Goal: Task Accomplishment & Management: Use online tool/utility

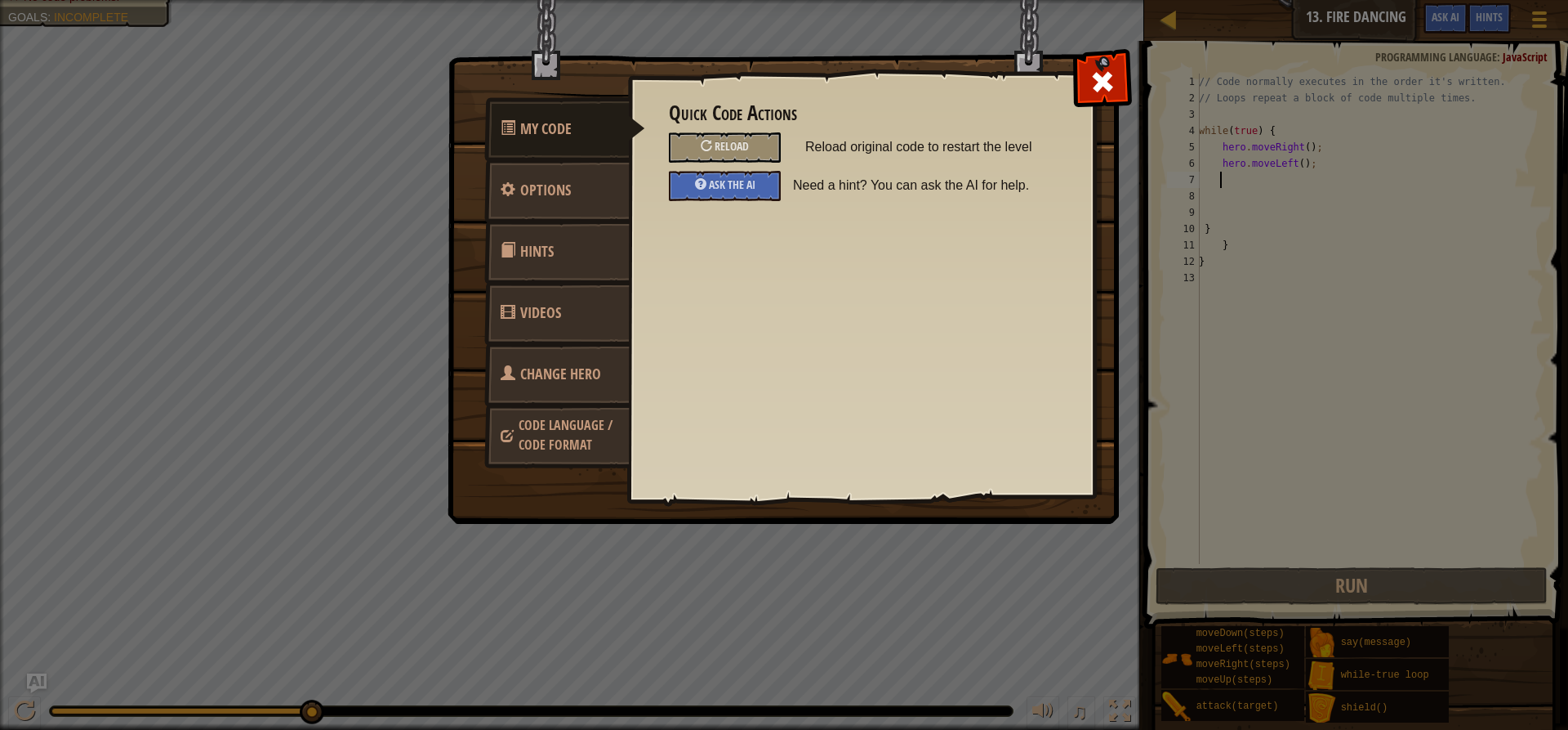
scroll to position [8, 1]
click at [1102, 63] on div at bounding box center [1101, 77] width 51 height 51
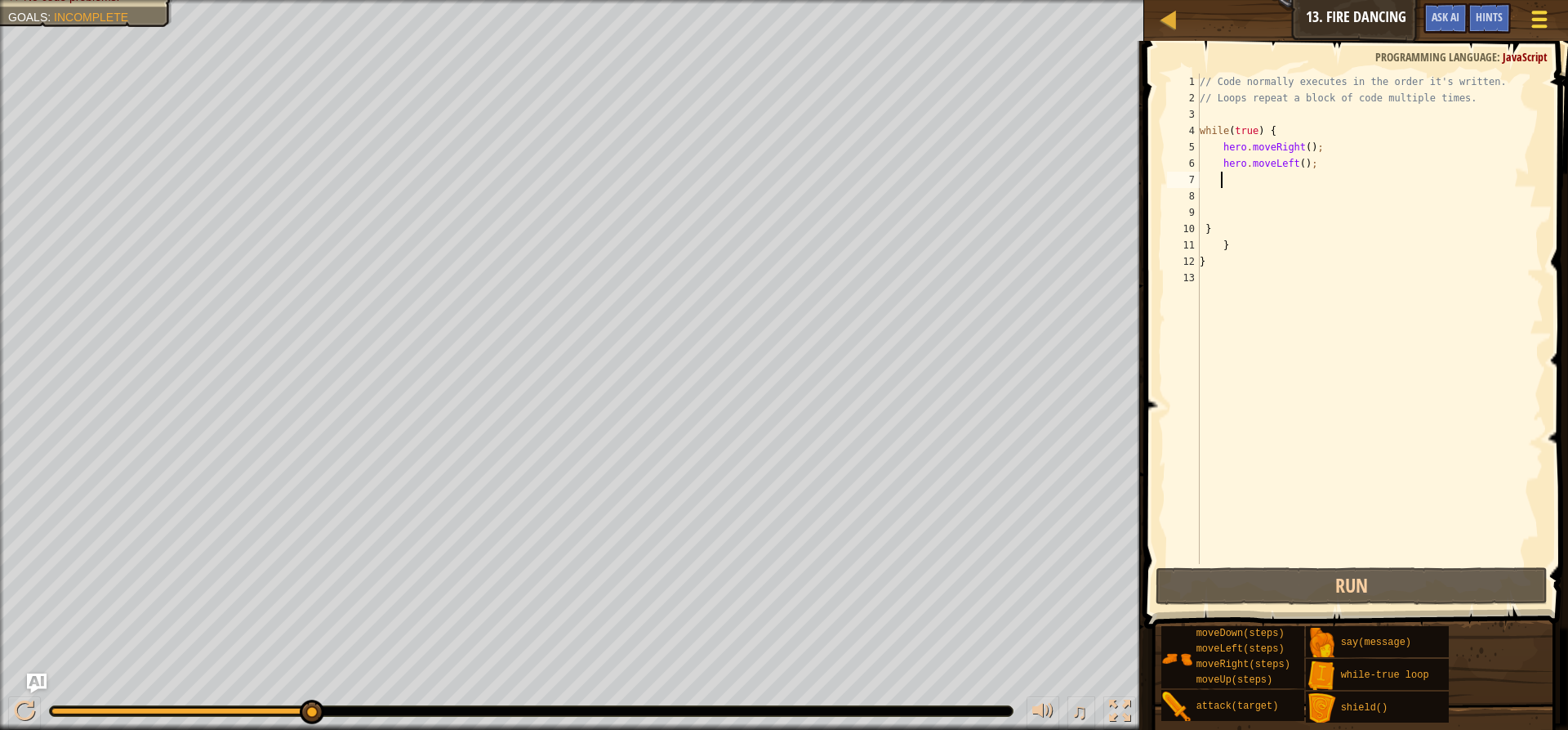
drag, startPoint x: 1567, startPoint y: 22, endPoint x: 1550, endPoint y: 24, distance: 17.1
click at [1562, 23] on div "Map Introduction to Computer Science 13. Fire Dancing Game Menu Done Hints Ask …" at bounding box center [1356, 20] width 424 height 41
click at [1547, 25] on span at bounding box center [1540, 26] width 16 height 3
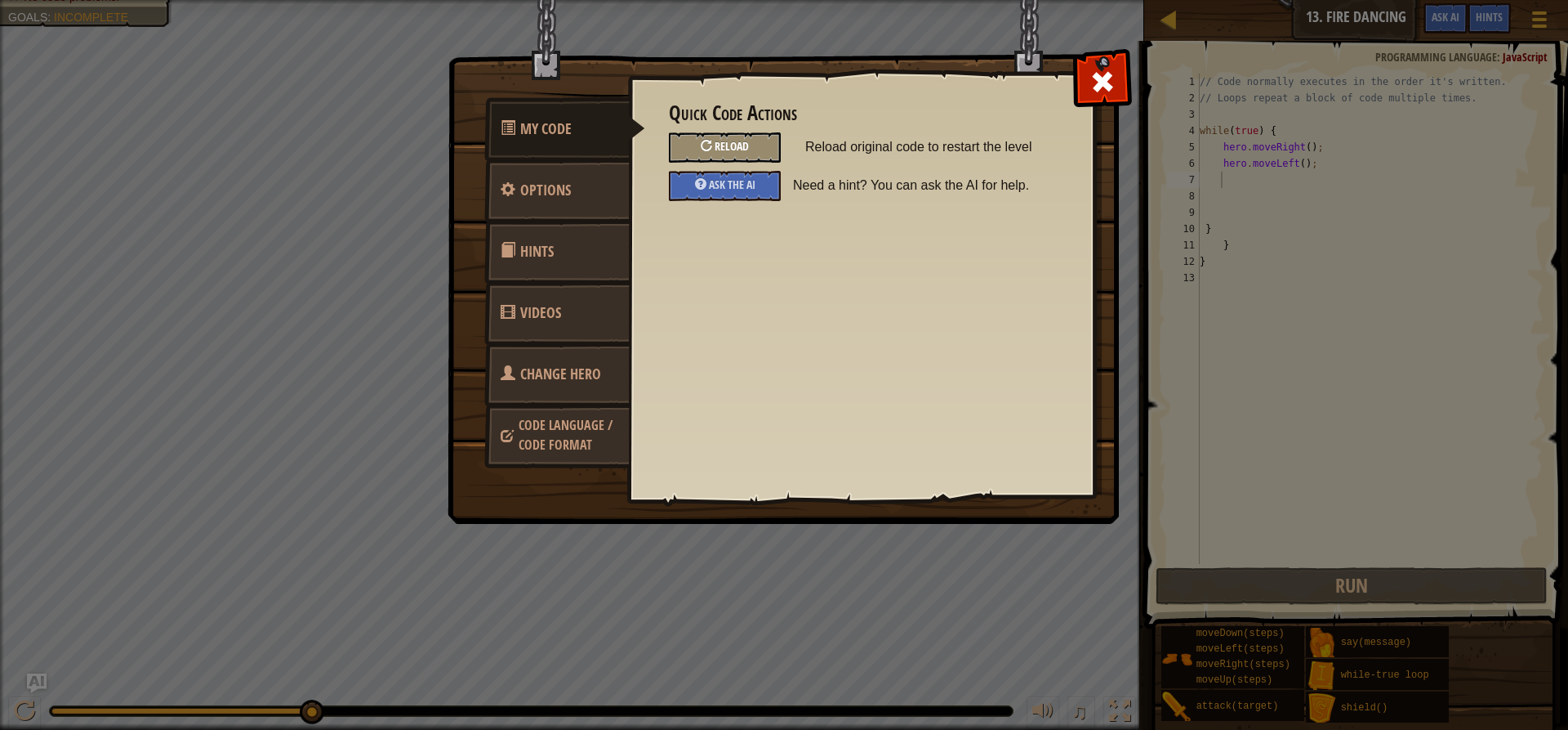
click at [717, 148] on span "Reload" at bounding box center [731, 146] width 34 height 16
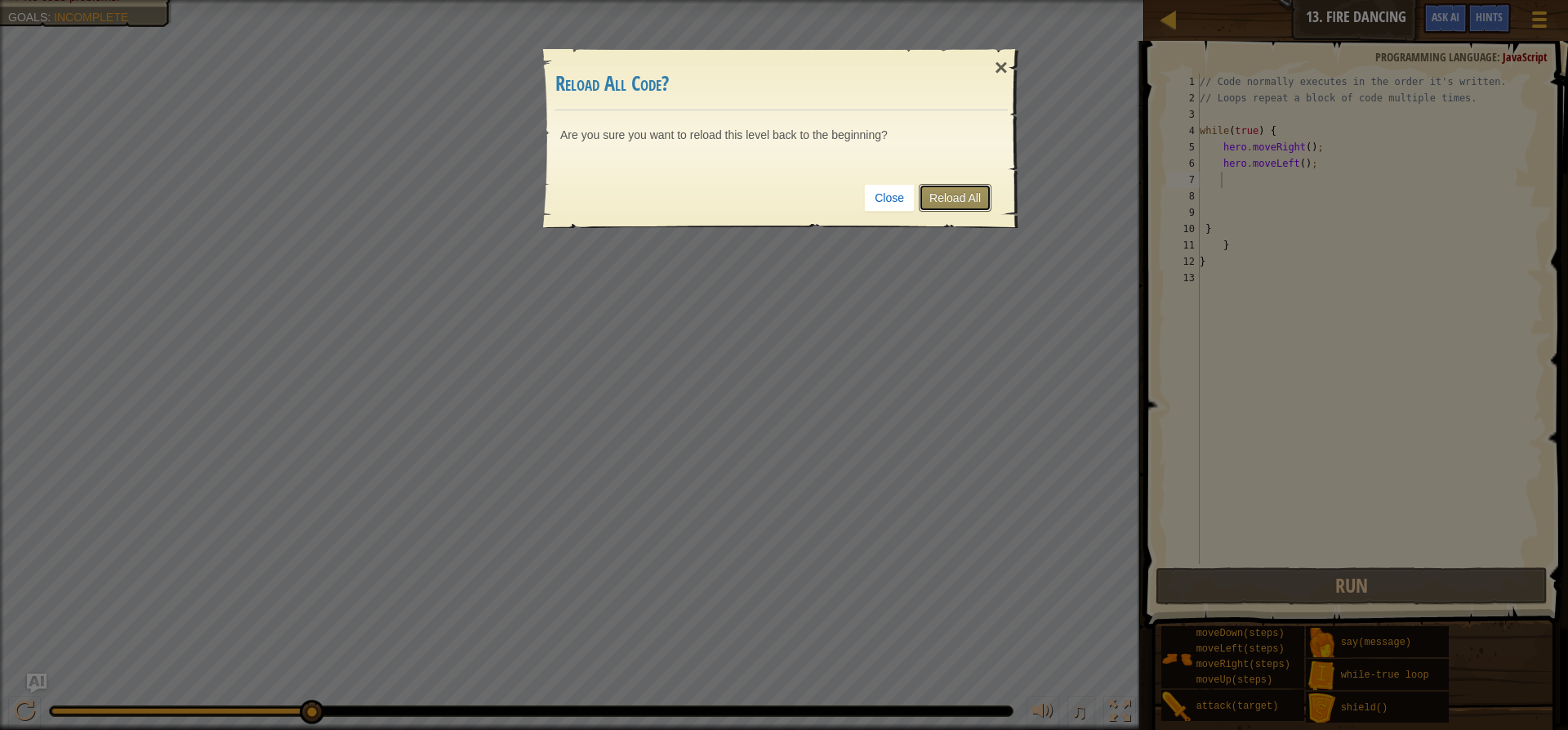
click at [946, 199] on link "Reload All" at bounding box center [955, 197] width 73 height 28
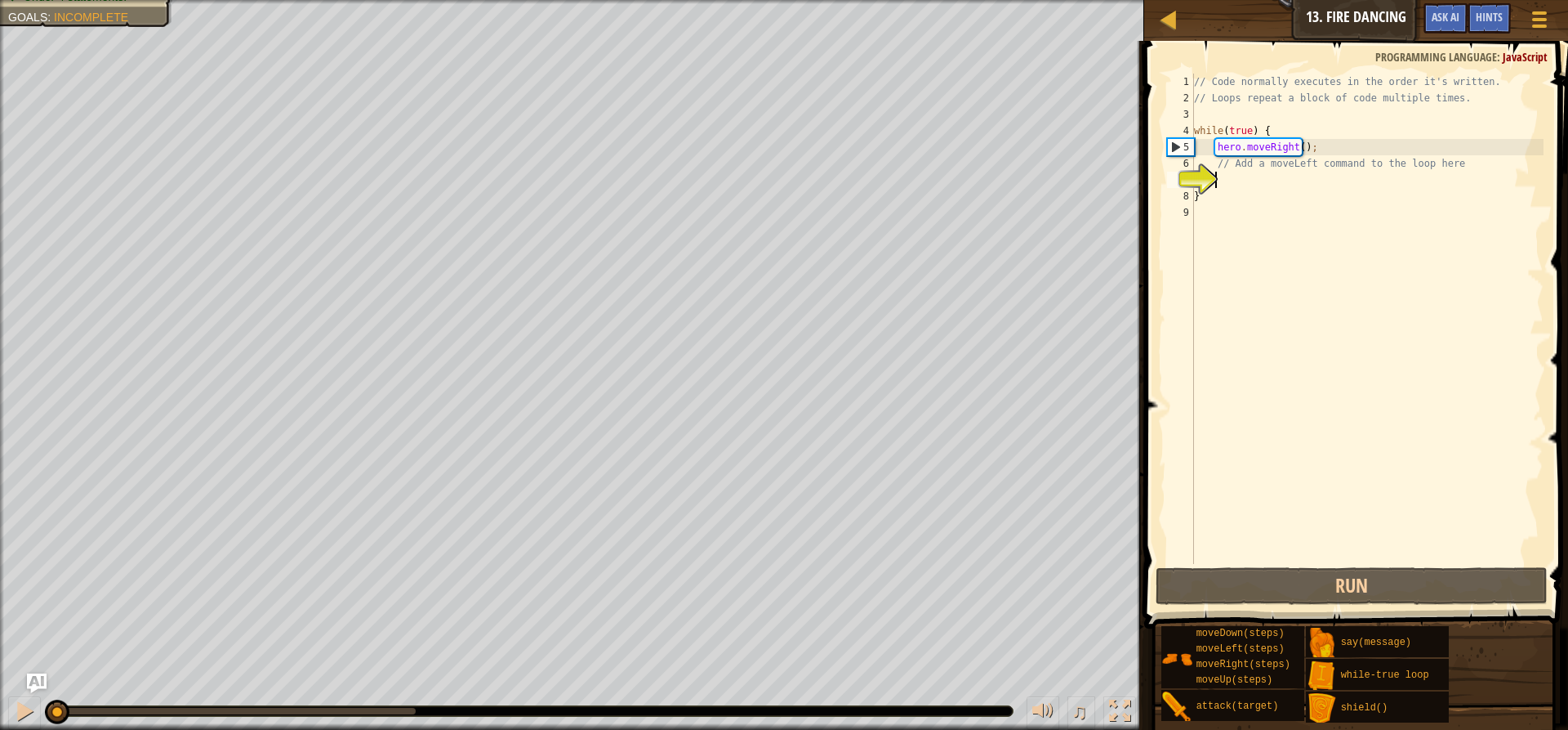
click at [1195, 130] on div "// Code normally executes in the order it's written. // Loops repeat a block of…" at bounding box center [1368, 335] width 353 height 523
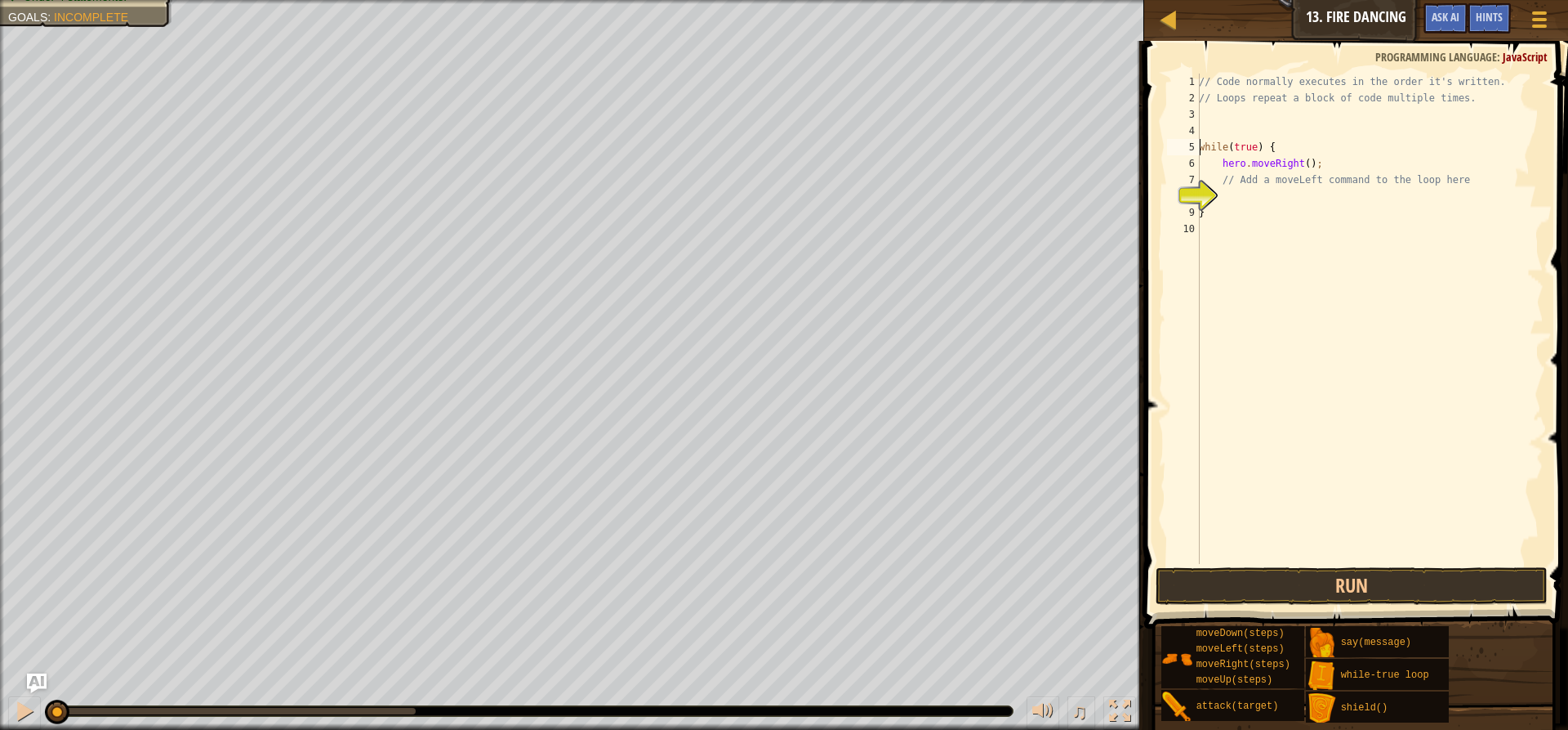
click at [1336, 157] on div "// Code normally executes in the order it's written. // Loops repeat a block of…" at bounding box center [1369, 335] width 348 height 523
type textarea "hero.moveRight();"
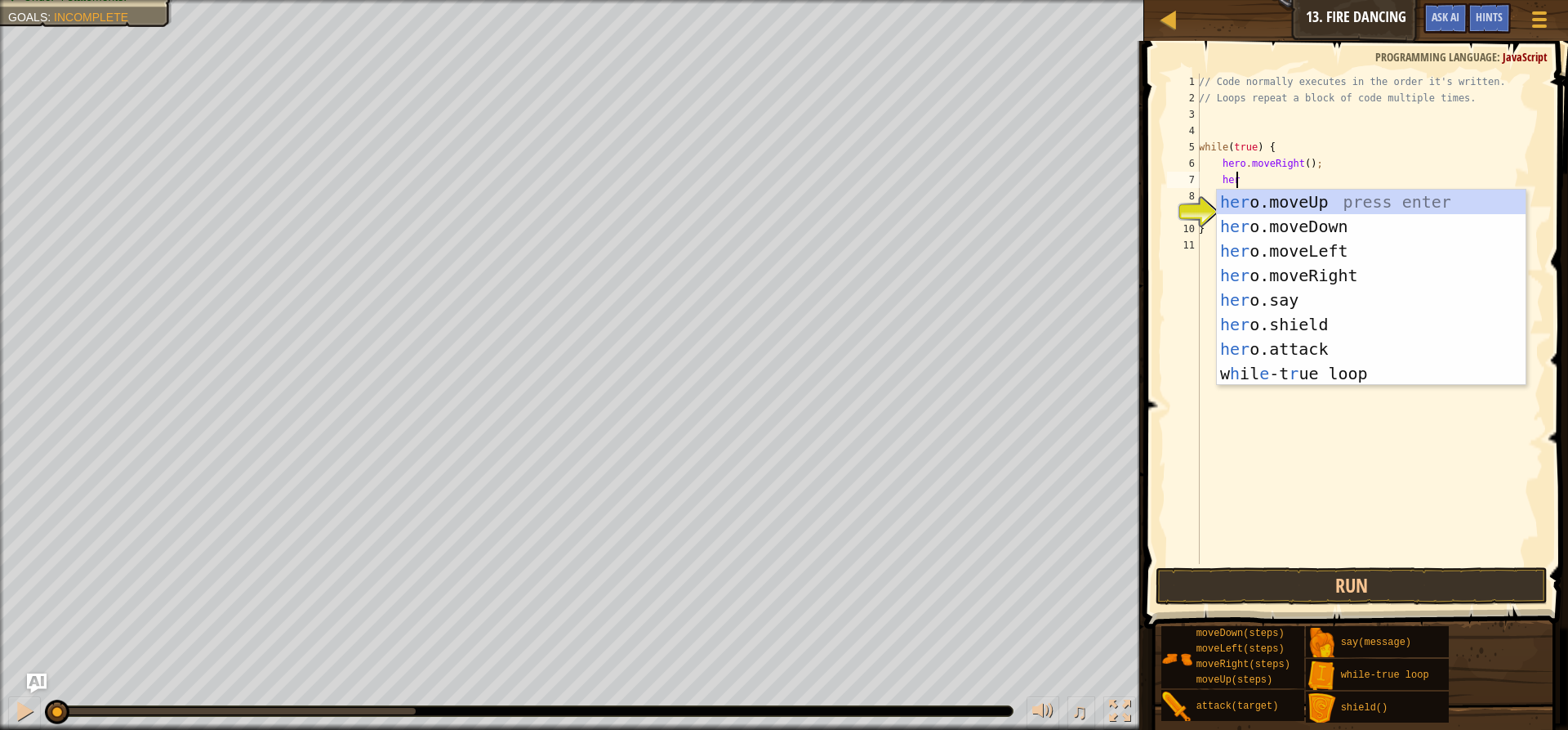
type textarea "hero"
click at [1294, 254] on div "hero .moveUp press enter hero .moveDown press enter hero .moveLeft press enter …" at bounding box center [1371, 312] width 309 height 245
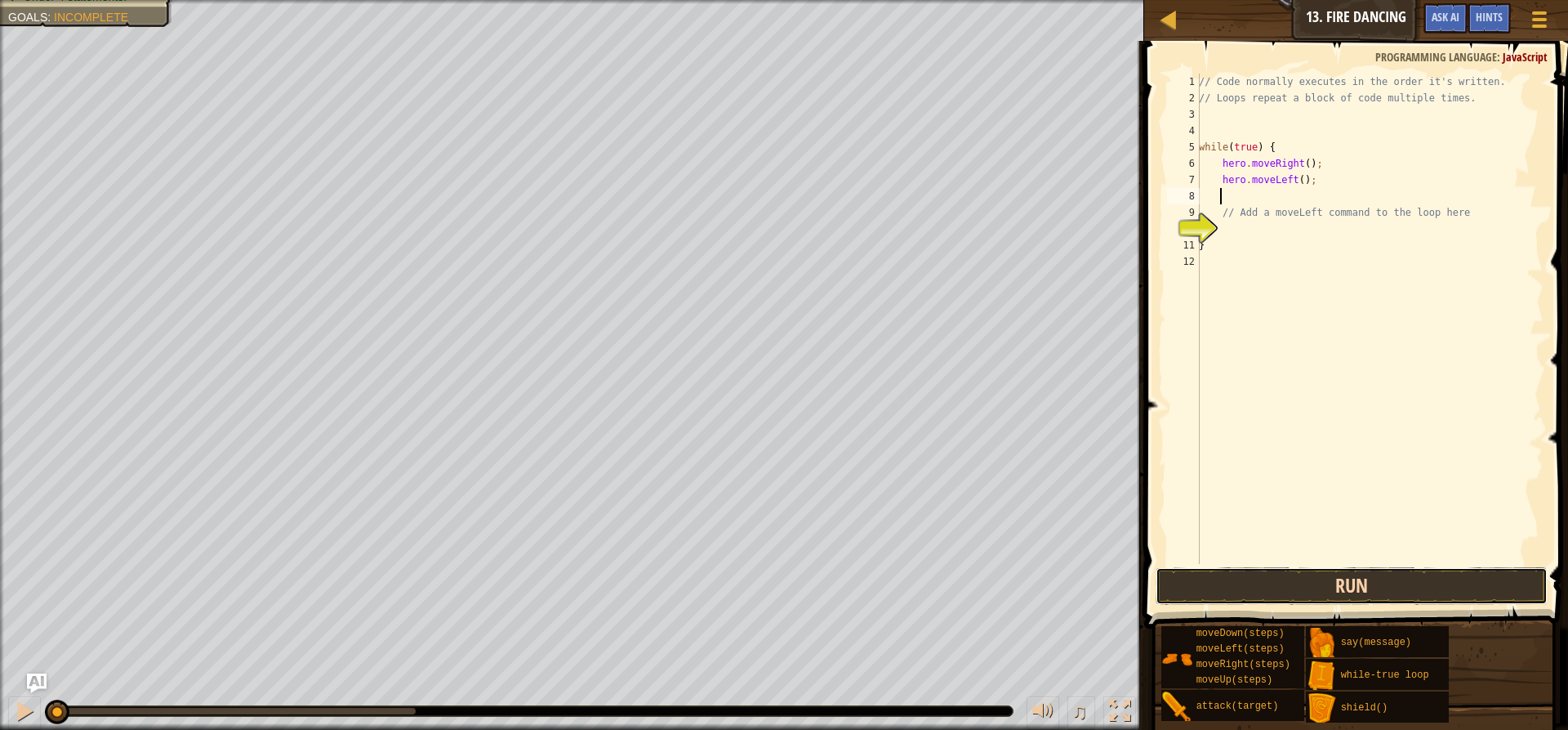
click at [1256, 573] on button "Run" at bounding box center [1352, 586] width 392 height 38
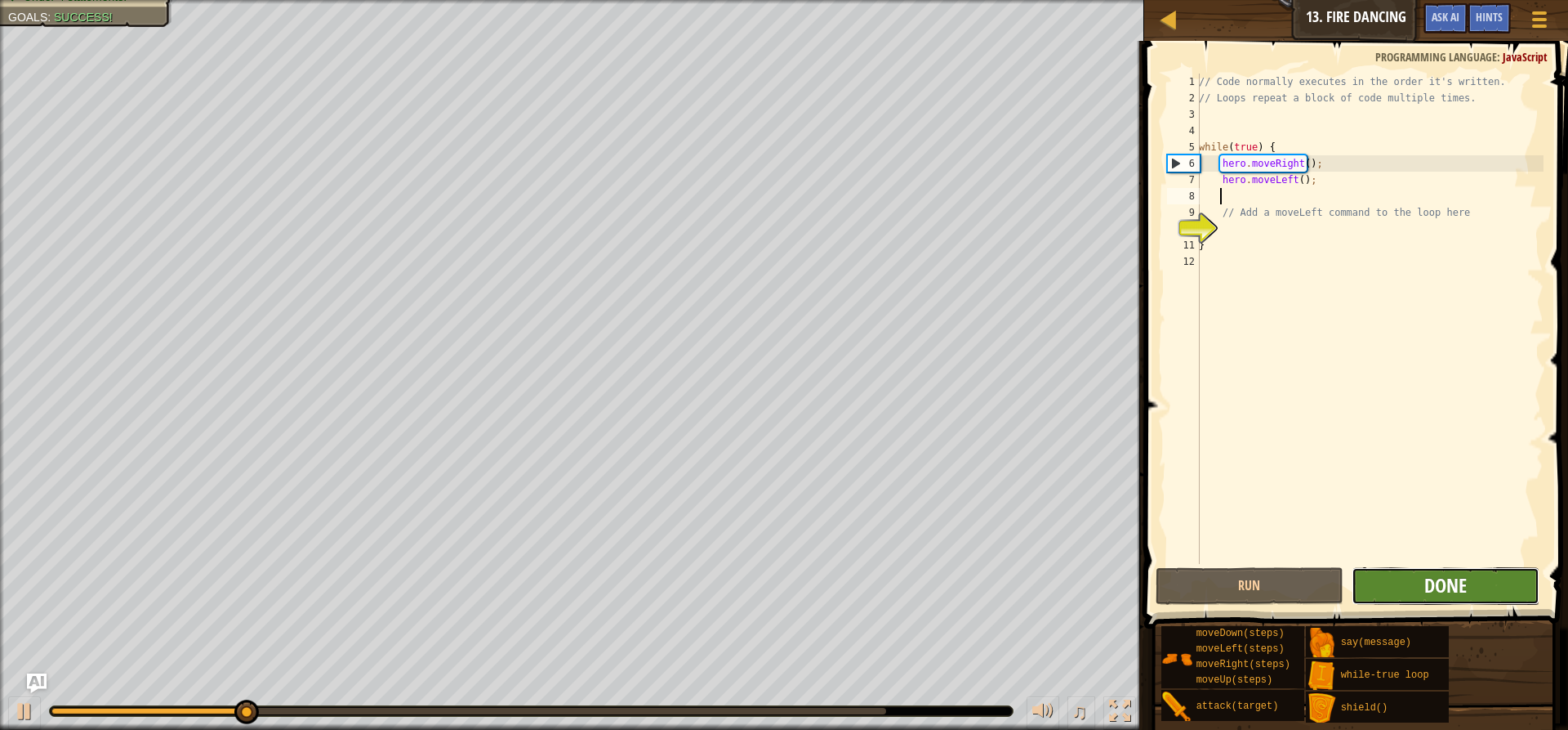
click at [1458, 584] on span "Done" at bounding box center [1445, 584] width 43 height 26
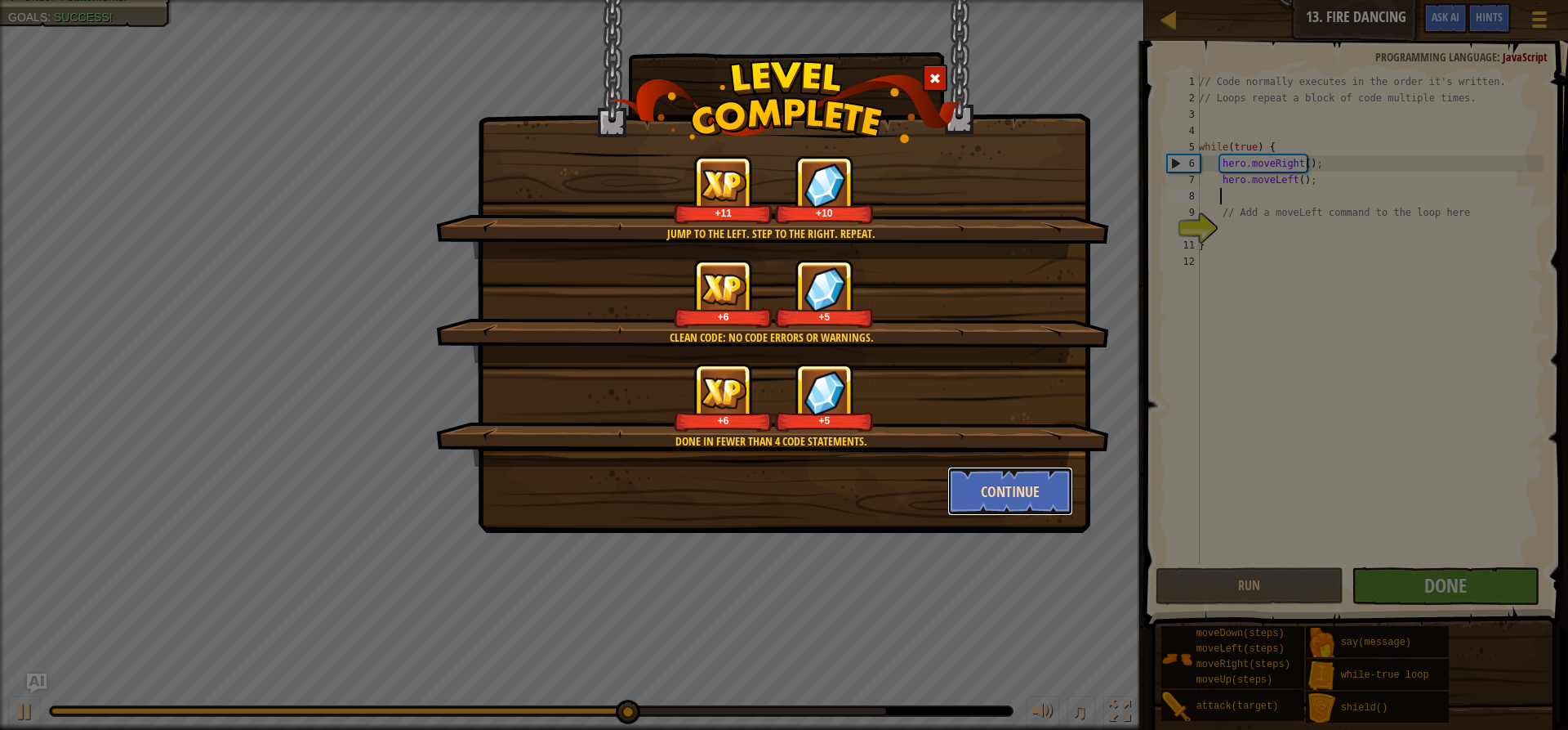
click at [1029, 472] on button "Continue" at bounding box center [1010, 491] width 126 height 49
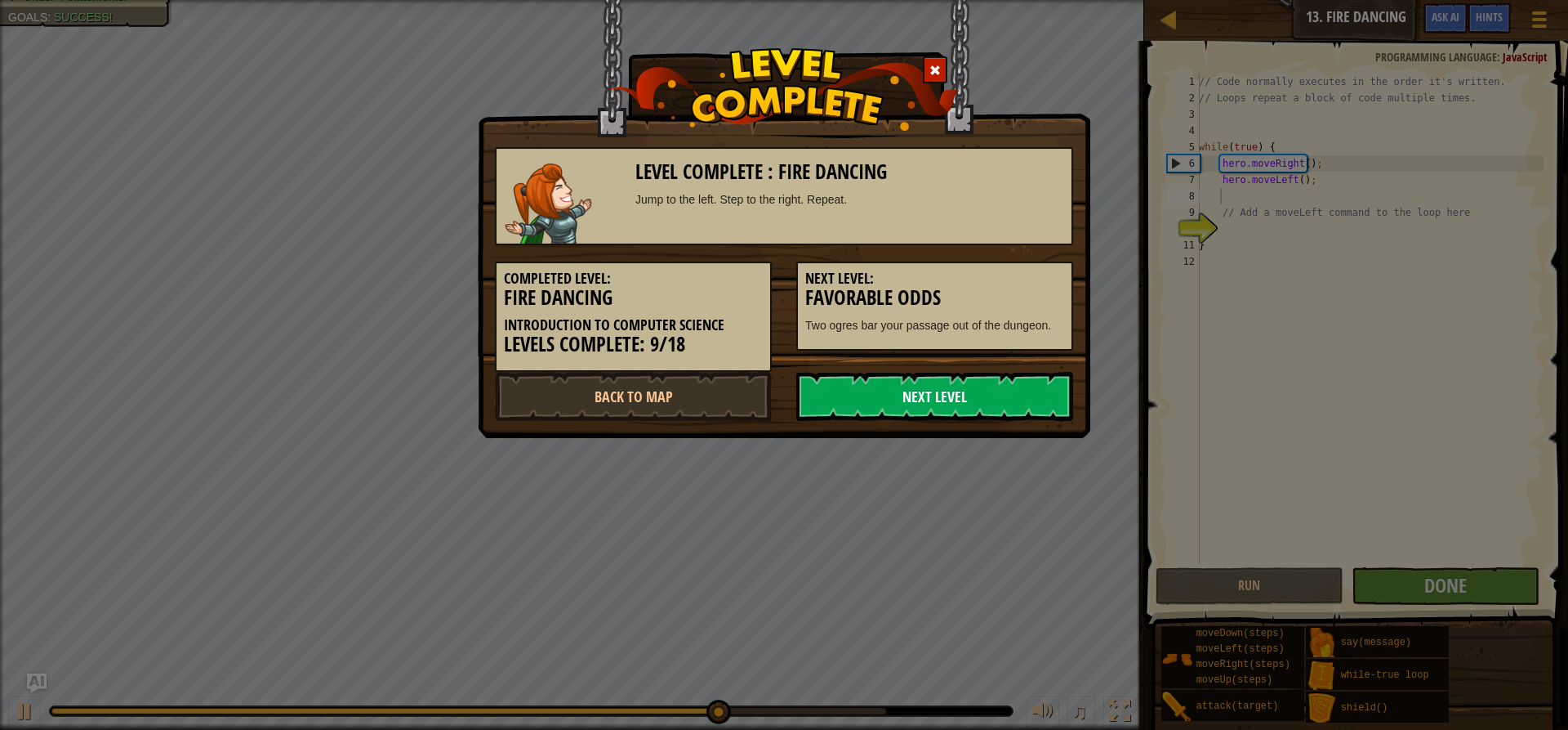
click at [886, 387] on link "Next Level" at bounding box center [935, 396] width 277 height 49
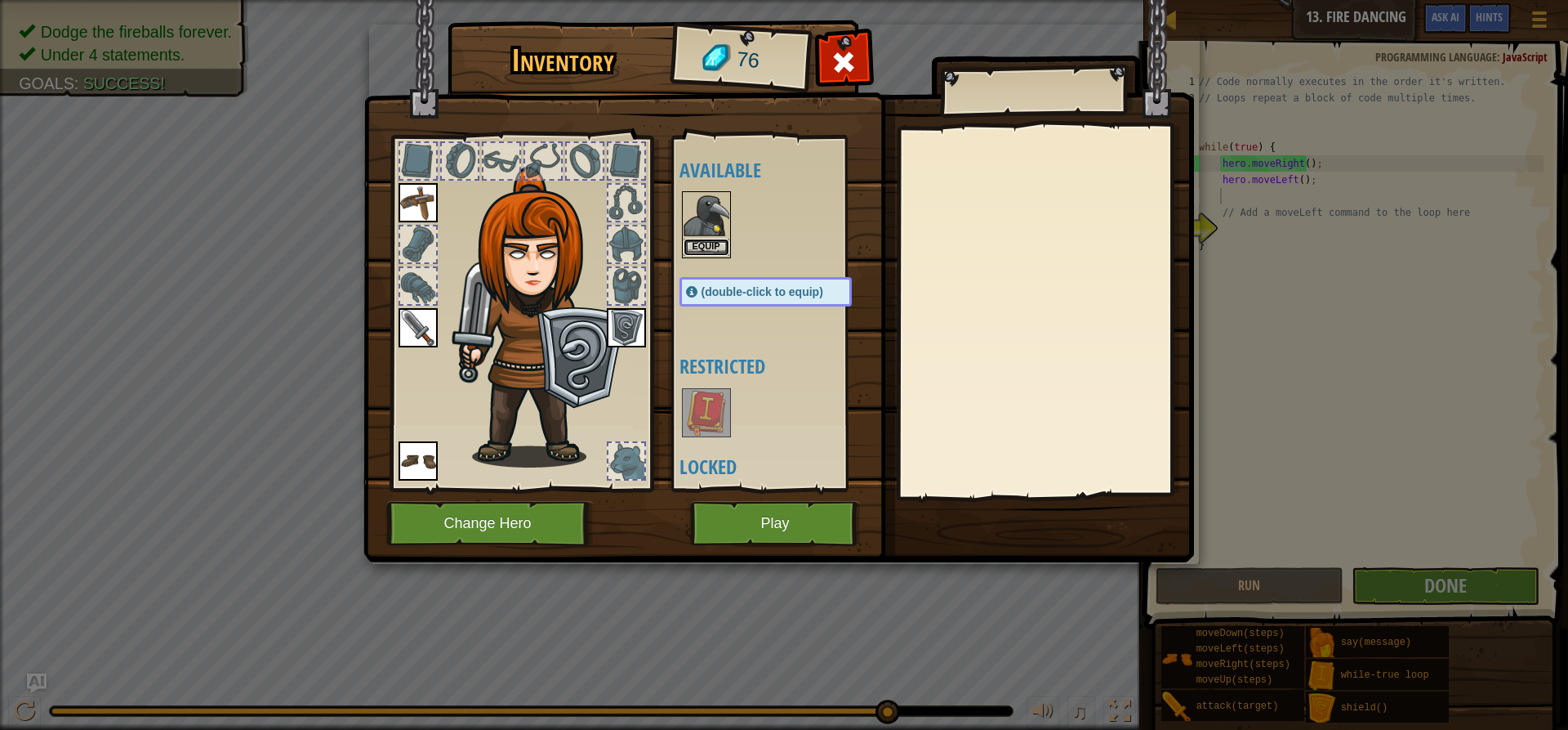
click at [700, 242] on button "Equip" at bounding box center [706, 247] width 46 height 17
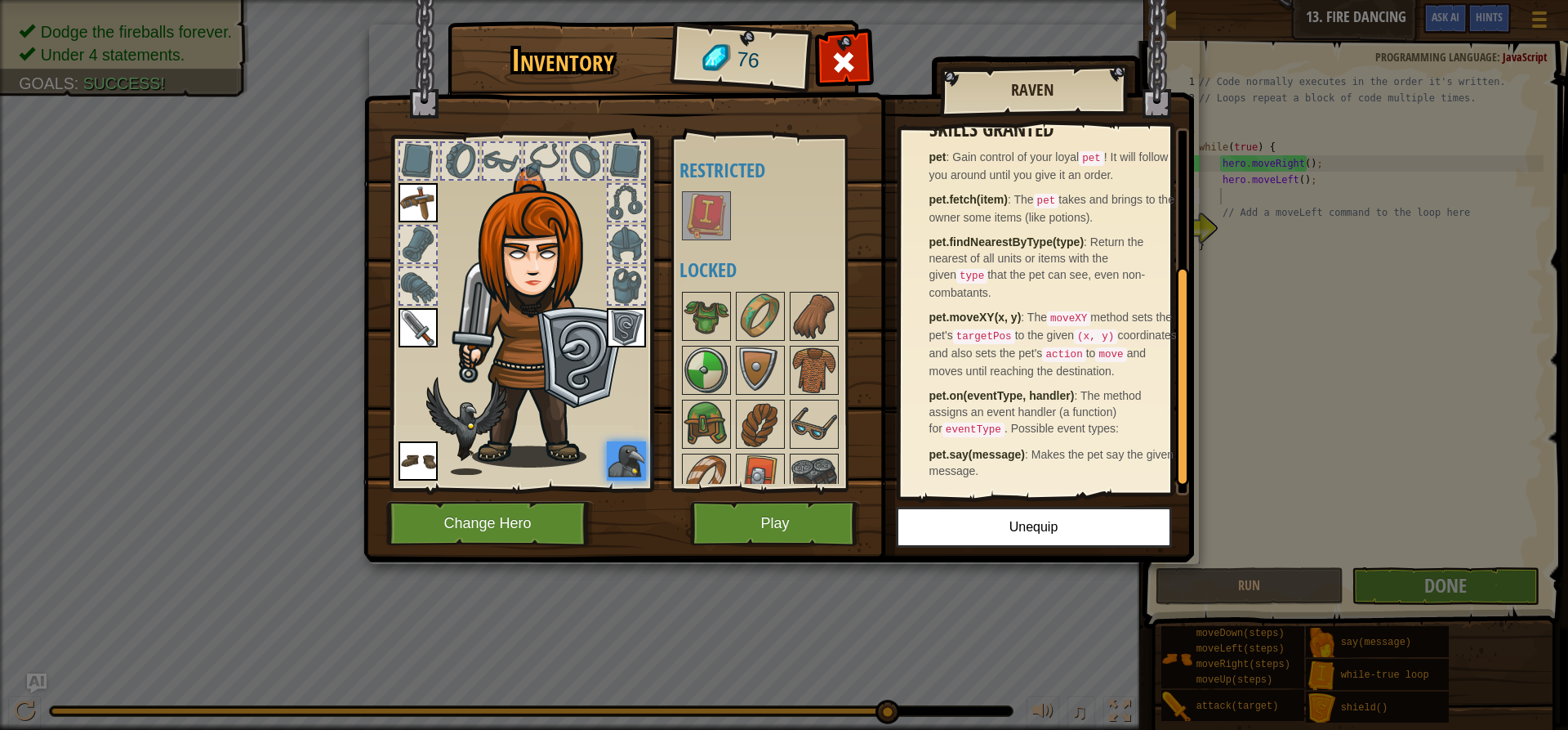
scroll to position [250, 0]
click at [769, 543] on button "Play" at bounding box center [776, 524] width 171 height 45
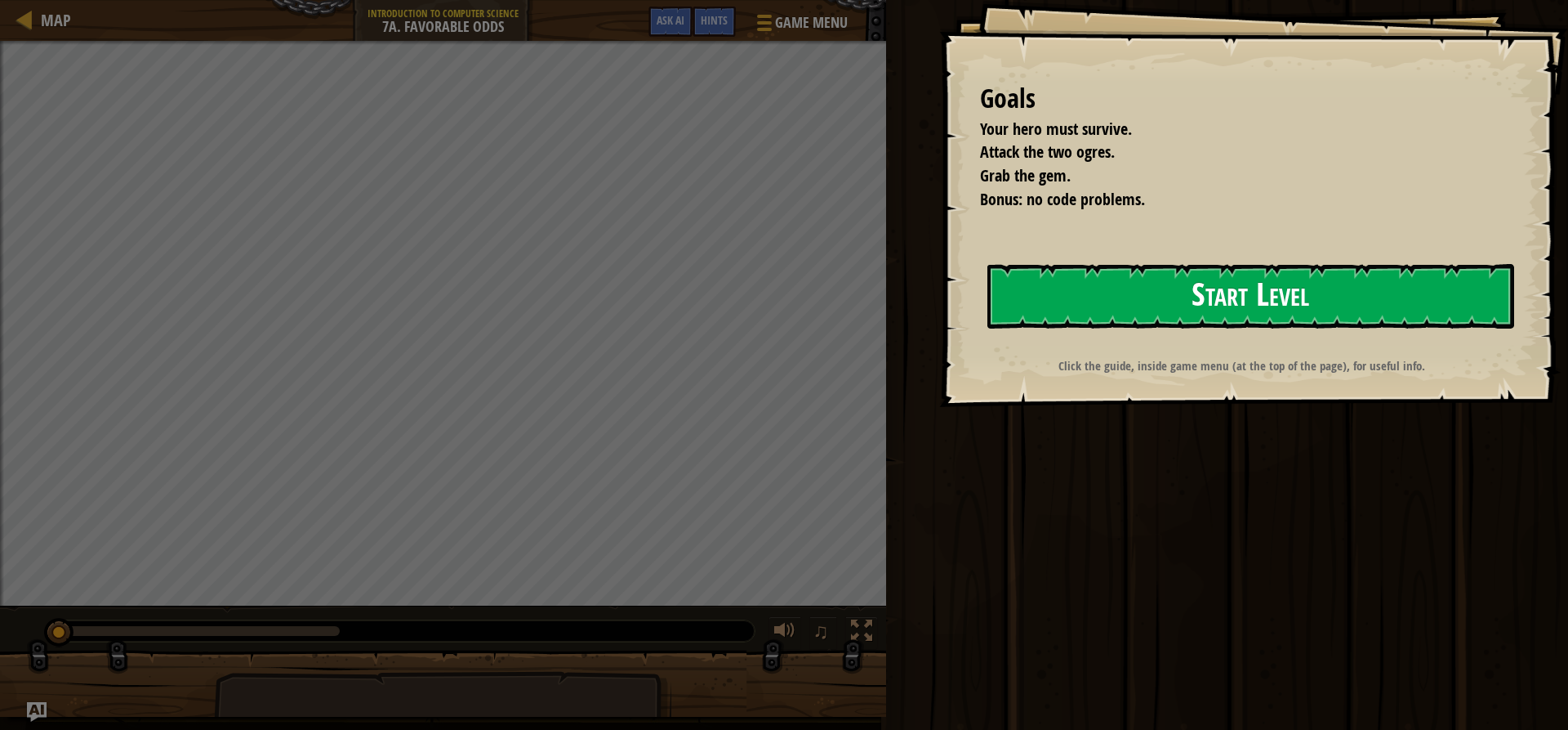
click at [1219, 281] on button "Start Level" at bounding box center [1251, 296] width 527 height 65
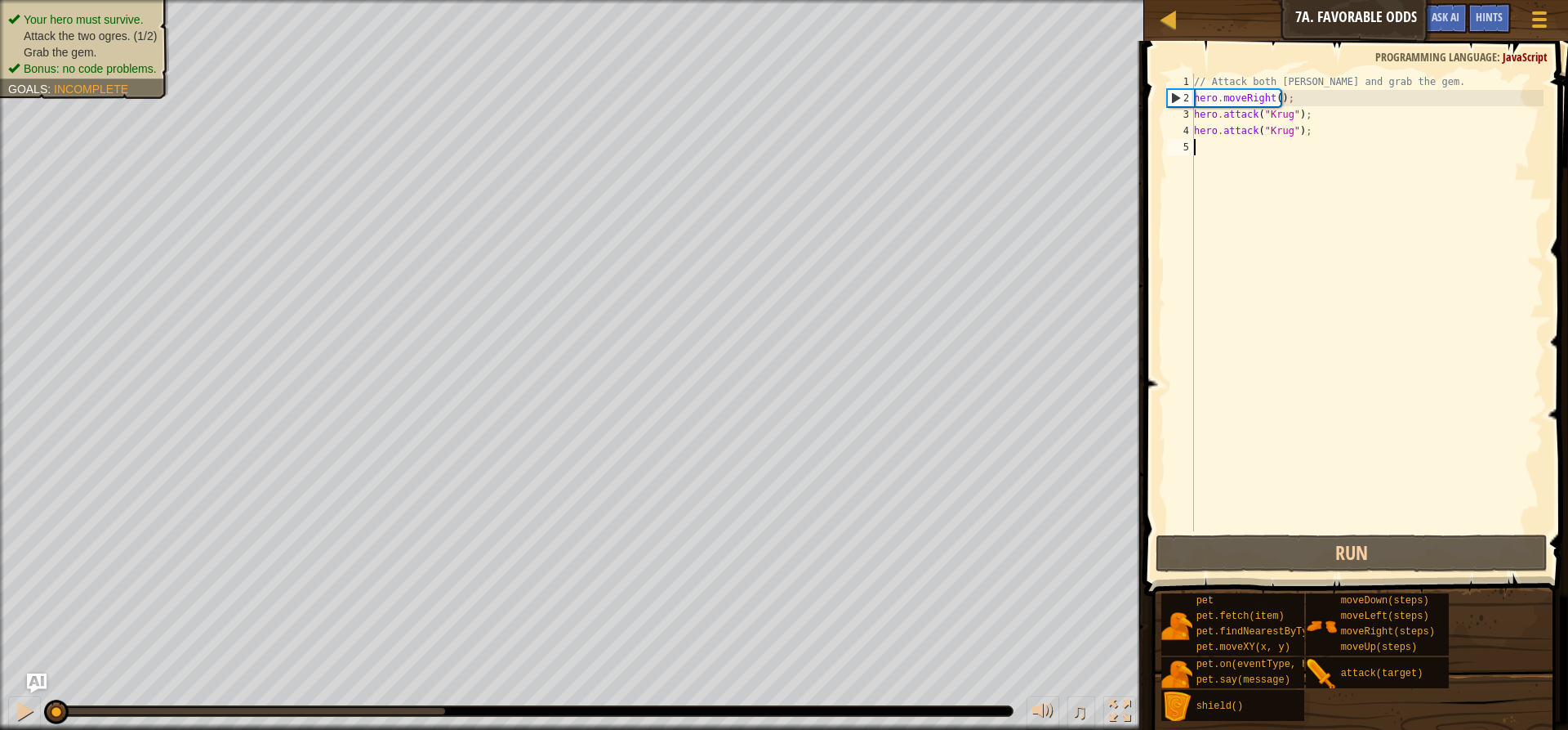
type textarea "H"
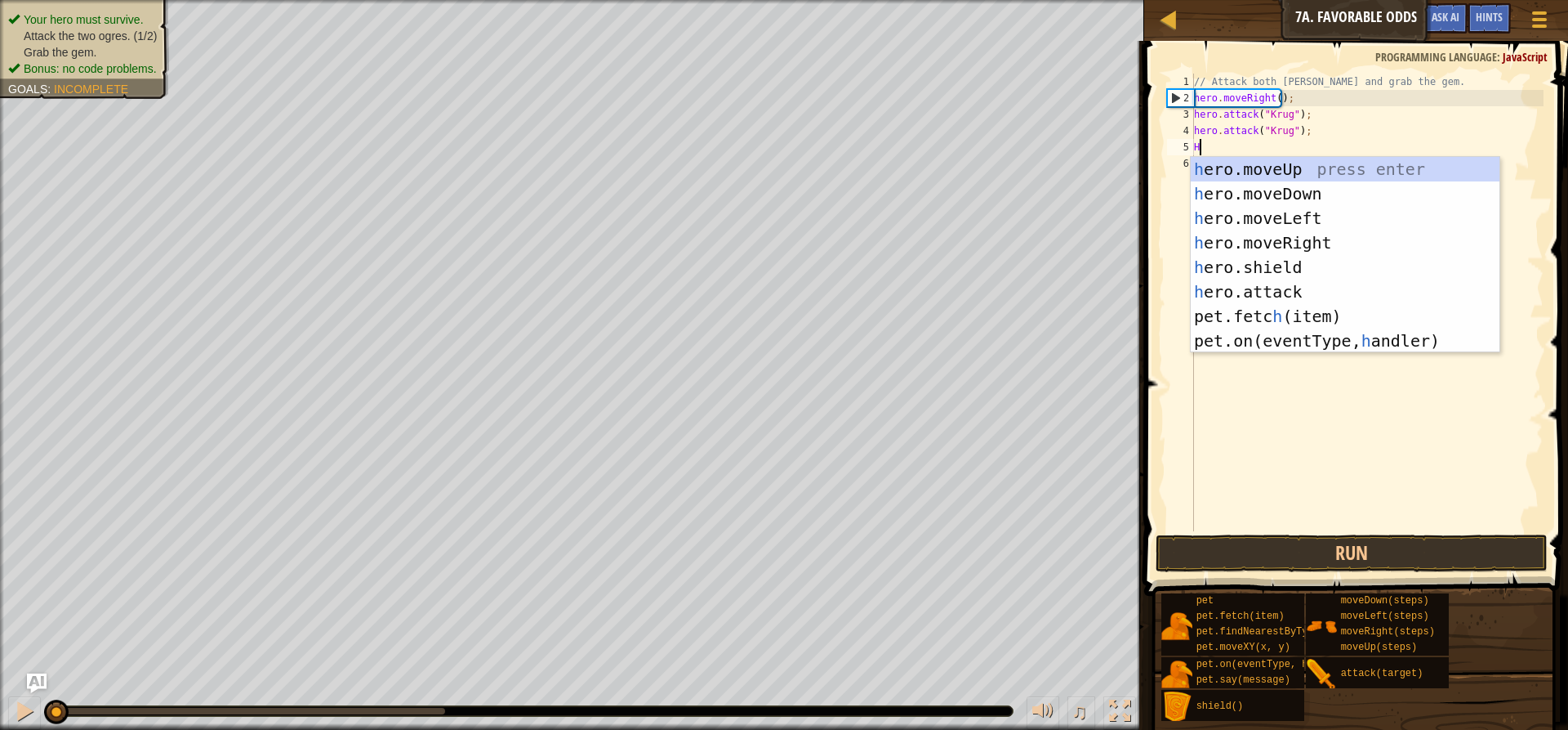
scroll to position [8, 0]
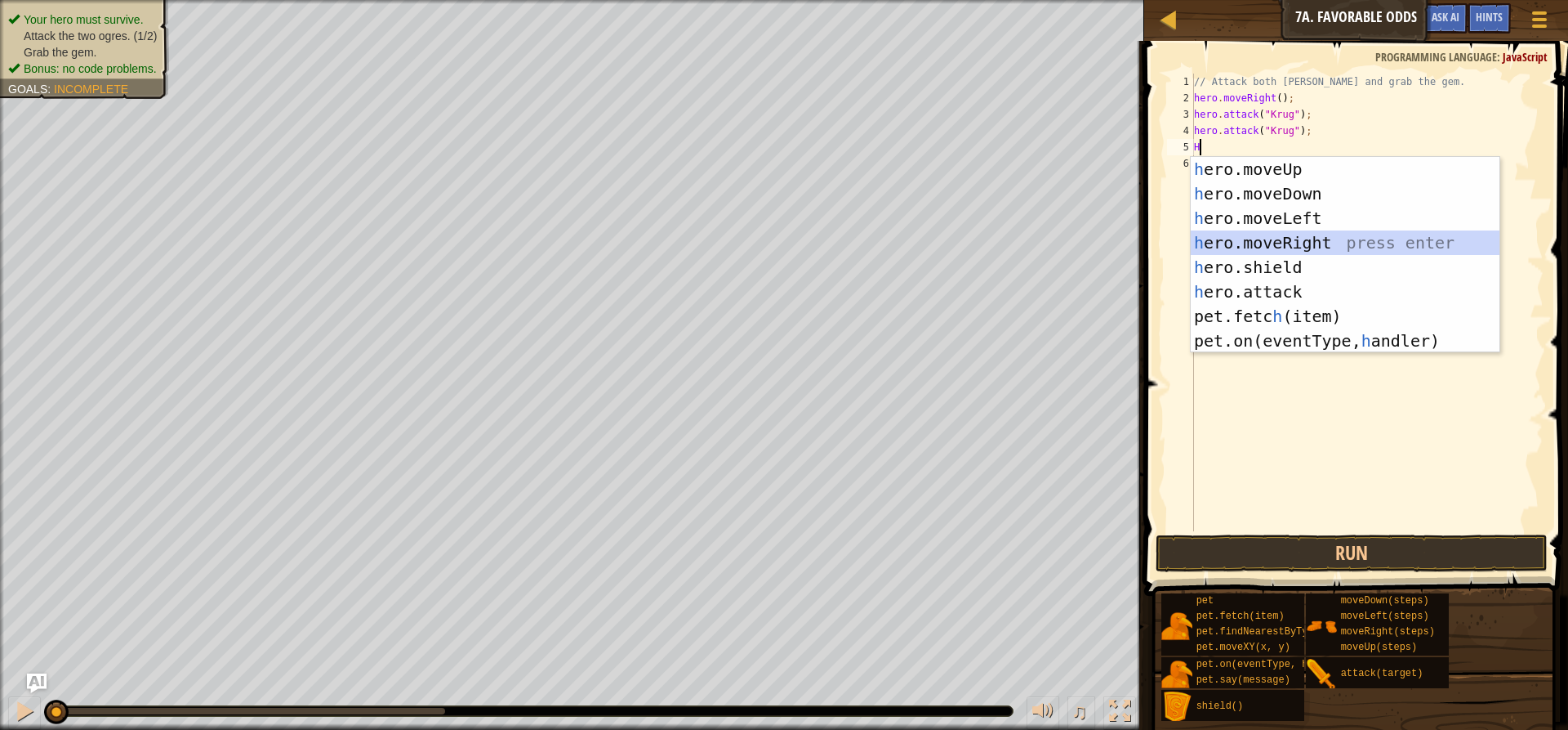
click at [1303, 239] on div "h ero.moveUp press enter h ero.moveDown press enter h ero.moveLeft press enter …" at bounding box center [1345, 279] width 309 height 245
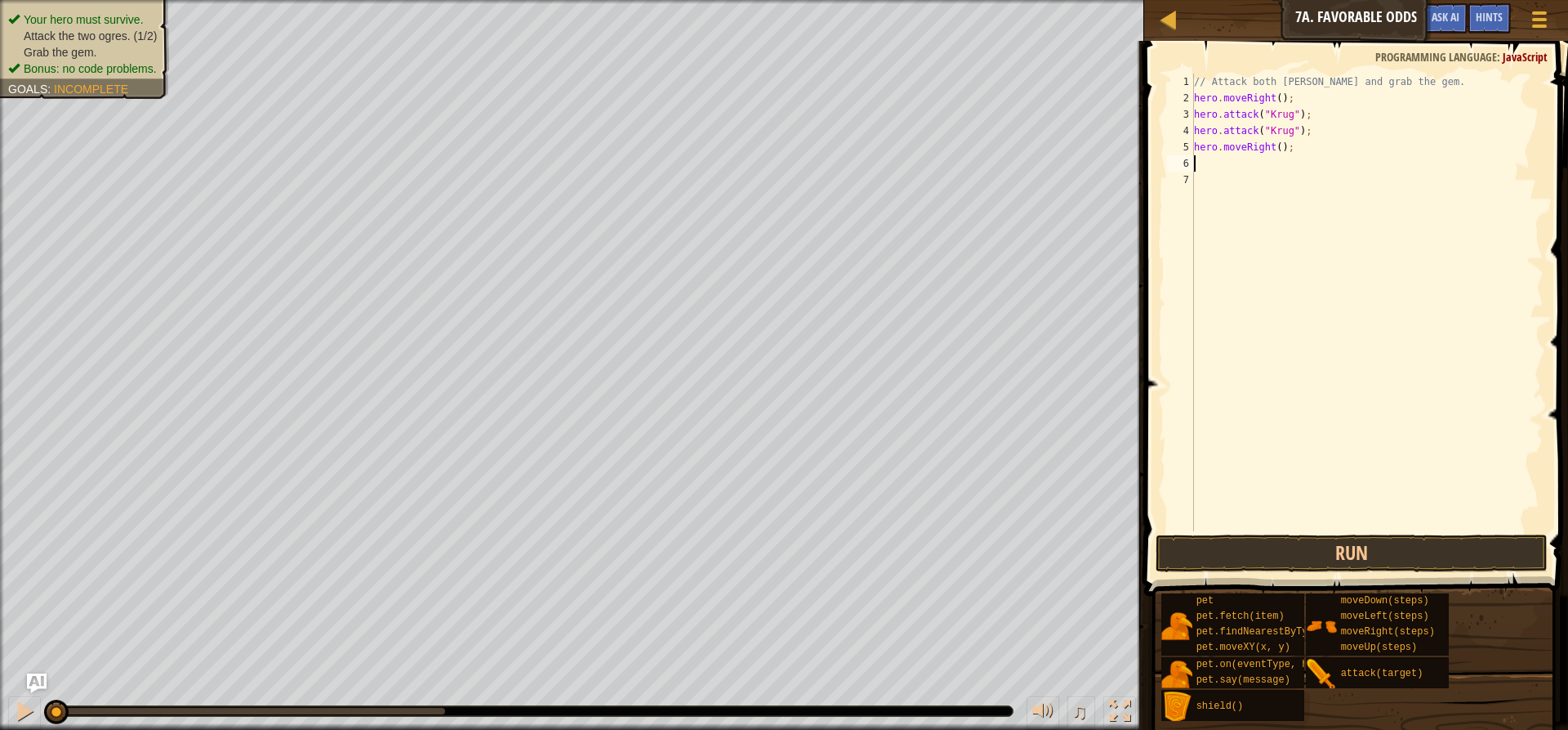
type textarea "h"
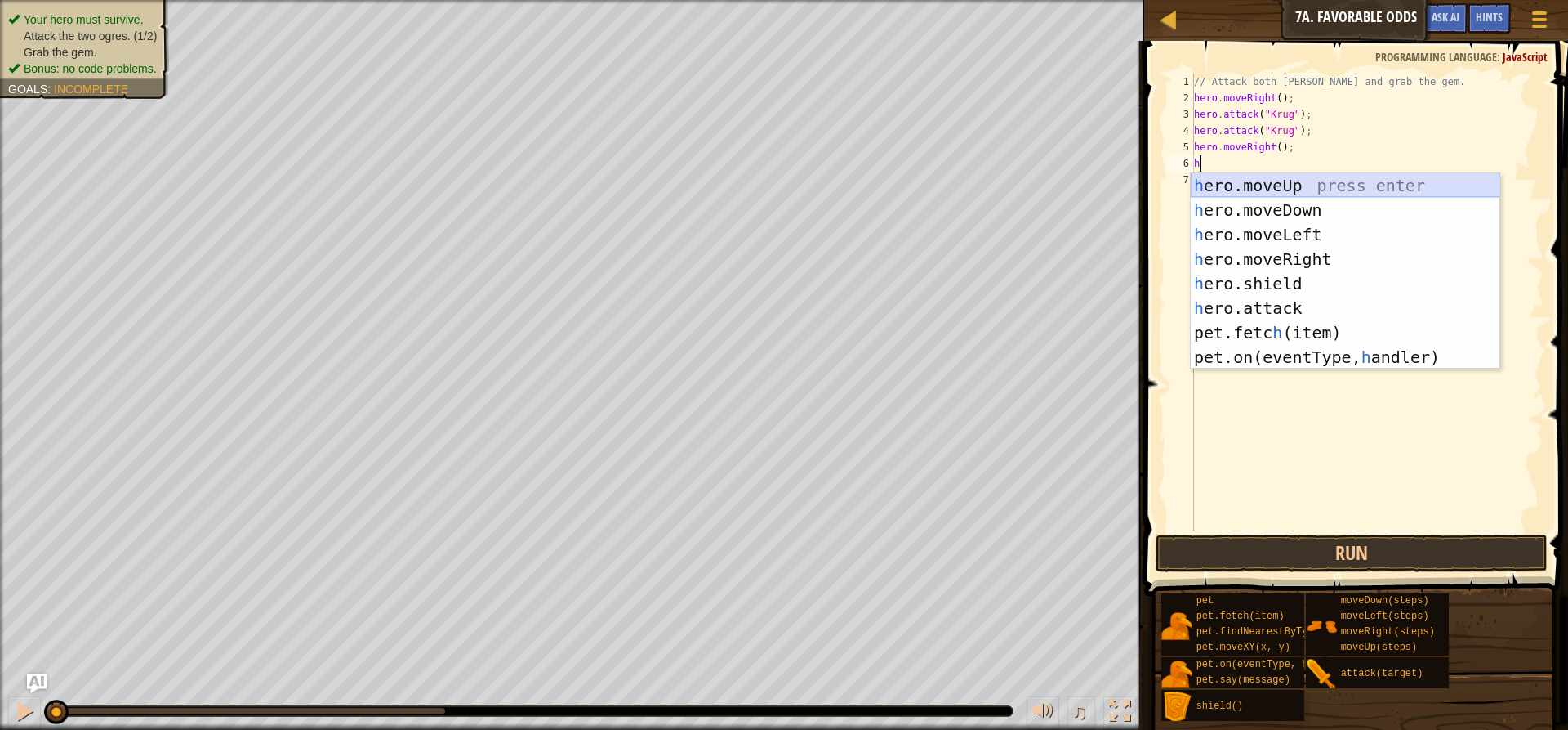
click at [1262, 190] on div "h ero.moveUp press enter h ero.moveDown press enter h ero.moveLeft press enter …" at bounding box center [1345, 296] width 309 height 245
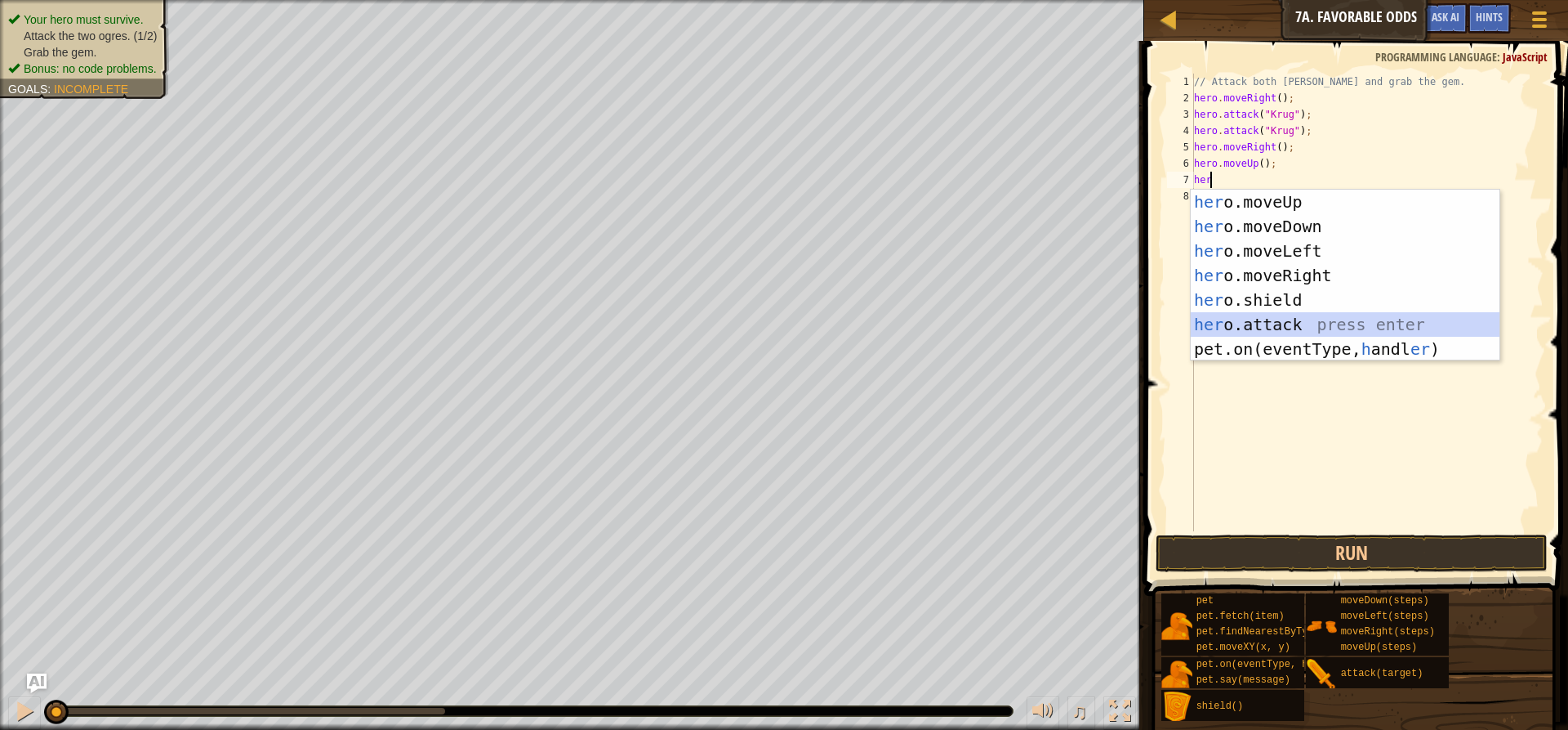
click at [1337, 323] on div "her o.moveUp press enter her o.moveDown press enter her o.moveLeft press enter …" at bounding box center [1345, 299] width 309 height 220
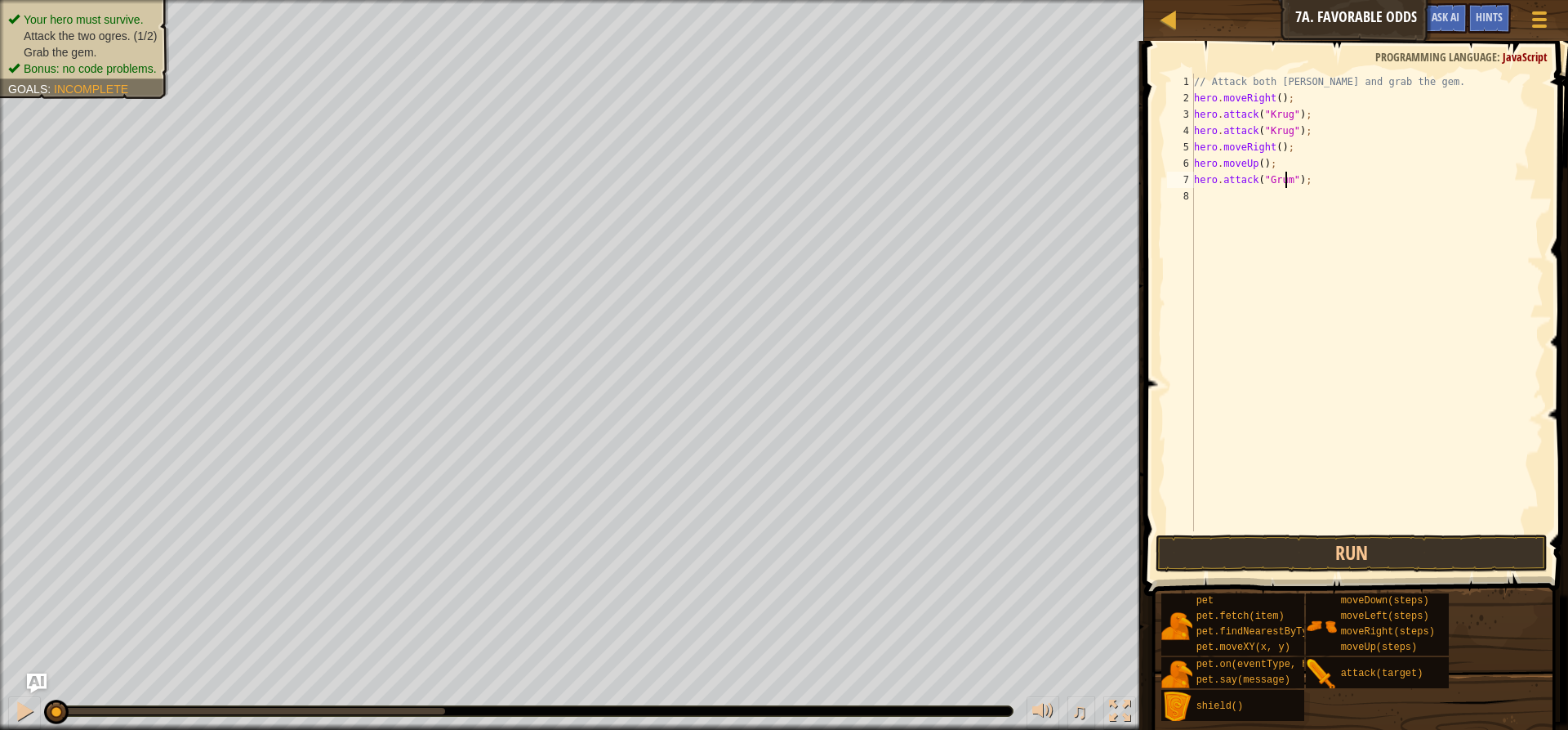
scroll to position [8, 8]
type textarea "hero.attack("Grump");"
click at [1224, 196] on div "// Attack both ogres and grab the gem. hero . moveRight ( ) ; hero . attack ( "…" at bounding box center [1367, 318] width 353 height 490
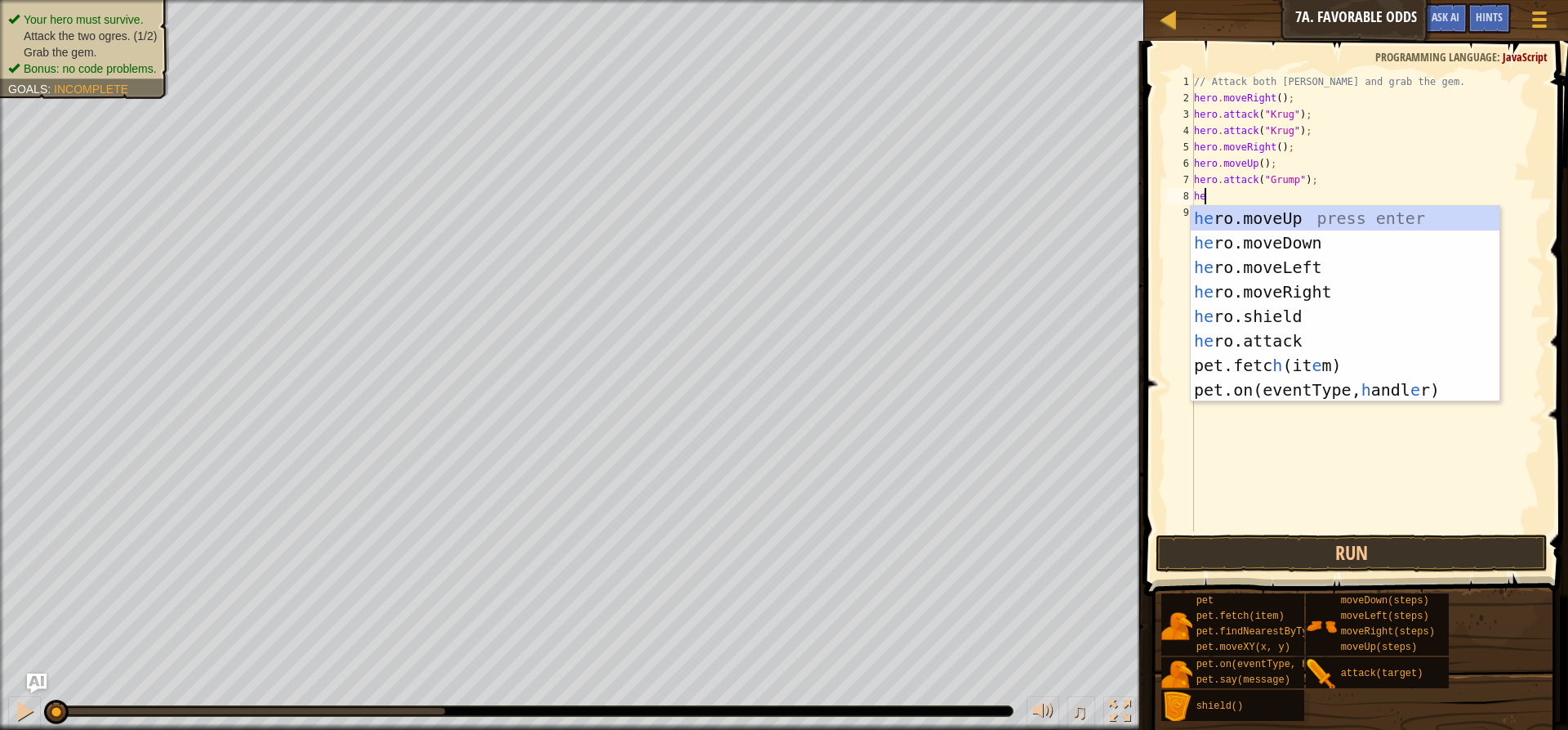
type textarea "her"
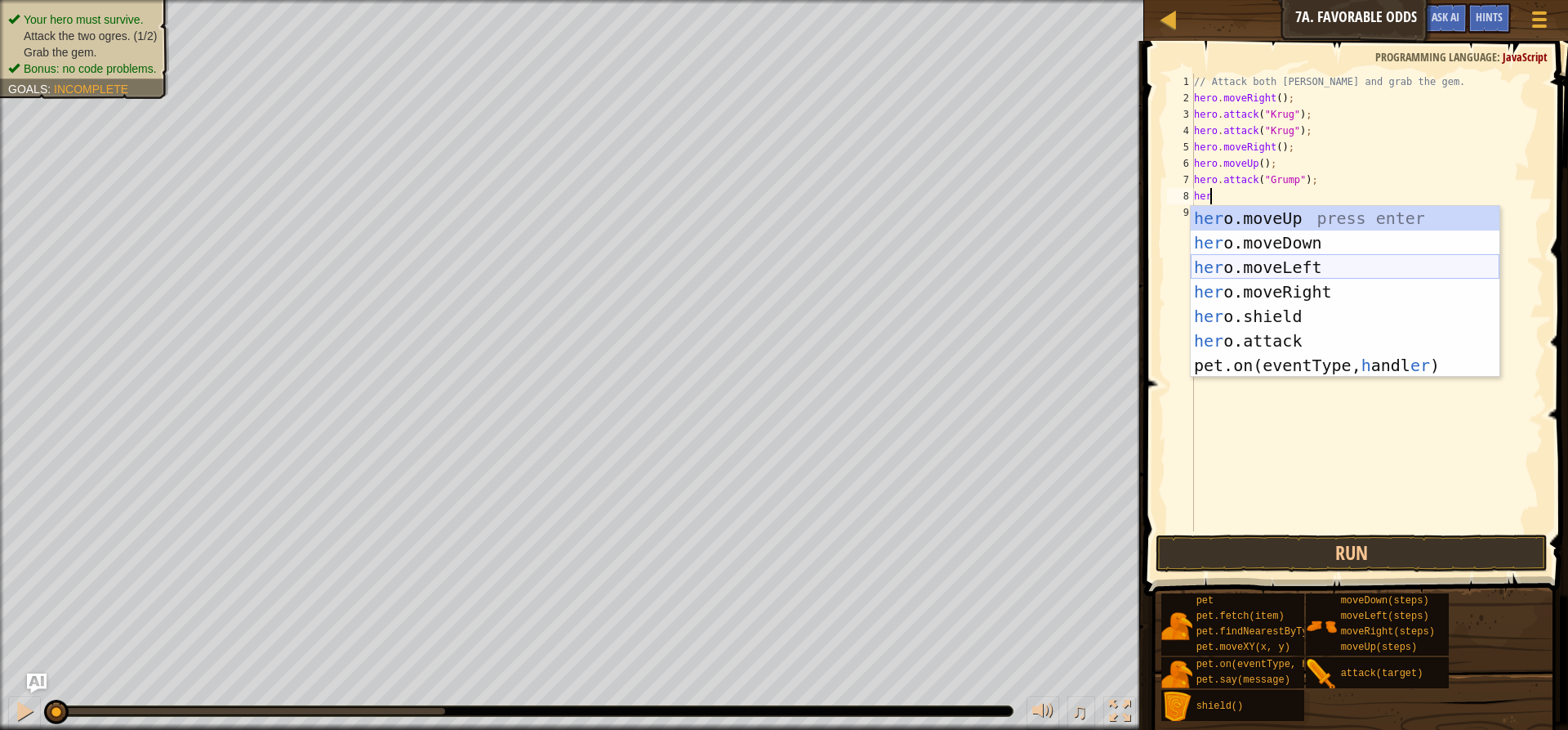
click at [1256, 264] on div "her o.moveUp press enter her o.moveDown press enter her o.moveLeft press enter …" at bounding box center [1345, 316] width 309 height 220
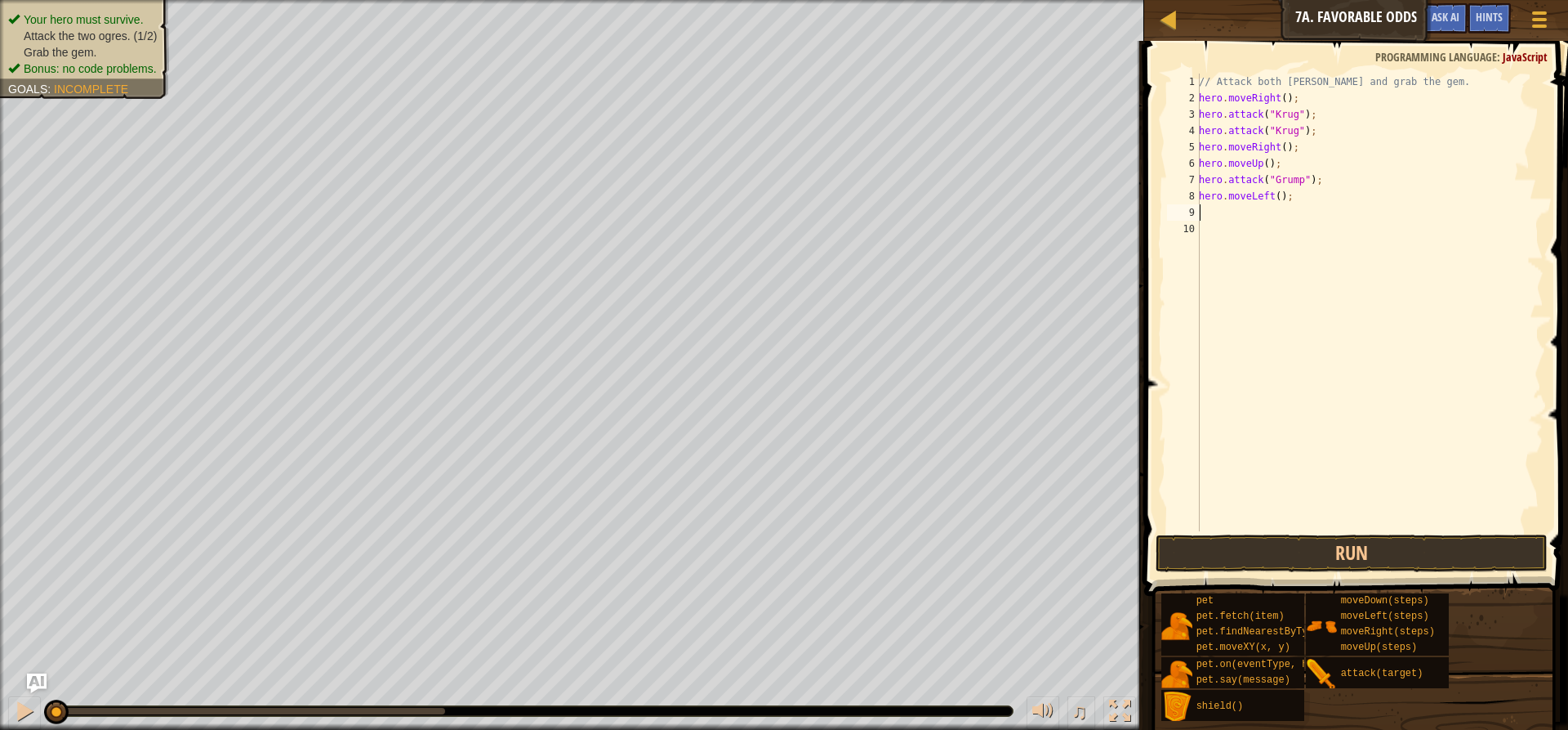
click at [1272, 194] on div "// Attack both ogres and grab the gem. hero . moveRight ( ) ; hero . attack ( "…" at bounding box center [1369, 318] width 348 height 490
click at [1346, 551] on button "Run" at bounding box center [1352, 553] width 392 height 38
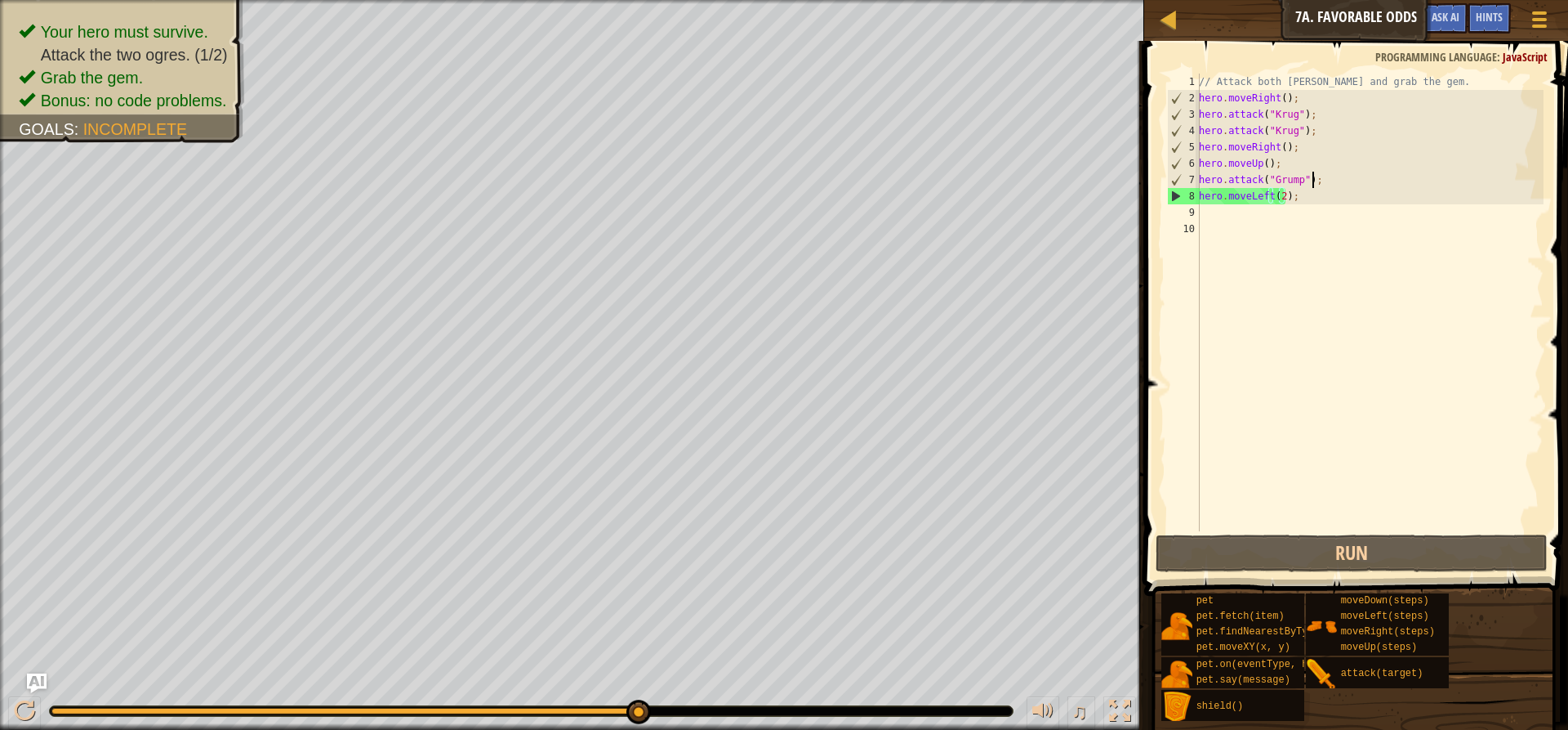
click at [1328, 182] on div "// Attack both ogres and grab the gem. hero . moveRight ( ) ; hero . attack ( "…" at bounding box center [1369, 318] width 348 height 490
type textarea "hero.attack("Grump");"
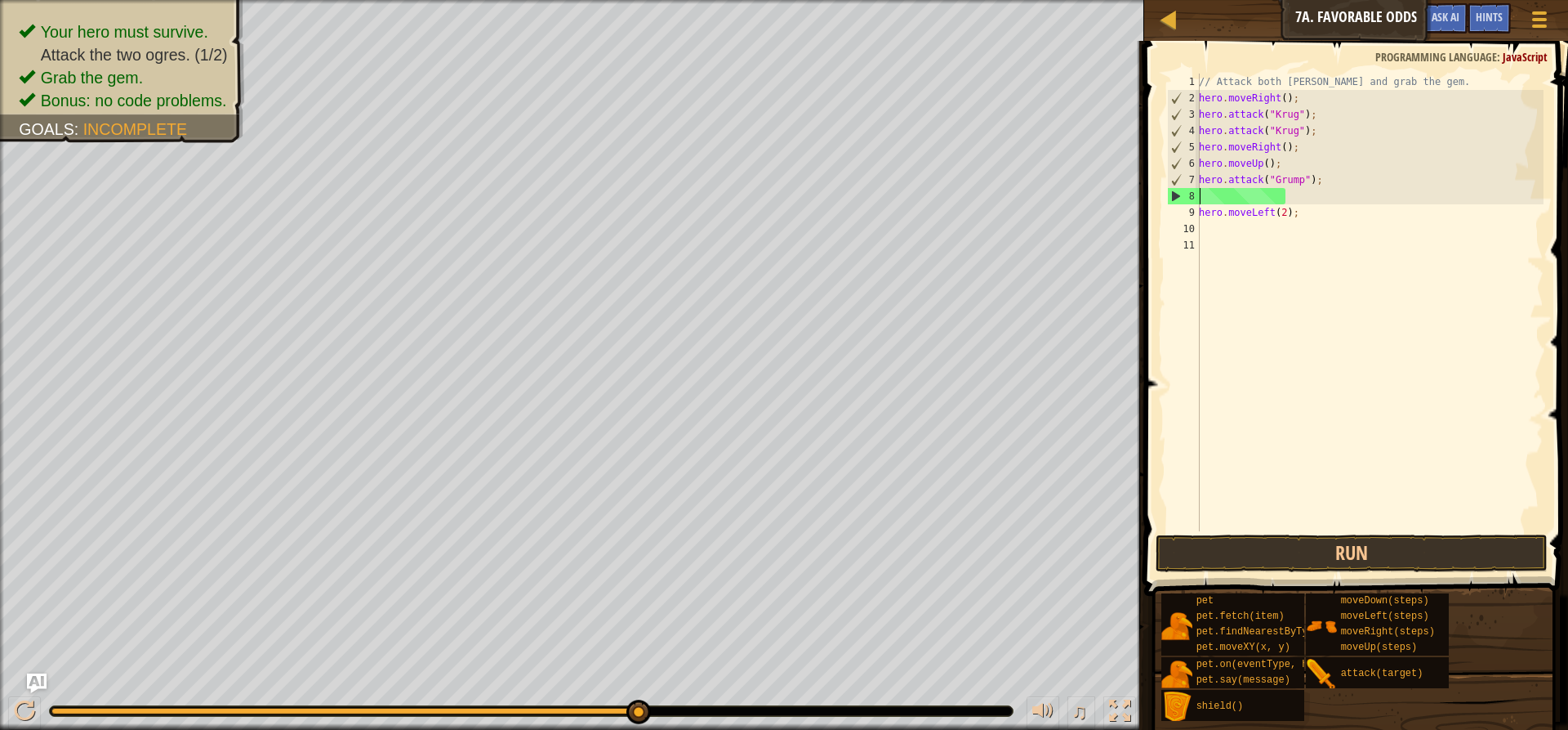
scroll to position [8, 0]
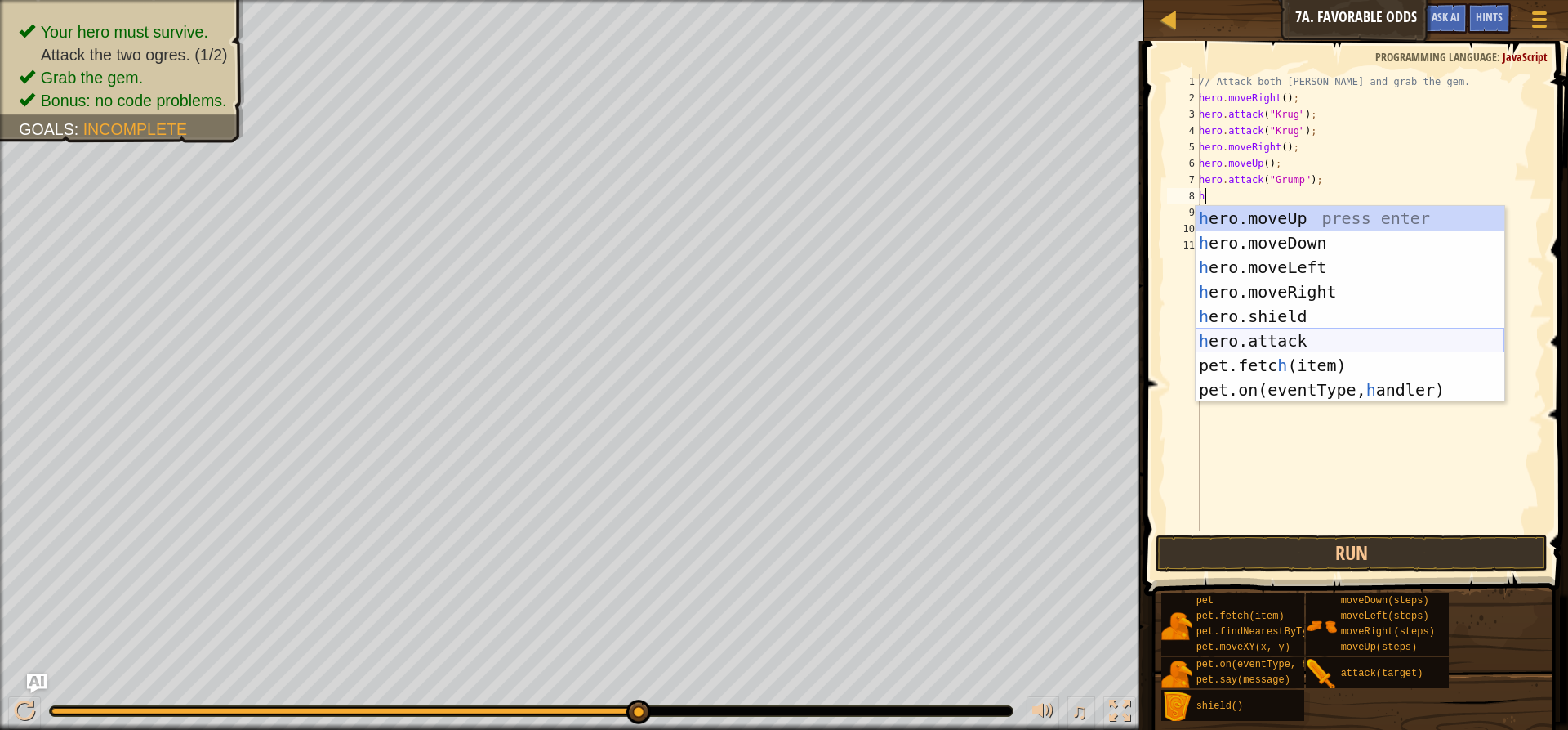
click at [1240, 343] on div "h ero.moveUp press enter h ero.moveDown press enter h ero.moveLeft press enter …" at bounding box center [1349, 329] width 309 height 245
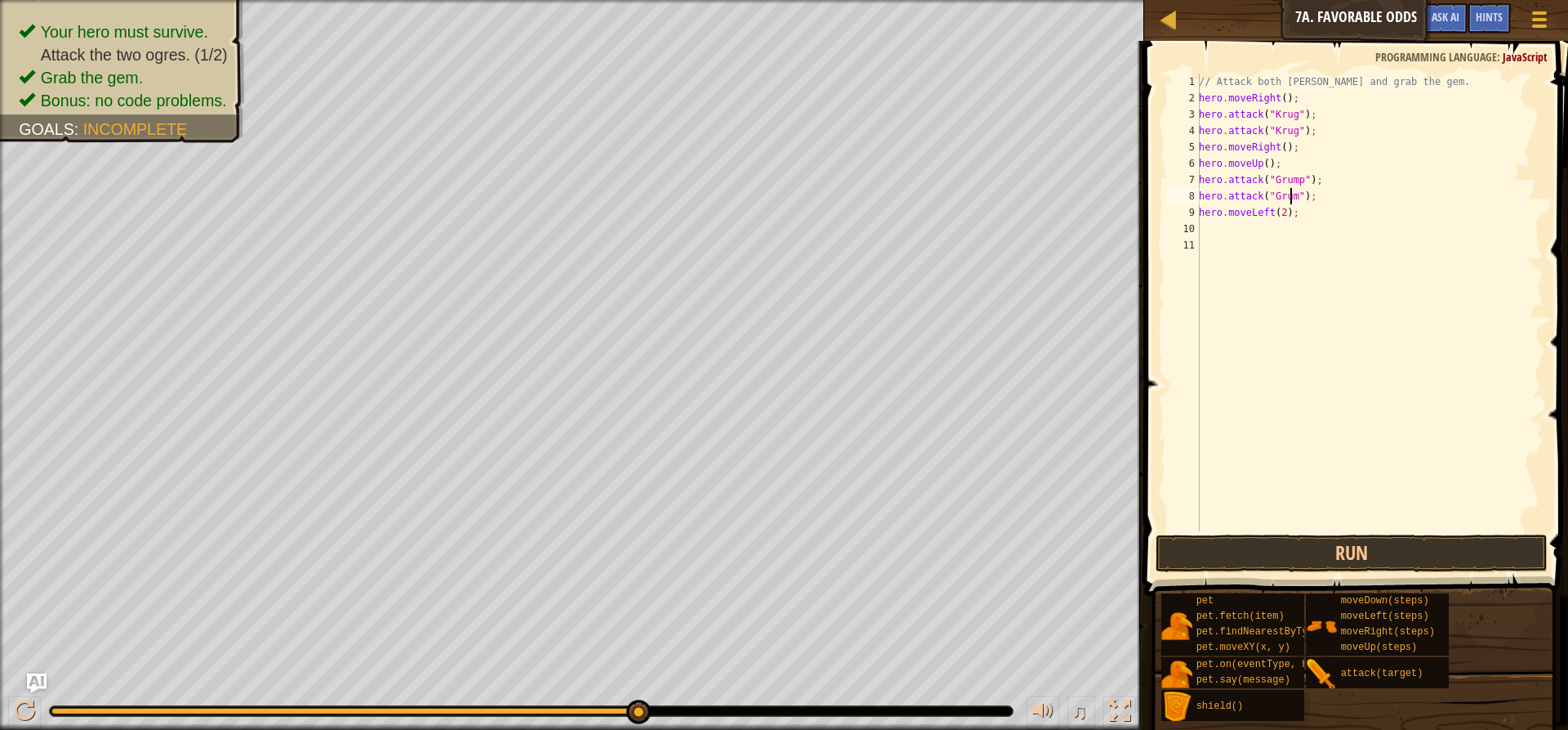
scroll to position [8, 8]
type textarea "hero.attack("Grump");"
click at [1280, 551] on button "Run" at bounding box center [1352, 553] width 392 height 38
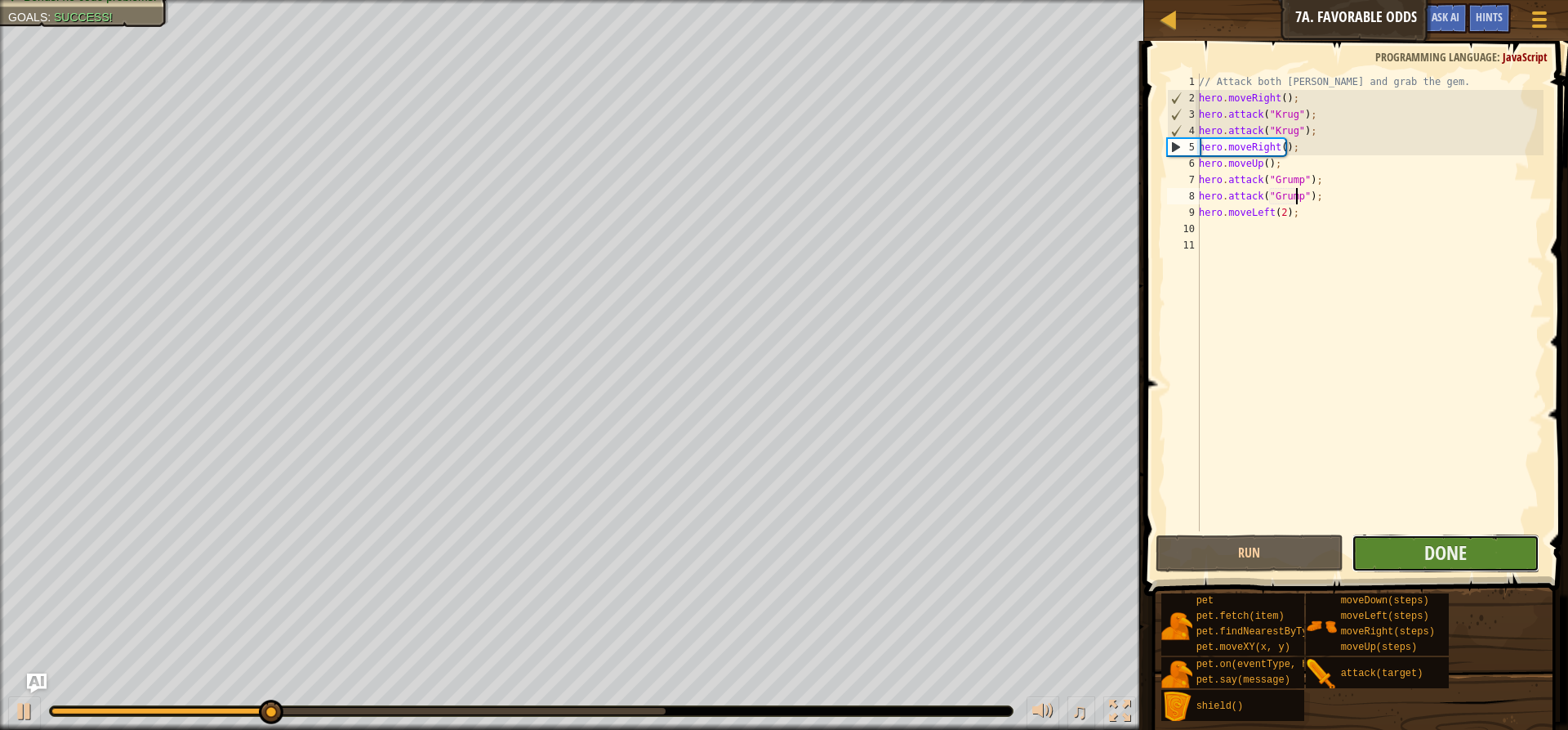
click at [1388, 535] on button "Done" at bounding box center [1446, 553] width 188 height 38
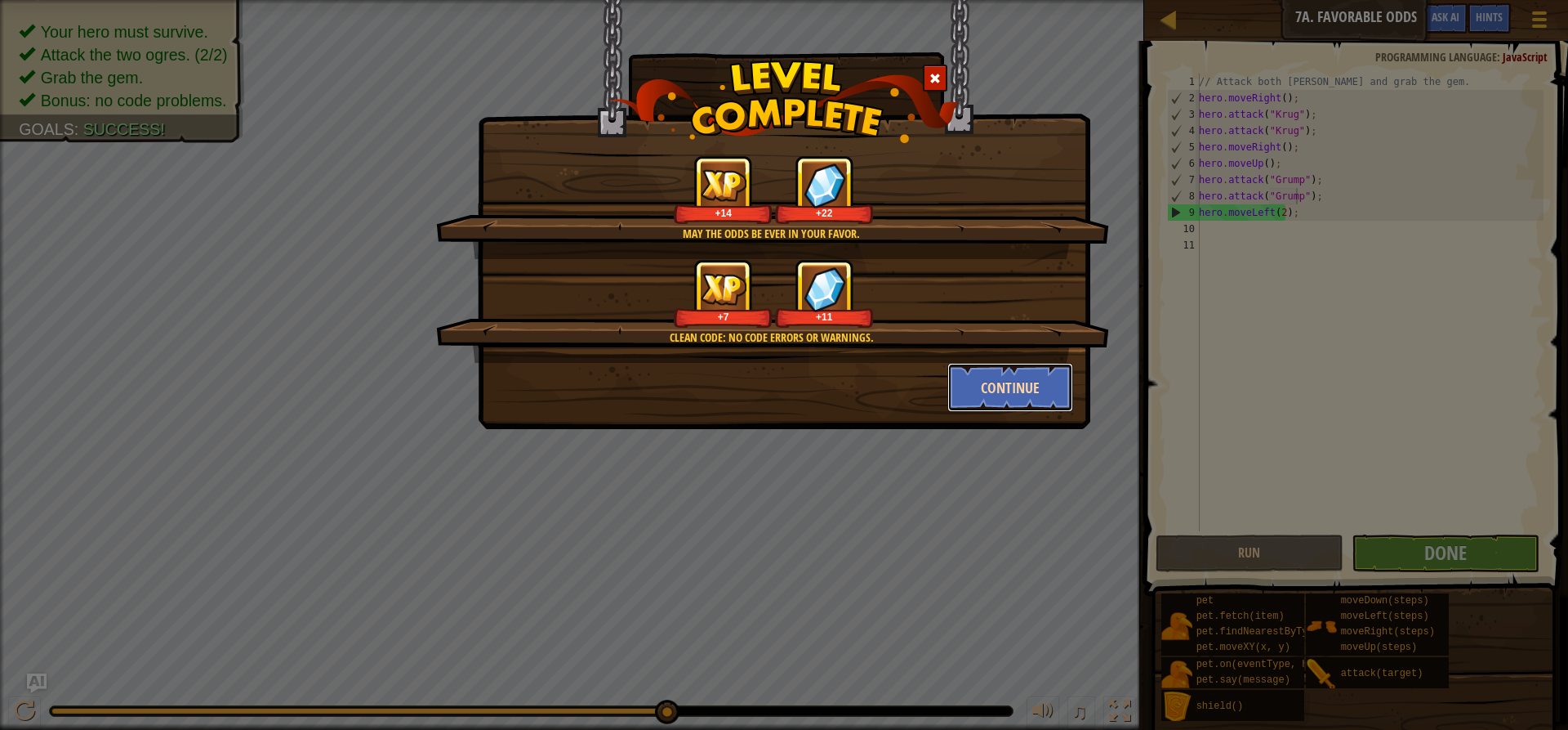
click at [977, 406] on button "Continue" at bounding box center [1010, 387] width 126 height 49
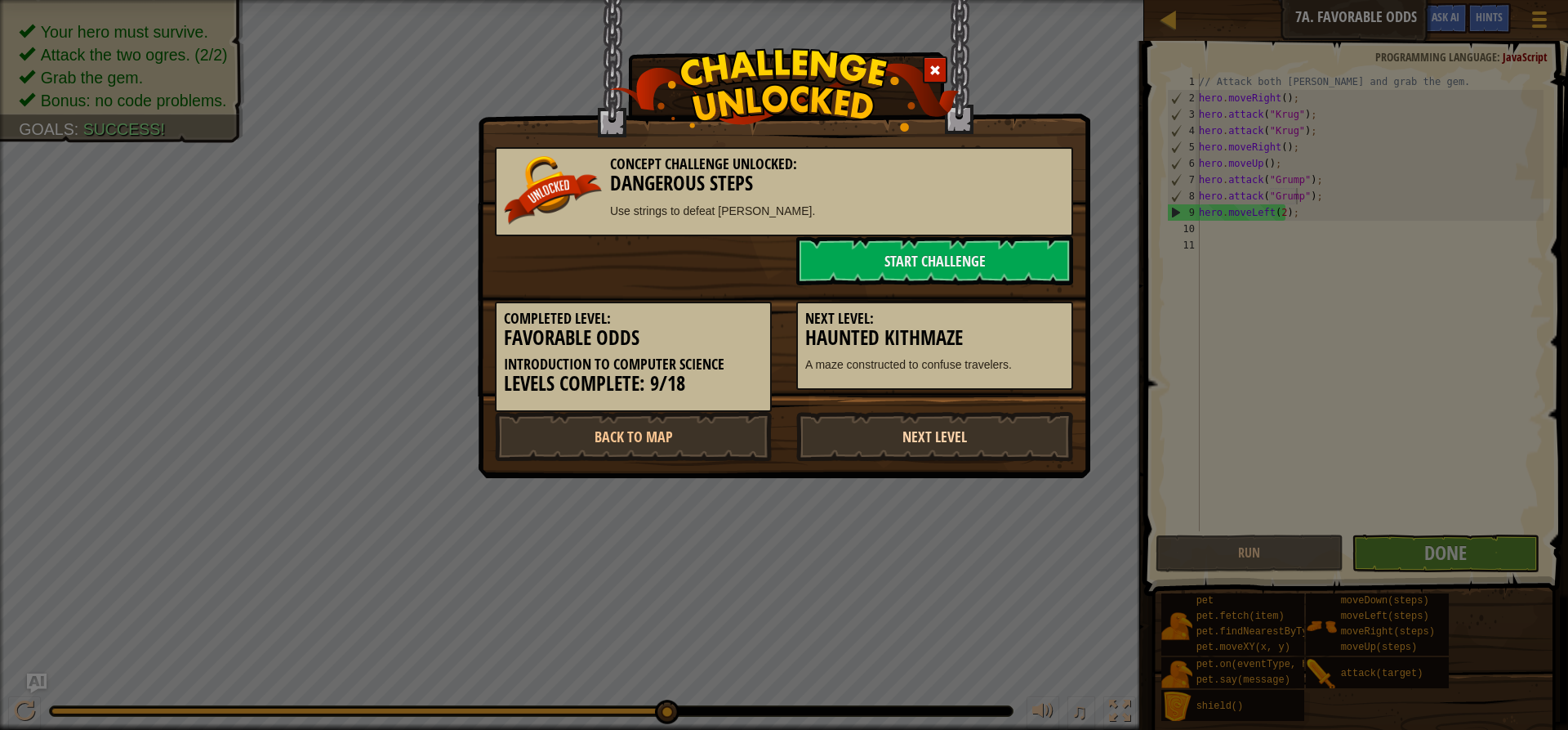
click at [947, 427] on link "Next Level" at bounding box center [935, 436] width 277 height 49
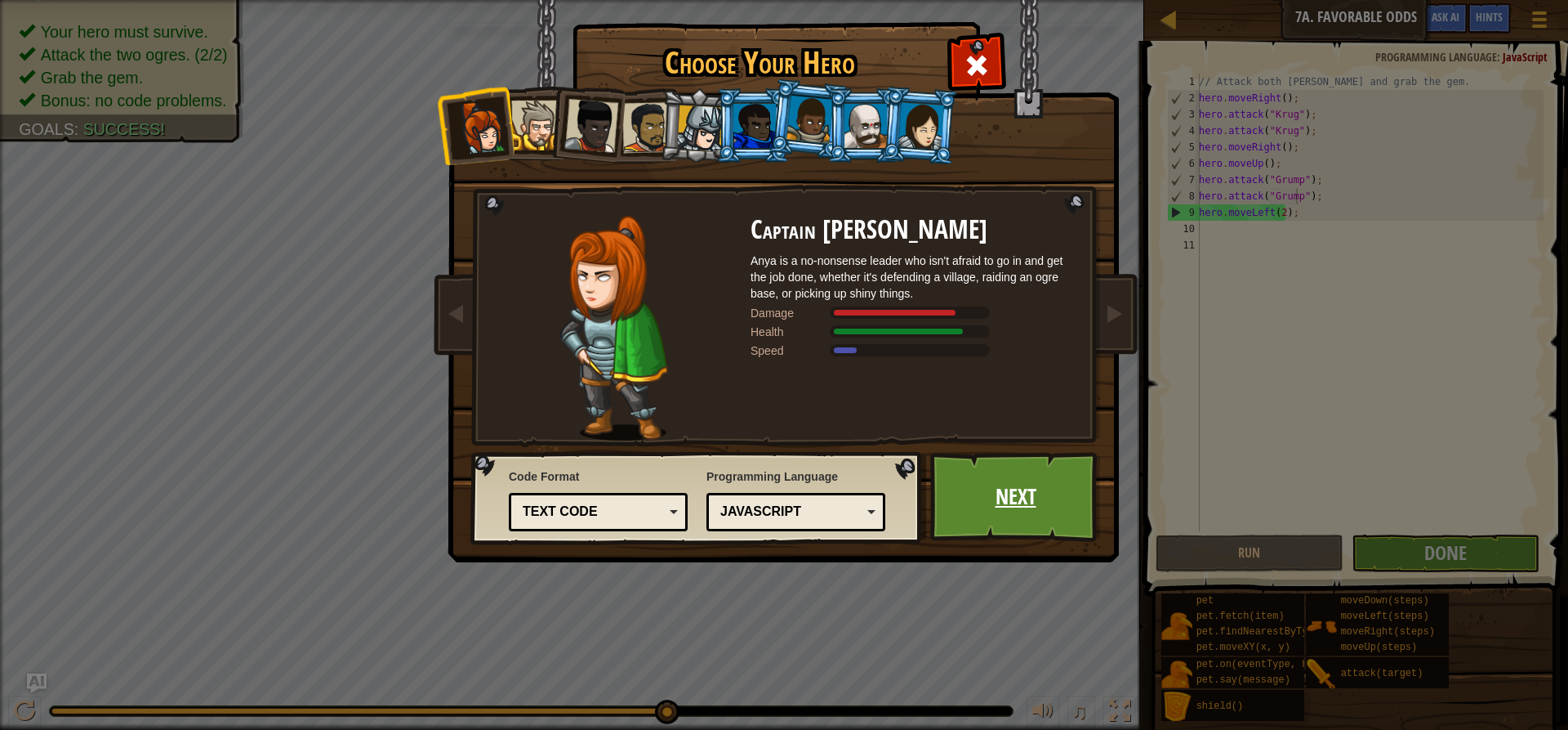
click at [1009, 484] on link "Next" at bounding box center [1016, 496] width 171 height 90
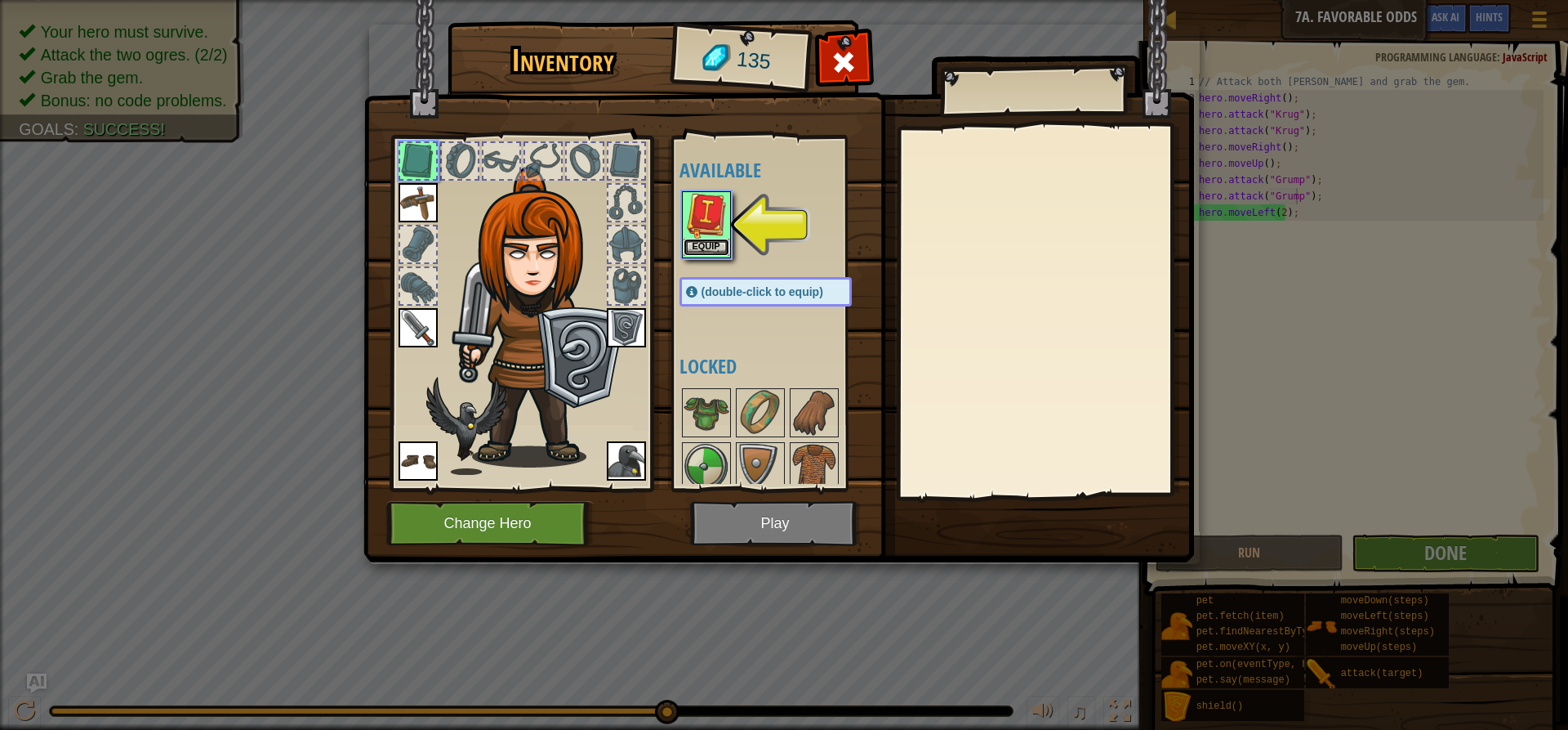
click at [695, 243] on button "Equip" at bounding box center [706, 247] width 46 height 17
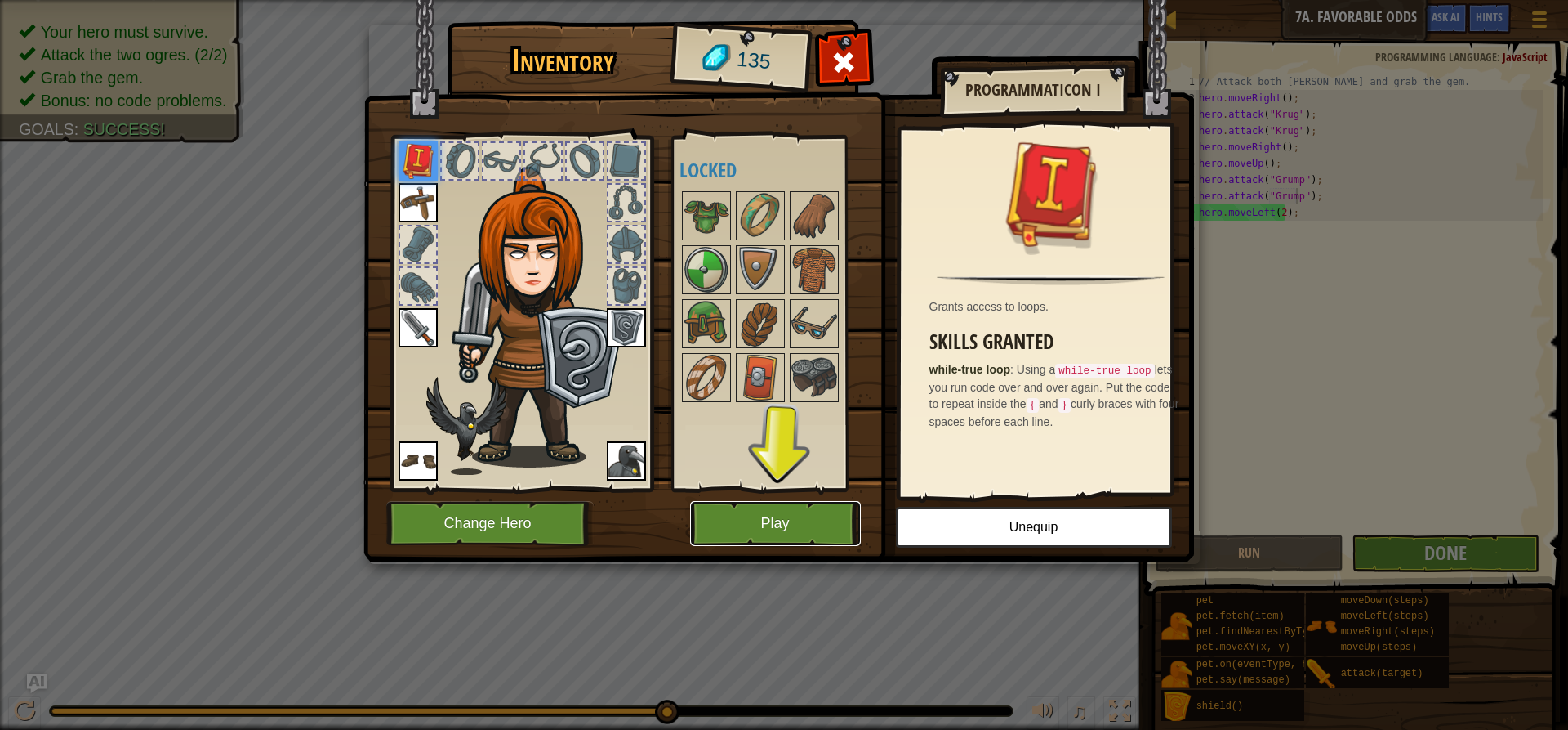
click at [787, 531] on button "Play" at bounding box center [776, 524] width 171 height 45
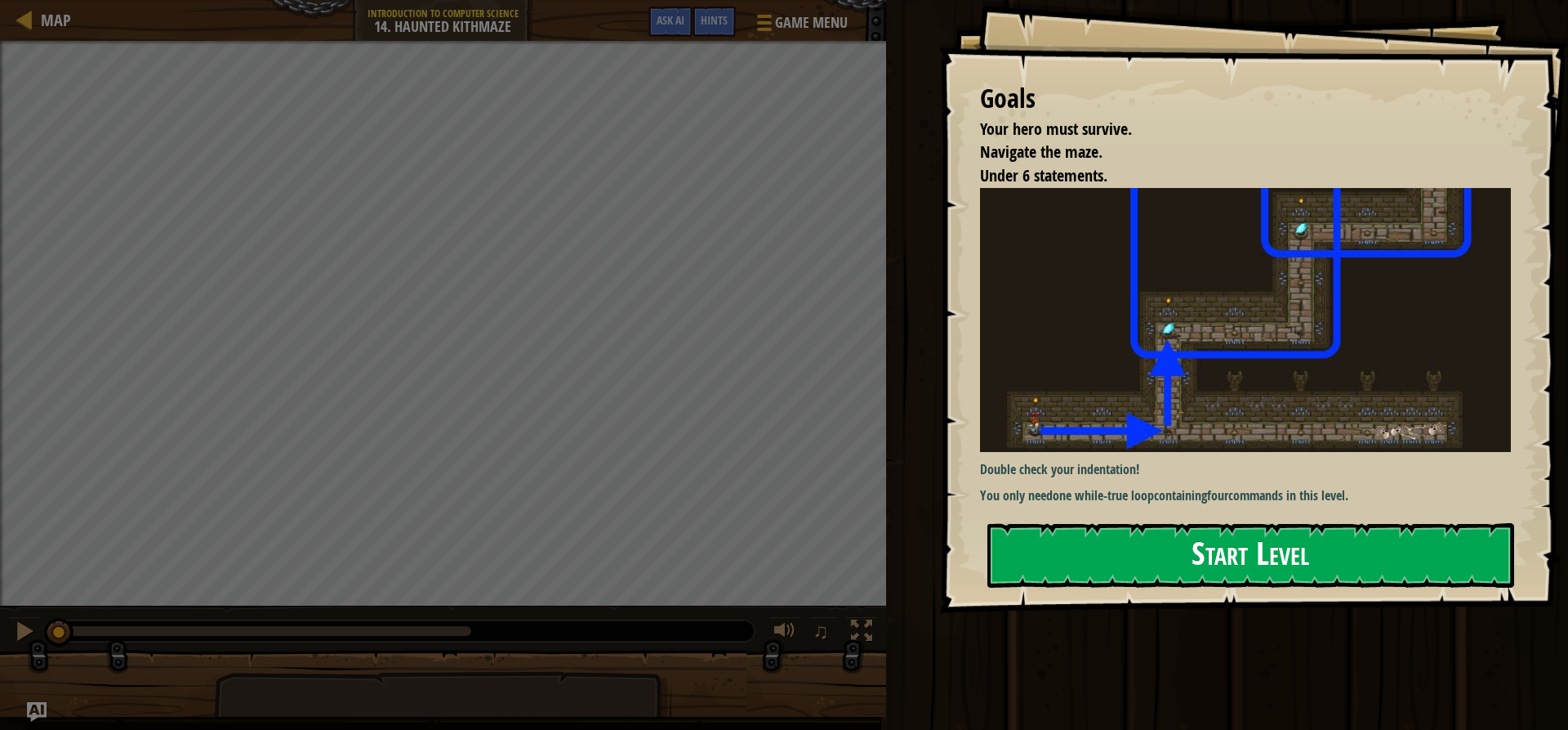
click at [1282, 541] on button "Start Level" at bounding box center [1251, 555] width 527 height 65
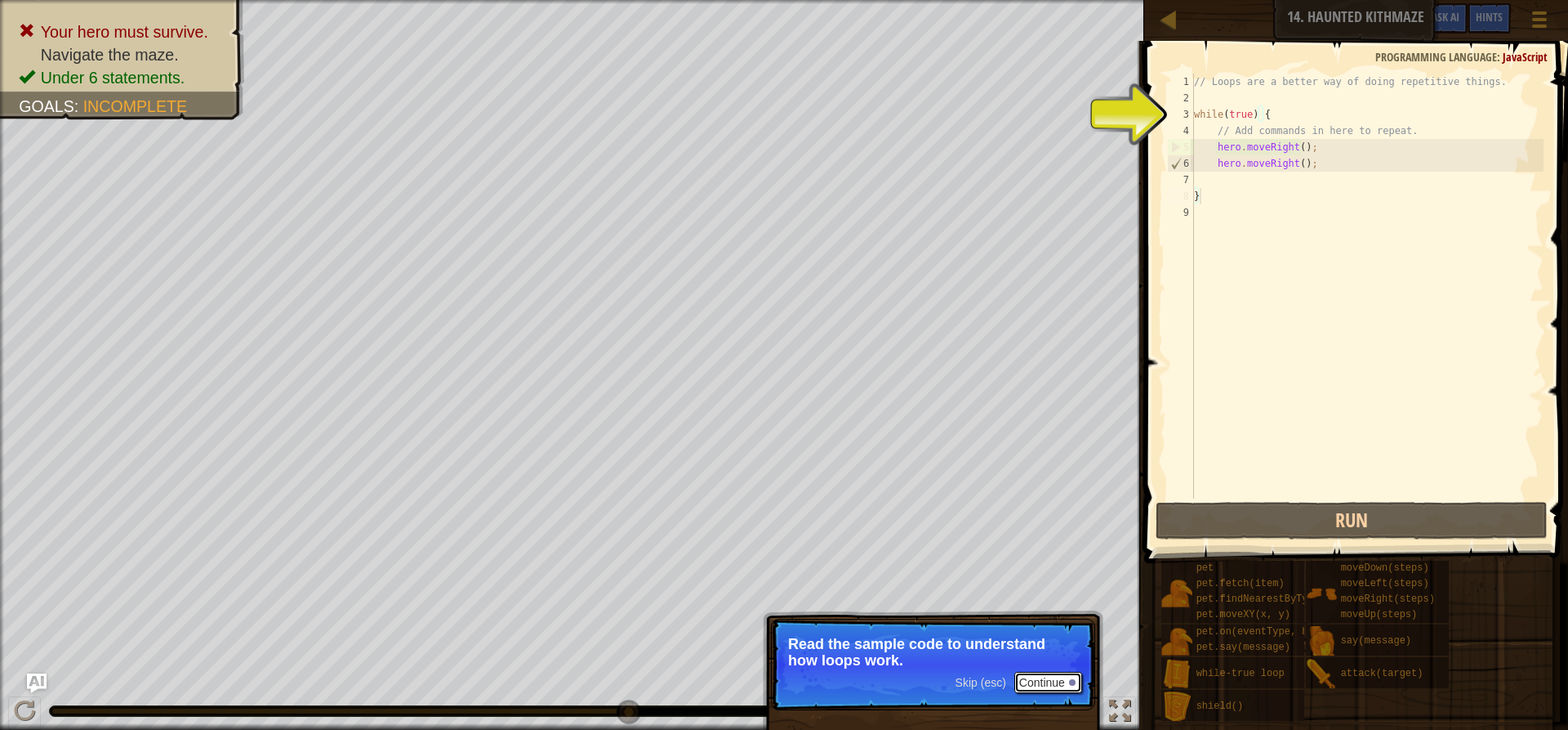
click at [1035, 681] on button "Continue" at bounding box center [1048, 681] width 68 height 21
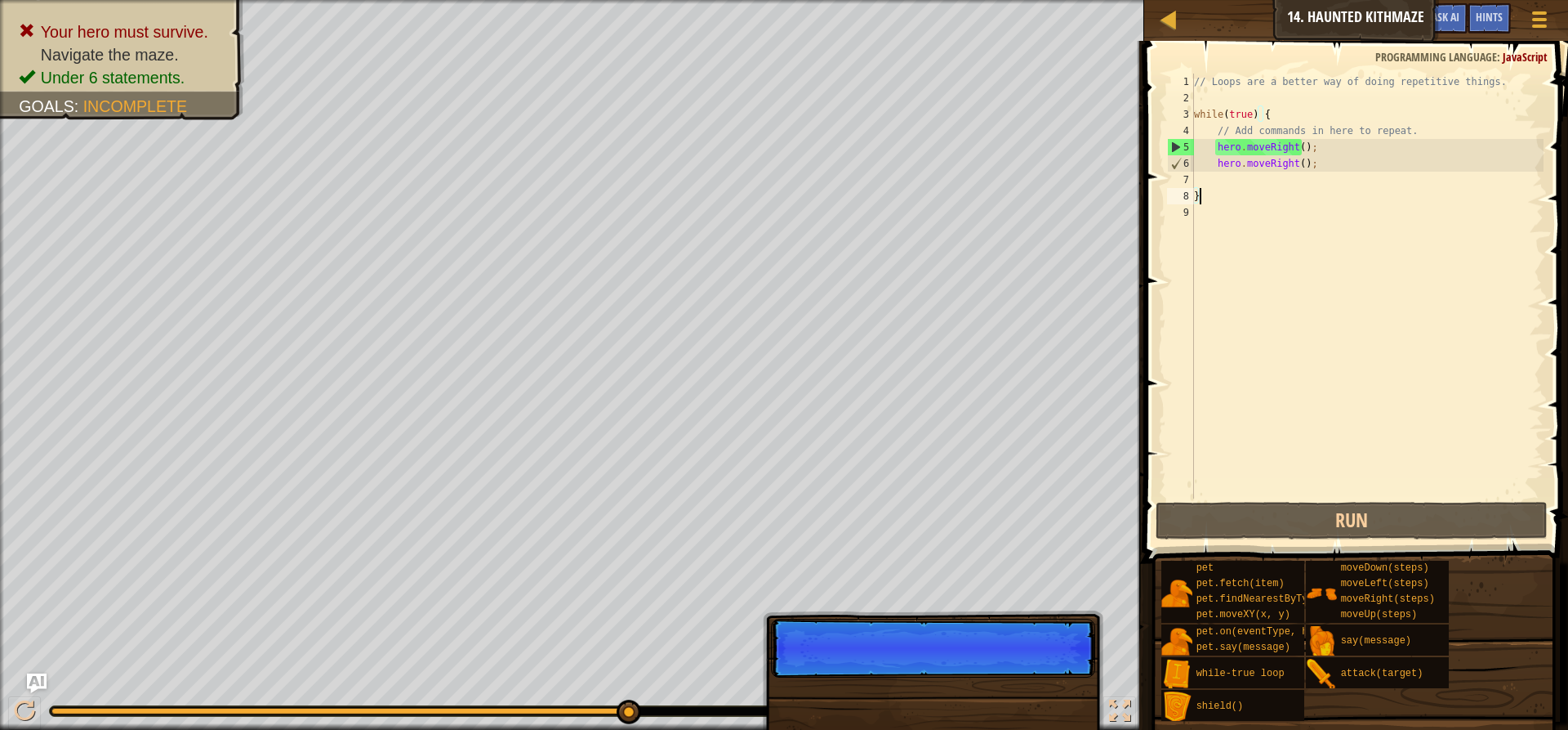
scroll to position [8, 0]
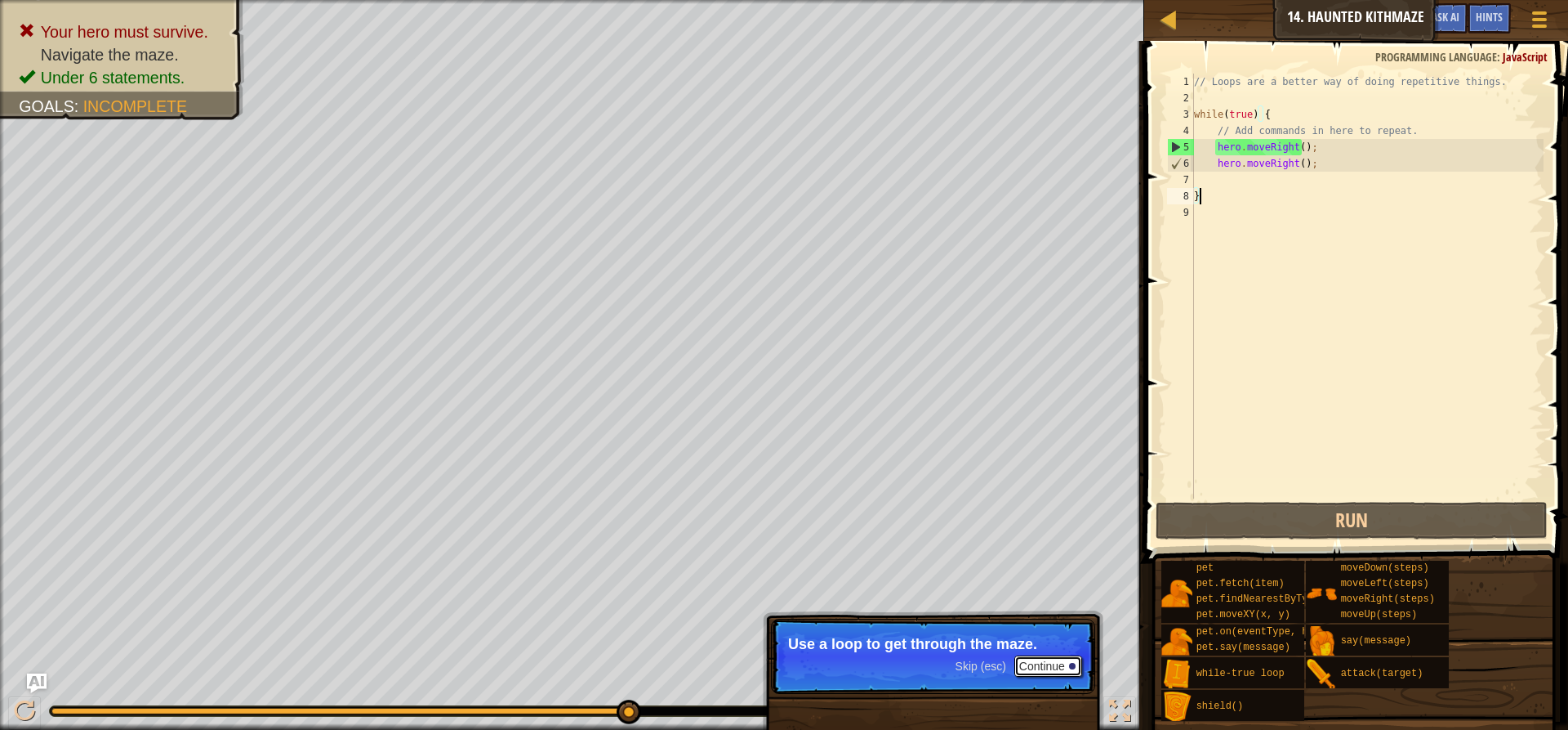
click at [1044, 660] on button "Continue" at bounding box center [1048, 665] width 68 height 21
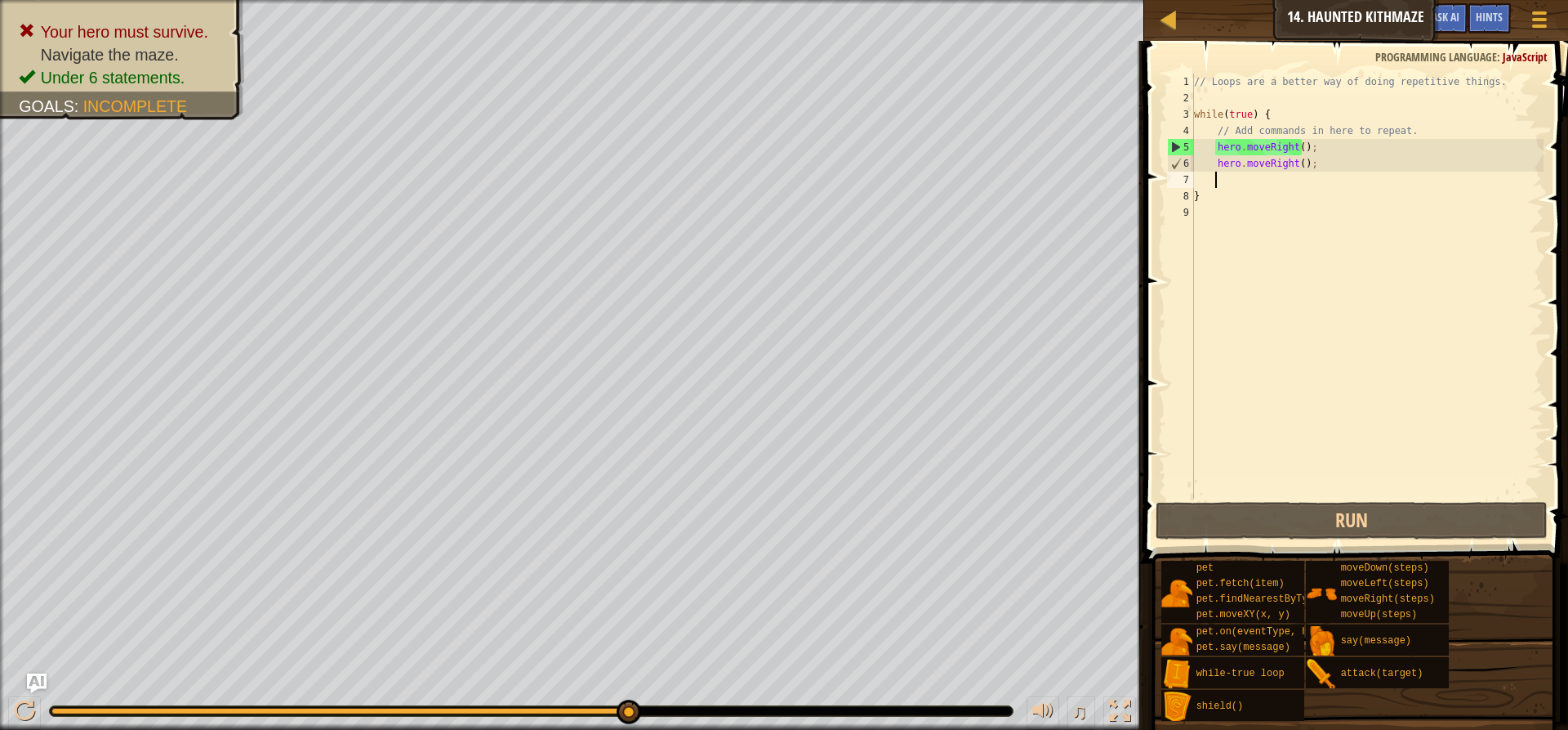
click at [1282, 173] on div "// Loops are a better way of doing repetitive things. while ( true ) { // Add c…" at bounding box center [1367, 303] width 353 height 458
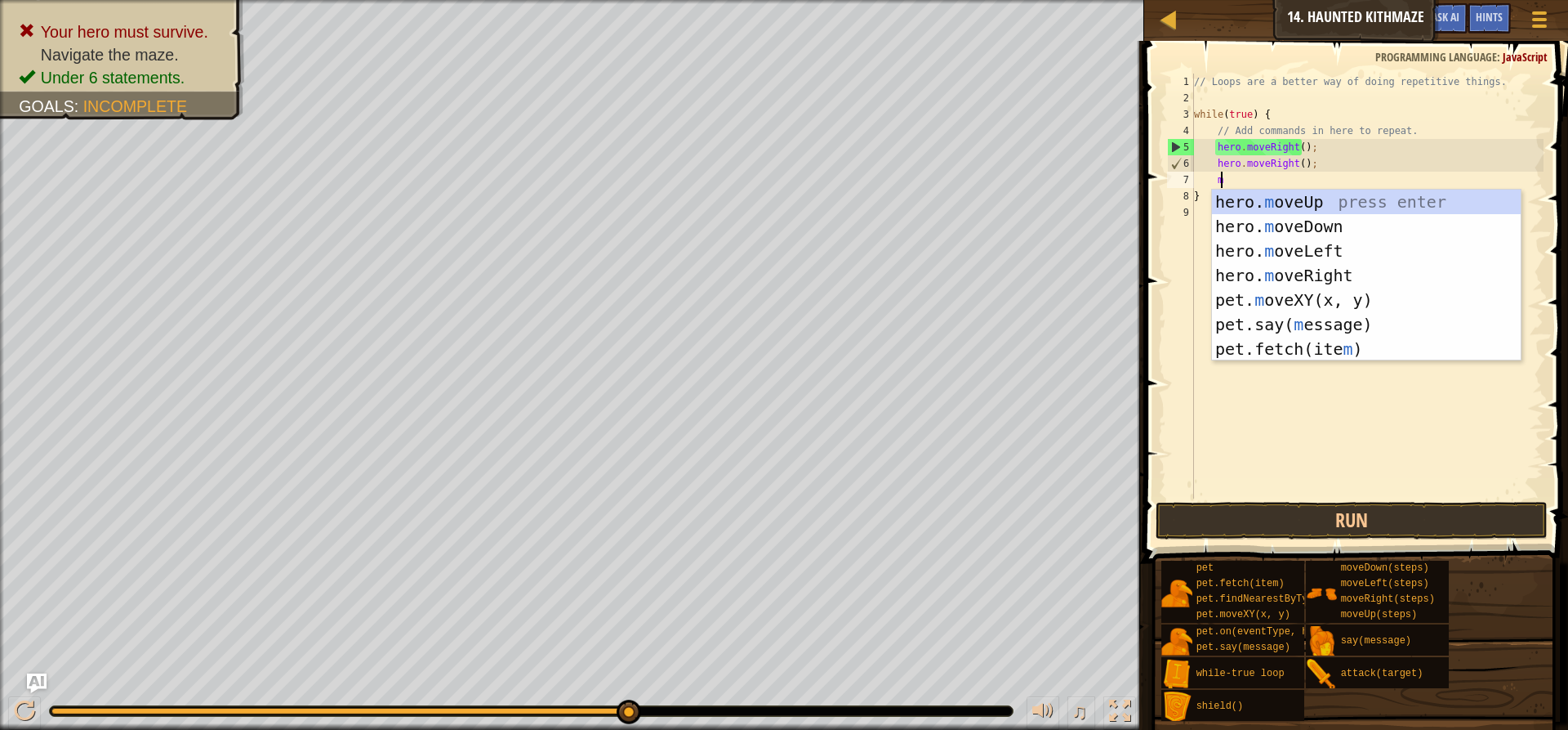
scroll to position [8, 2]
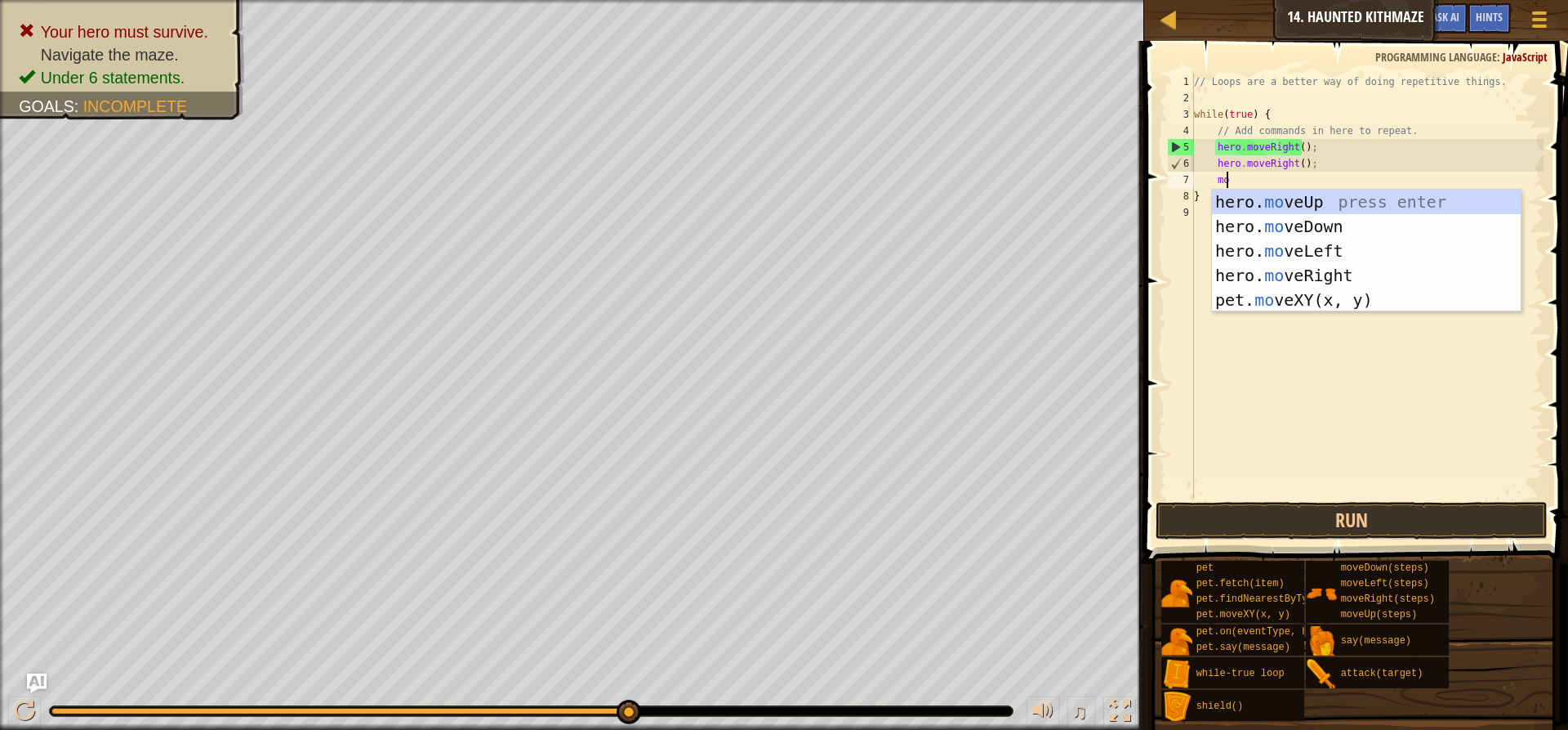
type textarea "mov"
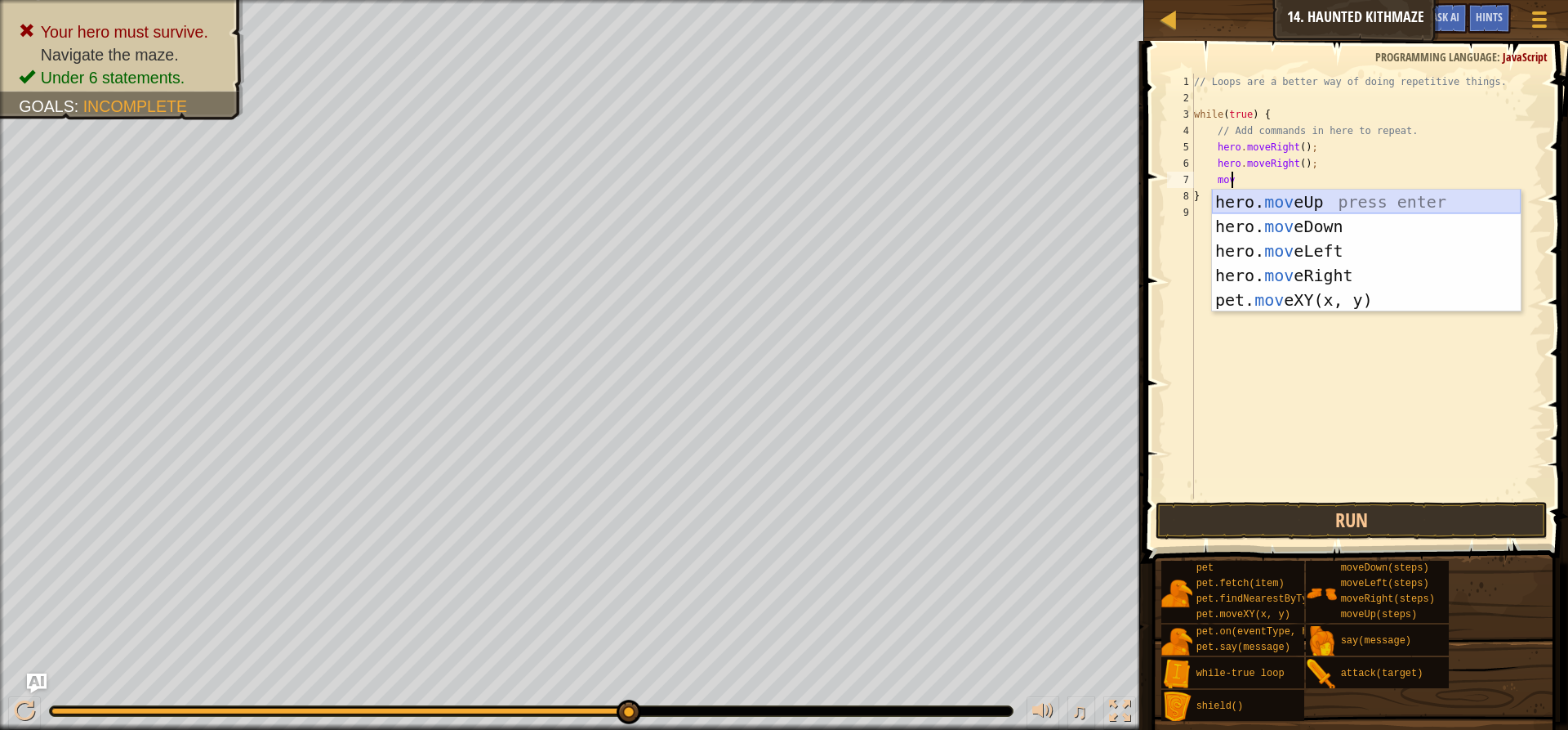
click at [1270, 199] on div "hero. mov eUp press enter hero. mov eDown press enter hero. mov eLeft press ent…" at bounding box center [1366, 275] width 309 height 172
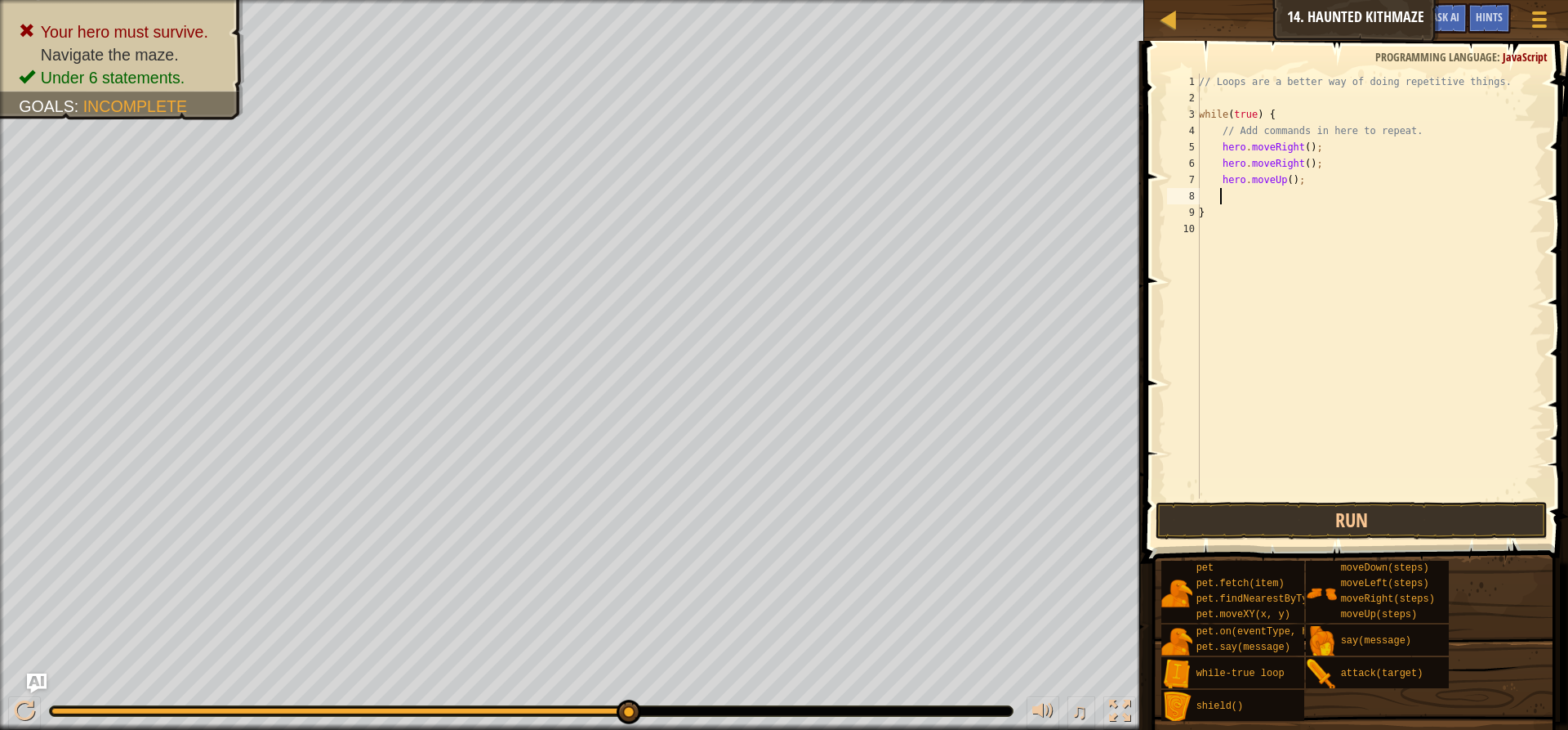
scroll to position [8, 1]
type textarea "m"
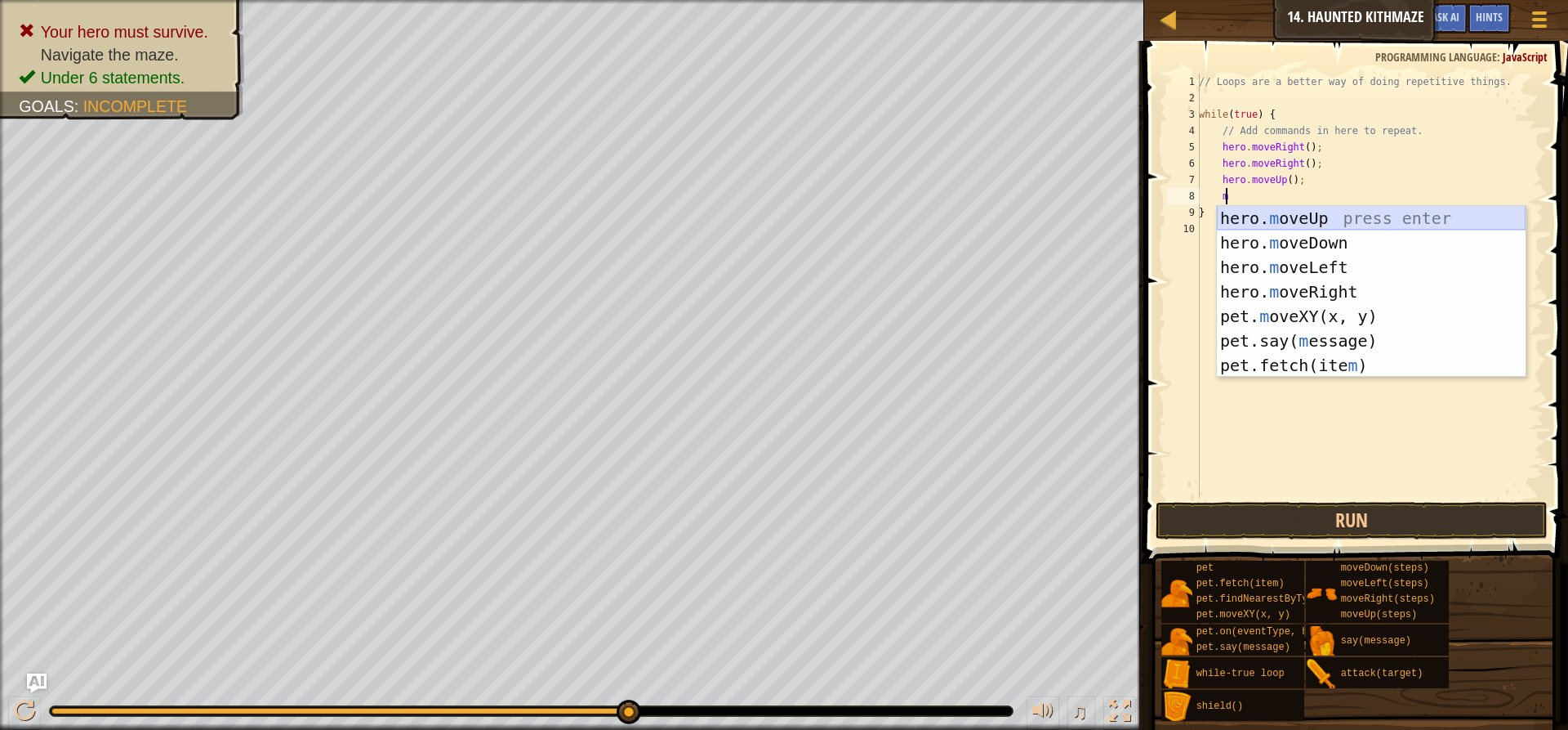
click at [1291, 215] on div "hero. m oveUp press enter hero. m oveDown press enter hero. m oveLeft press ent…" at bounding box center [1371, 316] width 309 height 220
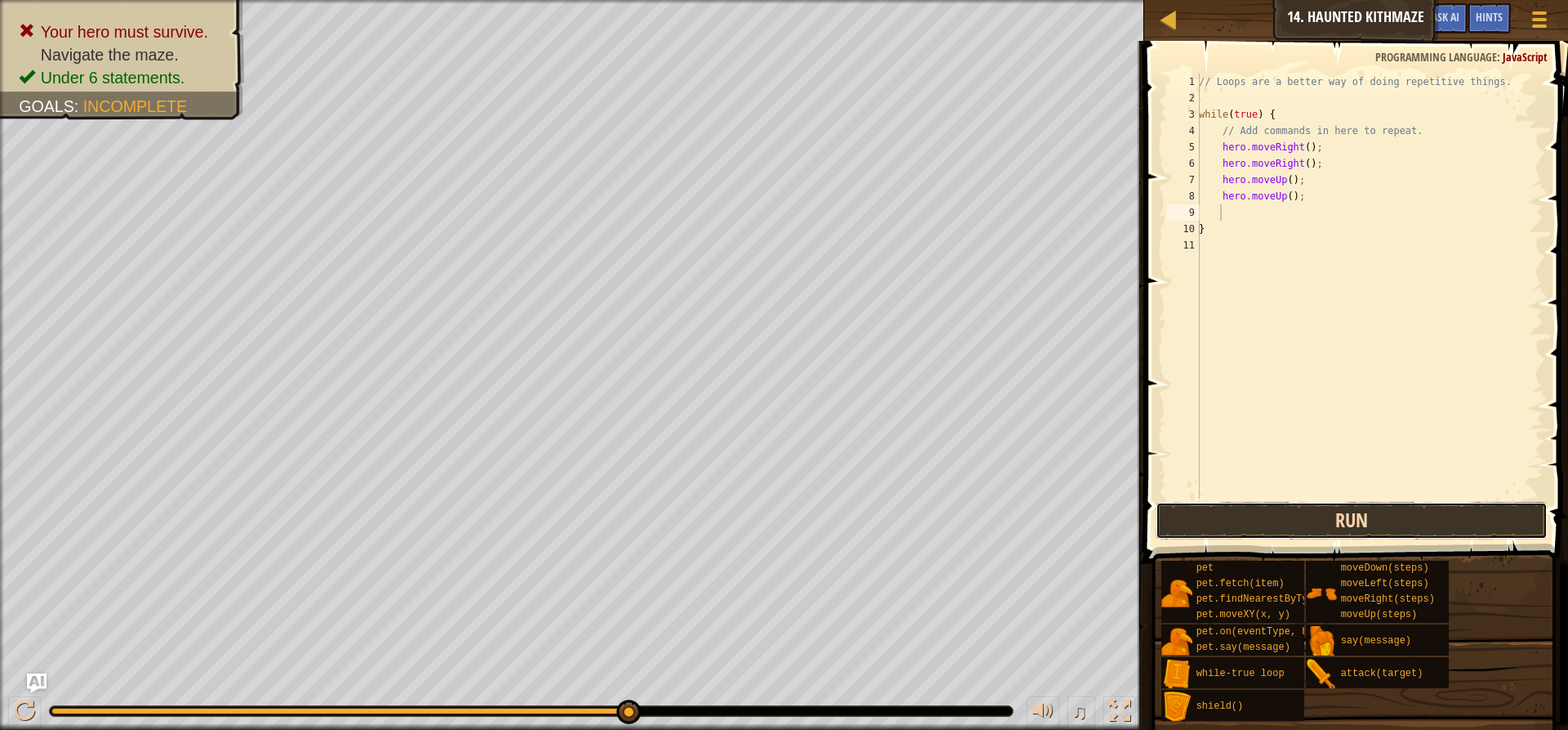
click at [1246, 515] on button "Run" at bounding box center [1352, 520] width 392 height 38
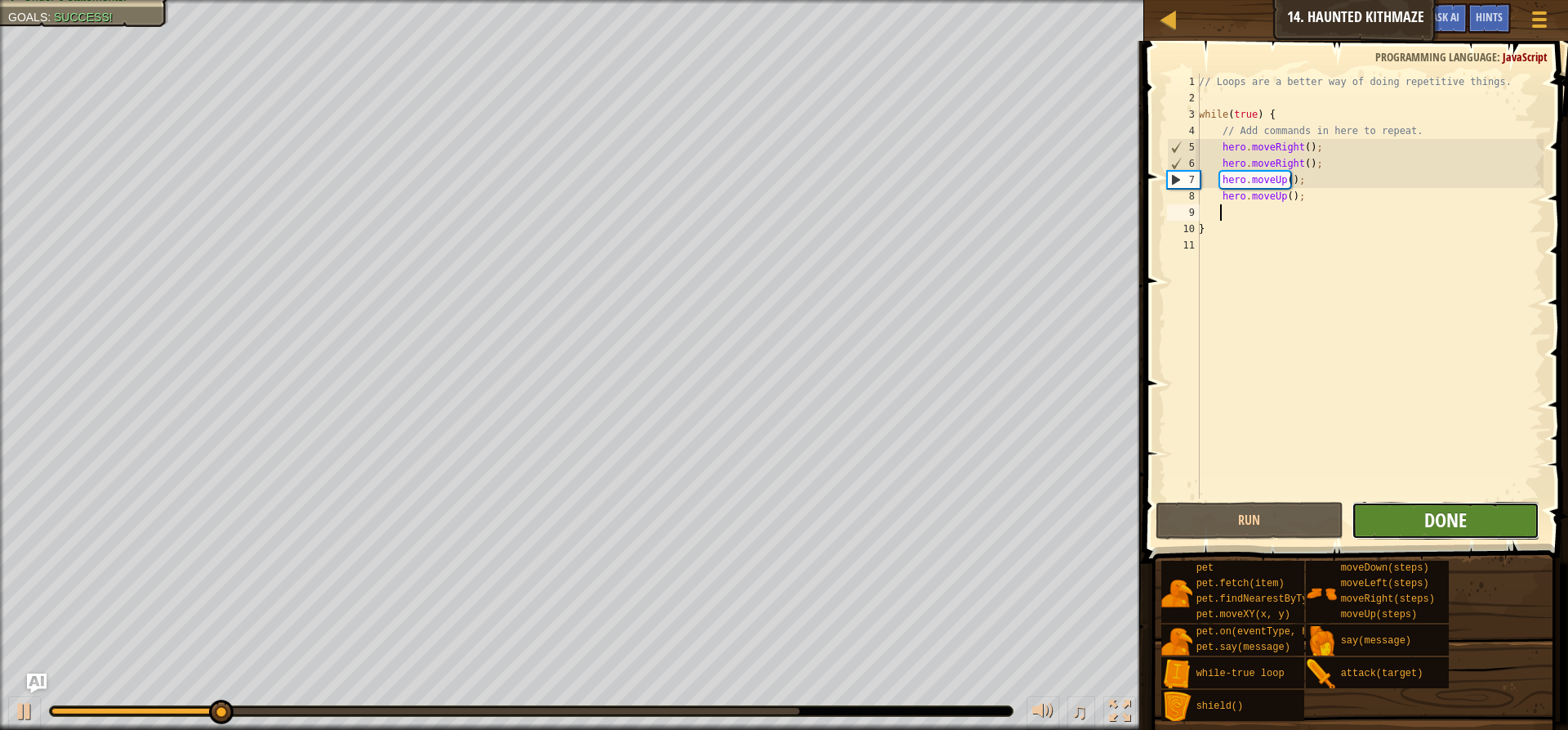
click at [1464, 526] on span "Done" at bounding box center [1445, 519] width 43 height 26
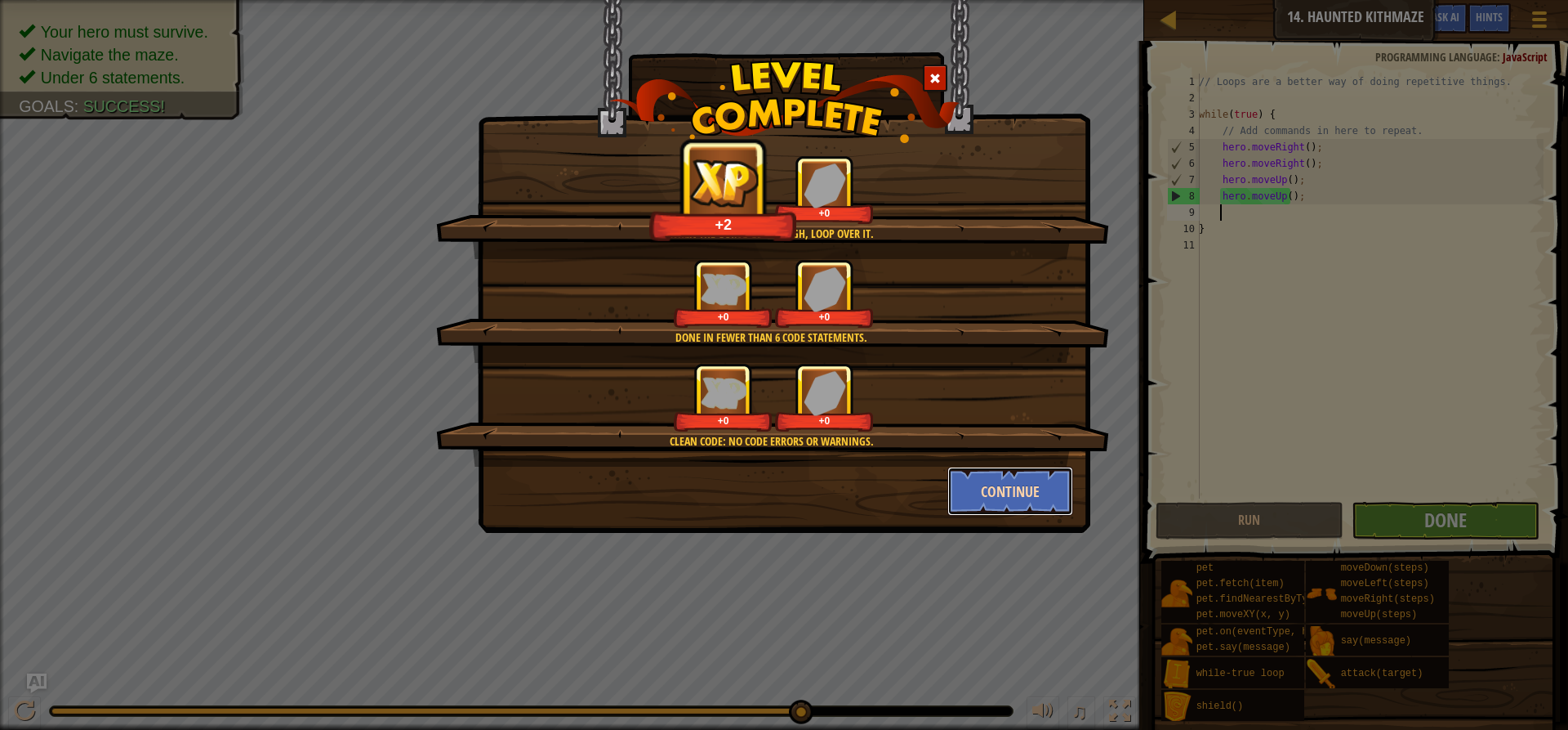
click at [1040, 489] on button "Continue" at bounding box center [1010, 491] width 126 height 49
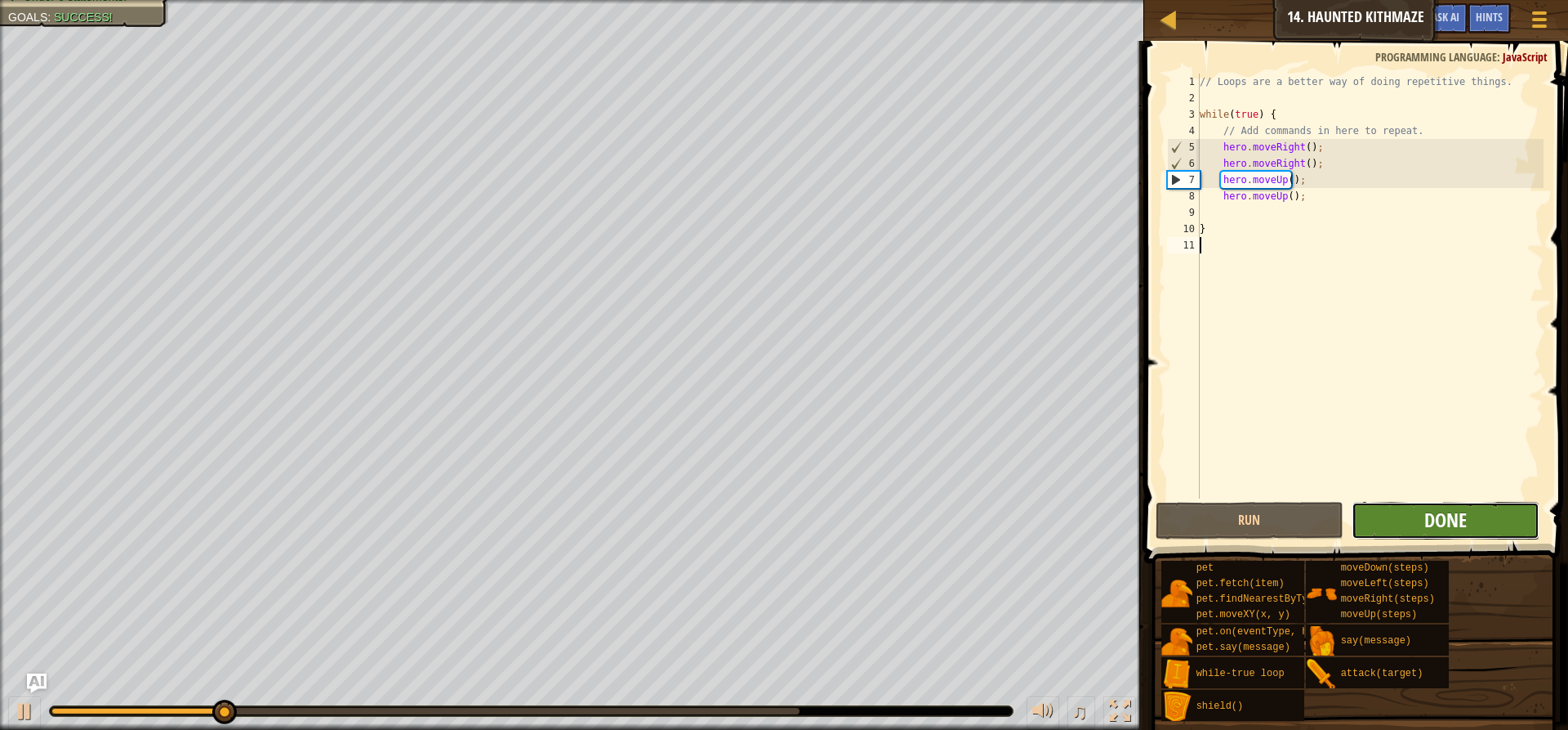
click at [1449, 532] on span "Done" at bounding box center [1445, 519] width 43 height 26
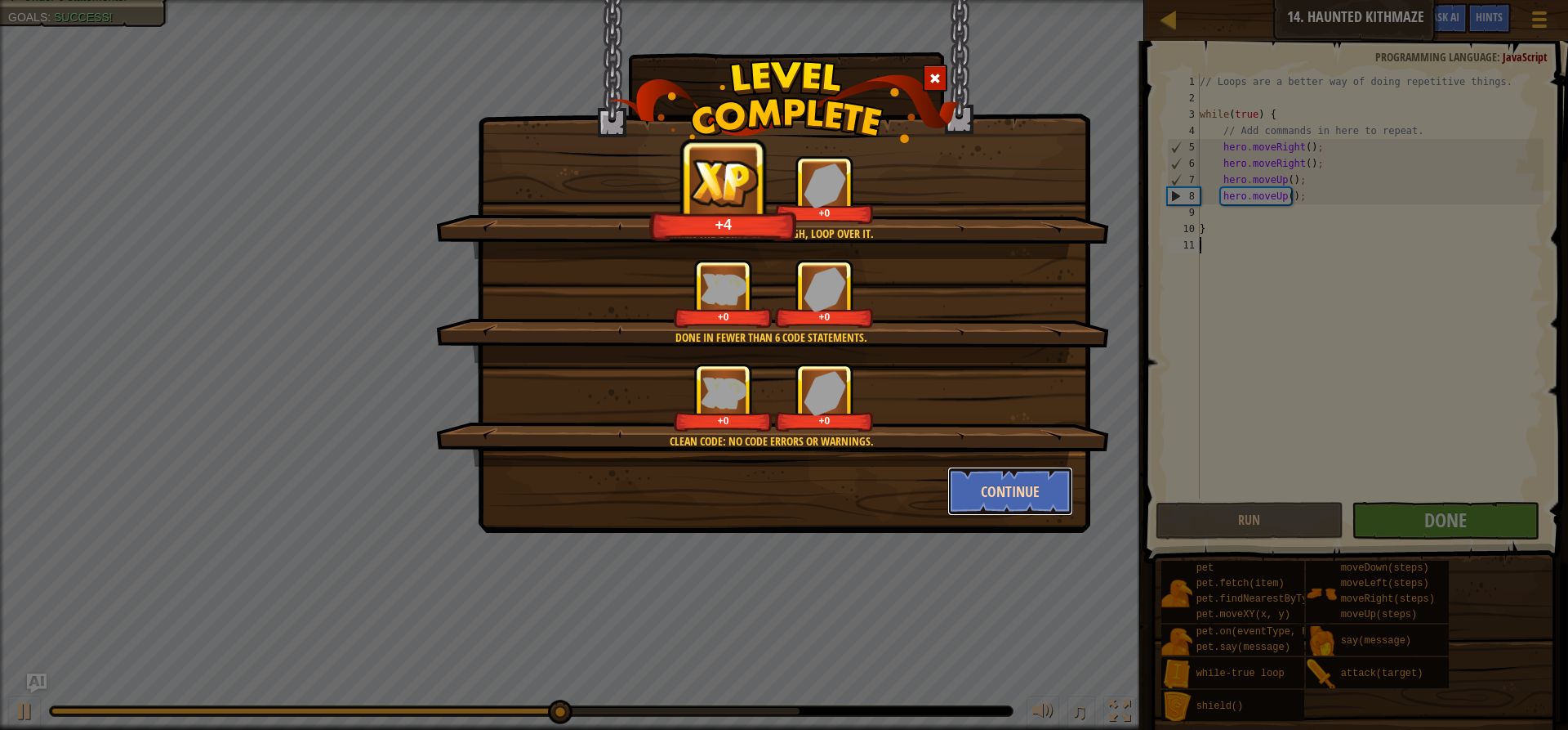
click at [1008, 479] on button "Continue" at bounding box center [1010, 491] width 126 height 49
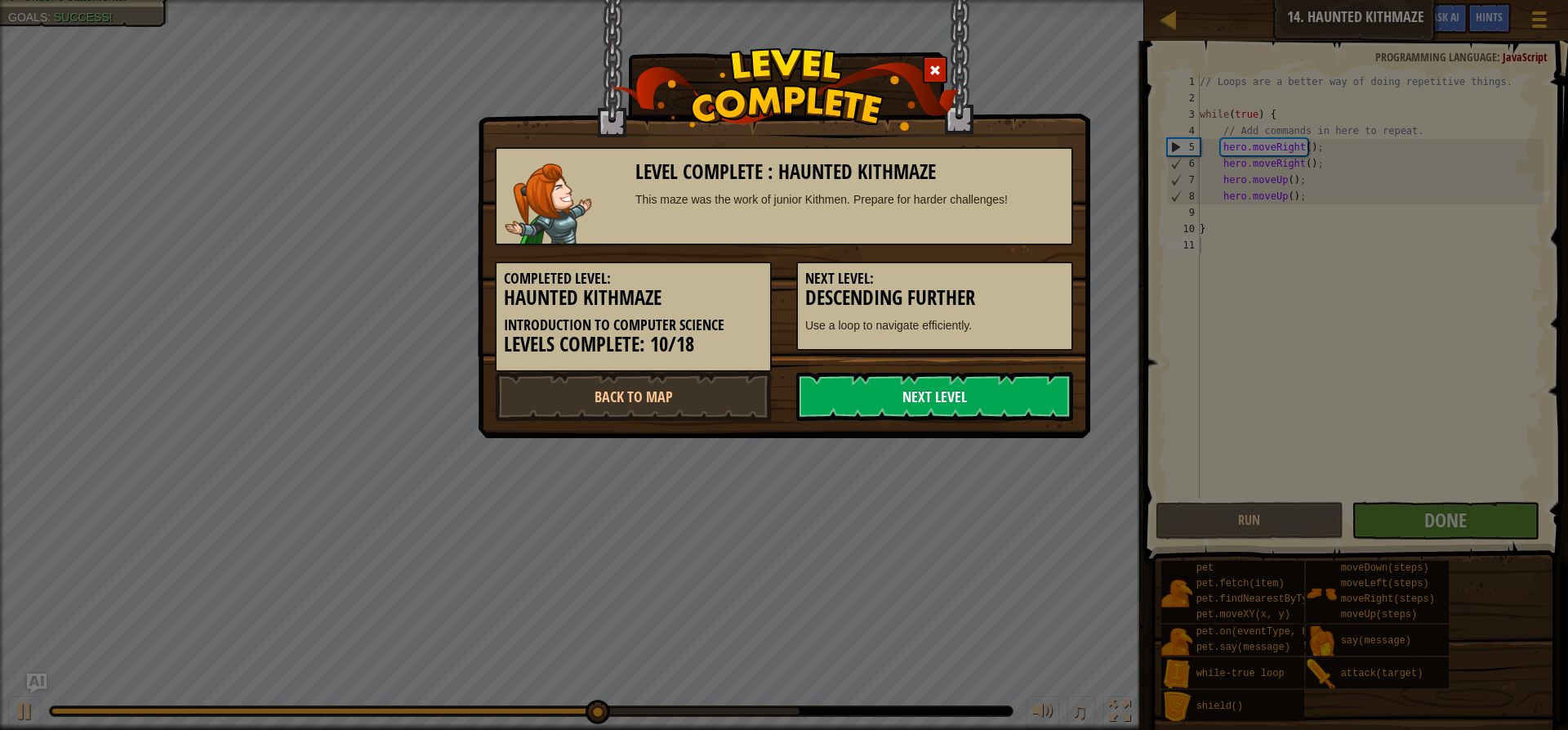
click at [921, 379] on link "Next Level" at bounding box center [935, 396] width 277 height 49
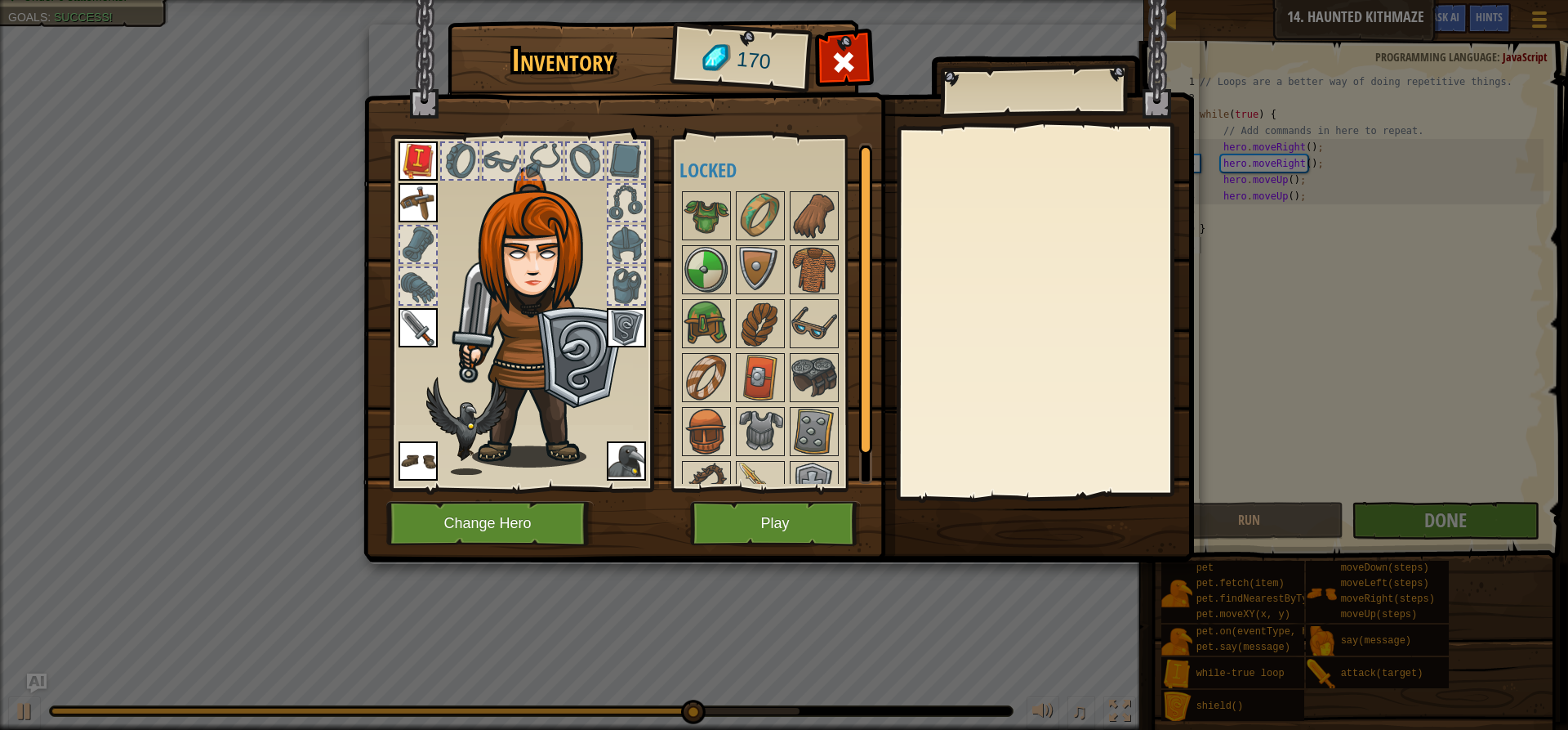
click at [801, 513] on button "Play" at bounding box center [776, 524] width 171 height 45
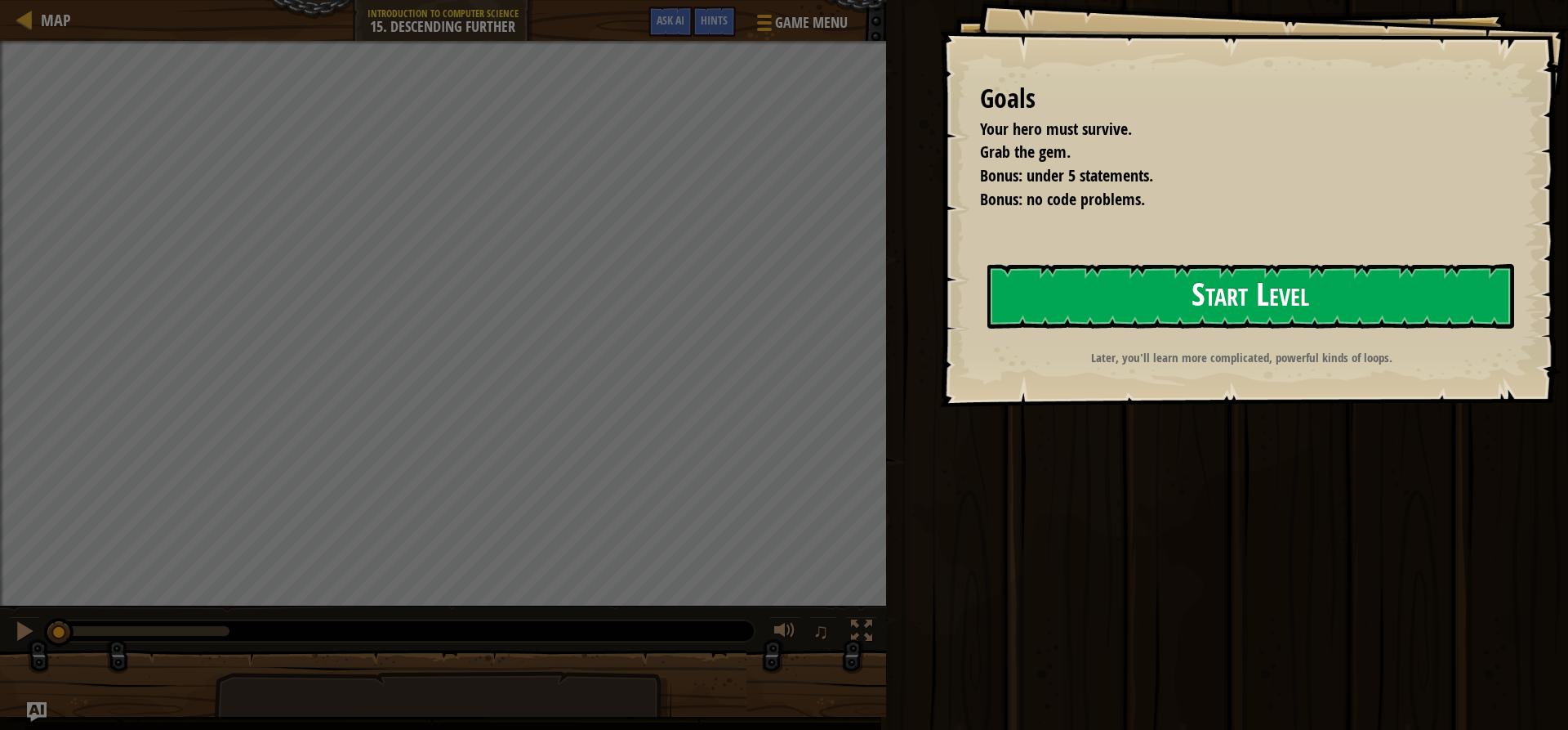
click at [1330, 282] on button "Start Level" at bounding box center [1251, 296] width 527 height 65
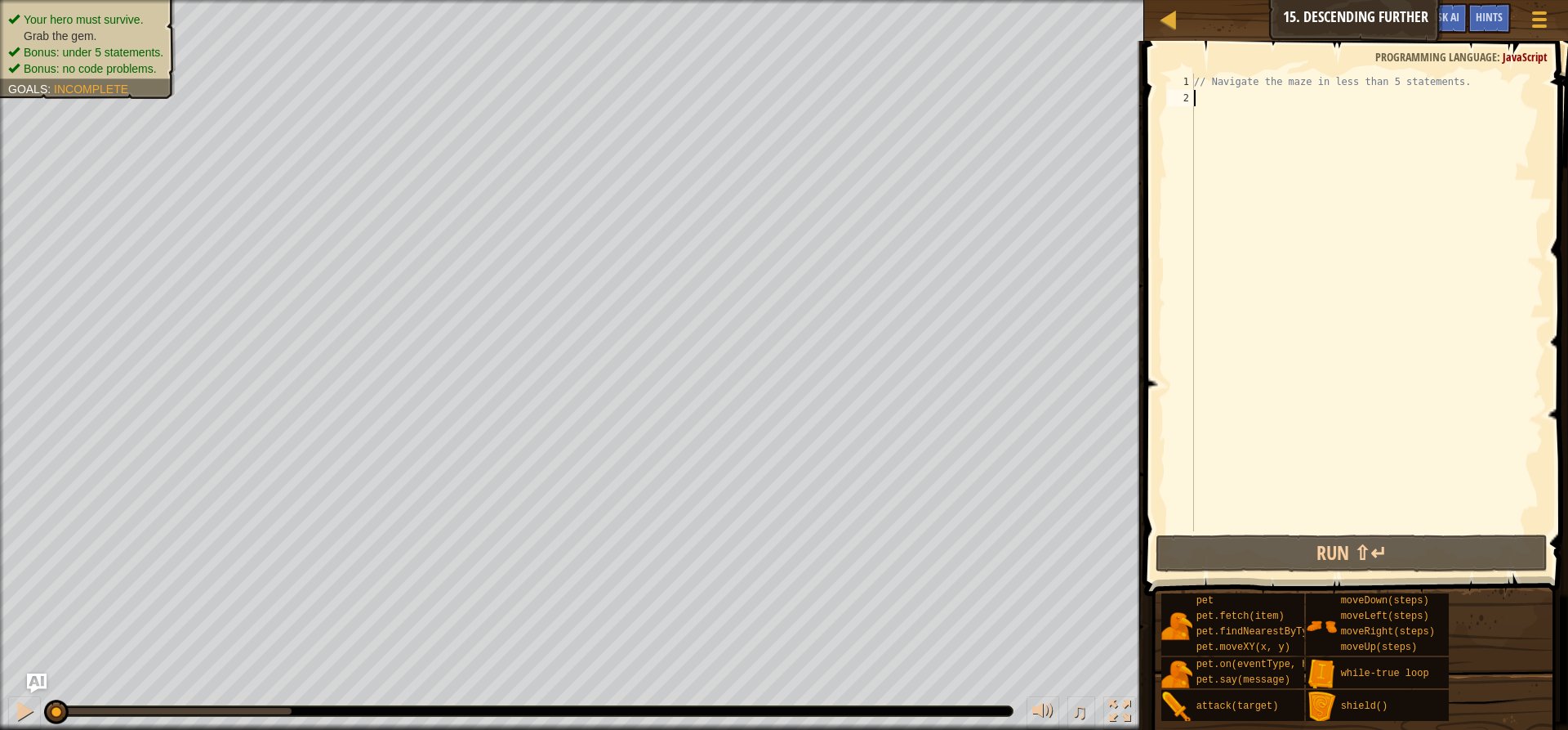
type textarea "w"
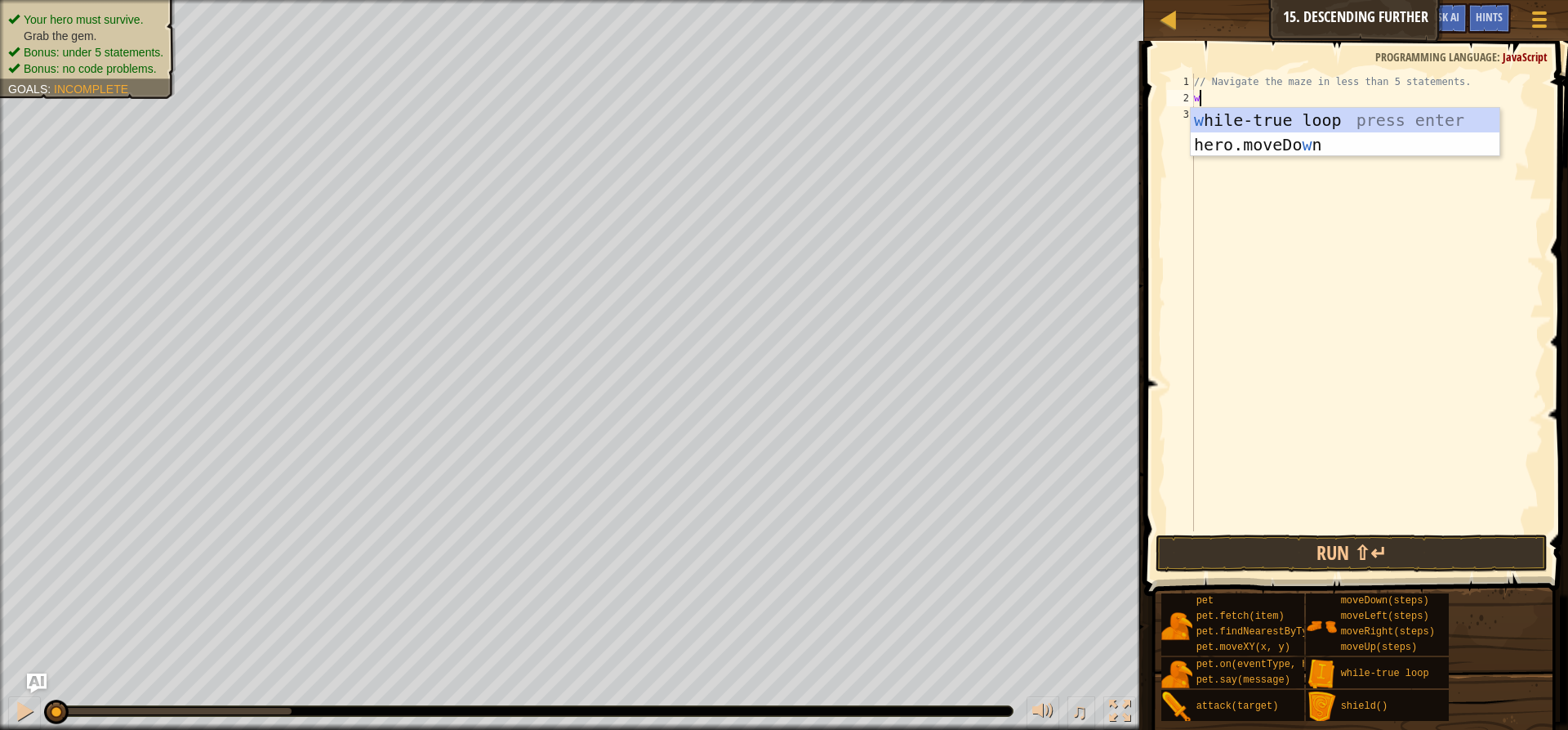
scroll to position [8, 0]
click at [1215, 122] on div "w [PERSON_NAME]-true loop press enter hero.moveDo w n press enter" at bounding box center [1345, 157] width 309 height 98
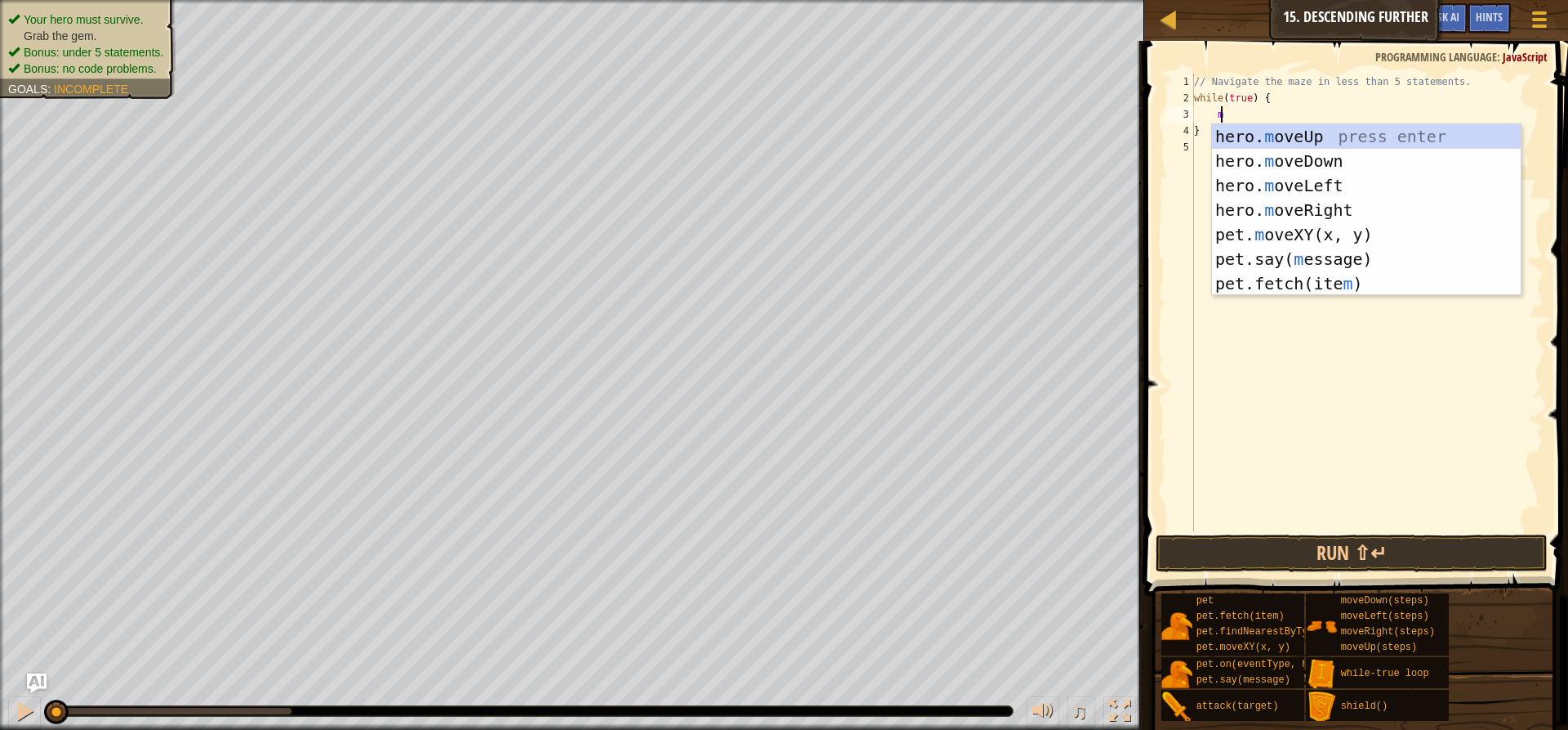
type textarea "mo"
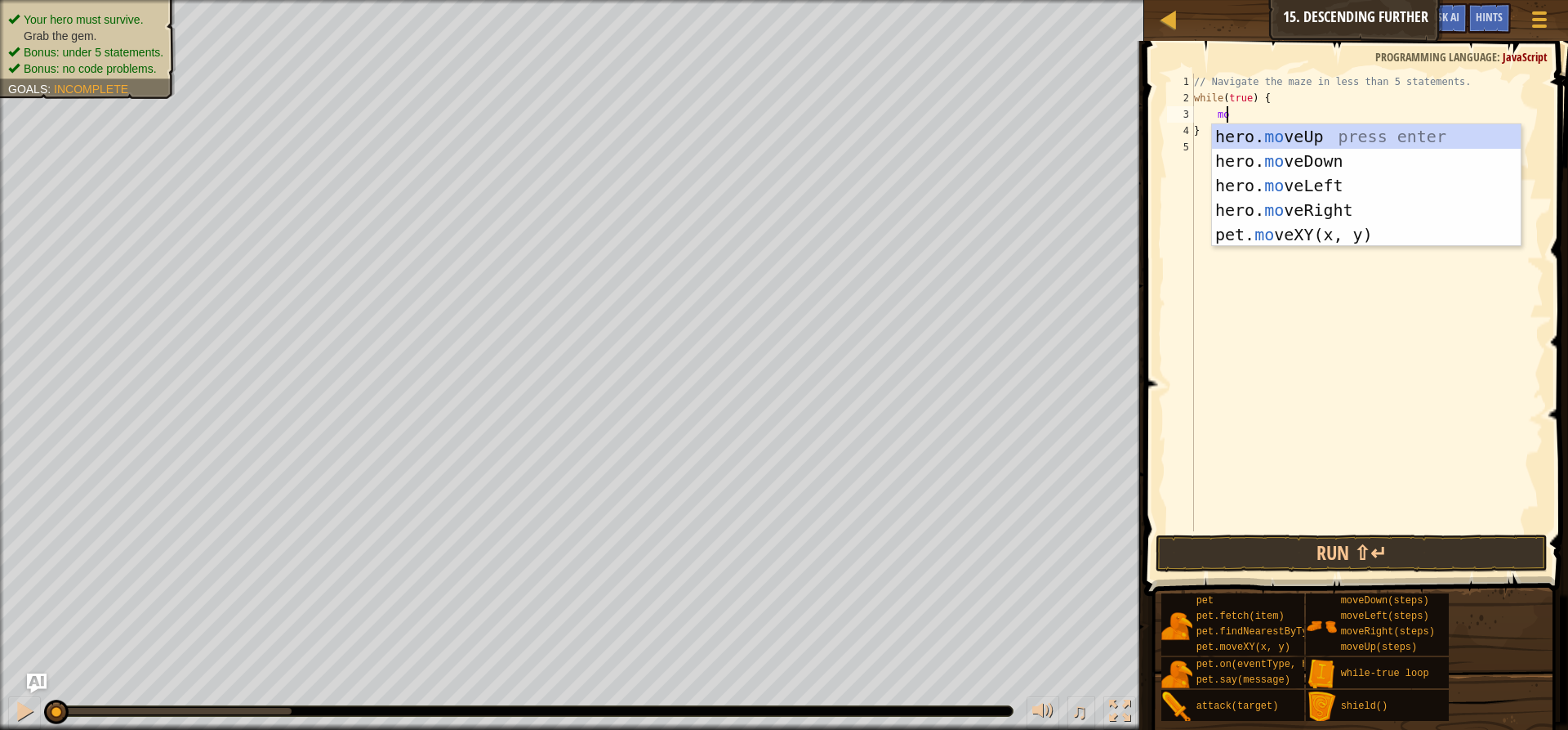
scroll to position [8, 2]
click at [1242, 206] on div "hero. mo veUp press enter hero. mo veDown press enter hero. mo veLeft press ent…" at bounding box center [1366, 210] width 309 height 172
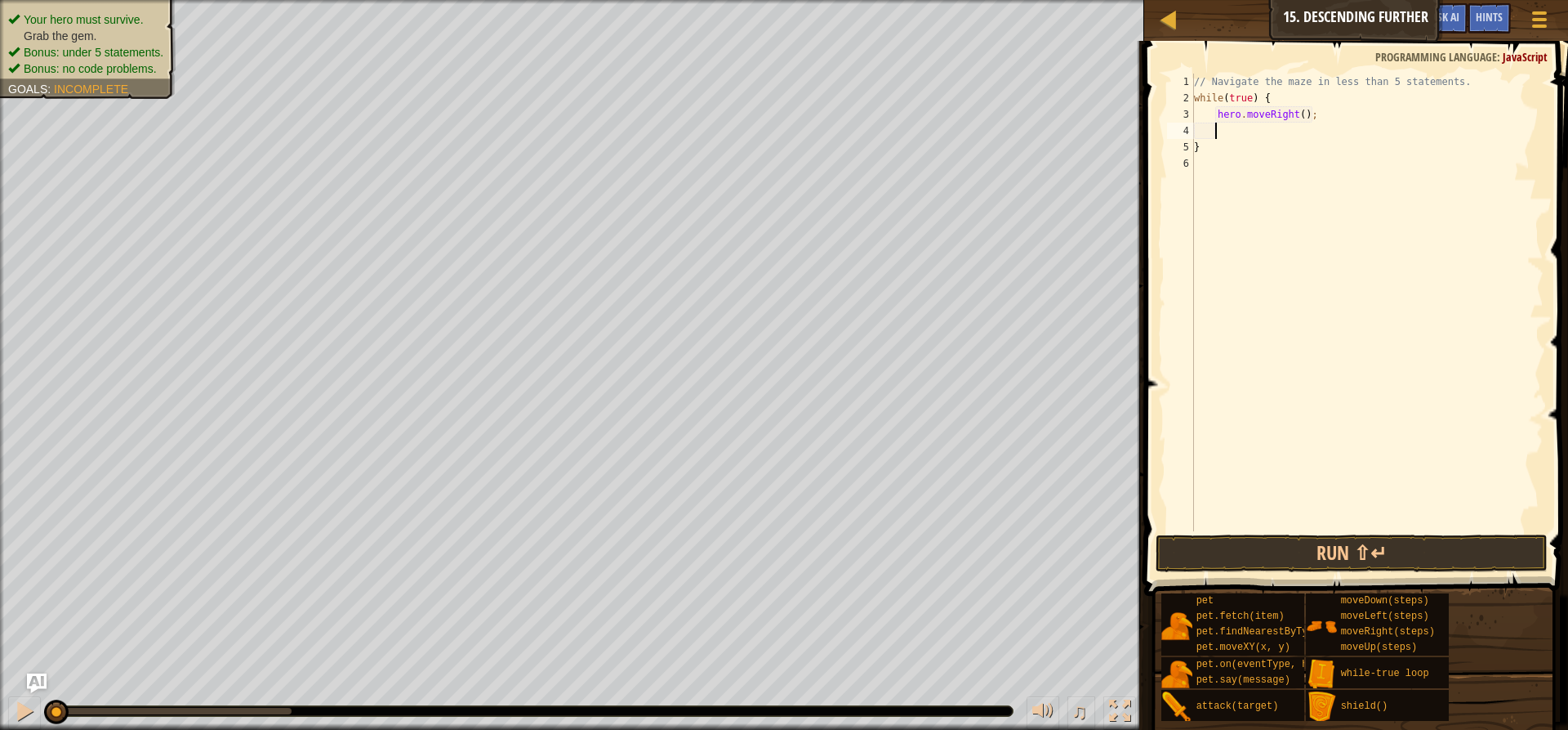
scroll to position [8, 1]
type textarea "h"
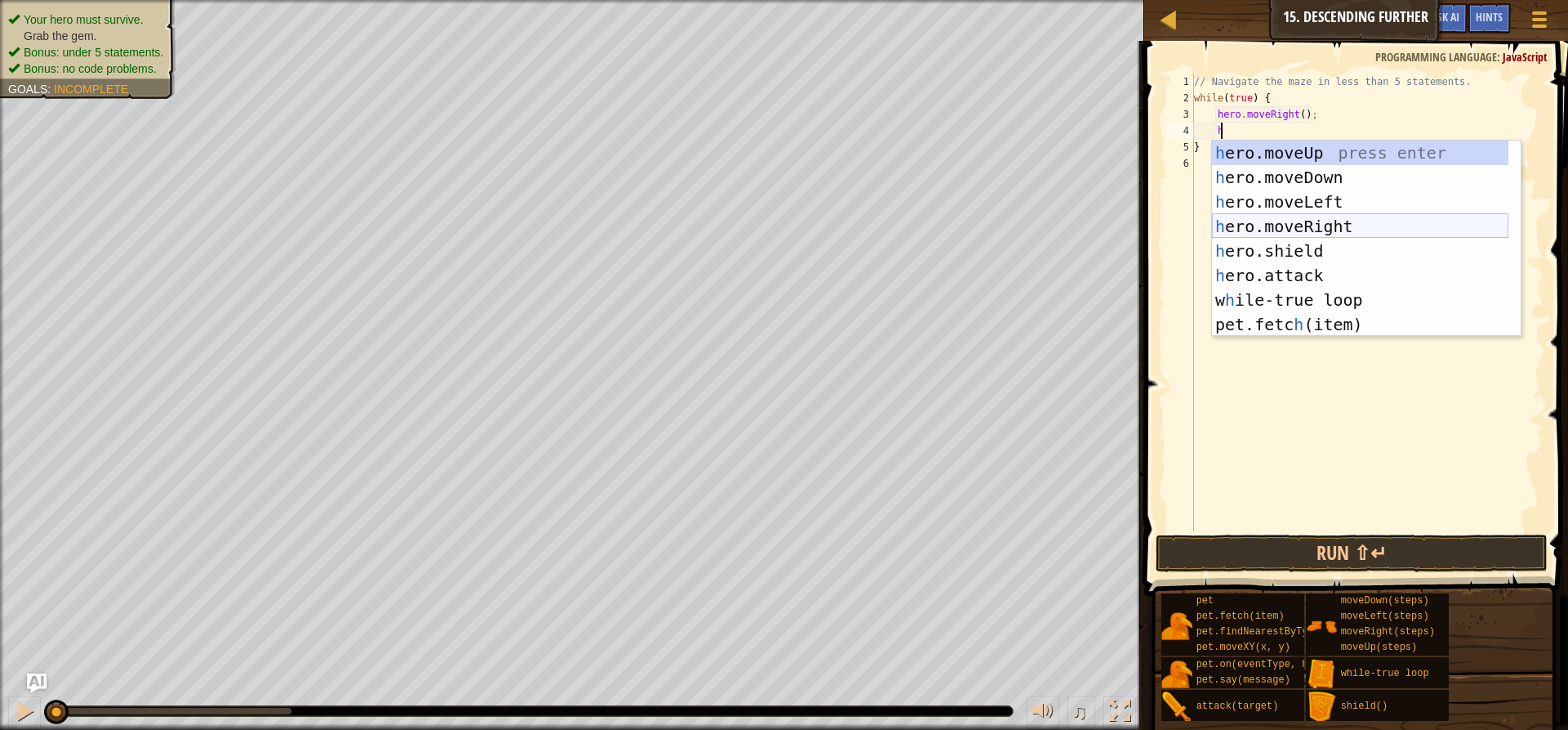
click at [1321, 227] on div "h ero.moveUp press enter h ero.moveDown press enter h ero.moveLeft press enter …" at bounding box center [1360, 263] width 297 height 245
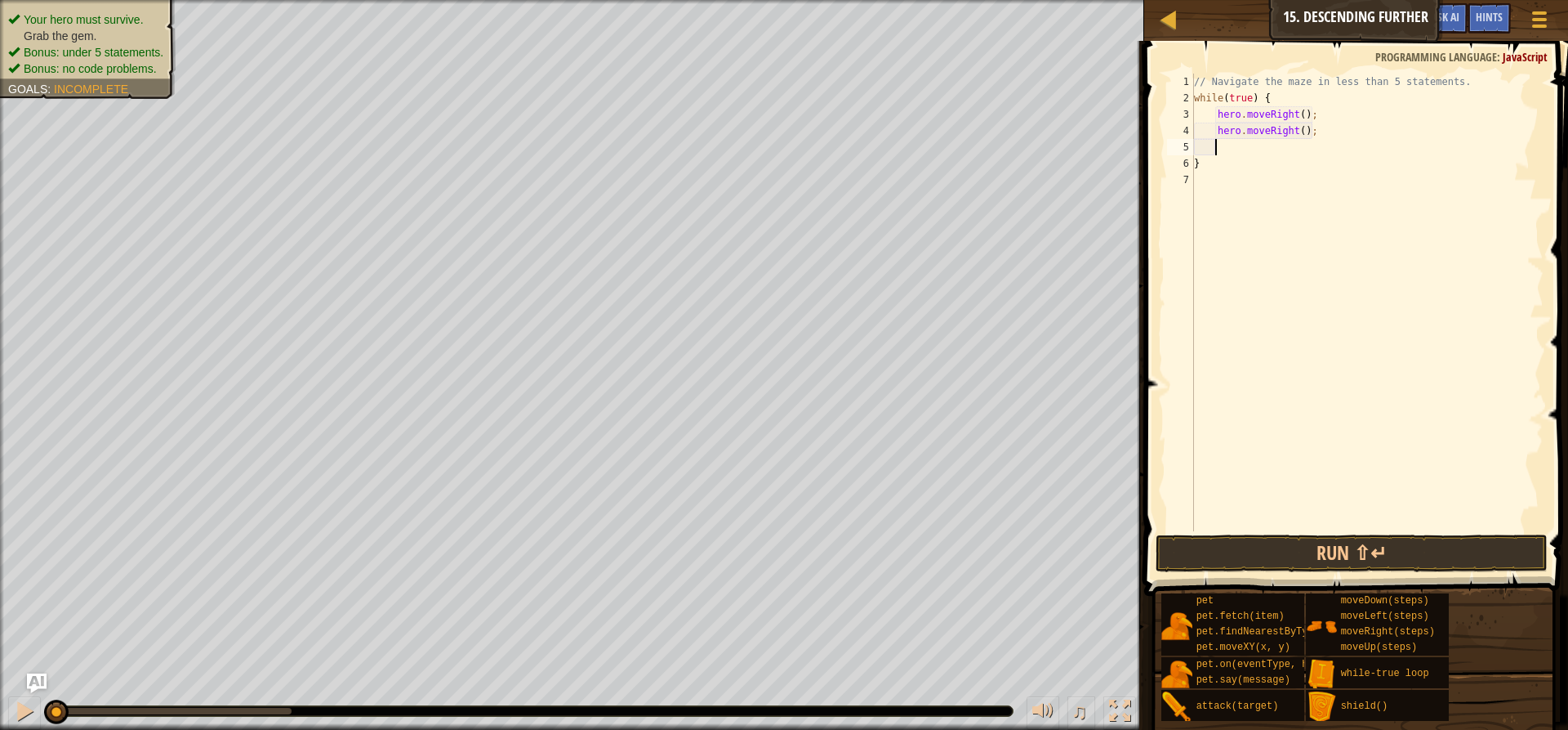
type textarea "m"
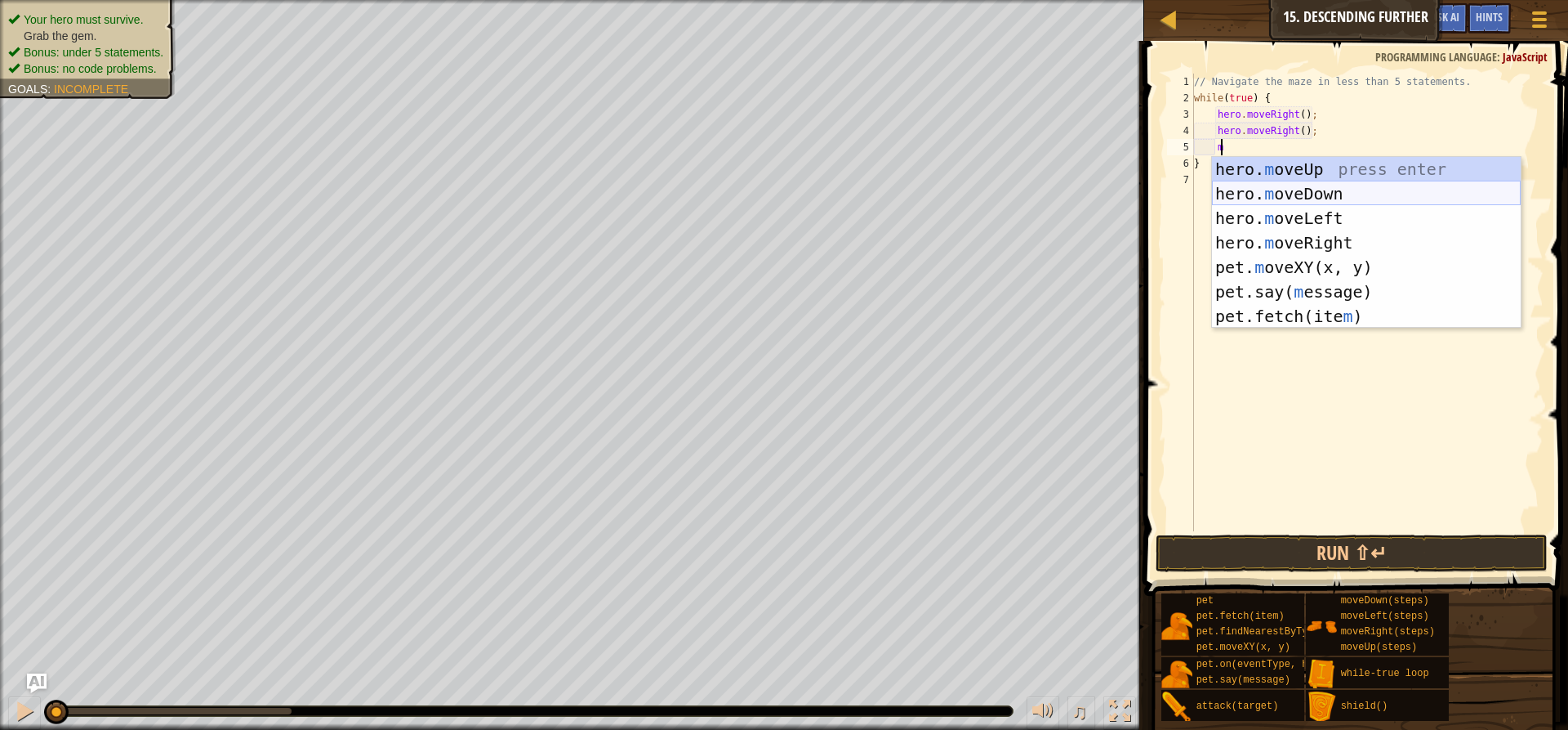
click at [1327, 185] on div "hero. m oveUp press enter hero. m oveDown press enter hero. m oveLeft press ent…" at bounding box center [1366, 267] width 309 height 220
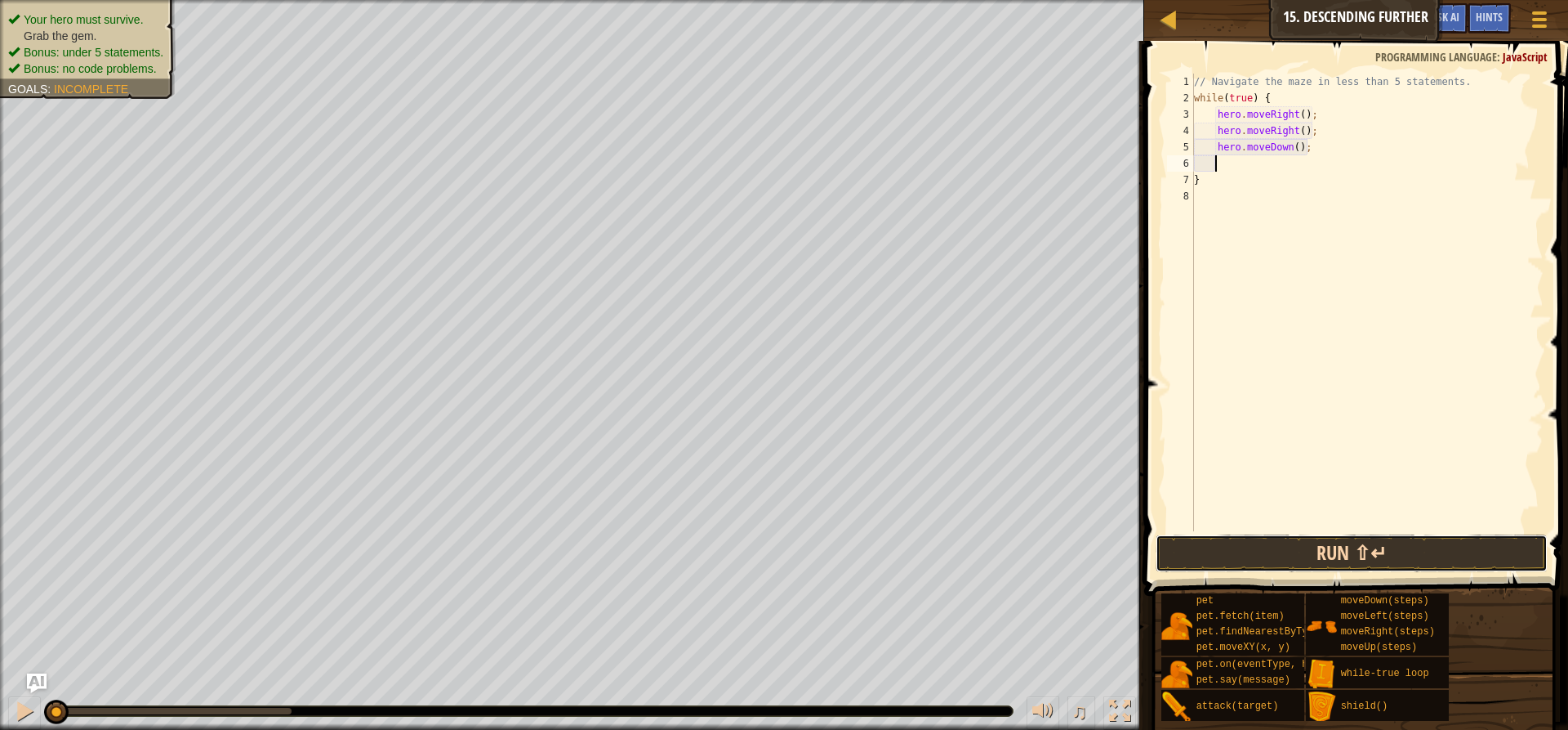
click at [1300, 553] on button "Run ⇧↵" at bounding box center [1352, 553] width 392 height 38
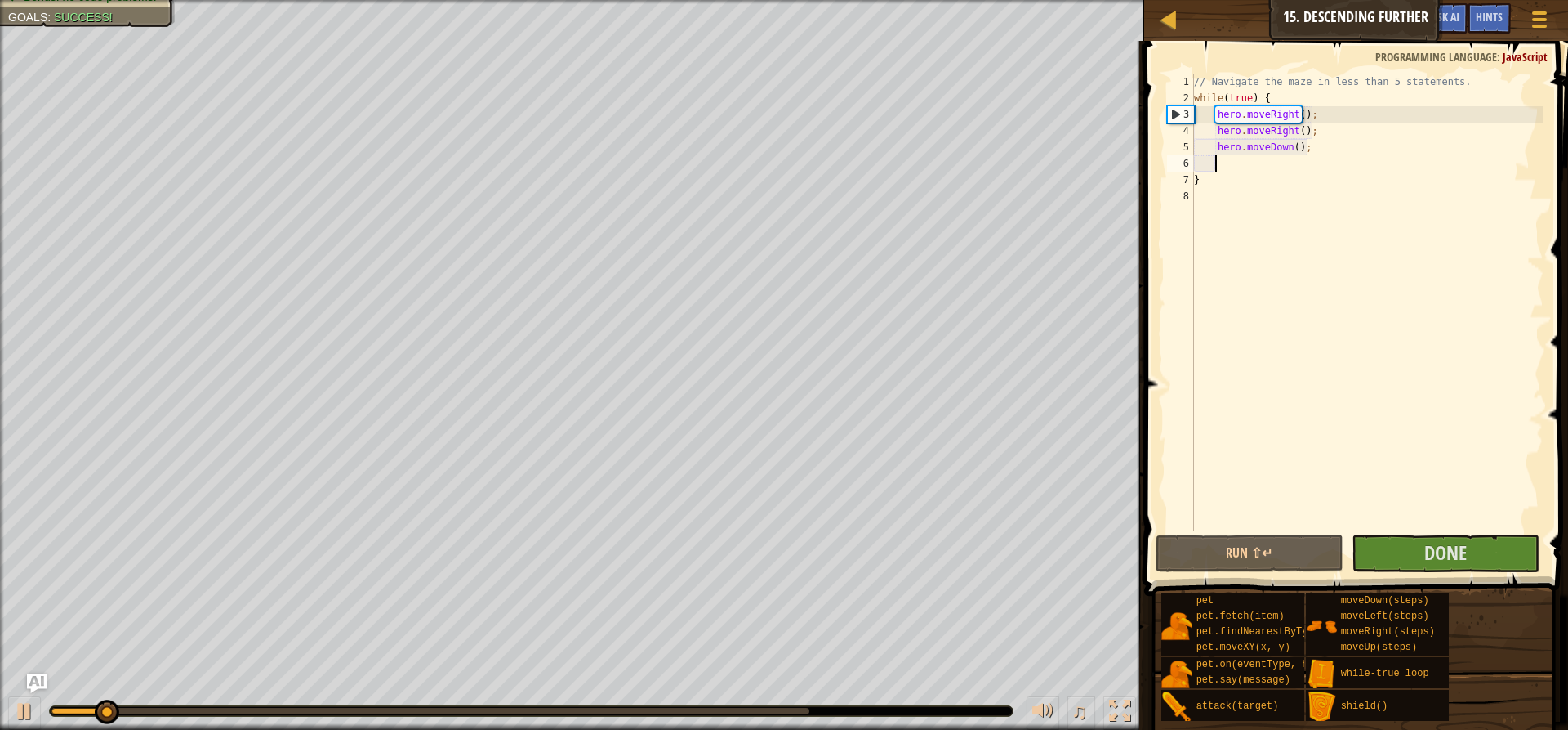
click at [1388, 533] on span at bounding box center [1358, 295] width 437 height 603
click at [1391, 551] on button "Done" at bounding box center [1446, 553] width 188 height 38
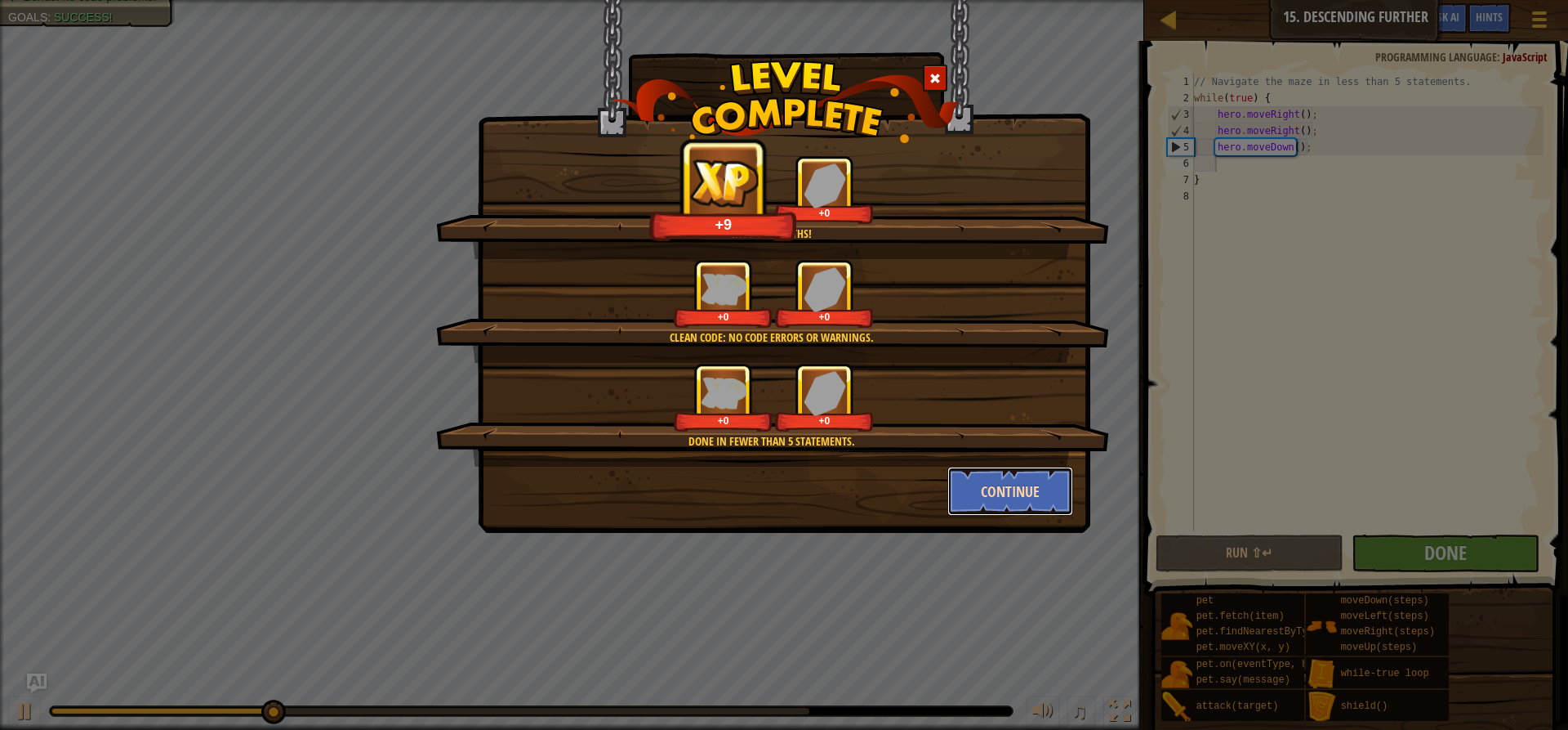
click at [994, 474] on button "Continue" at bounding box center [1010, 491] width 126 height 49
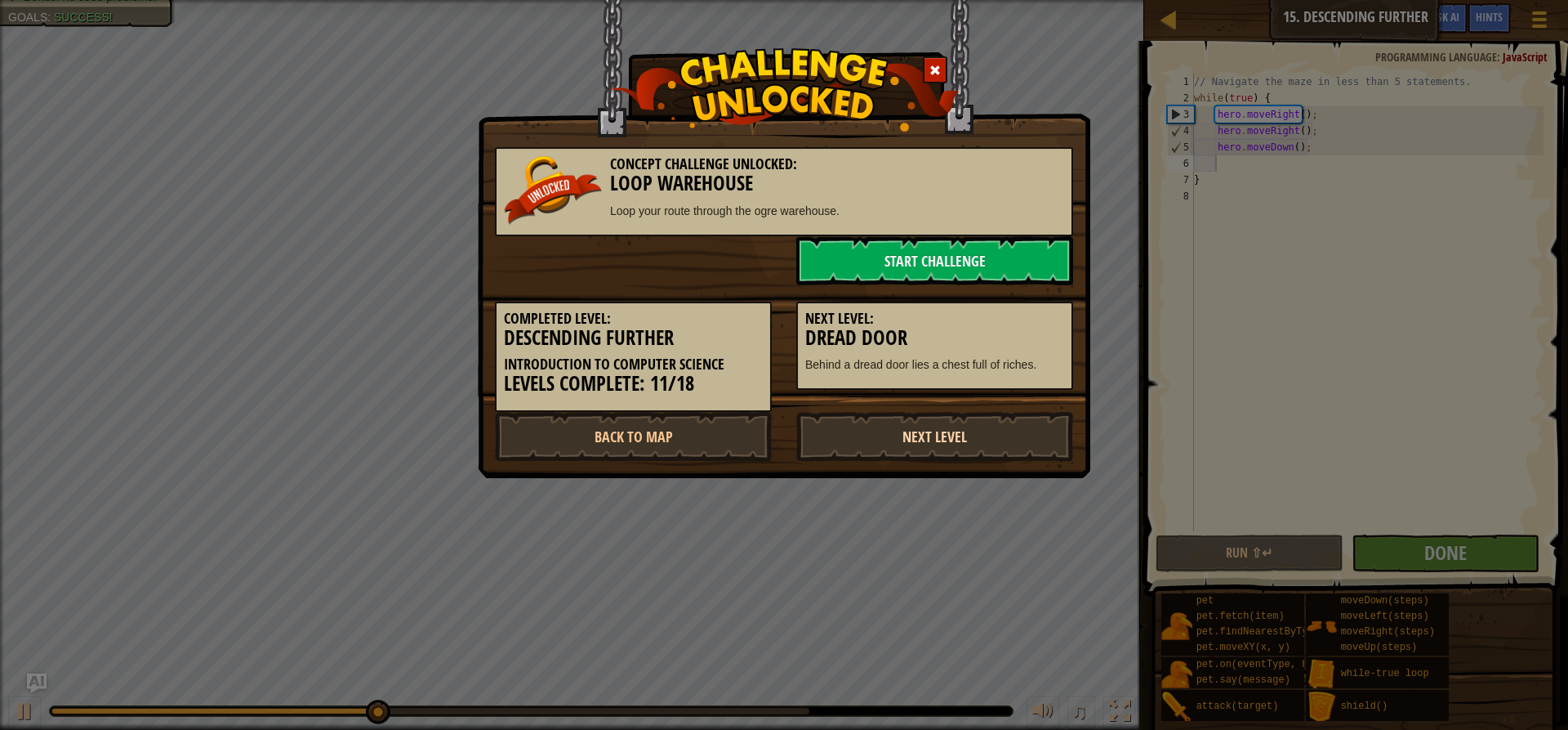
click at [889, 426] on link "Next Level" at bounding box center [935, 436] width 277 height 49
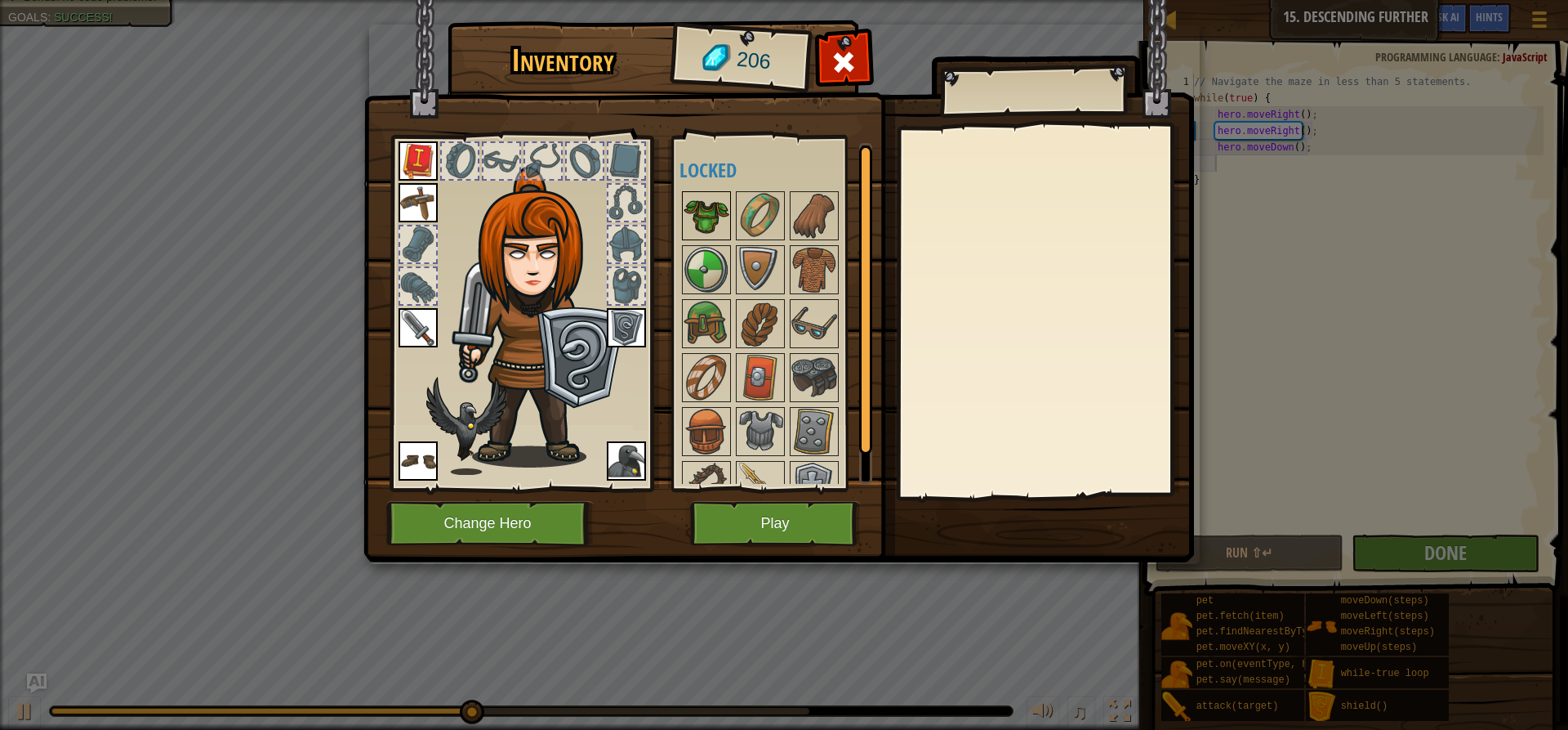
click at [717, 224] on img at bounding box center [706, 215] width 46 height 46
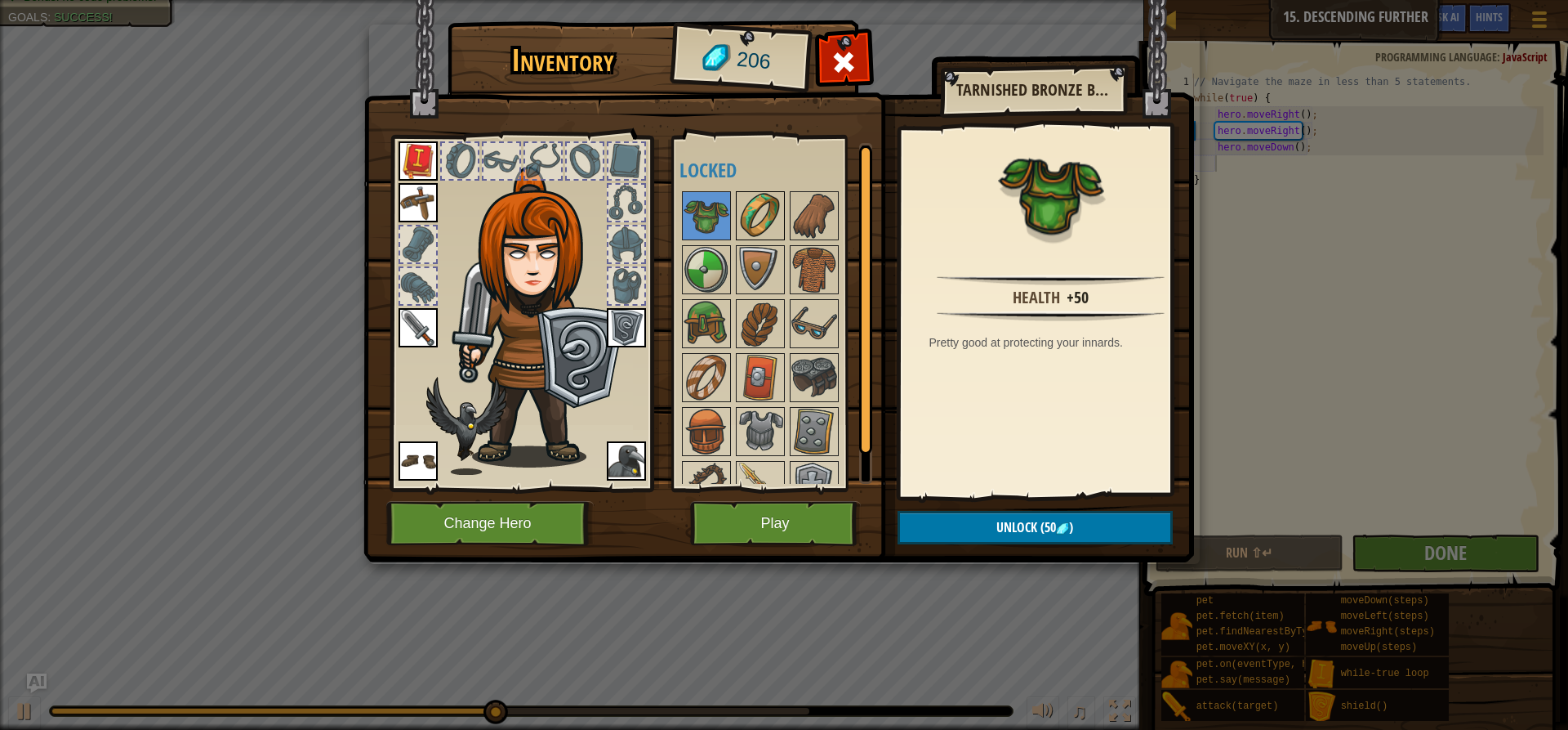
click at [767, 219] on img at bounding box center [760, 215] width 46 height 46
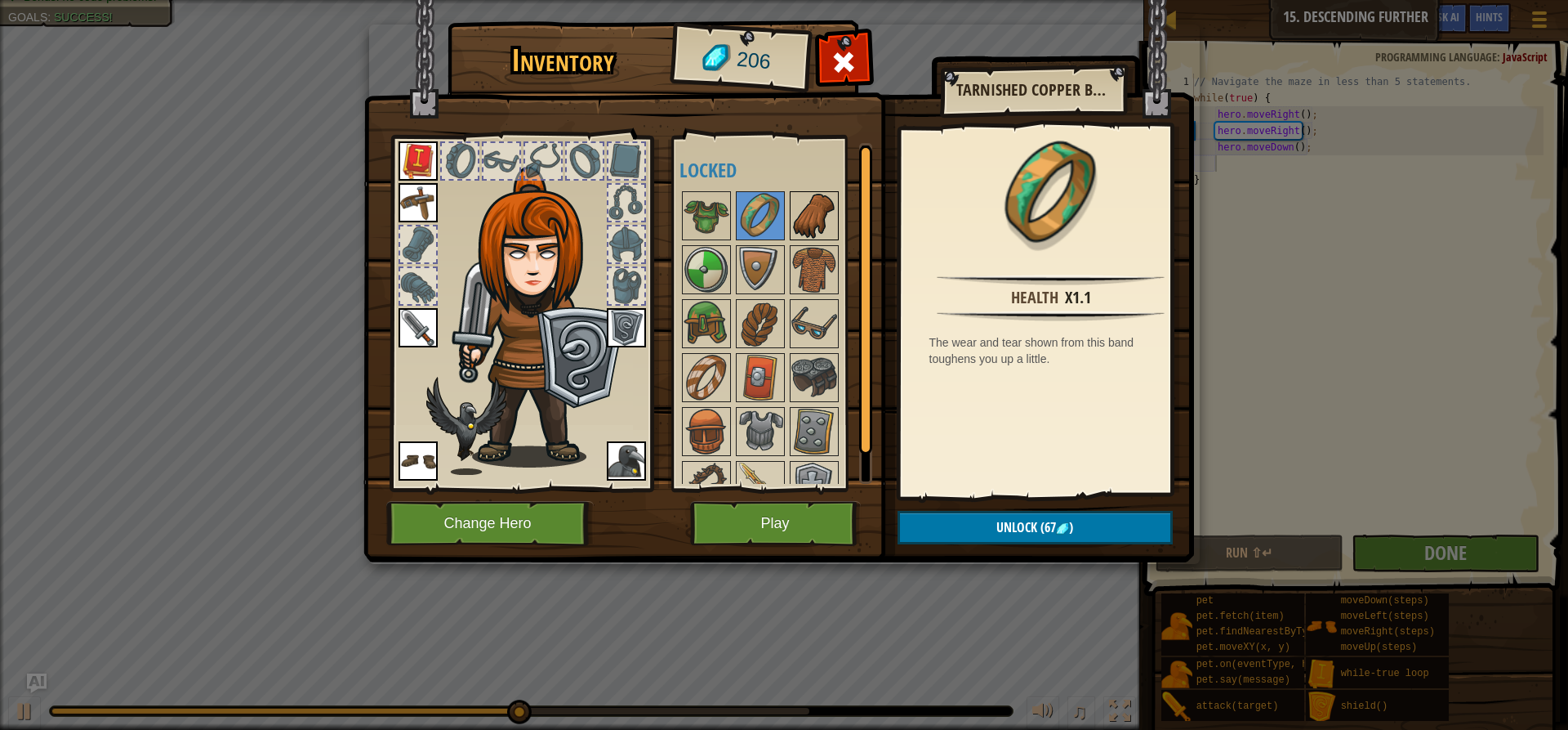
click at [803, 218] on img at bounding box center [814, 215] width 46 height 46
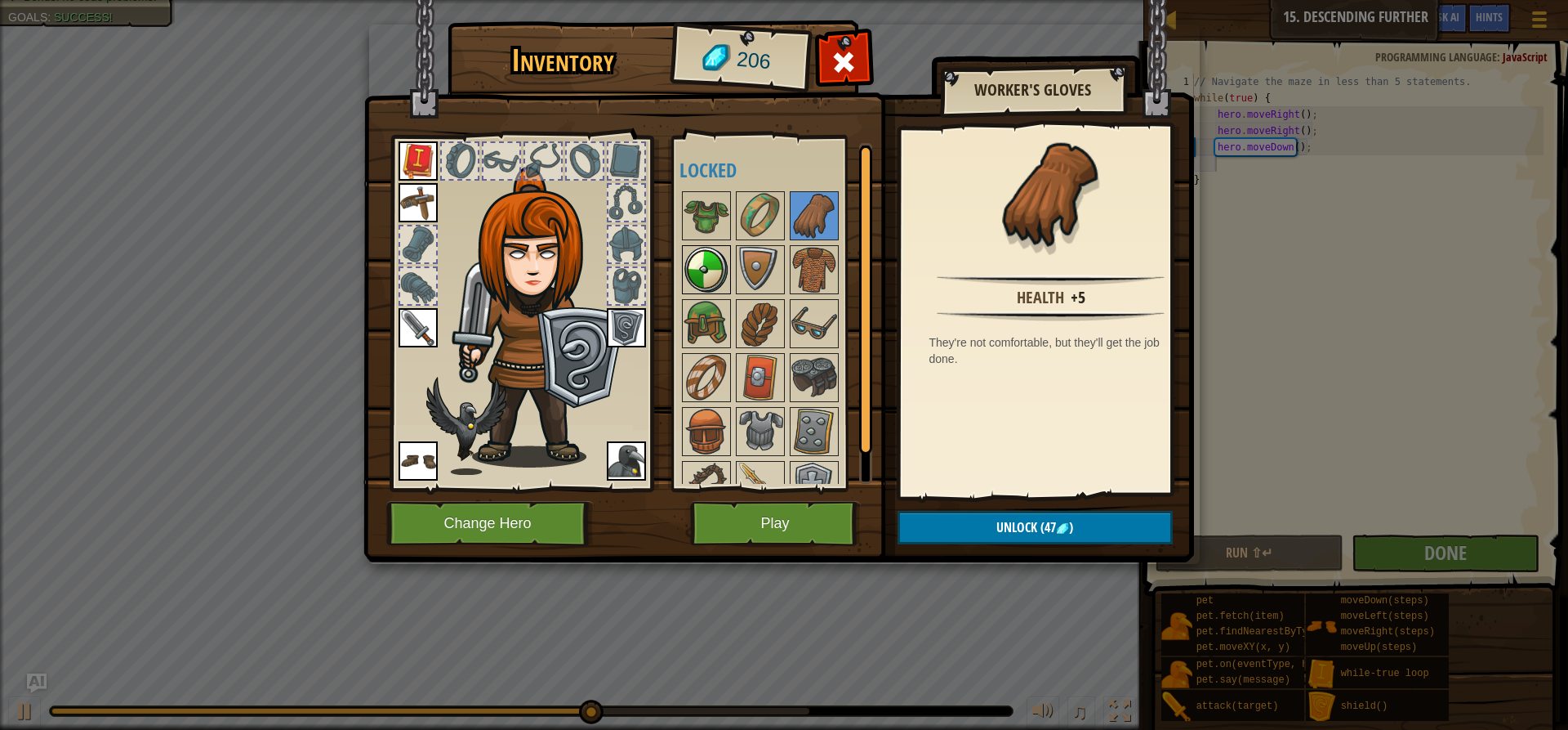
click at [714, 265] on img at bounding box center [706, 269] width 46 height 46
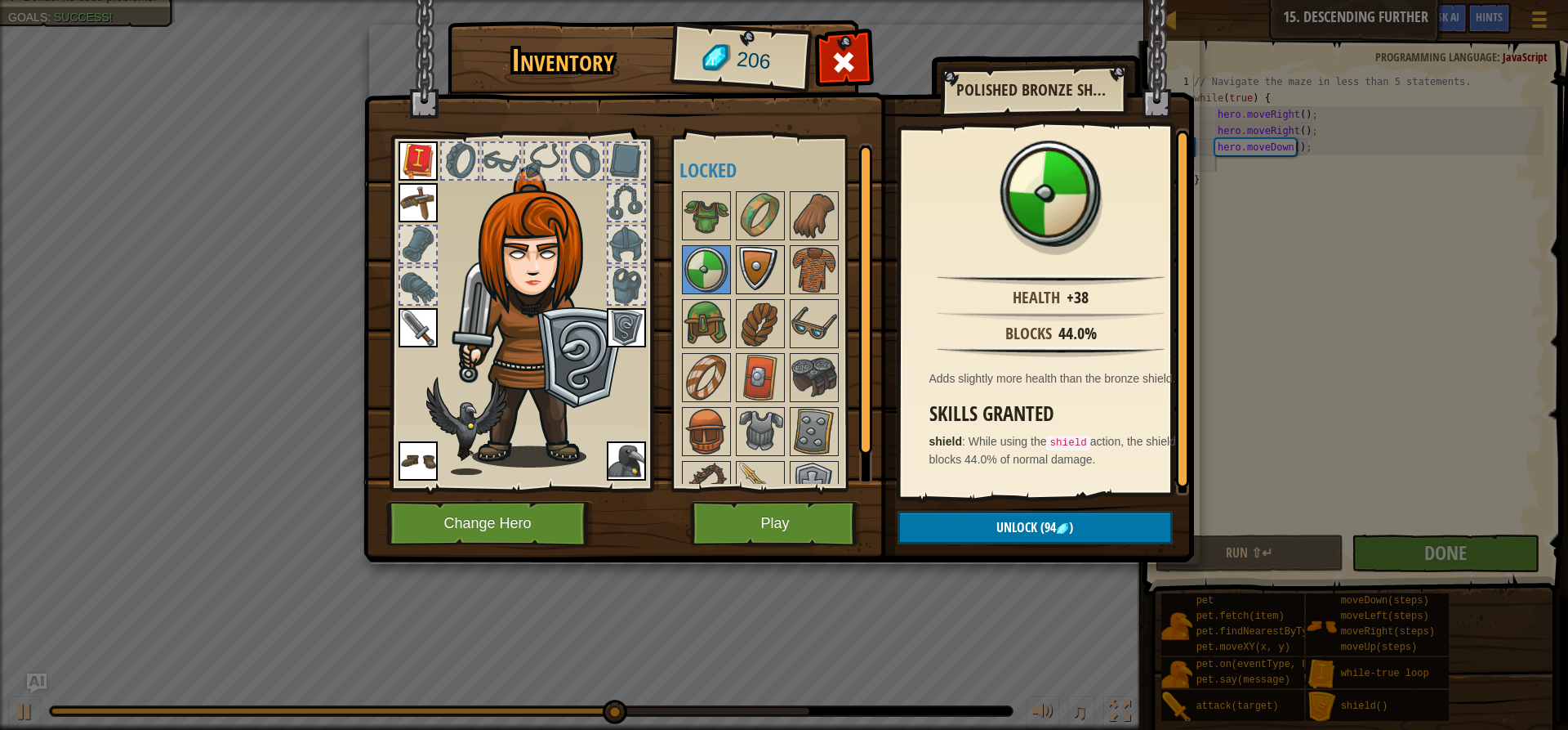
click at [770, 265] on img at bounding box center [760, 269] width 46 height 46
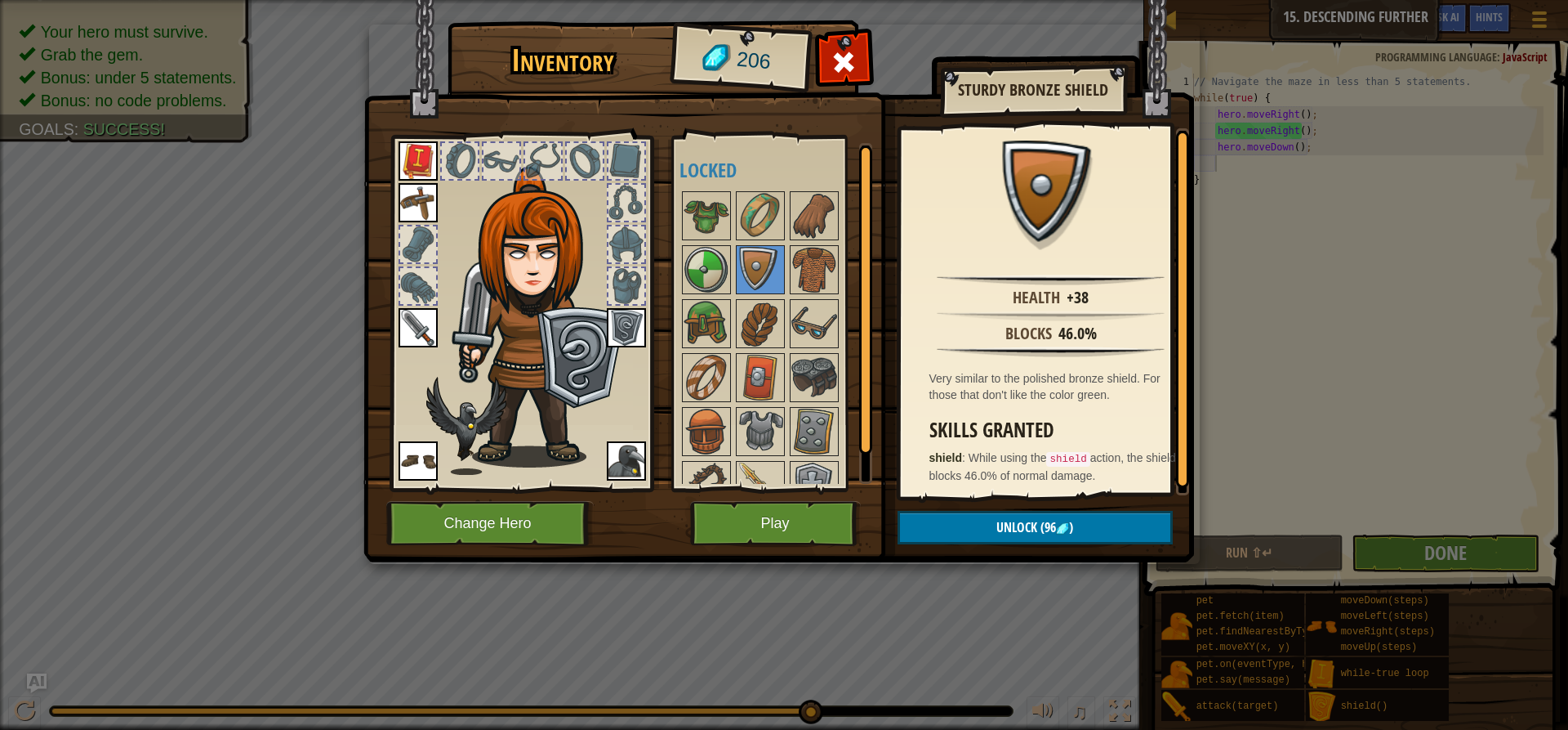
click at [456, 150] on div at bounding box center [459, 161] width 36 height 36
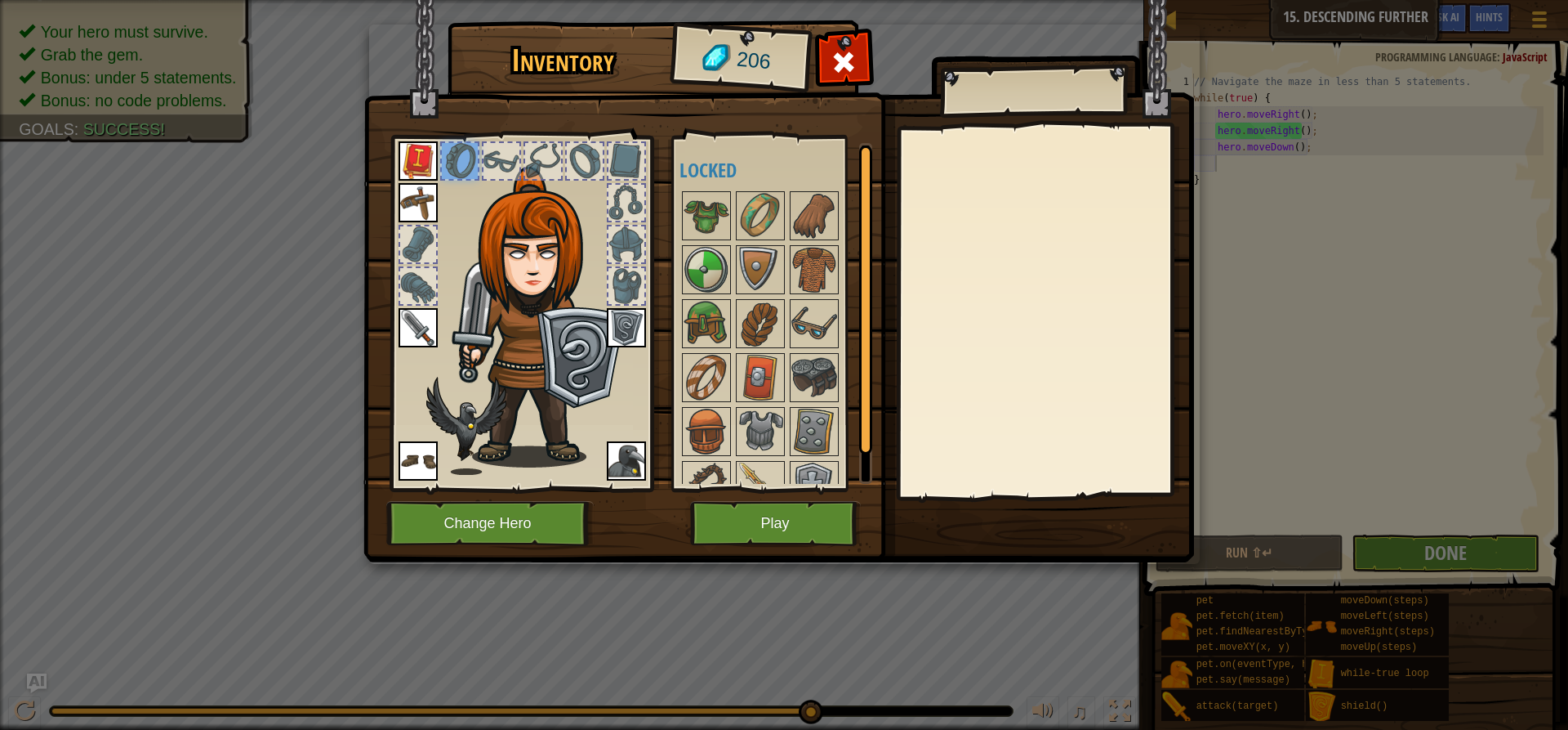
click at [525, 158] on div at bounding box center [543, 161] width 36 height 36
click at [626, 329] on img at bounding box center [626, 328] width 39 height 39
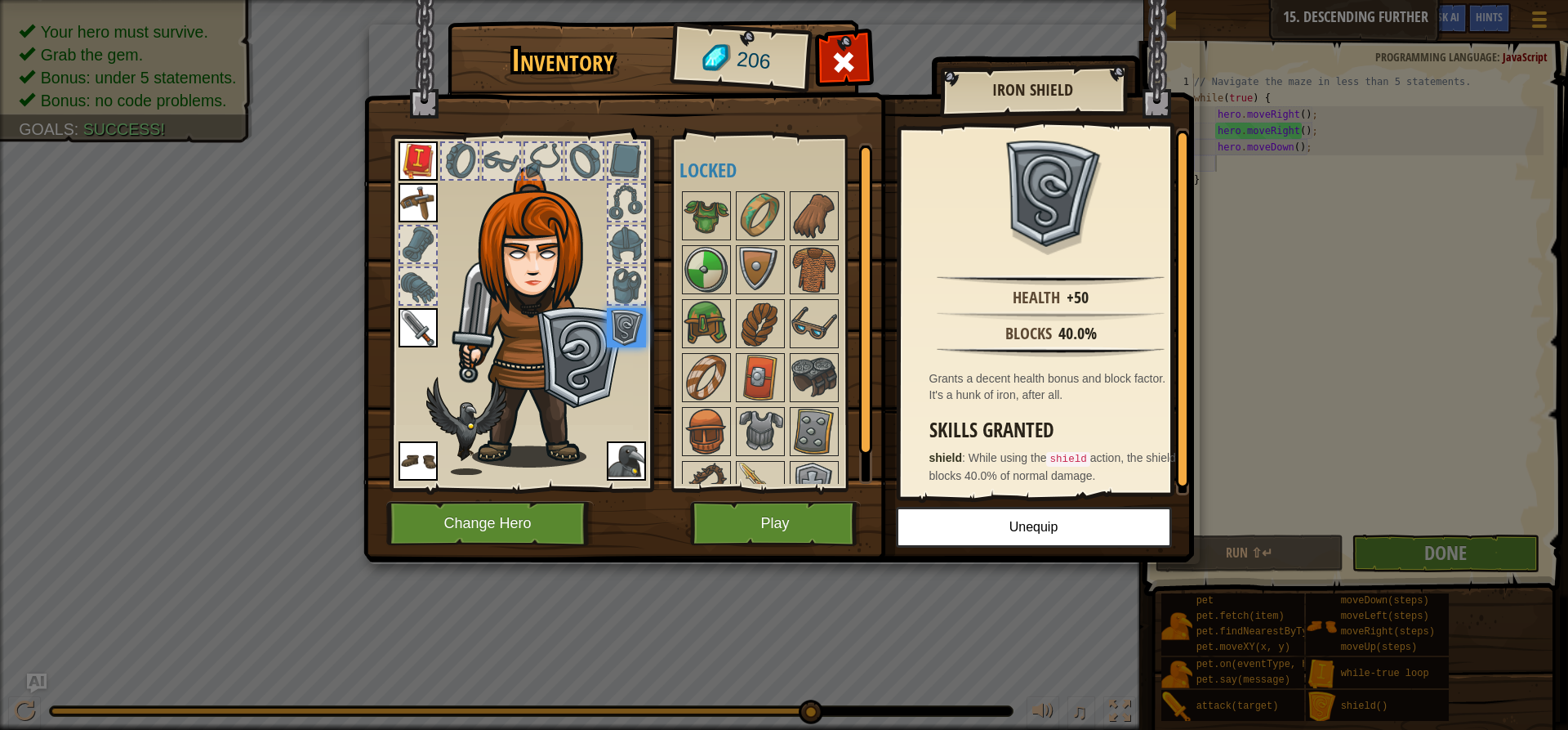
click at [618, 276] on div at bounding box center [626, 286] width 36 height 36
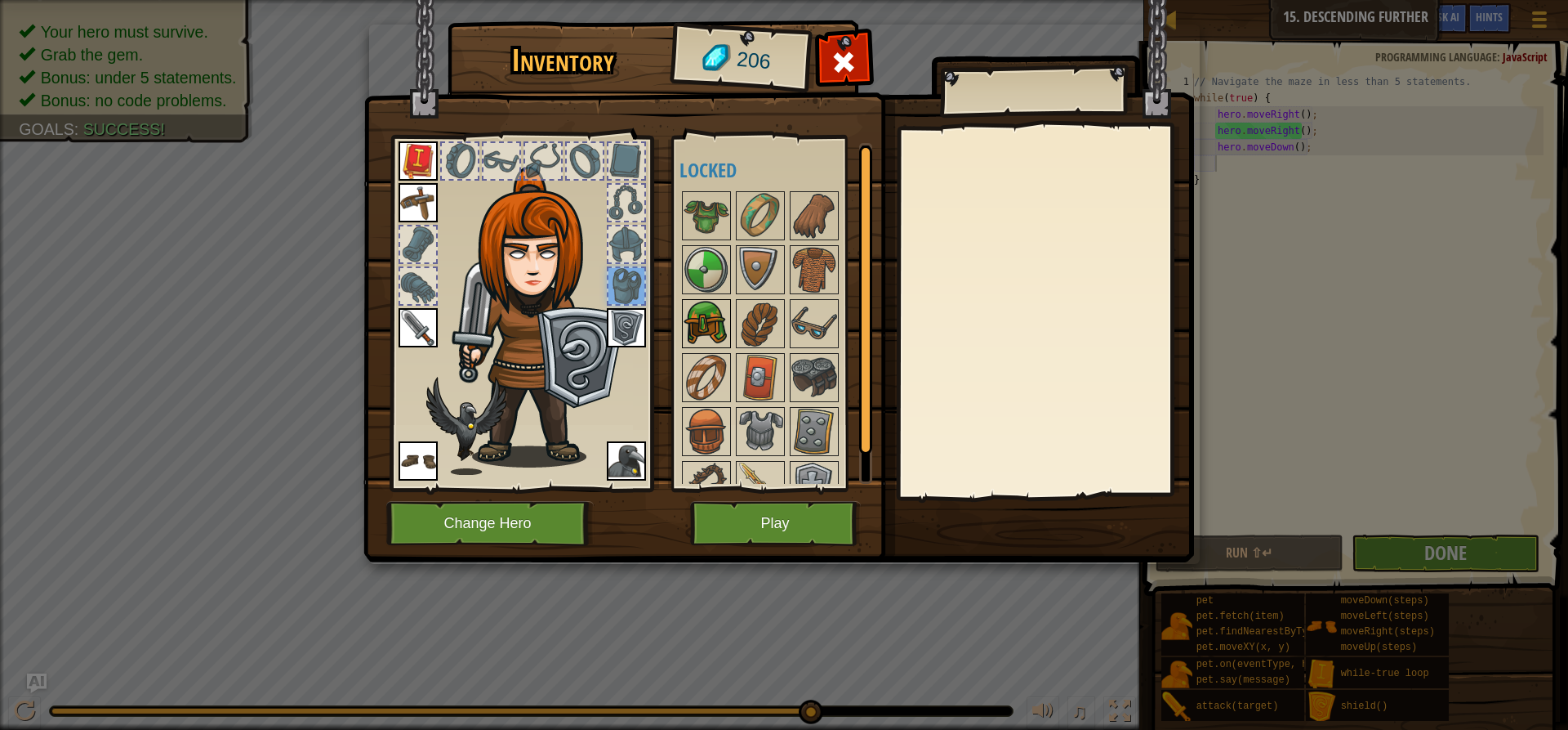
click at [697, 323] on img at bounding box center [706, 324] width 46 height 46
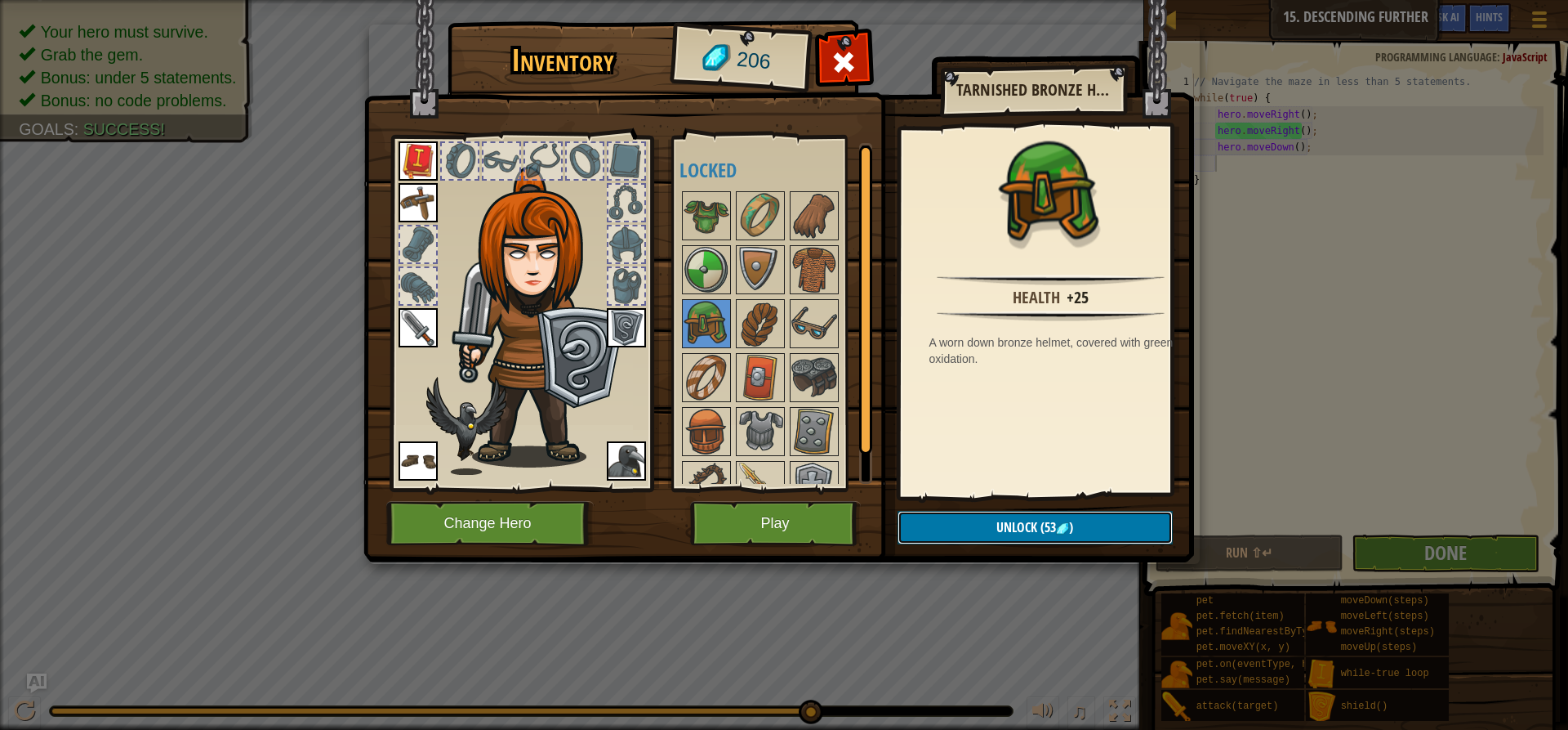
click at [983, 526] on button "Unlock (53 )" at bounding box center [1035, 527] width 276 height 34
click at [1063, 521] on button "Confirm" at bounding box center [1035, 527] width 276 height 34
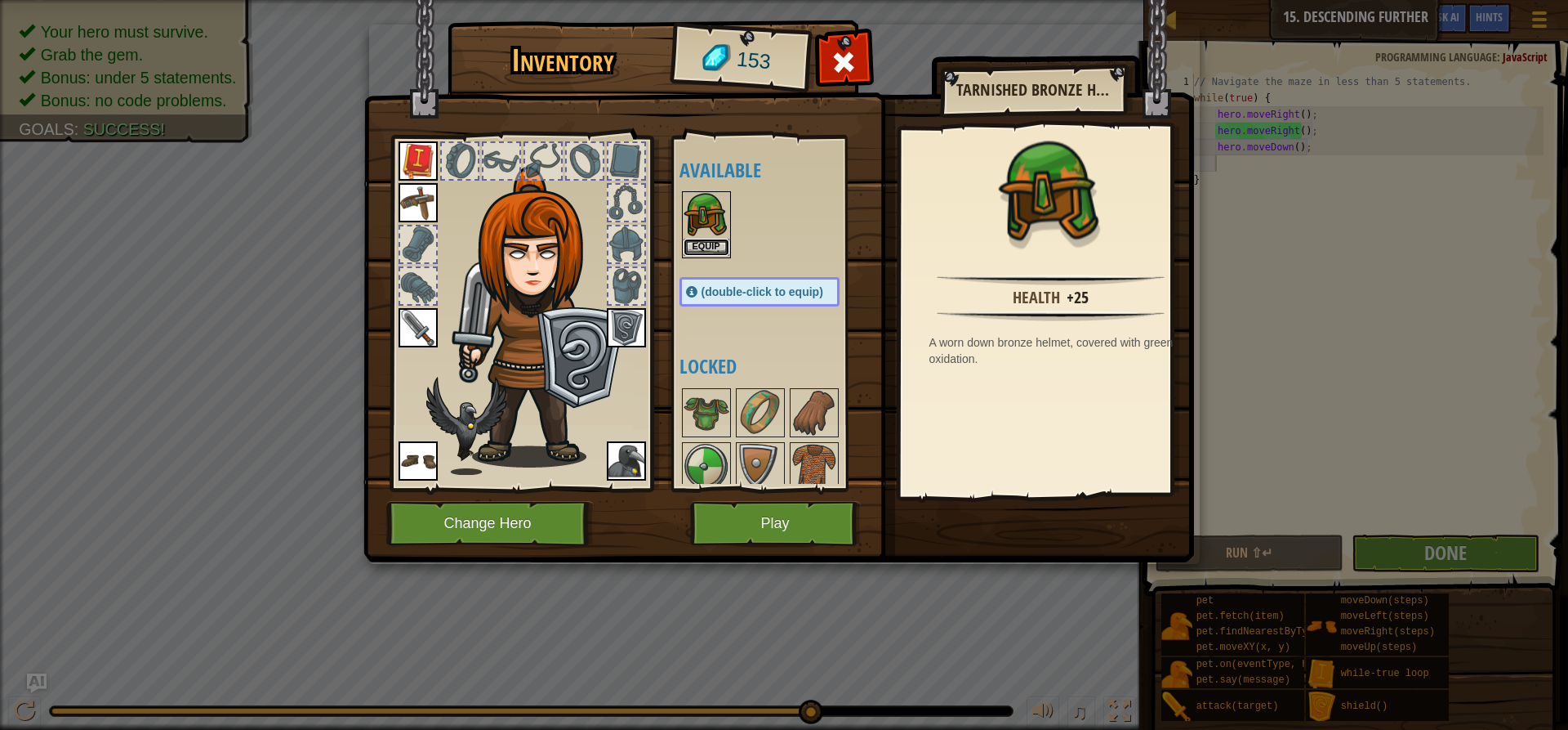
click at [707, 245] on button "Equip" at bounding box center [706, 247] width 46 height 17
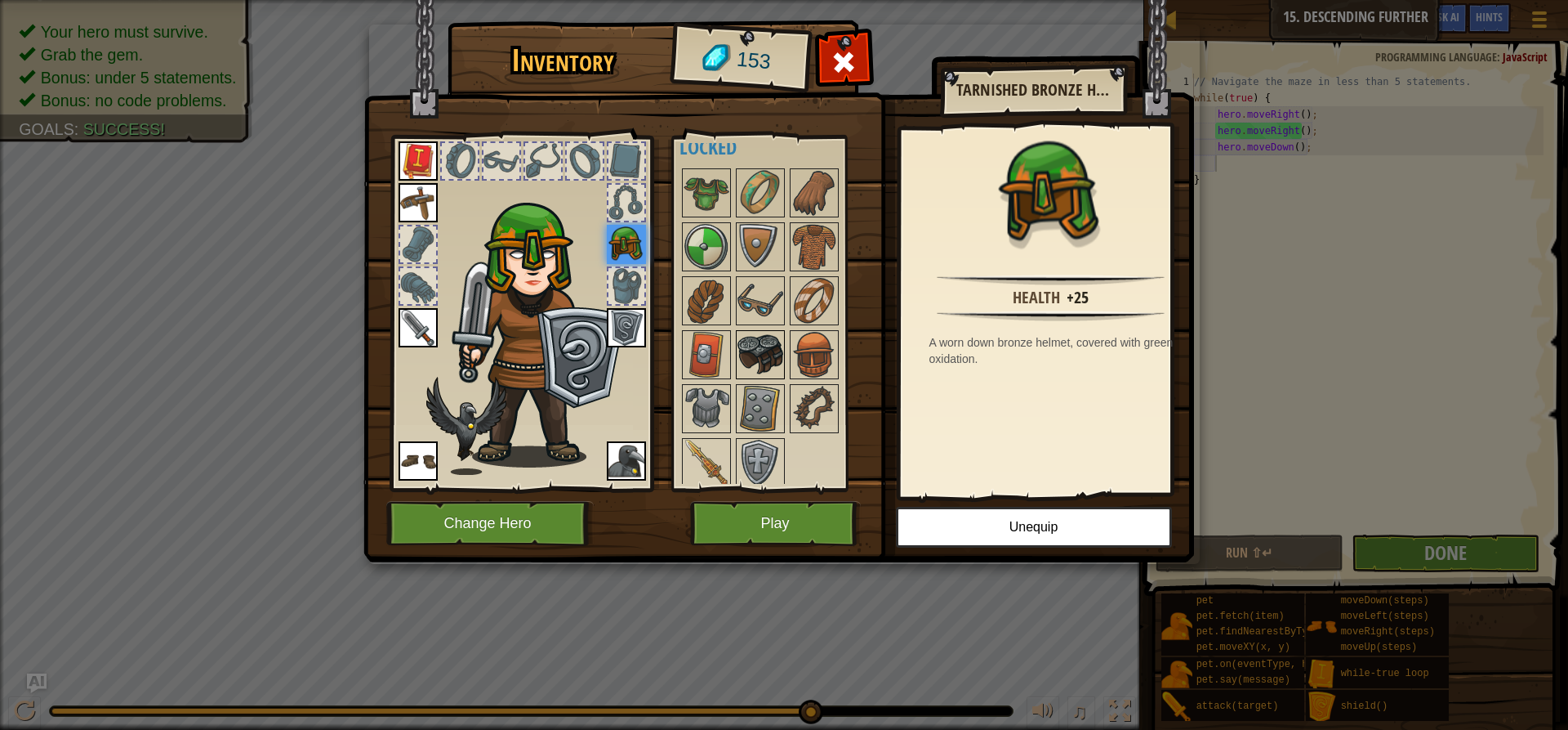
scroll to position [28, 0]
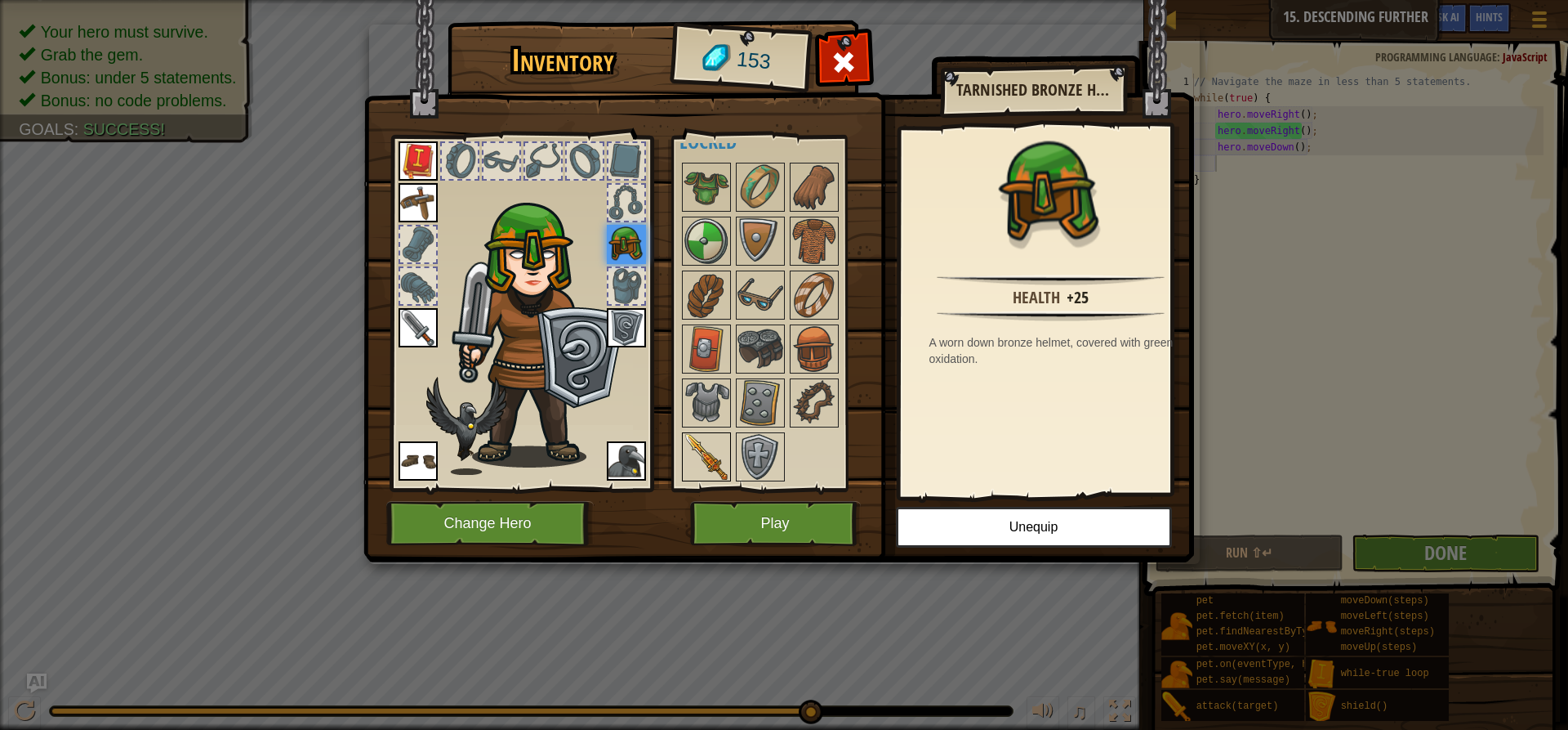
click at [696, 443] on img at bounding box center [706, 457] width 46 height 46
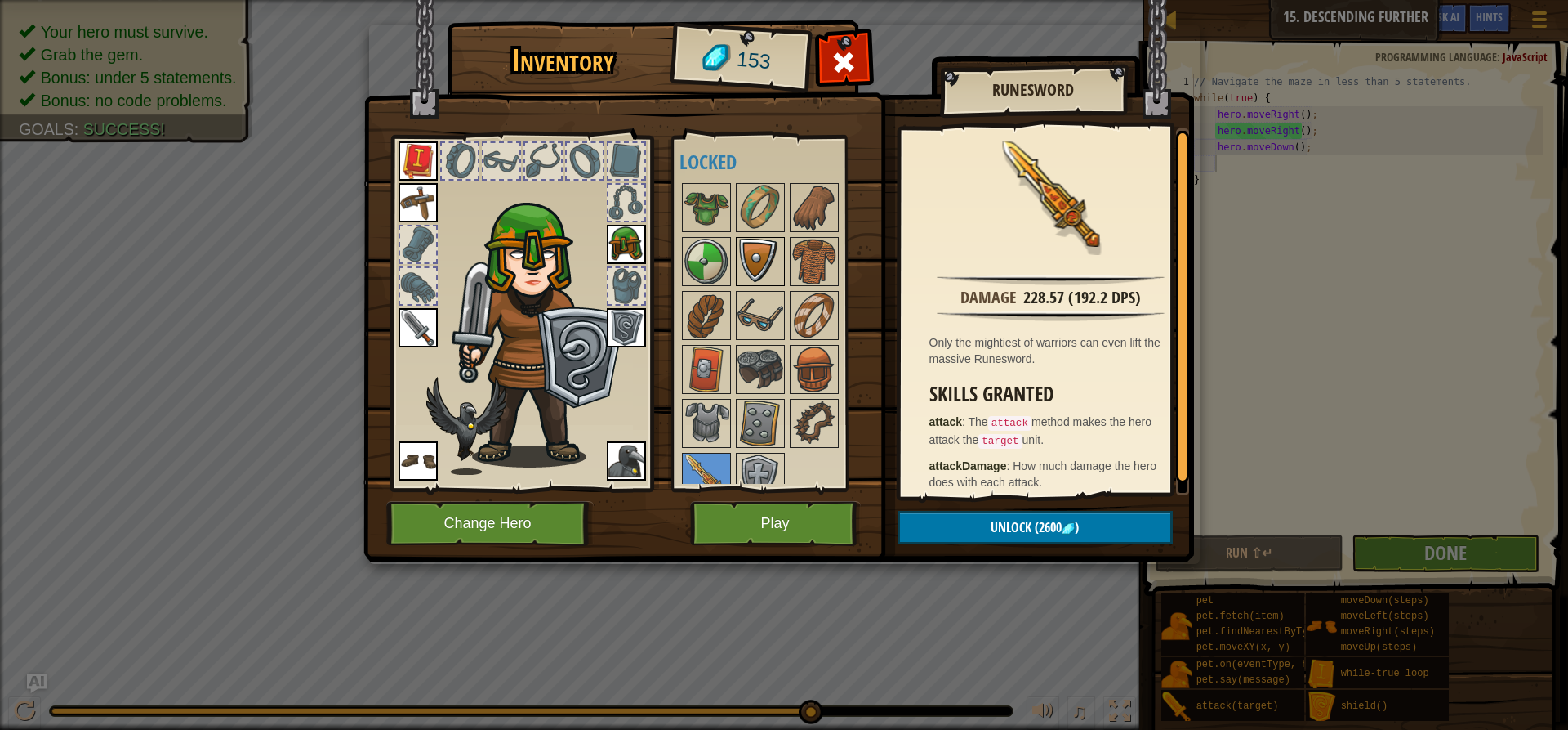
scroll to position [0, 0]
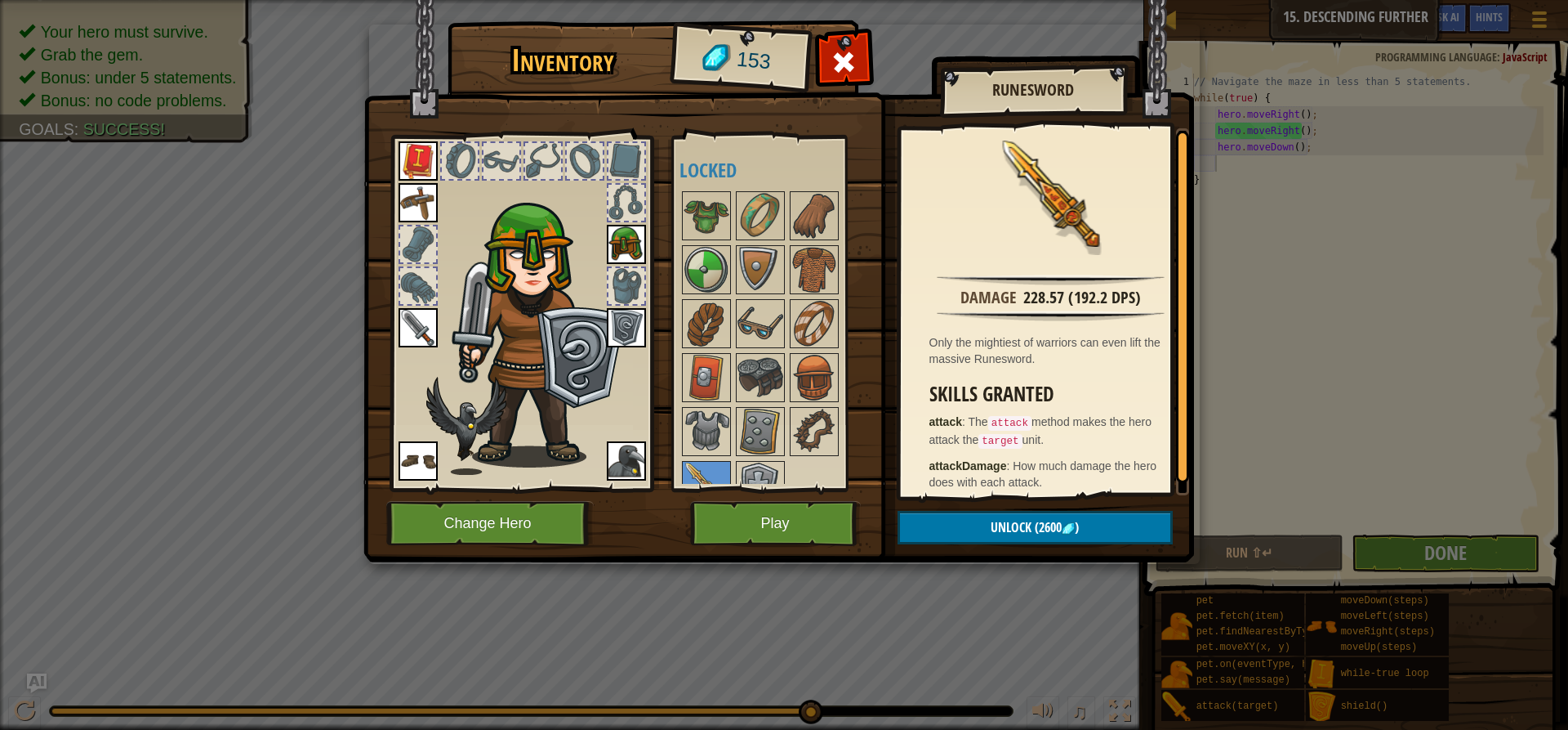
click at [745, 546] on img at bounding box center [779, 266] width 831 height 593
click at [748, 539] on button "Play" at bounding box center [776, 524] width 171 height 45
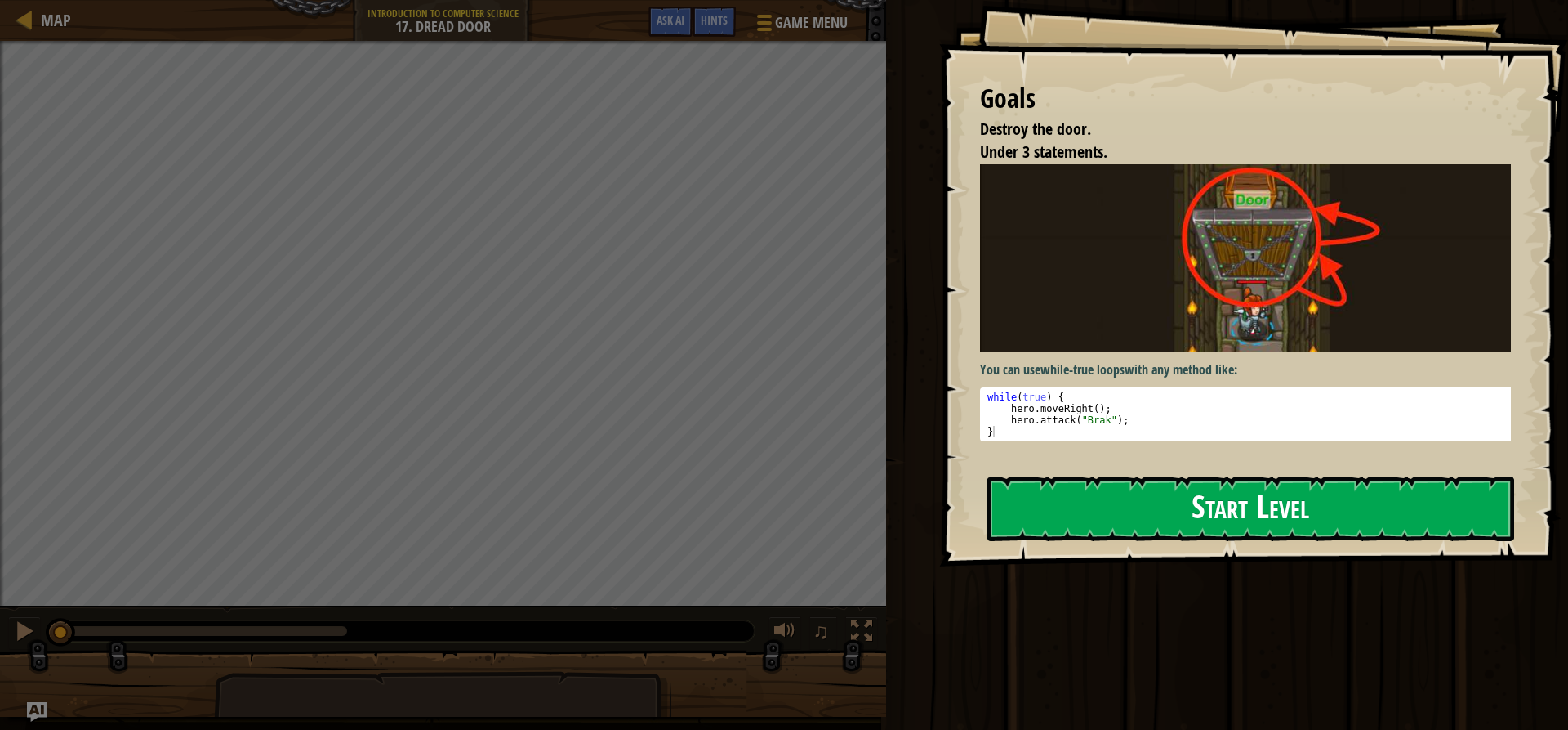
click at [1384, 281] on img at bounding box center [1251, 258] width 543 height 188
click at [1388, 508] on button "Start Level" at bounding box center [1251, 508] width 527 height 65
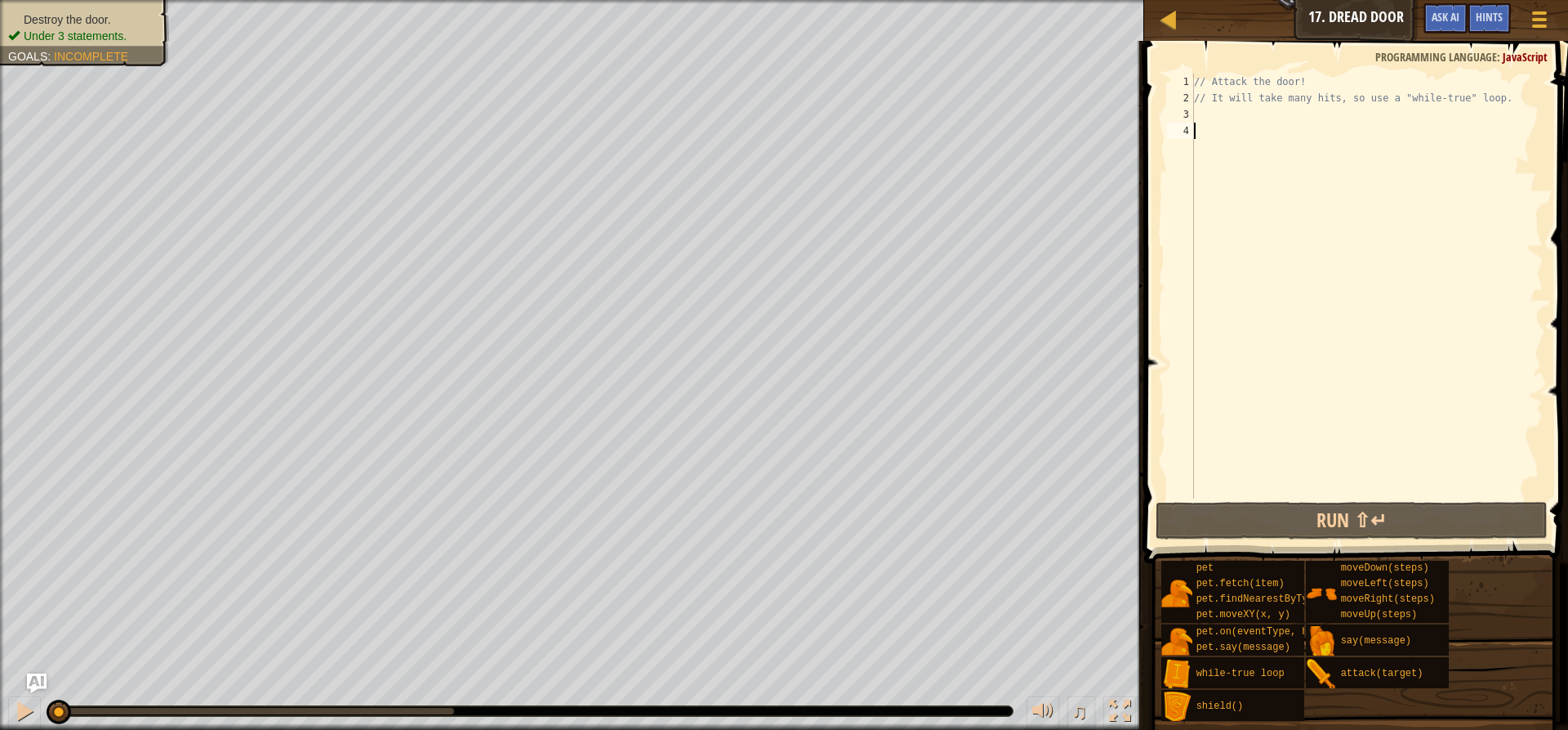
type textarea "h"
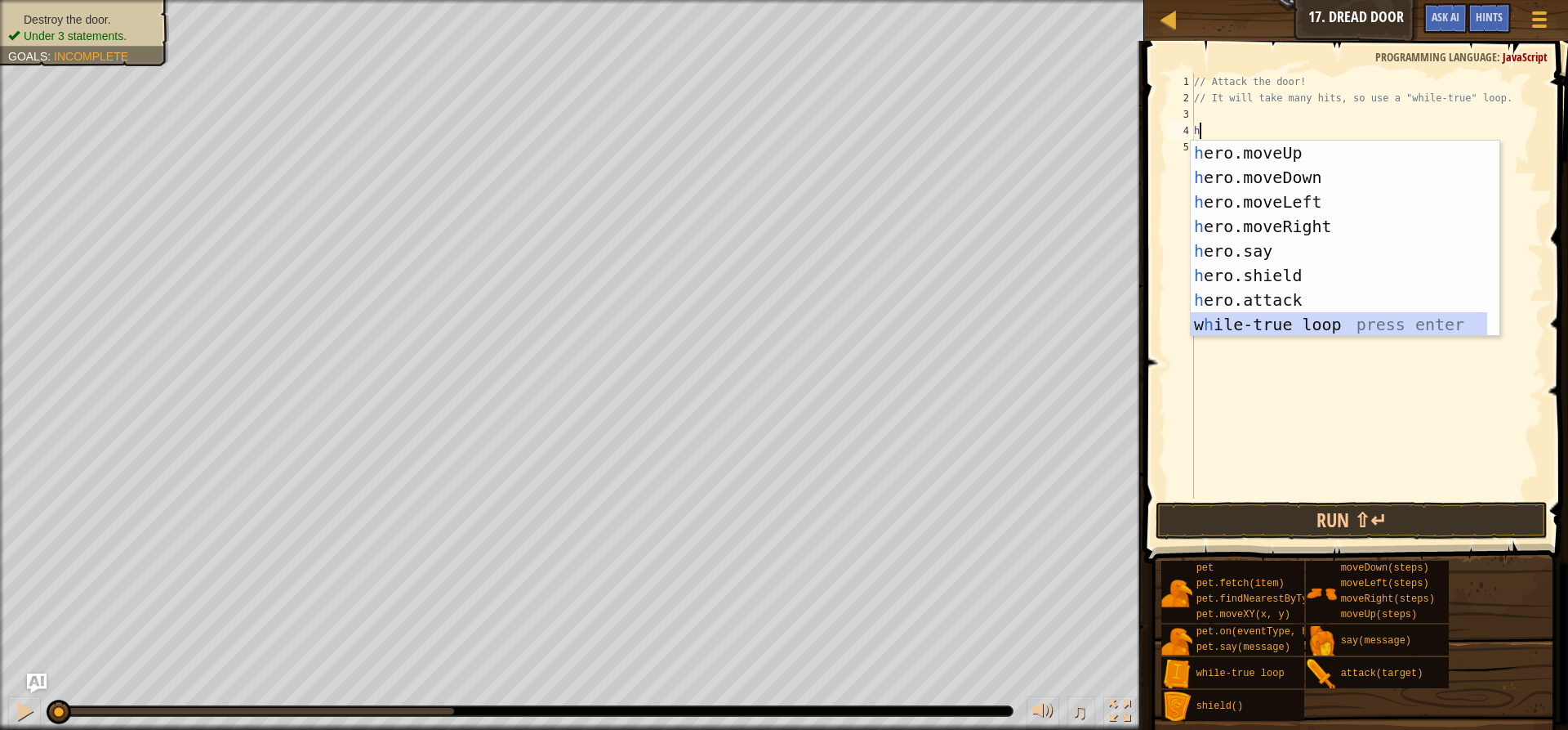
click at [1284, 318] on div "h ero.moveUp press enter h ero.moveDown press enter h ero.moveLeft press enter …" at bounding box center [1339, 263] width 297 height 245
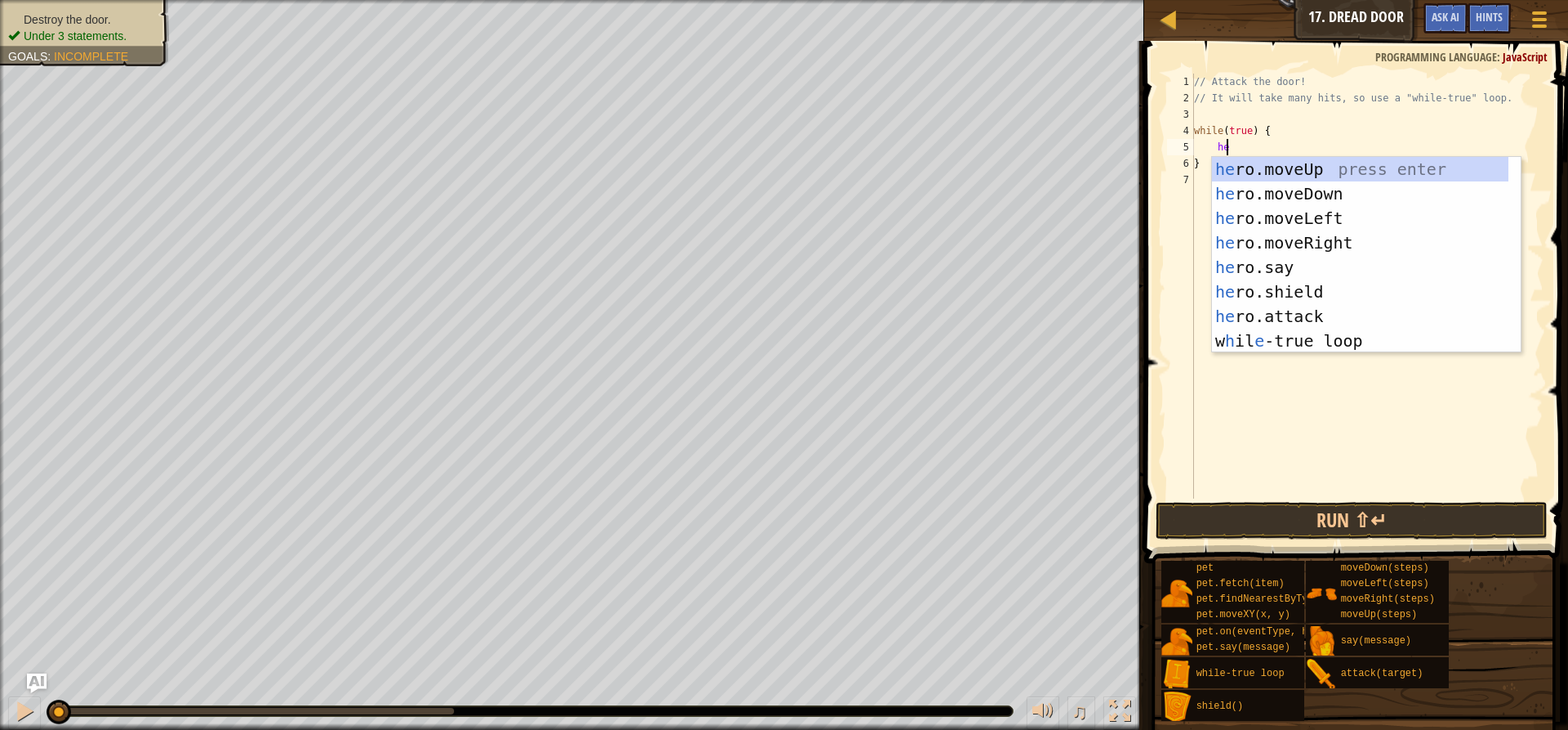
scroll to position [8, 2]
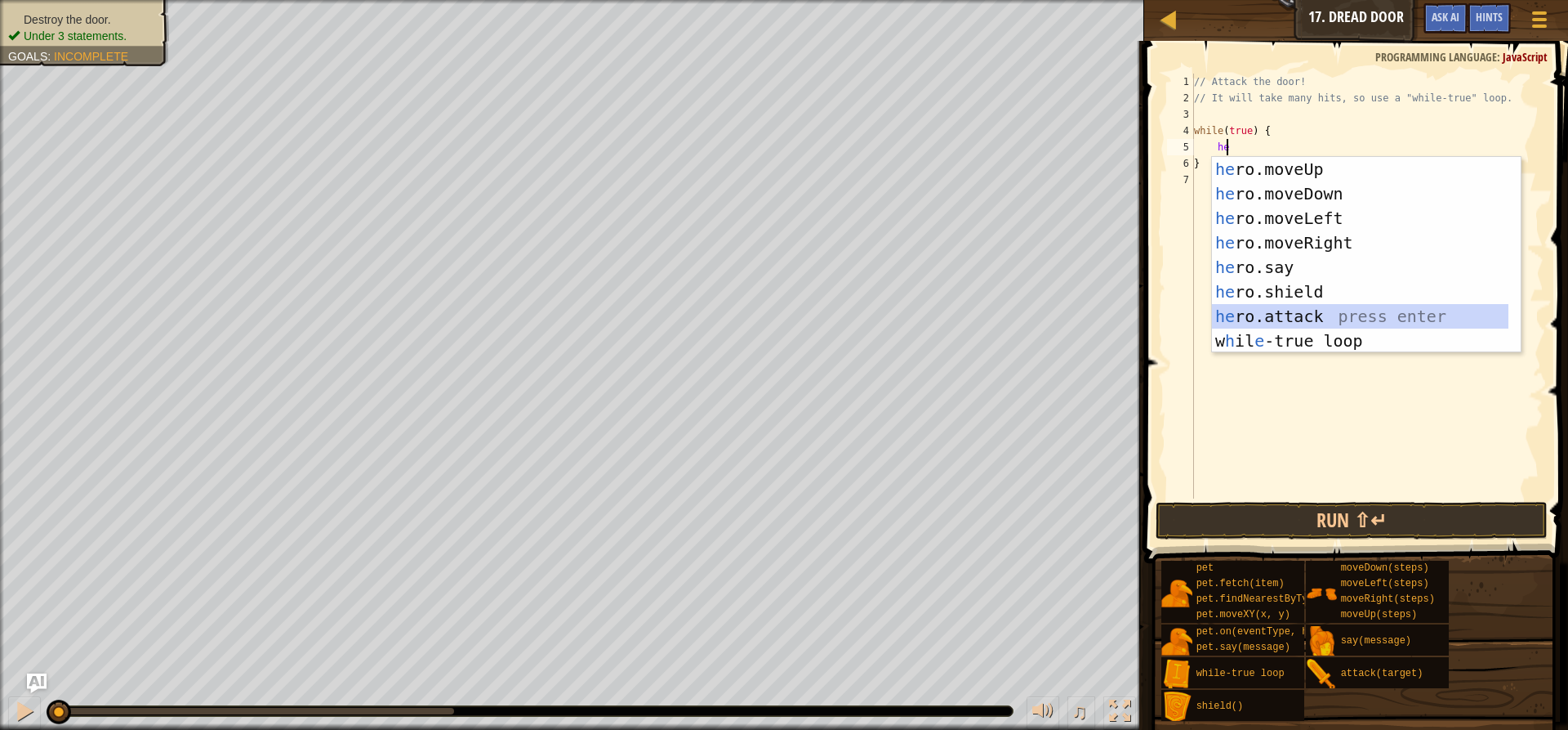
click at [1290, 325] on div "he ro.moveUp press enter he ro.moveDown press enter he ro.moveLeft press enter …" at bounding box center [1360, 279] width 297 height 245
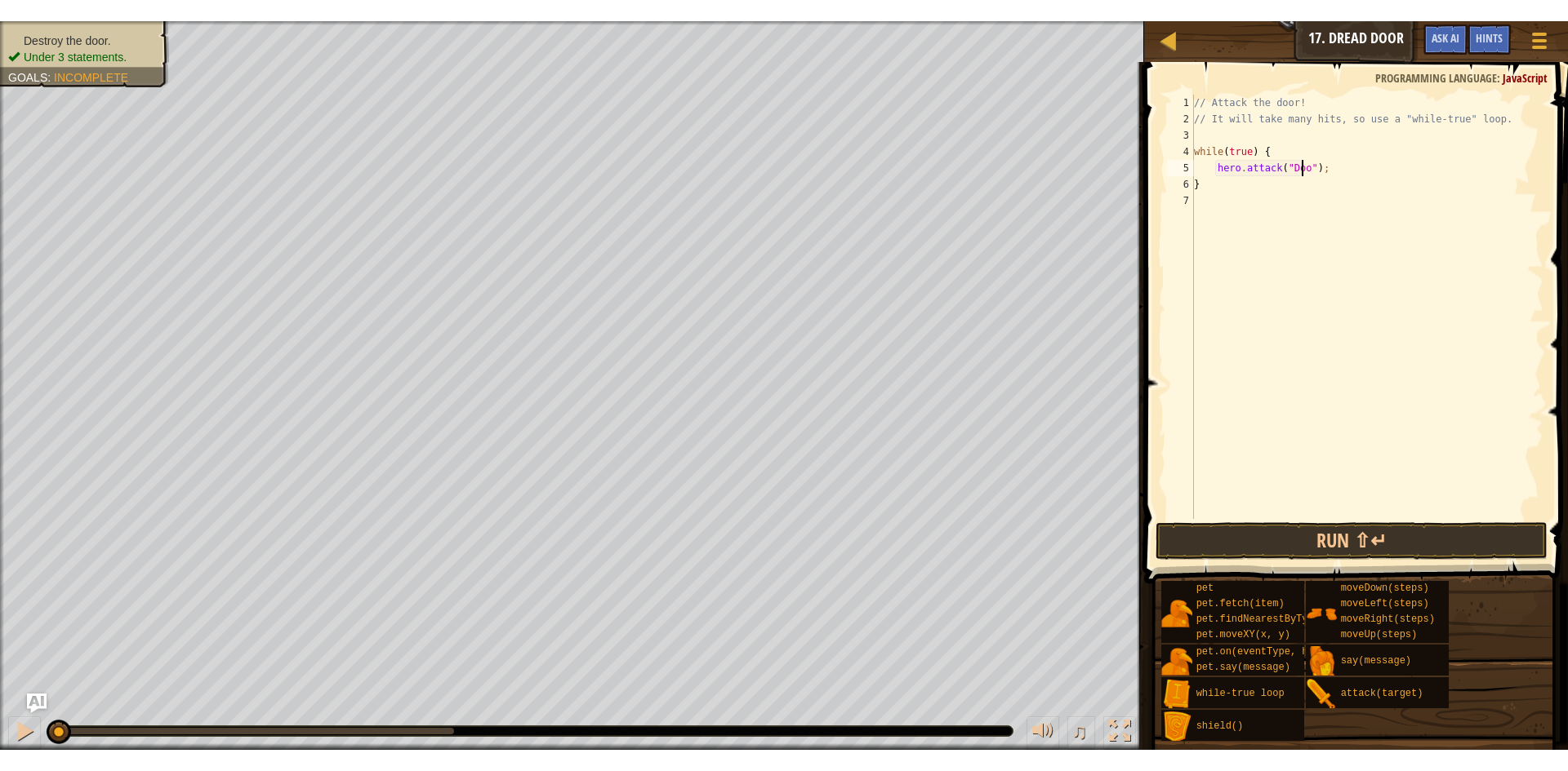
scroll to position [8, 9]
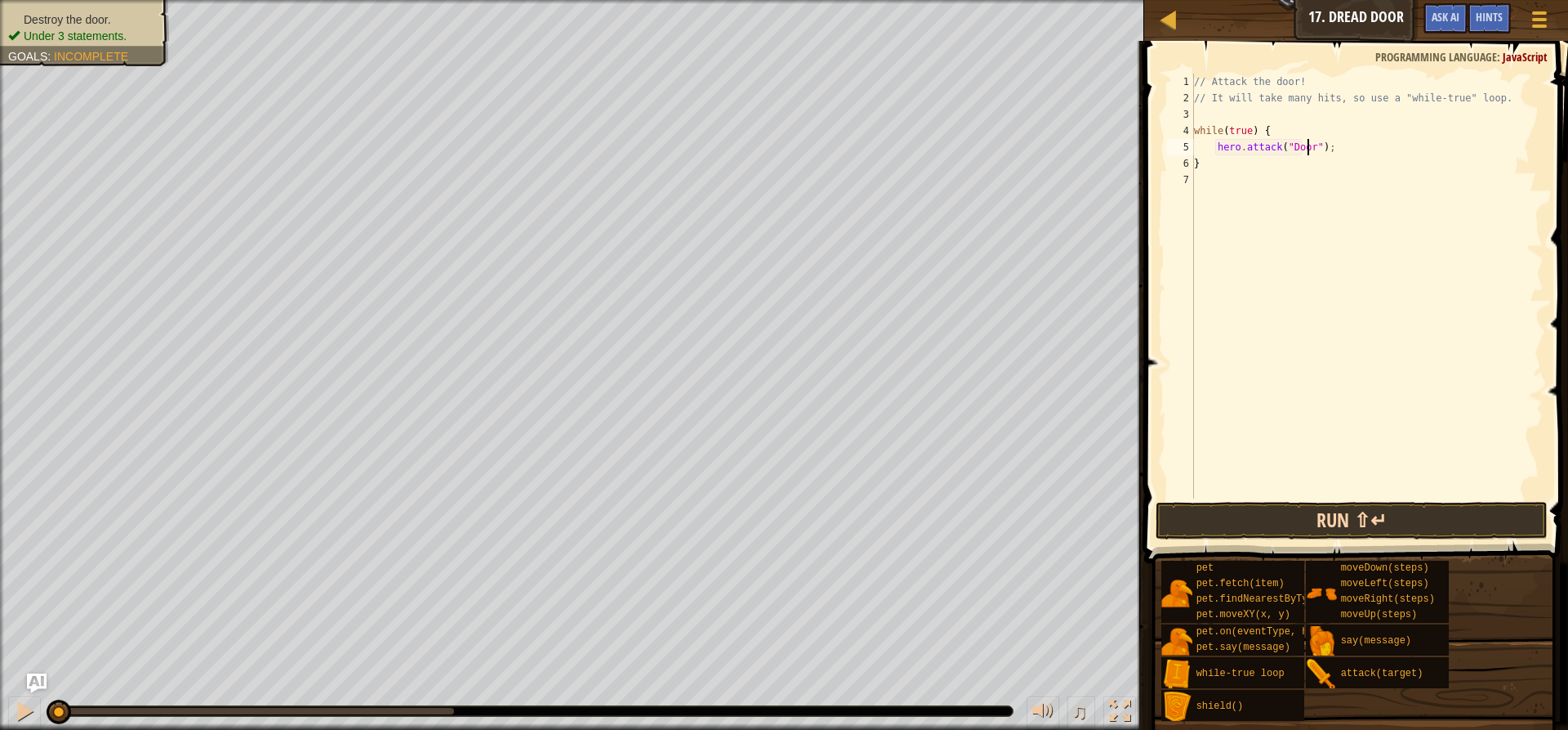
type textarea "hero.attack("Door");"
click at [1294, 509] on button "Run ⇧↵" at bounding box center [1352, 520] width 392 height 38
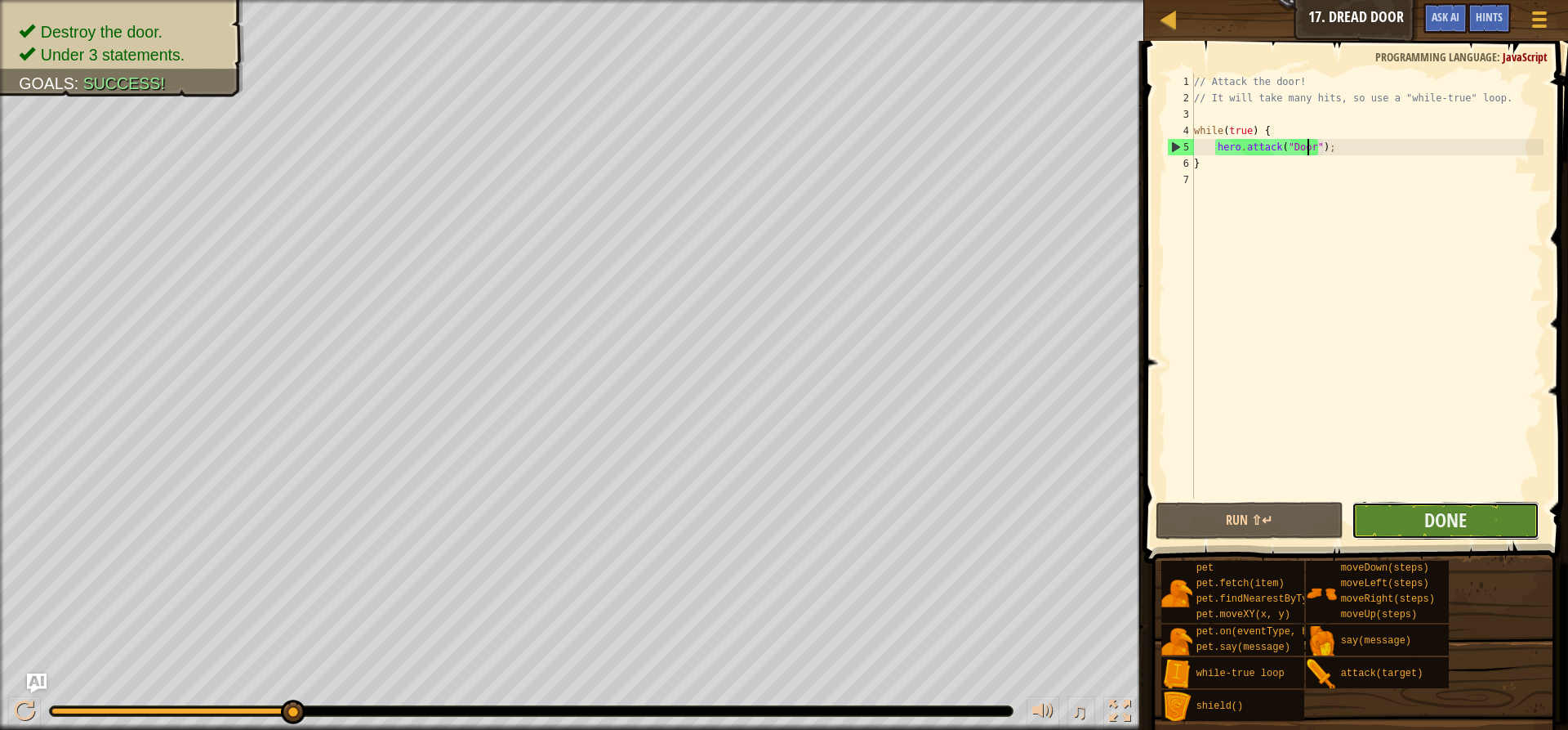
click at [1376, 521] on button "Done" at bounding box center [1446, 520] width 188 height 38
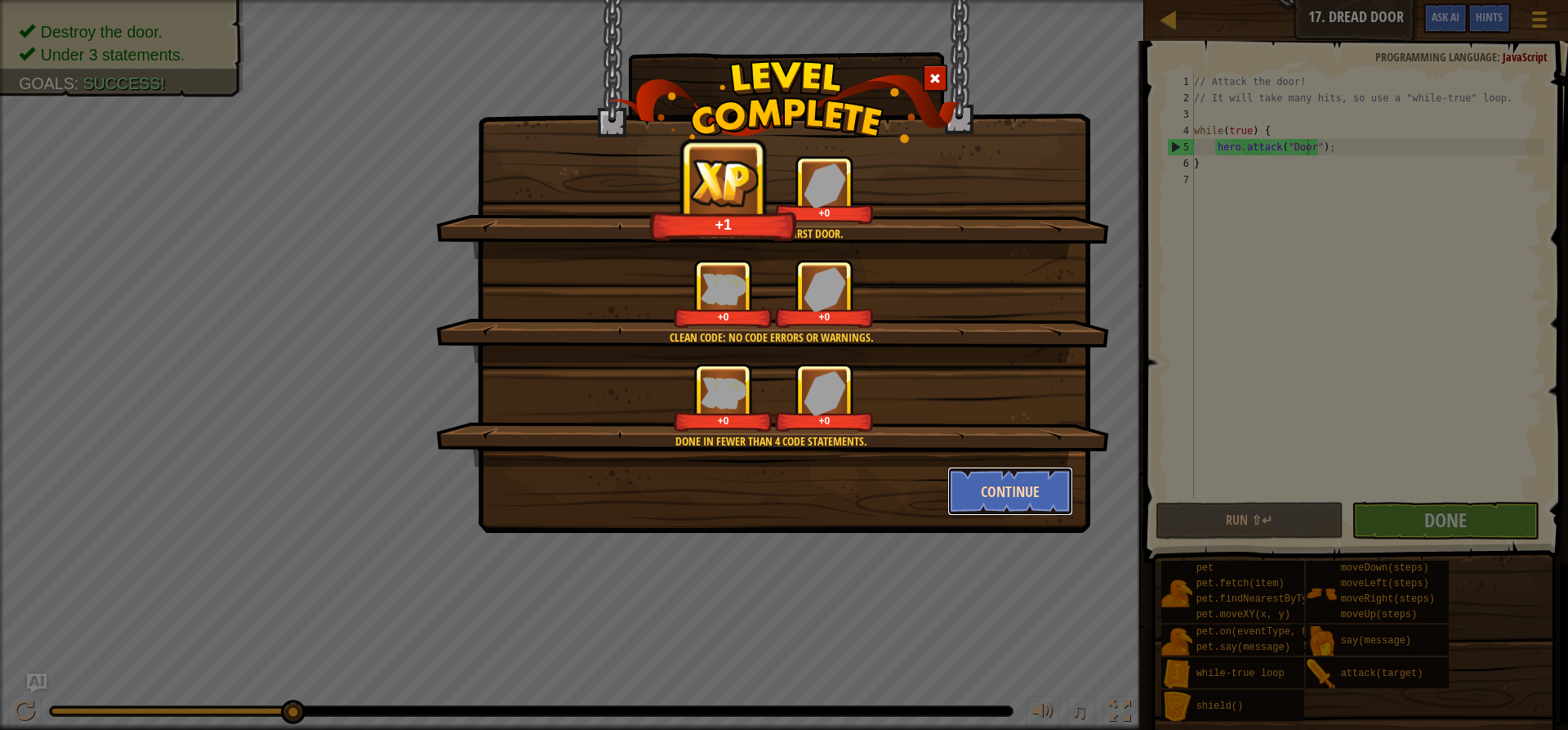
click at [998, 476] on button "Continue" at bounding box center [1010, 491] width 126 height 49
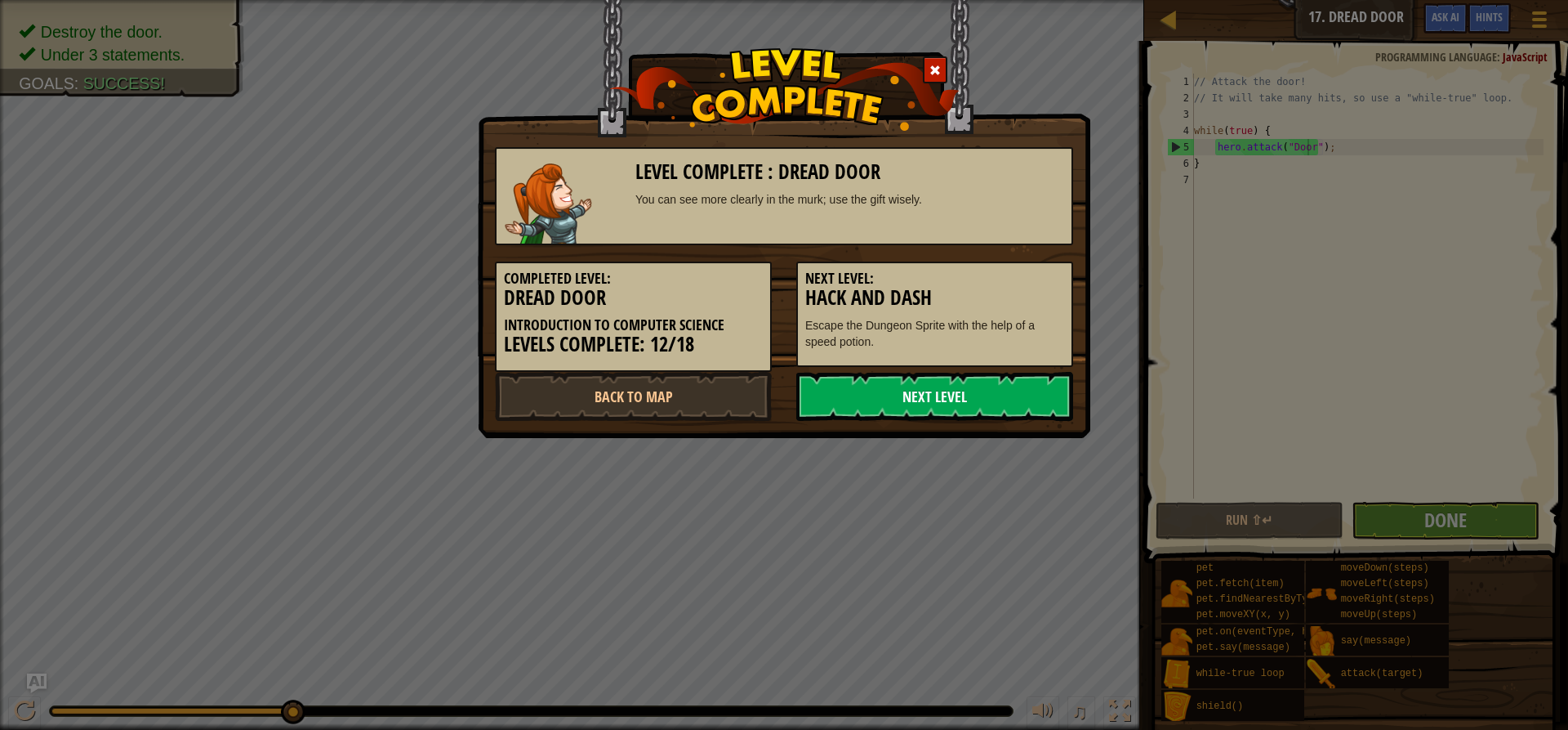
click at [895, 391] on link "Next Level" at bounding box center [935, 396] width 277 height 49
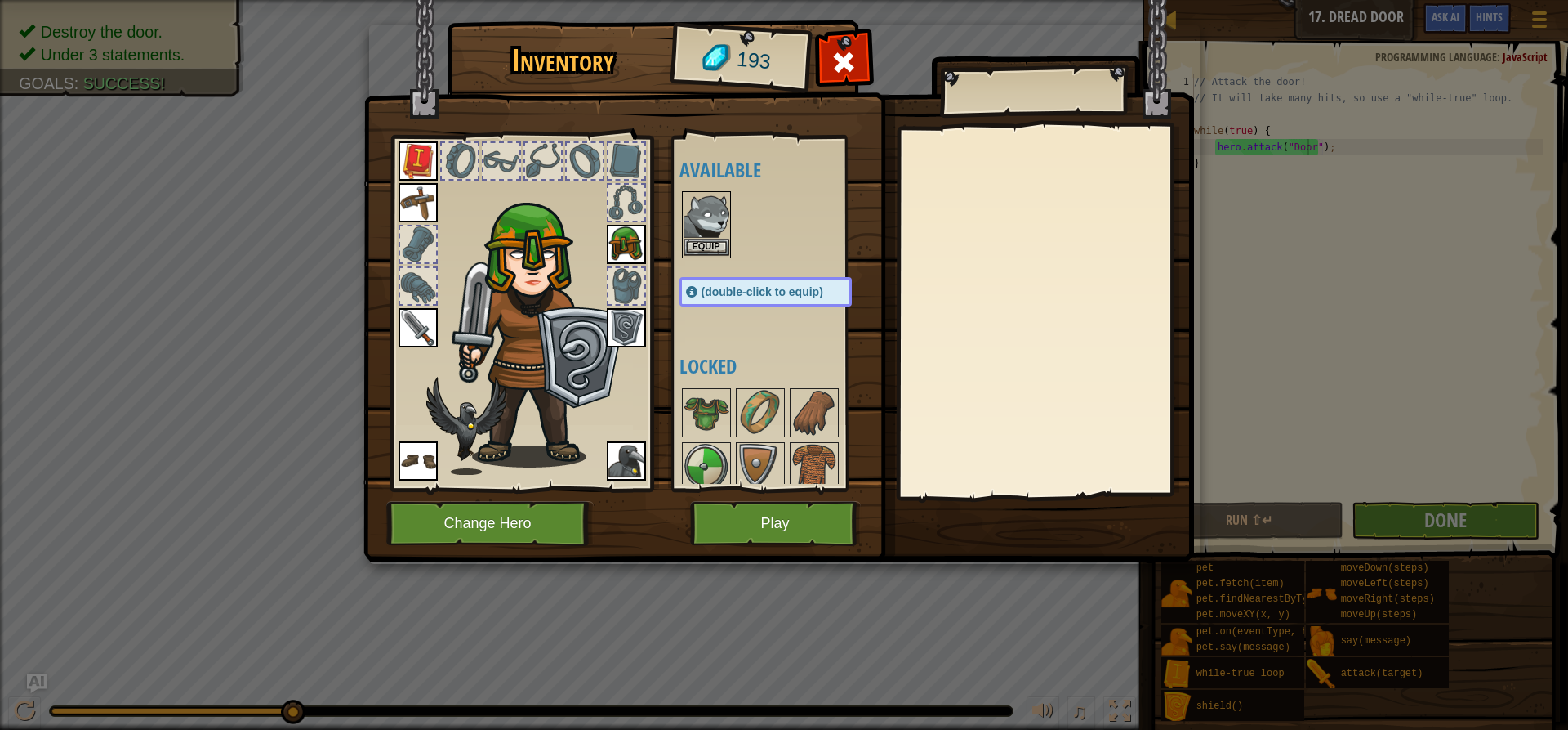
click at [705, 237] on img at bounding box center [706, 215] width 46 height 46
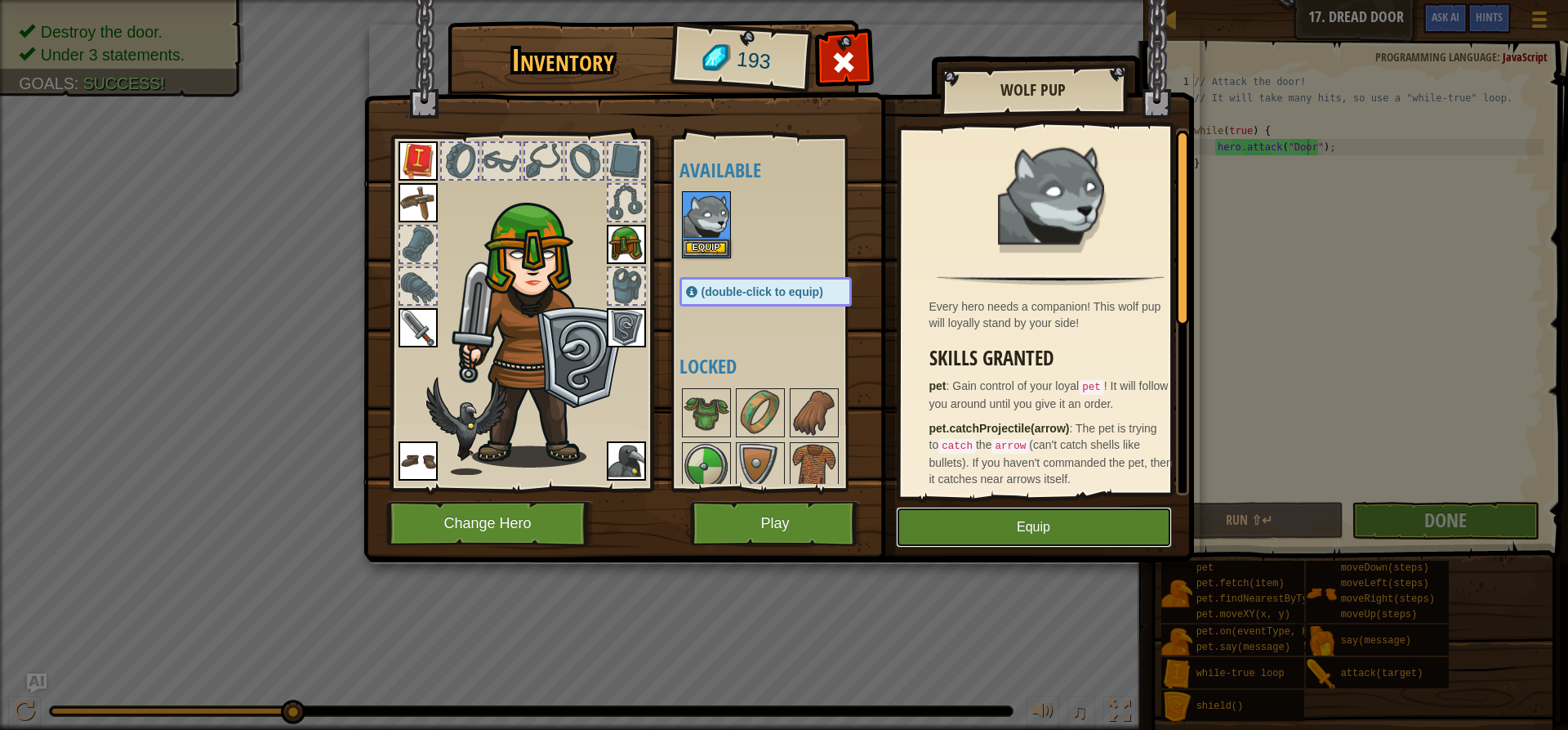
click at [1029, 527] on button "Equip" at bounding box center [1034, 526] width 276 height 41
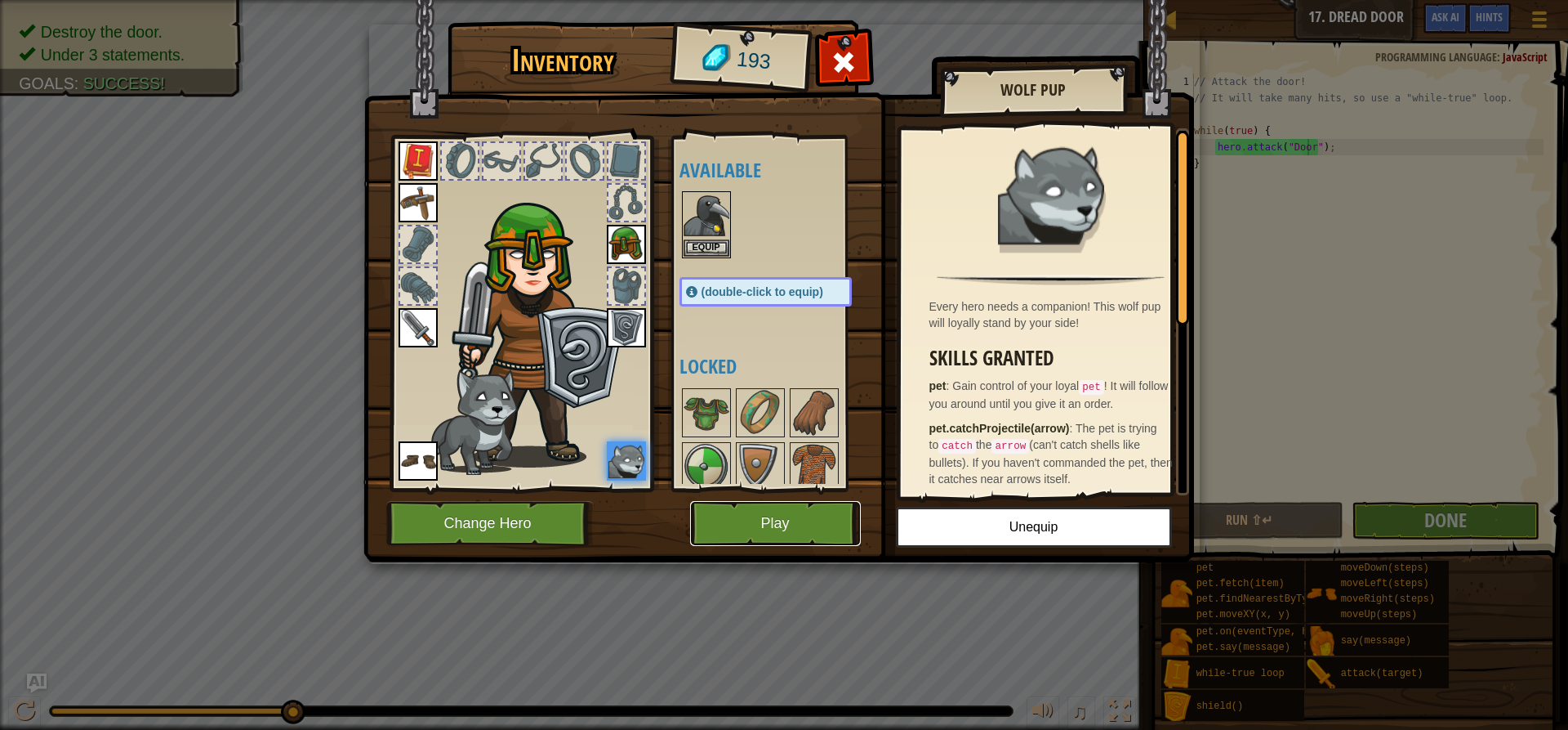
click at [755, 511] on button "Play" at bounding box center [776, 524] width 171 height 45
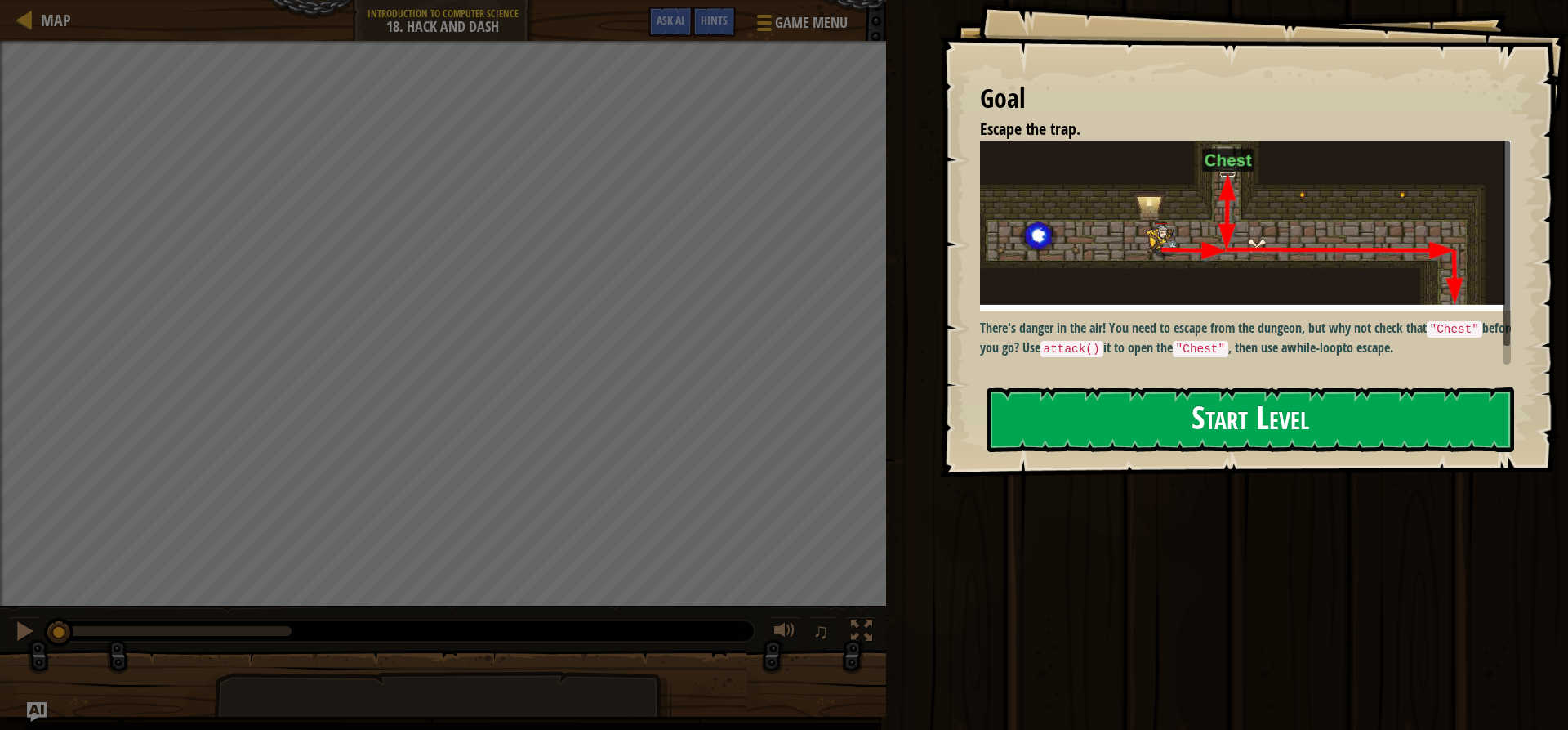
click at [1094, 427] on button "Start Level" at bounding box center [1251, 419] width 527 height 65
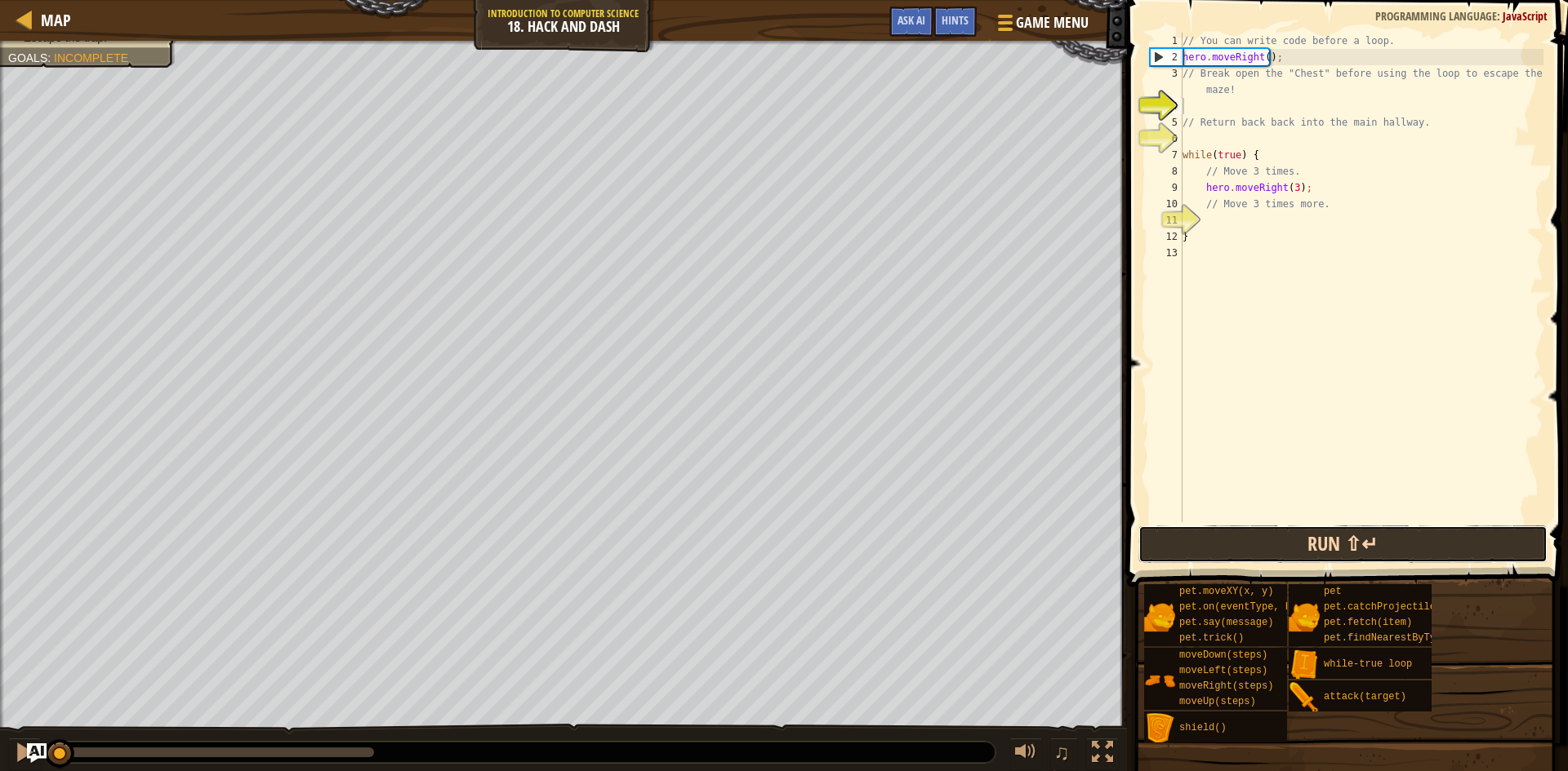
click at [1312, 535] on button "Run ⇧↵" at bounding box center [1343, 544] width 409 height 38
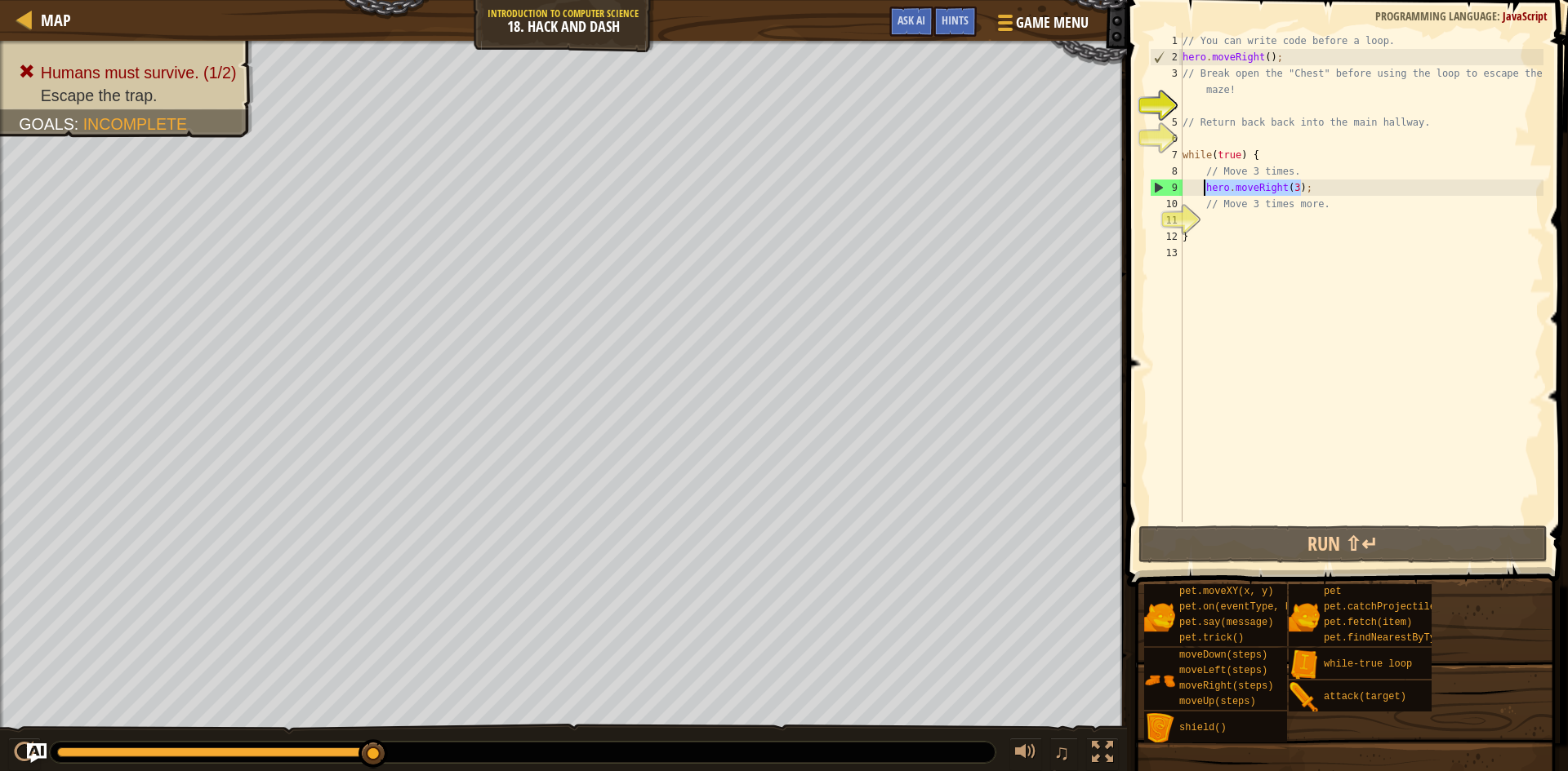
drag, startPoint x: 1319, startPoint y: 184, endPoint x: 1201, endPoint y: 185, distance: 118.0
click at [1201, 185] on div "// You can write code before a loop. hero . moveRight ( ) ; // Break open the "…" at bounding box center [1361, 294] width 364 height 522
type textarea "hero.moveRight(3);"
click at [1317, 183] on div "// You can write code before a loop. hero . moveRight ( ) ; // Break open the "…" at bounding box center [1361, 294] width 364 height 522
click at [1190, 105] on div "// You can write code before a loop. hero . moveRight ( ) ; // Break open the "…" at bounding box center [1361, 294] width 364 height 522
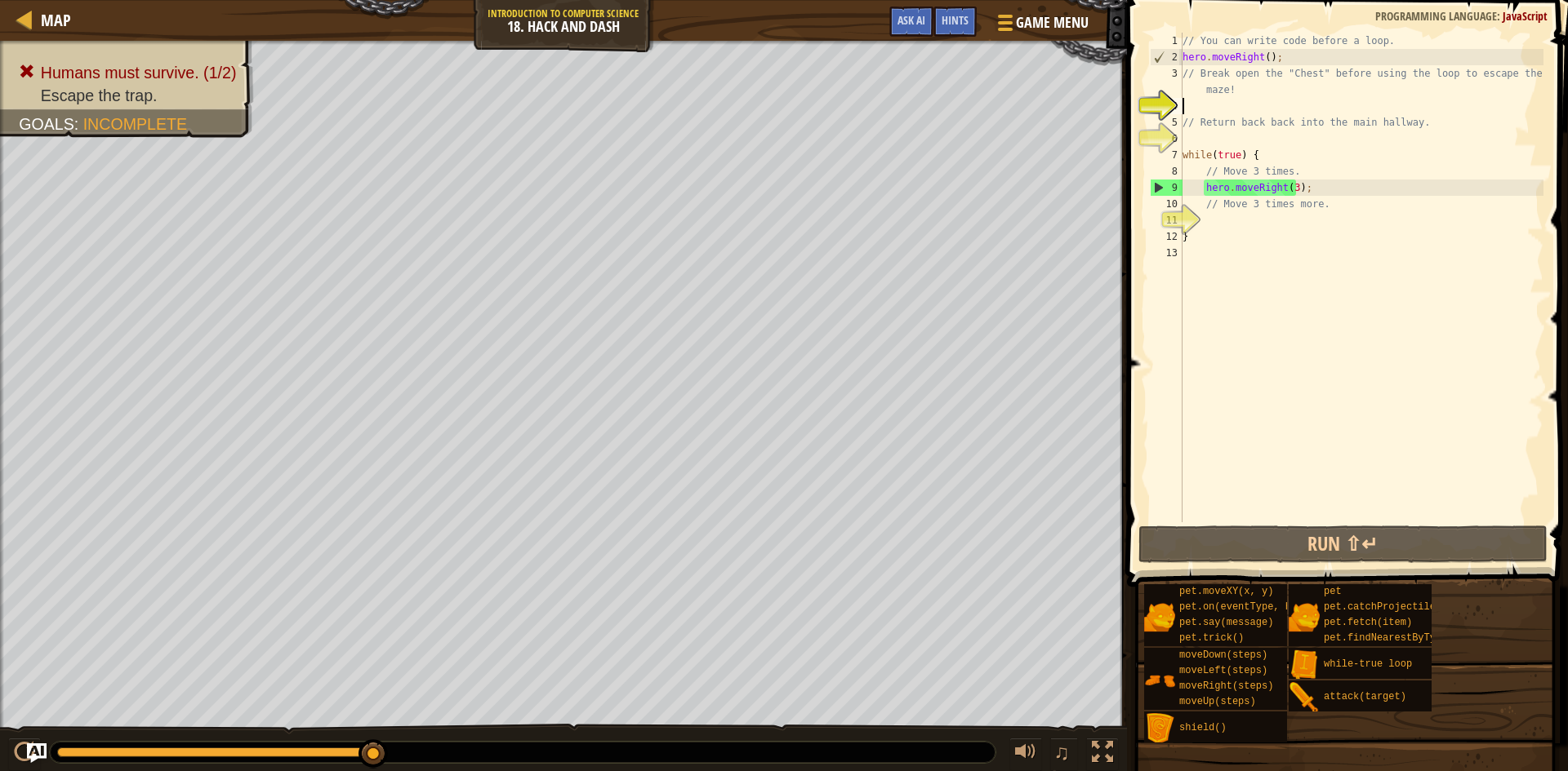
scroll to position [8, 0]
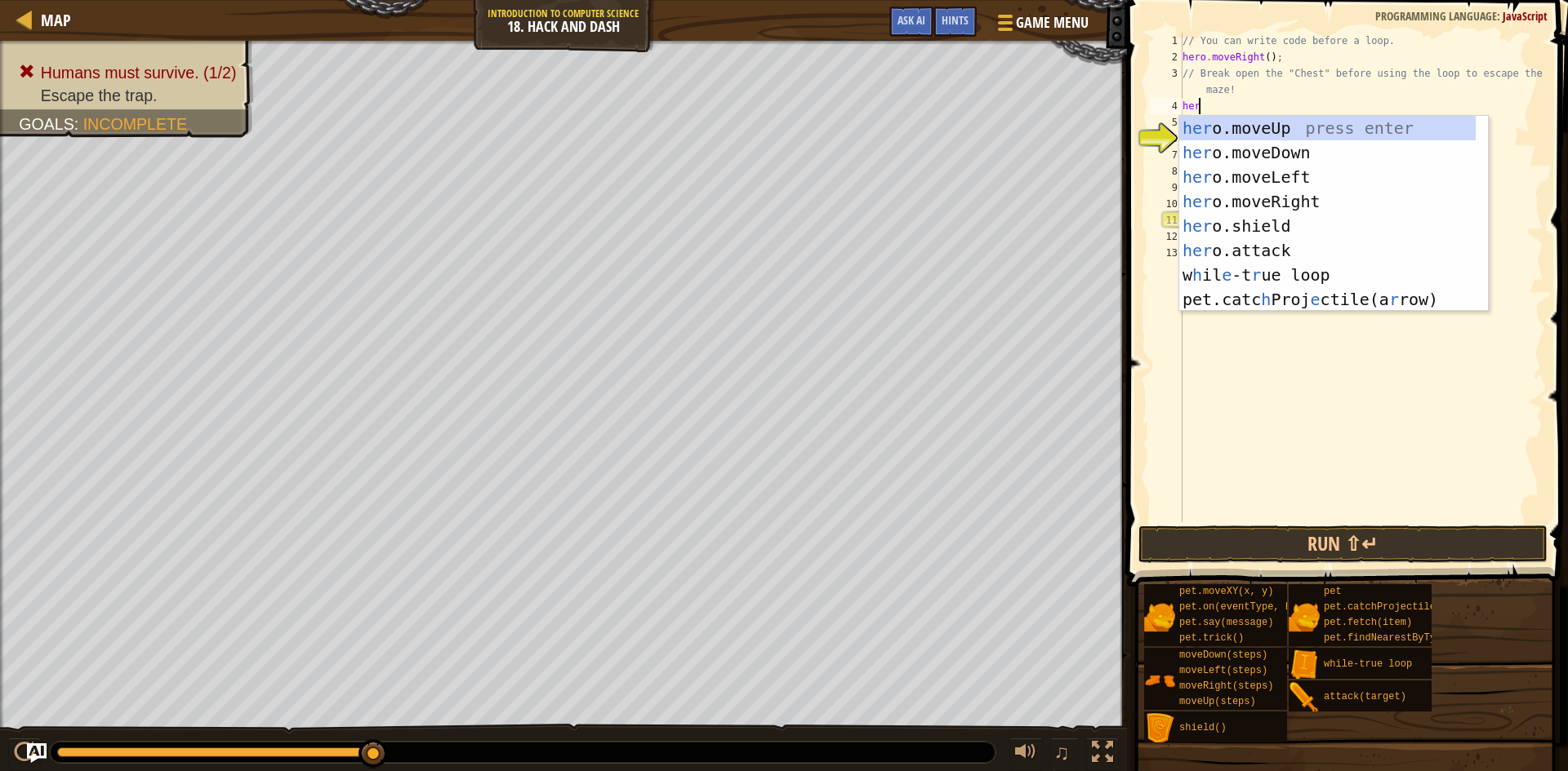
type textarea "hero"
click at [1273, 120] on div "hero .moveUp press enter hero .moveDown press enter hero .moveLeft press enter …" at bounding box center [1333, 238] width 309 height 244
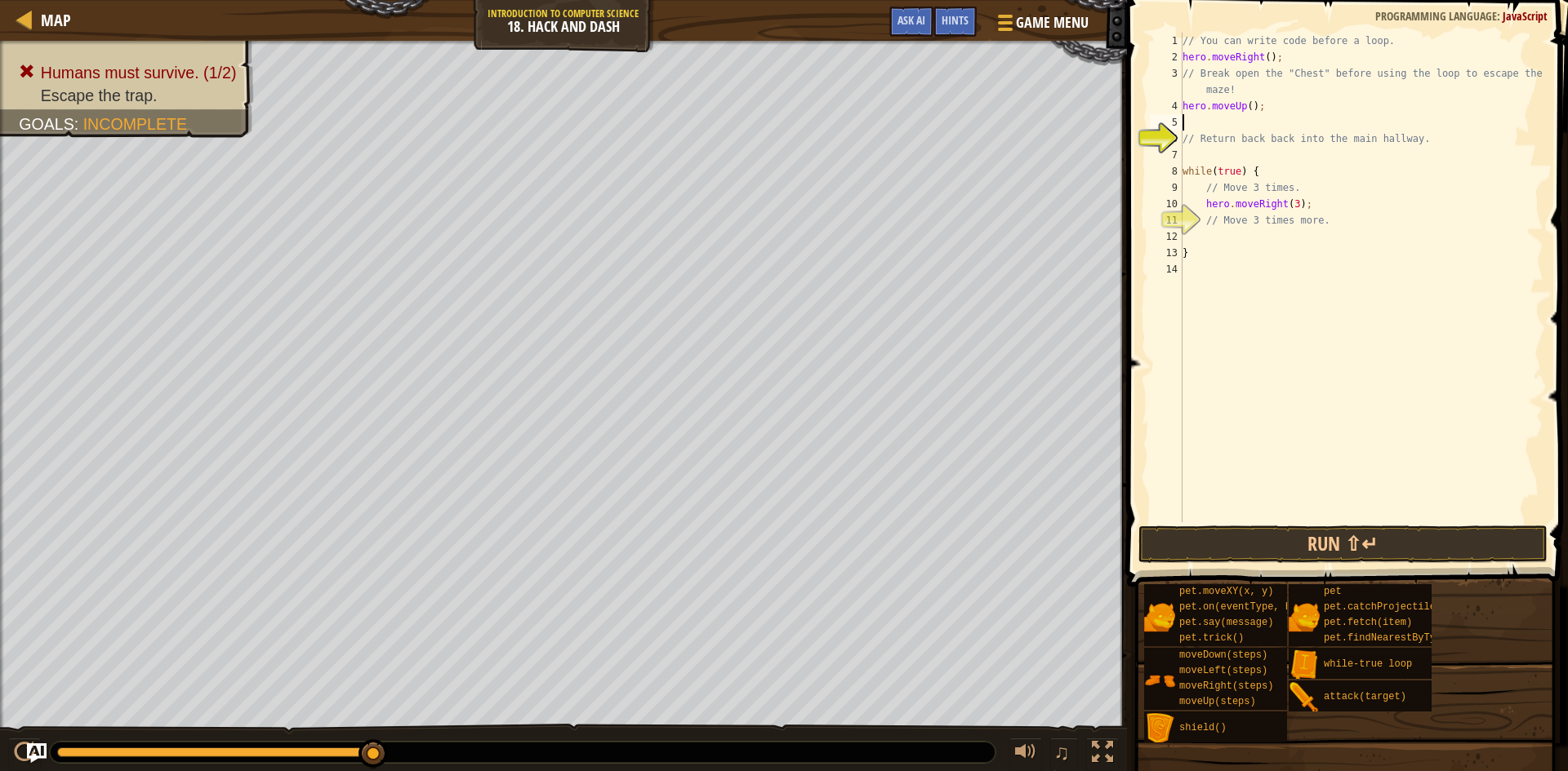
scroll to position [8, 0]
click at [1333, 542] on button "Run ⇧↵" at bounding box center [1343, 544] width 409 height 38
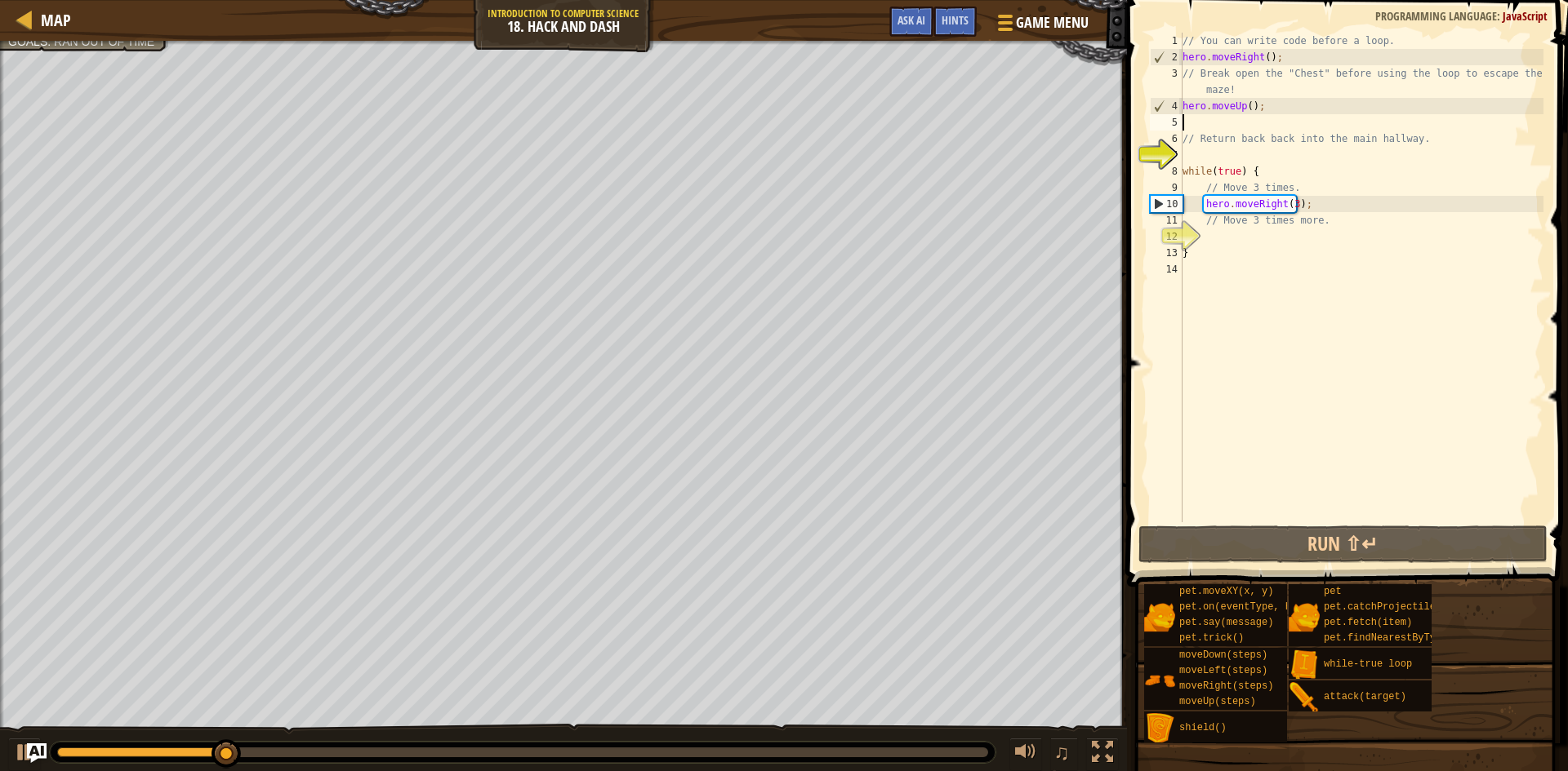
type textarea "h"
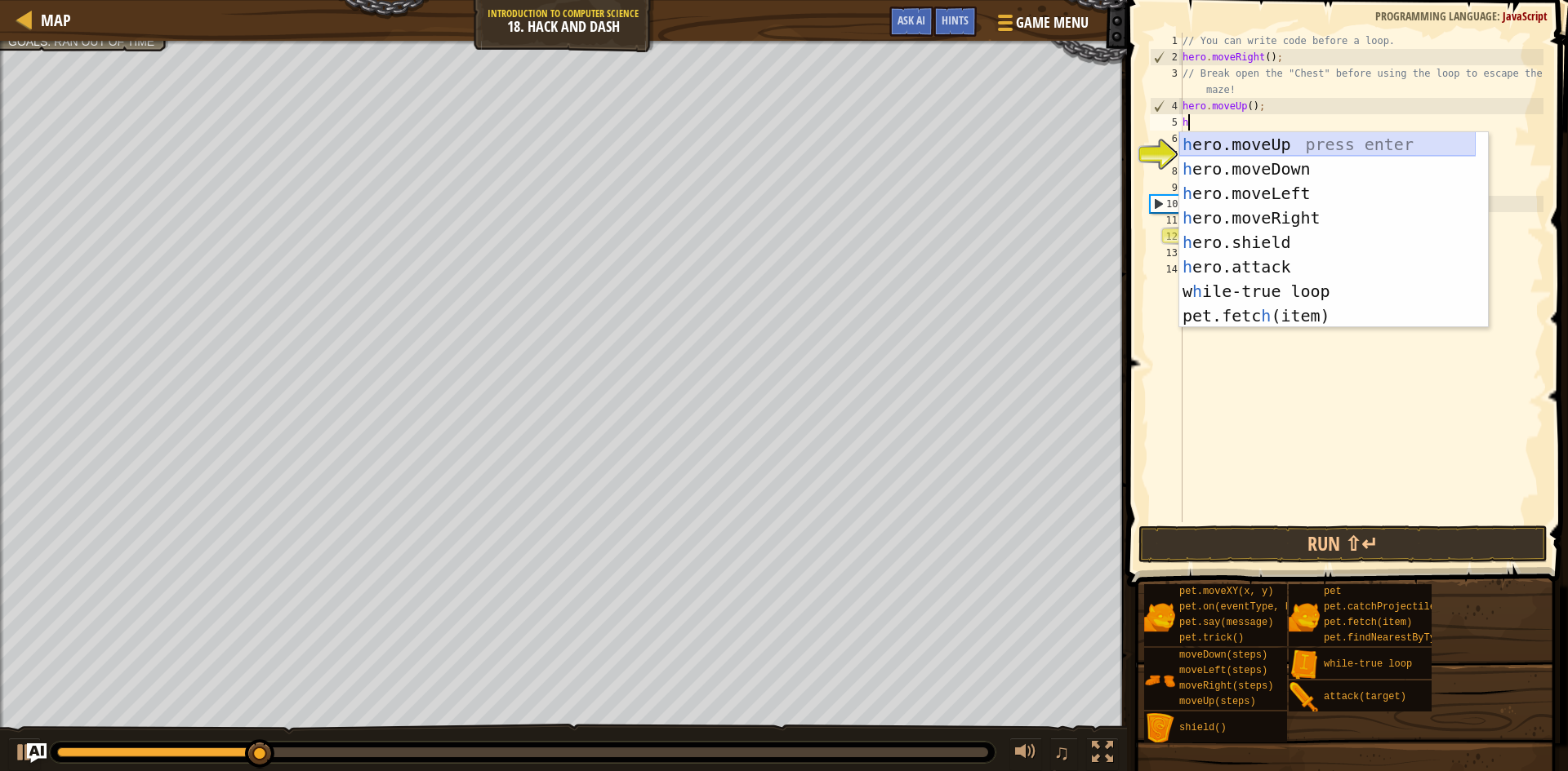
click at [1239, 156] on div "h ero.moveUp press enter h ero.moveDown press enter h ero.moveLeft press enter …" at bounding box center [1328, 254] width 297 height 244
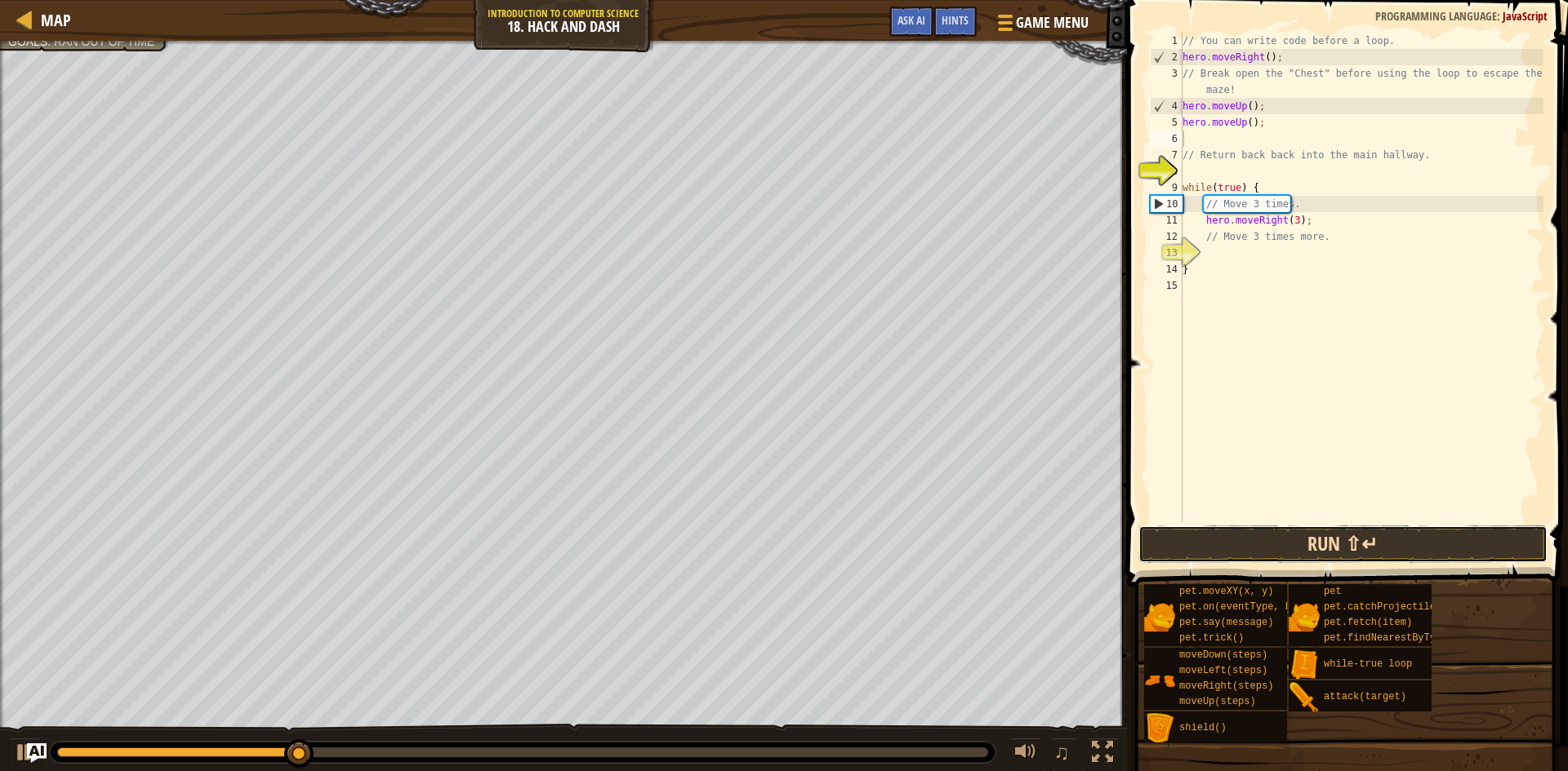
click at [1208, 535] on button "Run ⇧↵" at bounding box center [1343, 544] width 409 height 38
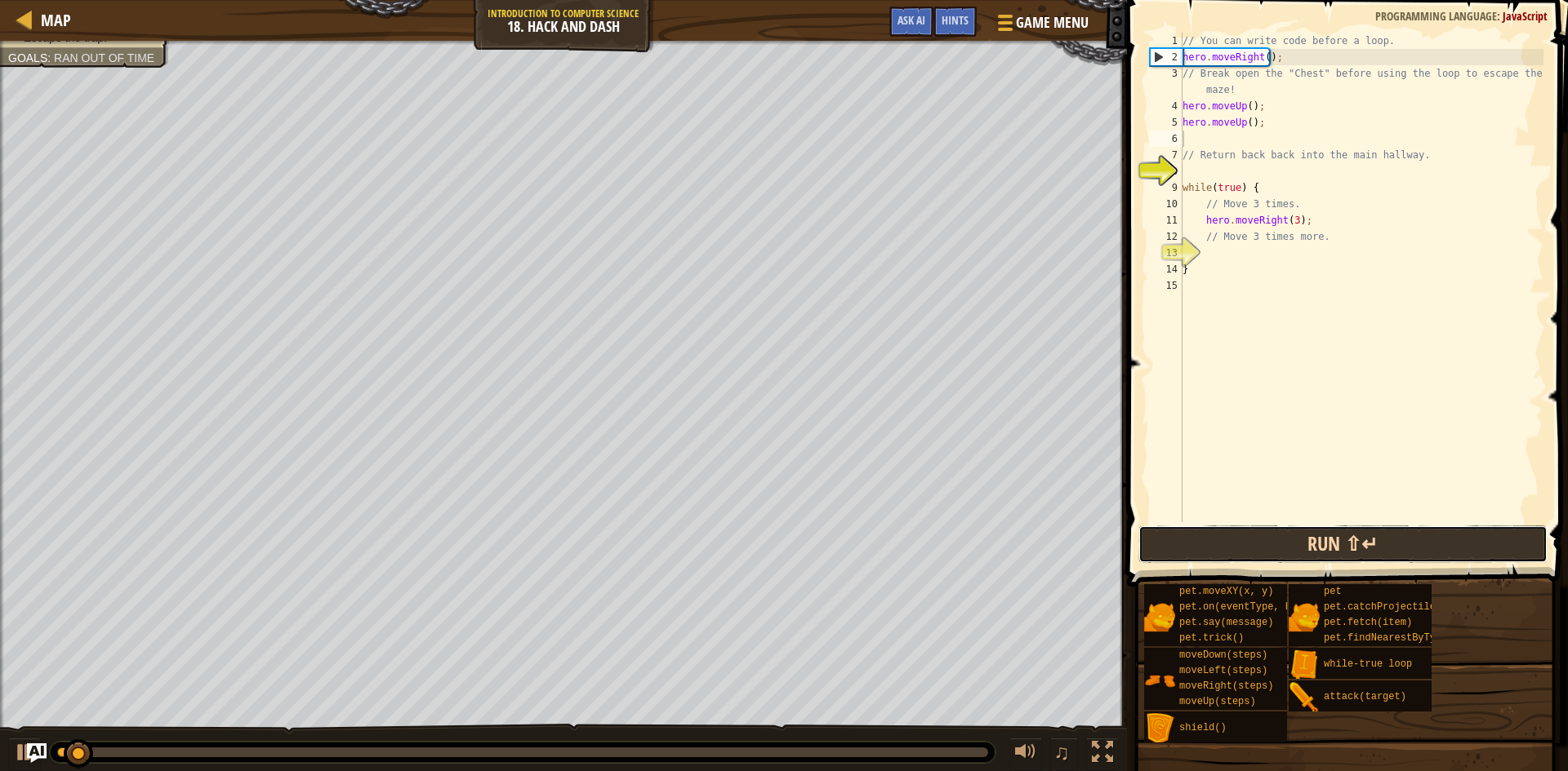
click at [1208, 535] on button "Run ⇧↵" at bounding box center [1343, 544] width 409 height 38
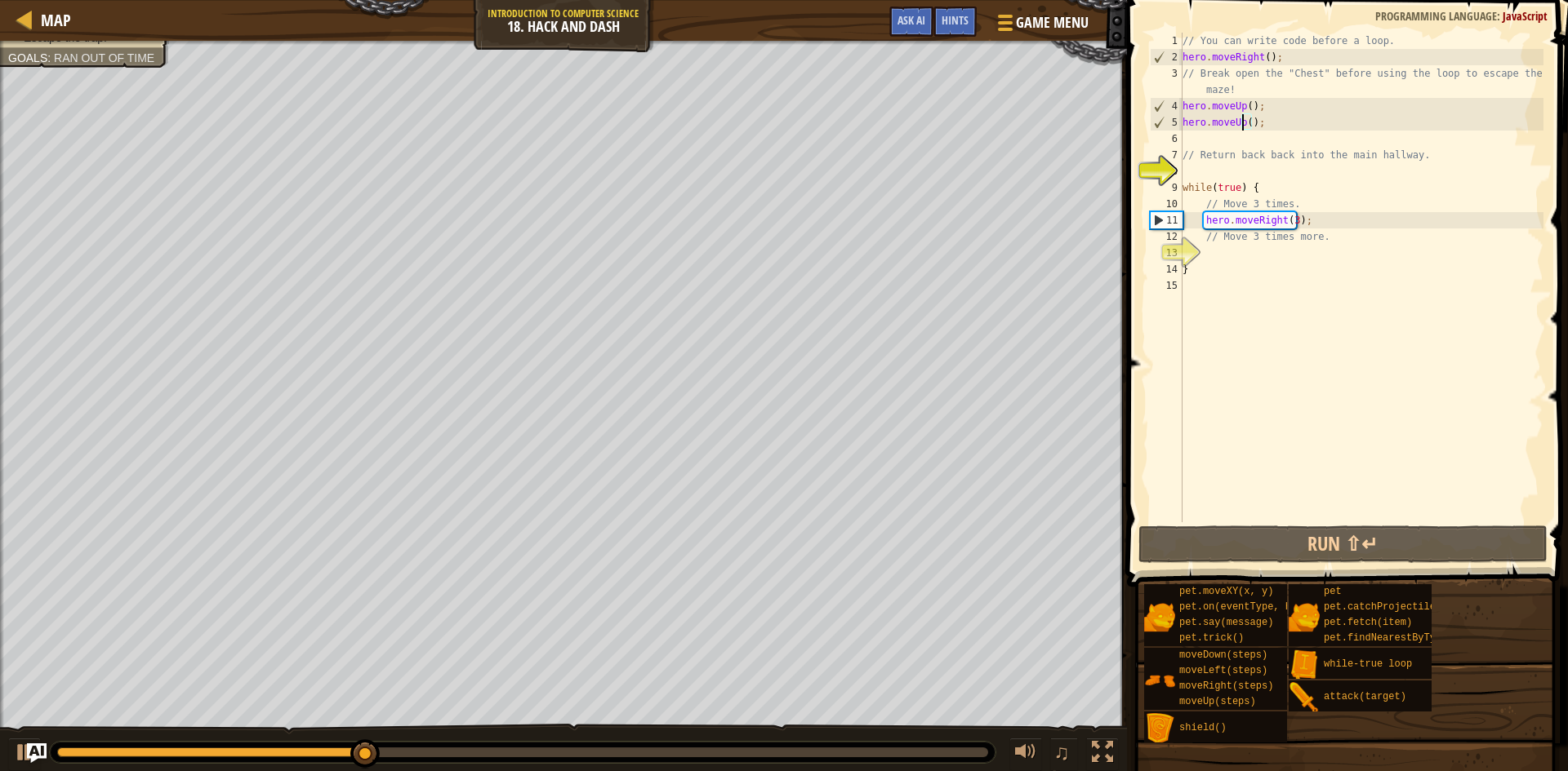
click at [1240, 126] on div "// You can write code before a loop. hero . moveRight ( ) ; // Break open the "…" at bounding box center [1361, 294] width 364 height 522
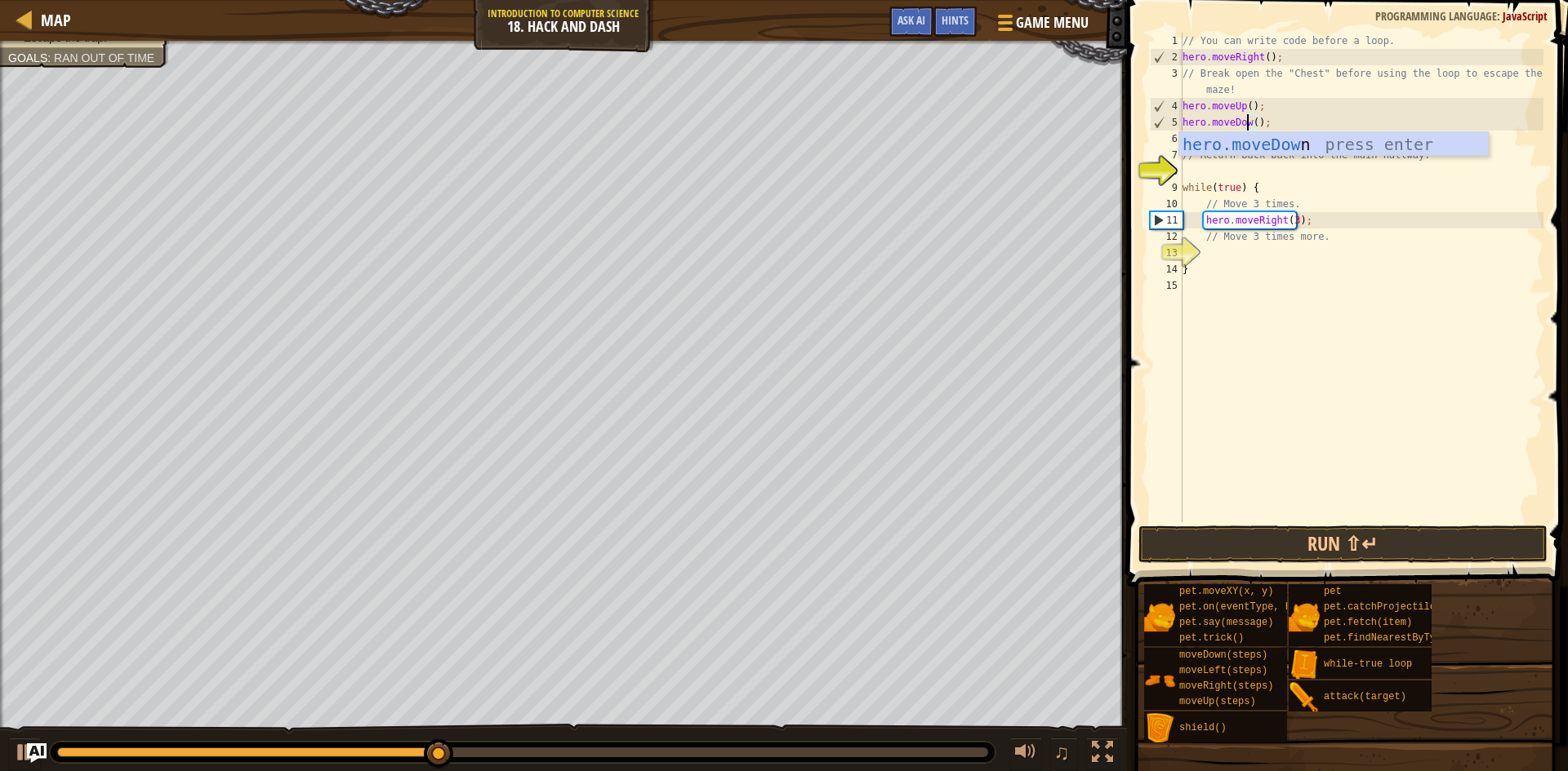
scroll to position [8, 6]
click at [1177, 548] on button "Run ⇧↵" at bounding box center [1343, 544] width 409 height 38
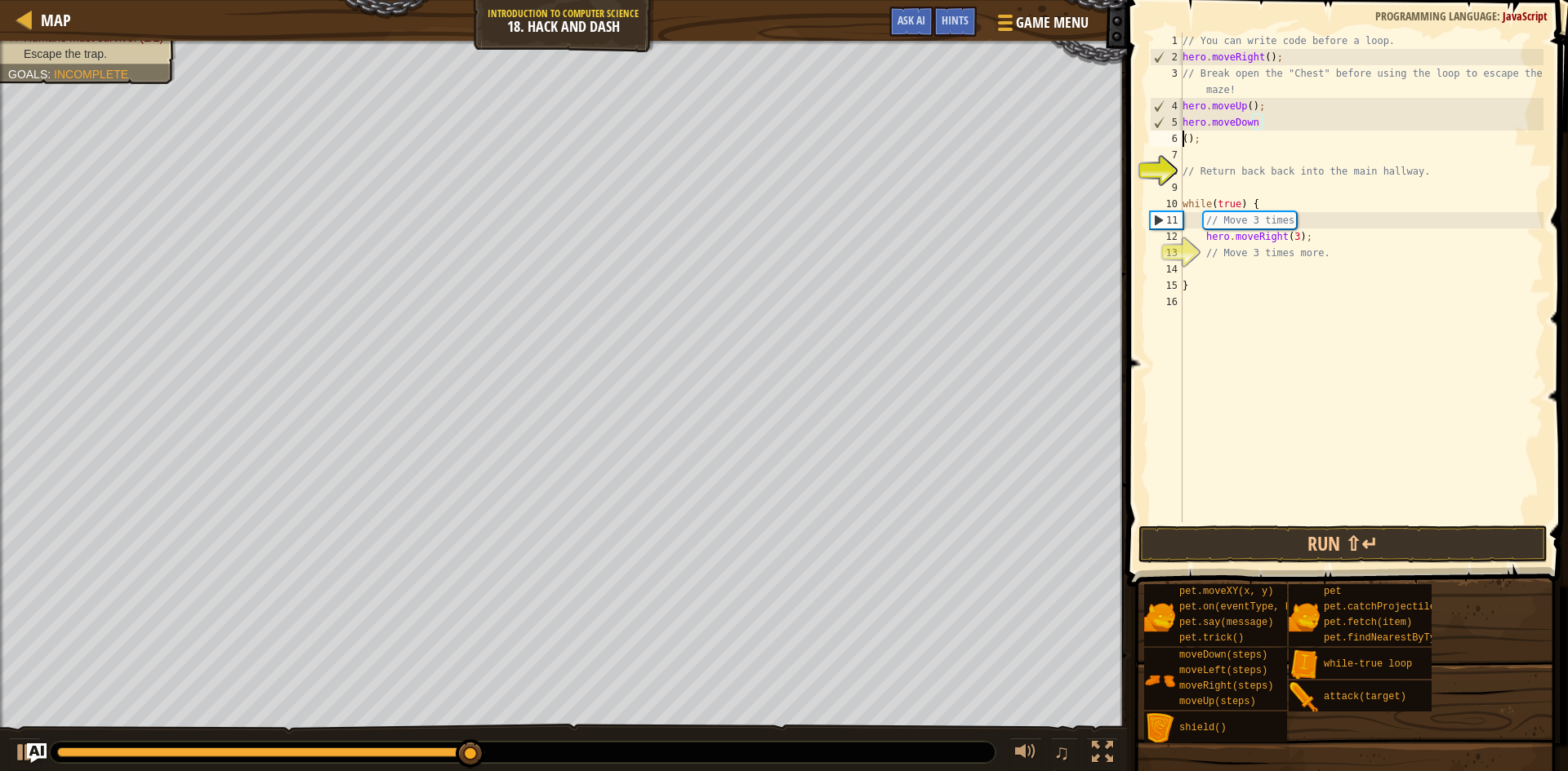
scroll to position [8, 1]
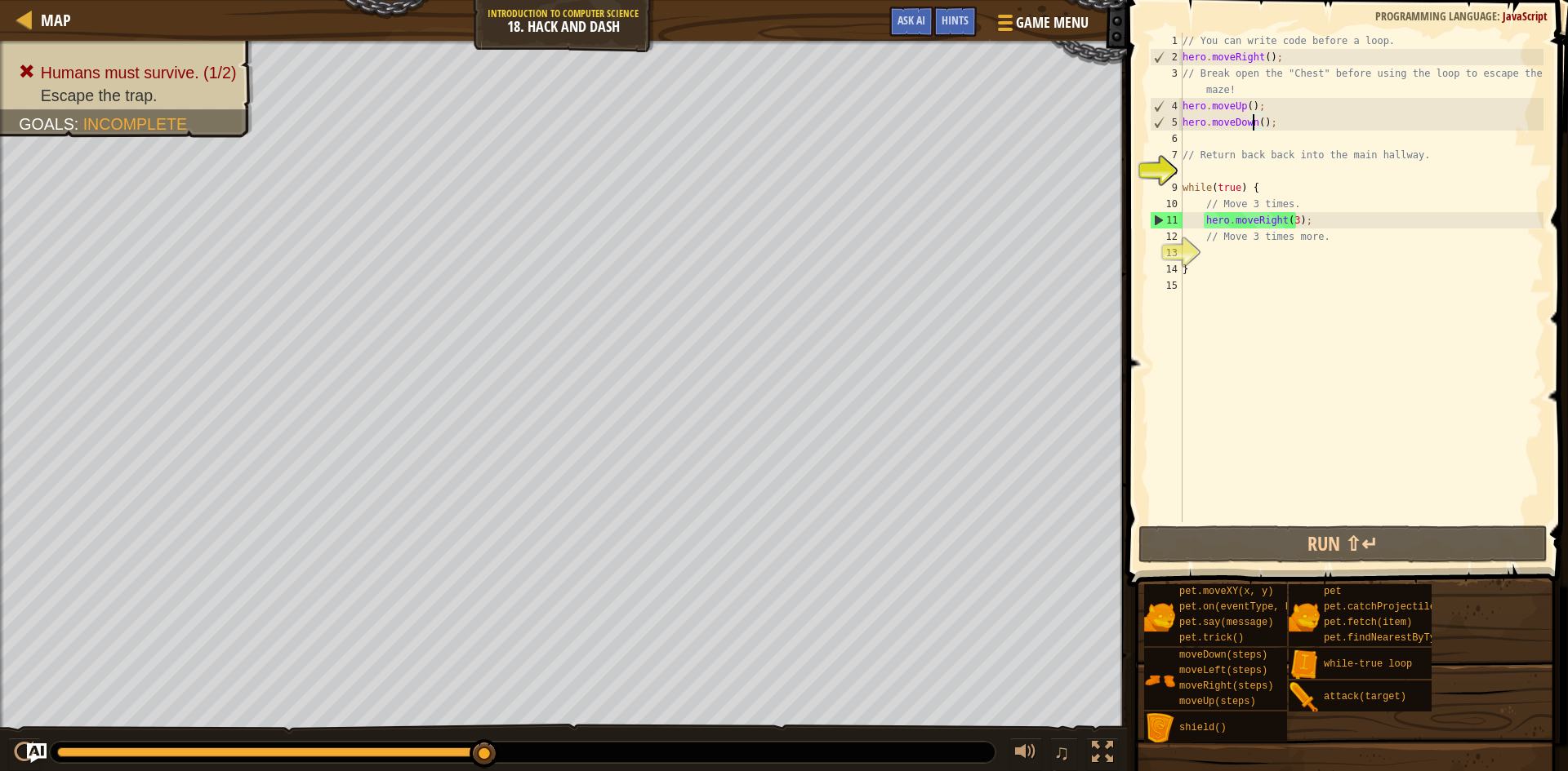
click at [1313, 215] on div "// You can write code before a loop. hero . moveRight ( ) ; // Break open the "…" at bounding box center [1361, 294] width 364 height 522
type textarea "hero.moveRight(3);"
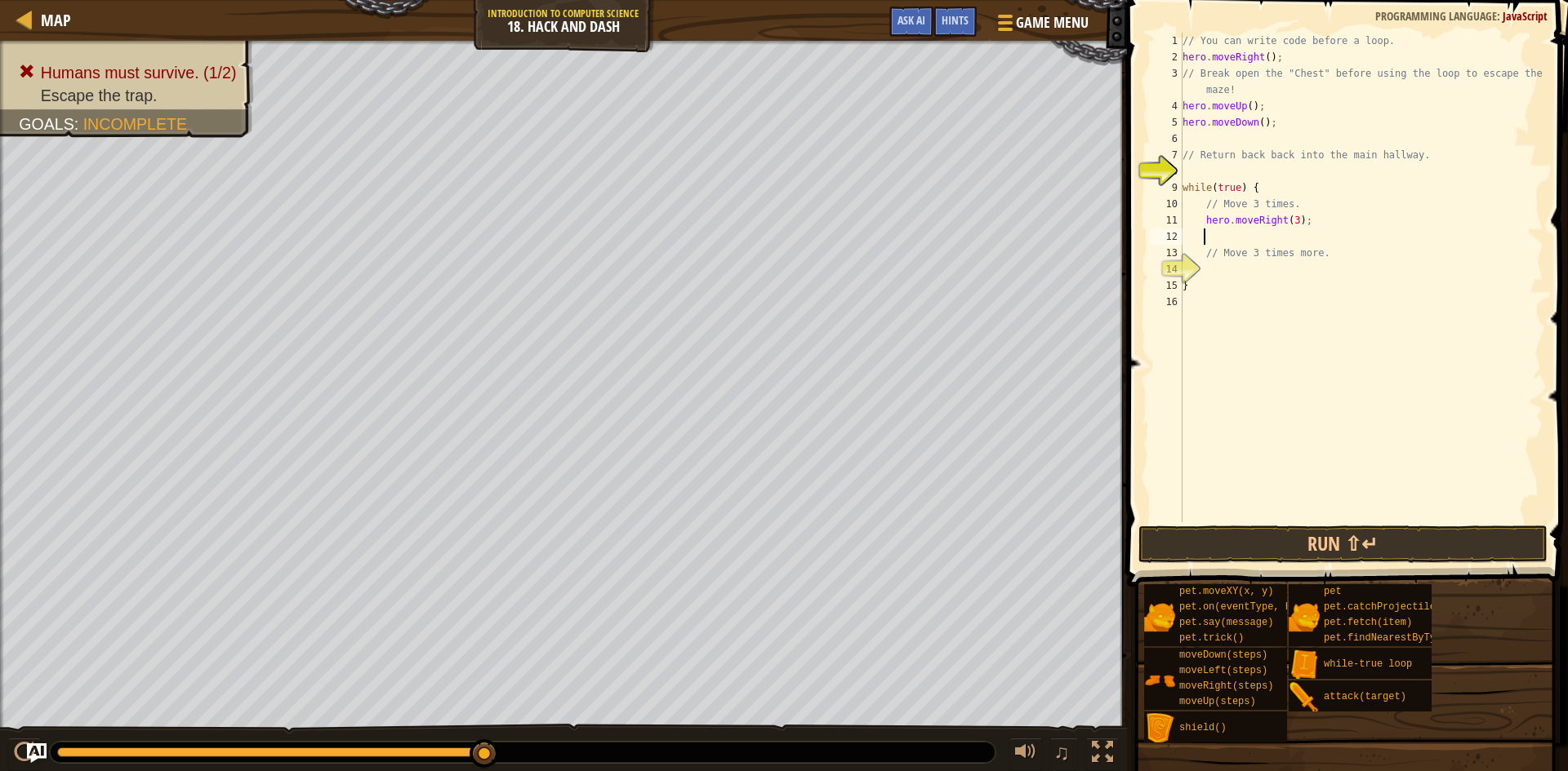
type textarea "h"
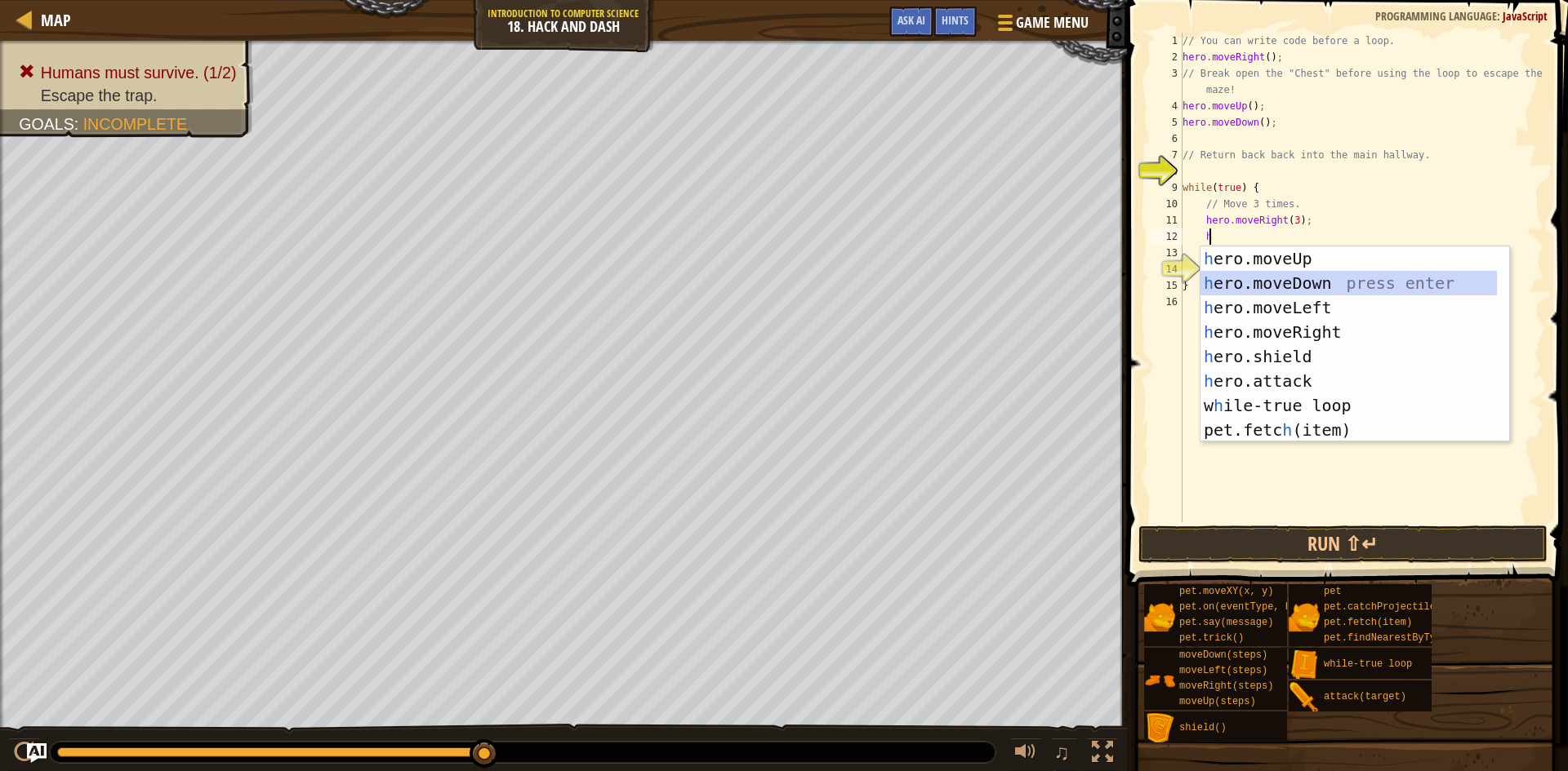
click at [1319, 285] on div "h ero.moveUp press enter h ero.moveDown press enter h ero.moveLeft press enter …" at bounding box center [1354, 368] width 309 height 244
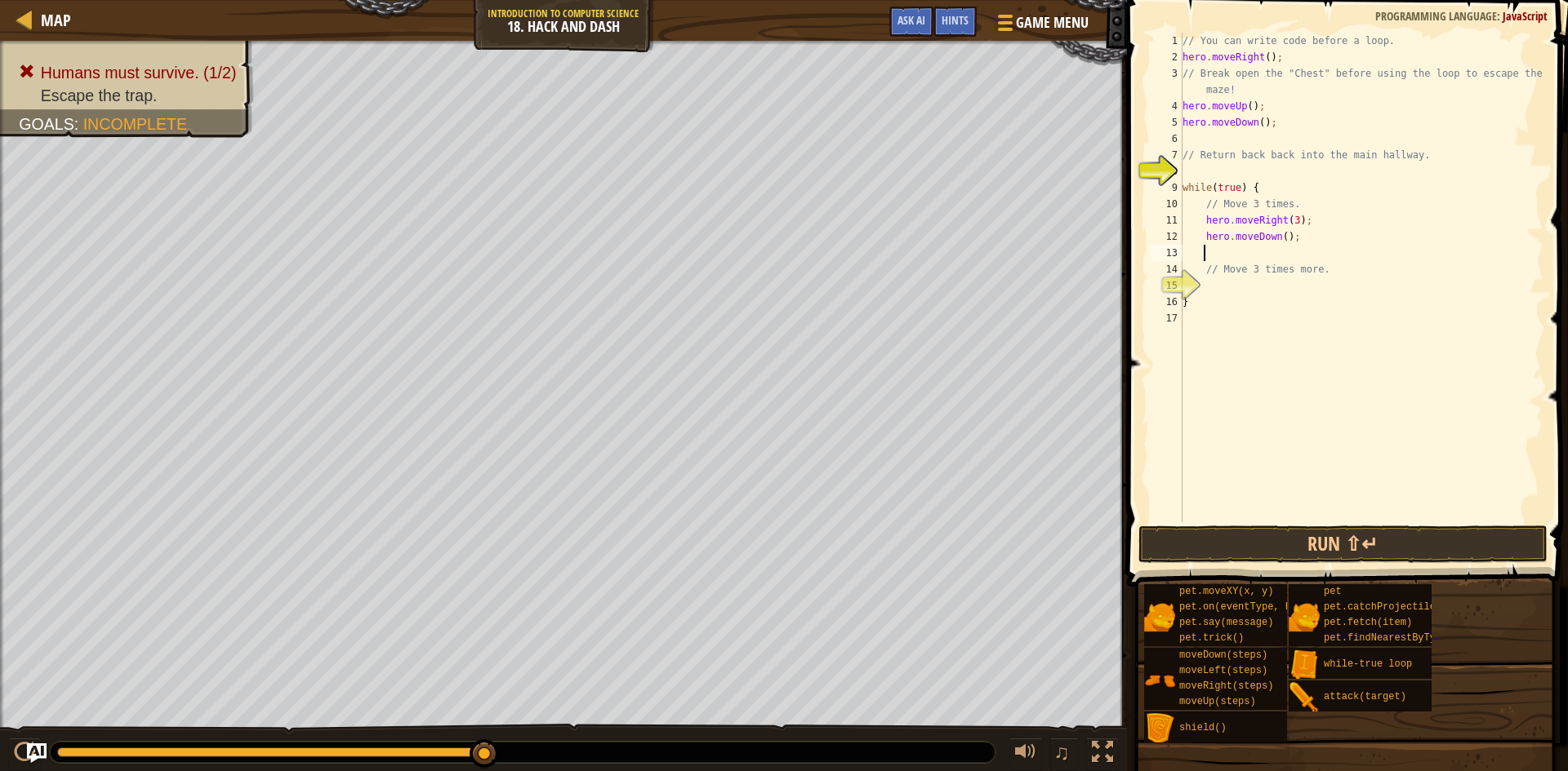
click at [1278, 237] on div "// You can write code before a loop. hero . moveRight ( ) ; // Break open the "…" at bounding box center [1361, 294] width 364 height 522
click at [1333, 540] on button "Run ⇧↵" at bounding box center [1343, 544] width 409 height 38
type textarea "hero.moveDown(4);"
click at [1389, 540] on button "Run ⇧↵" at bounding box center [1343, 544] width 409 height 38
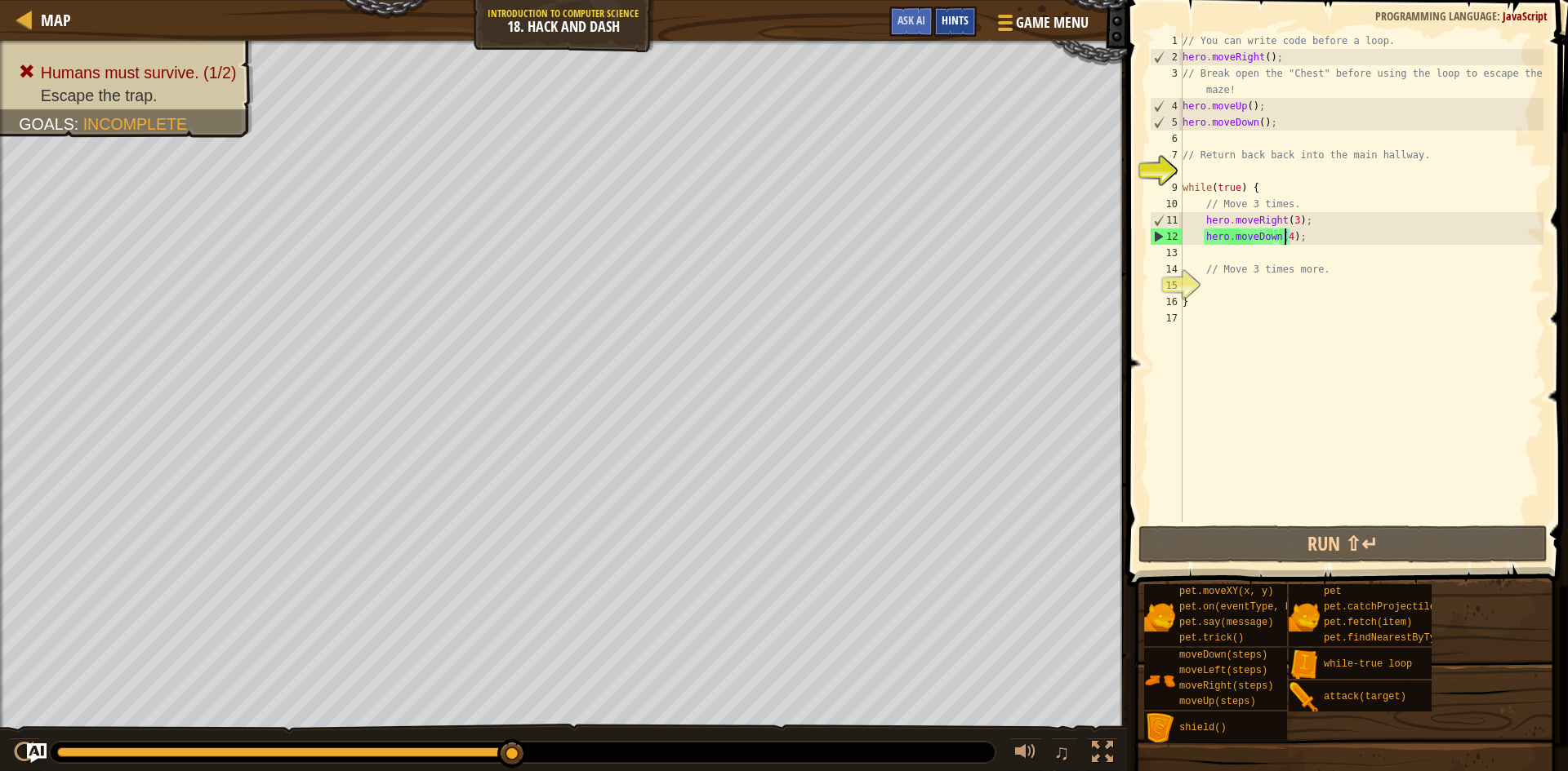
click at [955, 21] on span "Hints" at bounding box center [955, 20] width 27 height 16
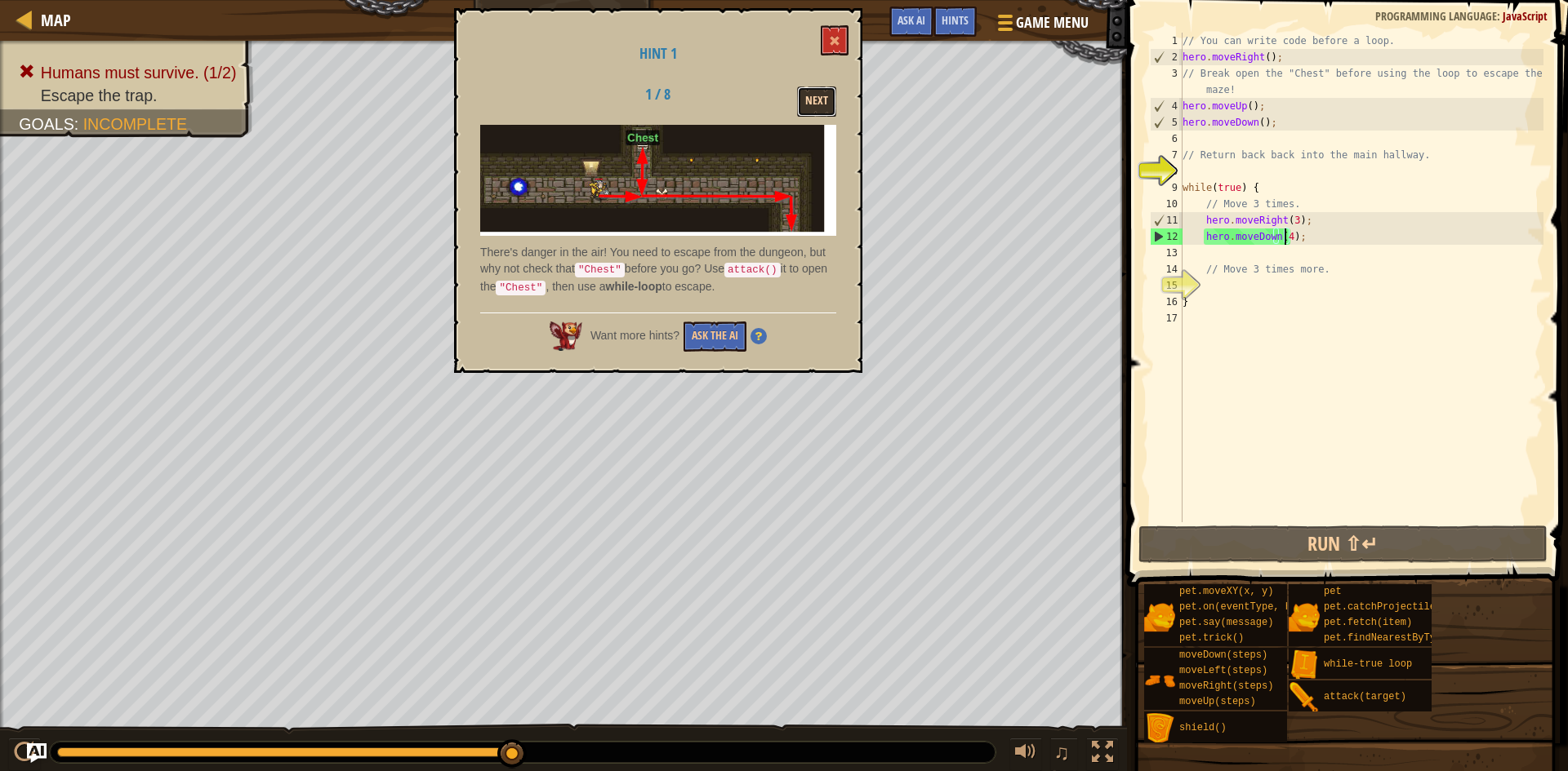
click at [813, 95] on button "Next" at bounding box center [817, 101] width 39 height 30
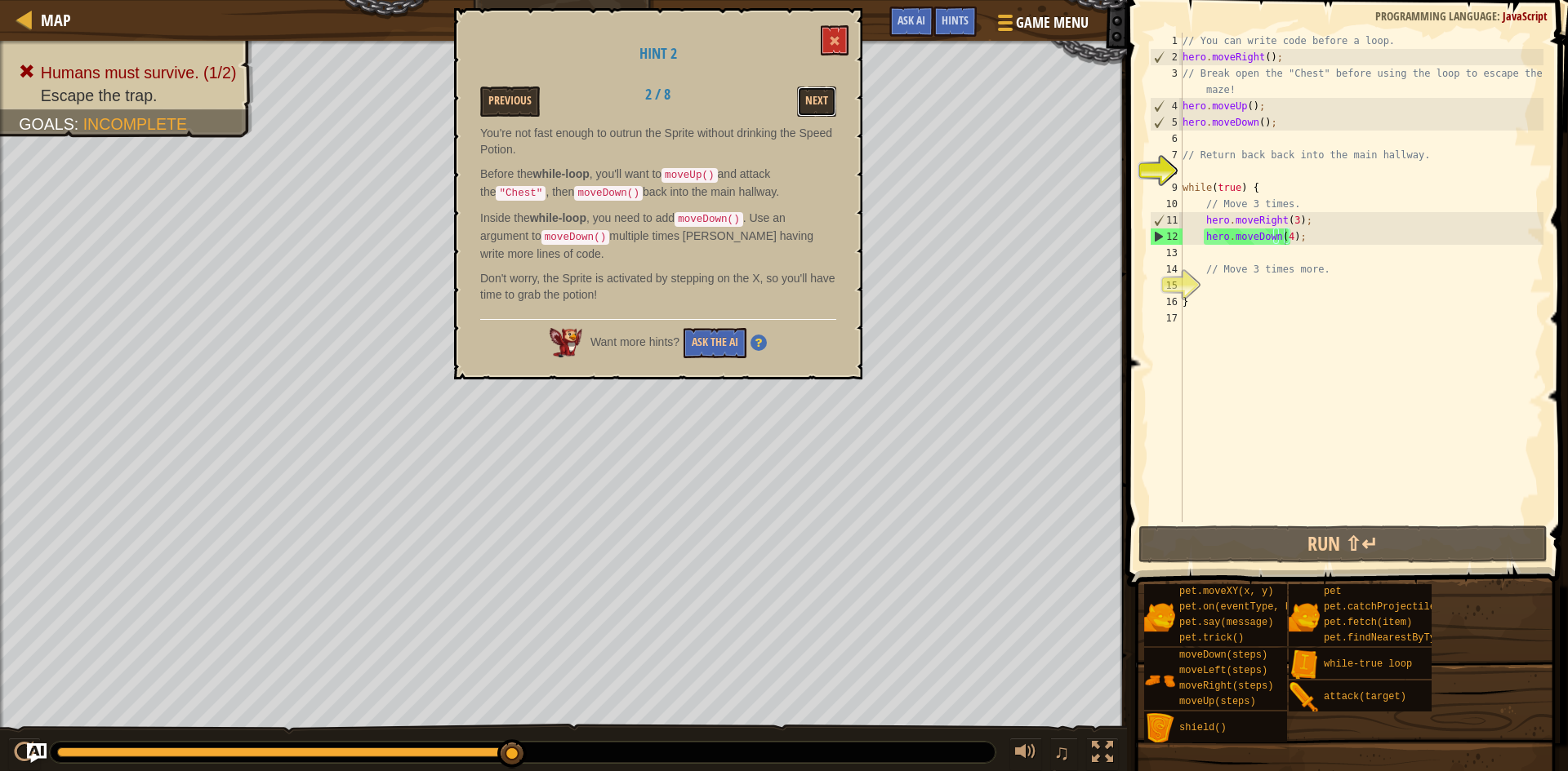
click at [813, 95] on button "Next" at bounding box center [817, 101] width 39 height 30
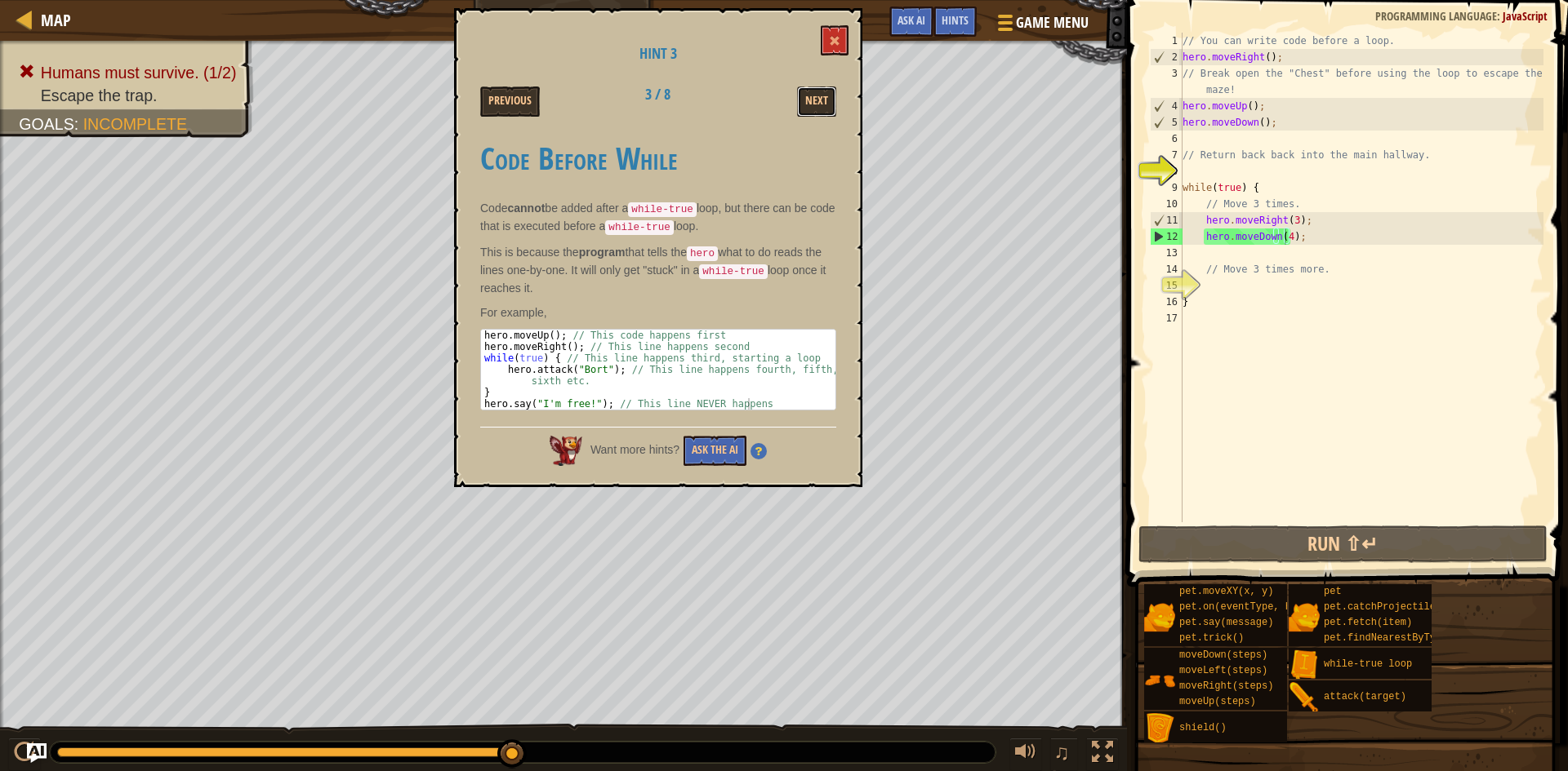
click at [813, 95] on button "Next" at bounding box center [817, 101] width 39 height 30
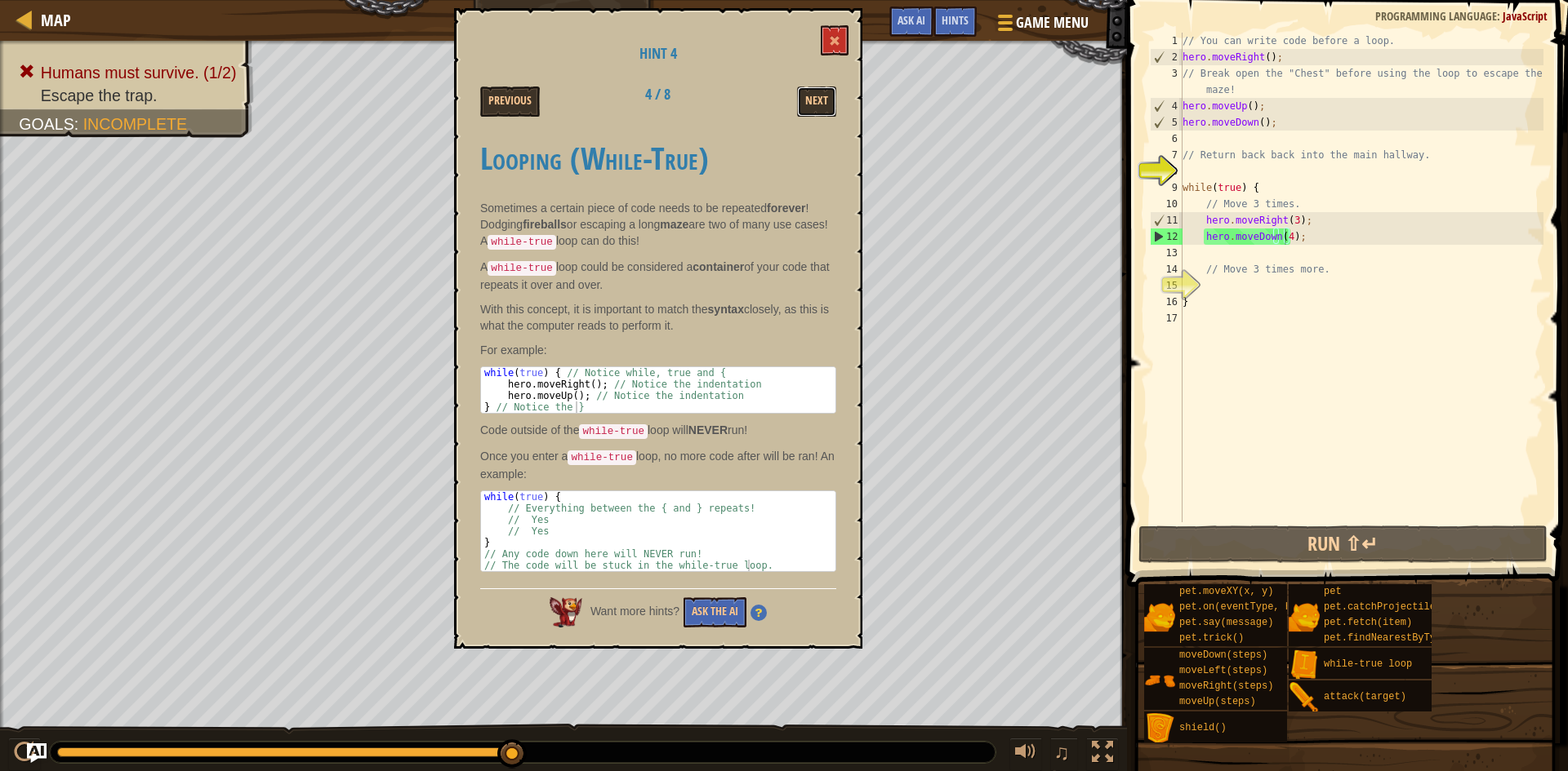
click at [813, 95] on button "Next" at bounding box center [817, 101] width 39 height 30
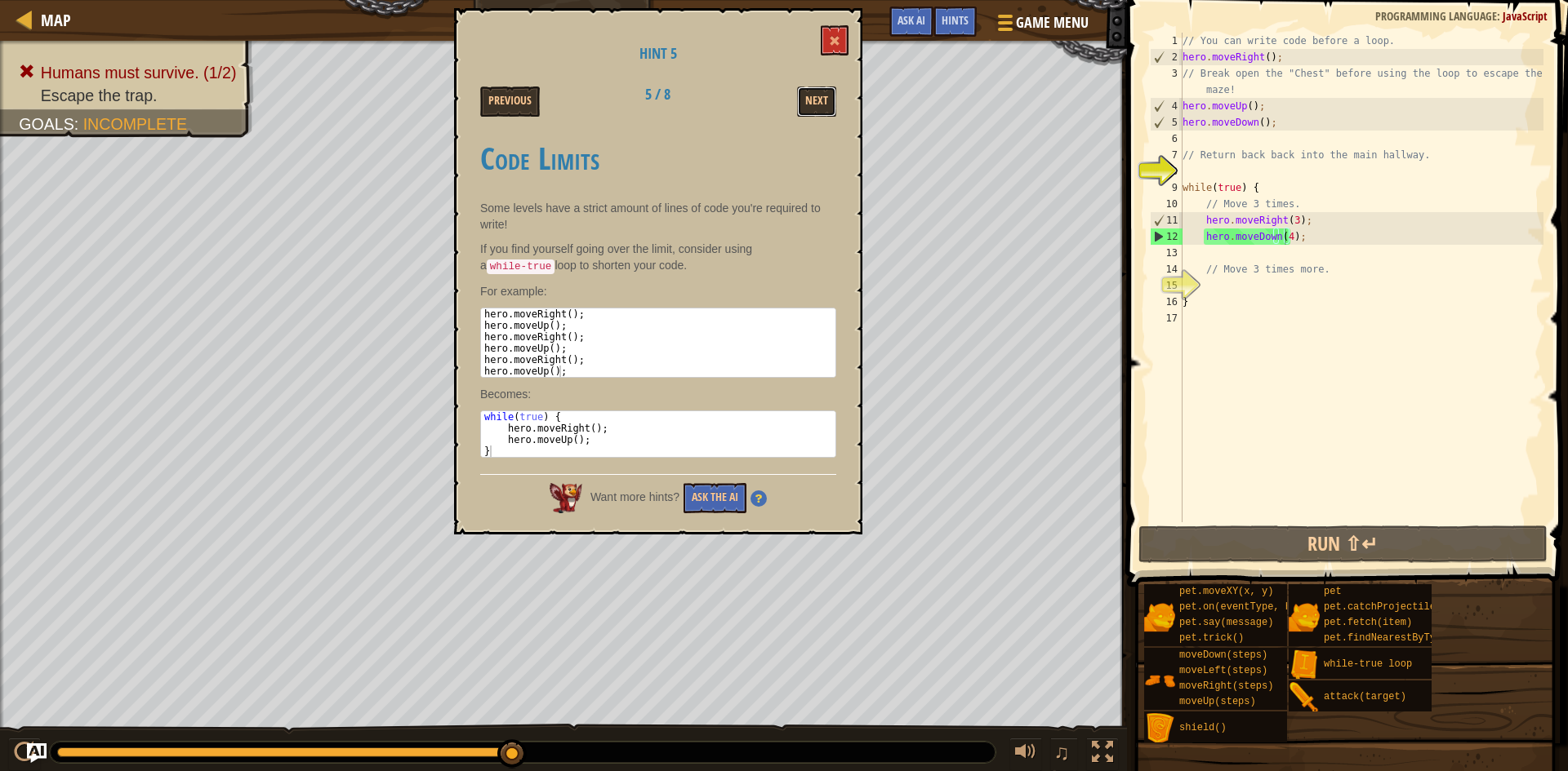
click at [813, 95] on button "Next" at bounding box center [817, 101] width 39 height 30
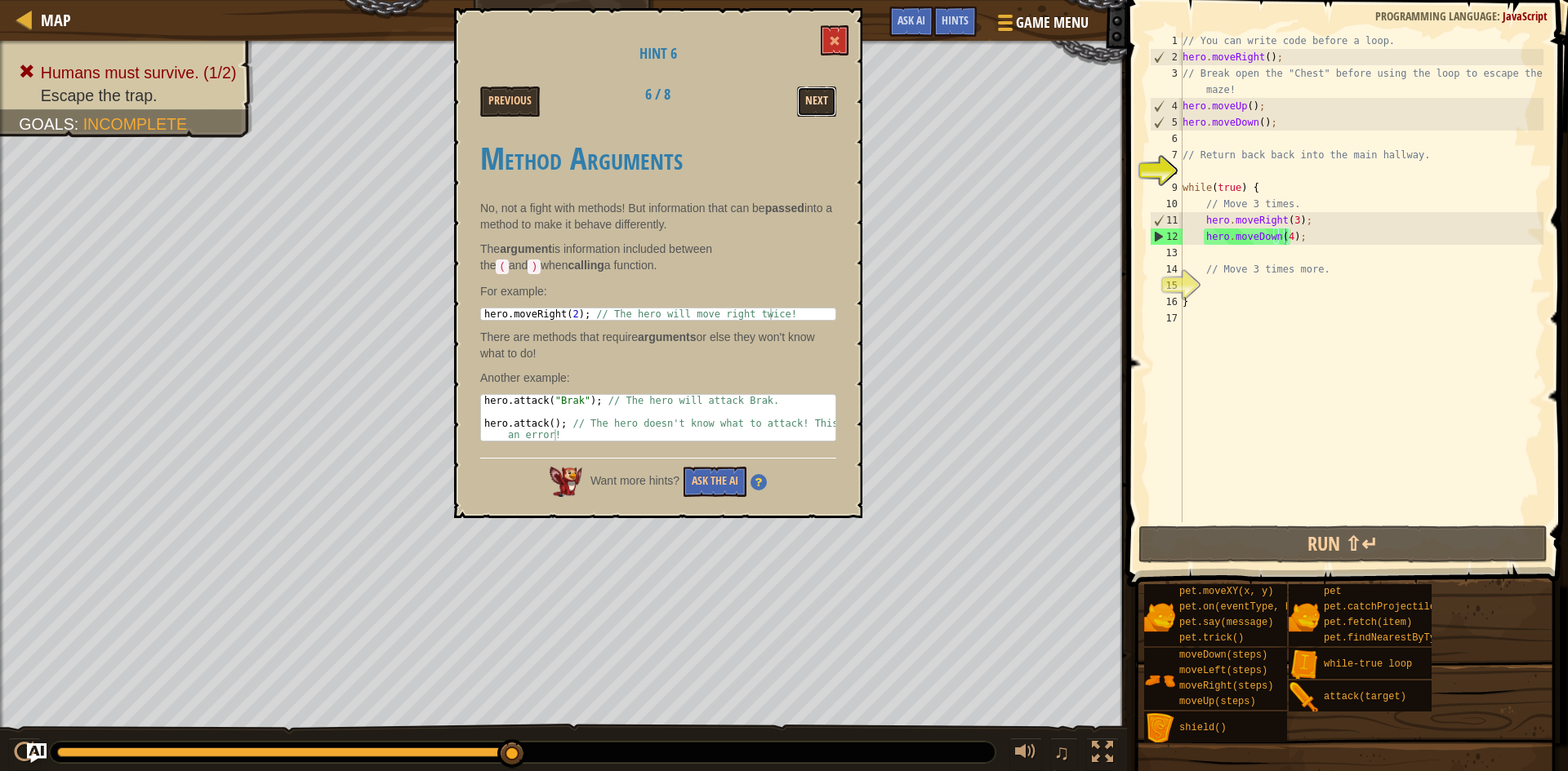
click at [803, 87] on button "Next" at bounding box center [817, 101] width 39 height 30
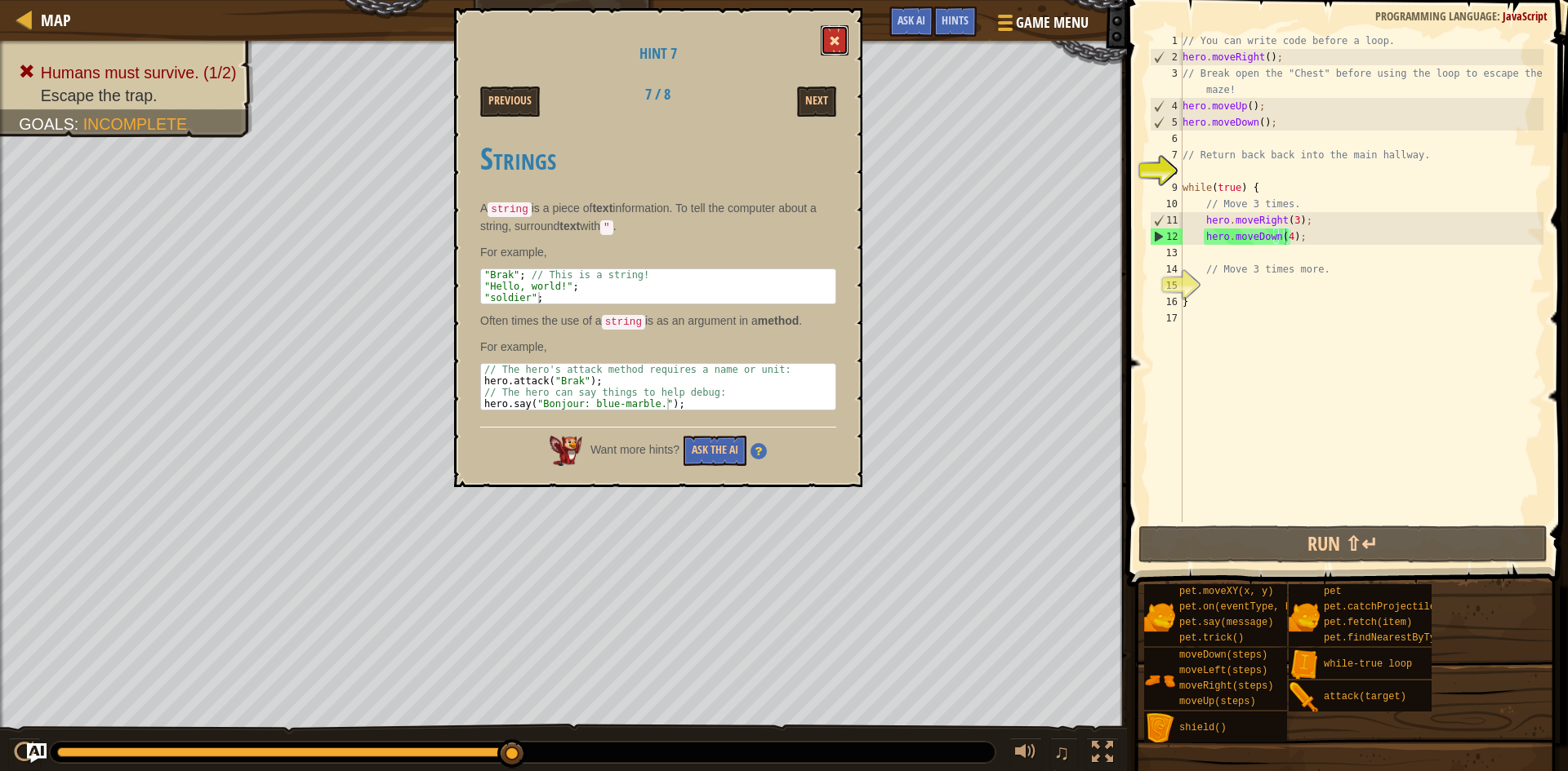
click at [840, 28] on button at bounding box center [834, 40] width 28 height 30
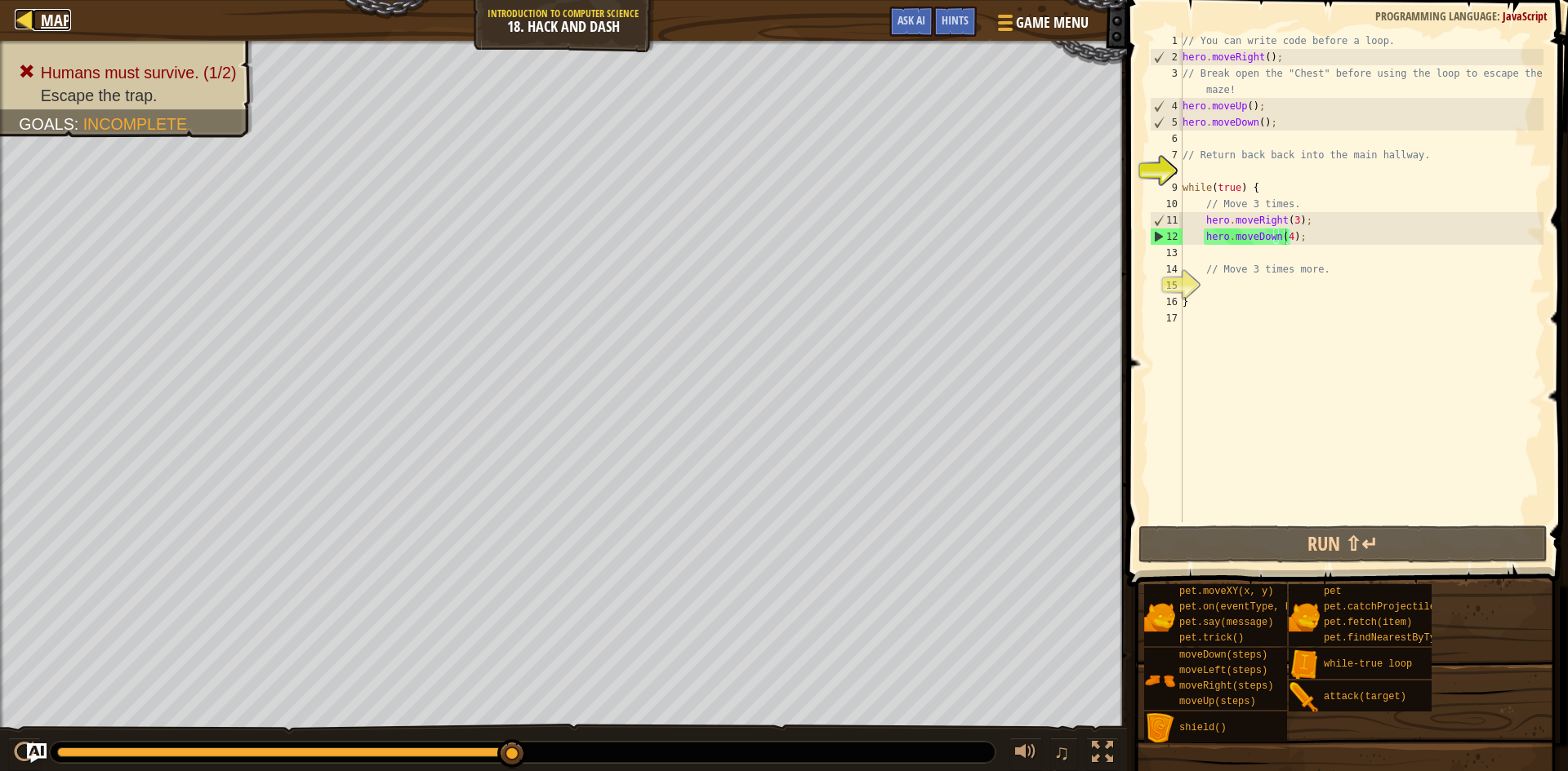
click at [28, 29] on div at bounding box center [25, 19] width 20 height 20
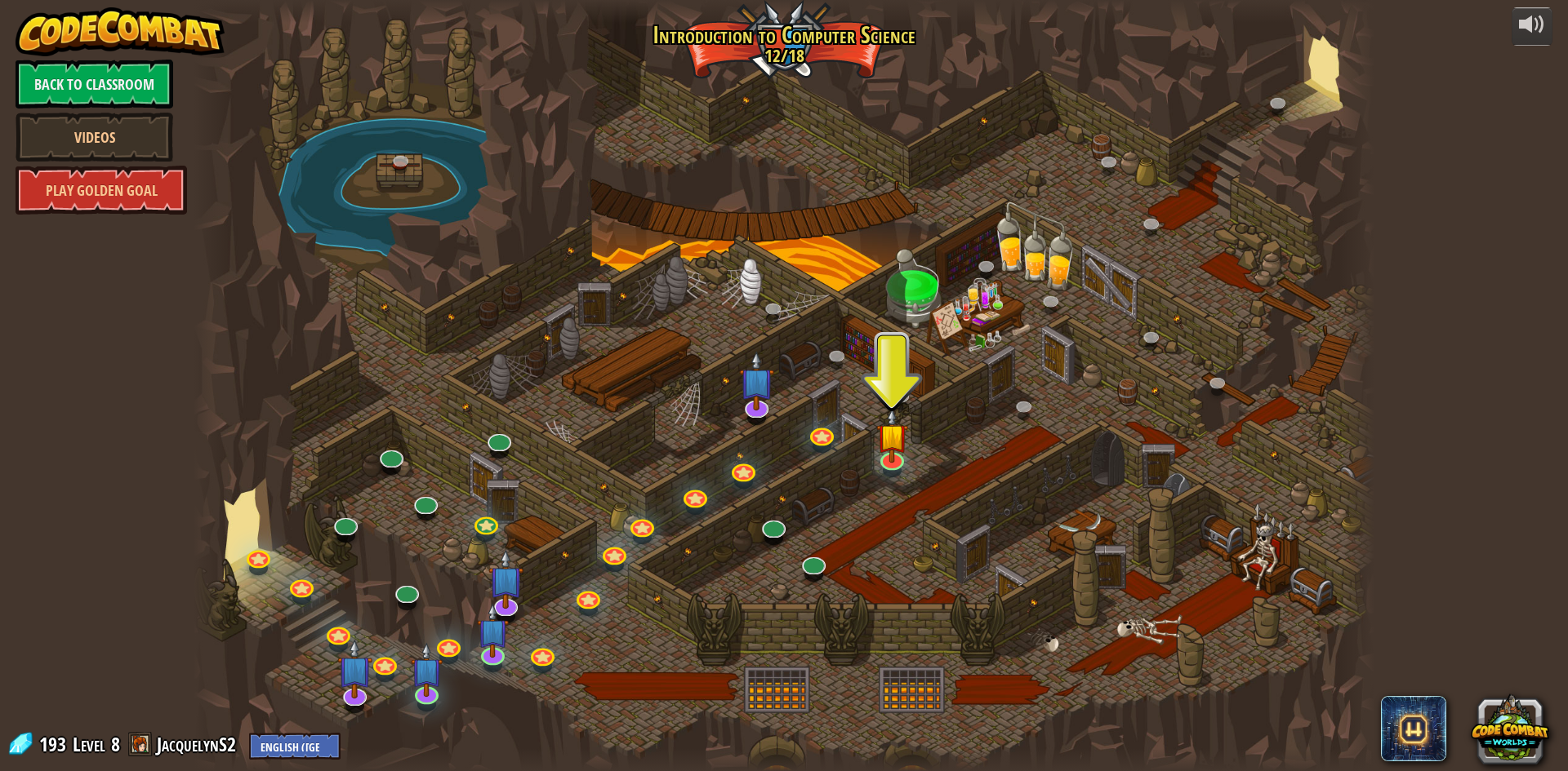
drag, startPoint x: 774, startPoint y: 289, endPoint x: 616, endPoint y: 391, distance: 188.1
click at [616, 391] on div at bounding box center [784, 385] width 1181 height 771
click at [503, 591] on img at bounding box center [505, 565] width 34 height 80
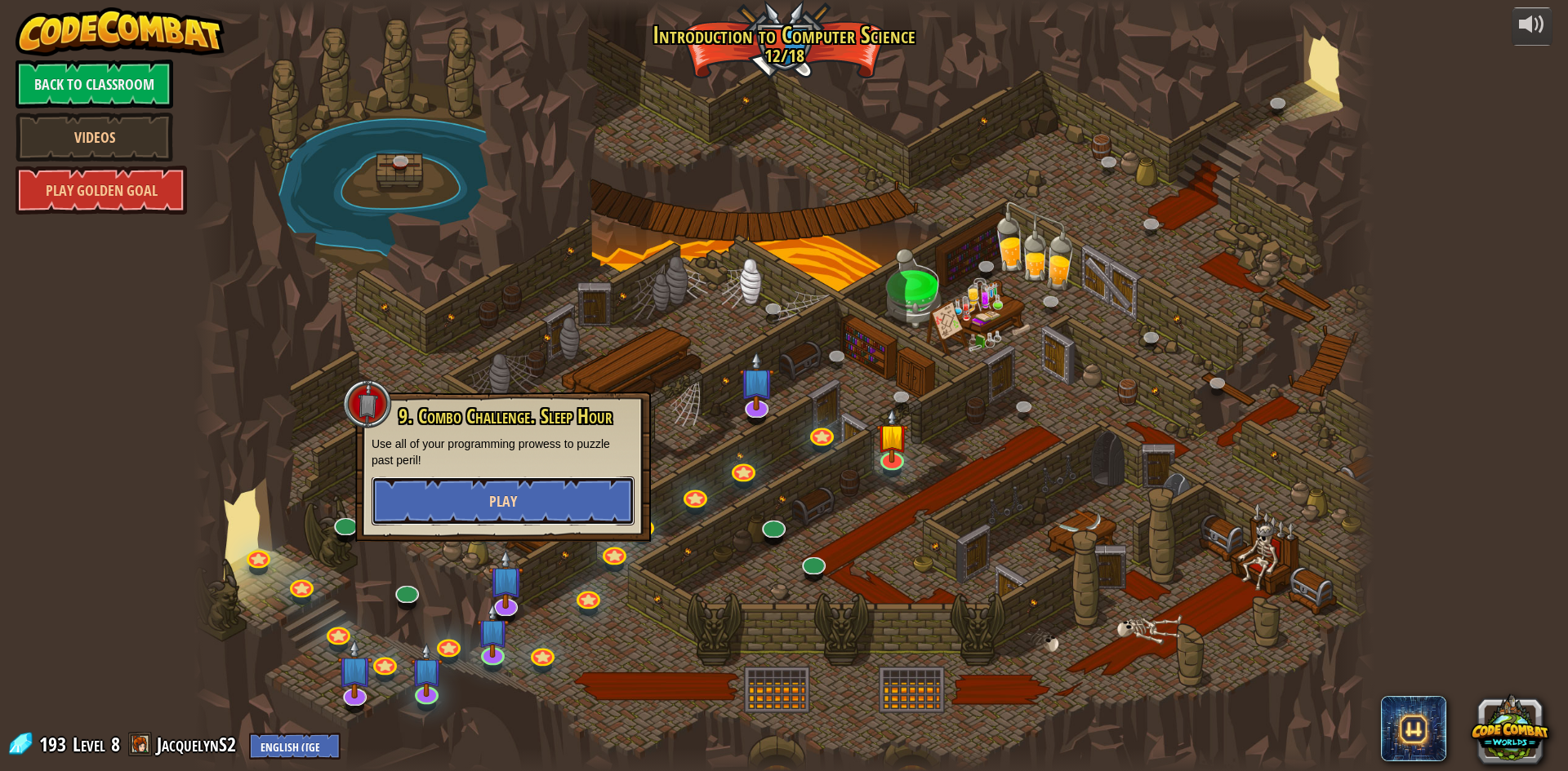
click at [509, 499] on span "Play" at bounding box center [503, 501] width 28 height 20
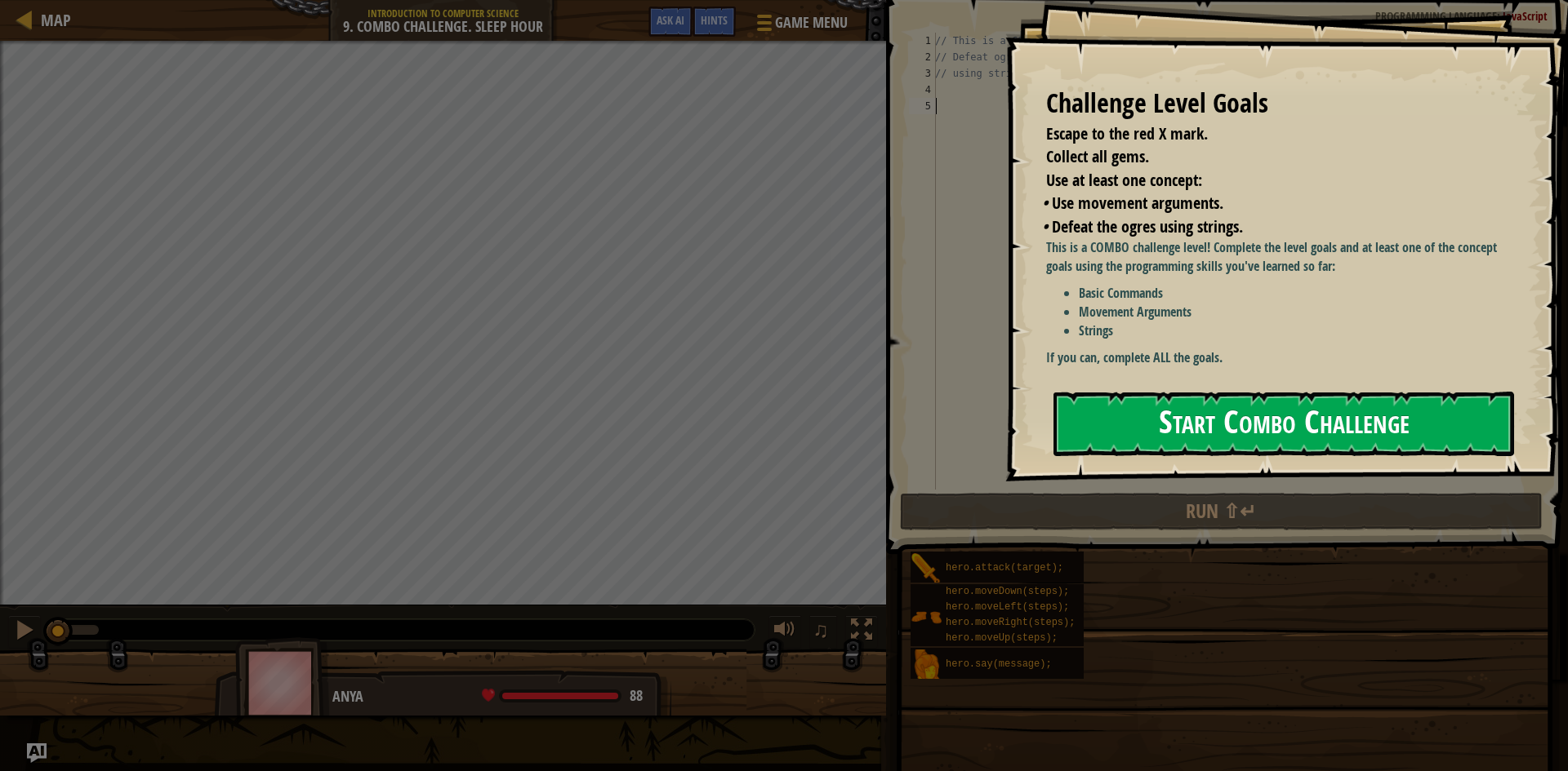
click at [1240, 424] on button "Start Combo Challenge" at bounding box center [1284, 424] width 461 height 64
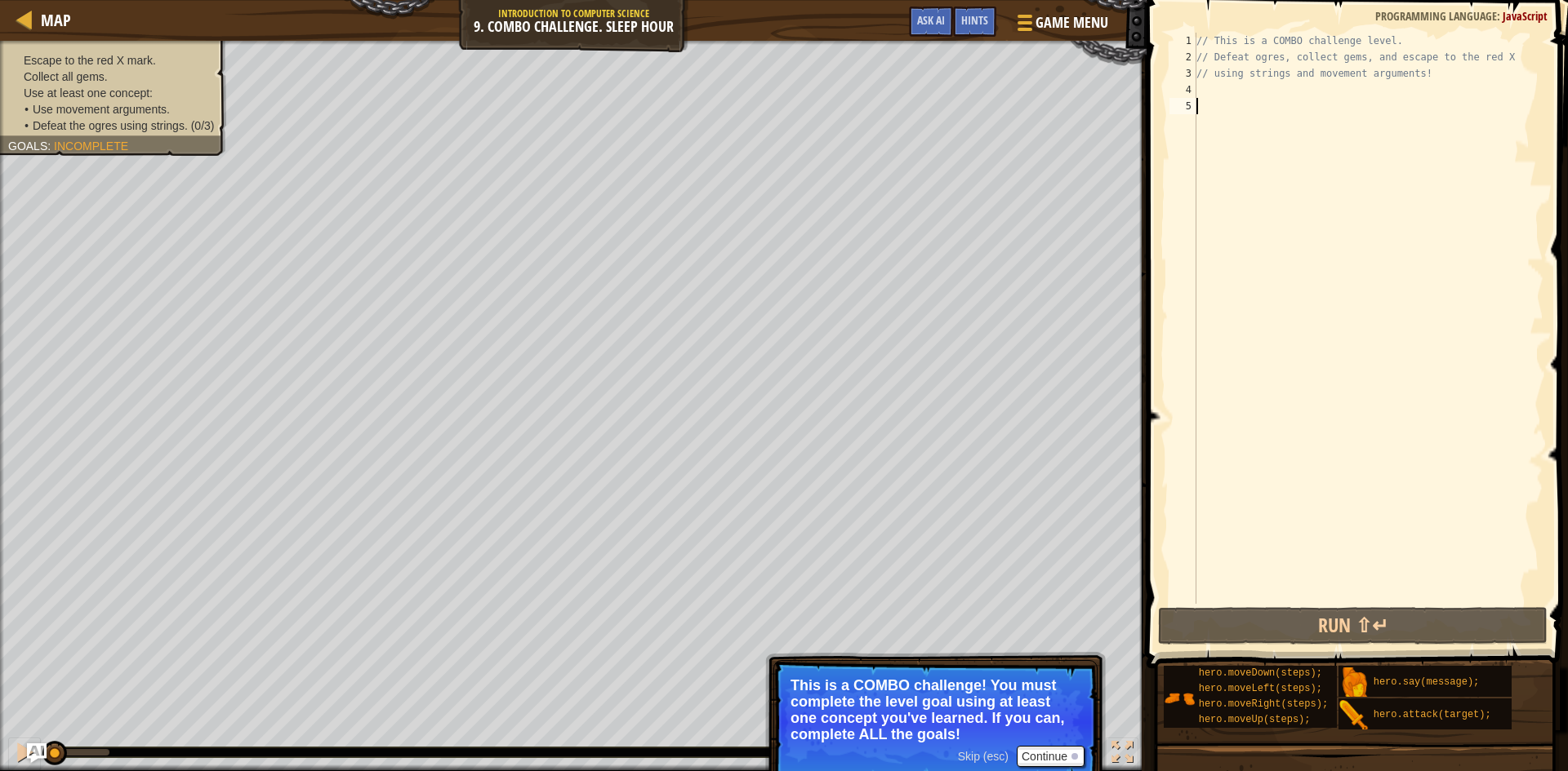
scroll to position [8, 0]
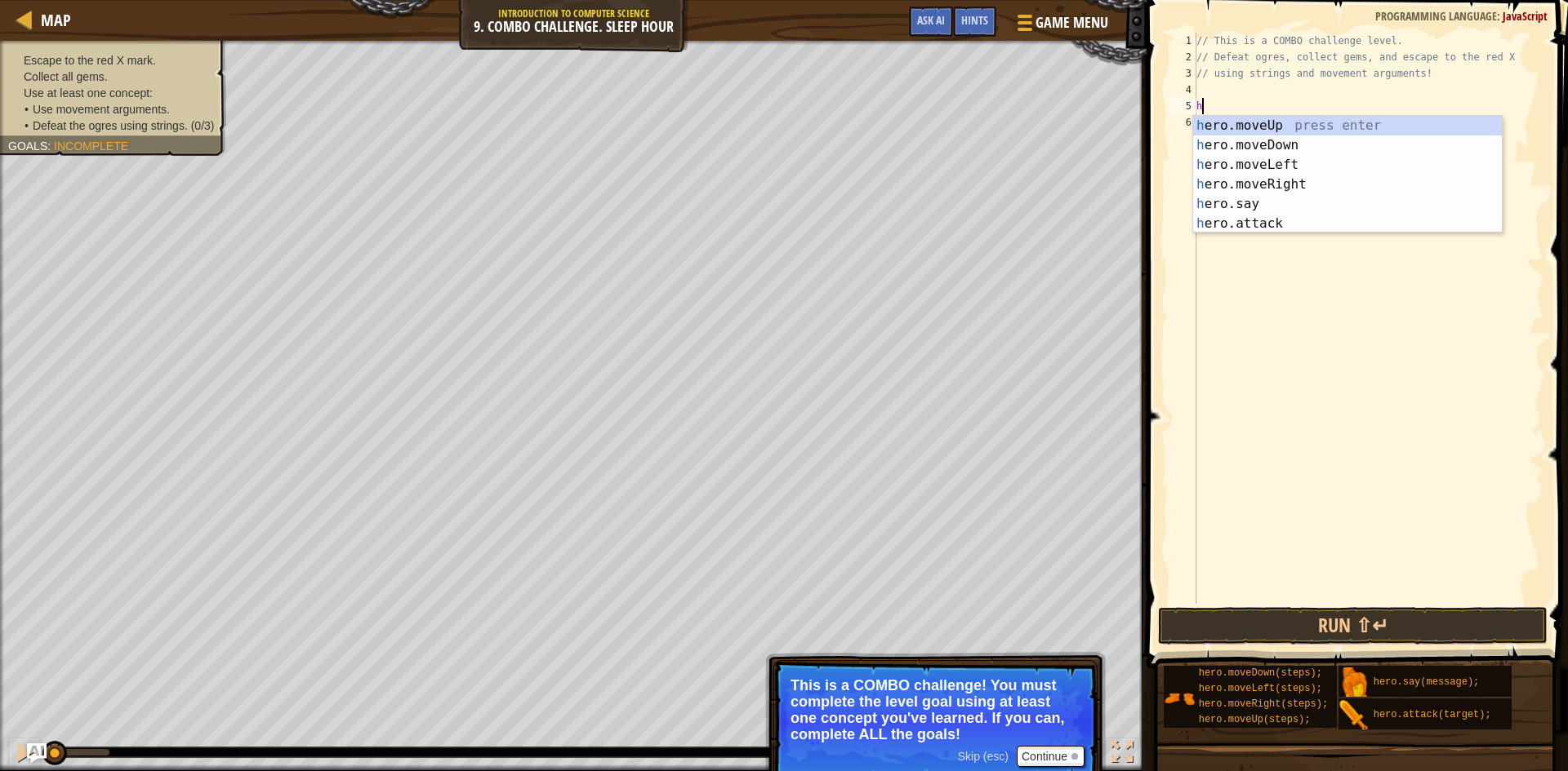
type textarea "he"
click at [1291, 126] on div "he ro.moveUp press enter he ro.moveDown press enter he ro.moveLeft press enter …" at bounding box center [1347, 193] width 309 height 157
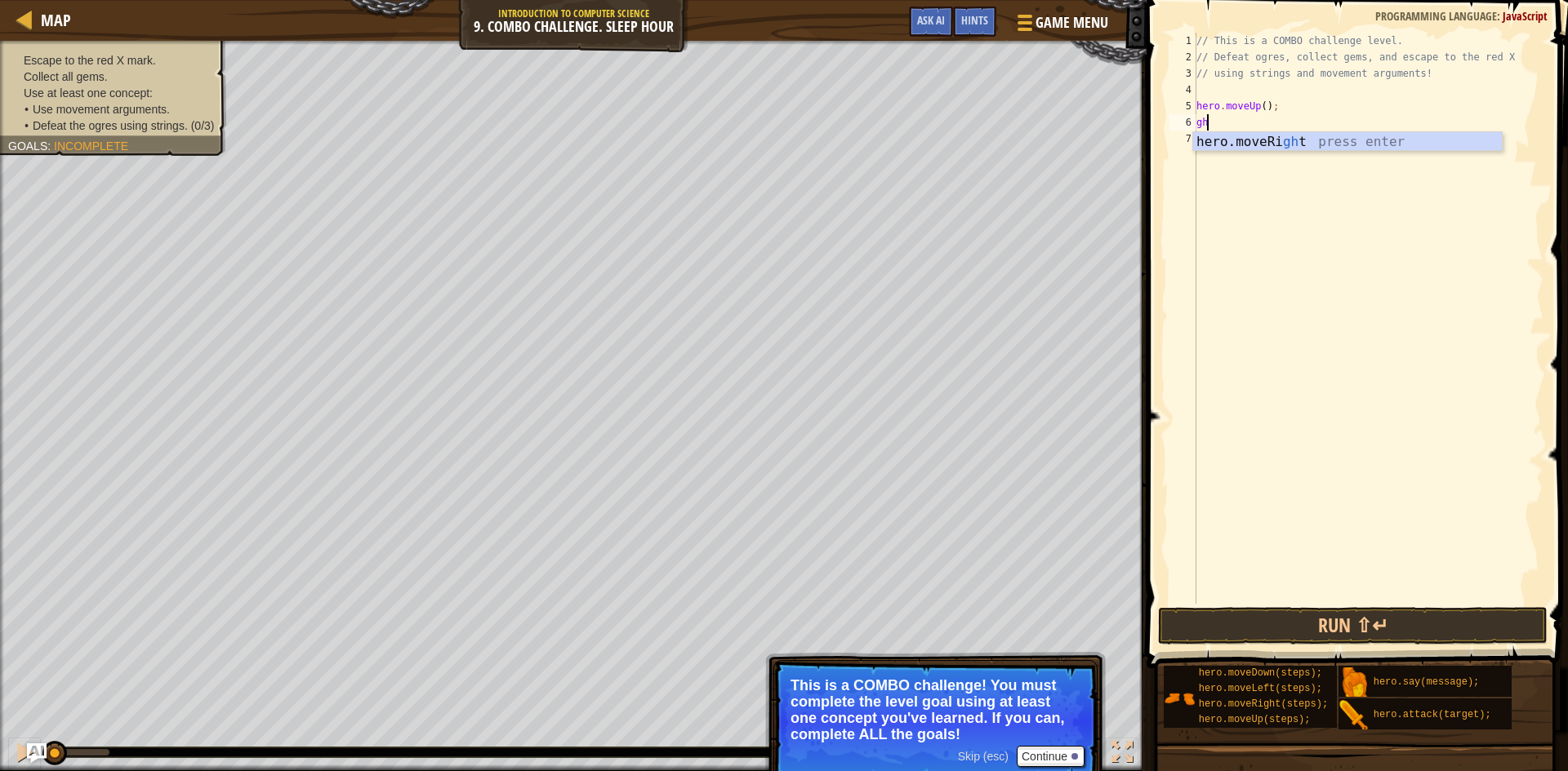
type textarea "g"
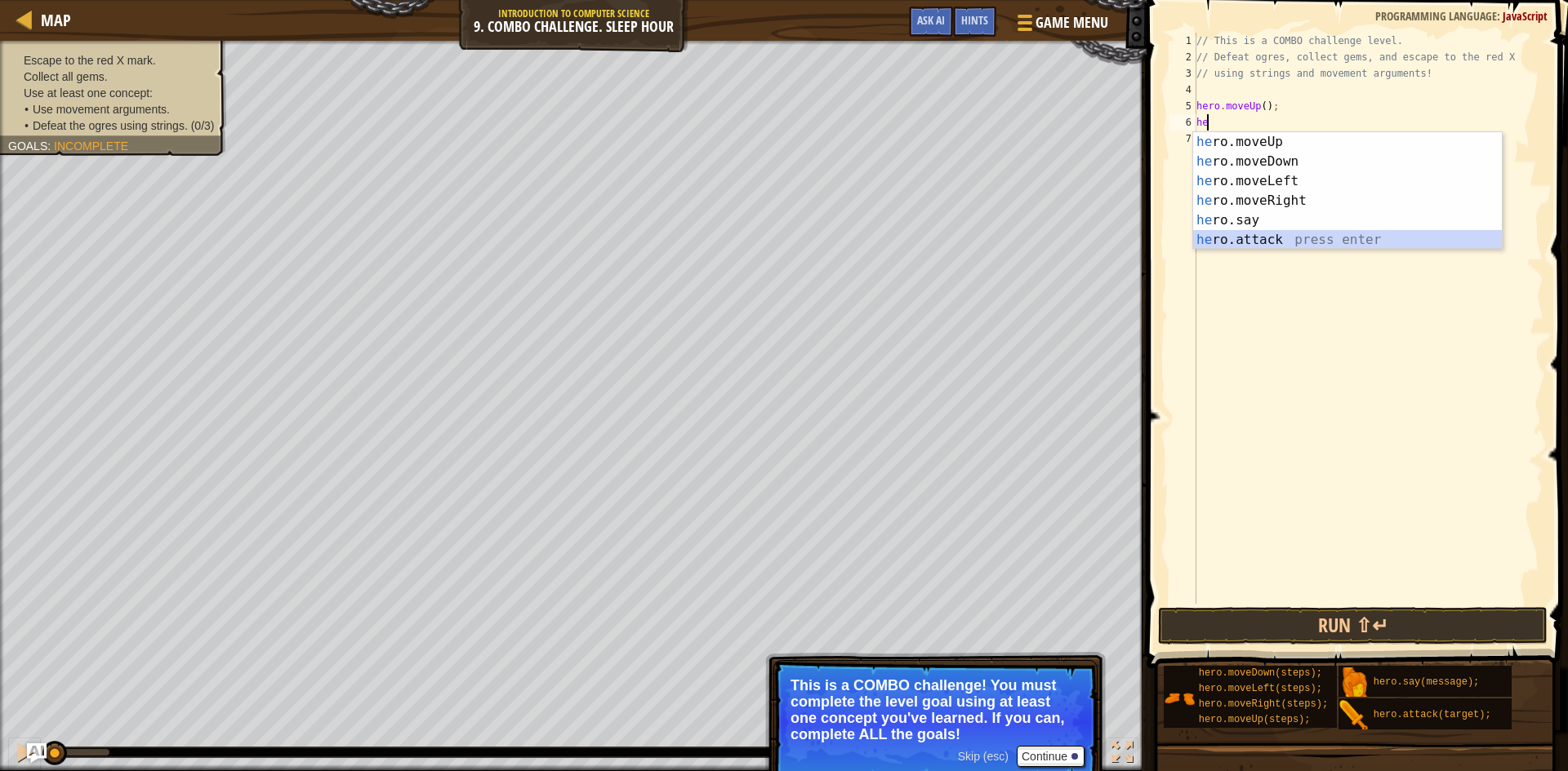
click at [1277, 243] on div "he ro.moveUp press enter he ro.moveDown press enter he ro.moveLeft press enter …" at bounding box center [1347, 210] width 309 height 157
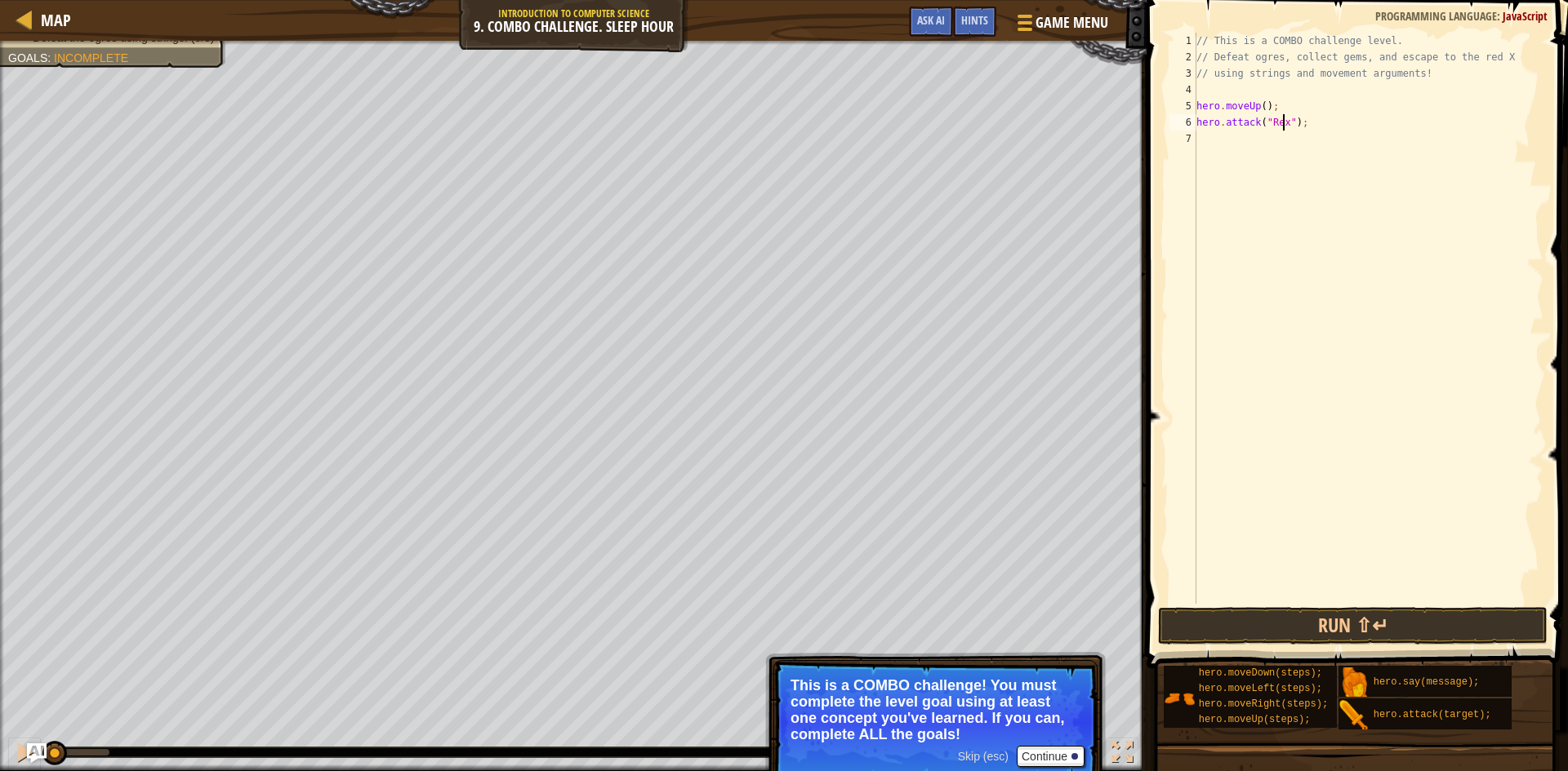
scroll to position [8, 8]
type textarea "hero.attack("Rexxar");"
click at [1261, 135] on div "// This is a COMBO challenge level. // Defeat ogres, collect gems, and escape t…" at bounding box center [1368, 334] width 350 height 604
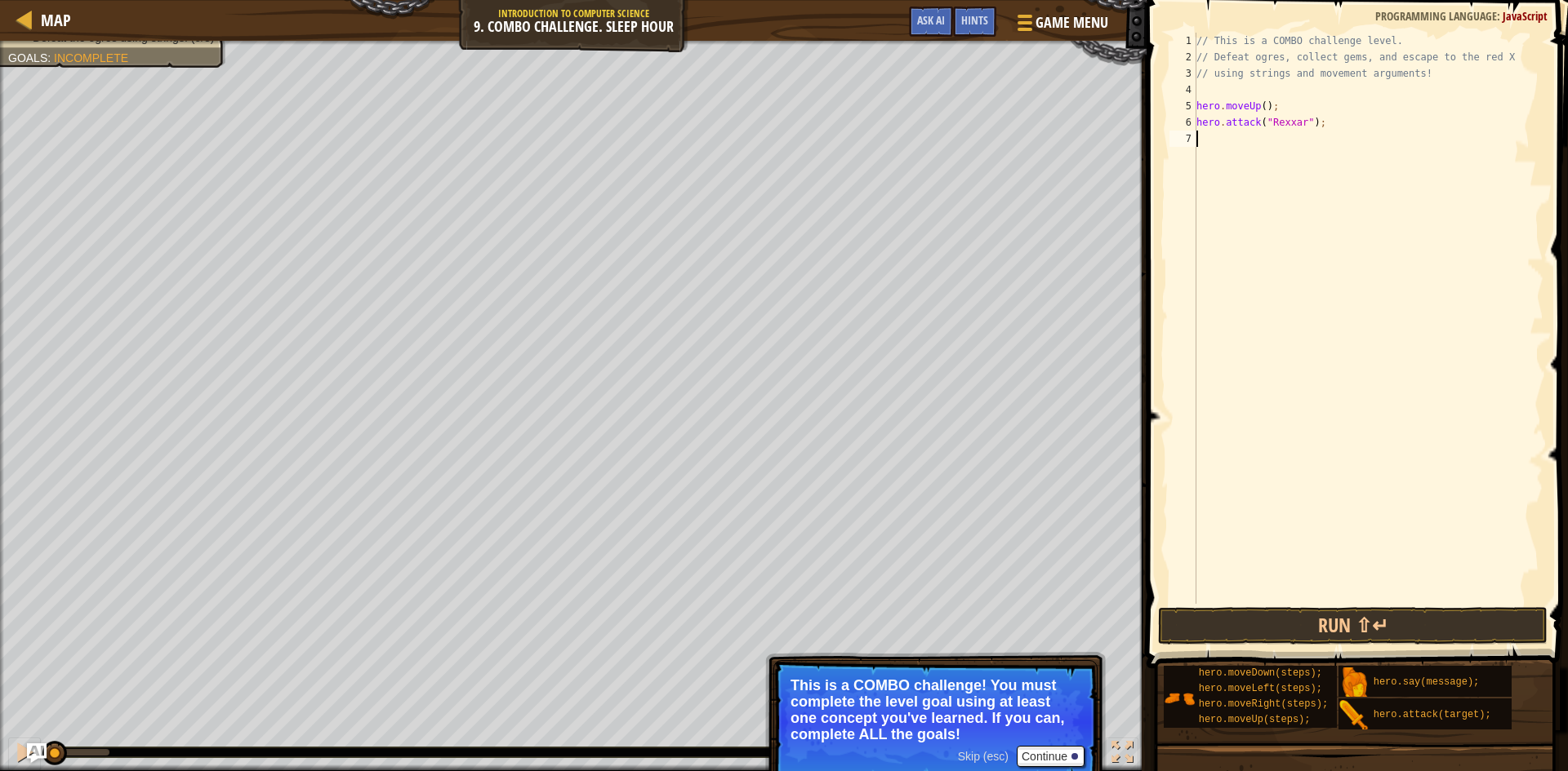
type textarea "h"
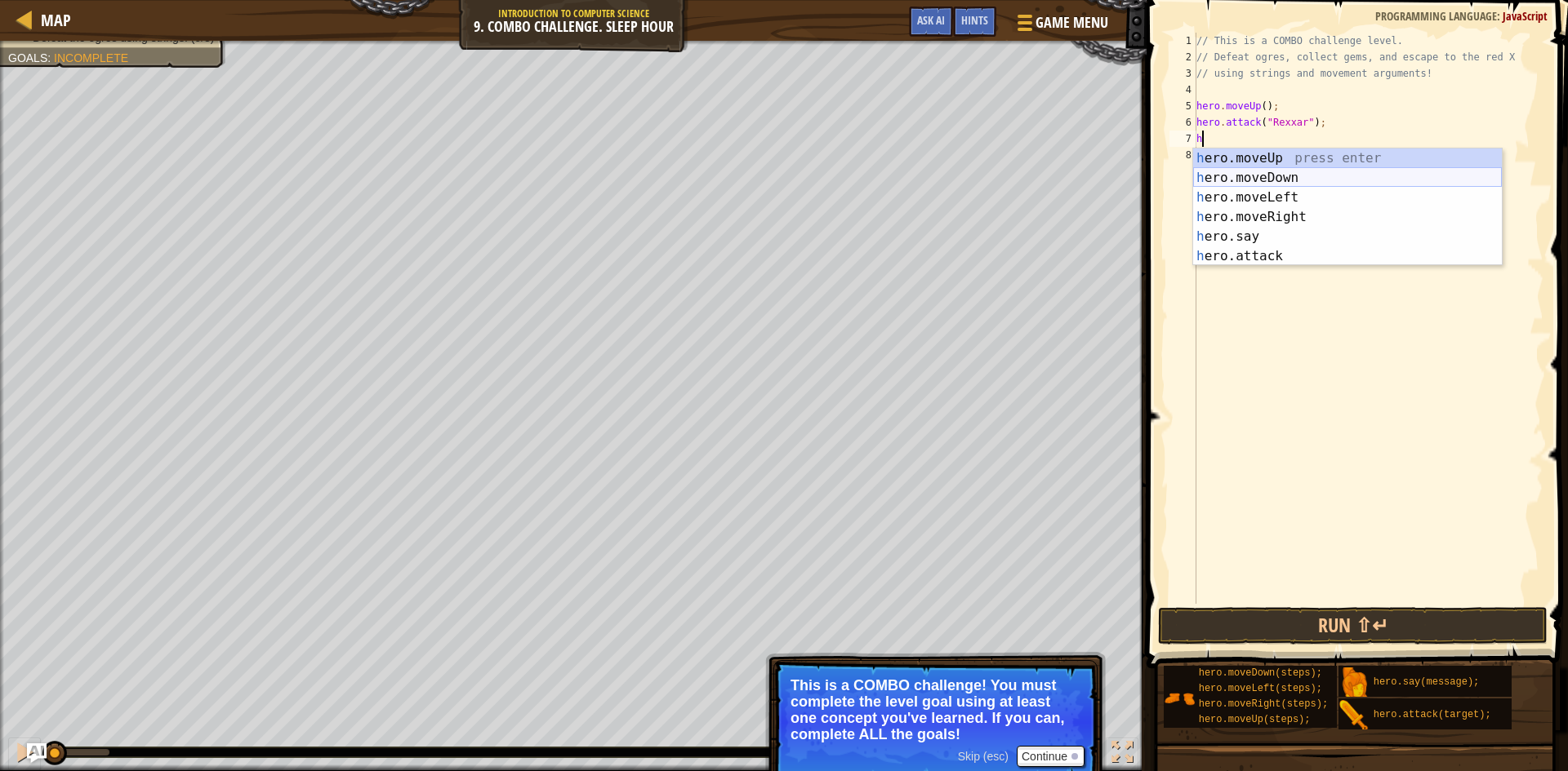
click at [1257, 179] on div "h ero.moveUp press enter h ero.moveDown press enter h ero.moveLeft press enter …" at bounding box center [1347, 226] width 309 height 157
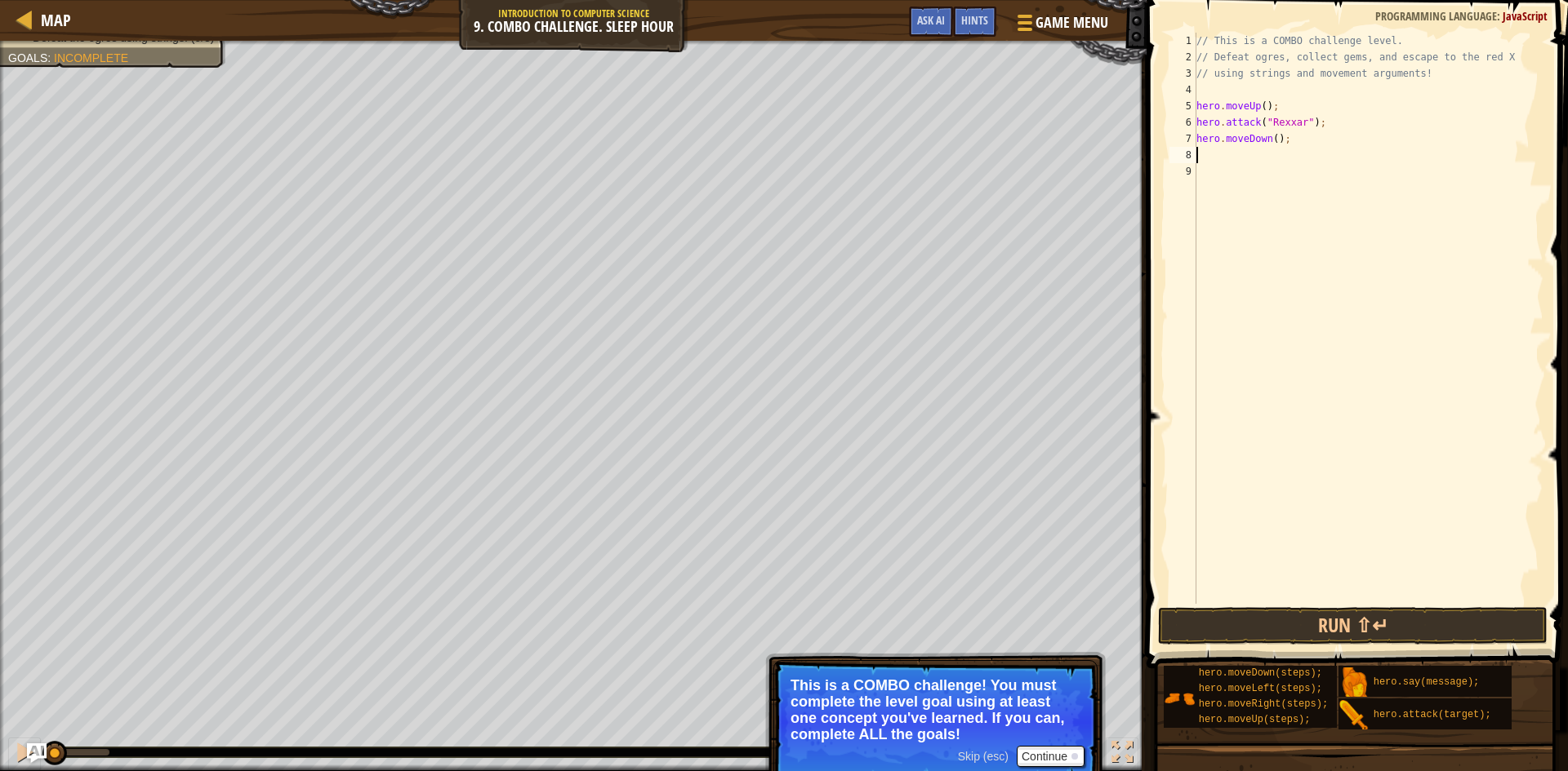
click at [1273, 133] on div "// This is a COMBO challenge level. // Defeat ogres, collect gems, and escape t…" at bounding box center [1368, 334] width 350 height 604
type textarea "hero.moveDown(2);"
click at [1256, 155] on div "// This is a COMBO challenge level. // Defeat ogres, collect gems, and escape t…" at bounding box center [1368, 334] width 350 height 604
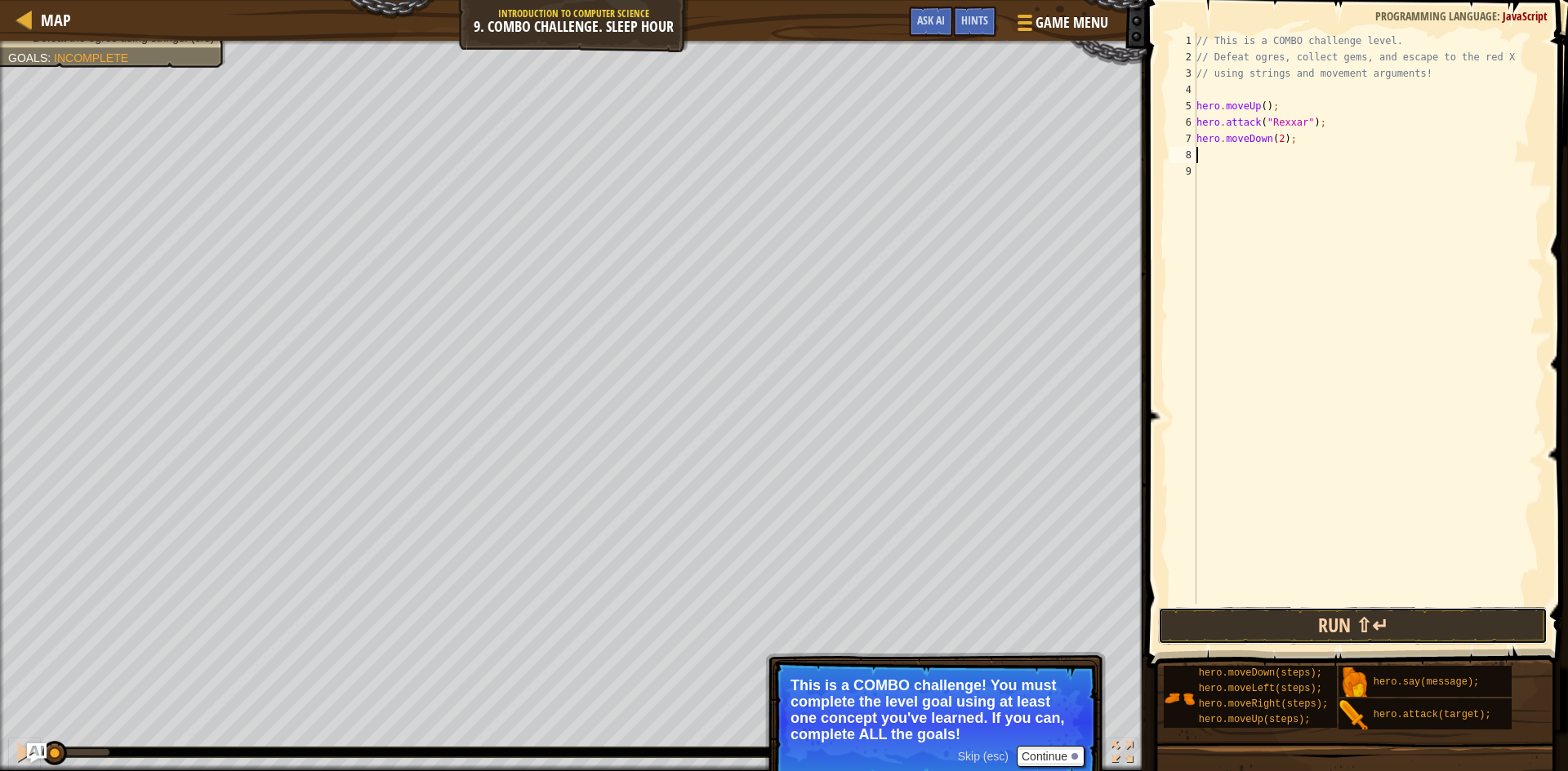
click at [1243, 616] on button "Run ⇧↵" at bounding box center [1353, 625] width 389 height 38
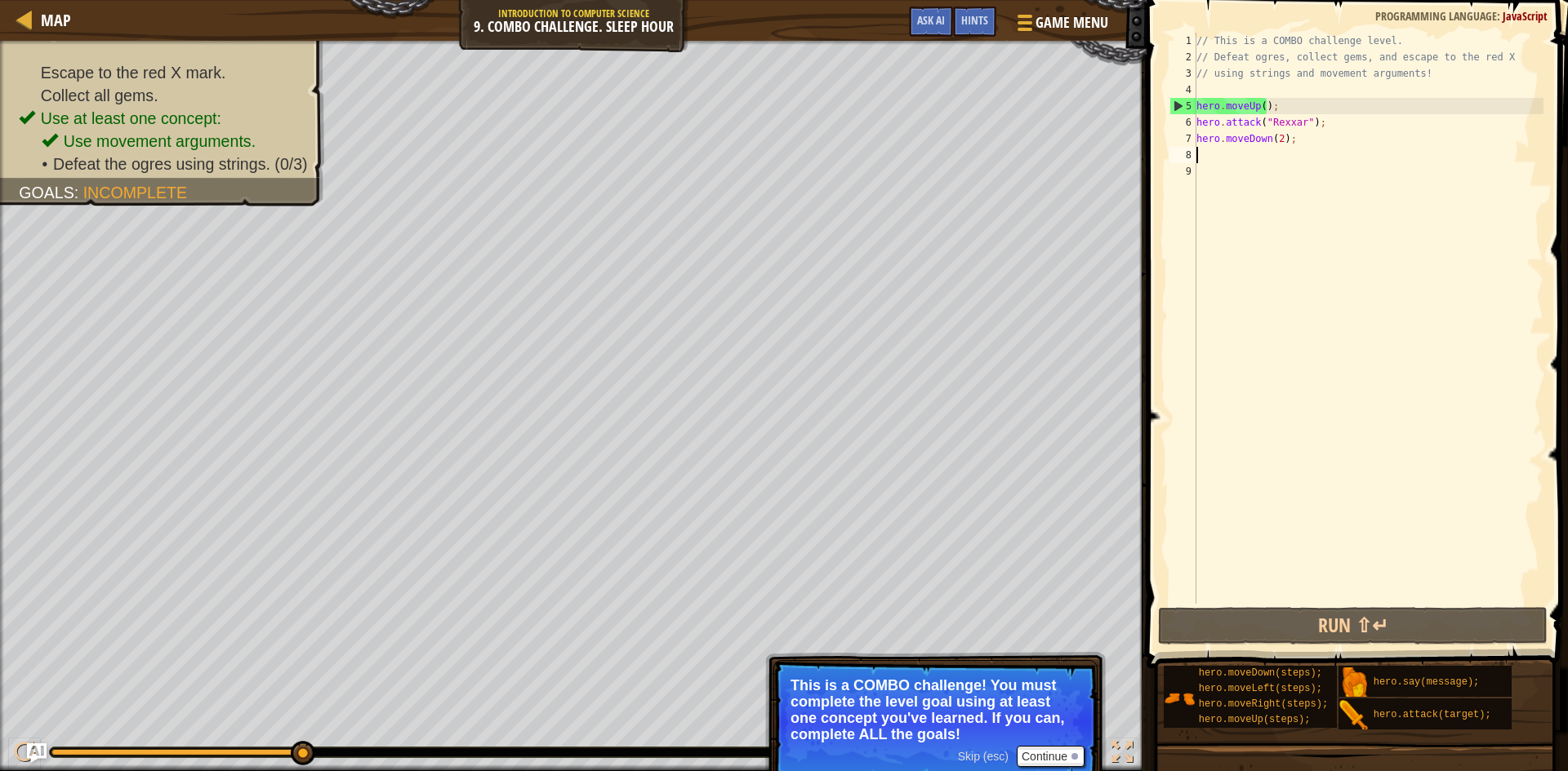
click at [1276, 132] on div "// This is a COMBO challenge level. // Defeat ogres, collect gems, and escape t…" at bounding box center [1368, 334] width 350 height 604
click at [1323, 125] on div "// This is a COMBO challenge level. // Defeat ogres, collect gems, and escape t…" at bounding box center [1368, 334] width 350 height 604
type textarea "hero.attack("Rexxar");"
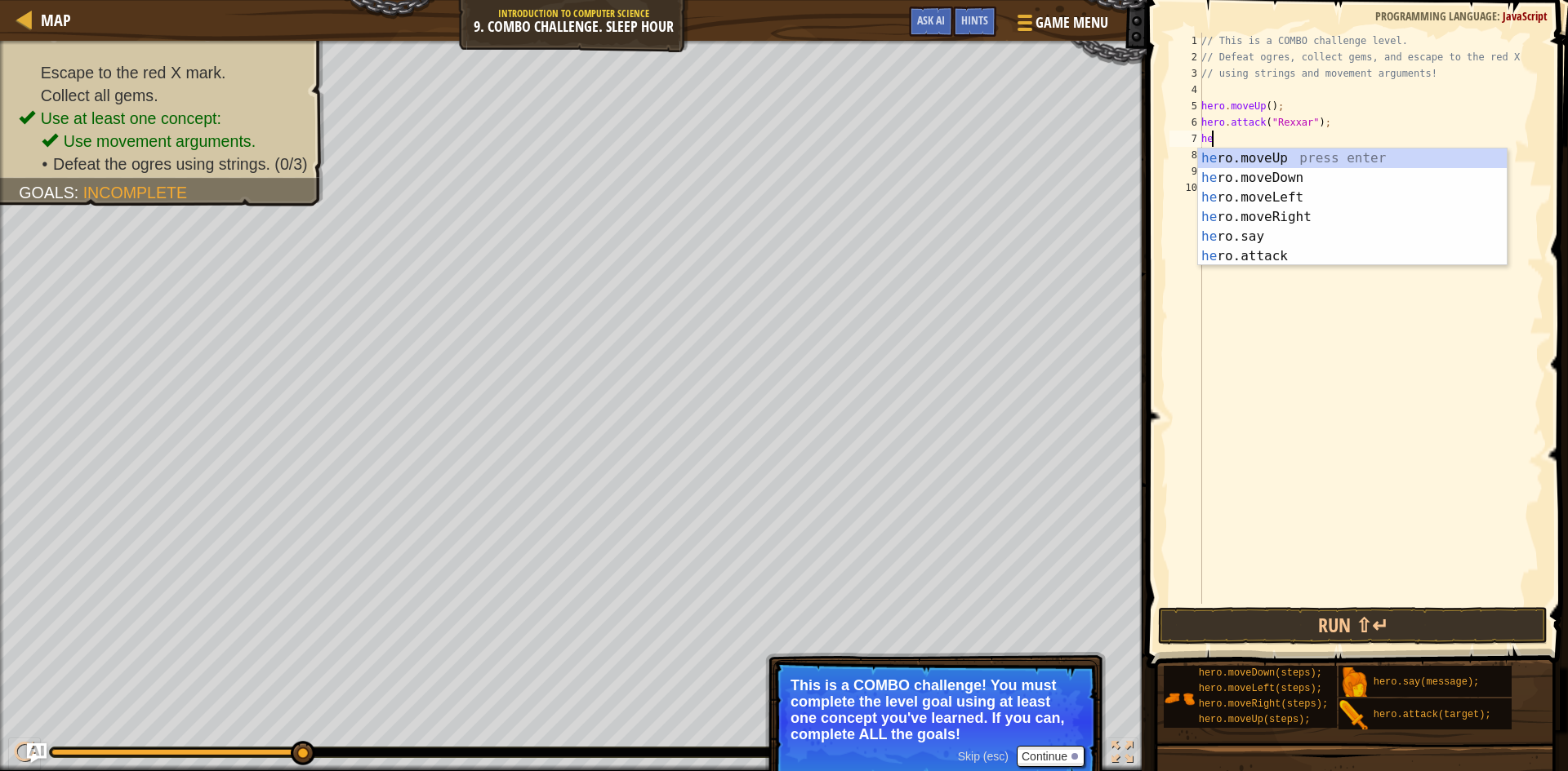
scroll to position [8, 1]
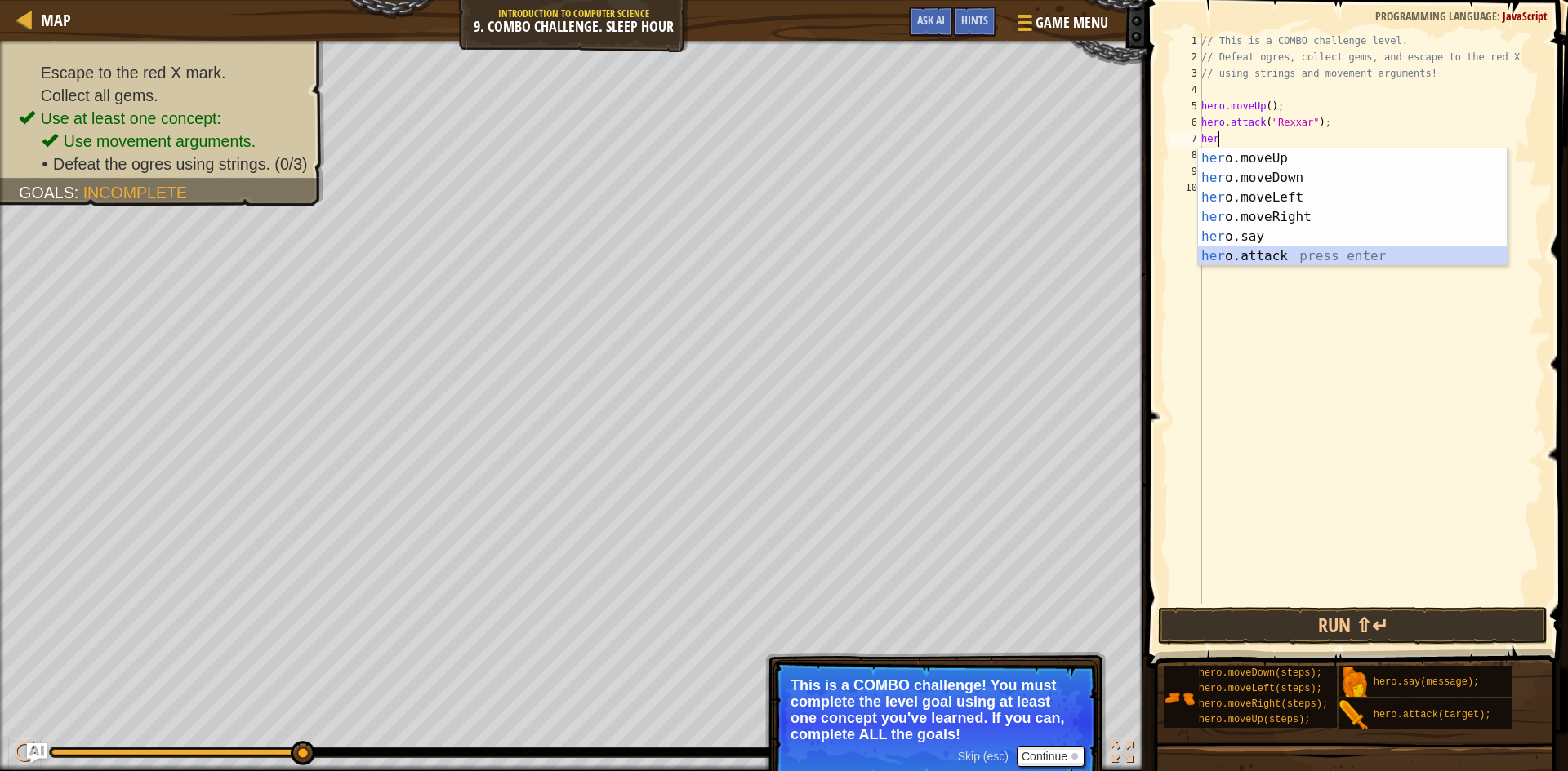
click at [1260, 253] on div "her o.moveUp press enter her o.moveDown press enter her o.moveLeft press enter …" at bounding box center [1352, 226] width 309 height 157
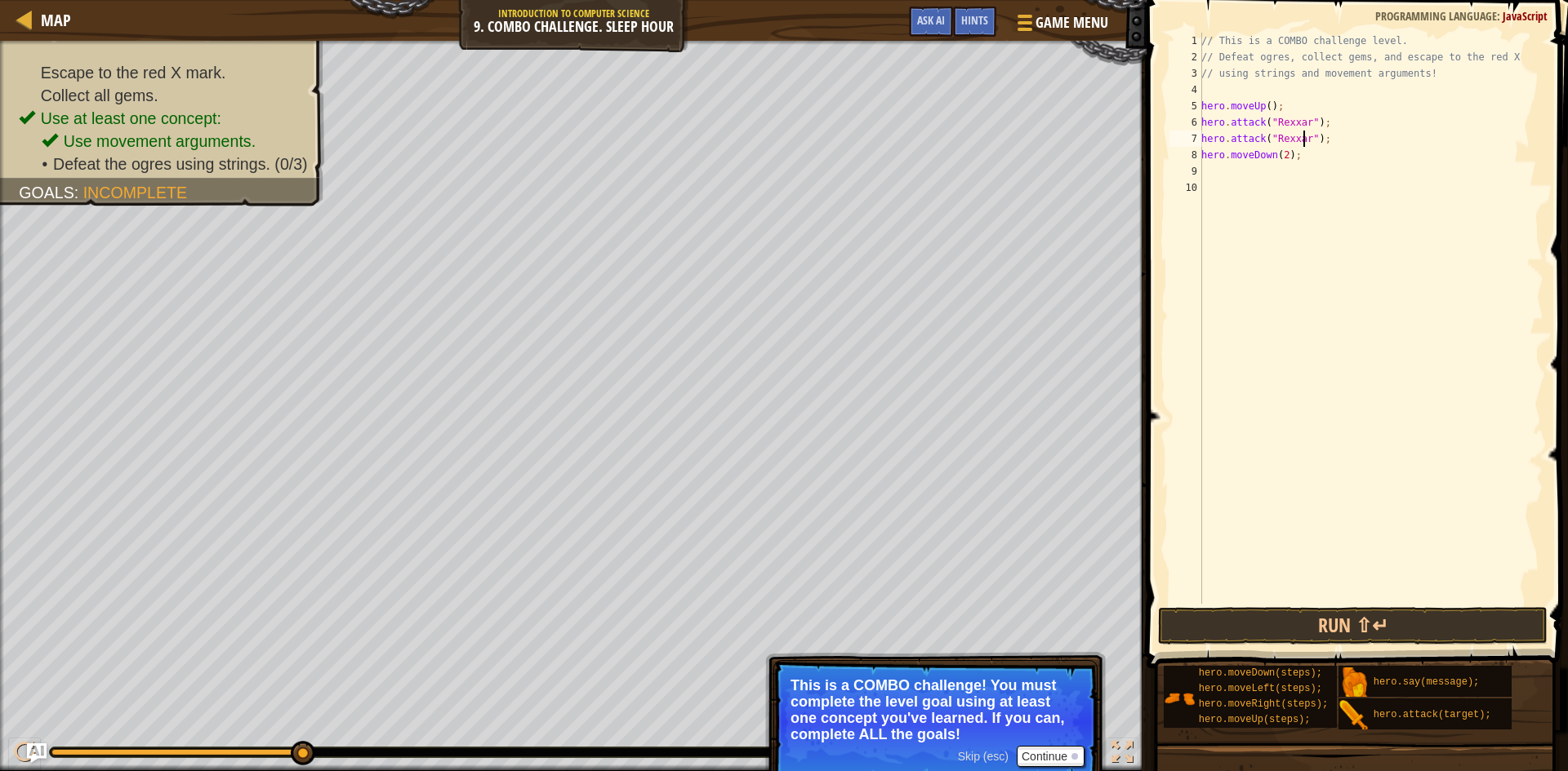
scroll to position [8, 9]
type textarea "hero.attack("Rexxar");"
click at [1319, 617] on button "Run ⇧↵" at bounding box center [1353, 625] width 389 height 38
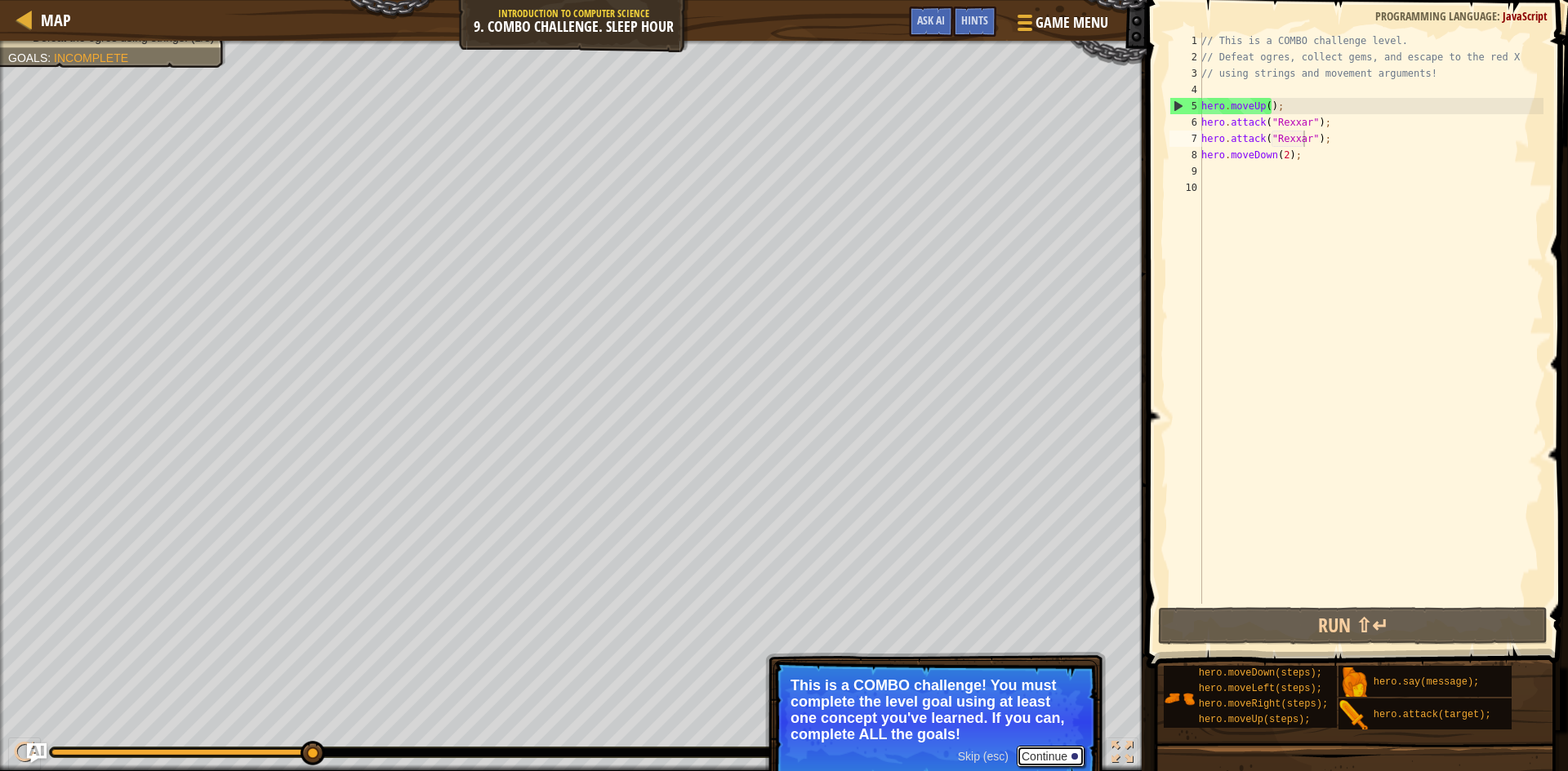
click at [1055, 728] on button "Continue" at bounding box center [1050, 756] width 68 height 21
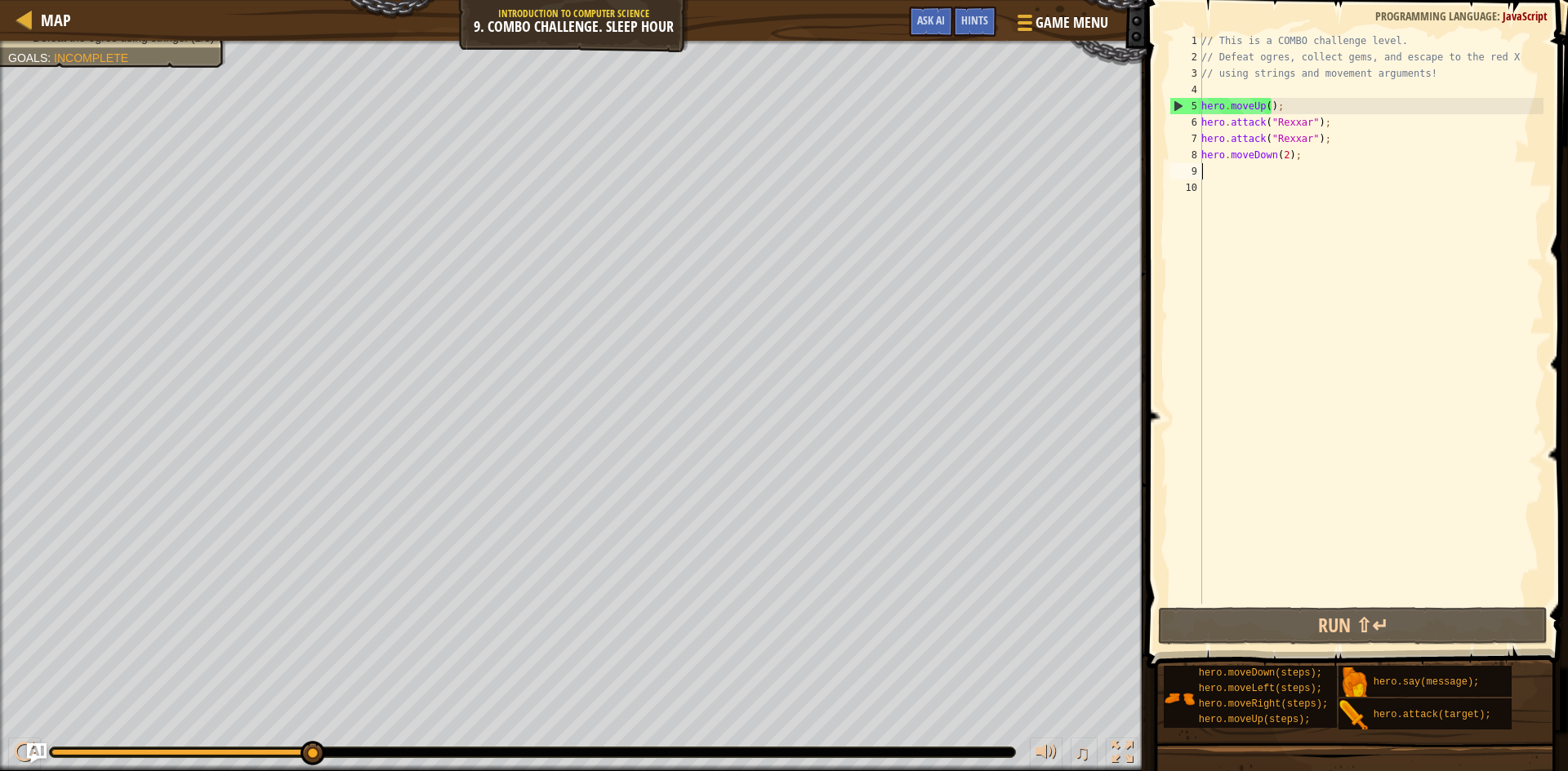
click at [1220, 172] on div "// This is a COMBO challenge level. // Defeat ogres, collect gems, and escape t…" at bounding box center [1370, 334] width 345 height 604
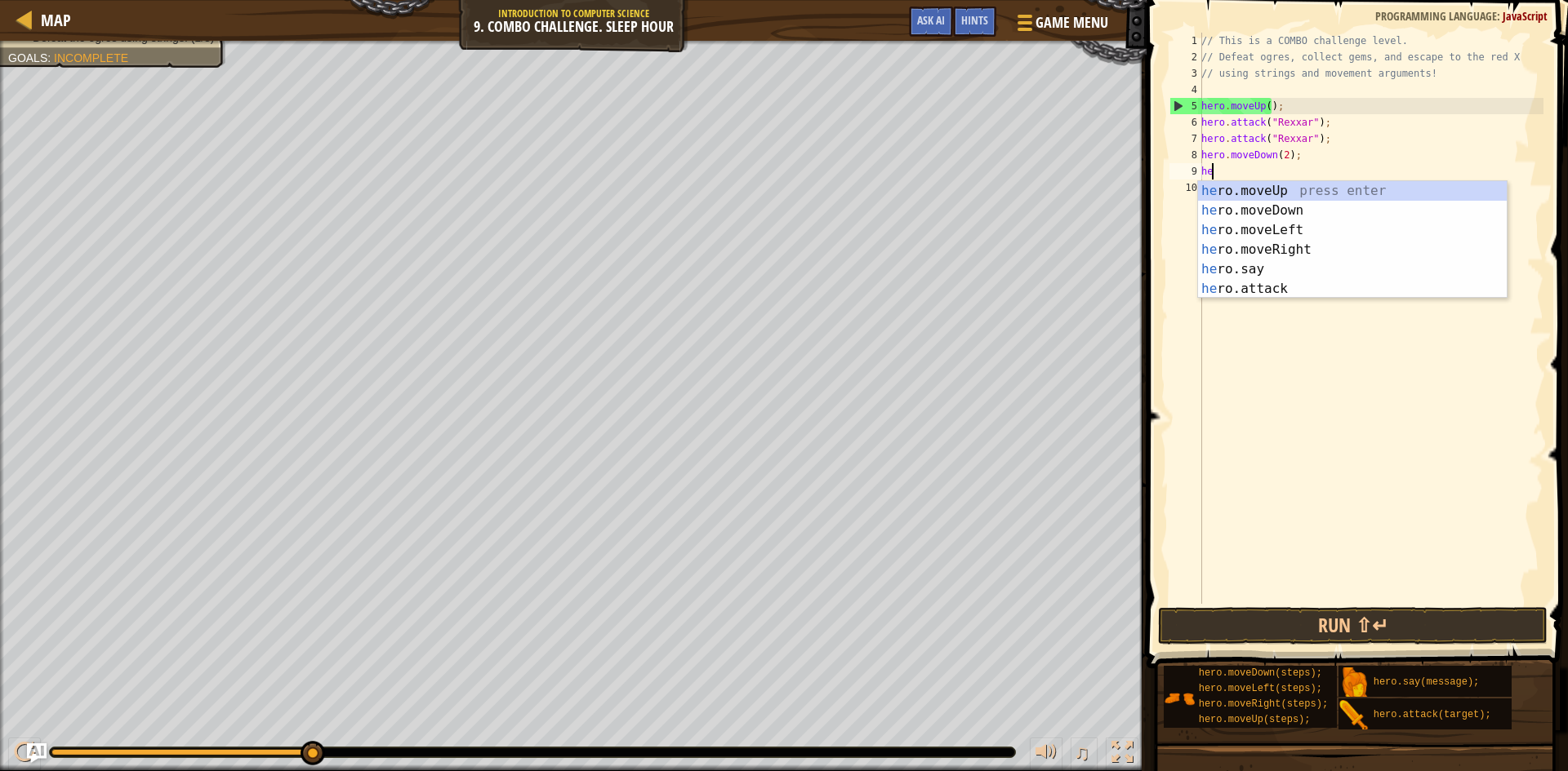
type textarea "her"
click at [1258, 245] on div "her o.moveUp press enter her o.moveDown press enter her o.moveLeft press enter …" at bounding box center [1352, 259] width 309 height 157
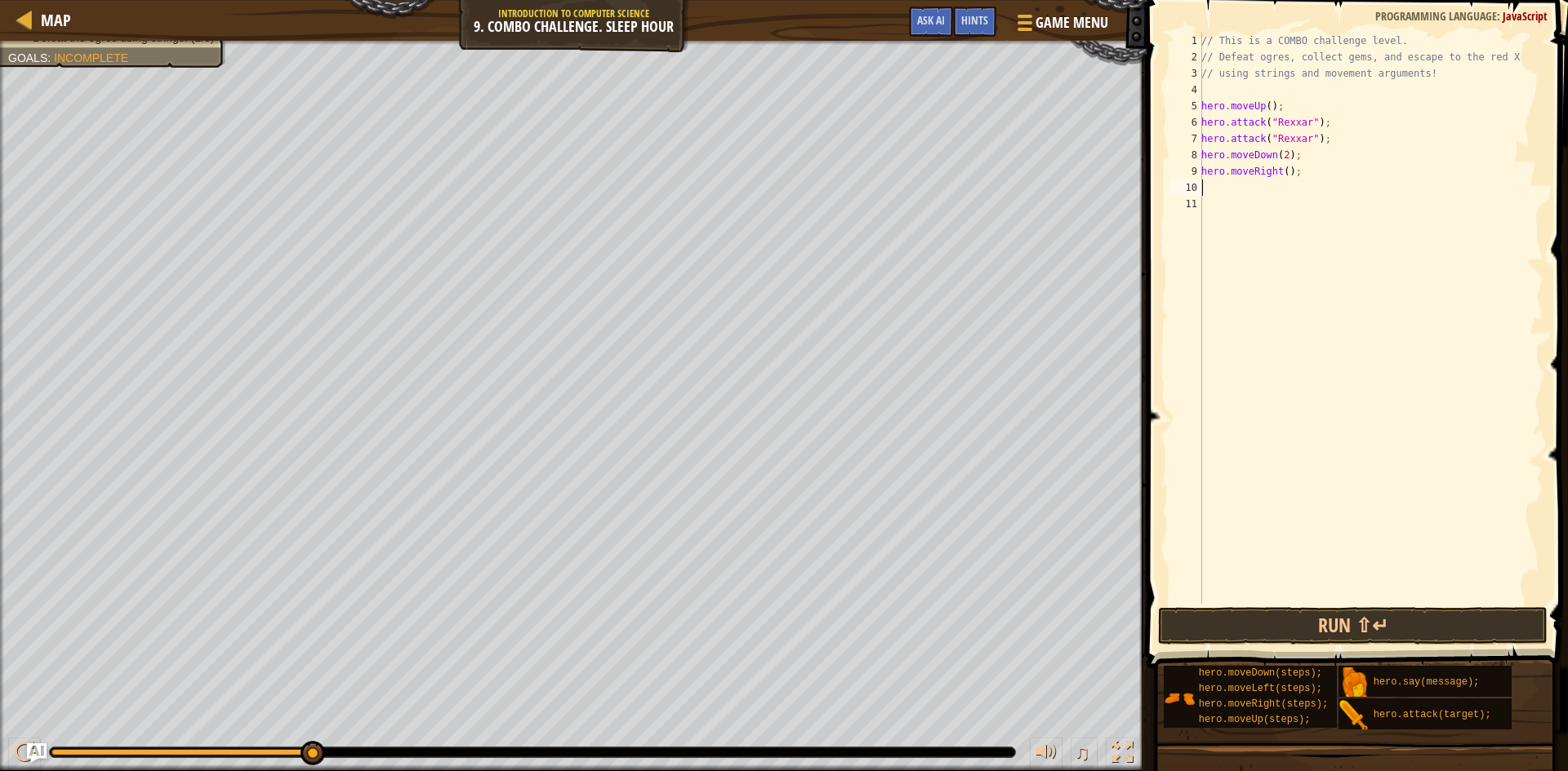
scroll to position [8, 0]
click at [1281, 174] on div "// This is a COMBO challenge level. // Defeat ogres, collect gems, and escape t…" at bounding box center [1370, 334] width 345 height 604
type textarea "hero.moveRight(2);"
click at [1272, 182] on div "// This is a COMBO challenge level. // Defeat ogres, collect gems, and escape t…" at bounding box center [1370, 334] width 345 height 604
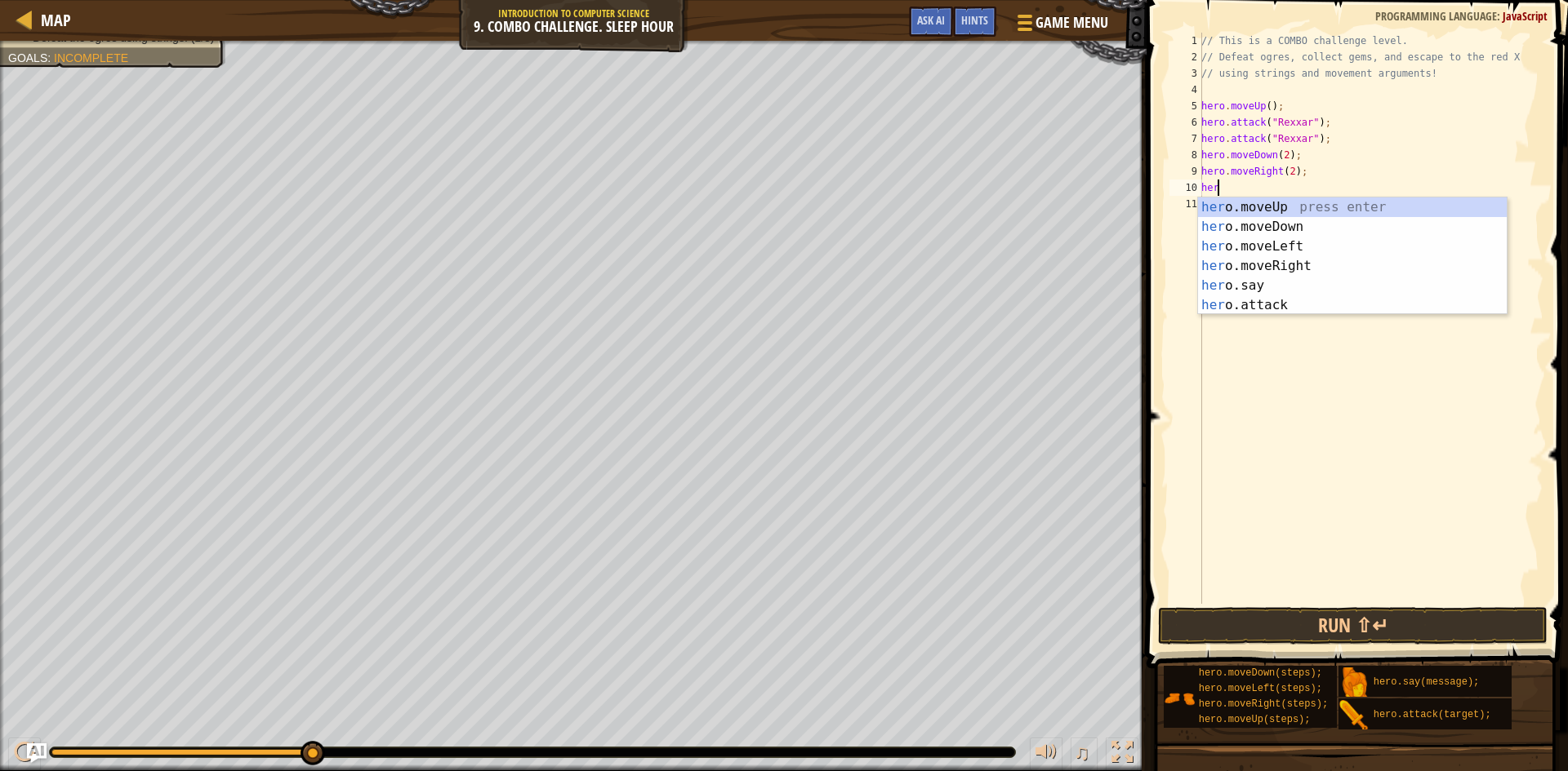
scroll to position [8, 1]
type textarea "hero"
click at [1488, 459] on div "// This is a COMBO challenge level. // Defeat ogres, collect gems, and escape t…" at bounding box center [1370, 334] width 345 height 604
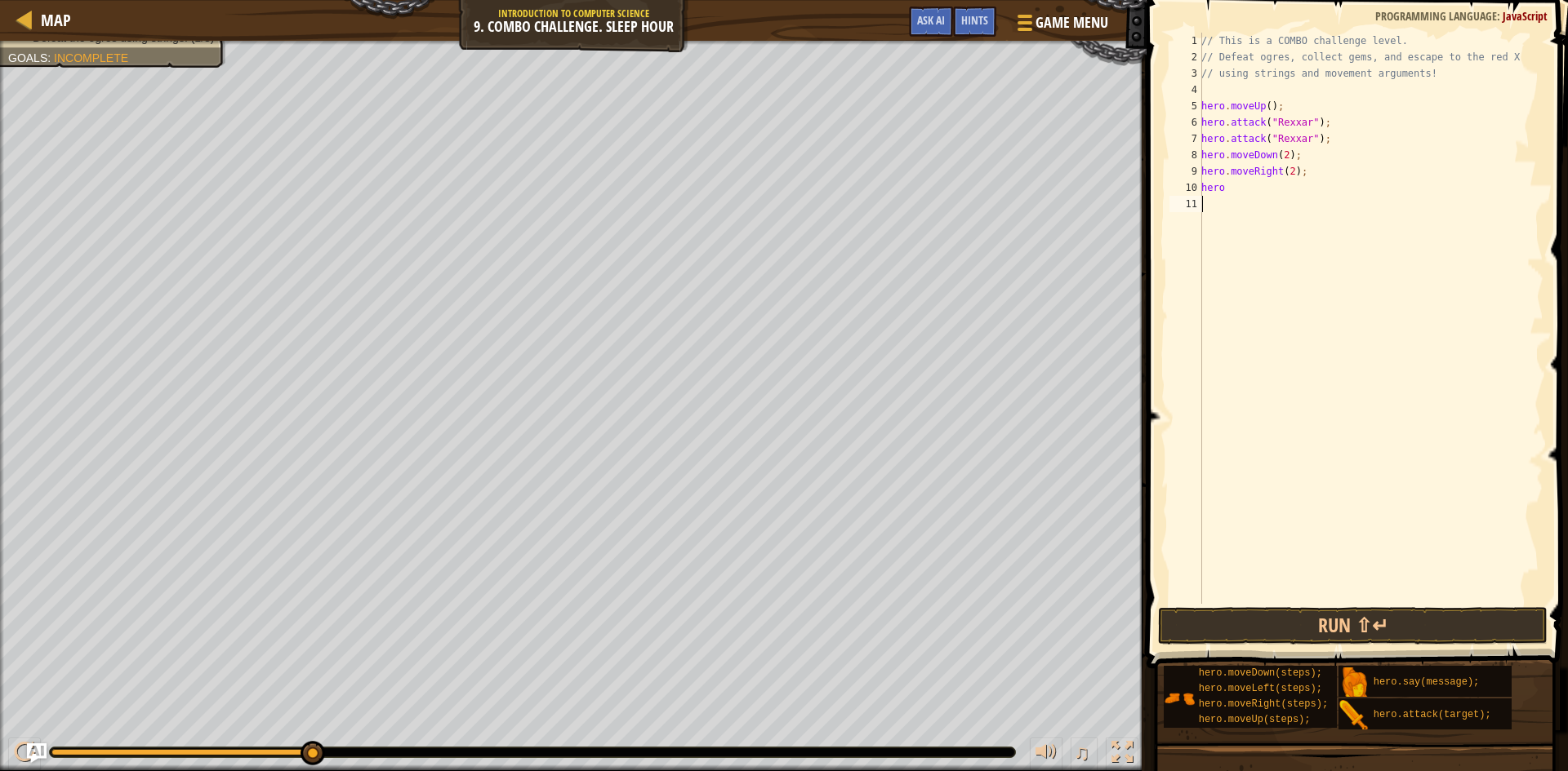
scroll to position [8, 0]
click at [1420, 636] on button "Run ⇧↵" at bounding box center [1353, 625] width 389 height 38
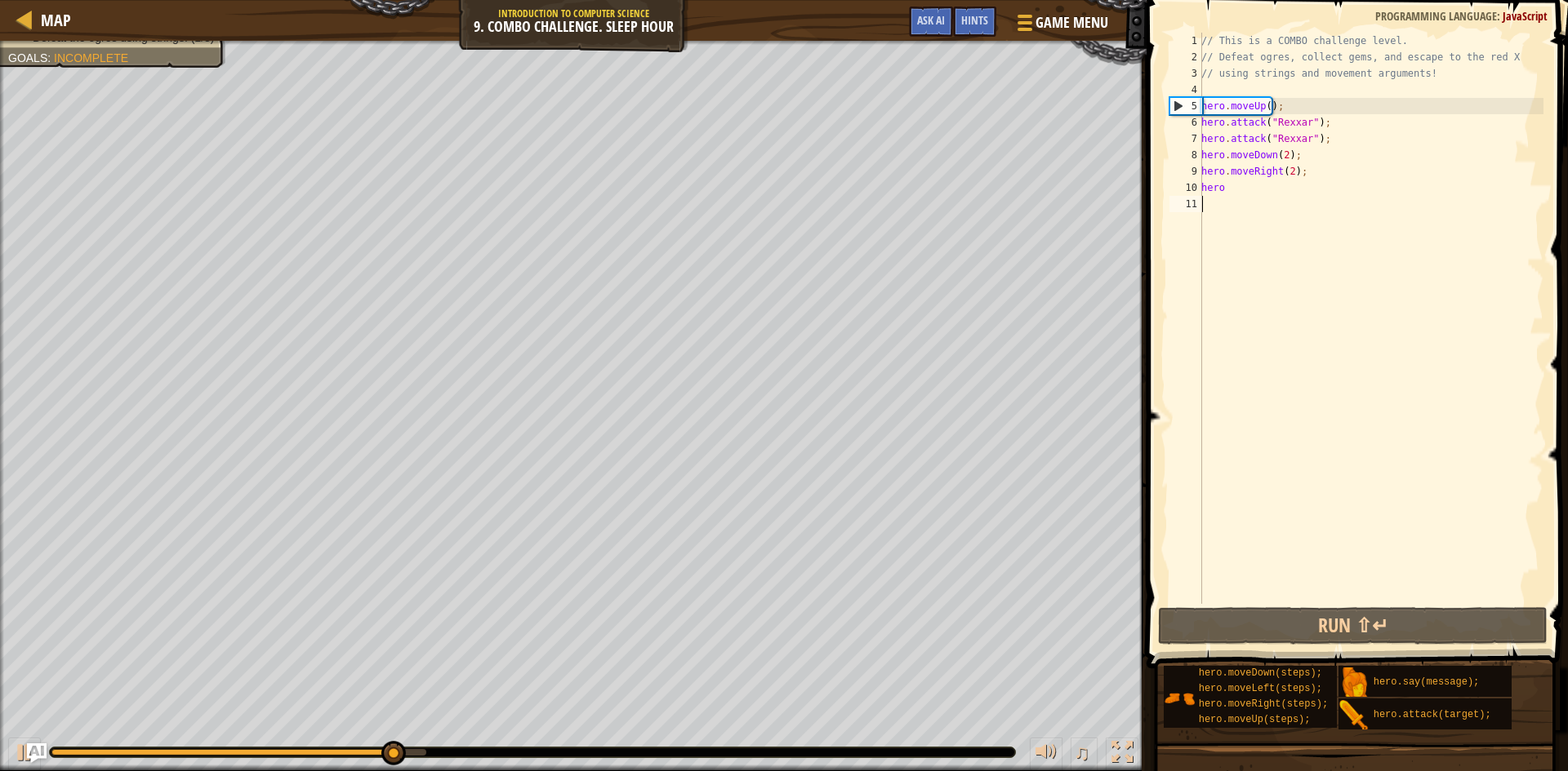
click at [1230, 182] on div "// This is a COMBO challenge level. // Defeat ogres, collect gems, and escape t…" at bounding box center [1370, 334] width 345 height 604
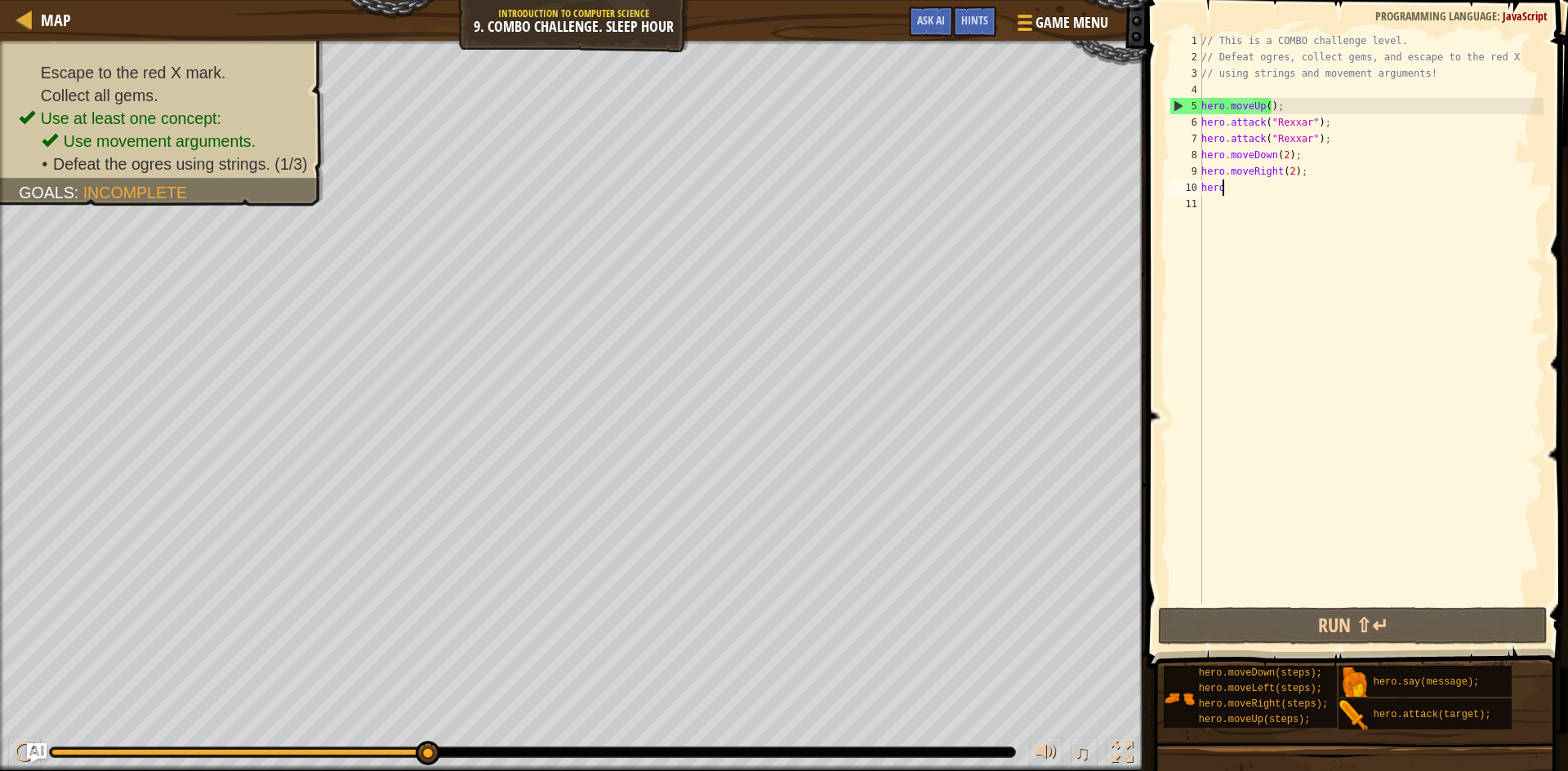
type textarea "her"
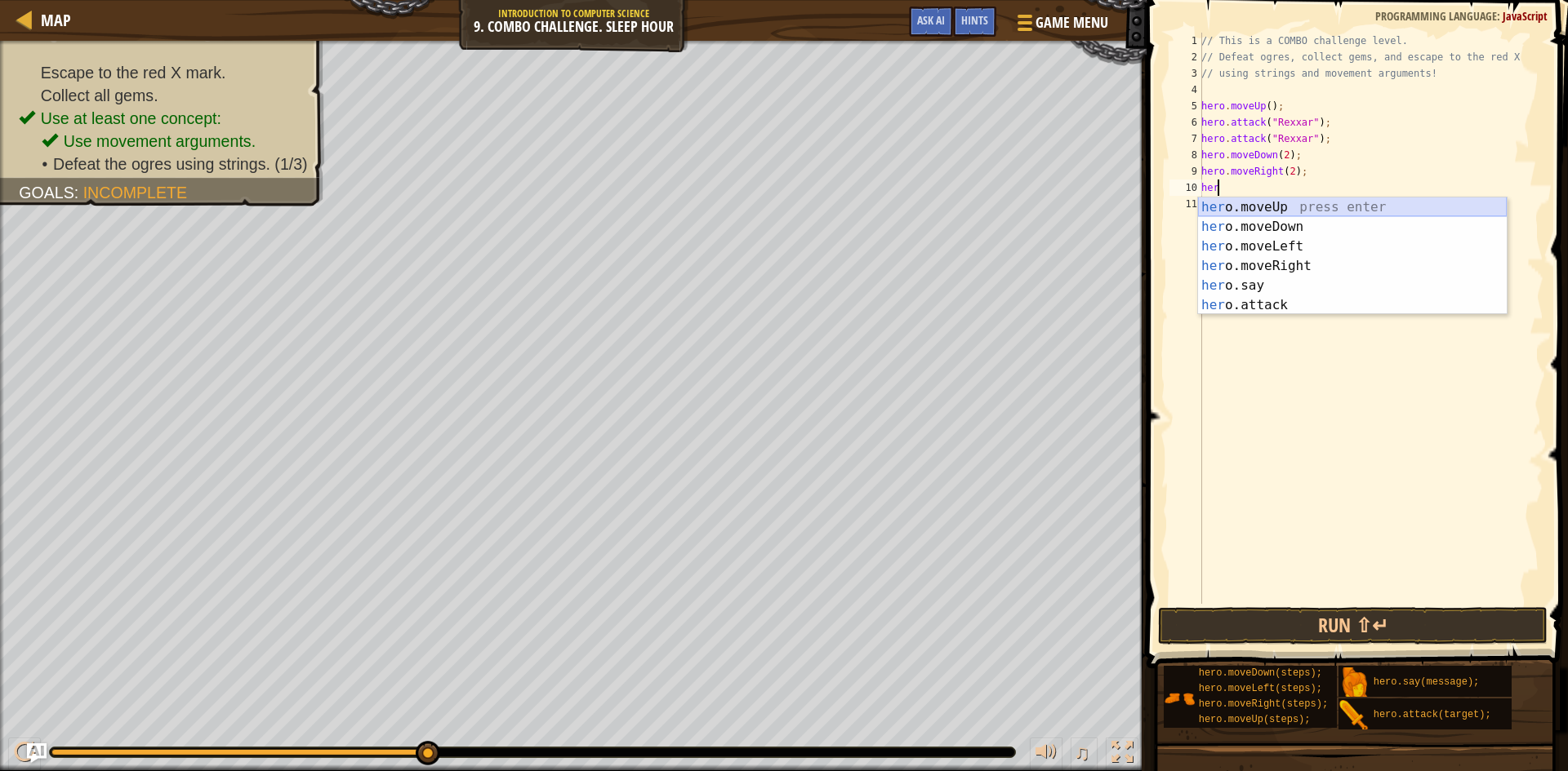
click at [1259, 198] on div "her o.moveUp press enter her o.moveDown press enter her o.moveLeft press enter …" at bounding box center [1352, 275] width 309 height 157
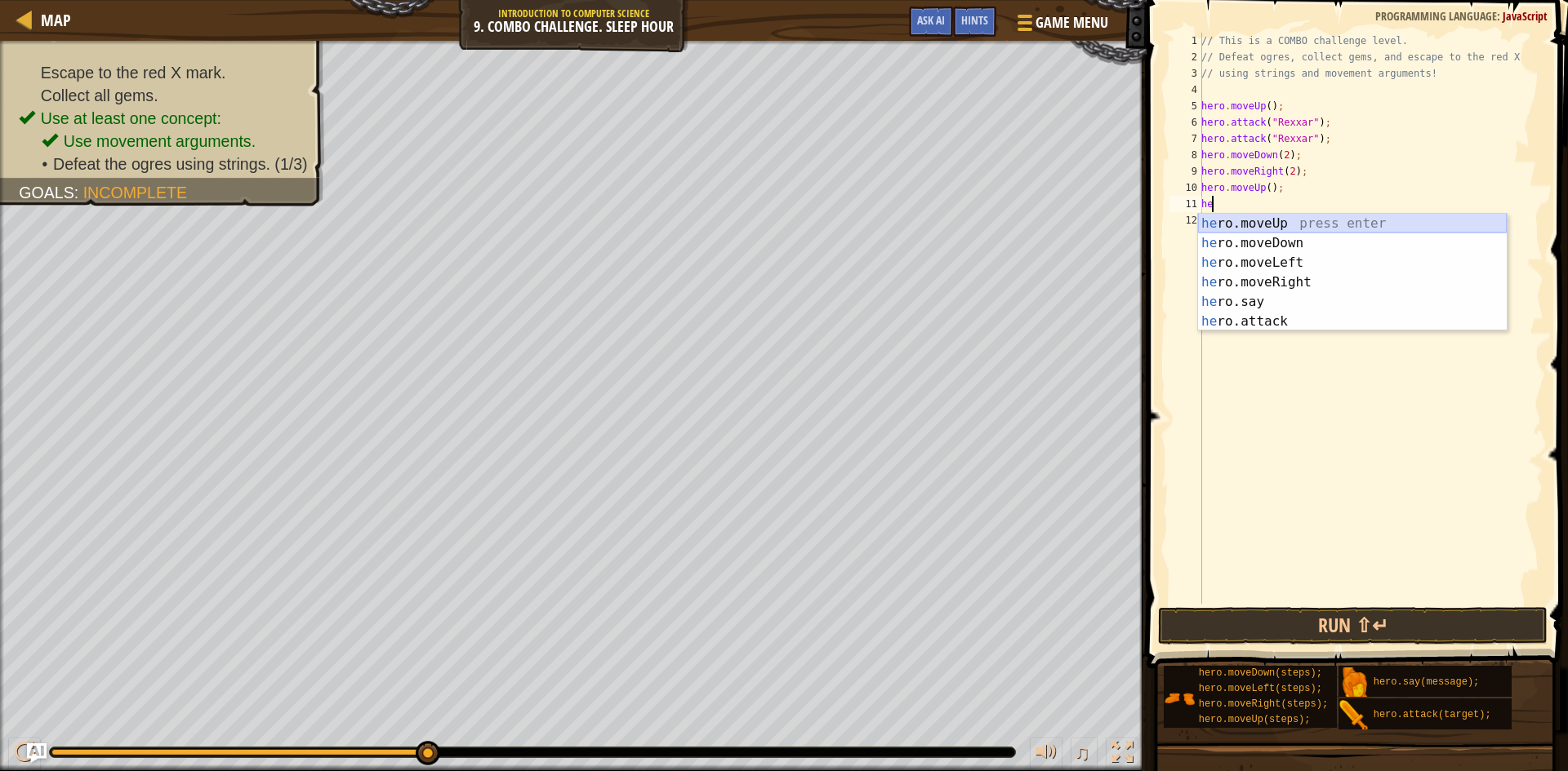
scroll to position [8, 1]
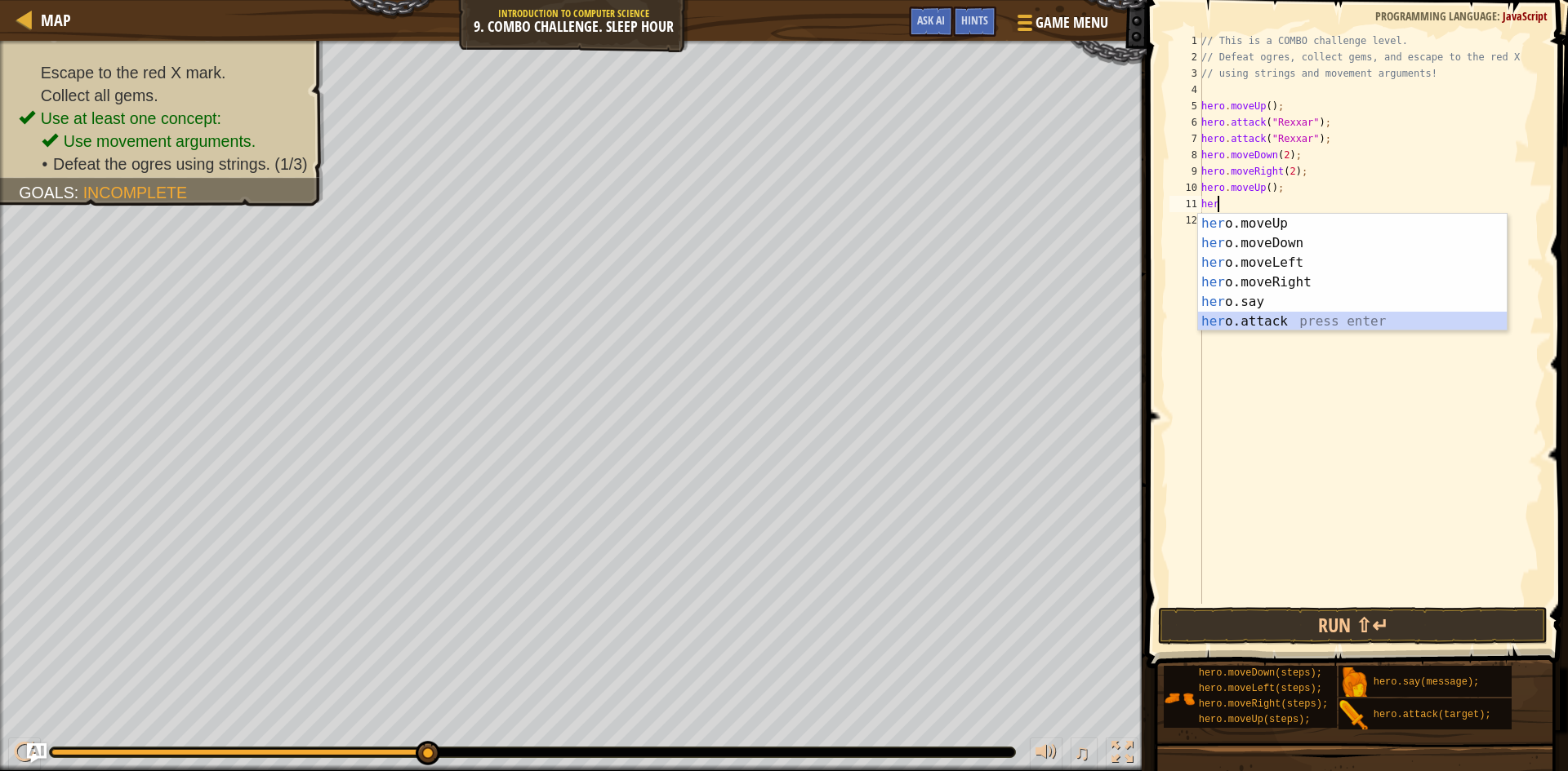
click at [1261, 325] on div "her o.moveUp press enter her o.moveDown press enter her o.moveLeft press enter …" at bounding box center [1352, 291] width 309 height 157
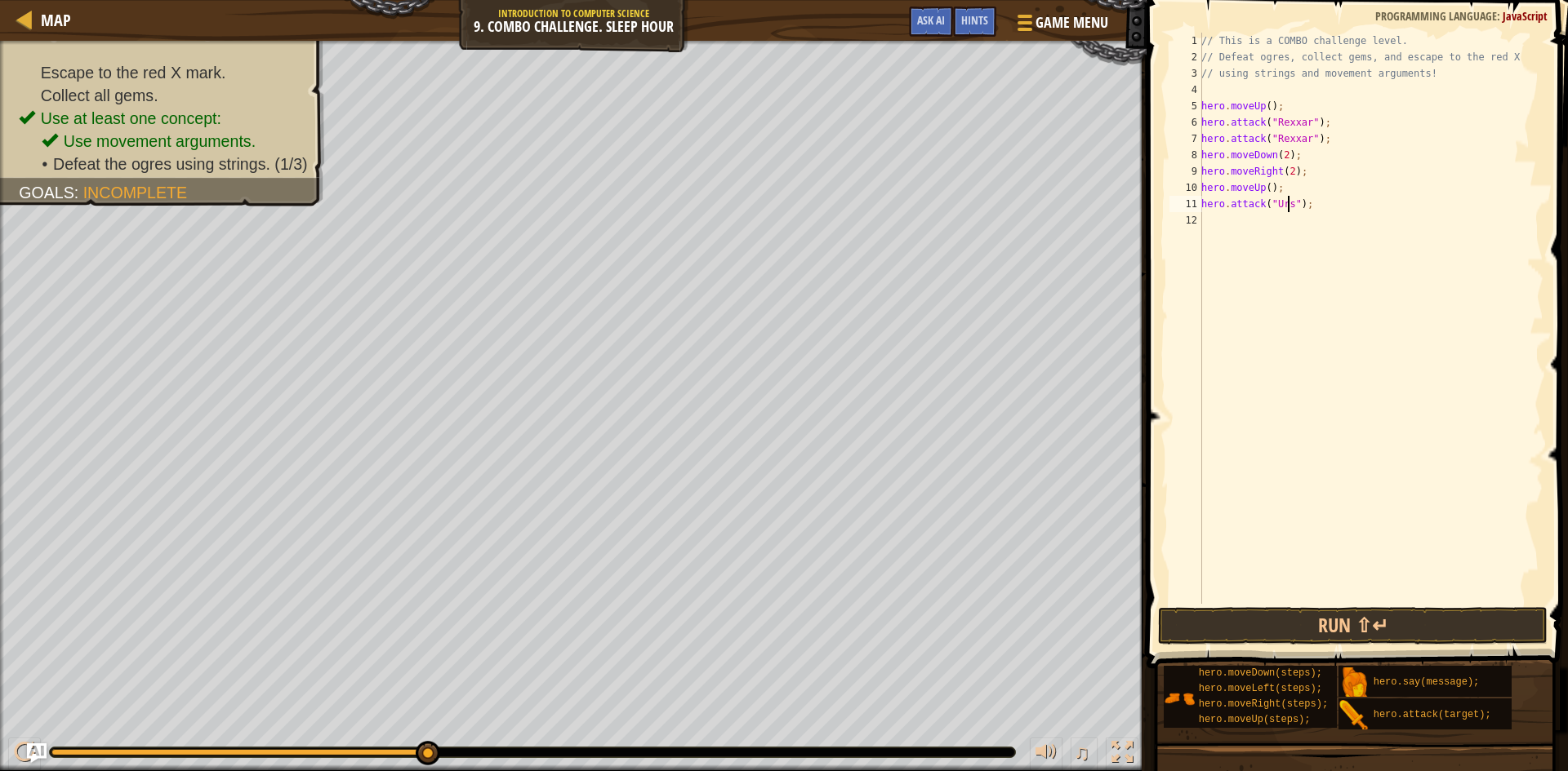
type textarea "hero.attack("Ursa");"
click at [1285, 220] on div "// This is a COMBO challenge level. // Defeat ogres, collect gems, and escape t…" at bounding box center [1370, 334] width 345 height 604
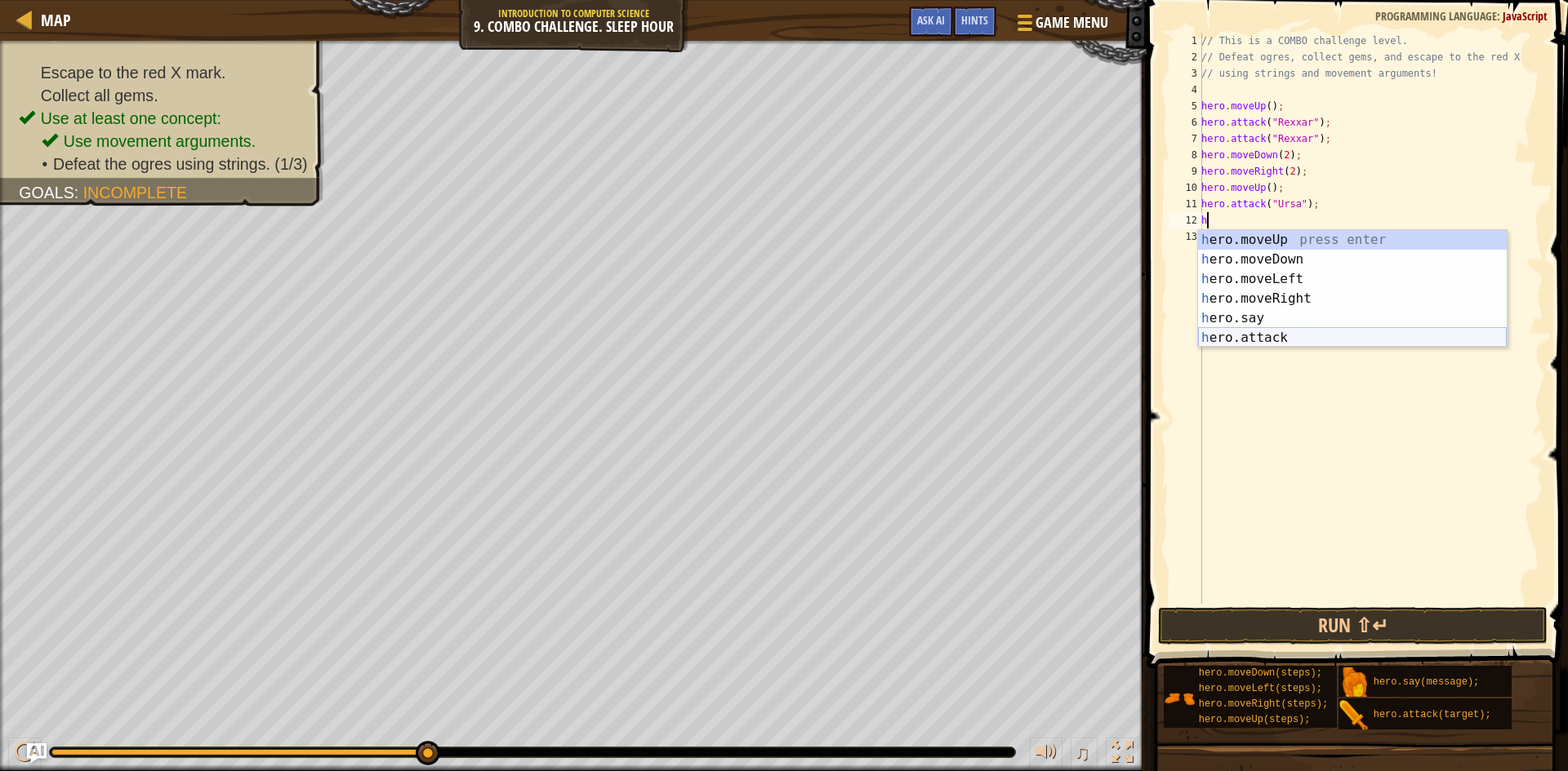
click at [1288, 339] on div "h ero.moveUp press enter h ero.moveDown press enter h ero.moveLeft press enter …" at bounding box center [1352, 308] width 309 height 157
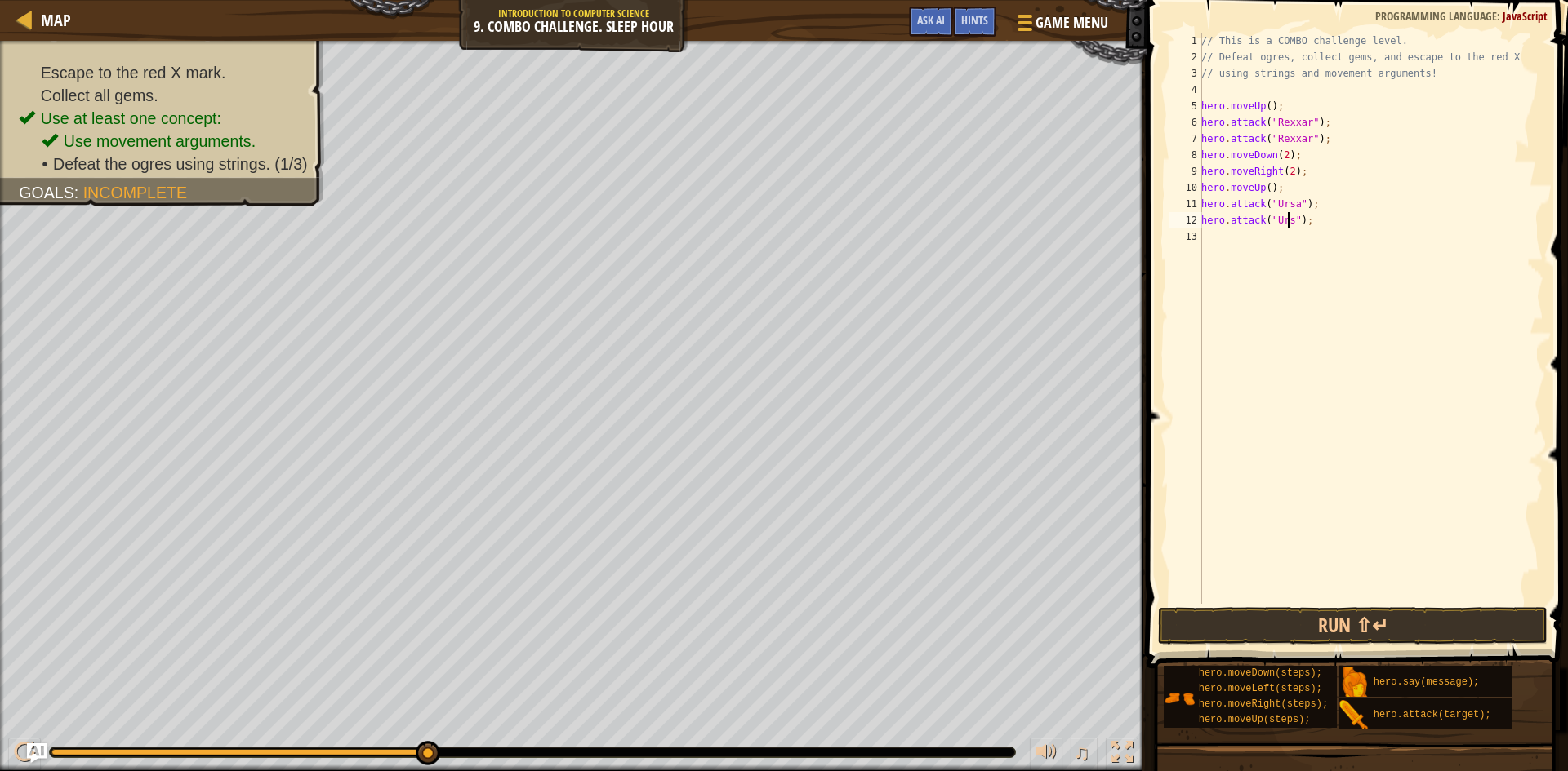
scroll to position [8, 8]
type textarea "hero.attack("Ursa");"
click at [1259, 617] on button "Run ⇧↵" at bounding box center [1353, 625] width 389 height 38
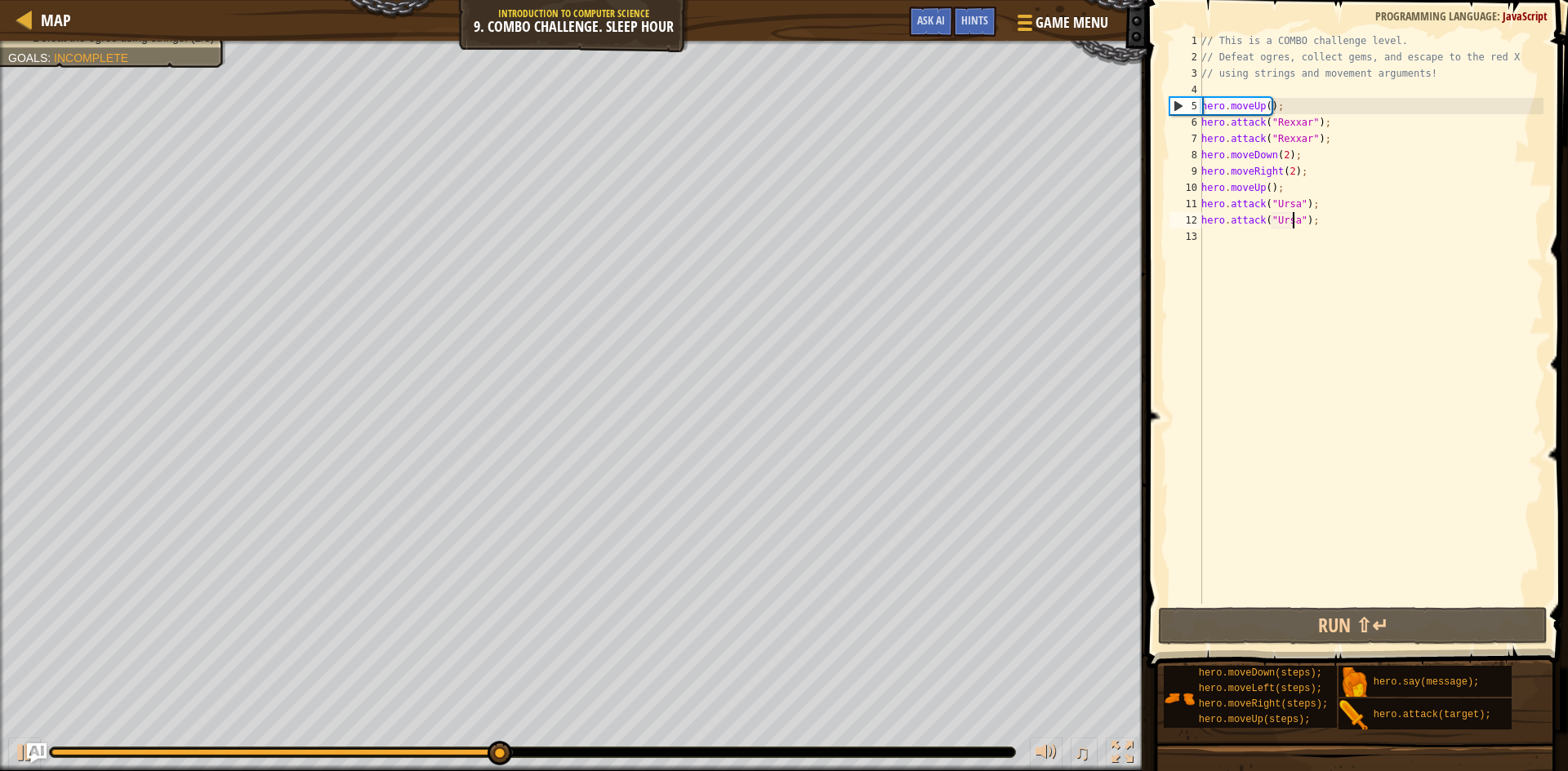
click at [1236, 243] on div "// This is a COMBO challenge level. // Defeat ogres, collect gems, and escape t…" at bounding box center [1370, 334] width 345 height 604
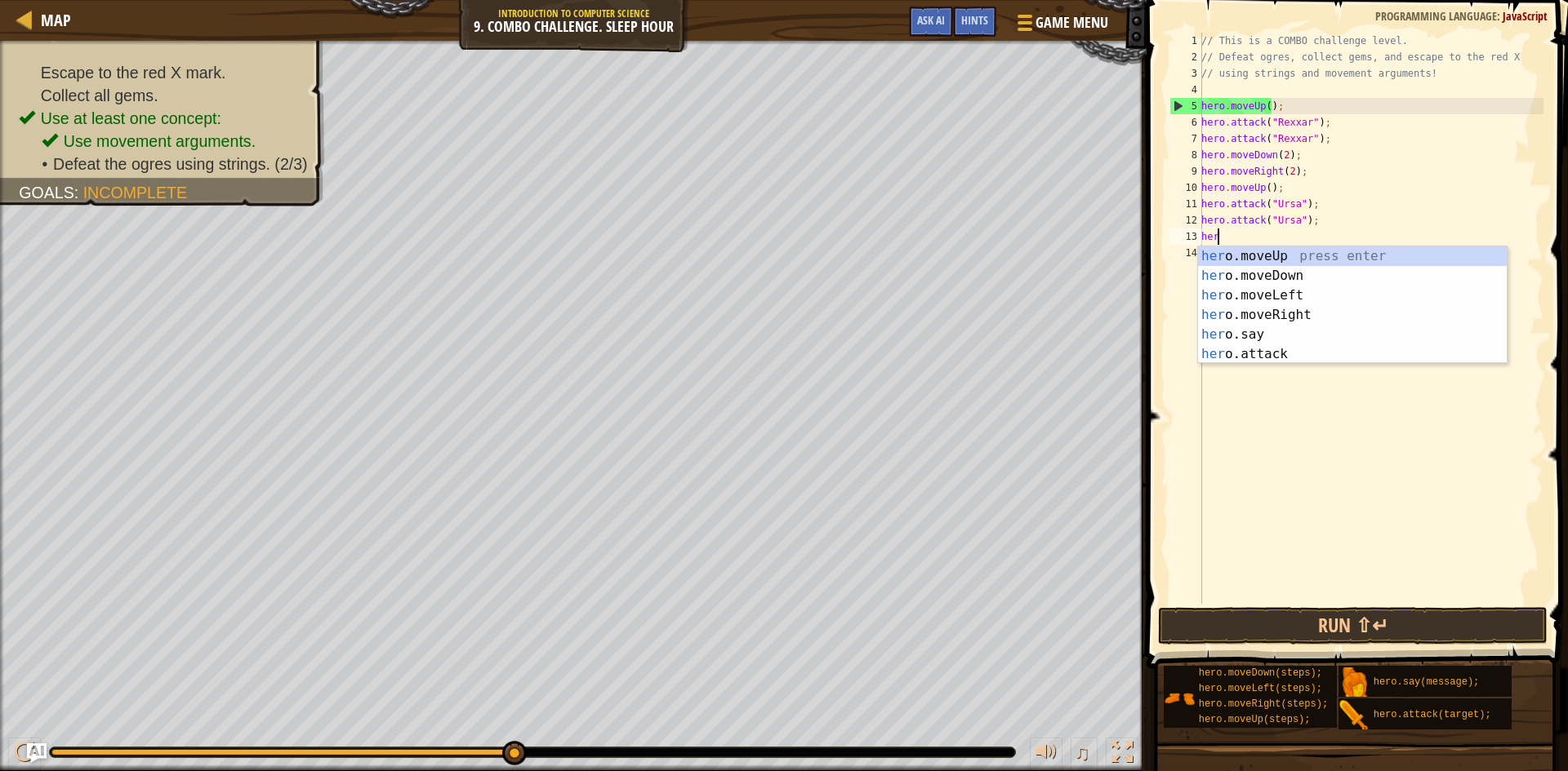
scroll to position [8, 1]
type textarea "hero"
click at [1224, 292] on div "hero .moveUp press enter hero .moveDown press enter hero .moveLeft press enter …" at bounding box center [1352, 324] width 309 height 157
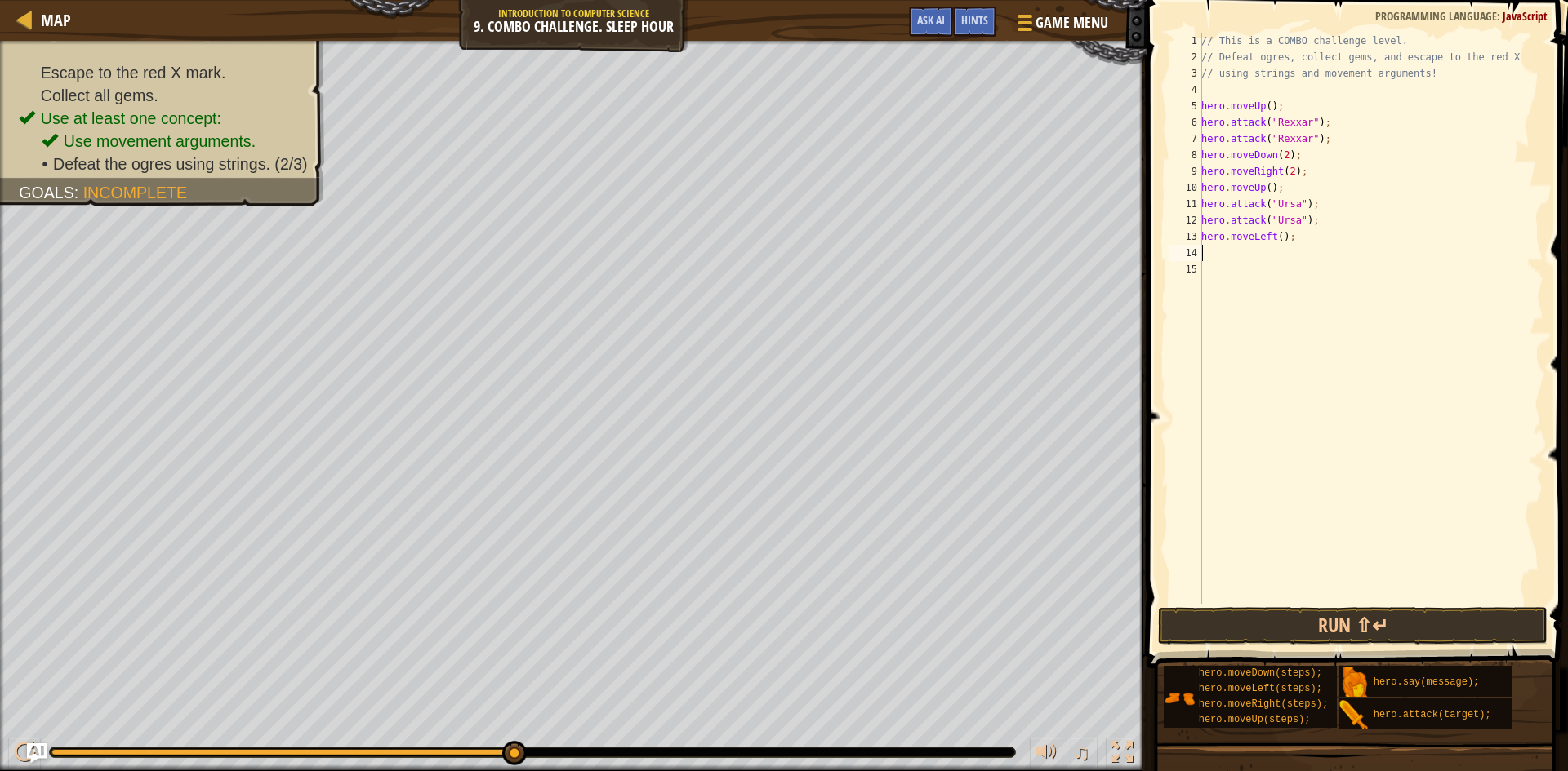
scroll to position [8, 0]
click at [1274, 237] on div "// This is a COMBO challenge level. // Defeat ogres, collect gems, and escape t…" at bounding box center [1370, 334] width 345 height 604
click at [1273, 237] on div "// This is a COMBO challenge level. // Defeat ogres, collect gems, and escape t…" at bounding box center [1370, 334] width 345 height 604
click at [1277, 243] on div "// This is a COMBO challenge level. // Defeat ogres, collect gems, and escape t…" at bounding box center [1370, 334] width 345 height 604
type textarea "hero.moveLeft(2);"
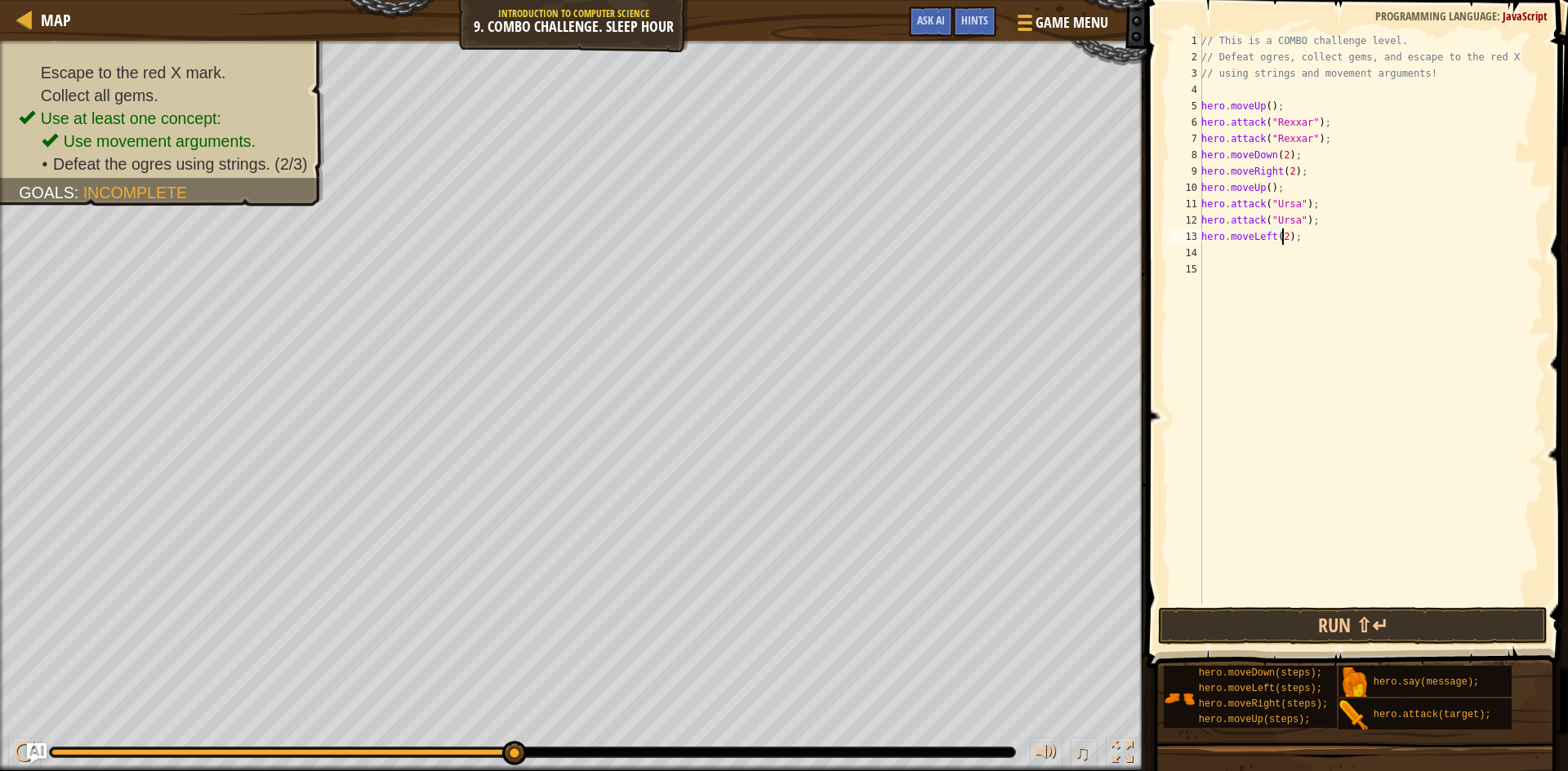
scroll to position [8, 7]
click at [1222, 260] on div "// This is a COMBO challenge level. // Defeat ogres, collect gems, and escape t…" at bounding box center [1370, 334] width 345 height 604
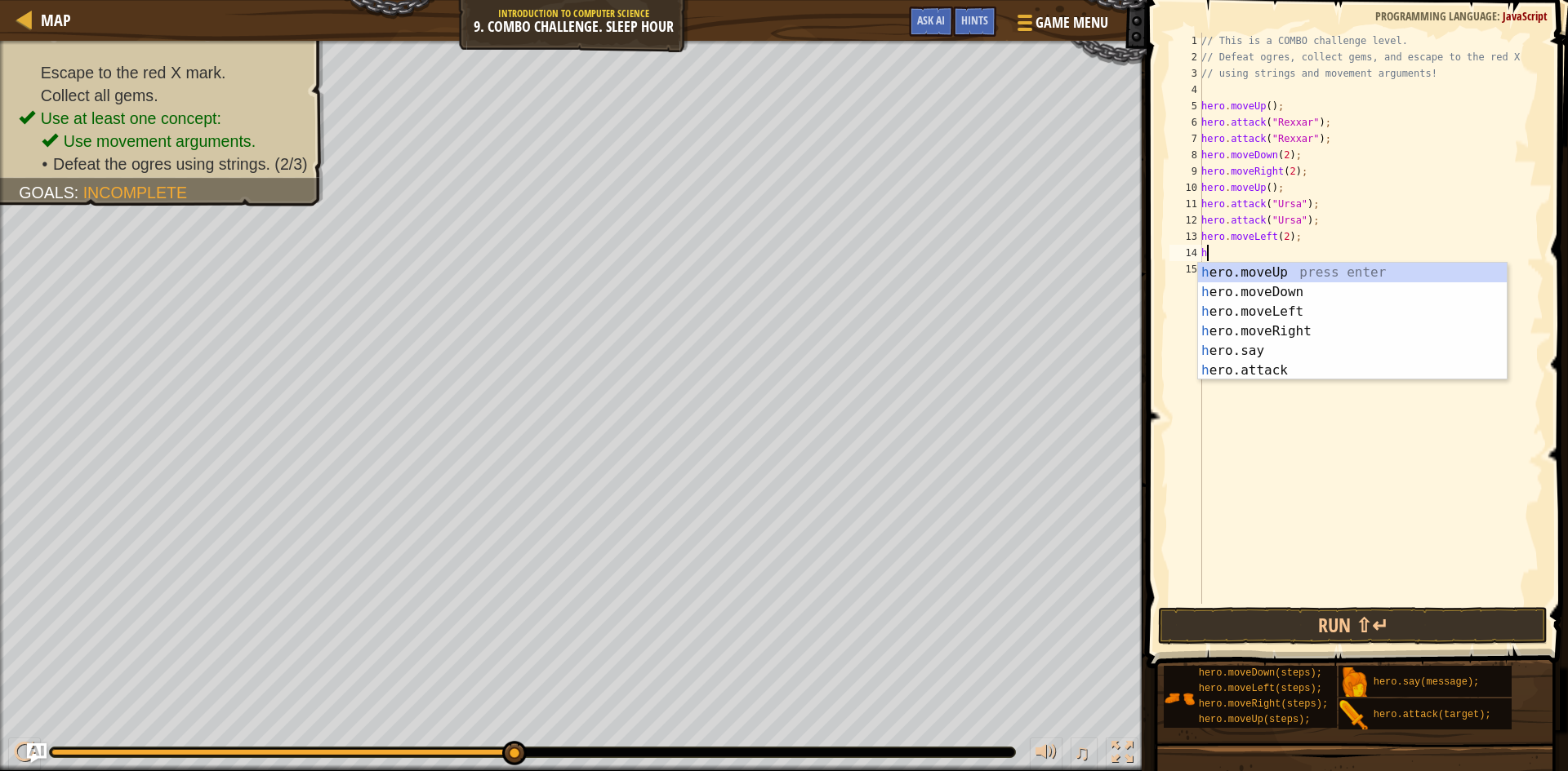
type textarea "he"
click at [1272, 272] on div "he ro.moveUp press enter he ro.moveDown press enter he ro.moveLeft press enter …" at bounding box center [1352, 341] width 309 height 157
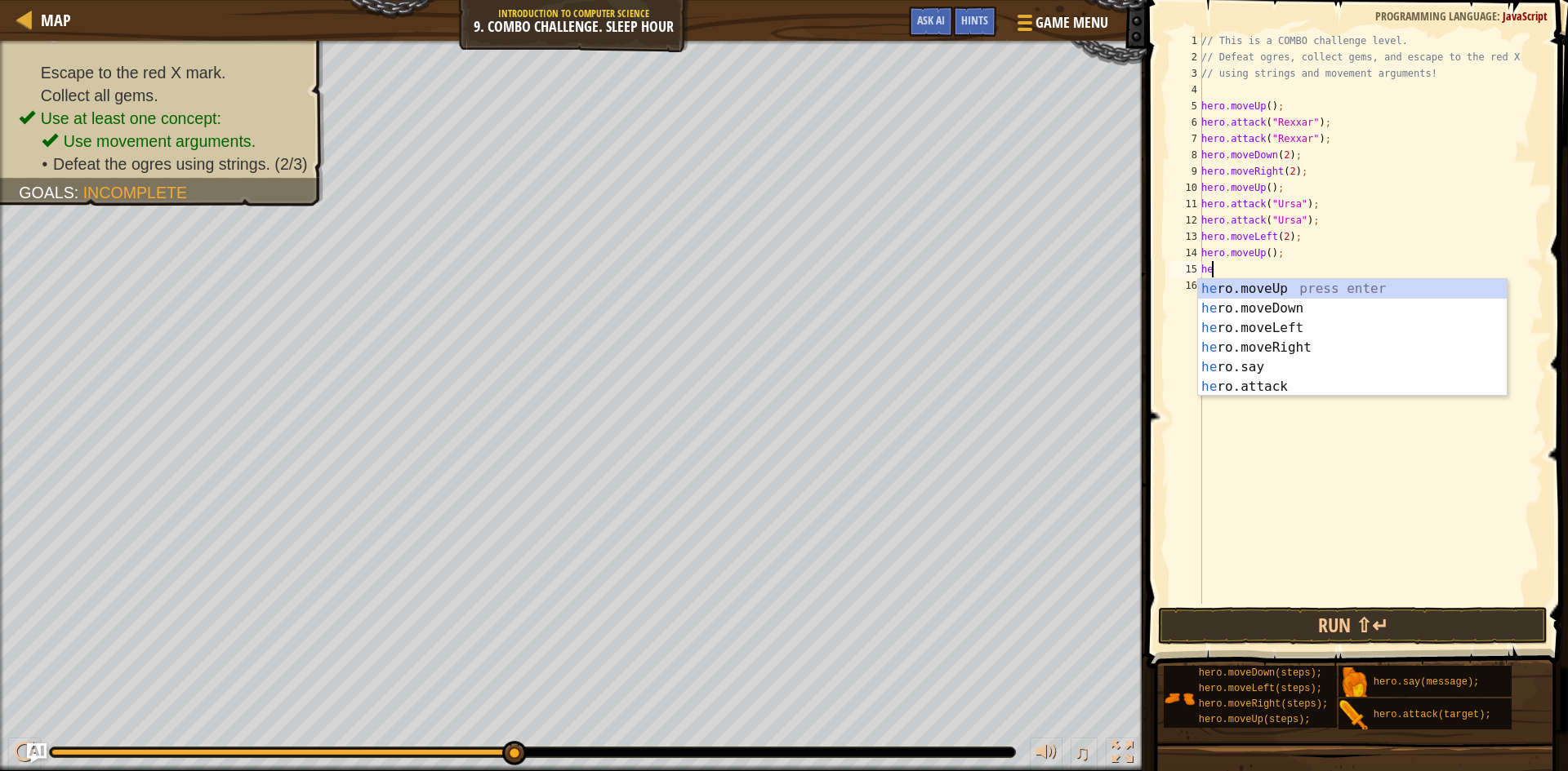
type textarea "her"
click at [1269, 342] on div "her o.moveUp press enter her o.moveDown press enter her o.moveLeft press enter …" at bounding box center [1352, 357] width 309 height 157
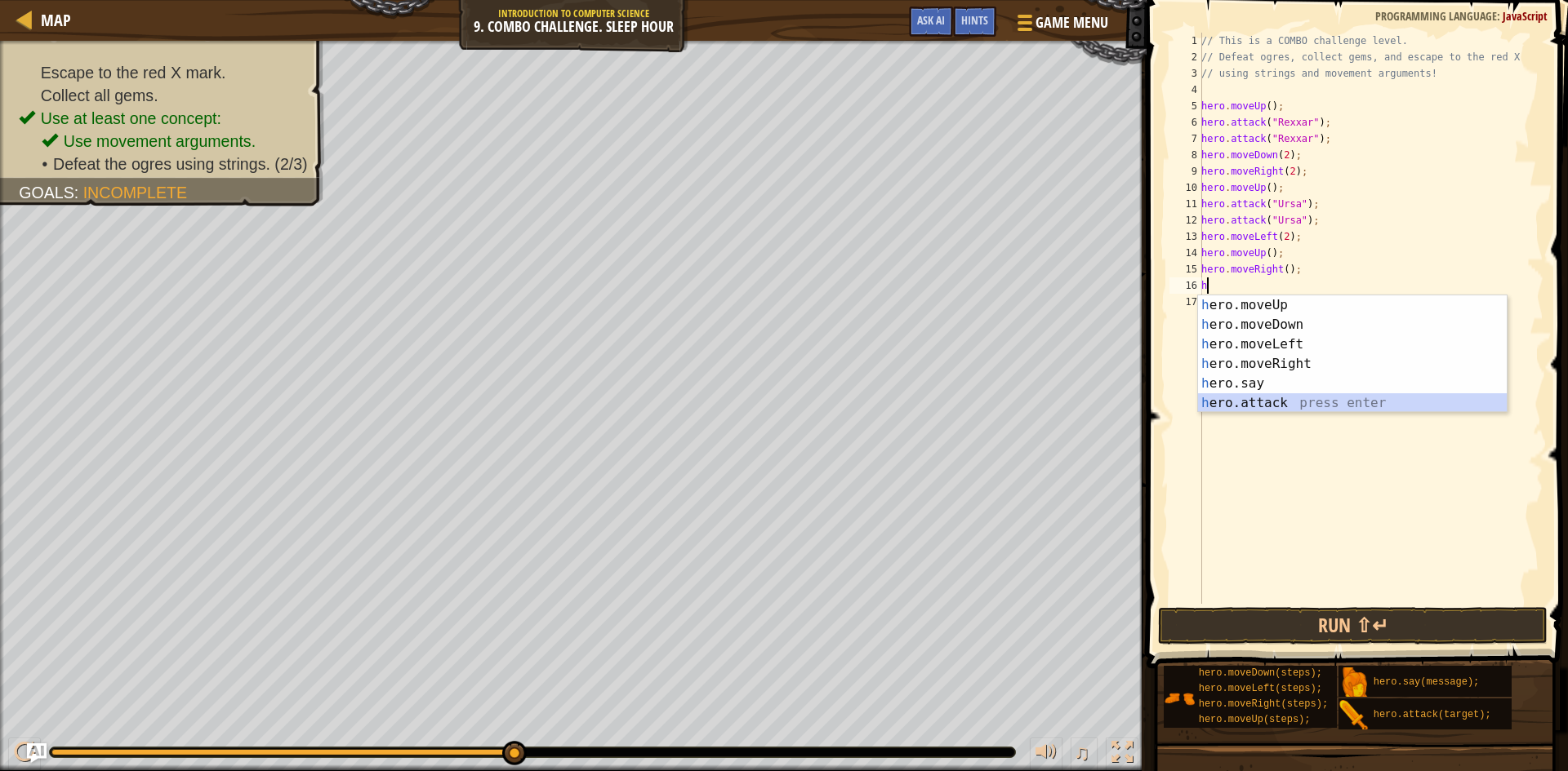
click at [1262, 401] on div "h ero.moveUp press enter h ero.moveDown press enter h ero.moveLeft press enter …" at bounding box center [1352, 373] width 309 height 157
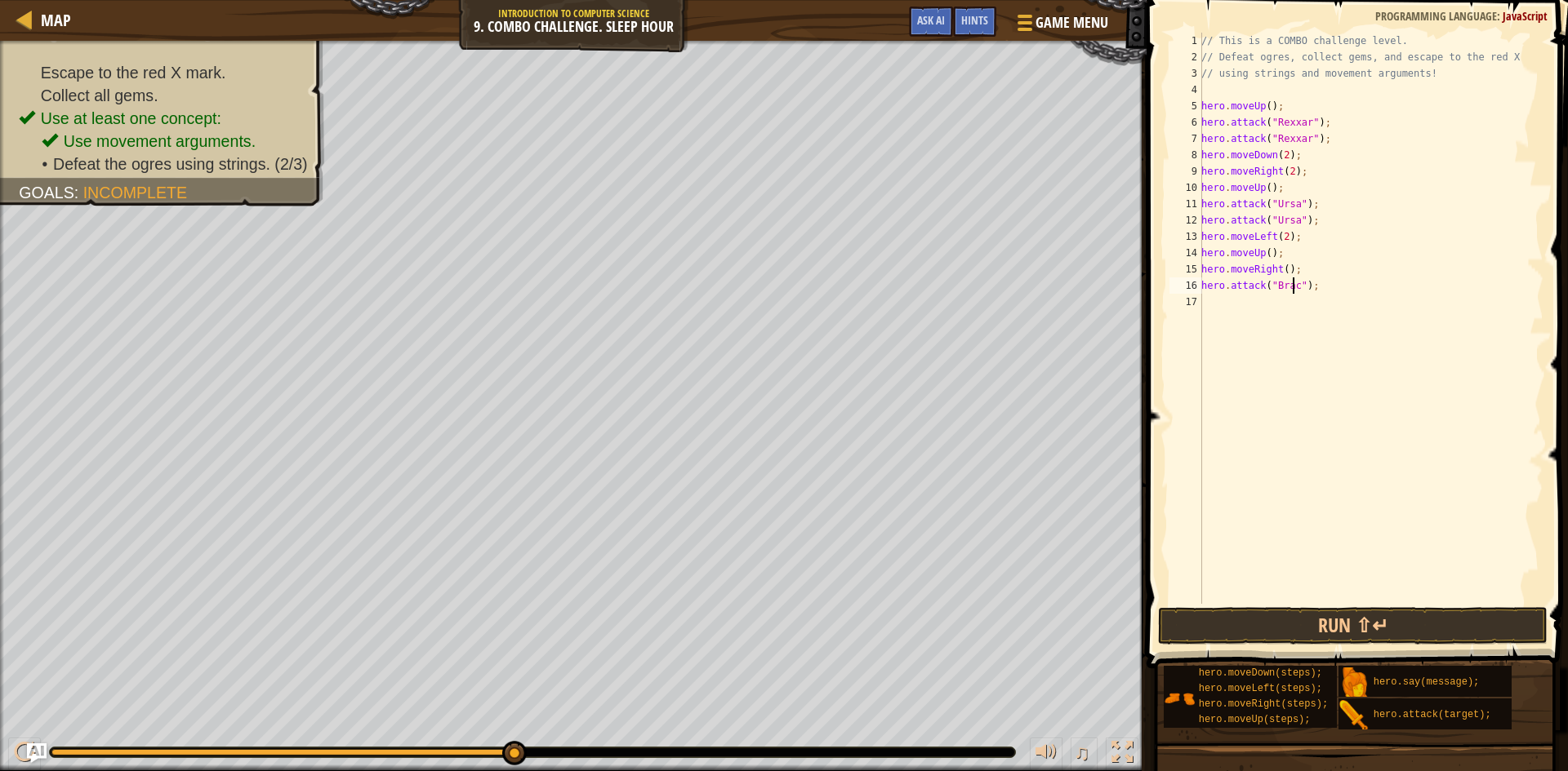
scroll to position [8, 8]
type textarea "hero.attack("[PERSON_NAME]");"
click at [1246, 295] on div "// This is a COMBO challenge level. // Defeat ogres, collect gems, and escape t…" at bounding box center [1370, 334] width 345 height 604
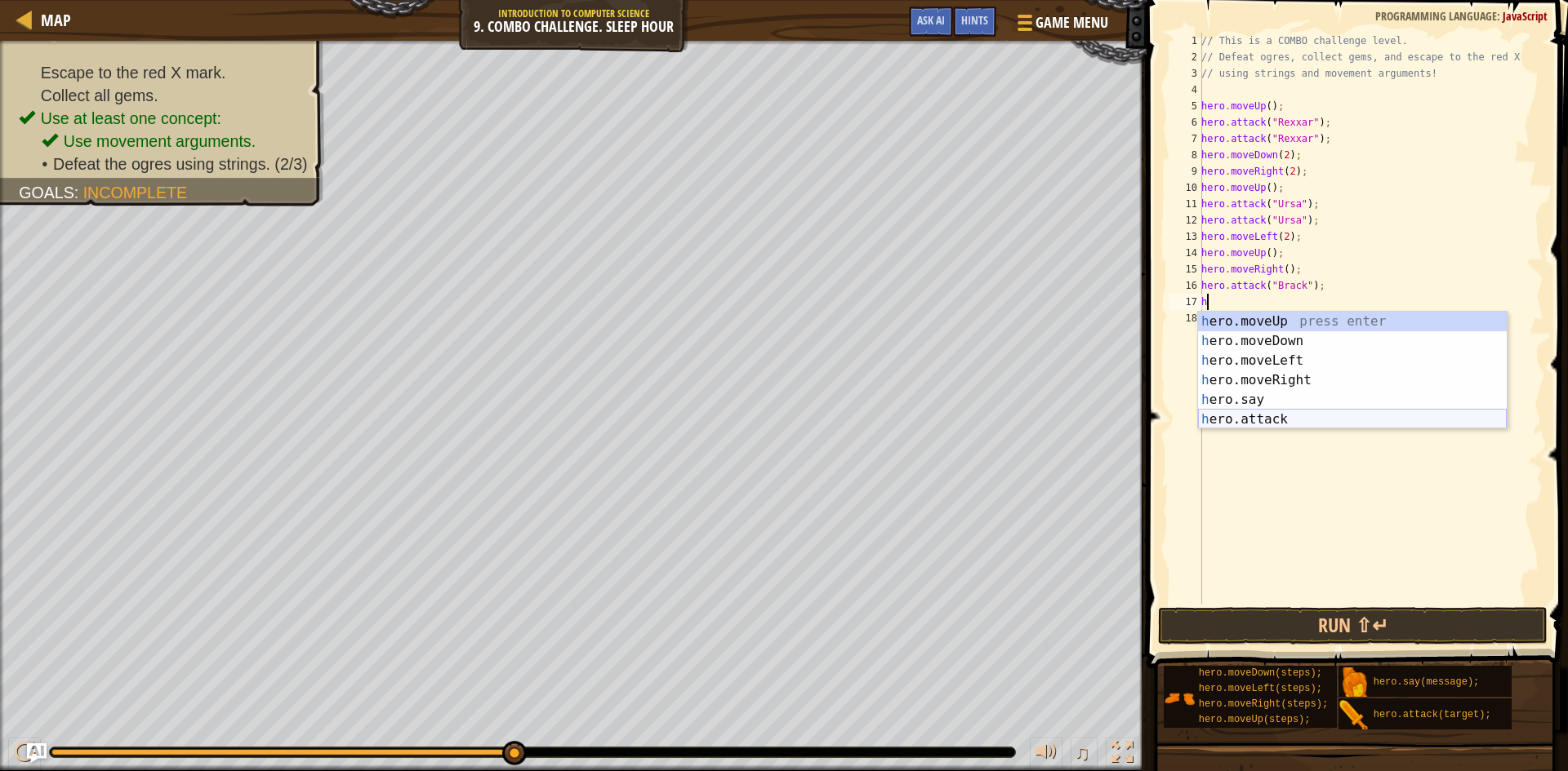
click at [1252, 411] on div "h ero.moveUp press enter h ero.moveDown press enter h ero.moveLeft press enter …" at bounding box center [1352, 389] width 309 height 157
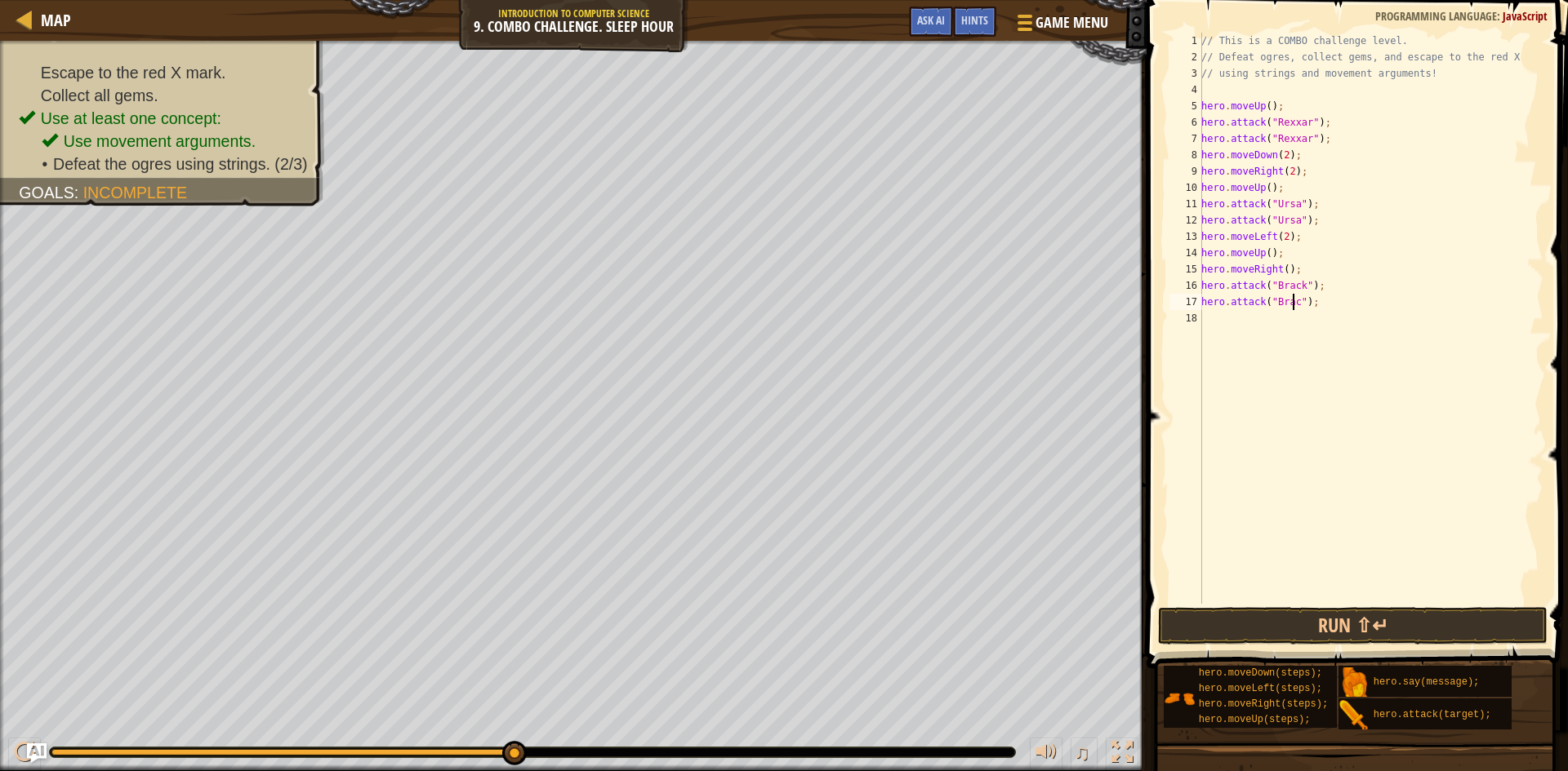
scroll to position [8, 8]
type textarea "hero.attack("[PERSON_NAME]");"
click at [1230, 326] on div "// This is a COMBO challenge level. // Defeat ogres, collect gems, and escape t…" at bounding box center [1370, 334] width 345 height 604
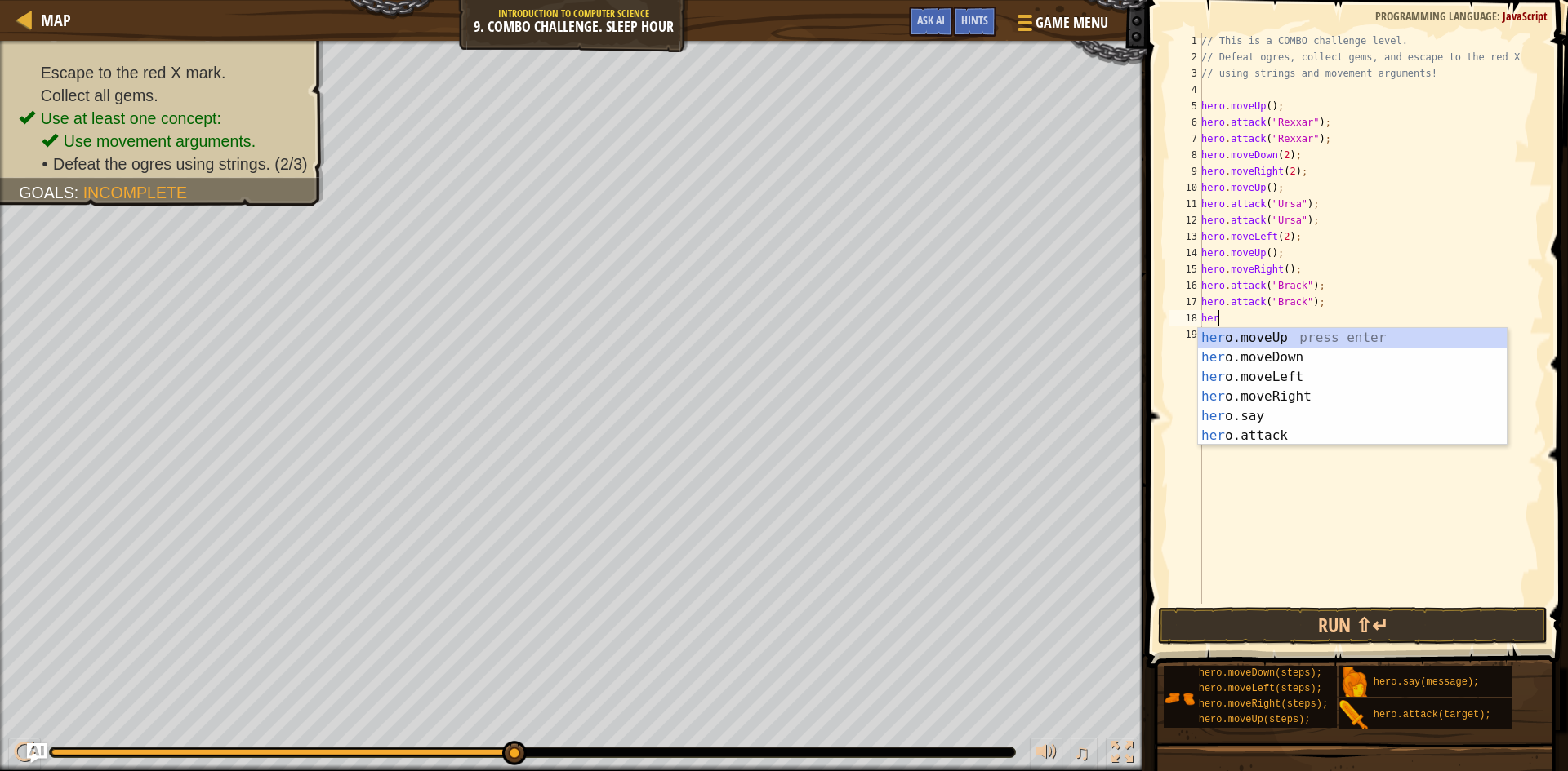
scroll to position [8, 1]
type textarea "hero"
click at [1277, 394] on div "hero .moveUp press enter hero .moveDown press enter hero .moveLeft press enter …" at bounding box center [1352, 406] width 309 height 157
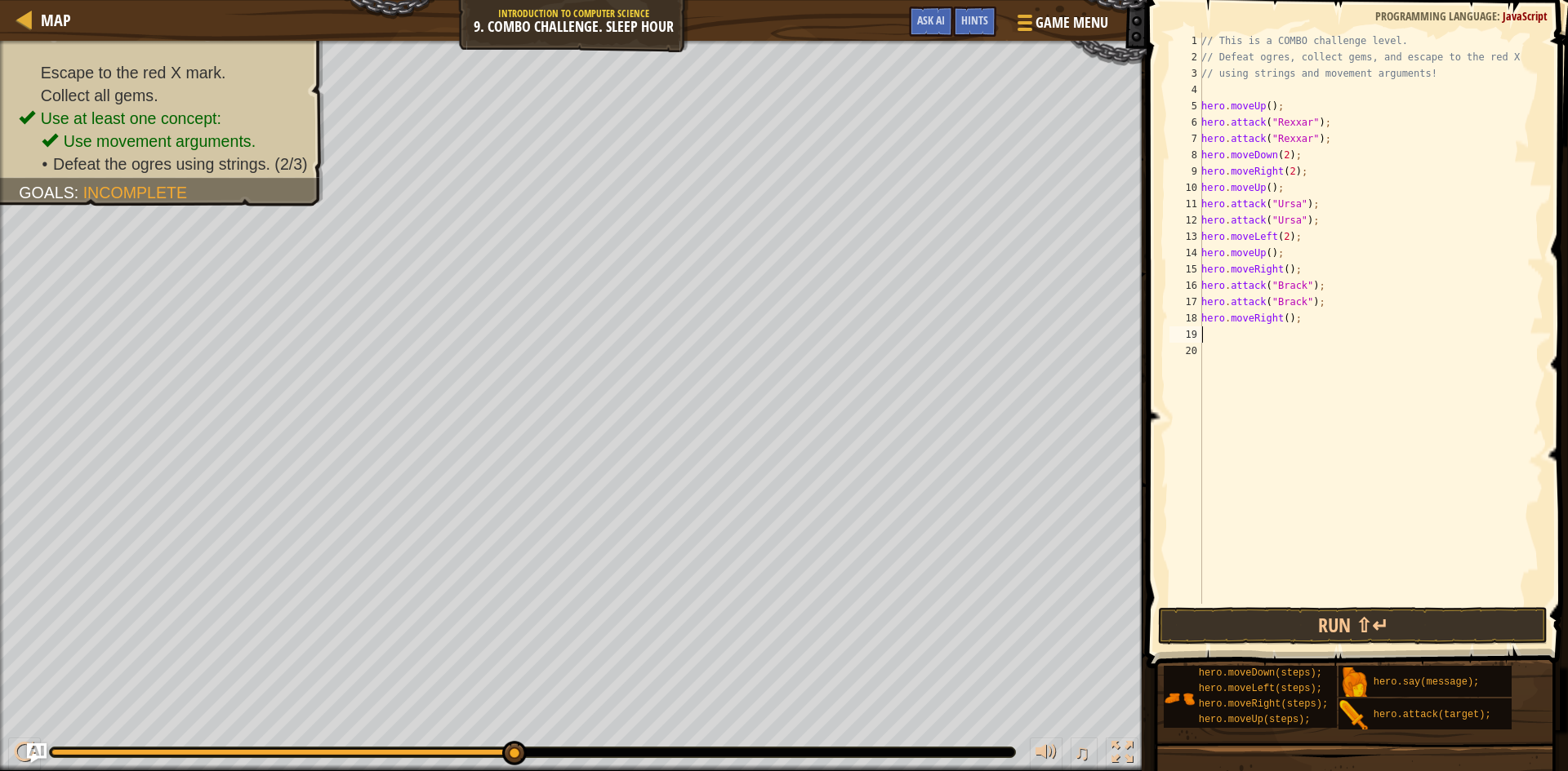
scroll to position [8, 0]
click at [1281, 321] on div "// This is a COMBO challenge level. // Defeat ogres, collect gems, and escape t…" at bounding box center [1370, 334] width 345 height 604
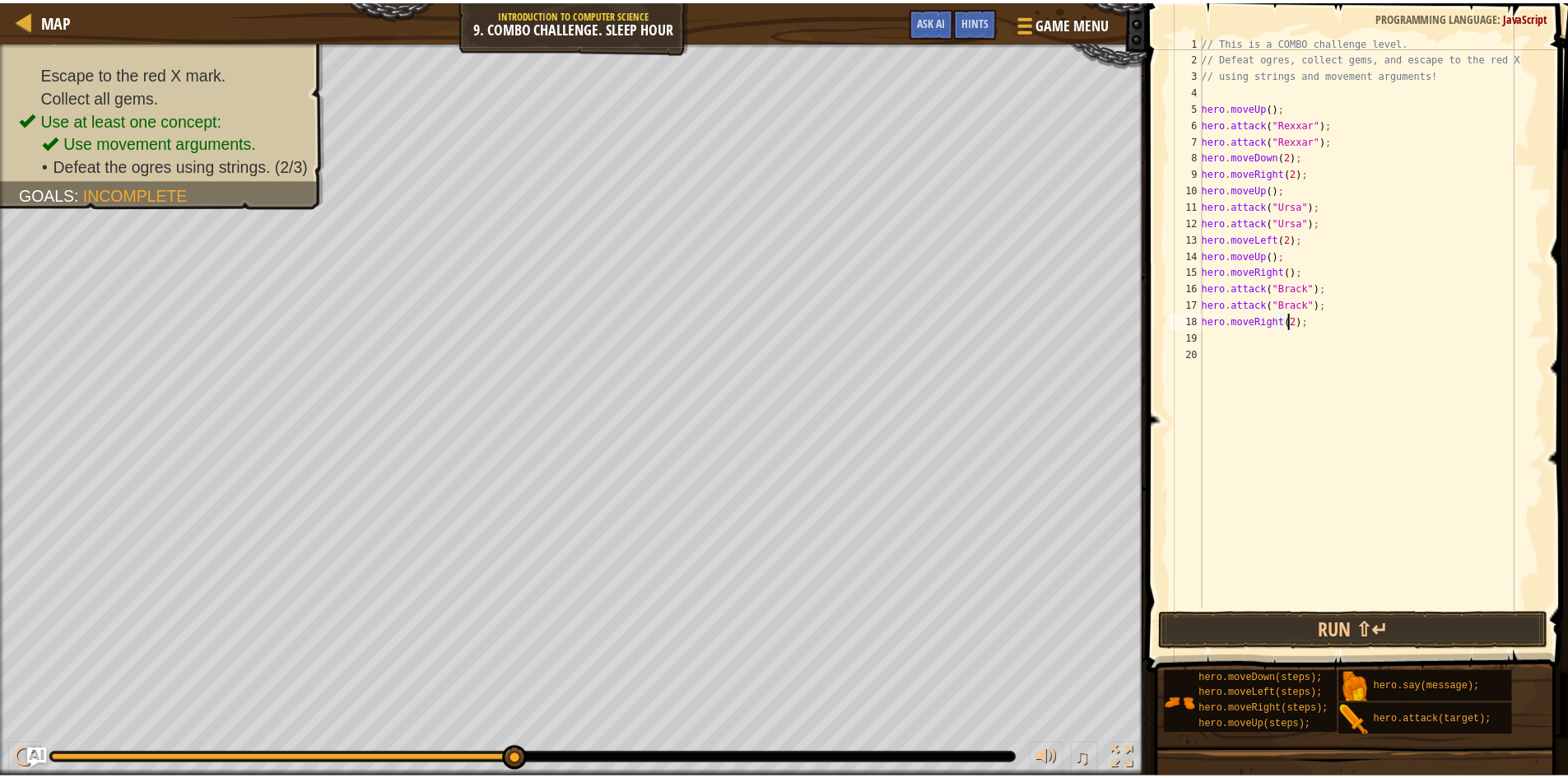
scroll to position [8, 8]
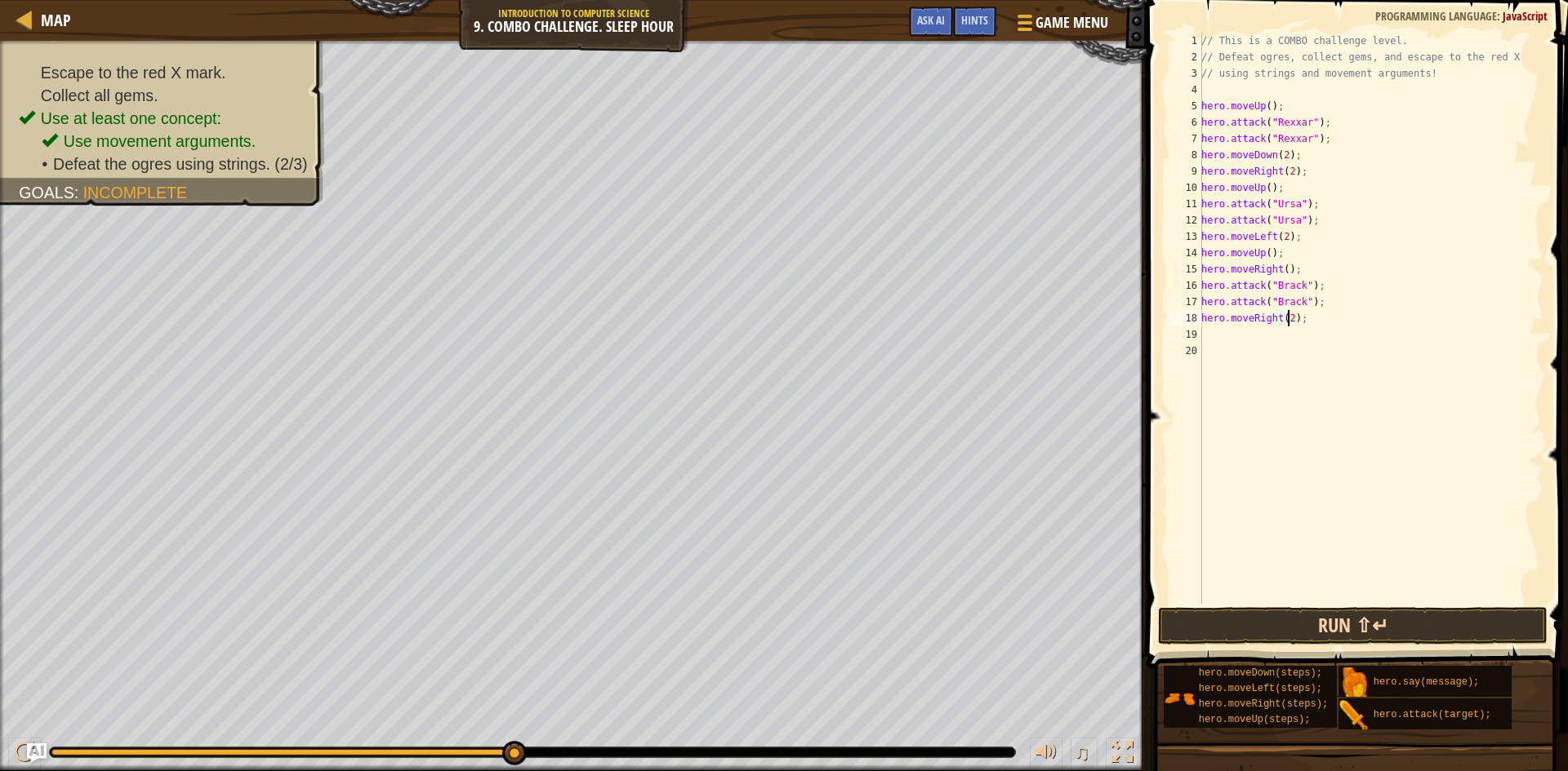
type textarea "hero.moveRight(2);"
click at [1318, 633] on button "Run ⇧↵" at bounding box center [1353, 625] width 389 height 38
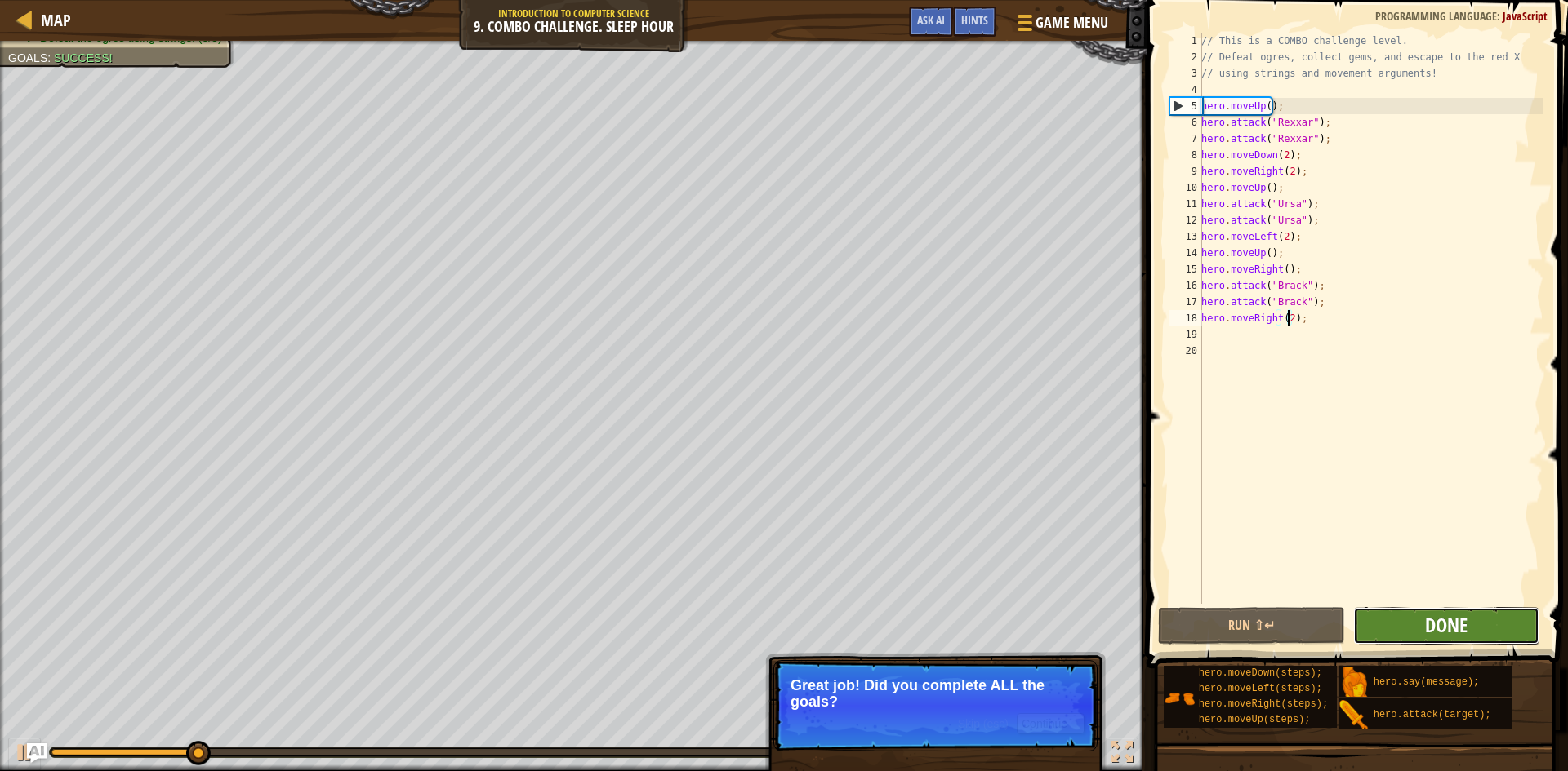
click at [1431, 625] on span "Done" at bounding box center [1446, 625] width 43 height 26
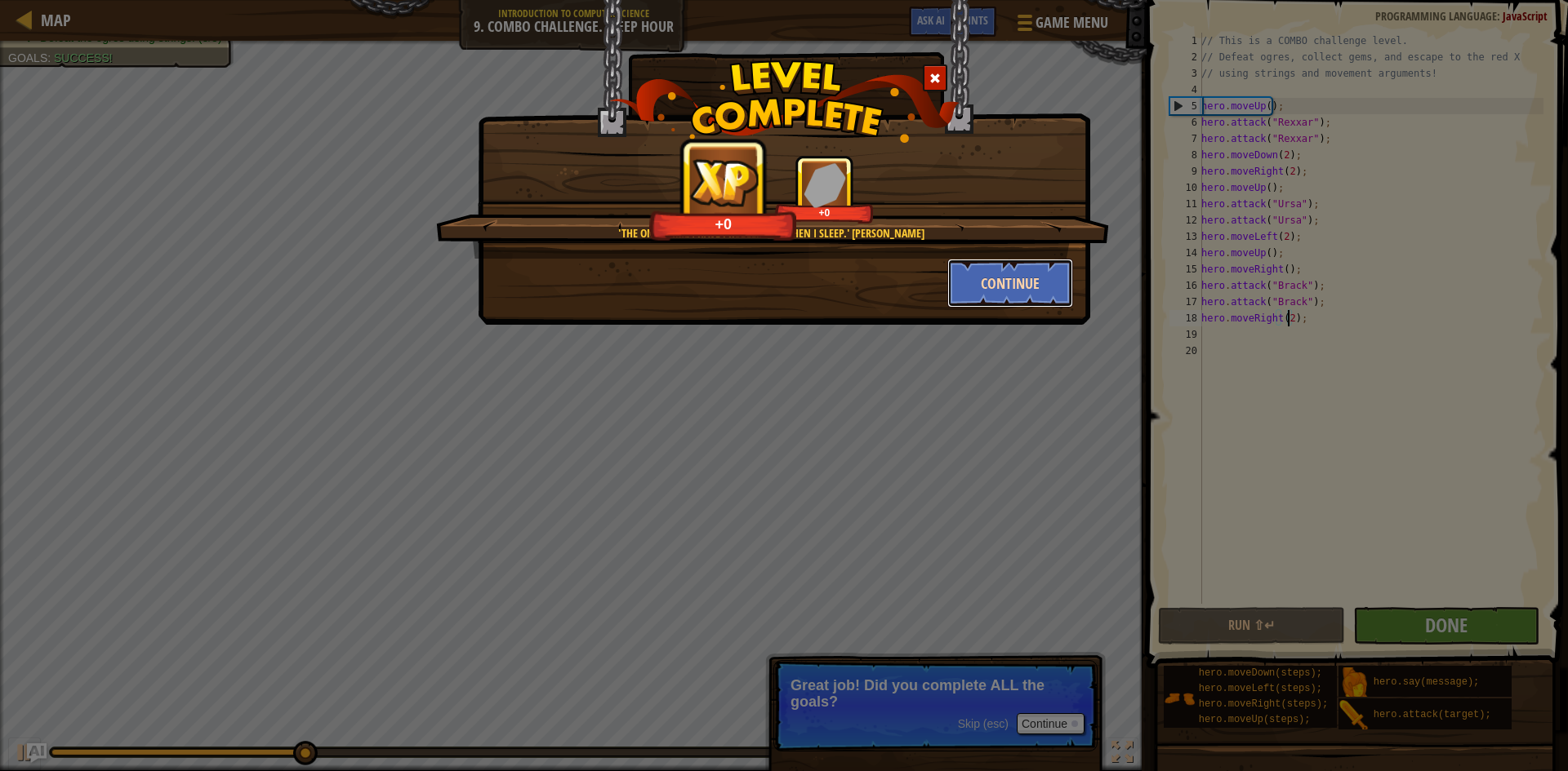
click at [1010, 290] on button "Continue" at bounding box center [1010, 283] width 126 height 49
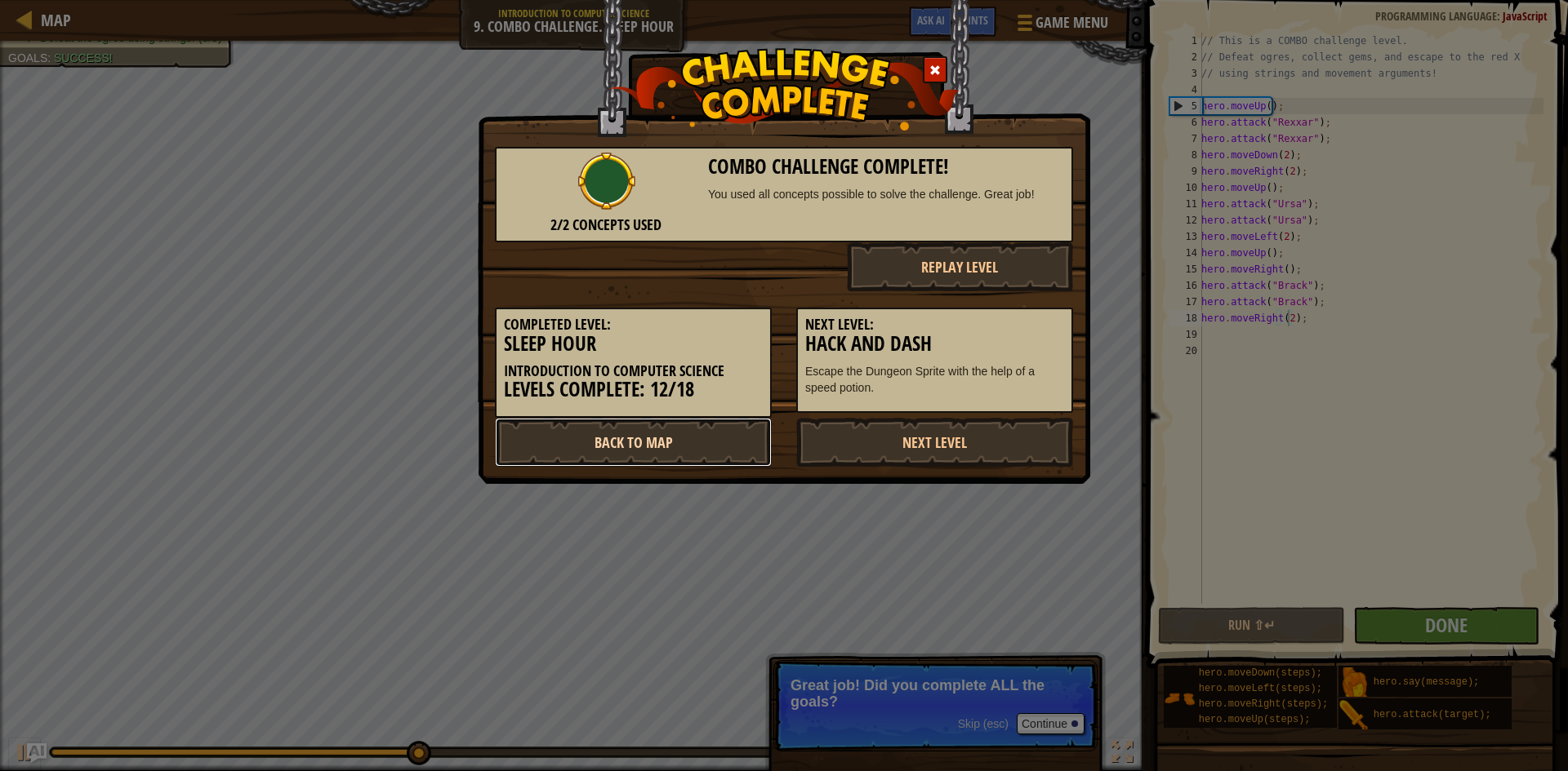
click at [706, 430] on link "Back to Map" at bounding box center [633, 442] width 277 height 49
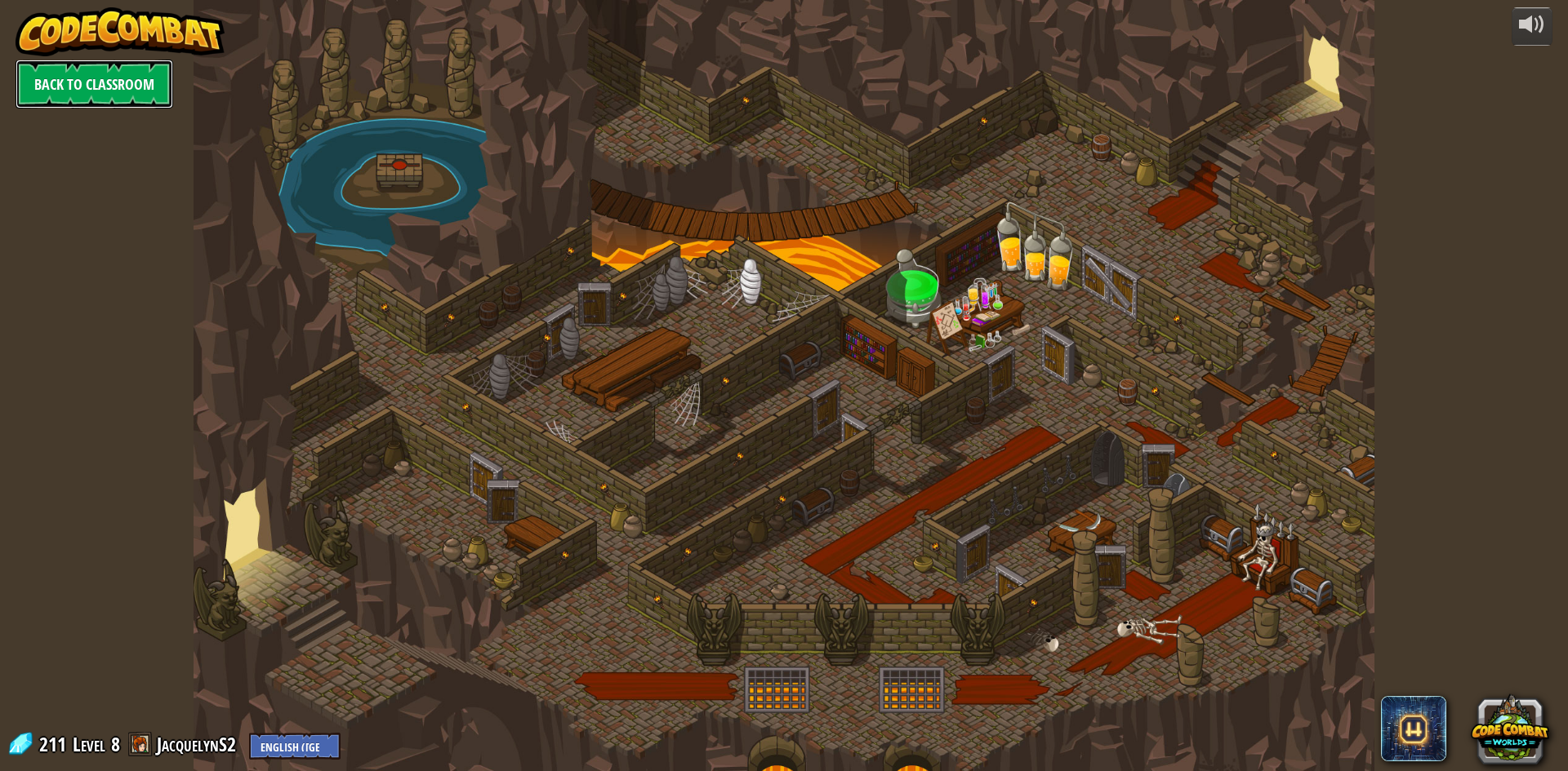
click at [64, 71] on link "Back to Classroom" at bounding box center [95, 84] width 157 height 49
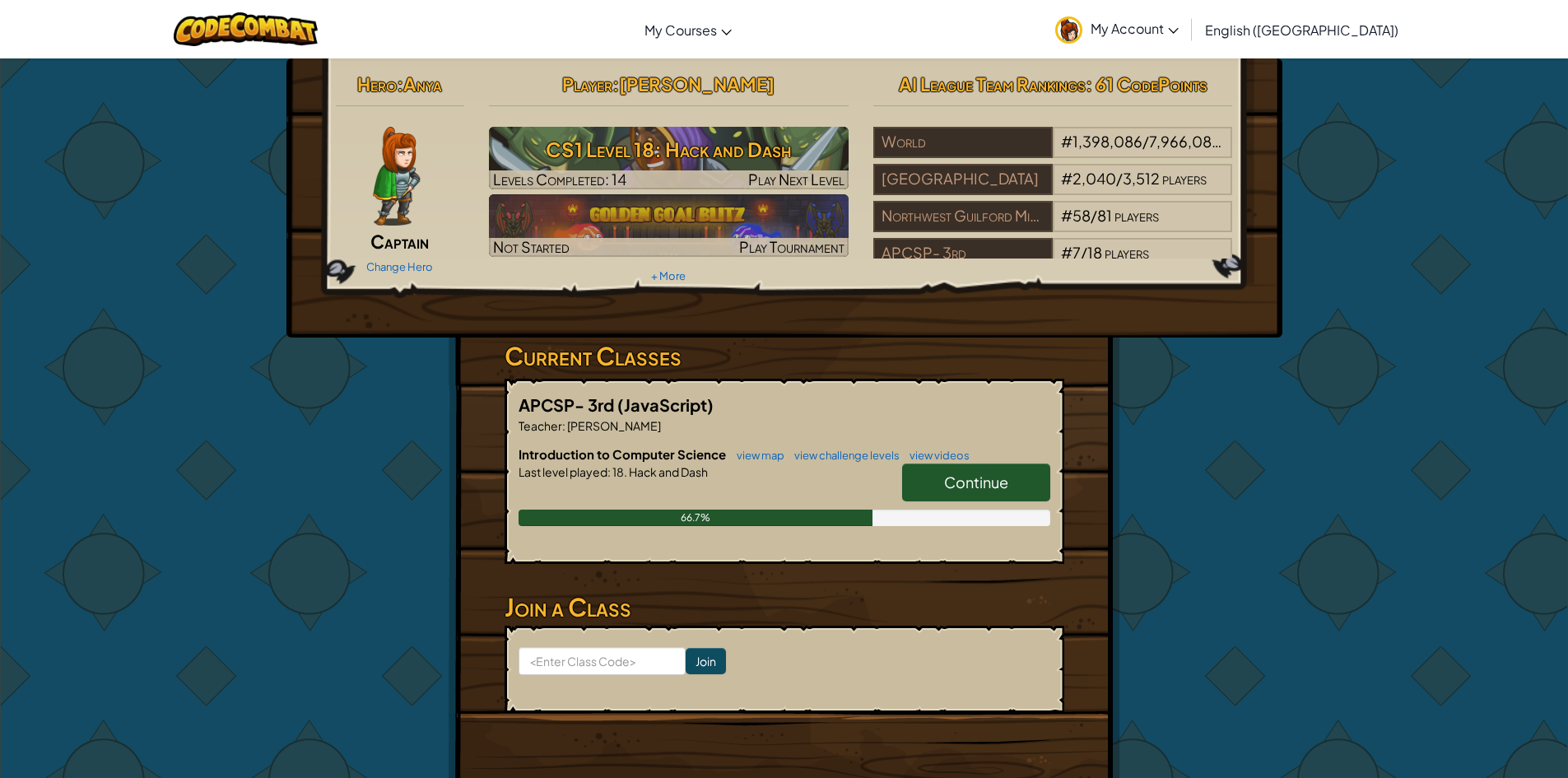
click at [941, 477] on link "Continue" at bounding box center [976, 482] width 148 height 38
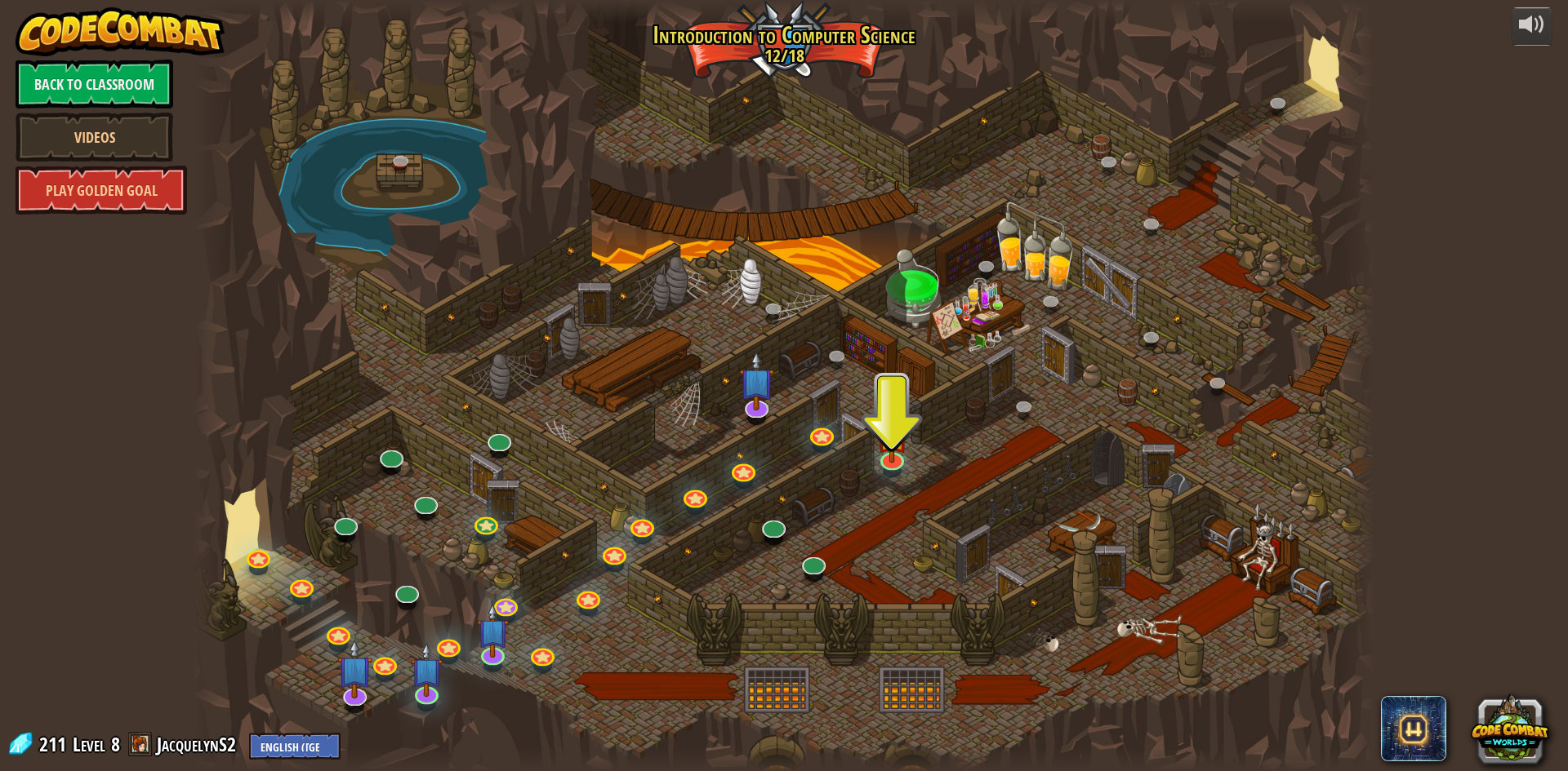
click at [616, 728] on div at bounding box center [784, 385] width 1181 height 771
click at [761, 400] on img at bounding box center [756, 367] width 34 height 80
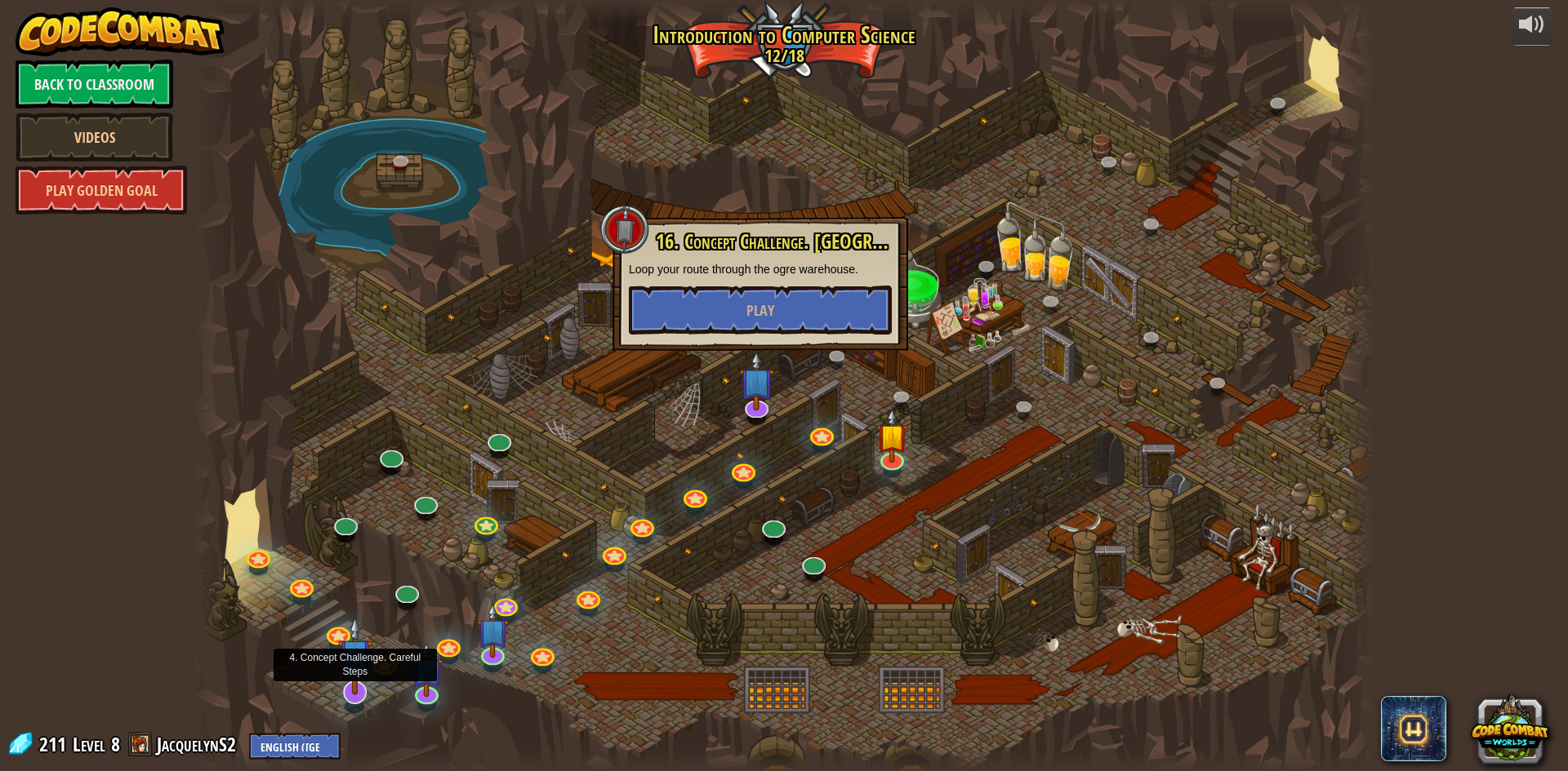
click at [355, 685] on img at bounding box center [355, 655] width 34 height 80
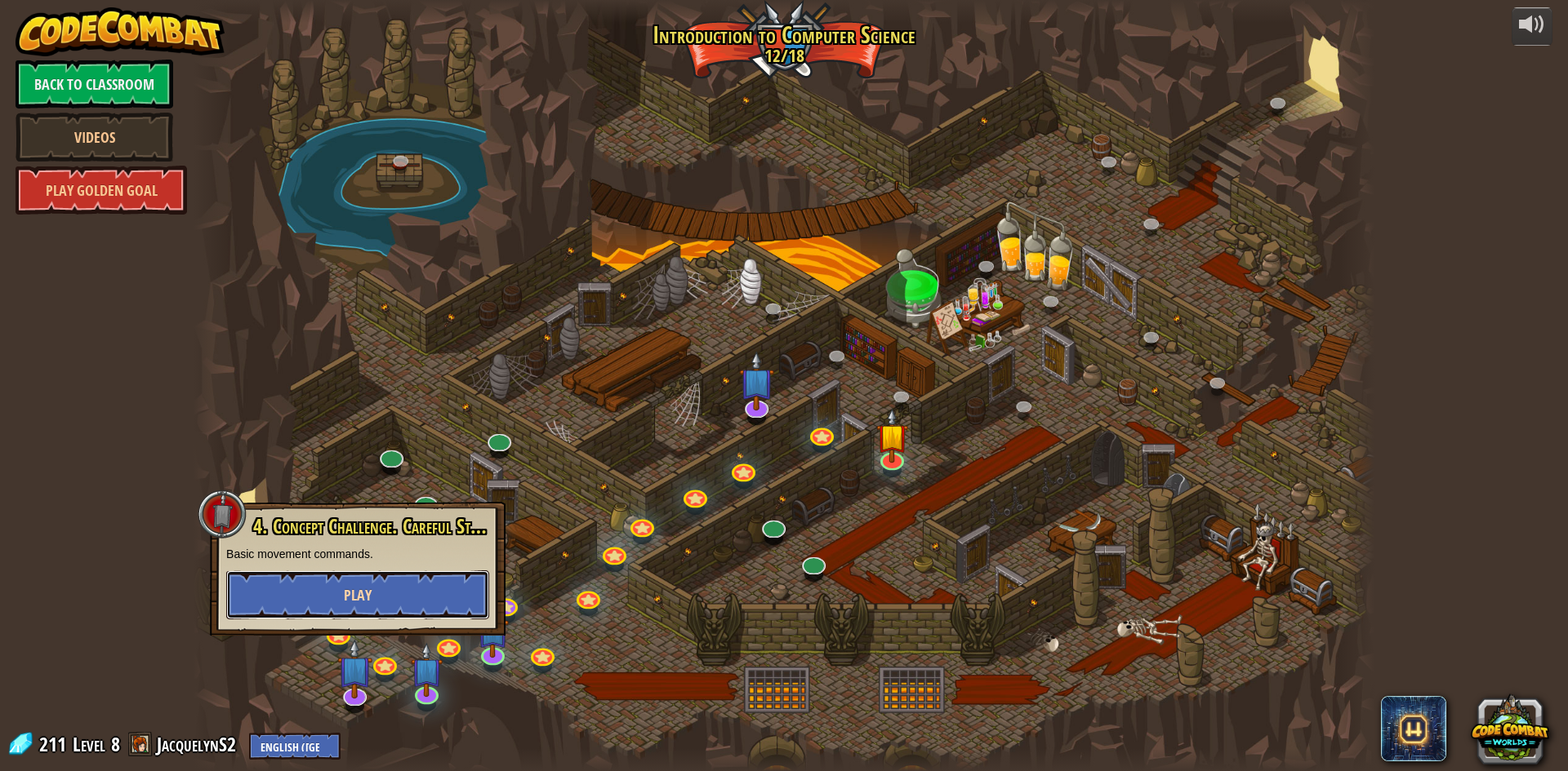
click at [392, 598] on button "Play" at bounding box center [358, 595] width 263 height 49
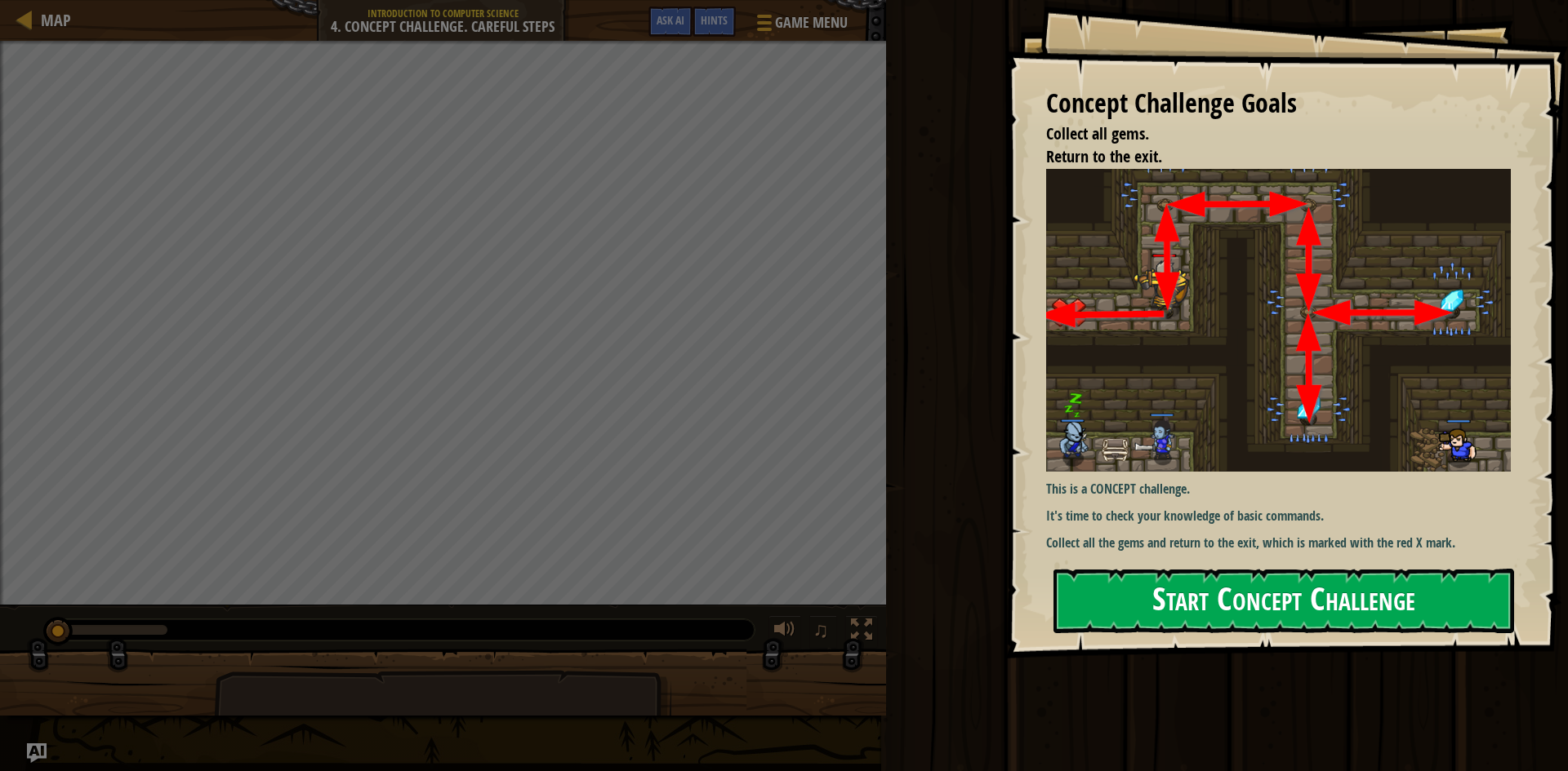
click at [1364, 605] on button "Start Concept Challenge" at bounding box center [1284, 601] width 461 height 64
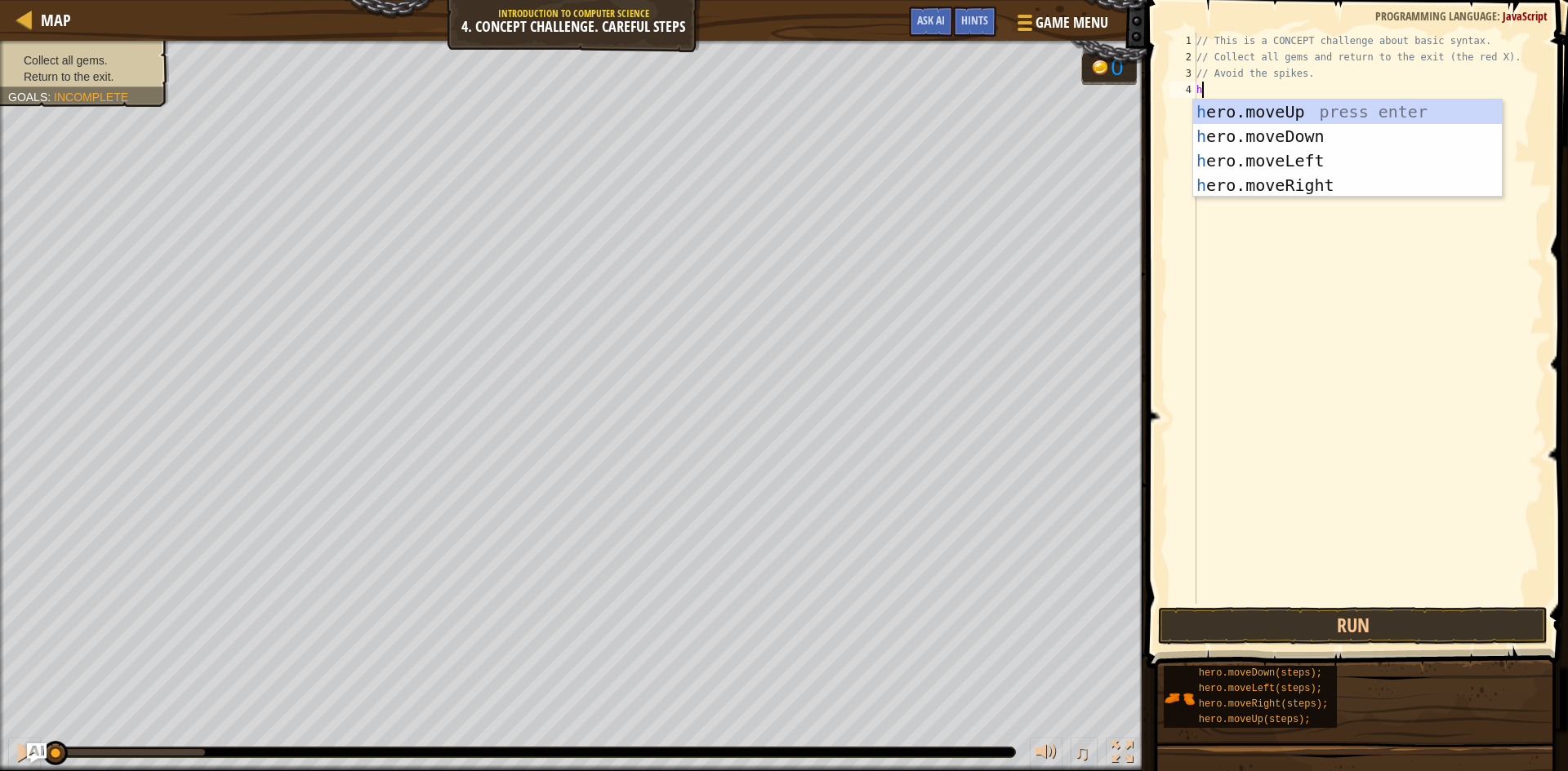
scroll to position [8, 0]
type textarea "he"
click at [1271, 111] on div "he ro.moveUp press enter he ro.moveDown press enter he ro.moveLeft press enter …" at bounding box center [1347, 172] width 309 height 146
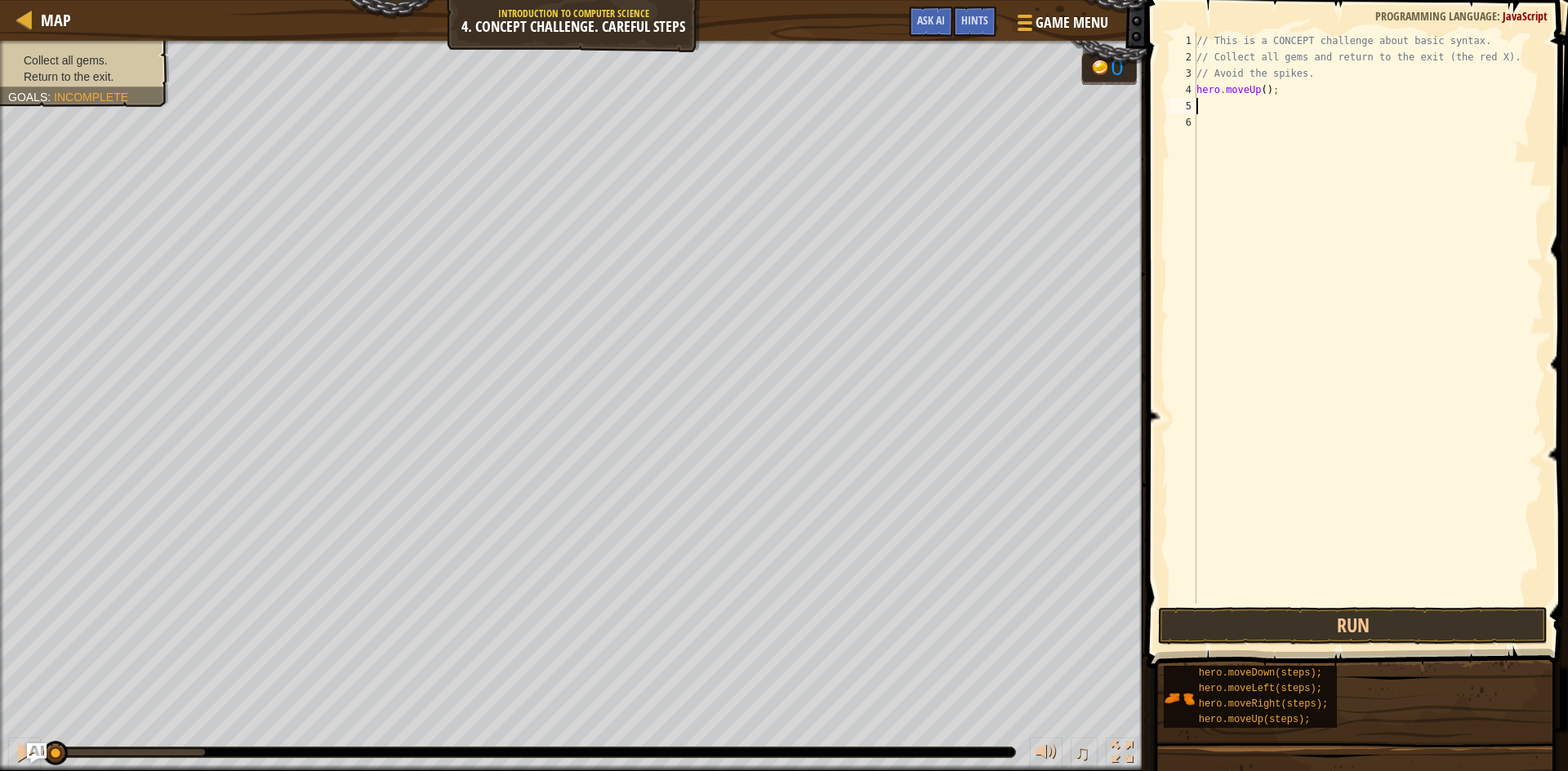
type textarea "h"
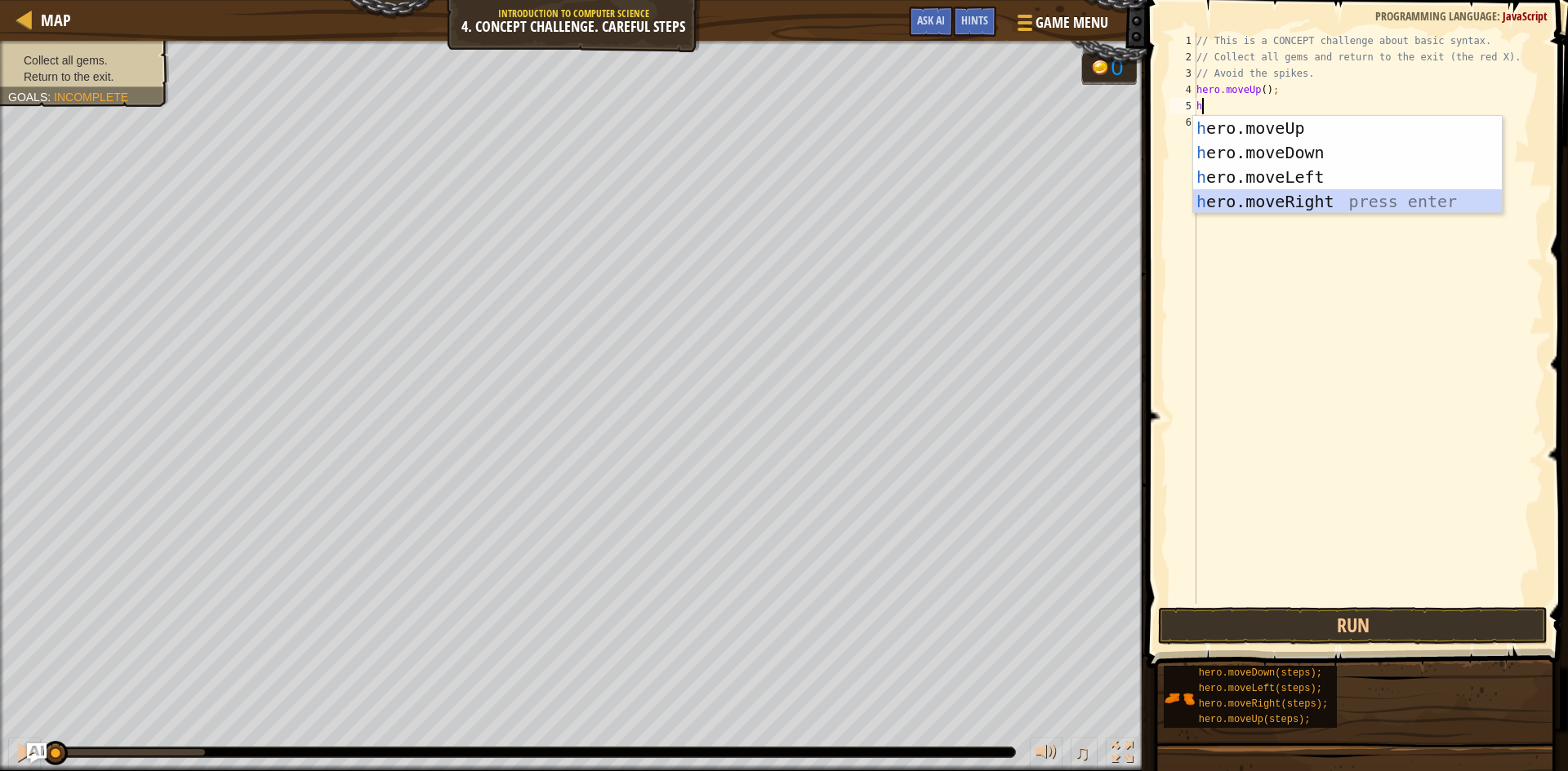
click at [1316, 201] on div "h ero.moveUp press enter h ero.moveDown press enter h ero.moveLeft press enter …" at bounding box center [1347, 188] width 309 height 146
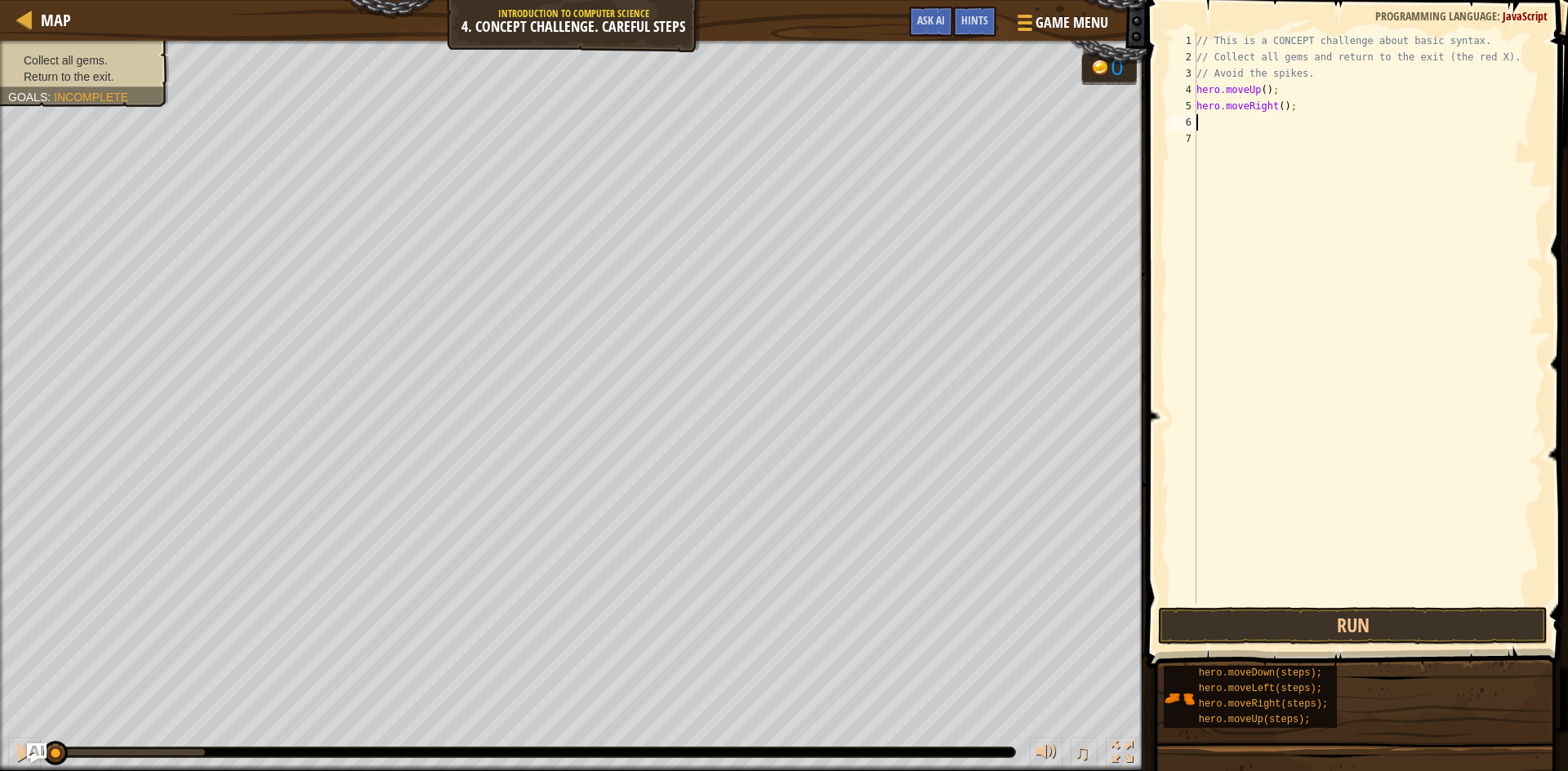
type textarea "h"
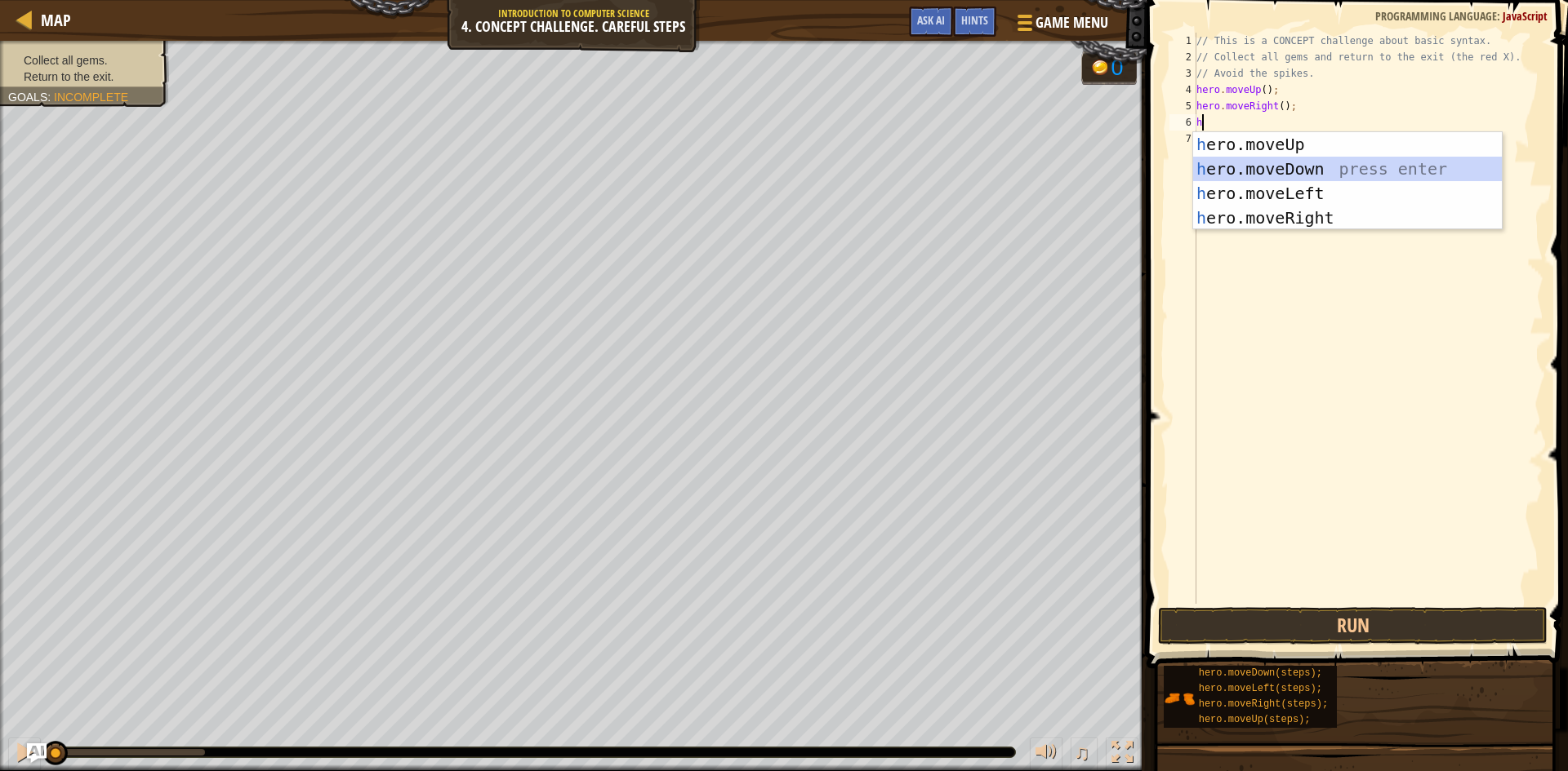
click at [1261, 167] on div "h ero.moveUp press enter h ero.moveDown press enter h ero.moveLeft press enter …" at bounding box center [1347, 205] width 309 height 146
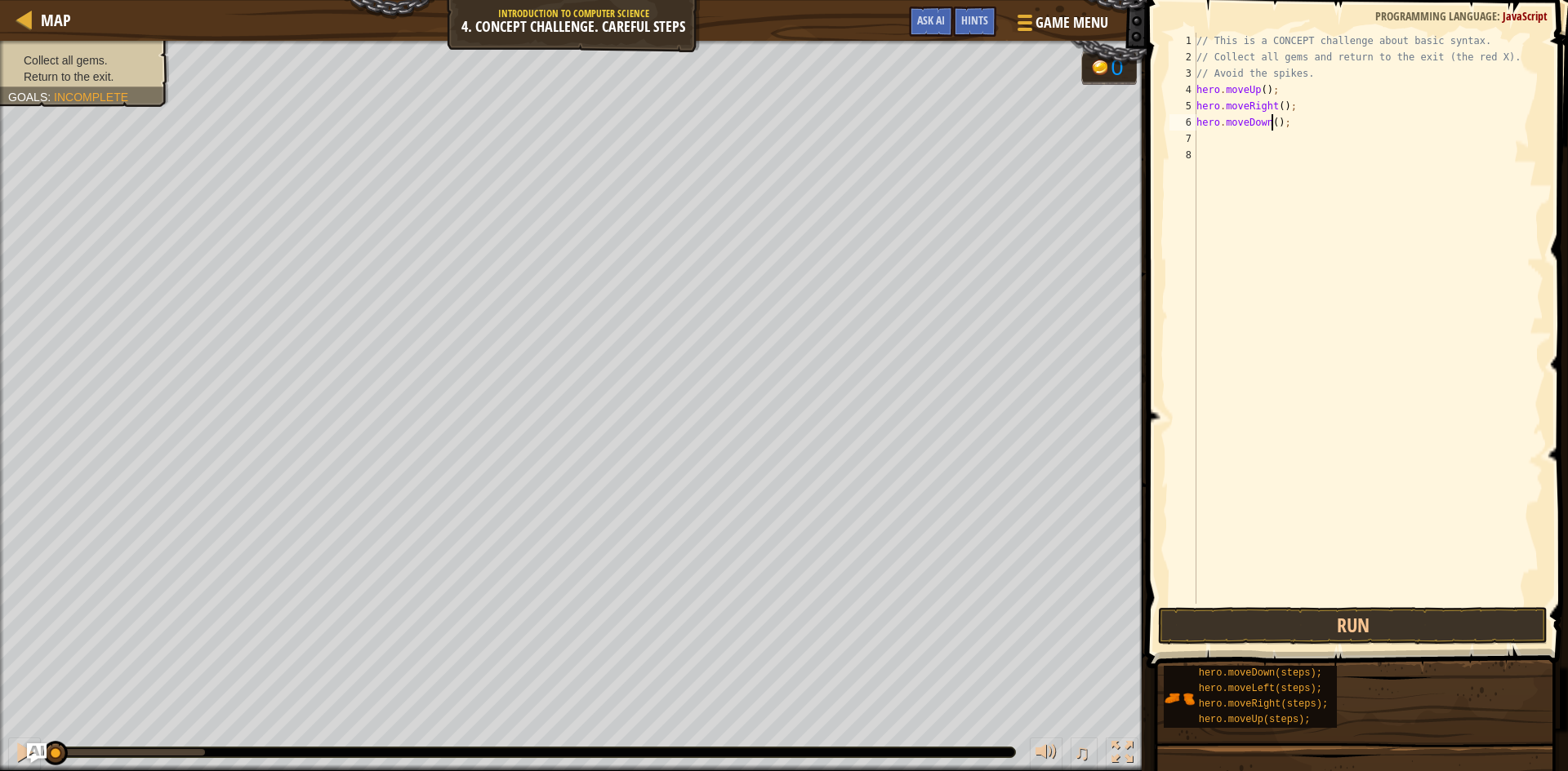
click at [1271, 123] on div "// This is a CONCEPT challenge about basic syntax. // Collect all gems and retu…" at bounding box center [1368, 334] width 350 height 604
type textarea "hero.moveDown(3);"
click at [1258, 141] on div "// This is a CONCEPT challenge about basic syntax. // Collect all gems and retu…" at bounding box center [1368, 334] width 350 height 604
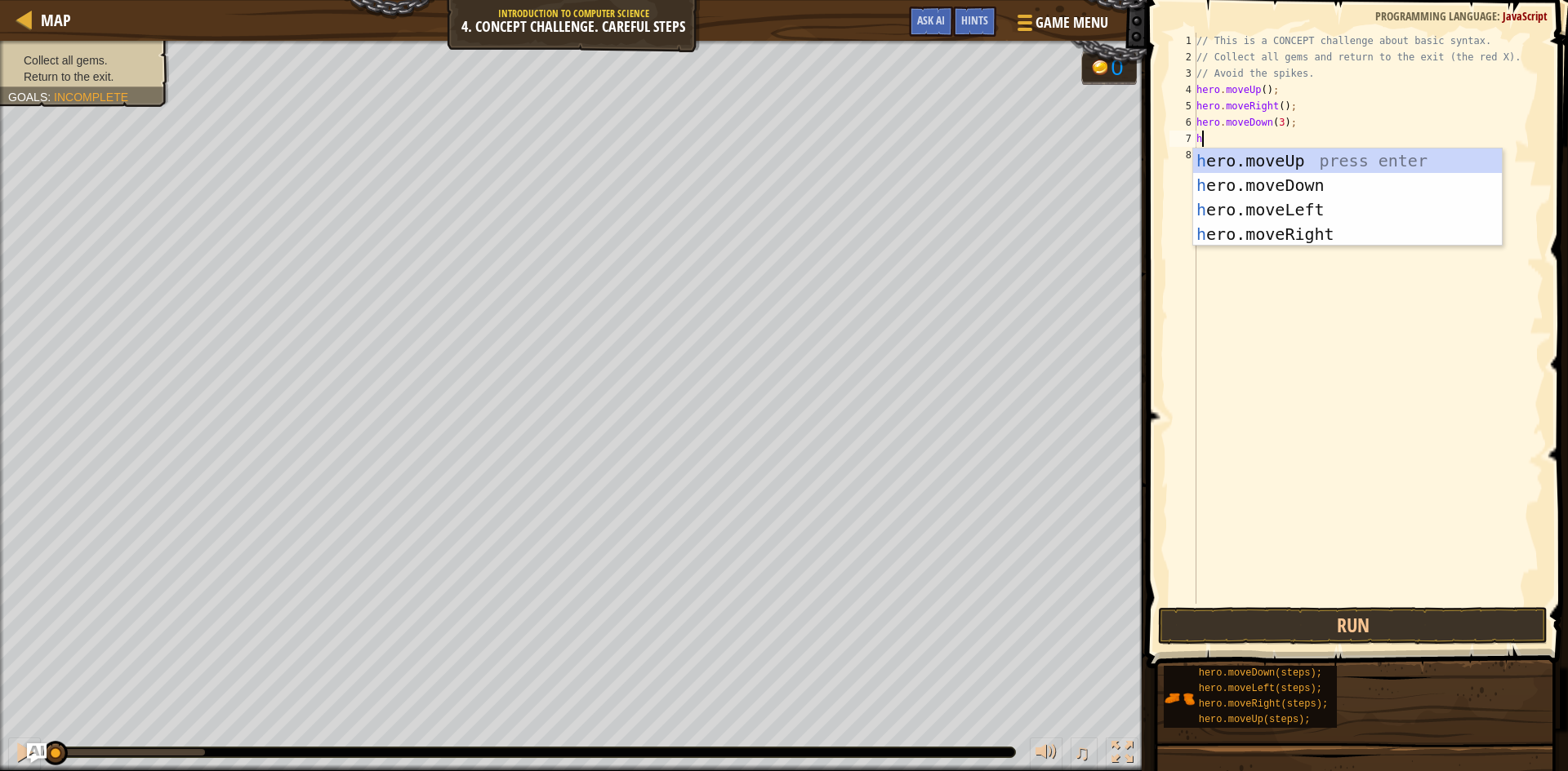
type textarea "he"
click at [1256, 157] on div "he ro.moveUp press enter he ro.moveDown press enter he ro.moveLeft press enter …" at bounding box center [1347, 221] width 309 height 146
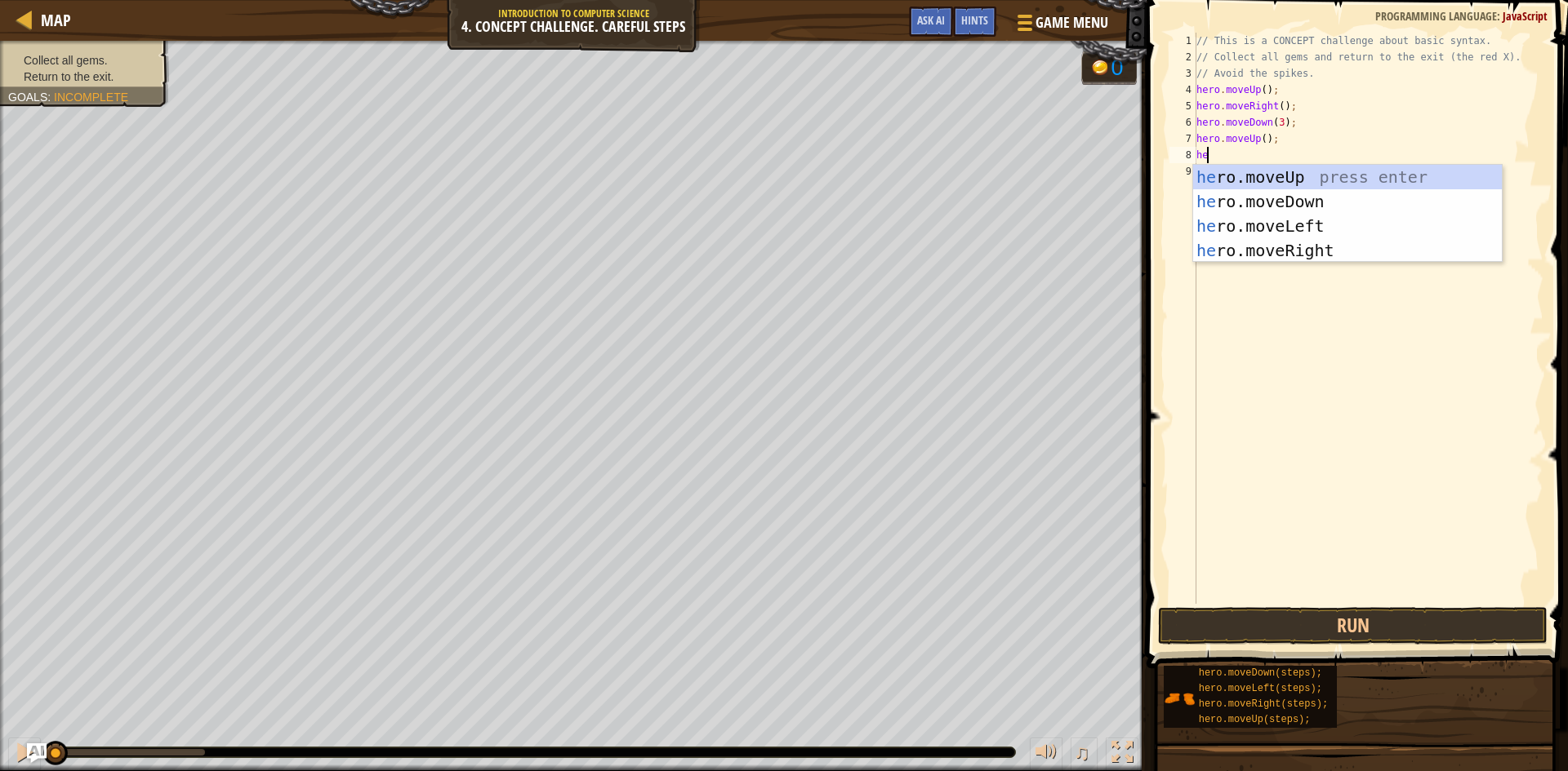
type textarea "her"
click at [1289, 249] on div "her o.moveUp press enter her o.moveDown press enter her o.moveLeft press enter …" at bounding box center [1347, 238] width 309 height 146
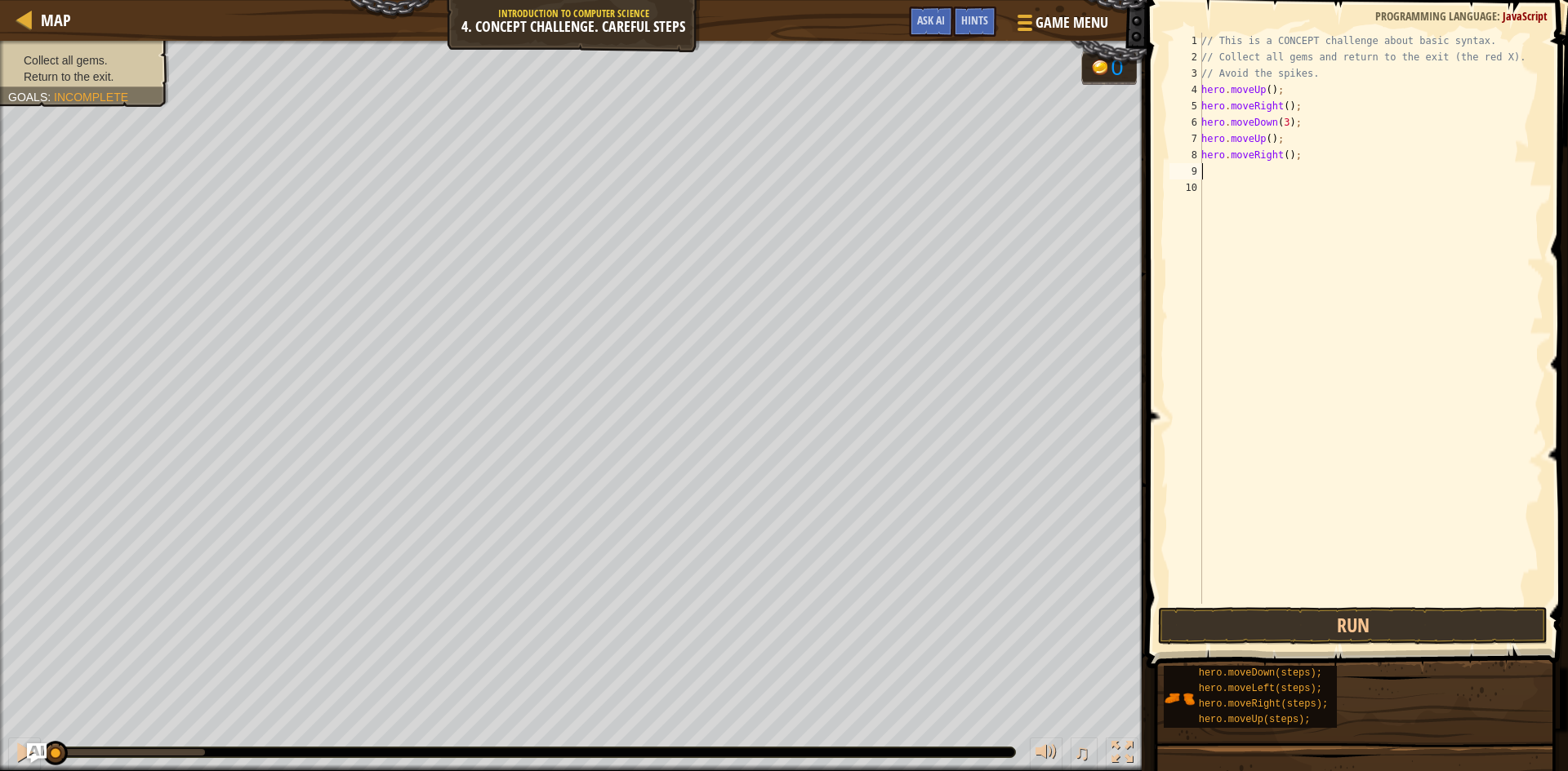
scroll to position [8, 0]
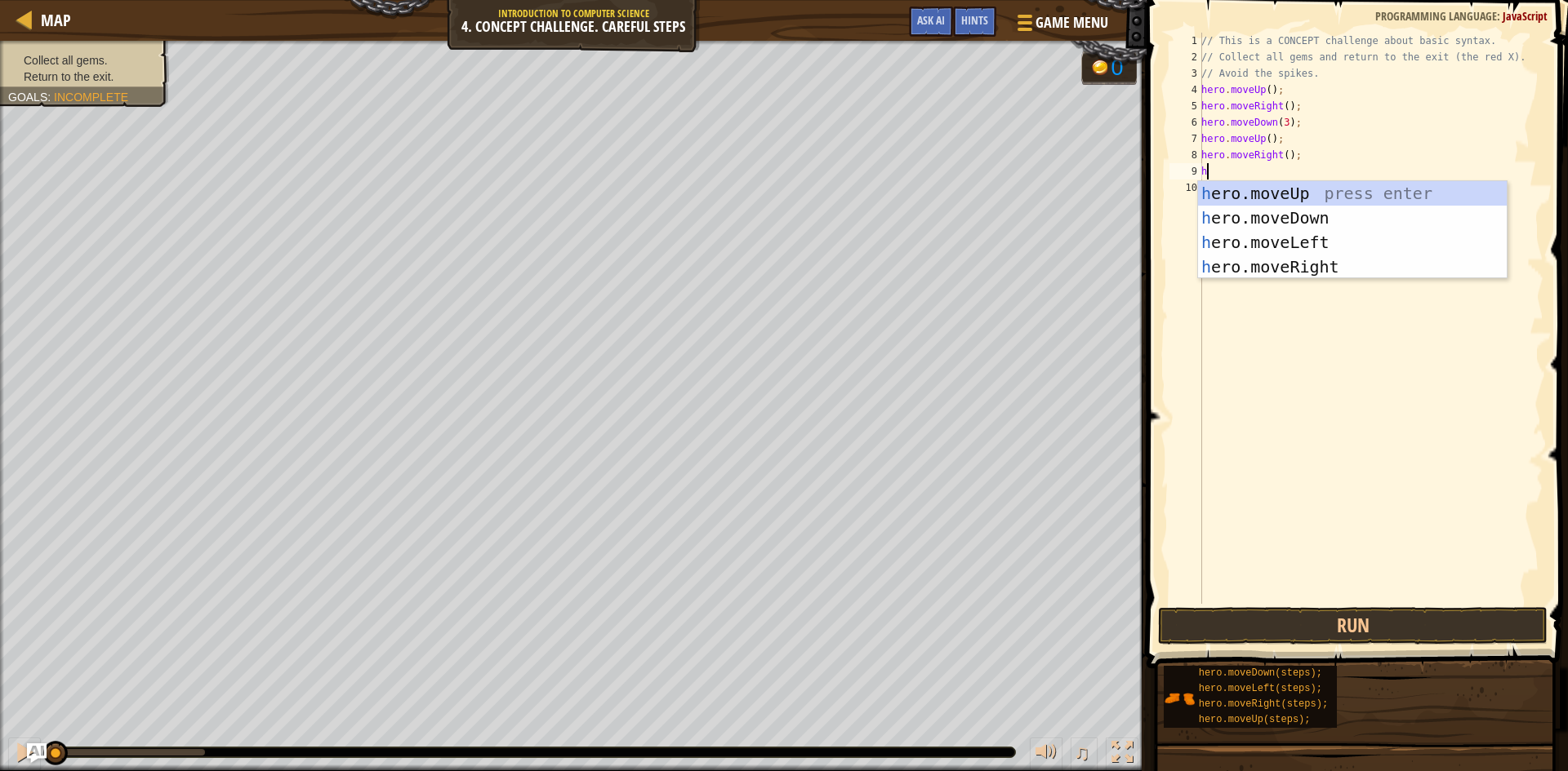
type textarea "he"
click at [1261, 247] on div "he ro.moveUp press enter he ro.moveDown press enter he ro.moveLeft press enter …" at bounding box center [1352, 254] width 309 height 146
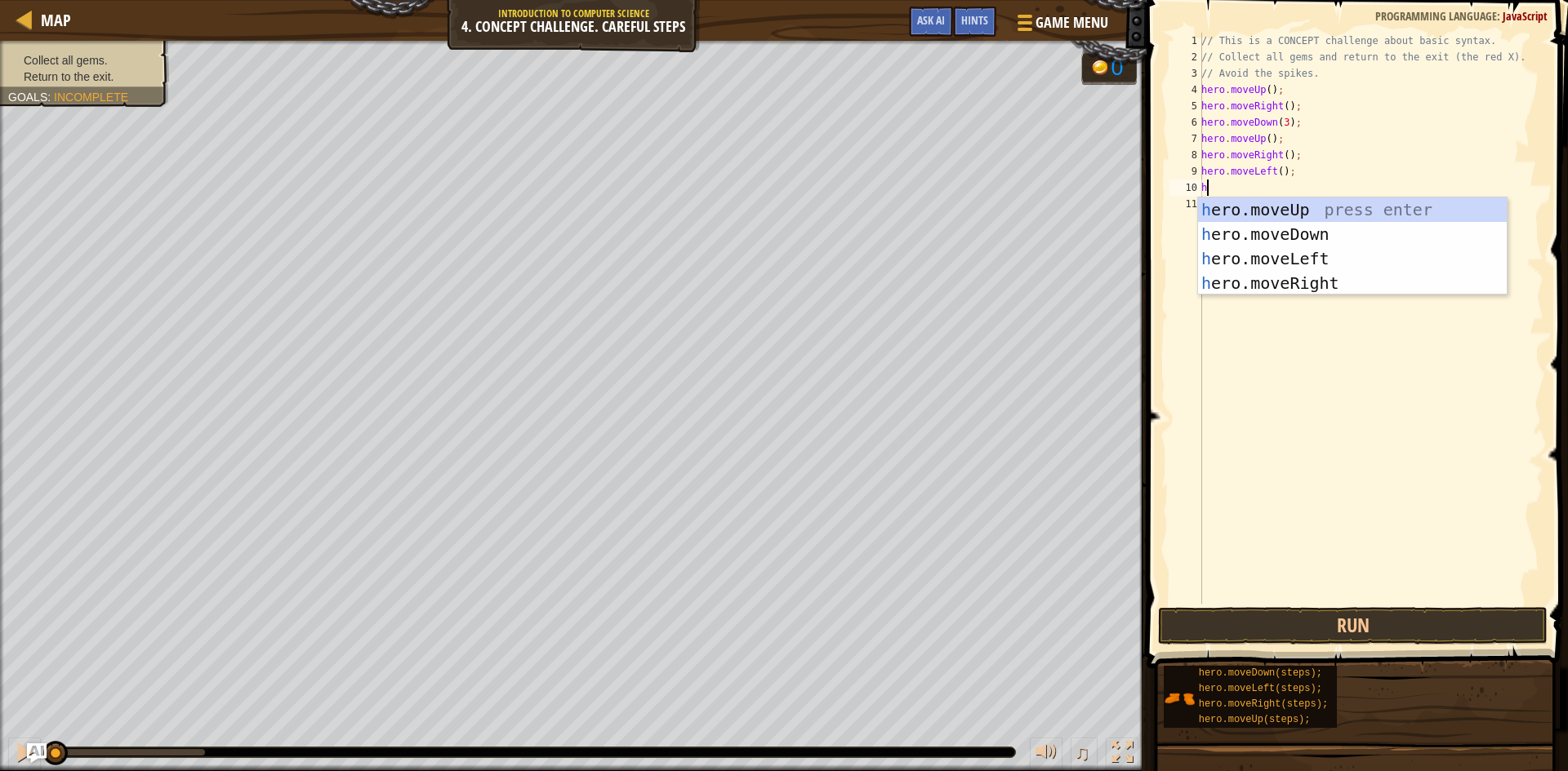
type textarea "he"
click at [1250, 205] on div "he ro.moveUp press enter he ro.moveDown press enter he ro.moveLeft press enter …" at bounding box center [1352, 270] width 309 height 146
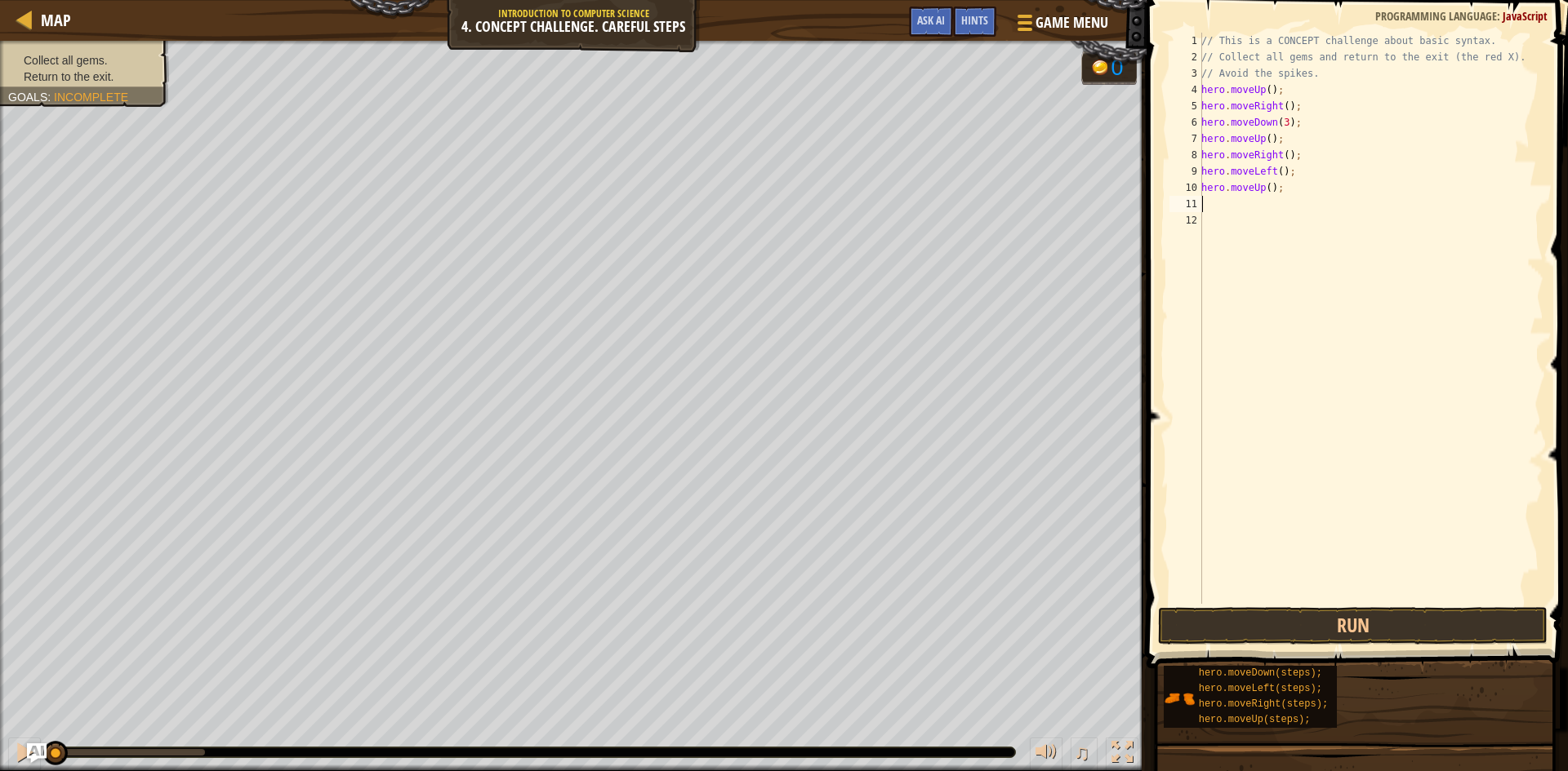
type textarea "h"
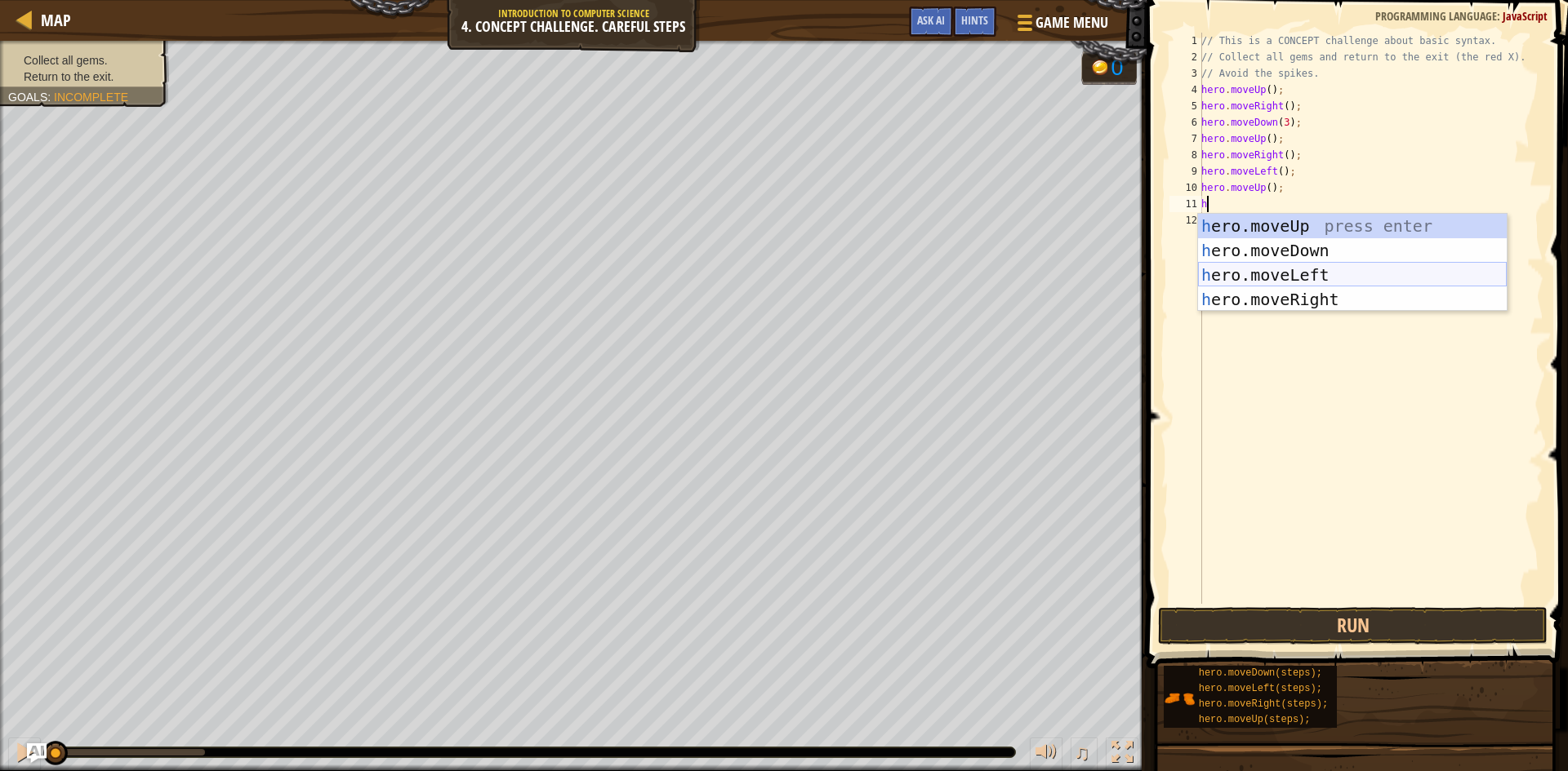
click at [1256, 272] on div "h ero.moveUp press enter h ero.moveDown press enter h ero.moveLeft press enter …" at bounding box center [1352, 286] width 309 height 146
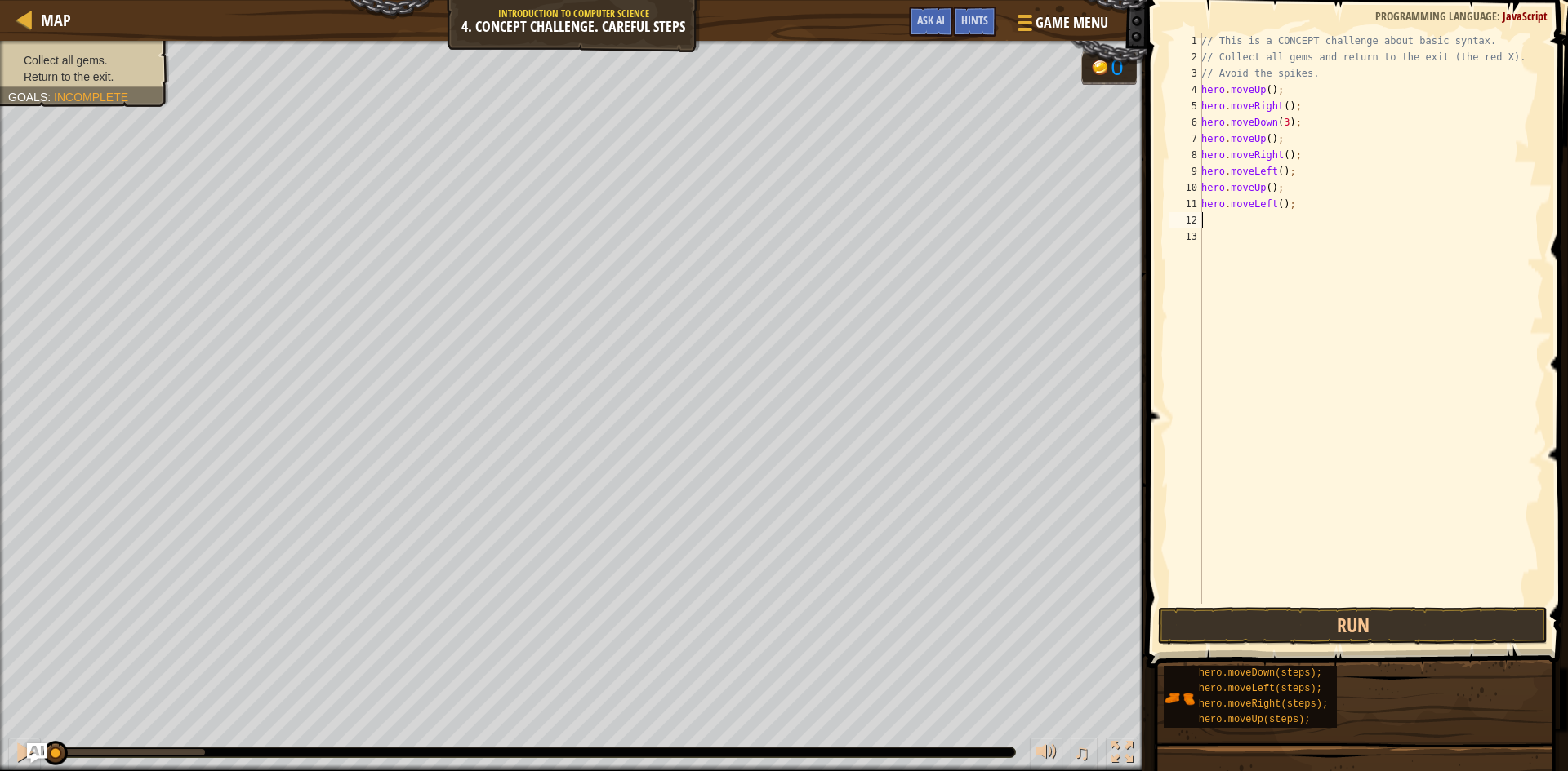
type textarea "h"
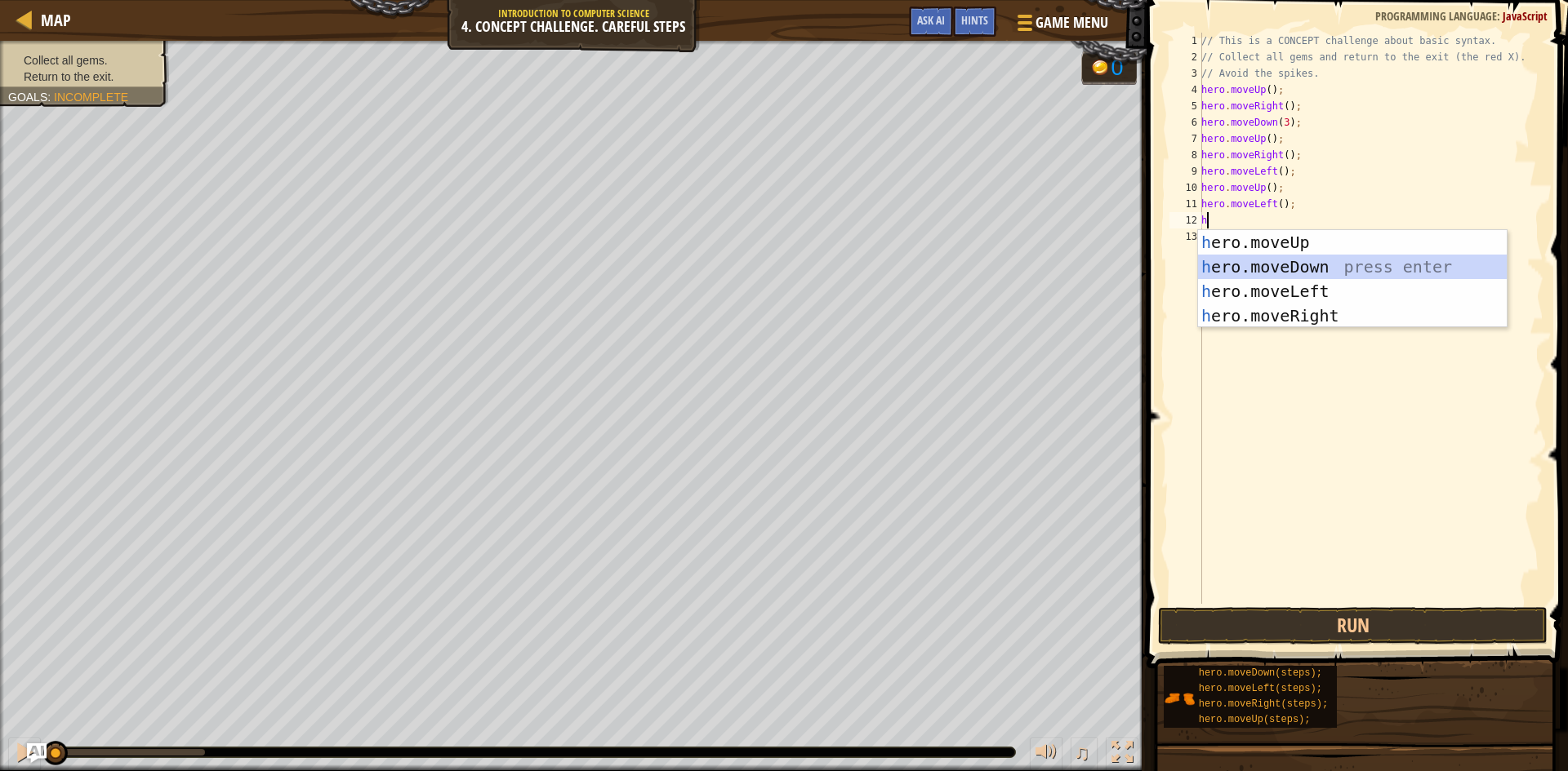
click at [1243, 265] on div "h ero.moveUp press enter h ero.moveDown press enter h ero.moveLeft press enter …" at bounding box center [1352, 303] width 309 height 146
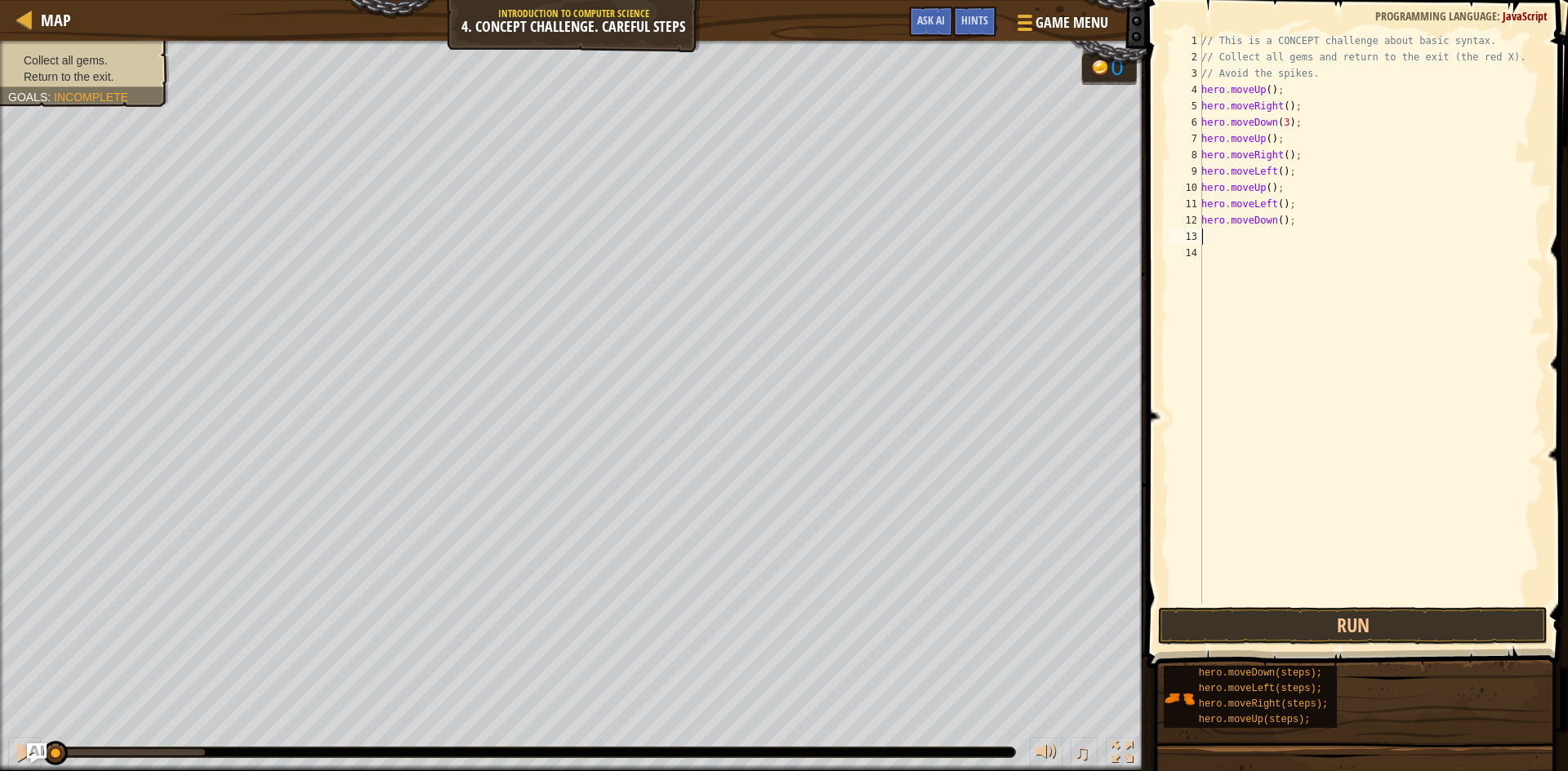
type textarea "h"
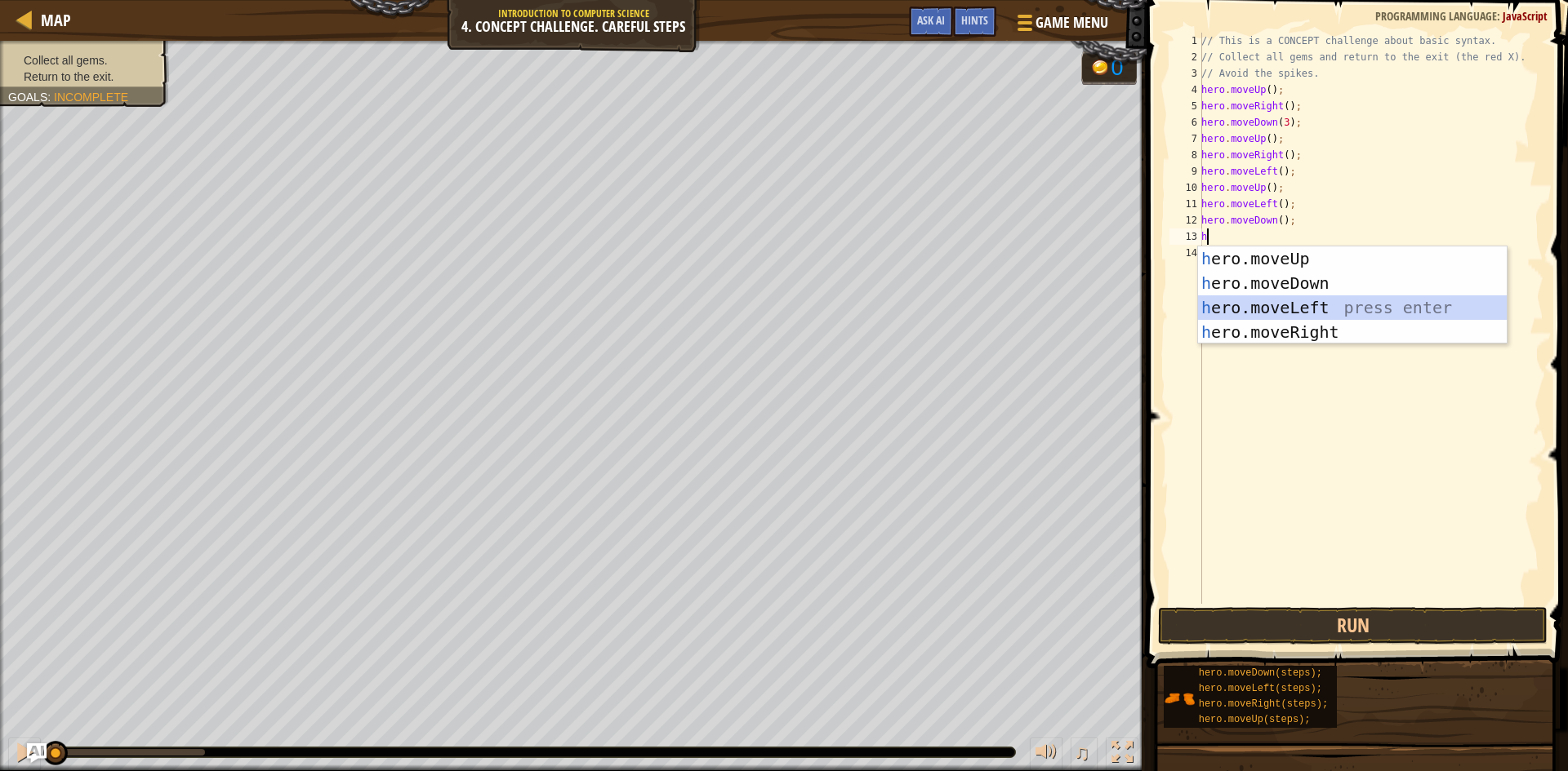
click at [1269, 306] on div "h ero.moveUp press enter h ero.moveDown press enter h ero.moveLeft press enter …" at bounding box center [1352, 319] width 309 height 146
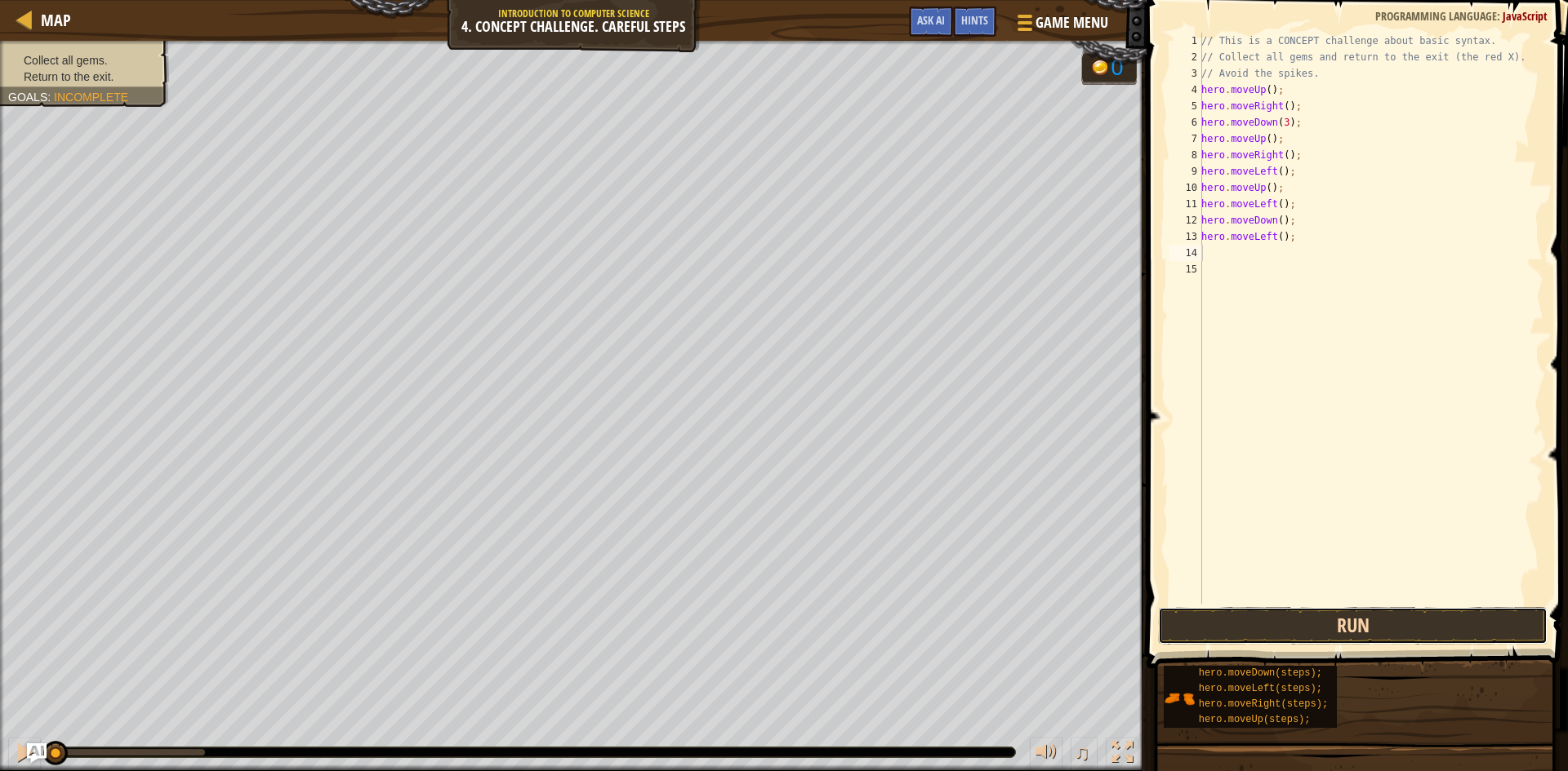
click at [1240, 616] on button "Run" at bounding box center [1353, 625] width 389 height 38
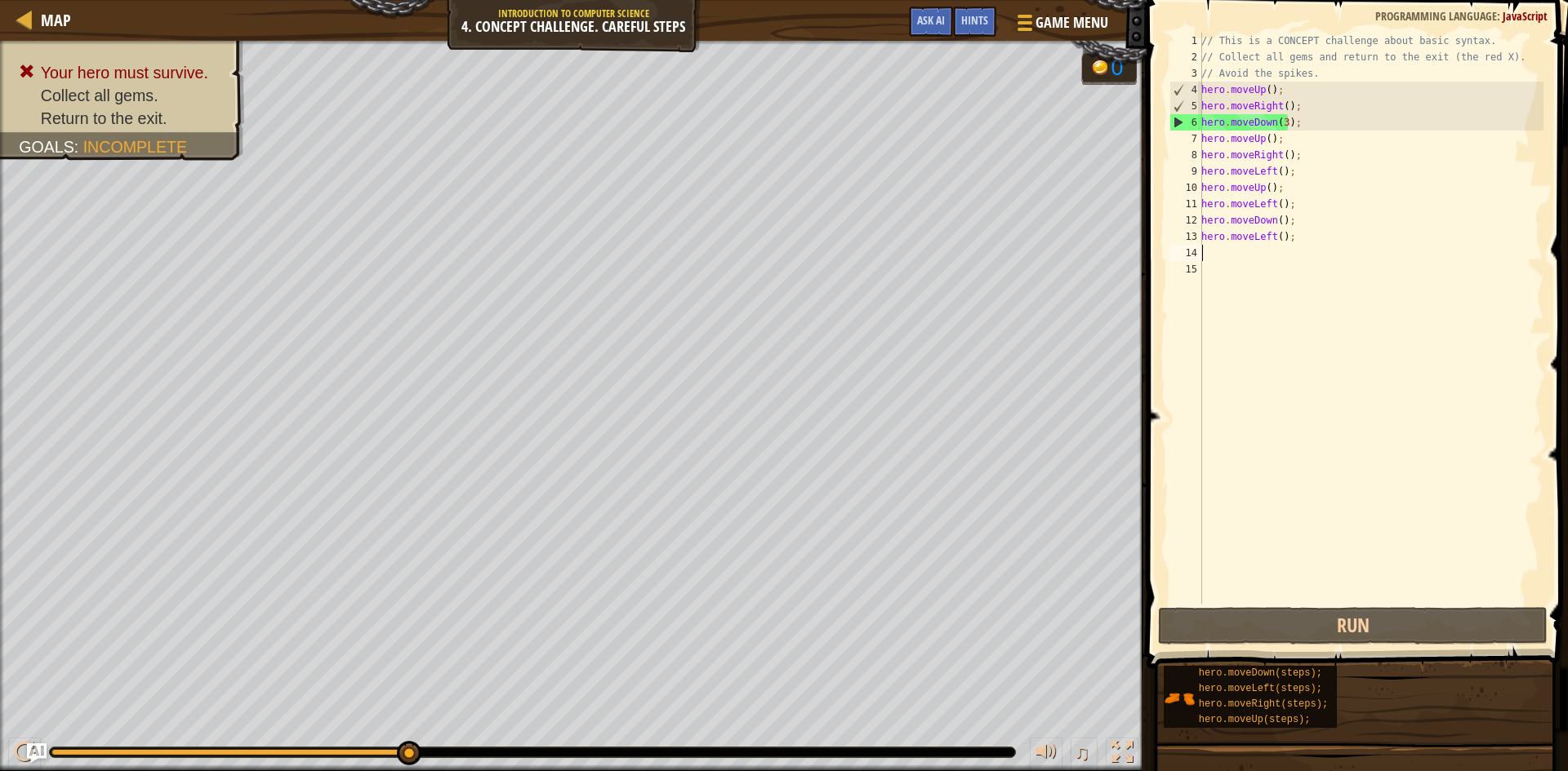
click at [1282, 126] on div "// This is a CONCEPT challenge about basic syntax. // Collect all gems and retu…" at bounding box center [1370, 334] width 345 height 604
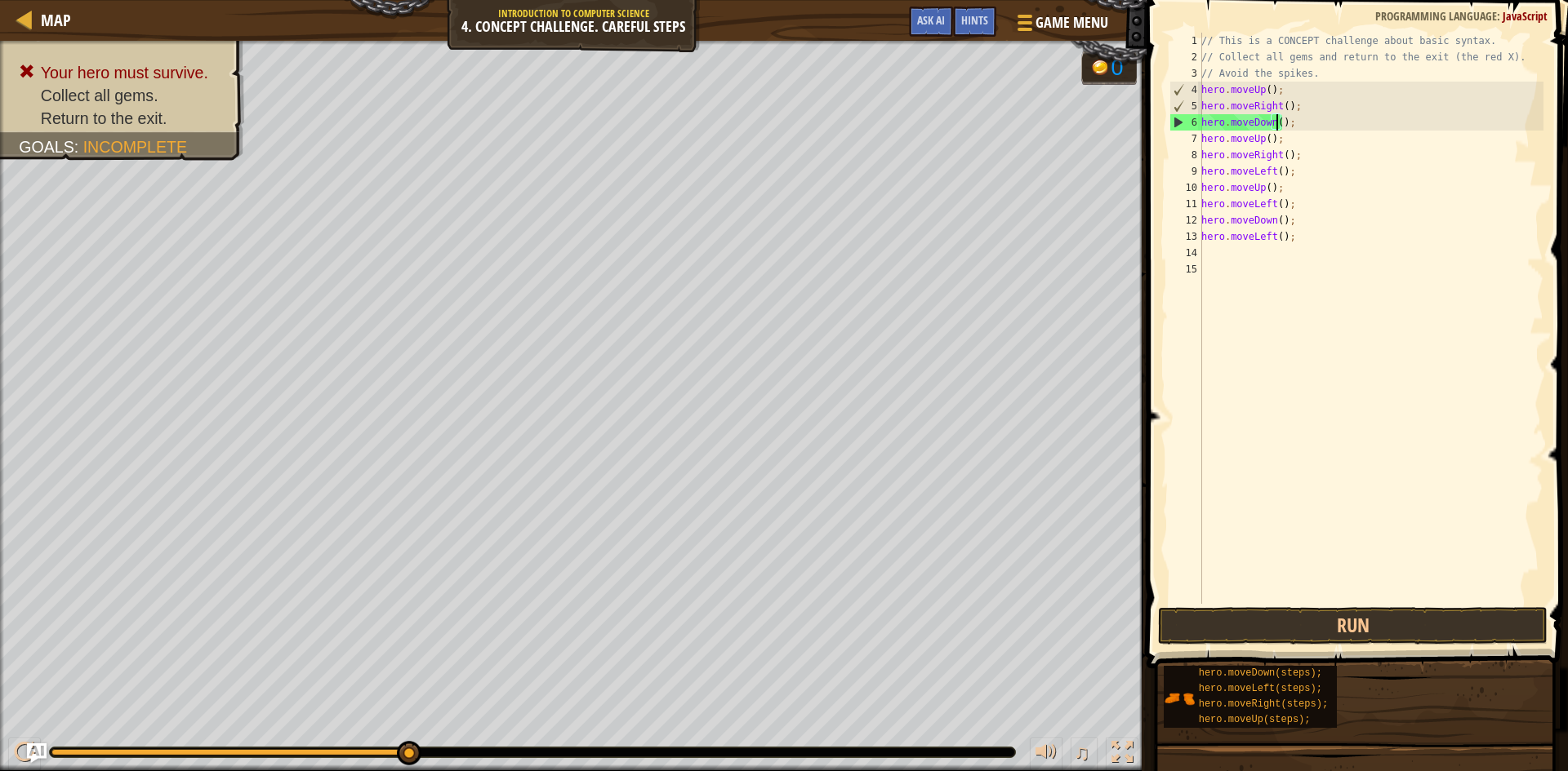
scroll to position [8, 7]
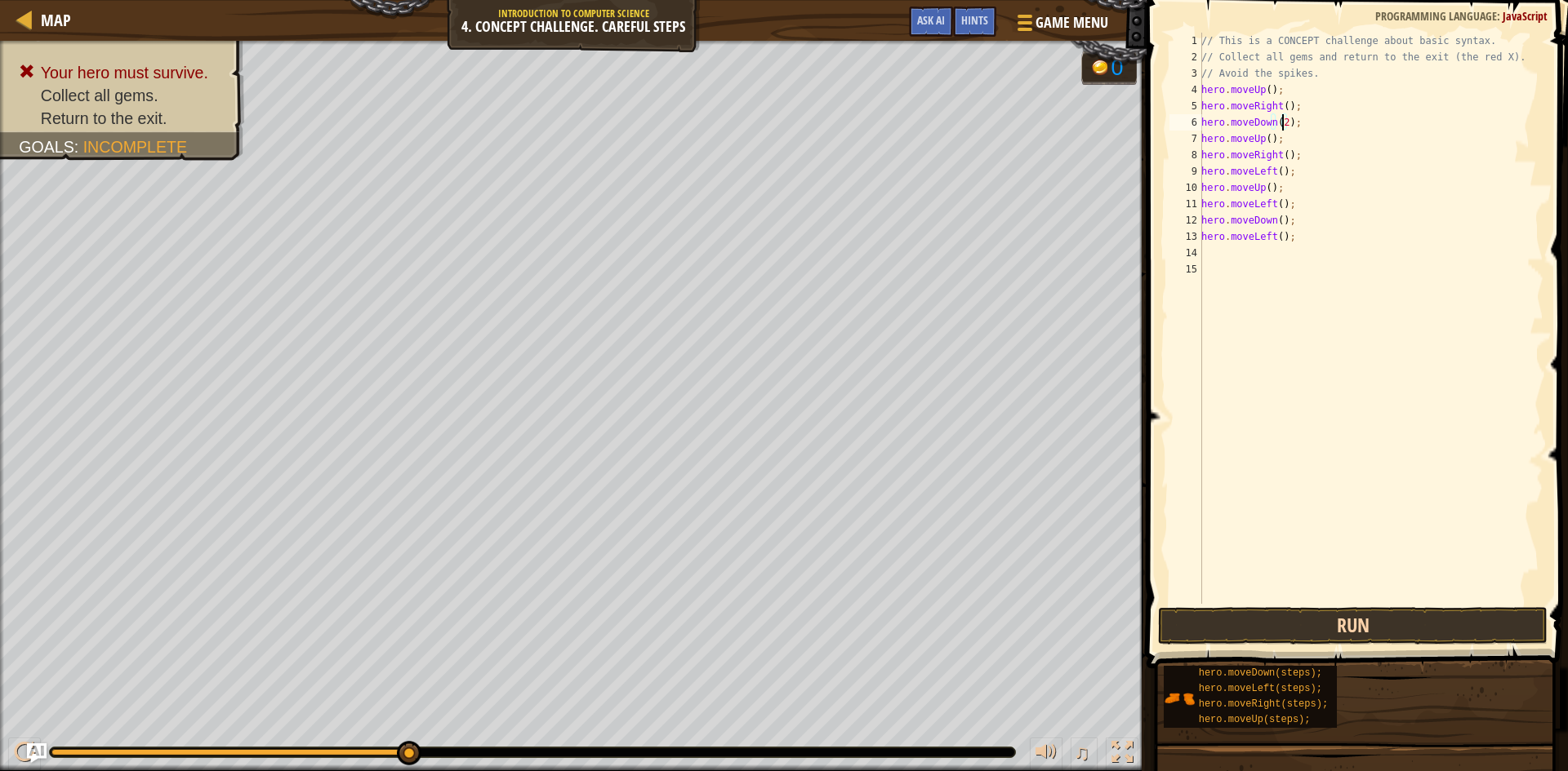
type textarea "hero.moveDown(2);"
click at [1407, 619] on button "Run" at bounding box center [1353, 625] width 389 height 38
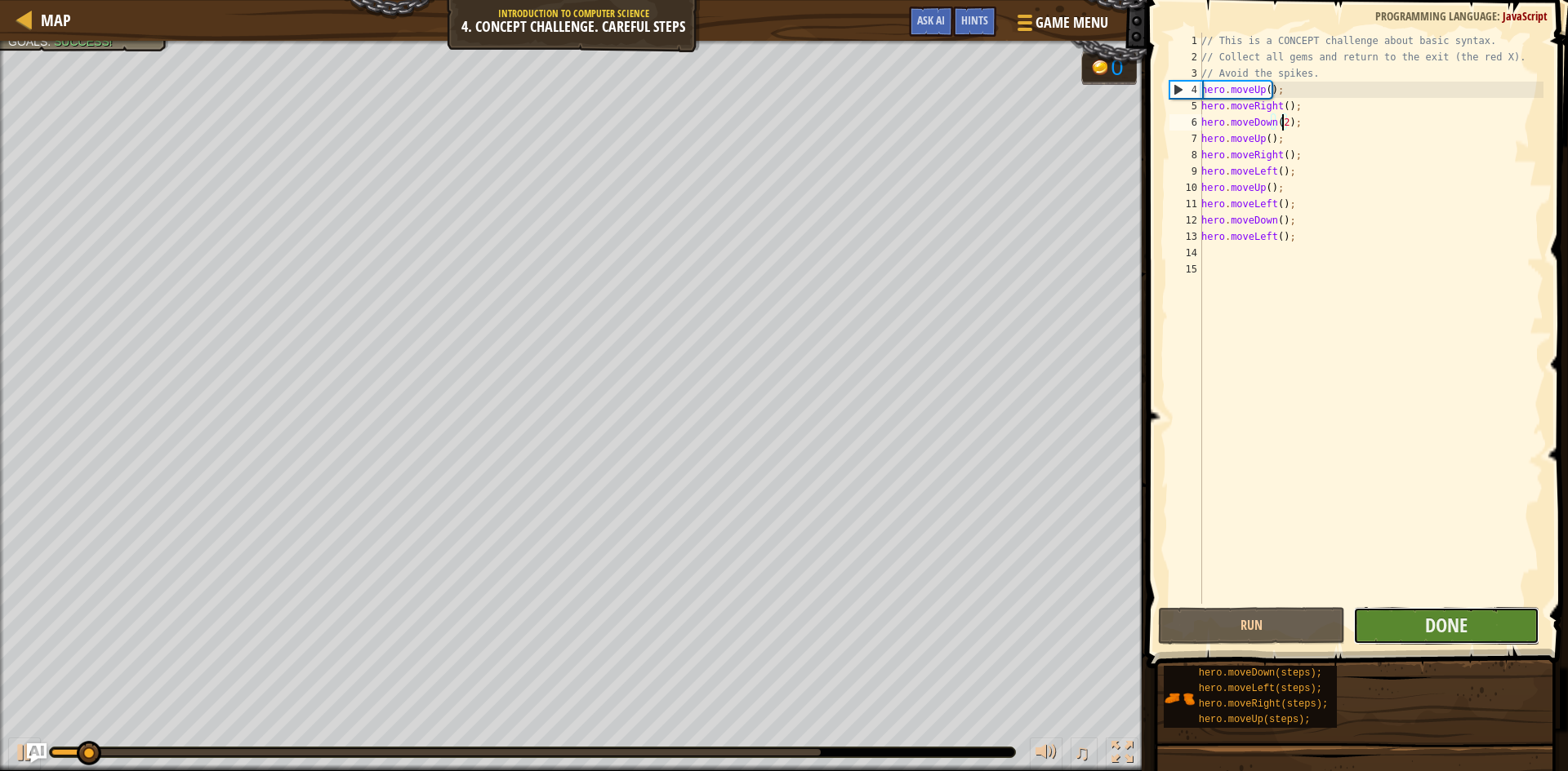
click at [1407, 619] on button "Done" at bounding box center [1447, 625] width 187 height 38
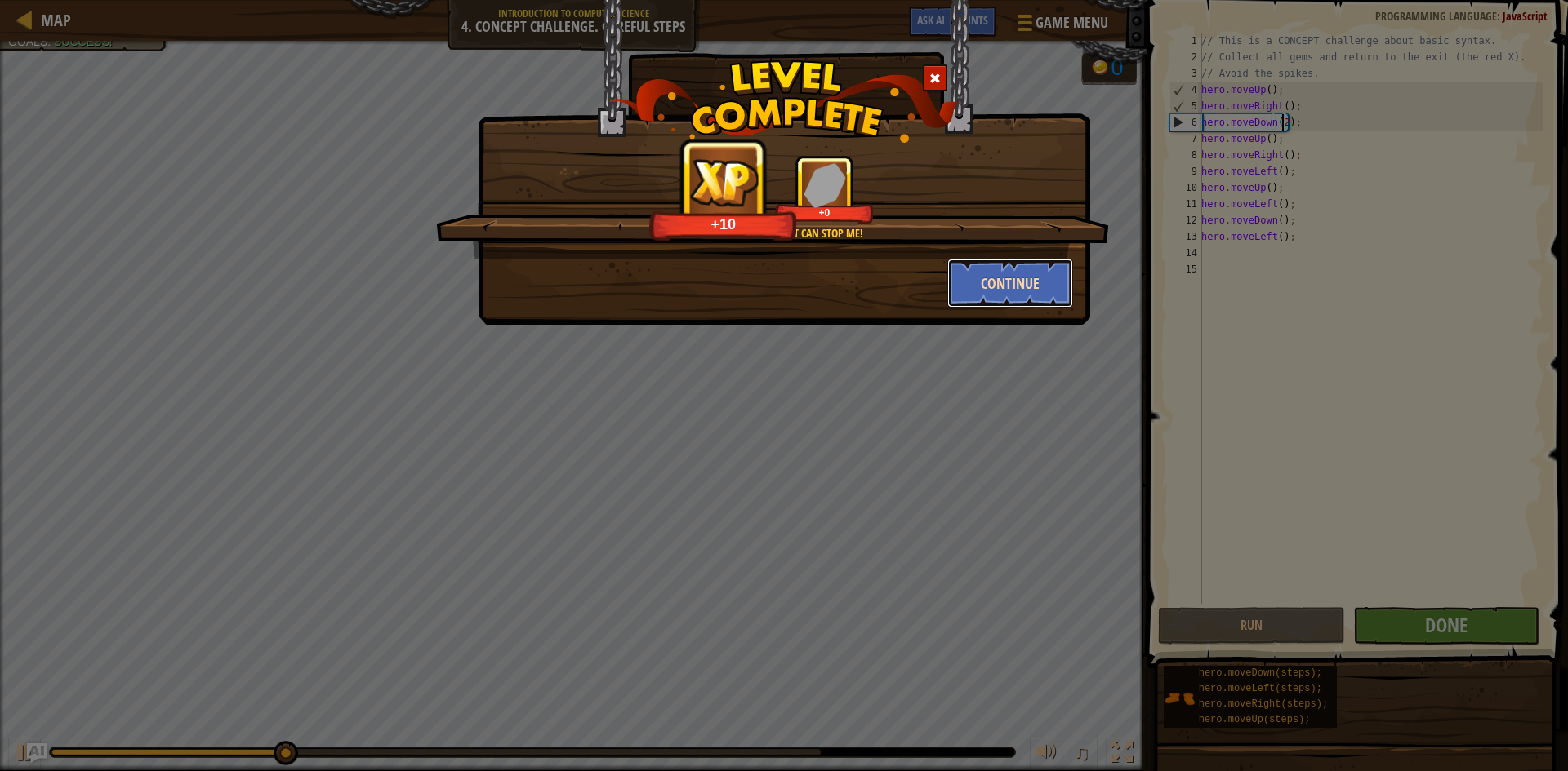
click at [998, 270] on button "Continue" at bounding box center [1010, 283] width 126 height 49
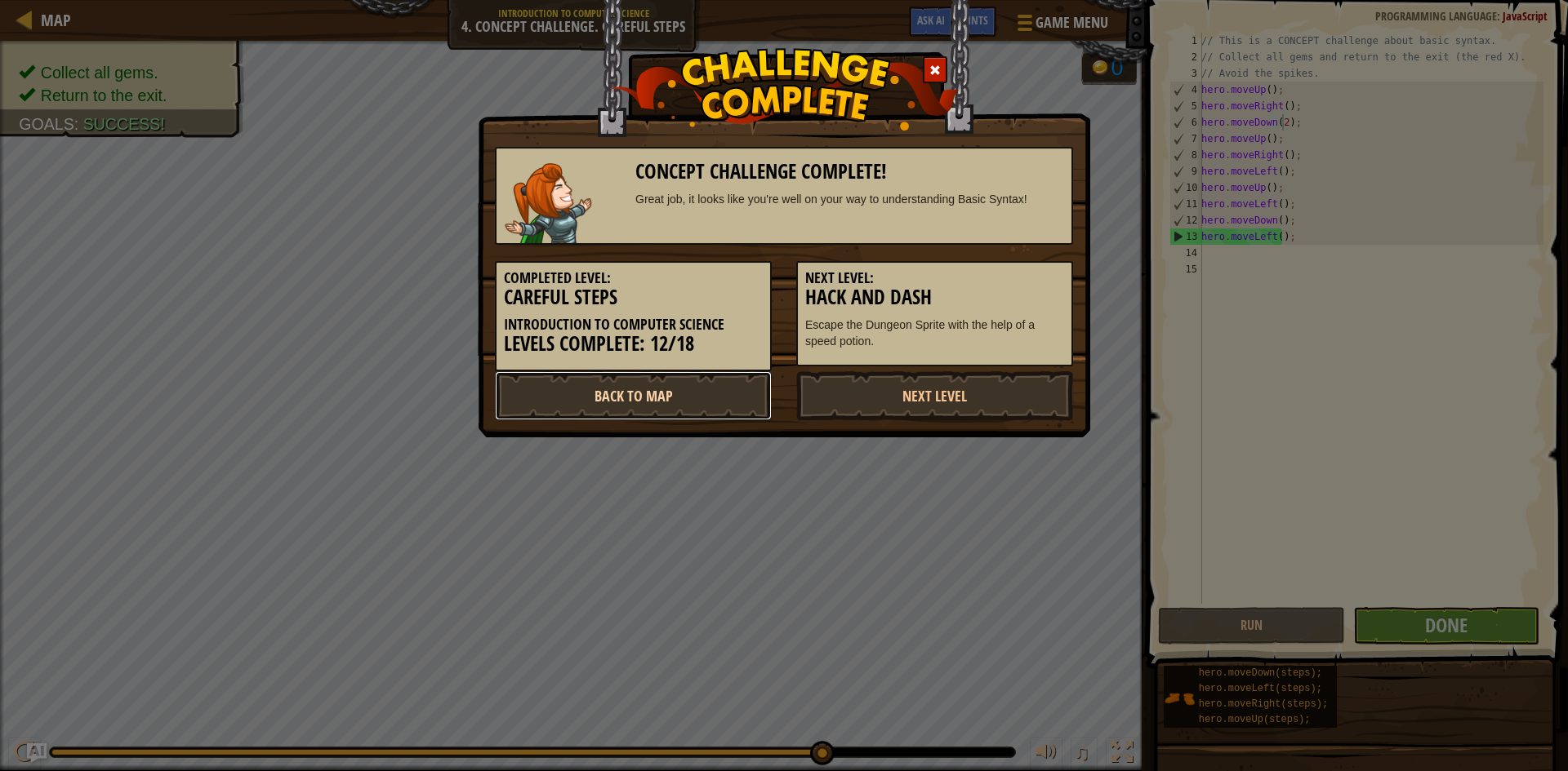
click at [701, 402] on link "Back to Map" at bounding box center [633, 396] width 277 height 49
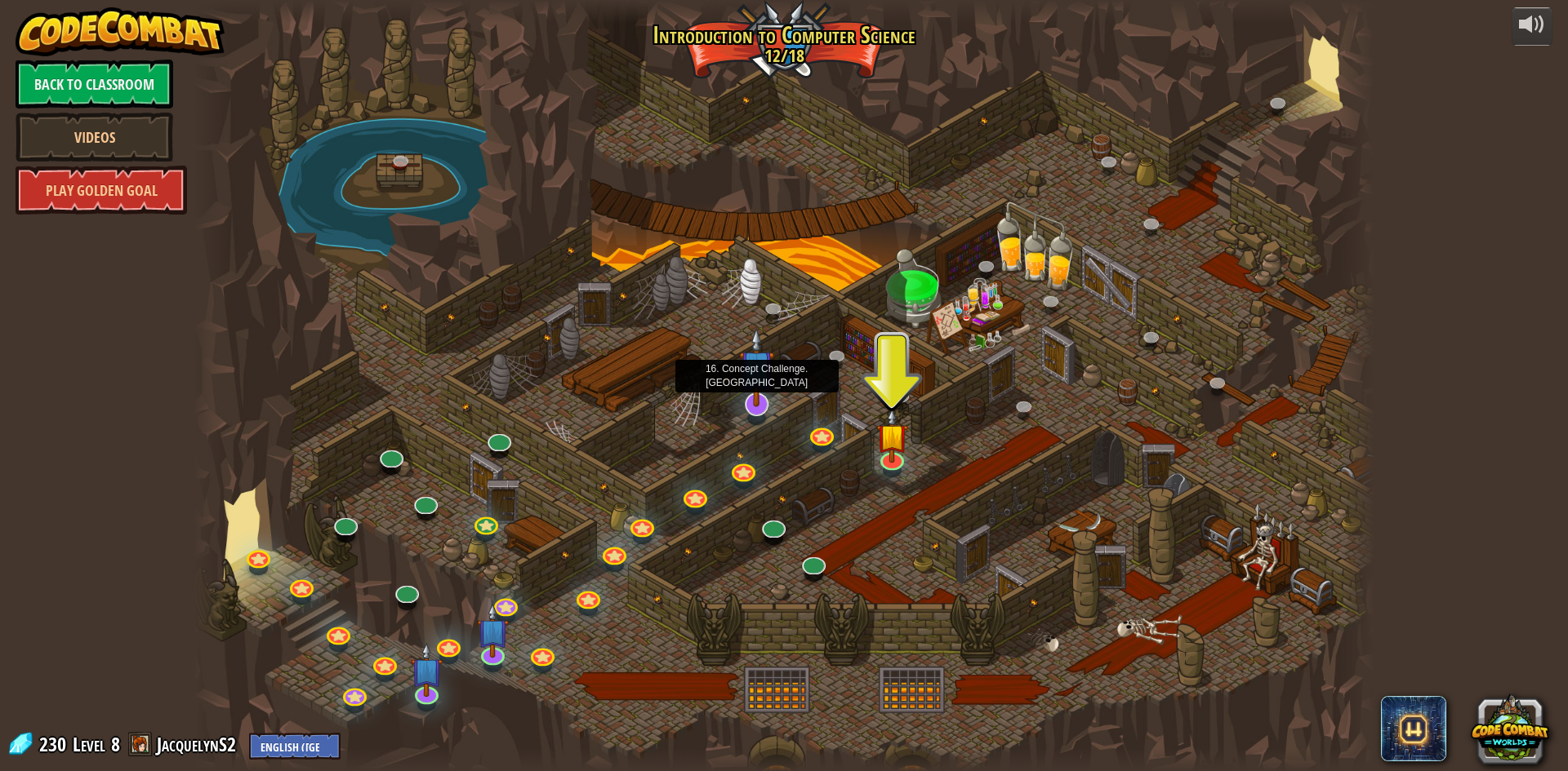
click at [760, 398] on img at bounding box center [756, 367] width 34 height 80
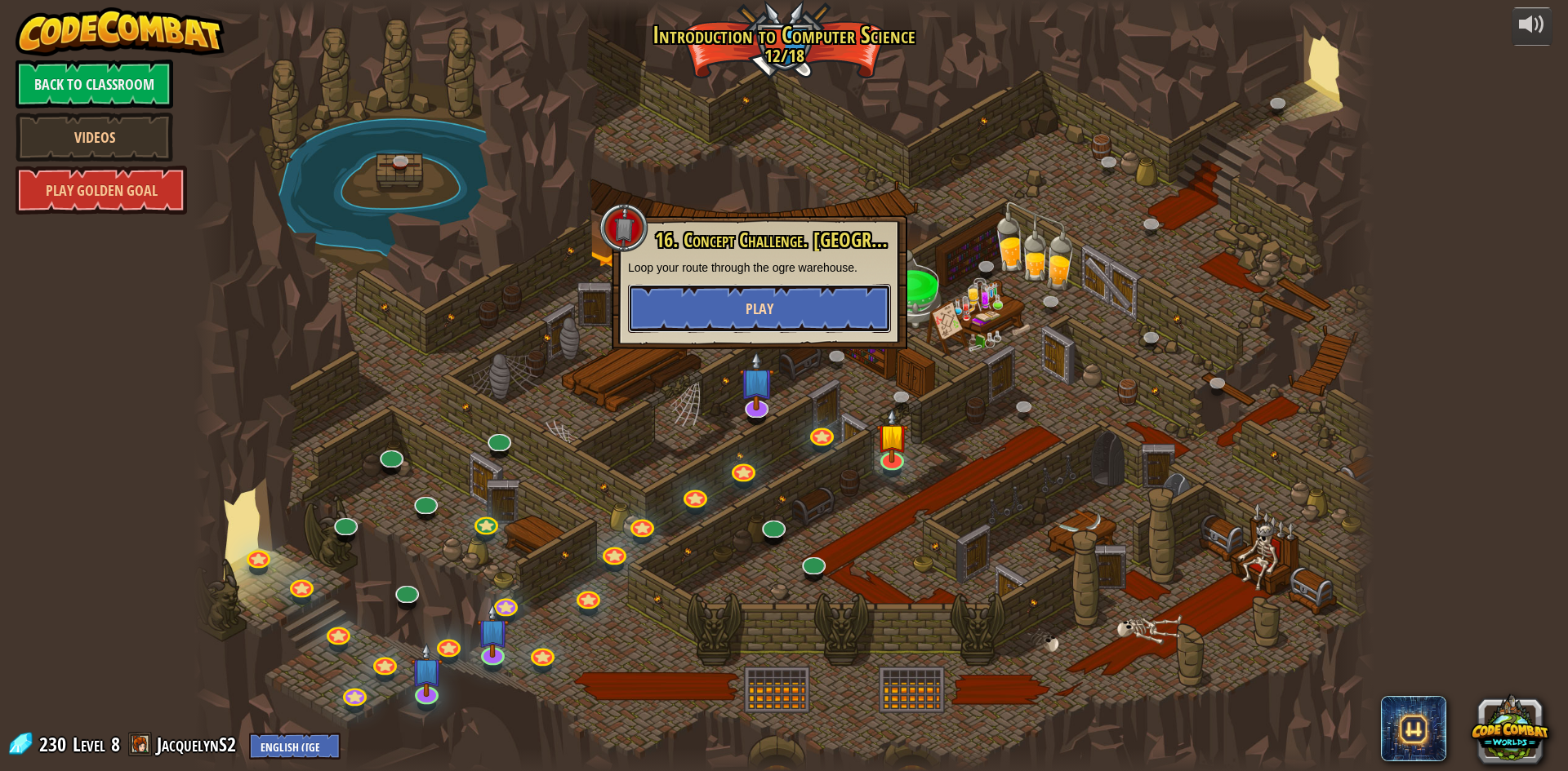
click at [714, 306] on button "Play" at bounding box center [760, 308] width 263 height 49
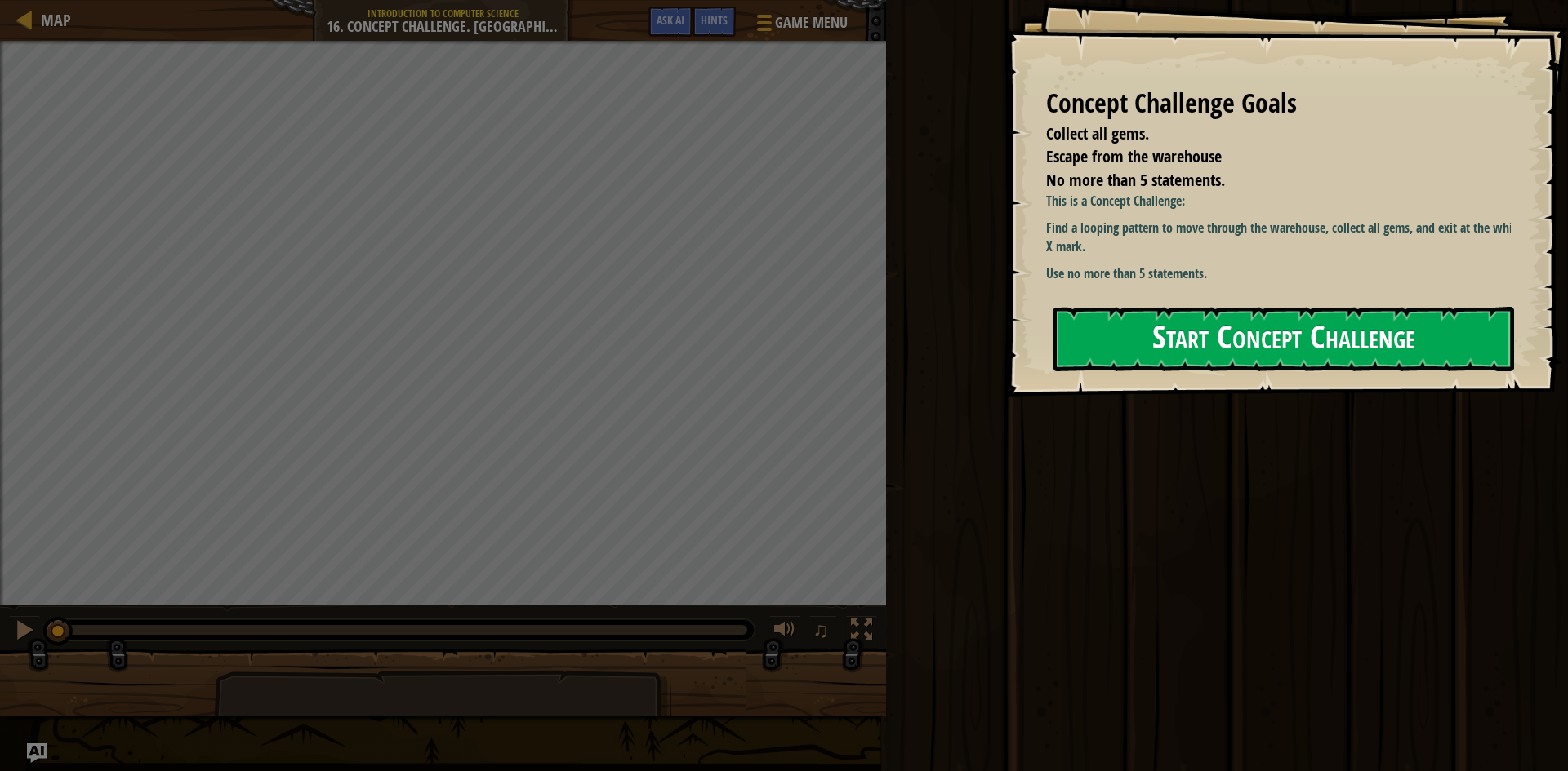
click at [1128, 347] on button "Start Concept Challenge" at bounding box center [1284, 339] width 461 height 64
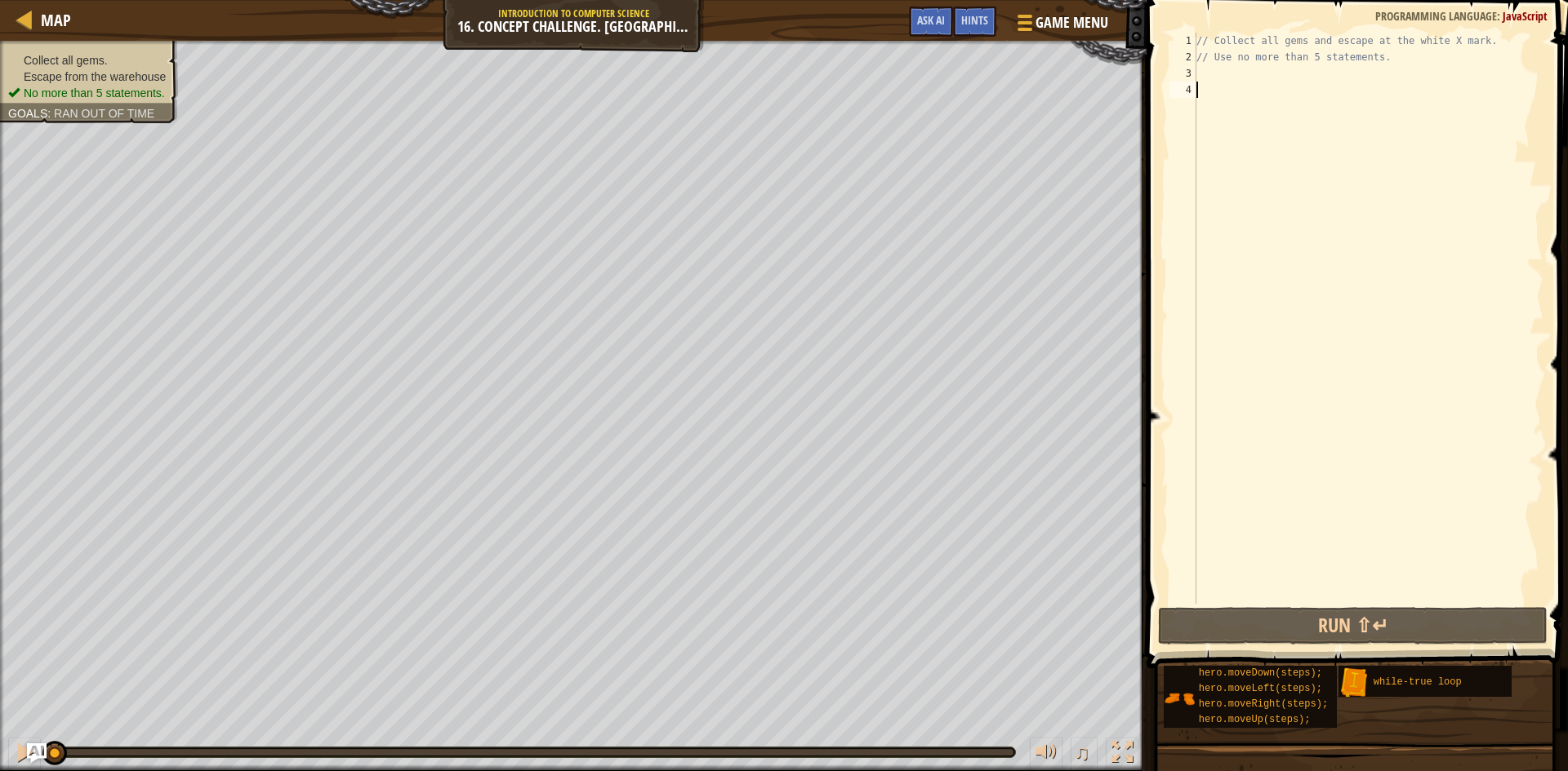
type textarea "h"
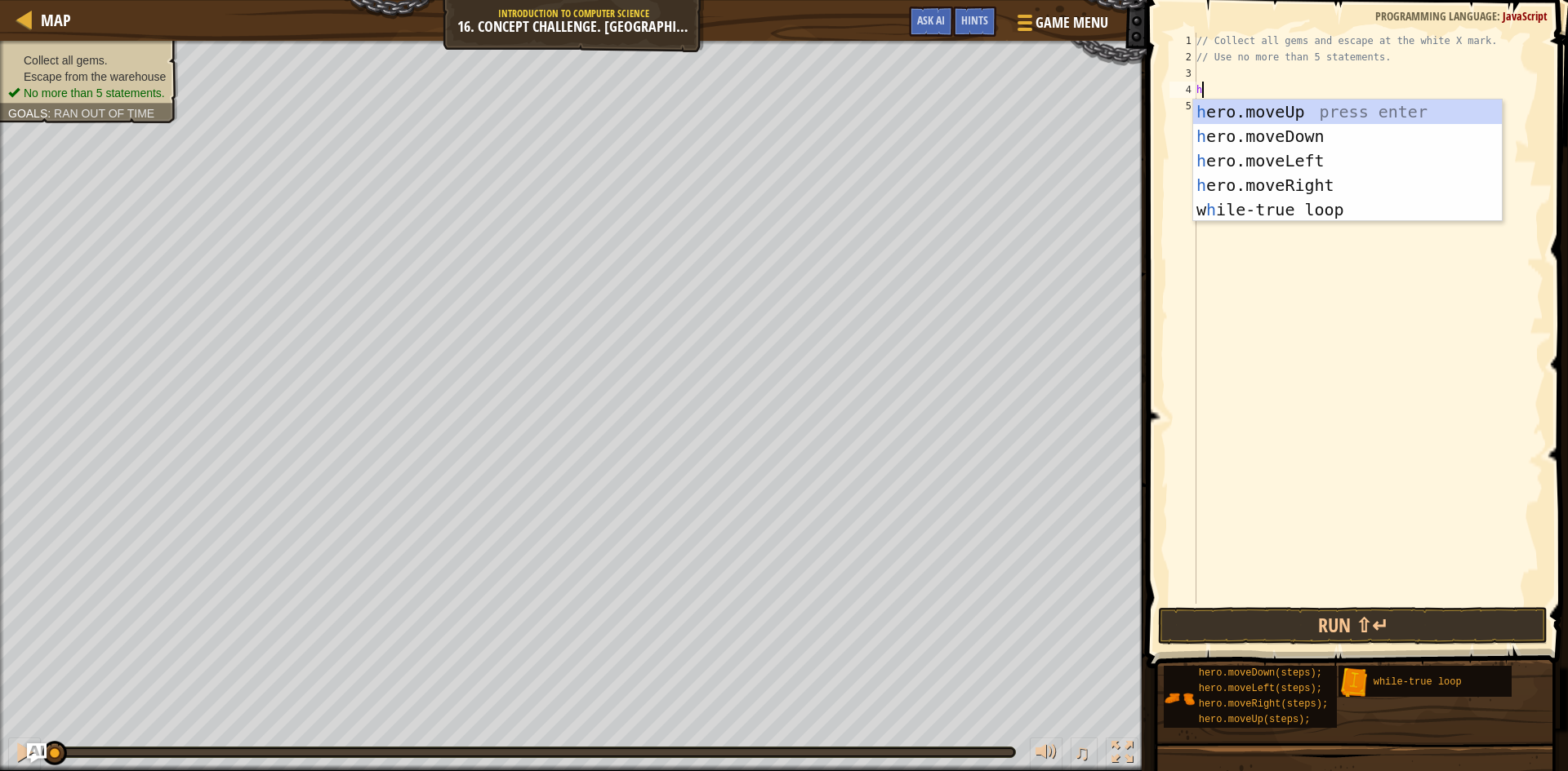
scroll to position [8, 0]
click at [1250, 208] on div "h ero.moveUp press enter h ero.moveDown press enter h ero.moveLeft press enter …" at bounding box center [1347, 185] width 309 height 172
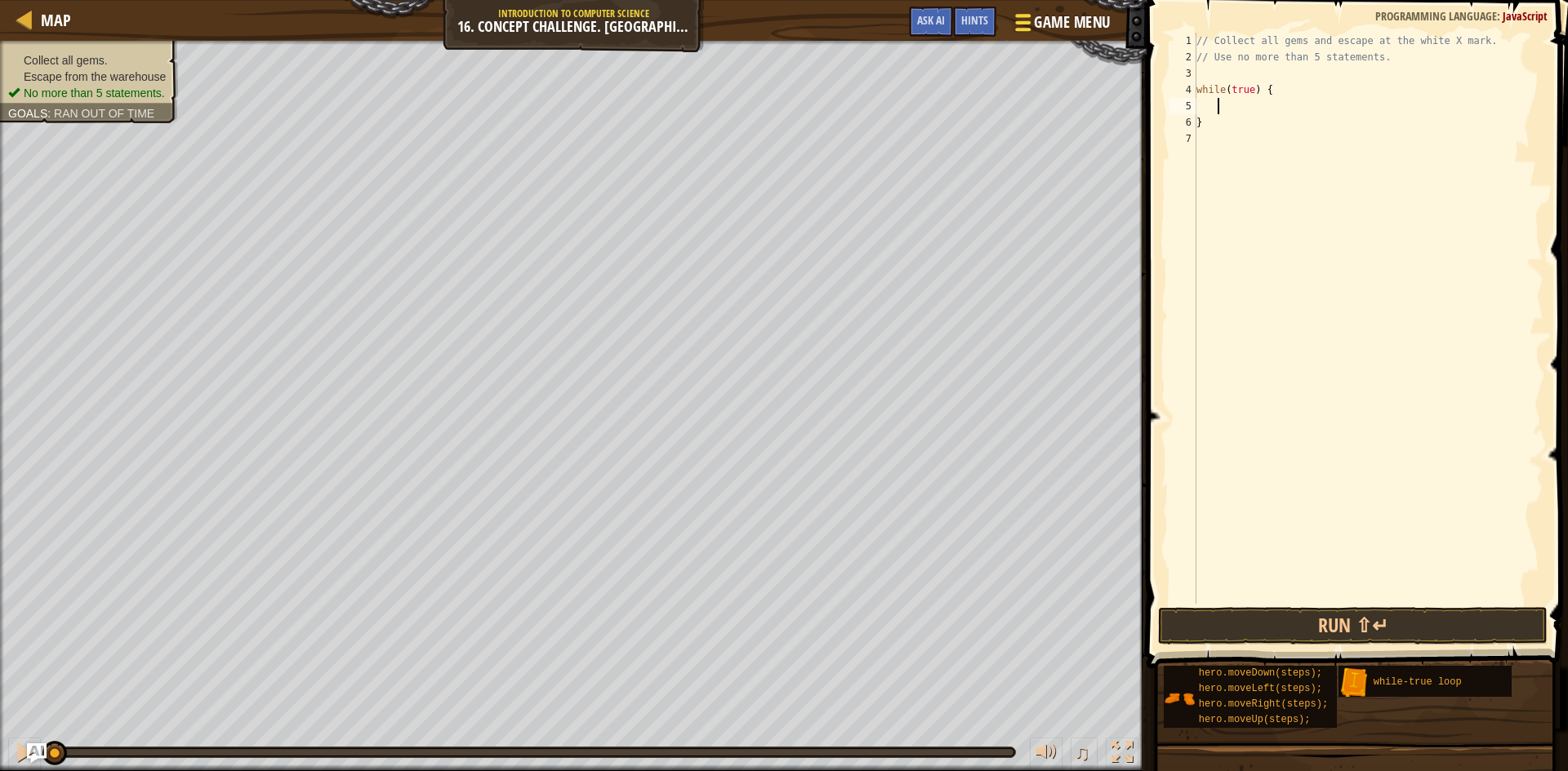
click at [1079, 23] on span "Game Menu" at bounding box center [1071, 23] width 76 height 22
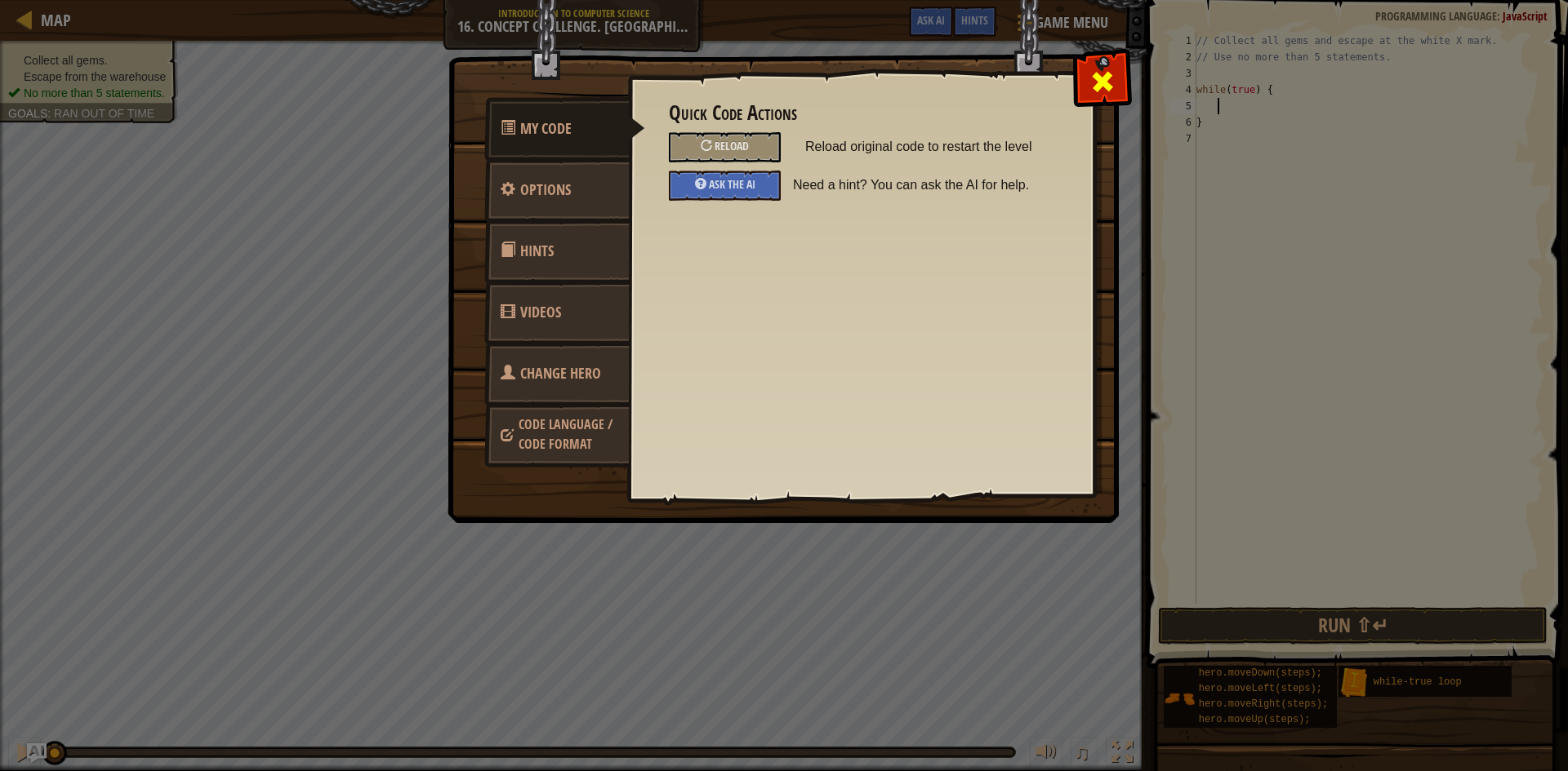
click at [1105, 78] on span at bounding box center [1102, 81] width 26 height 26
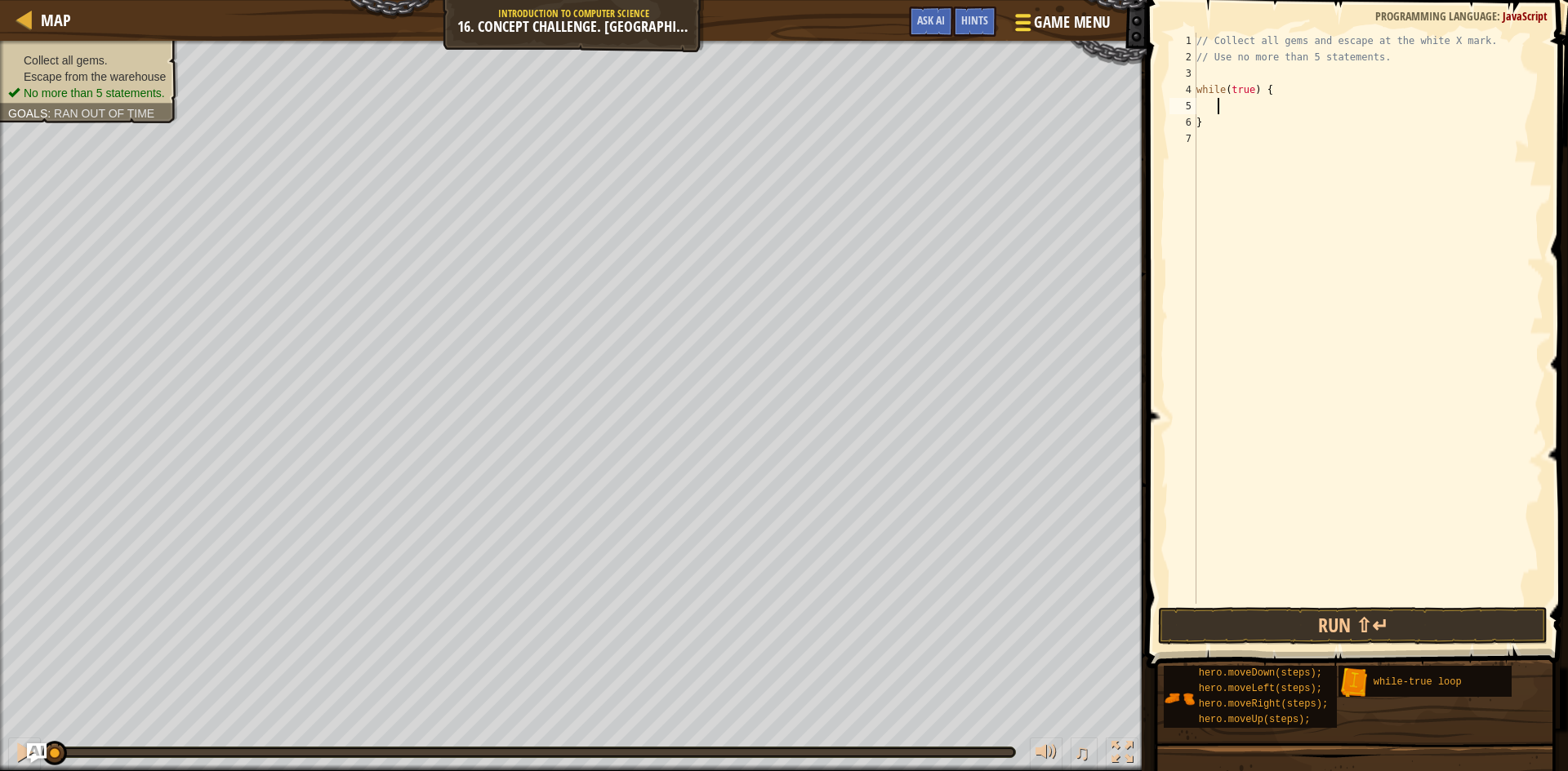
click at [1044, 17] on span "Game Menu" at bounding box center [1071, 23] width 76 height 22
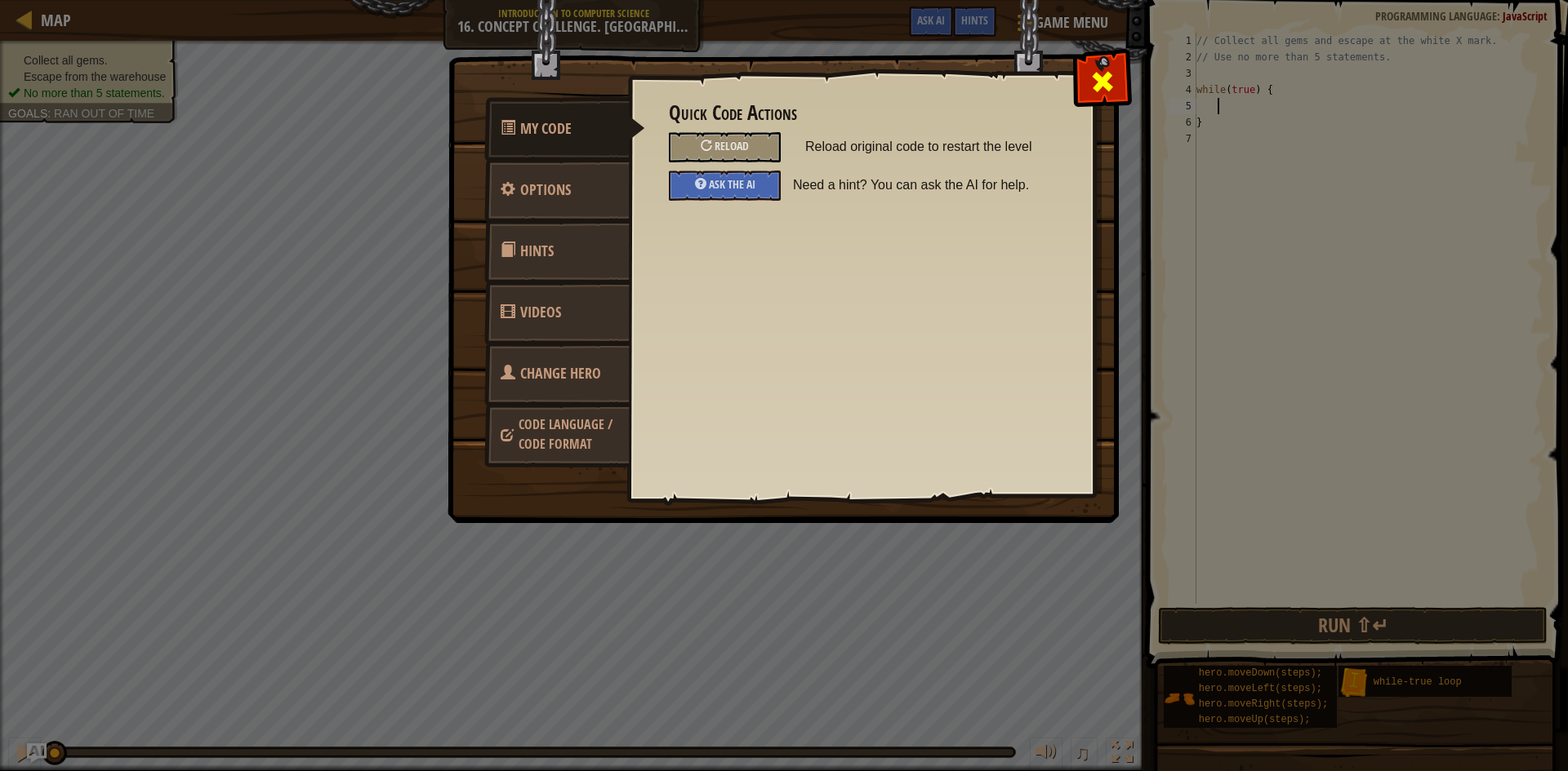
click at [1100, 81] on span at bounding box center [1102, 81] width 26 height 26
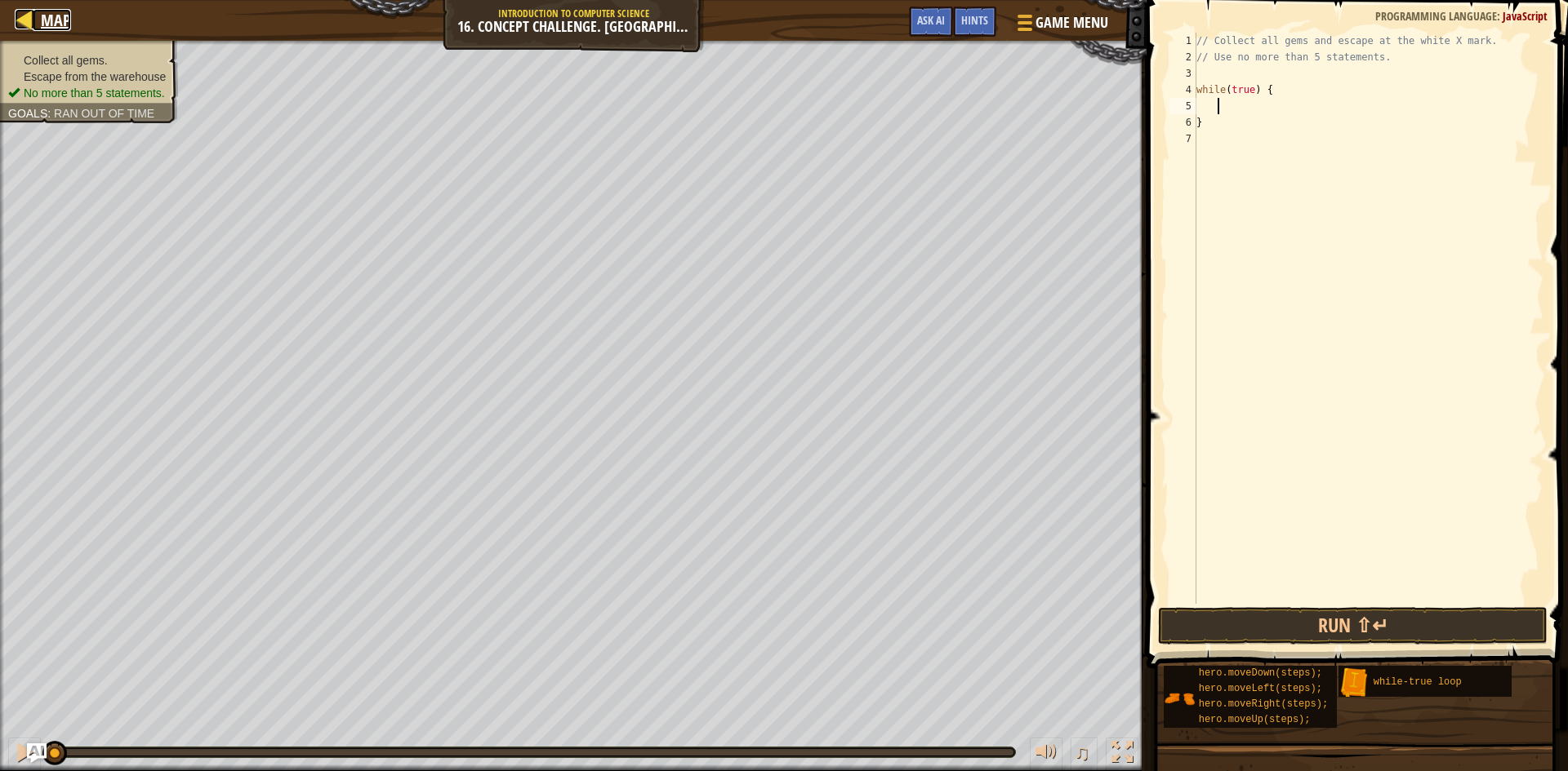
click at [25, 23] on div at bounding box center [25, 19] width 20 height 20
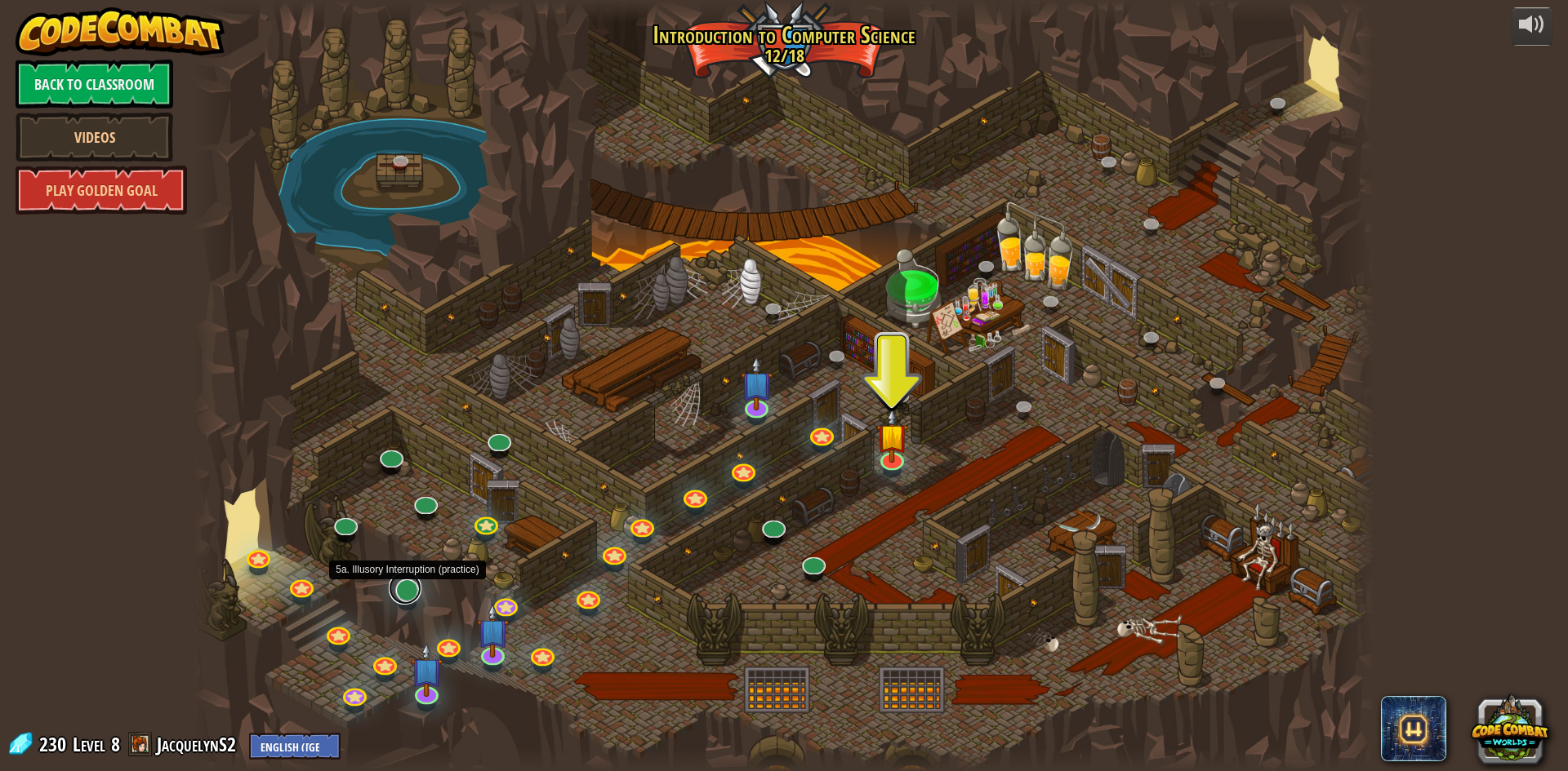
click at [405, 591] on link at bounding box center [405, 588] width 33 height 33
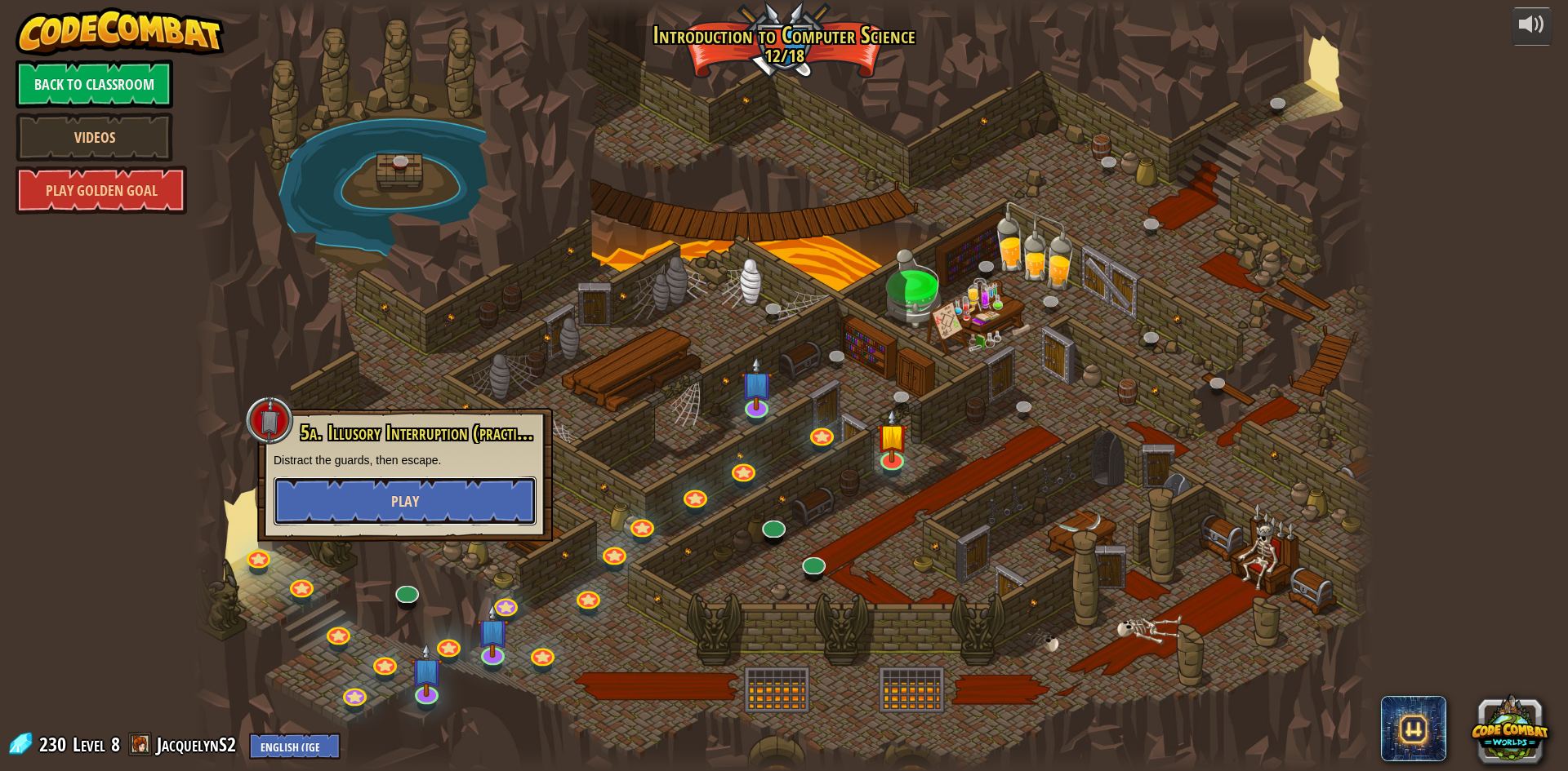
click at [403, 500] on span "Play" at bounding box center [405, 501] width 28 height 20
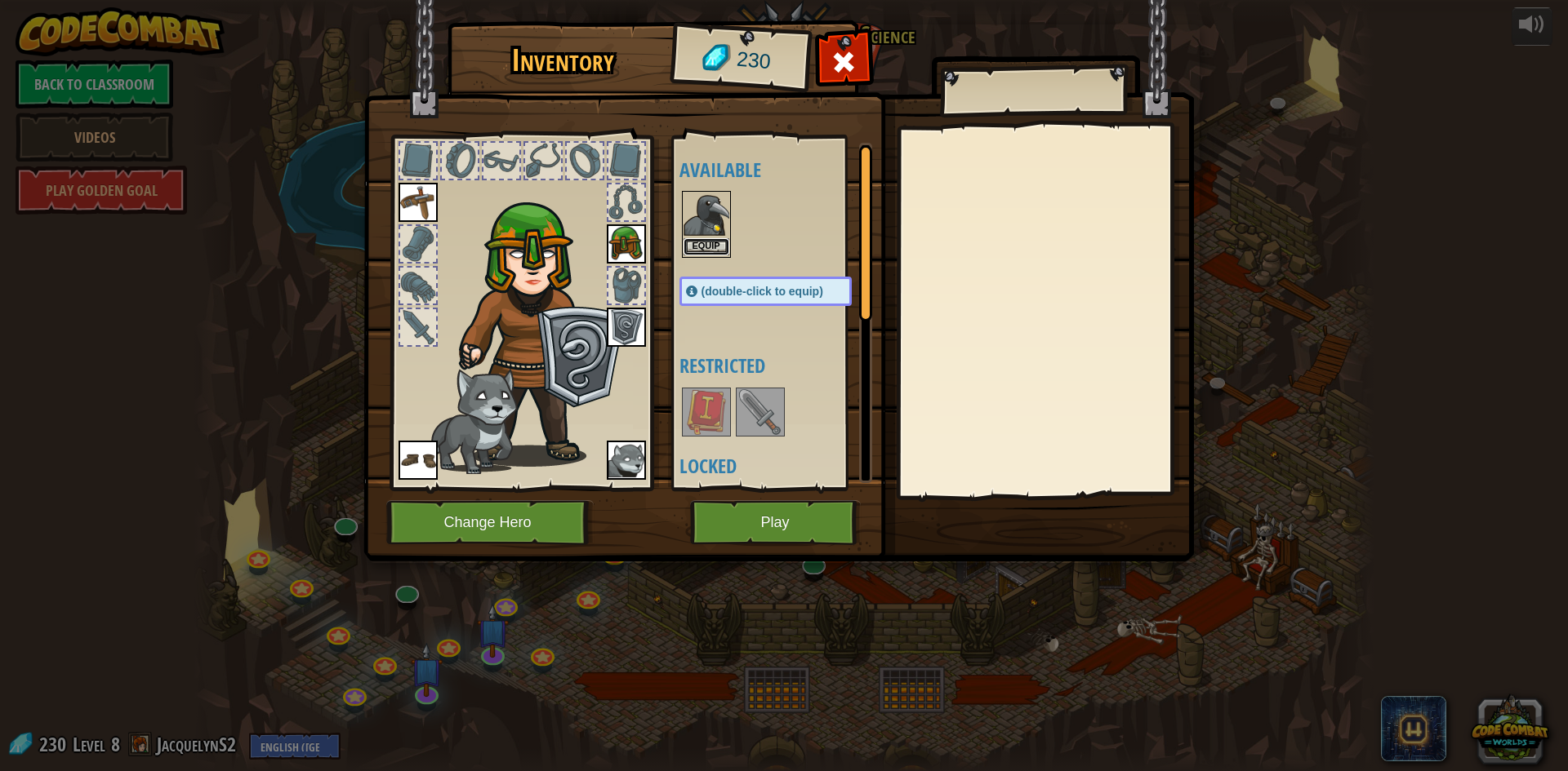
click at [698, 245] on button "Equip" at bounding box center [706, 247] width 46 height 17
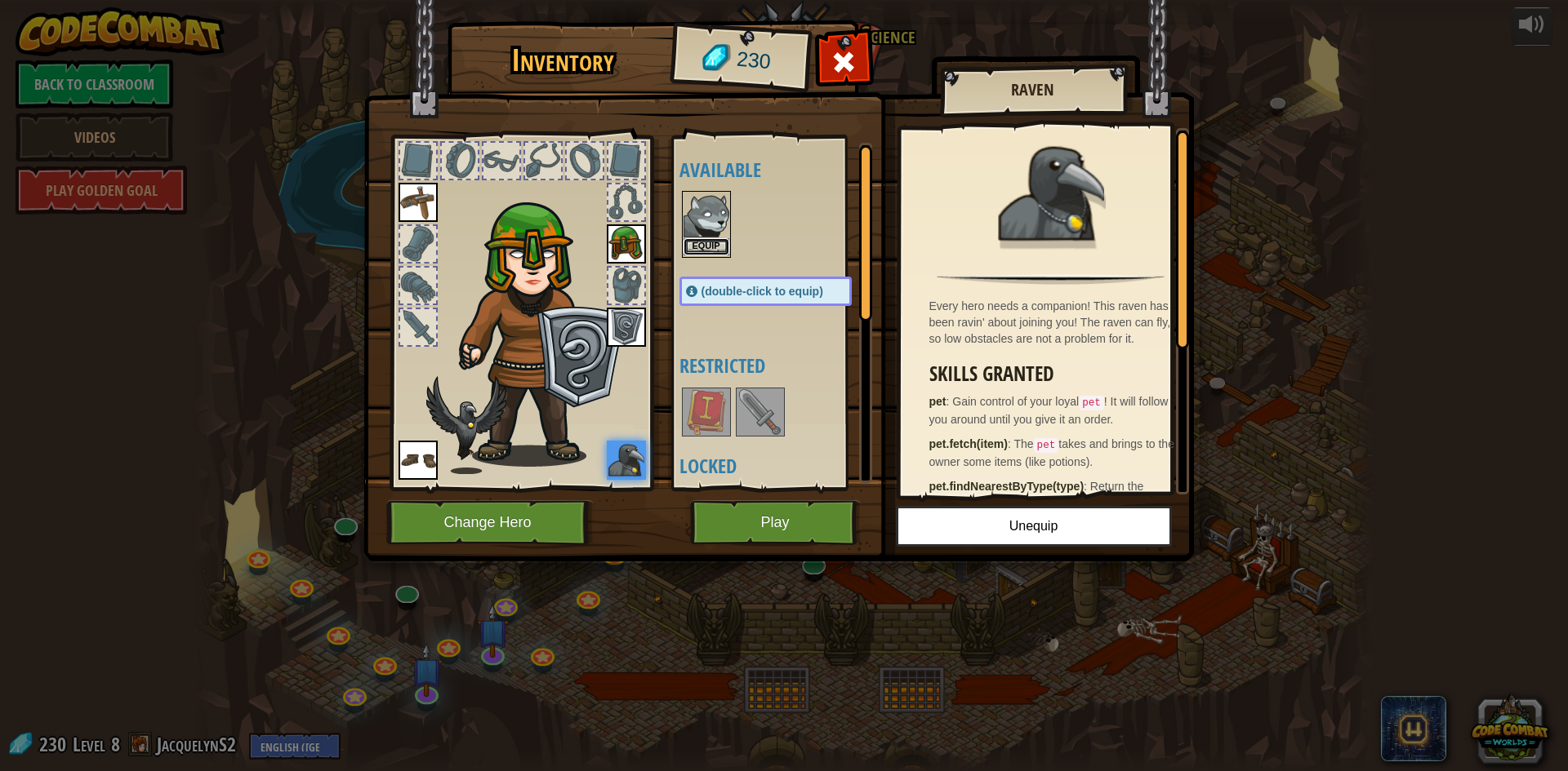
click at [699, 242] on button "Equip" at bounding box center [706, 247] width 46 height 17
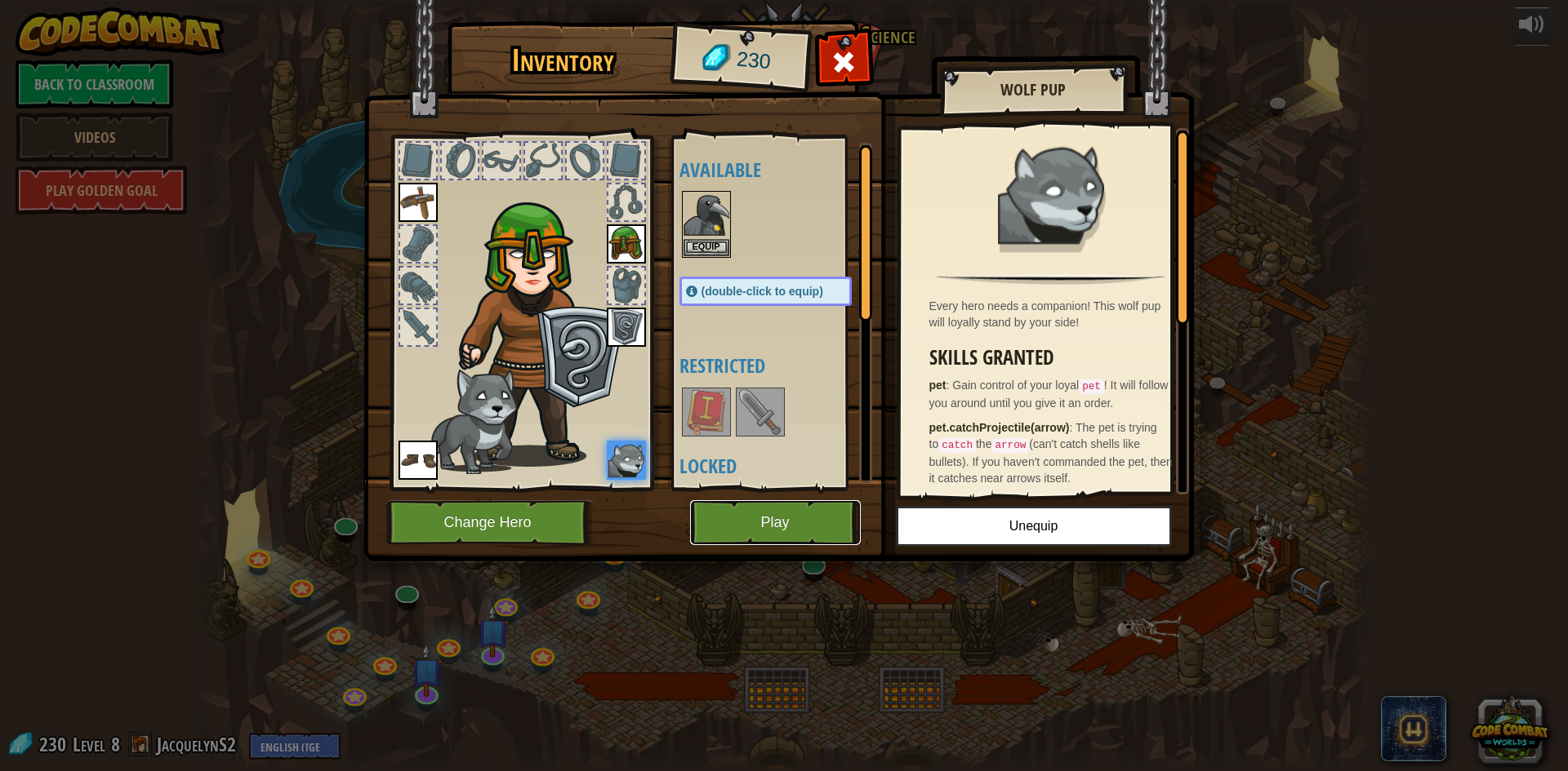
click at [749, 517] on button "Play" at bounding box center [776, 523] width 171 height 45
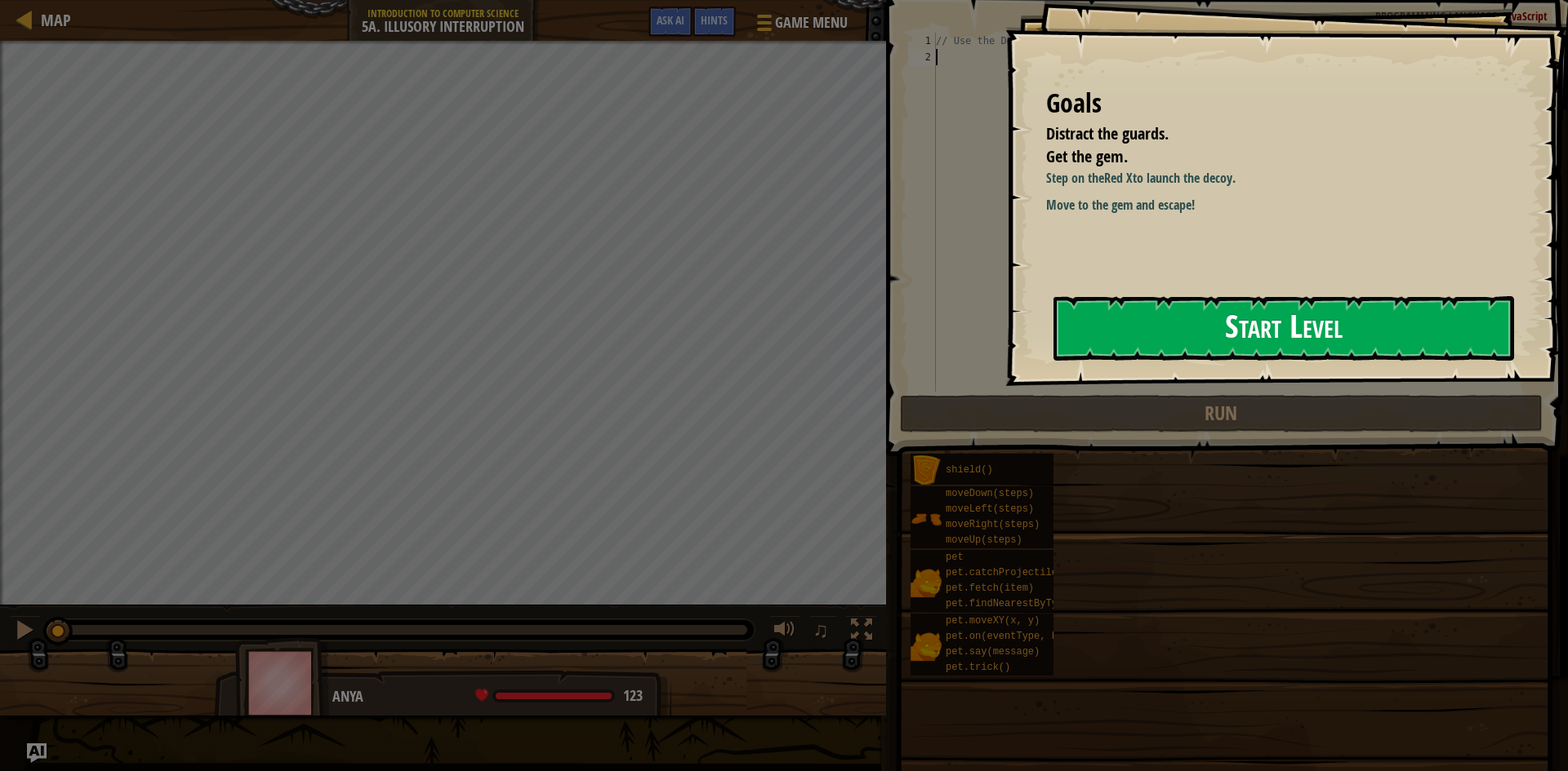
click at [1320, 313] on button "Start Level" at bounding box center [1284, 328] width 461 height 64
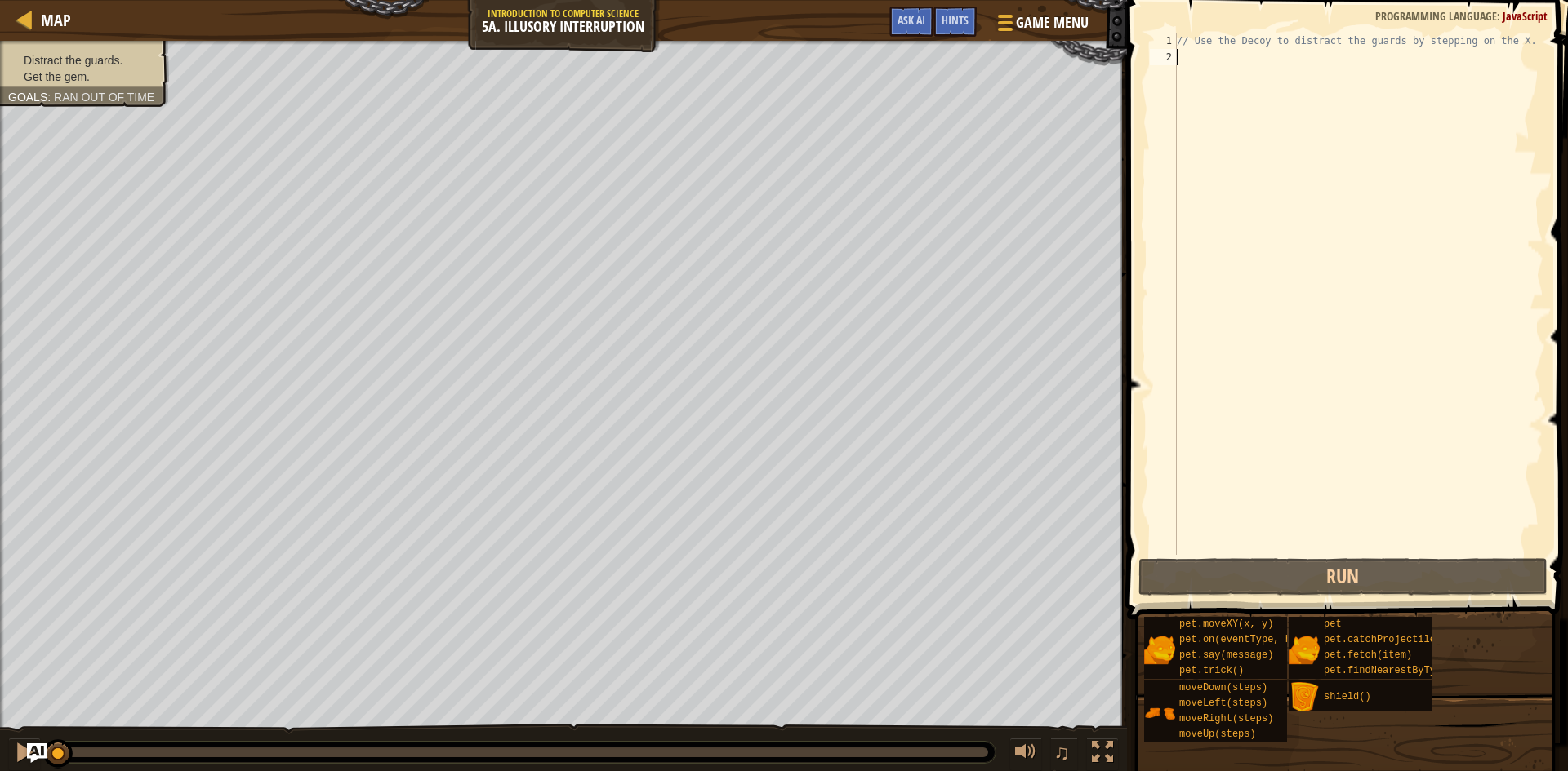
scroll to position [8, 0]
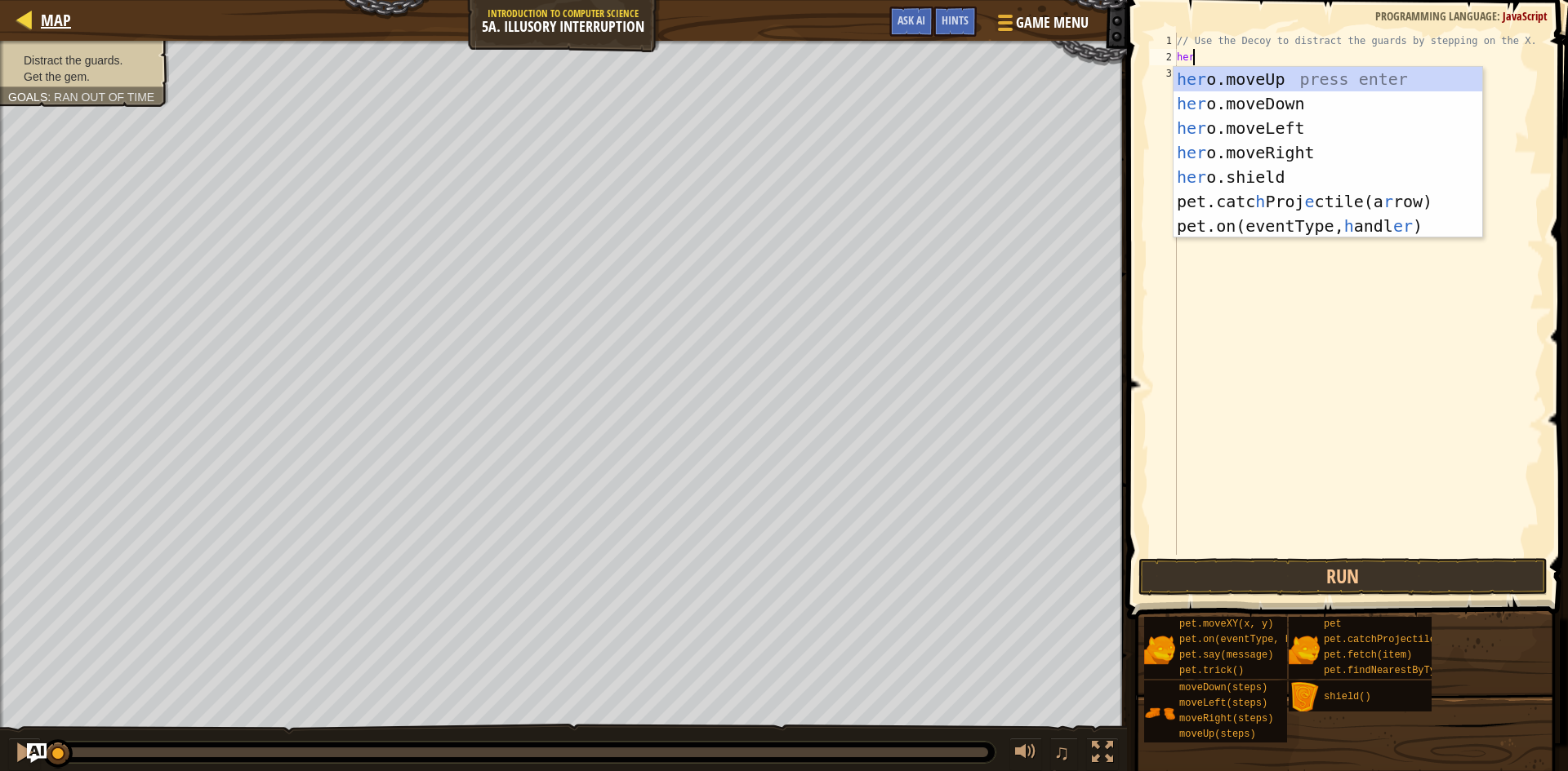
type textarea "her"
click at [33, 14] on div at bounding box center [25, 19] width 20 height 20
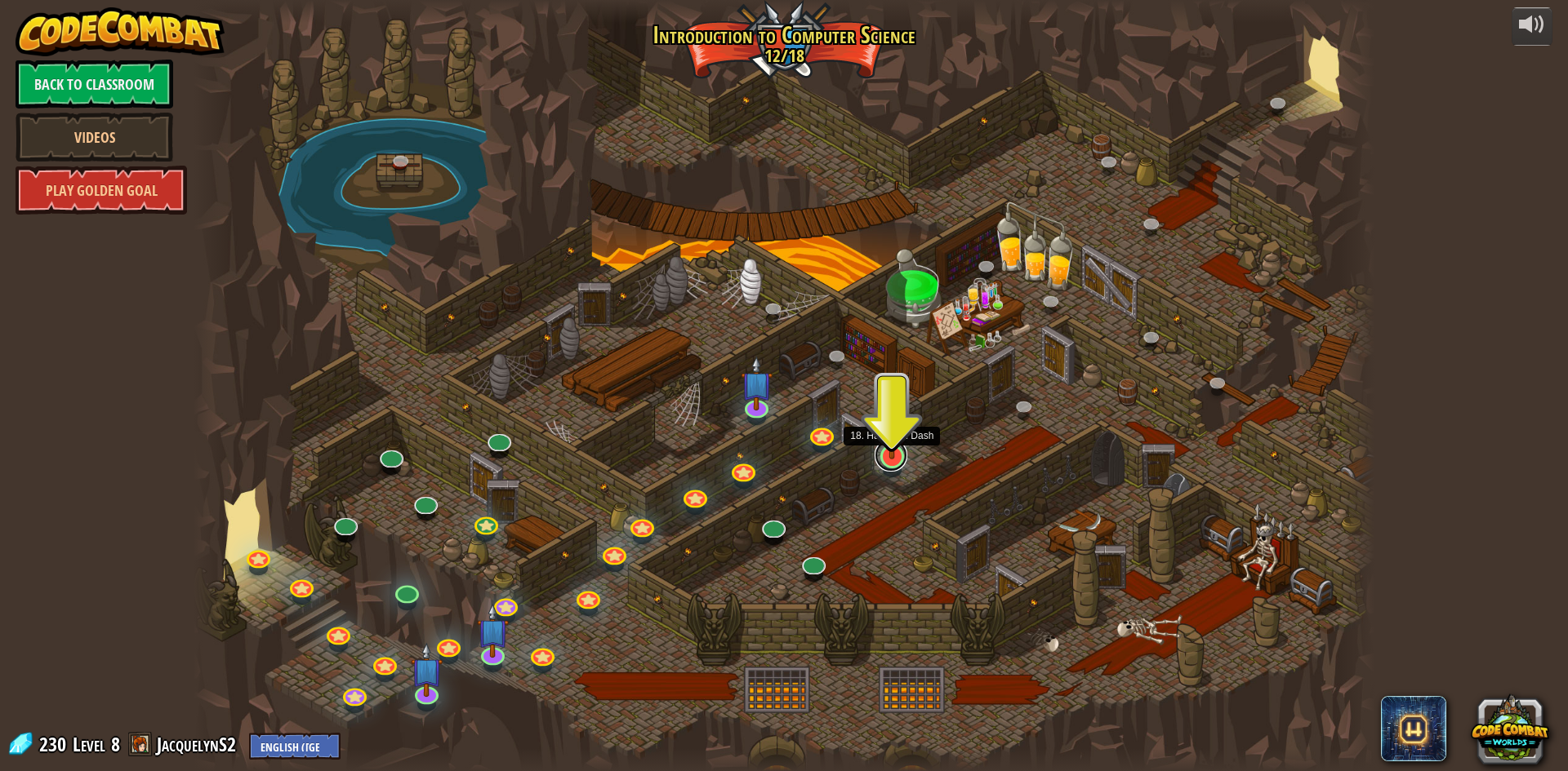
click at [895, 460] on link at bounding box center [890, 455] width 33 height 33
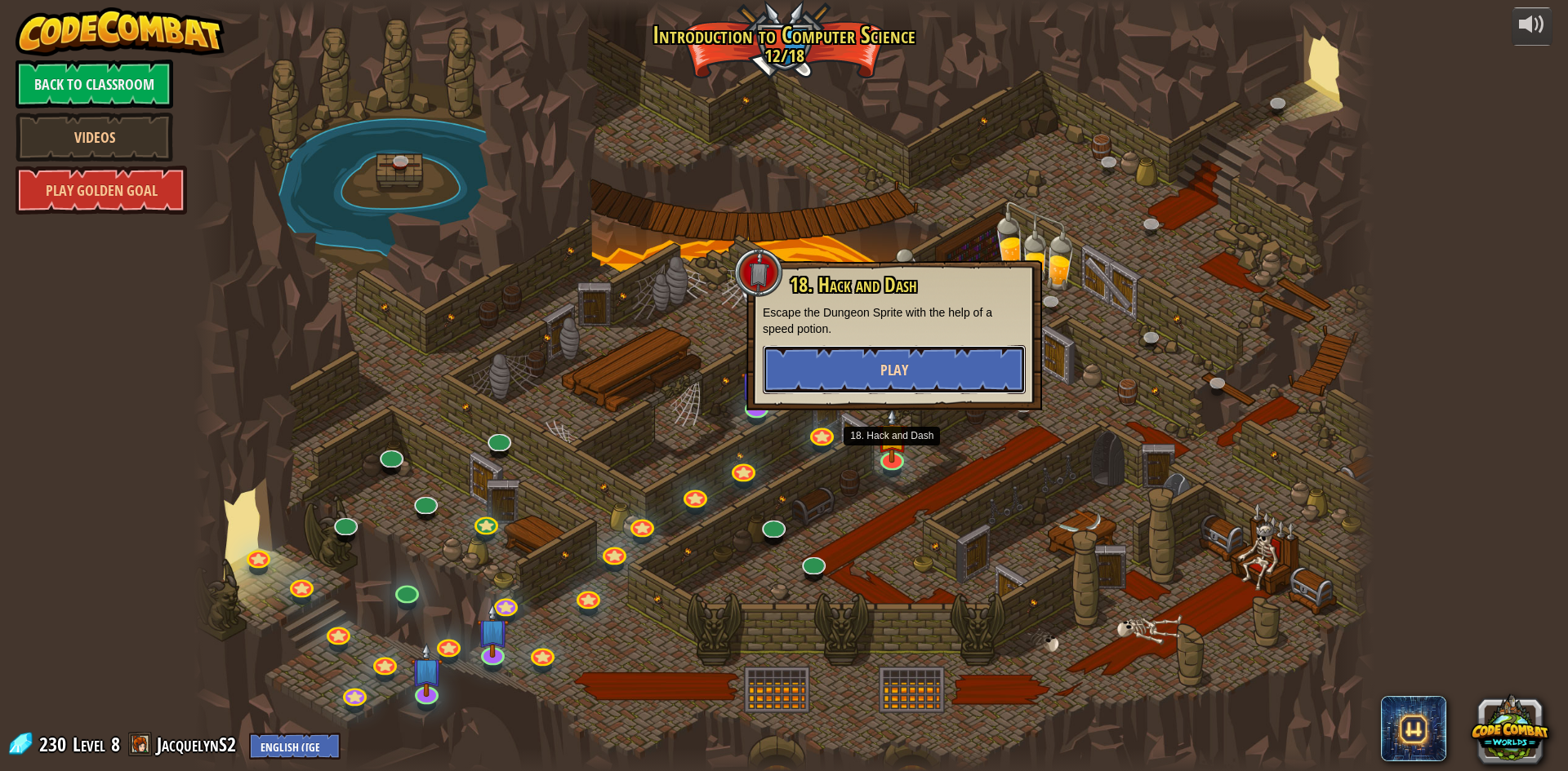
click at [895, 356] on button "Play" at bounding box center [895, 369] width 263 height 49
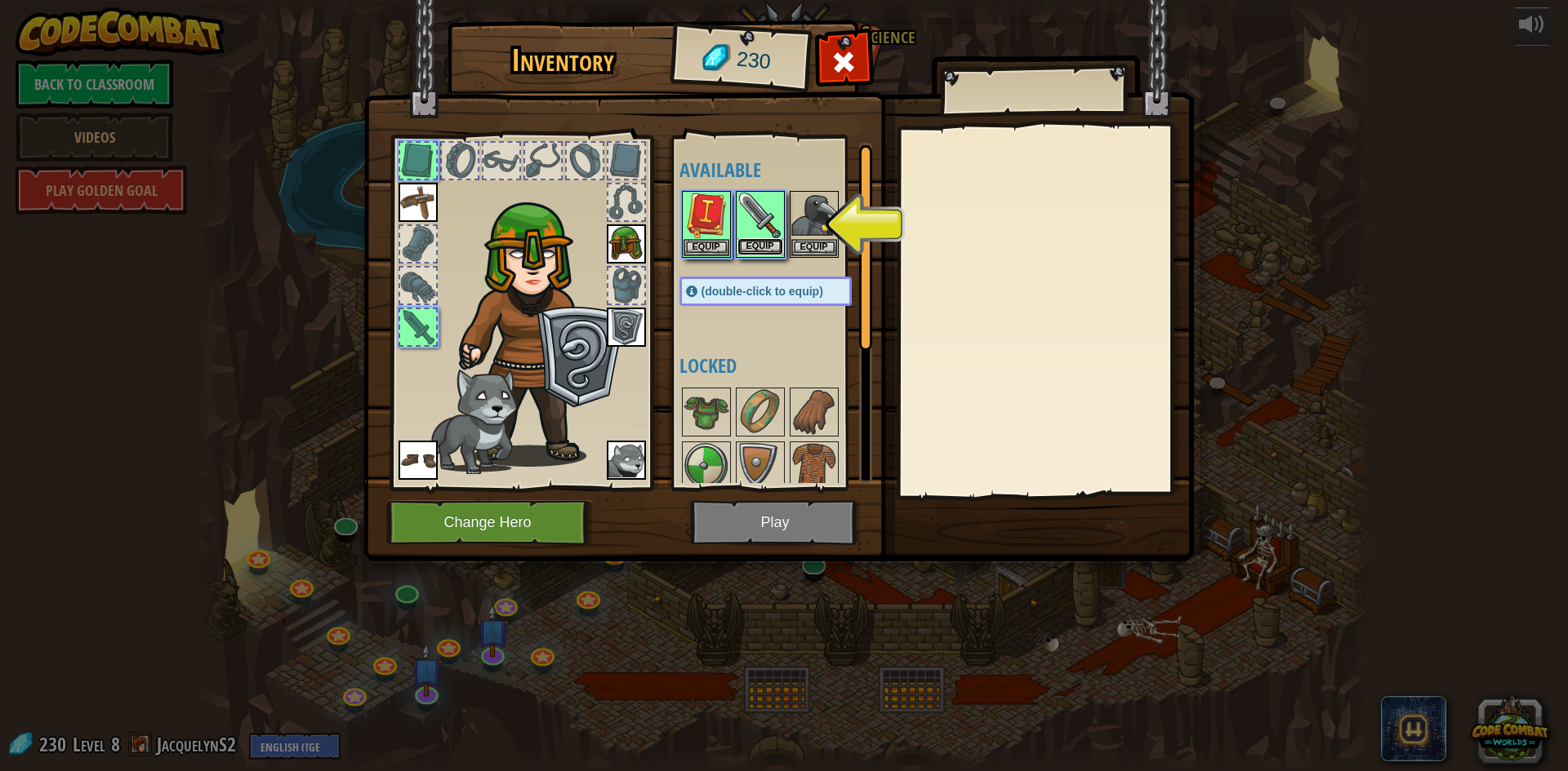
click at [756, 244] on button "Equip" at bounding box center [760, 247] width 46 height 17
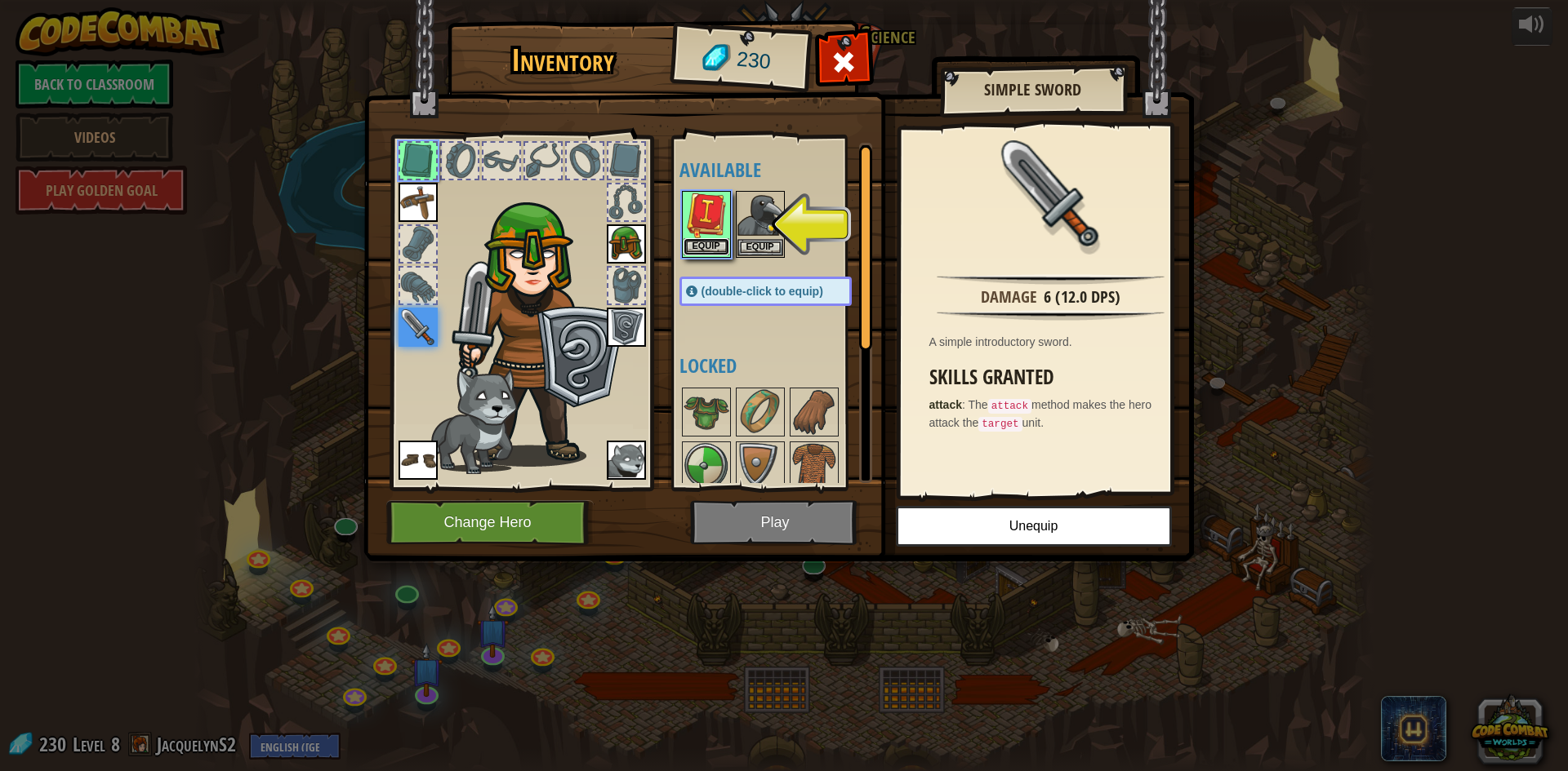
click at [715, 239] on button "Equip" at bounding box center [706, 247] width 46 height 17
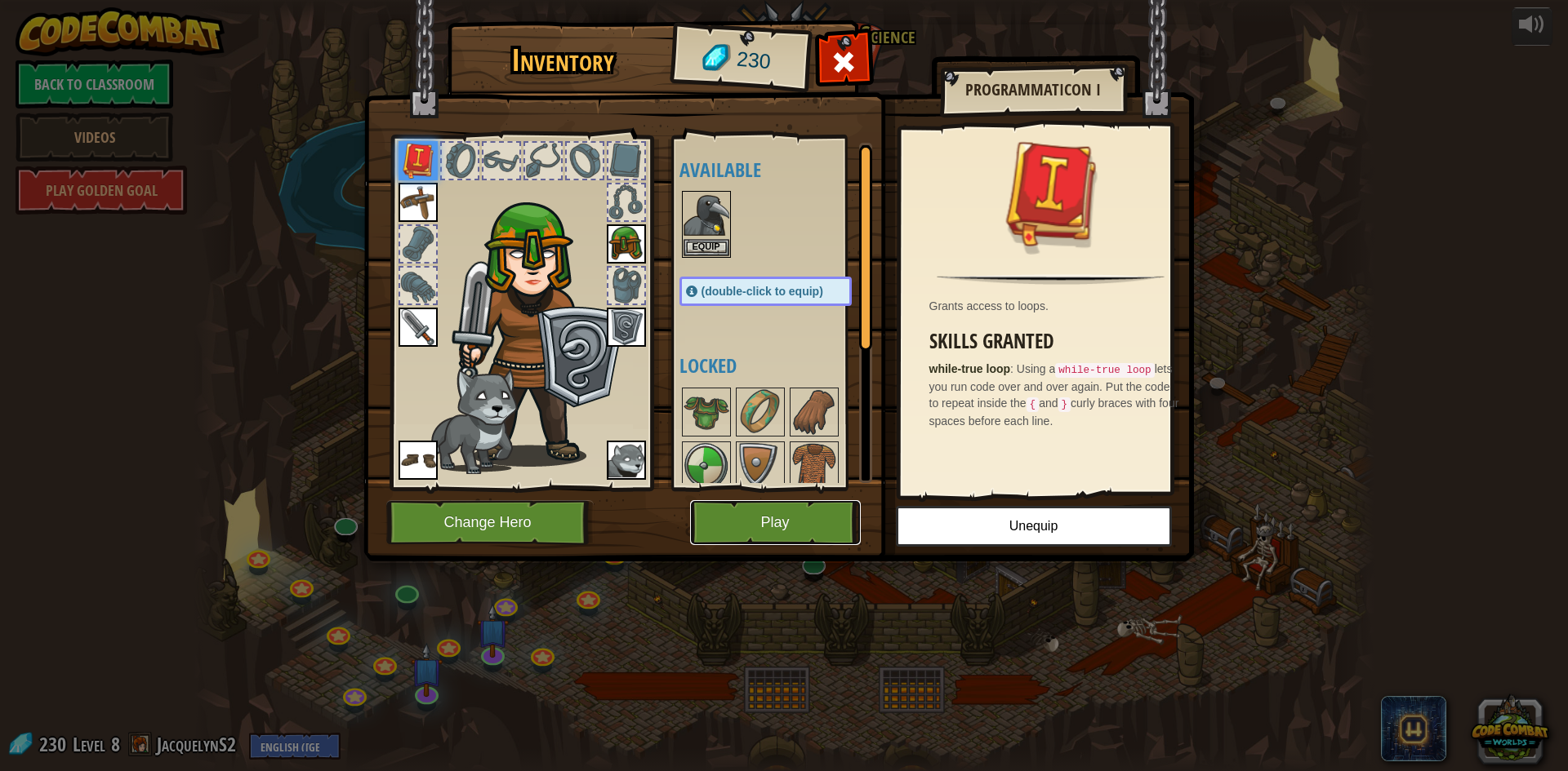
click at [781, 510] on button "Play" at bounding box center [776, 523] width 171 height 45
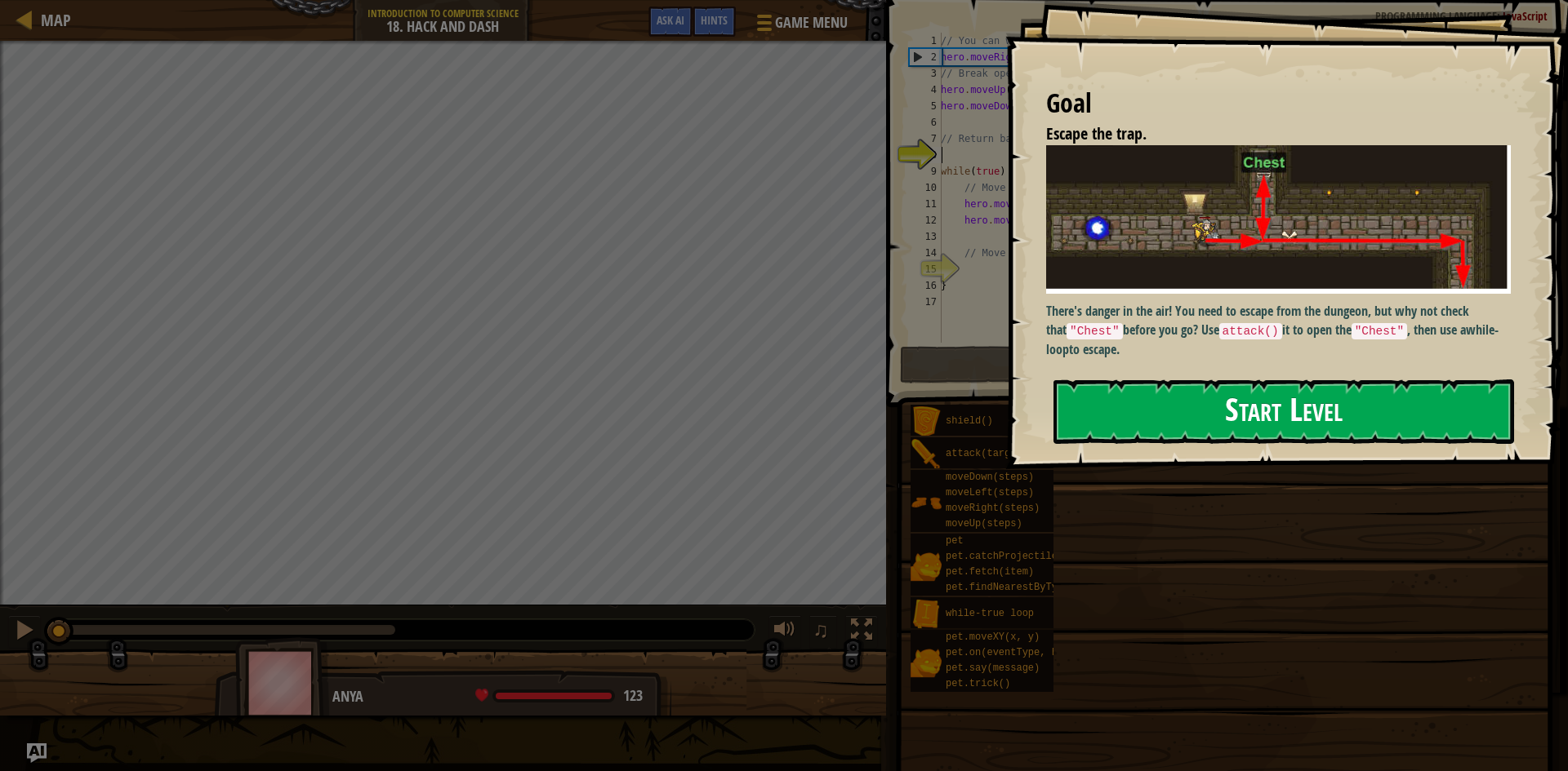
click at [1183, 388] on button "Start Level" at bounding box center [1284, 411] width 461 height 64
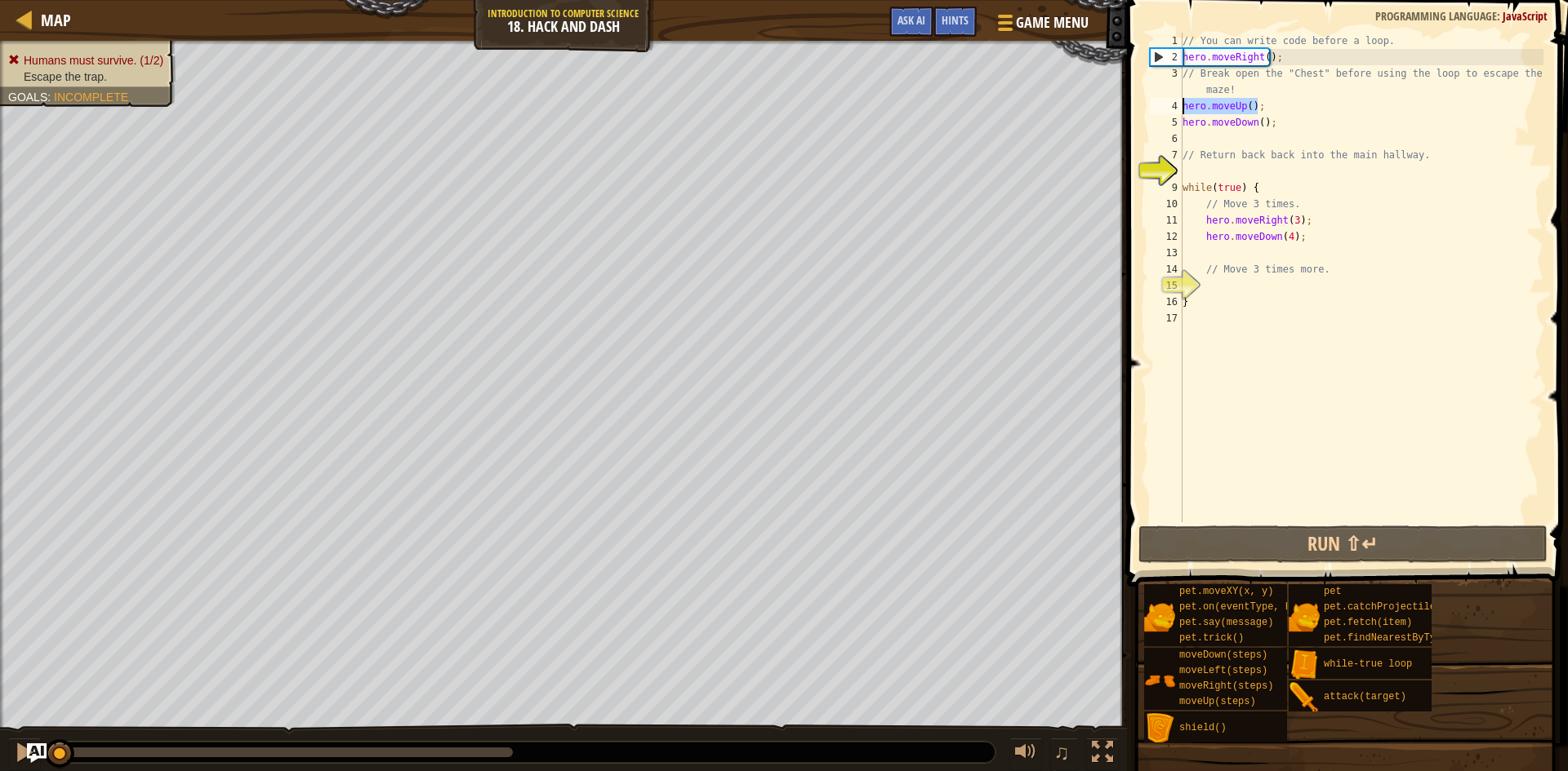
drag, startPoint x: 1274, startPoint y: 101, endPoint x: 1156, endPoint y: 111, distance: 118.4
click at [1166, 104] on div "1 2 3 4 5 6 7 8 9 10 11 12 13 14 15 16 17 // You can write code before a loop. …" at bounding box center [1345, 277] width 397 height 490
drag, startPoint x: 1298, startPoint y: 138, endPoint x: 1166, endPoint y: 100, distance: 137.4
click at [1166, 100] on div "hero.moveUp(); 1 2 3 4 5 6 7 8 9 10 11 12 13 14 15 16 17 // You can write code …" at bounding box center [1345, 277] width 397 height 490
type textarea "hero.moveUp(); hero.moveDown();"
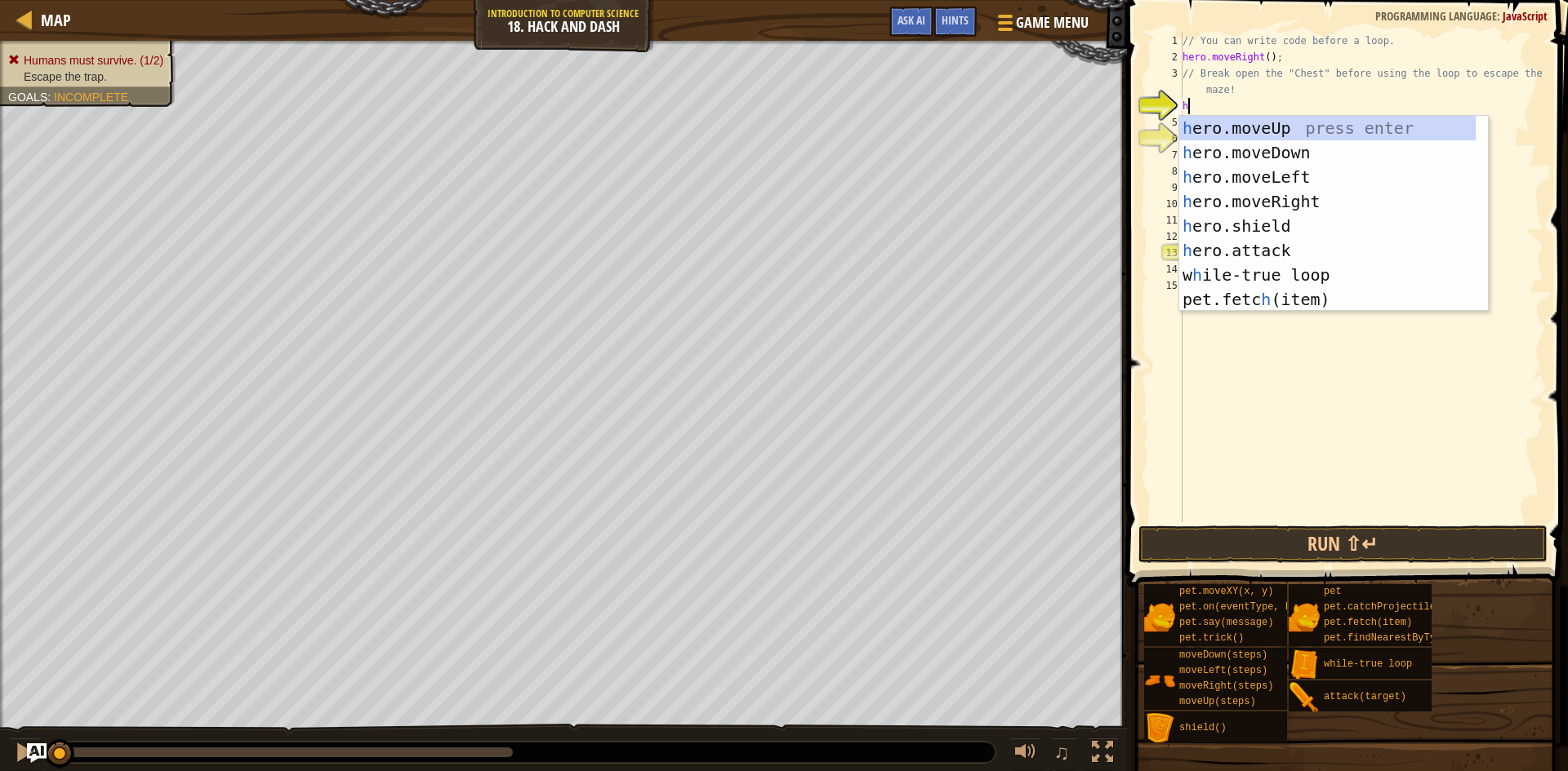
scroll to position [8, 0]
click at [1228, 249] on div "he ro.moveUp press enter he ro.moveDown press enter he ro.moveLeft press enter …" at bounding box center [1328, 238] width 297 height 244
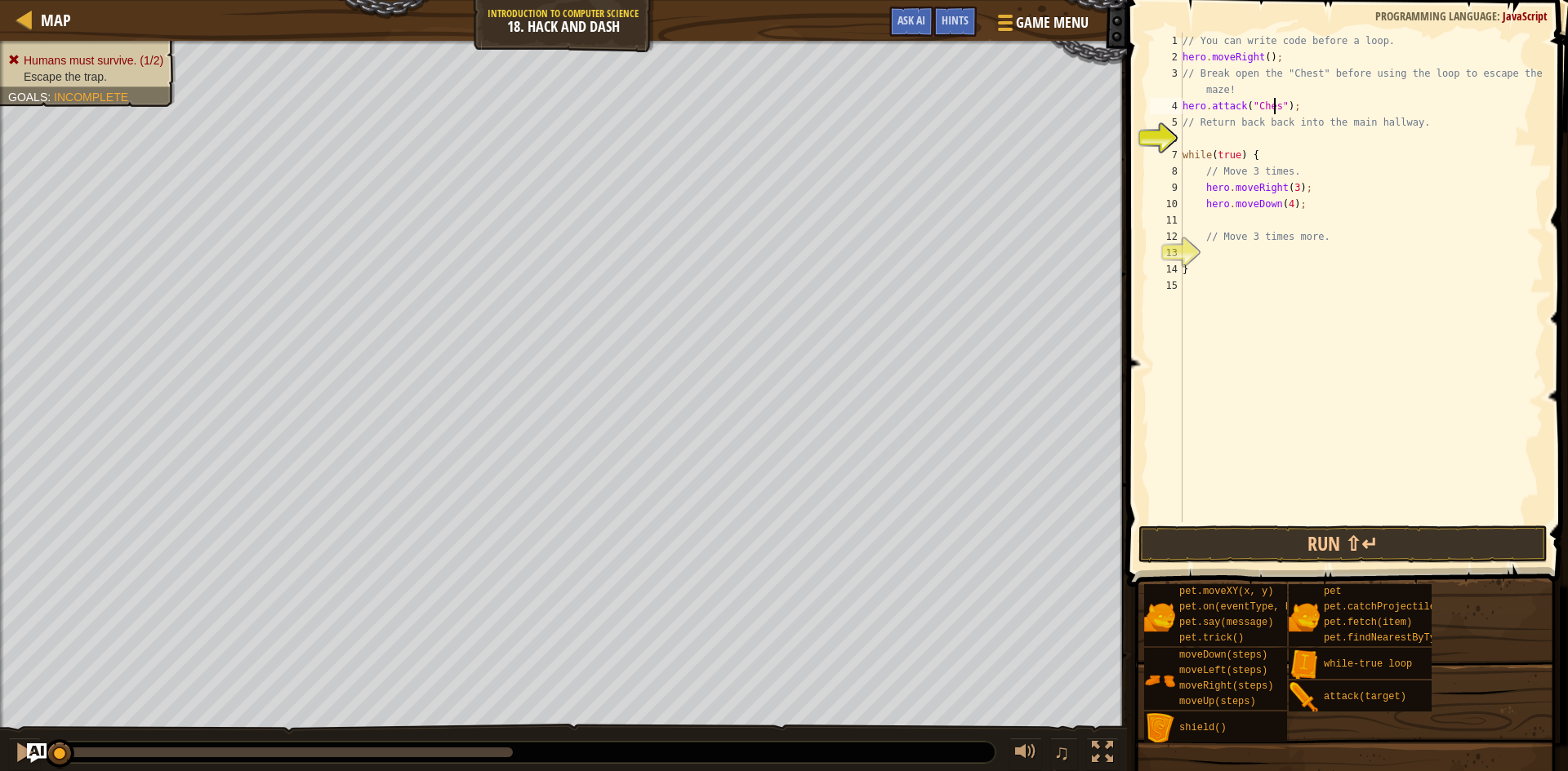
scroll to position [8, 8]
type textarea "hero.attack("Chest");"
click at [1187, 134] on div "// You can write code before a loop. hero . moveRight ( ) ; // Break open the "…" at bounding box center [1361, 294] width 364 height 522
type textarea "h"
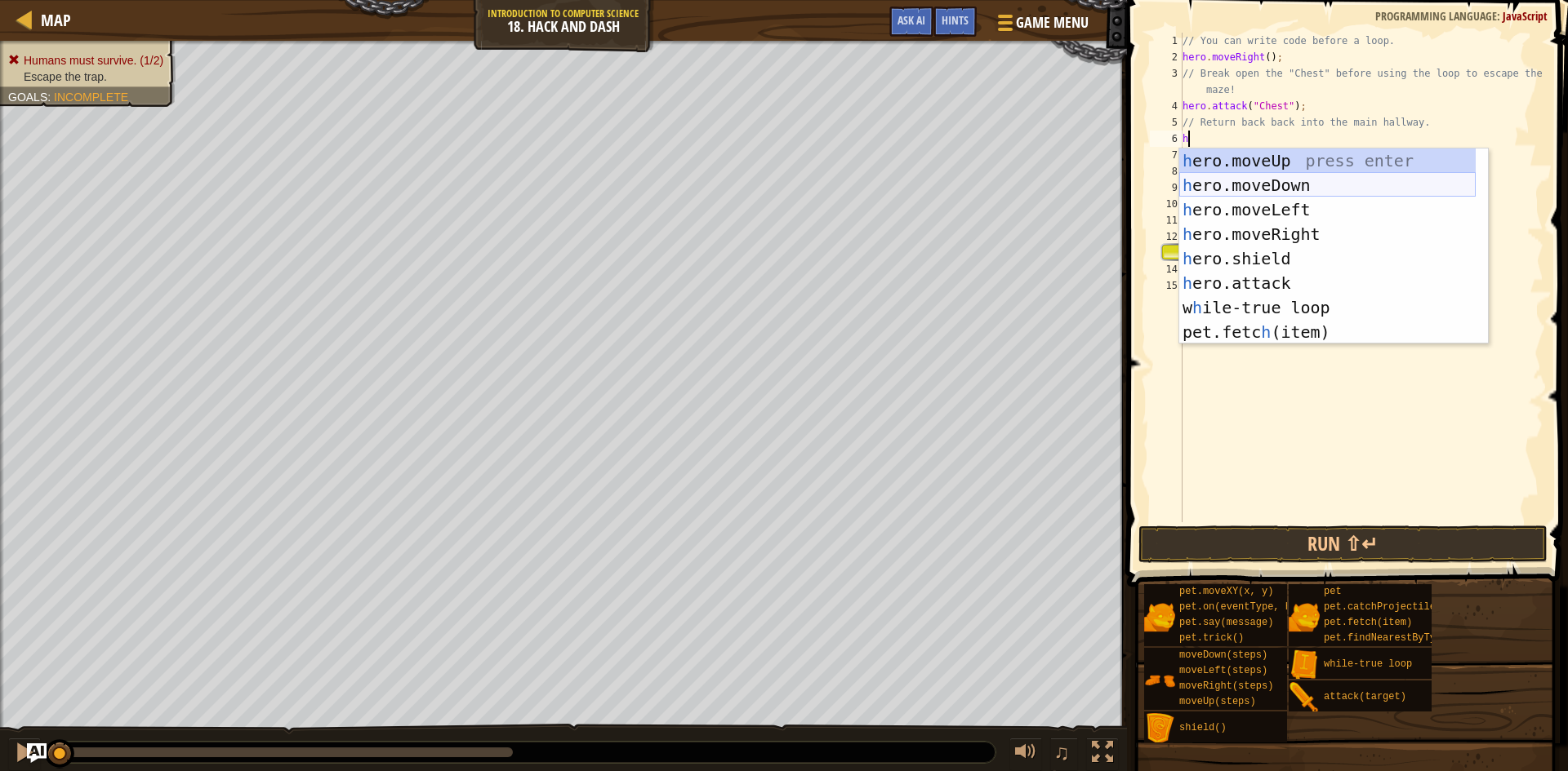
click at [1280, 183] on div "h ero.moveUp press enter h ero.moveDown press enter h ero.moveLeft press enter …" at bounding box center [1328, 270] width 297 height 244
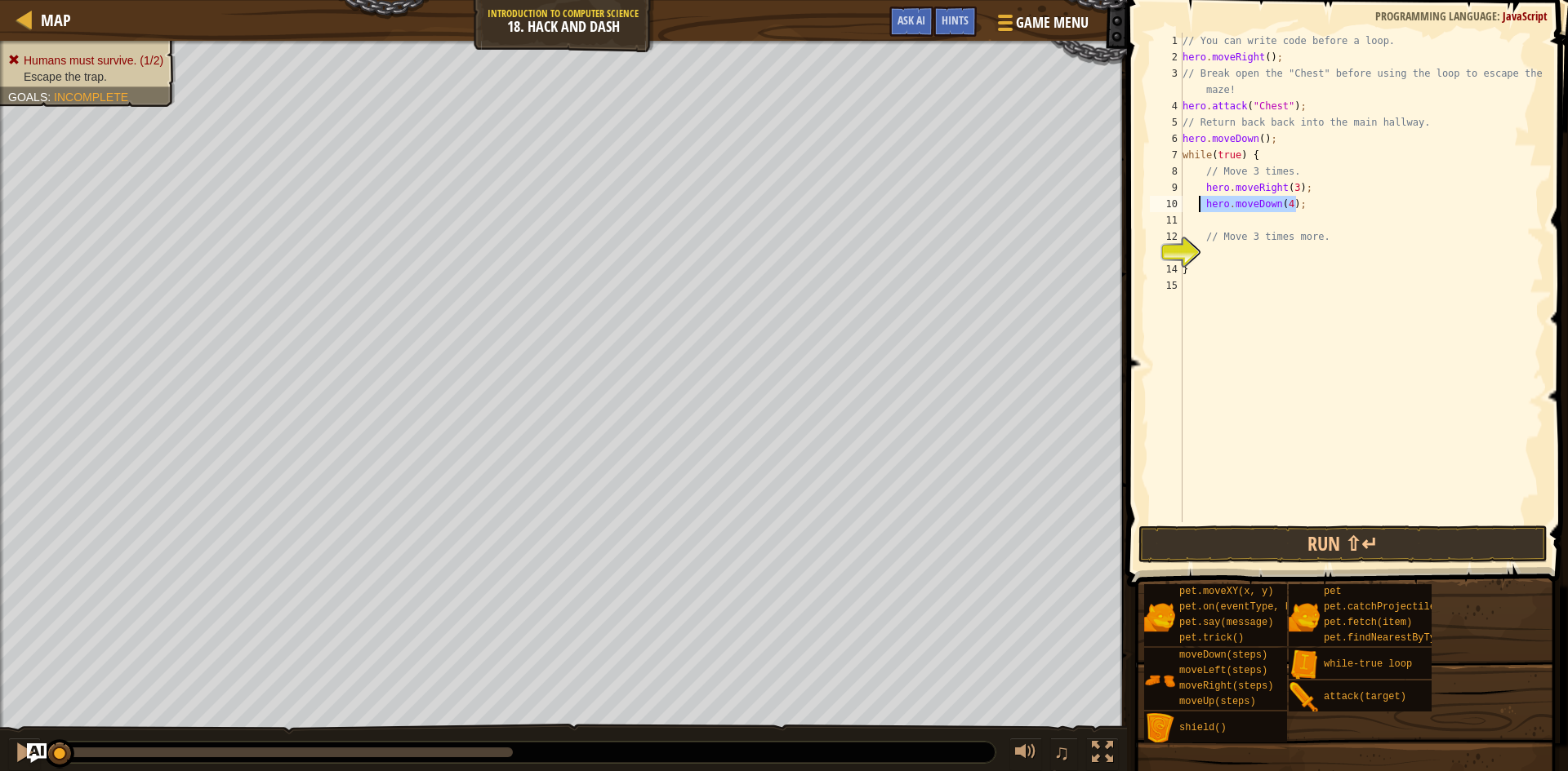
drag, startPoint x: 1310, startPoint y: 200, endPoint x: 1196, endPoint y: 209, distance: 114.4
click at [1196, 209] on div "// You can write code before a loop. hero . moveRight ( ) ; // Break open the "…" at bounding box center [1361, 294] width 364 height 522
type textarea "hero.moveDown(4);"
type textarea "hero.moveRight(3);"
click at [1263, 206] on div "// You can write code before a loop. hero . moveRight ( ) ; // Break open the "…" at bounding box center [1361, 294] width 364 height 522
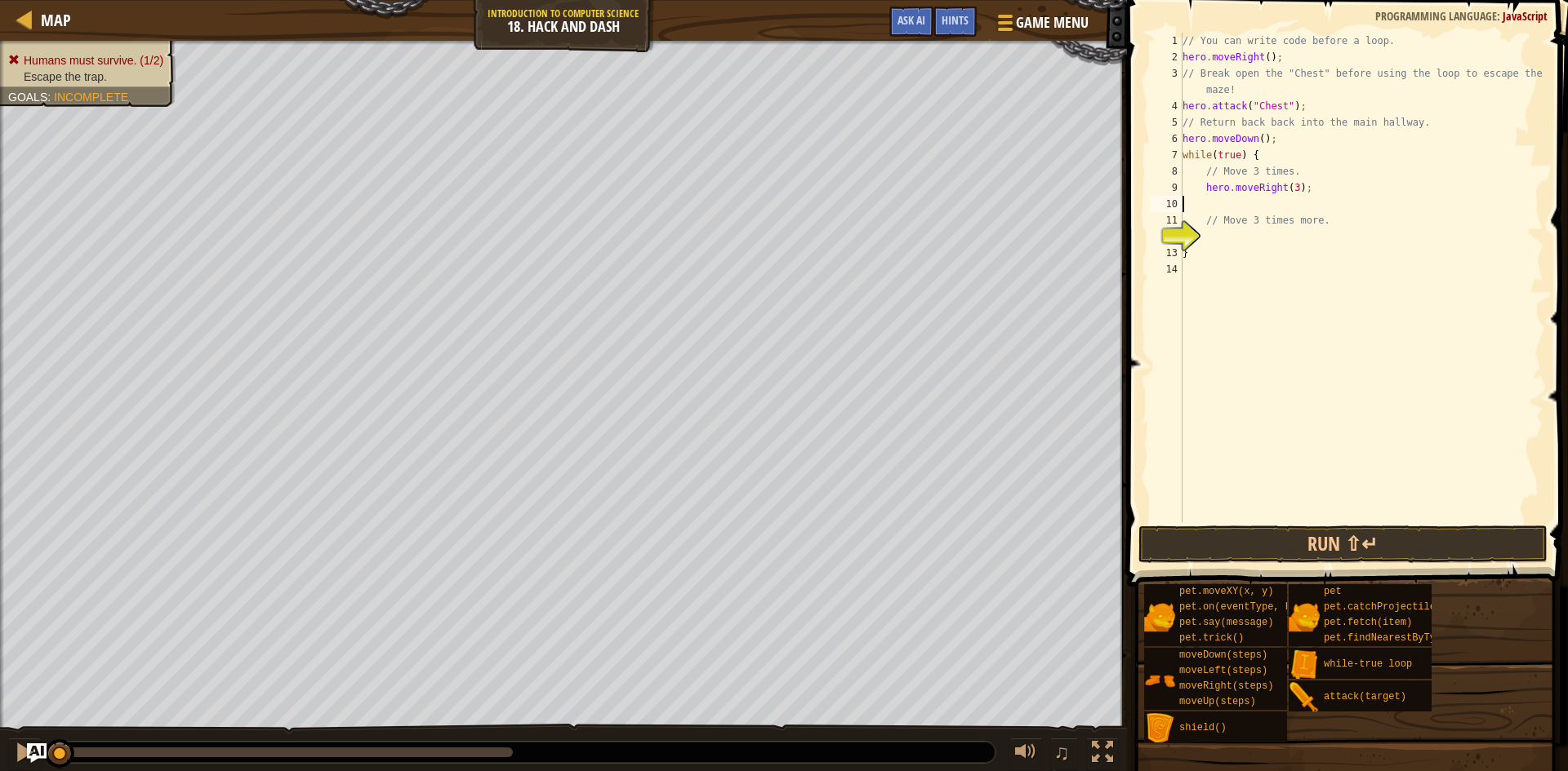
type textarea "hero.moveRight(3);"
click at [1248, 221] on div "// You can write code before a loop. hero . moveRight ( ) ; // Break open the "…" at bounding box center [1361, 294] width 364 height 522
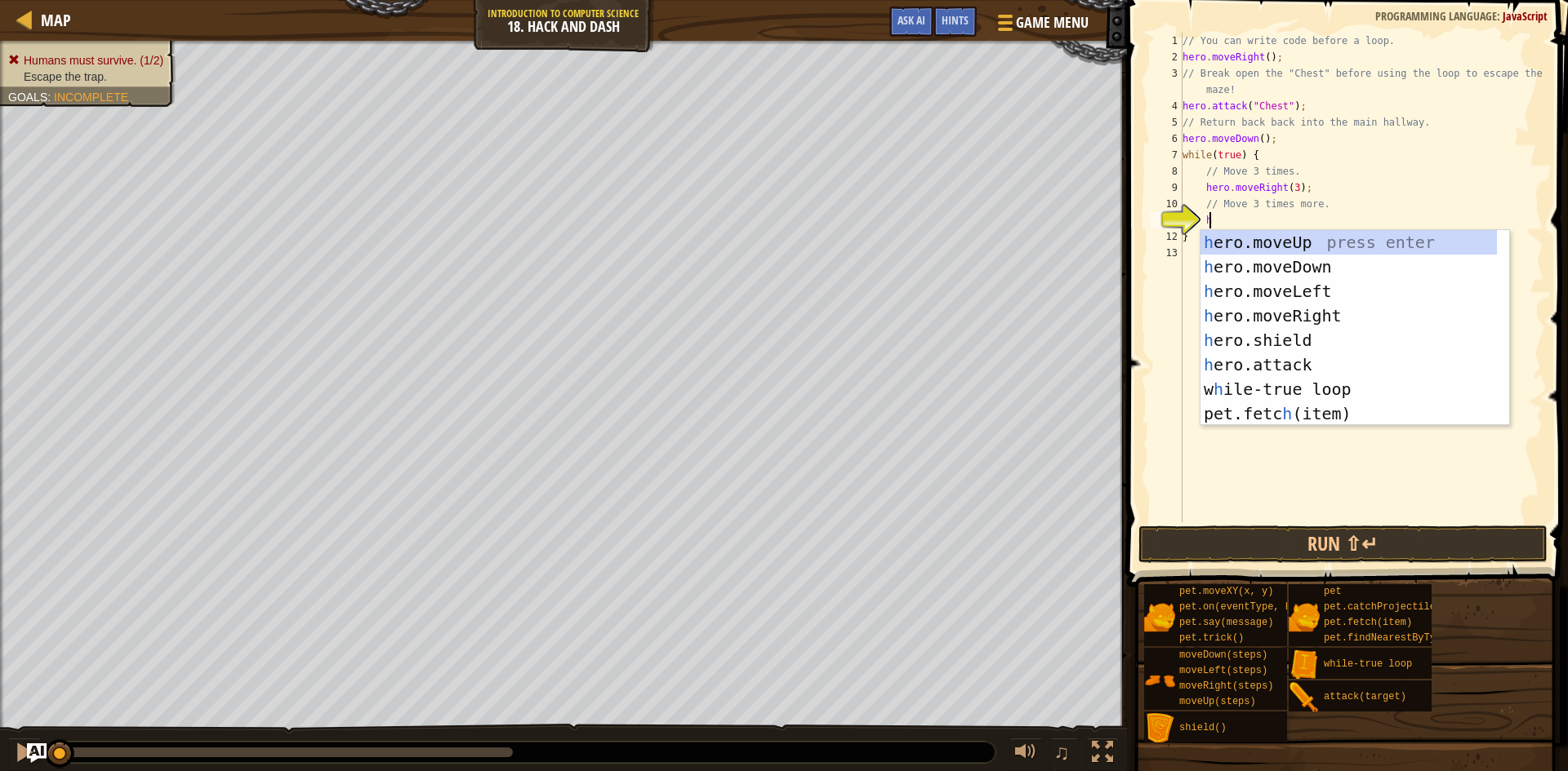
scroll to position [8, 2]
type textarea "her"
click at [1363, 274] on div "her o.moveUp press enter her o.moveDown press enter her o.moveLeft press enter …" at bounding box center [1349, 352] width 297 height 244
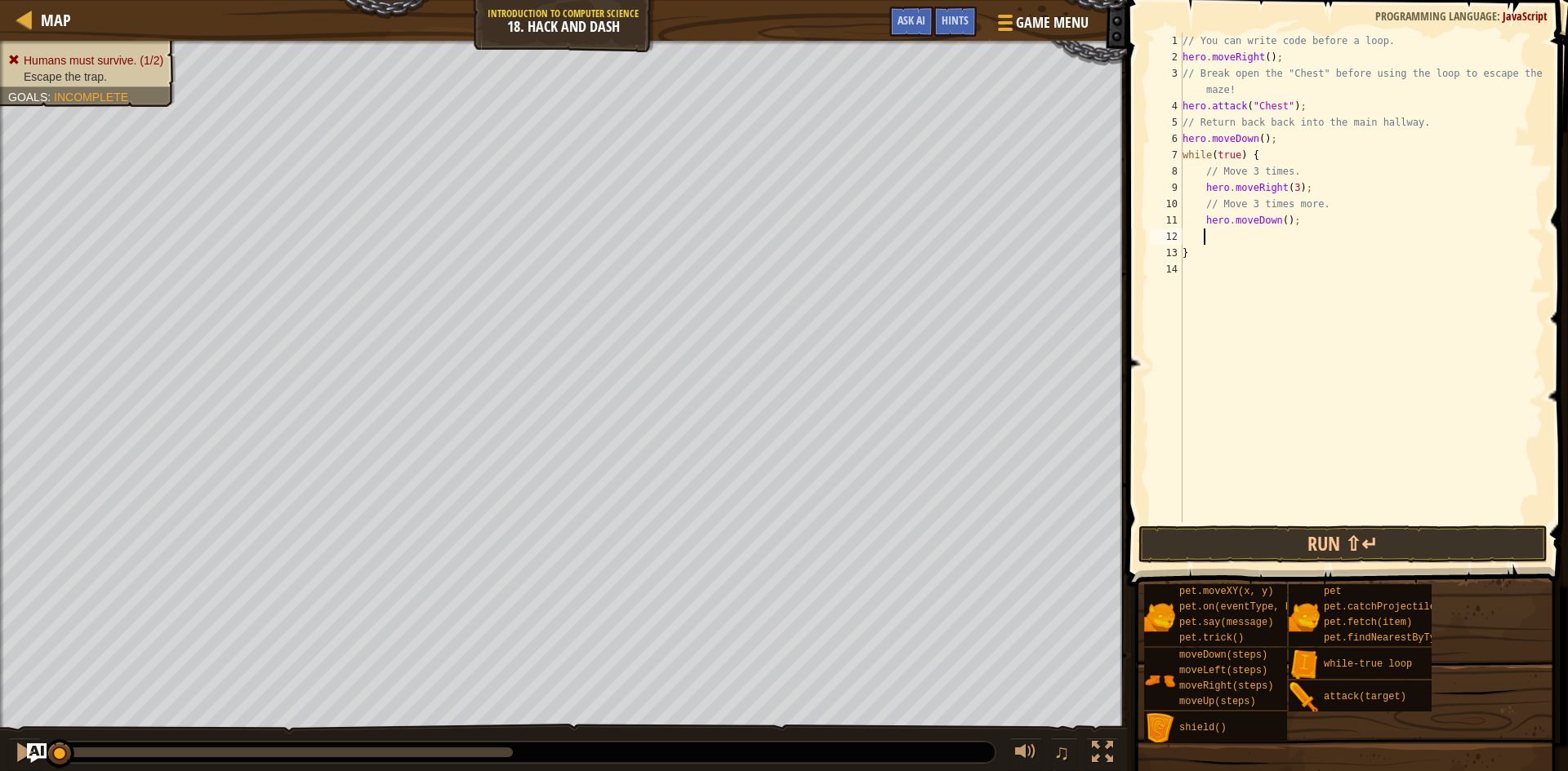
scroll to position [8, 1]
click at [1280, 224] on div "// You can write code before a loop. hero . moveRight ( ) ; // Break open the "…" at bounding box center [1361, 294] width 364 height 522
type textarea "hero.moveDown(3);"
click at [1262, 549] on button "Run ⇧↵" at bounding box center [1343, 544] width 409 height 38
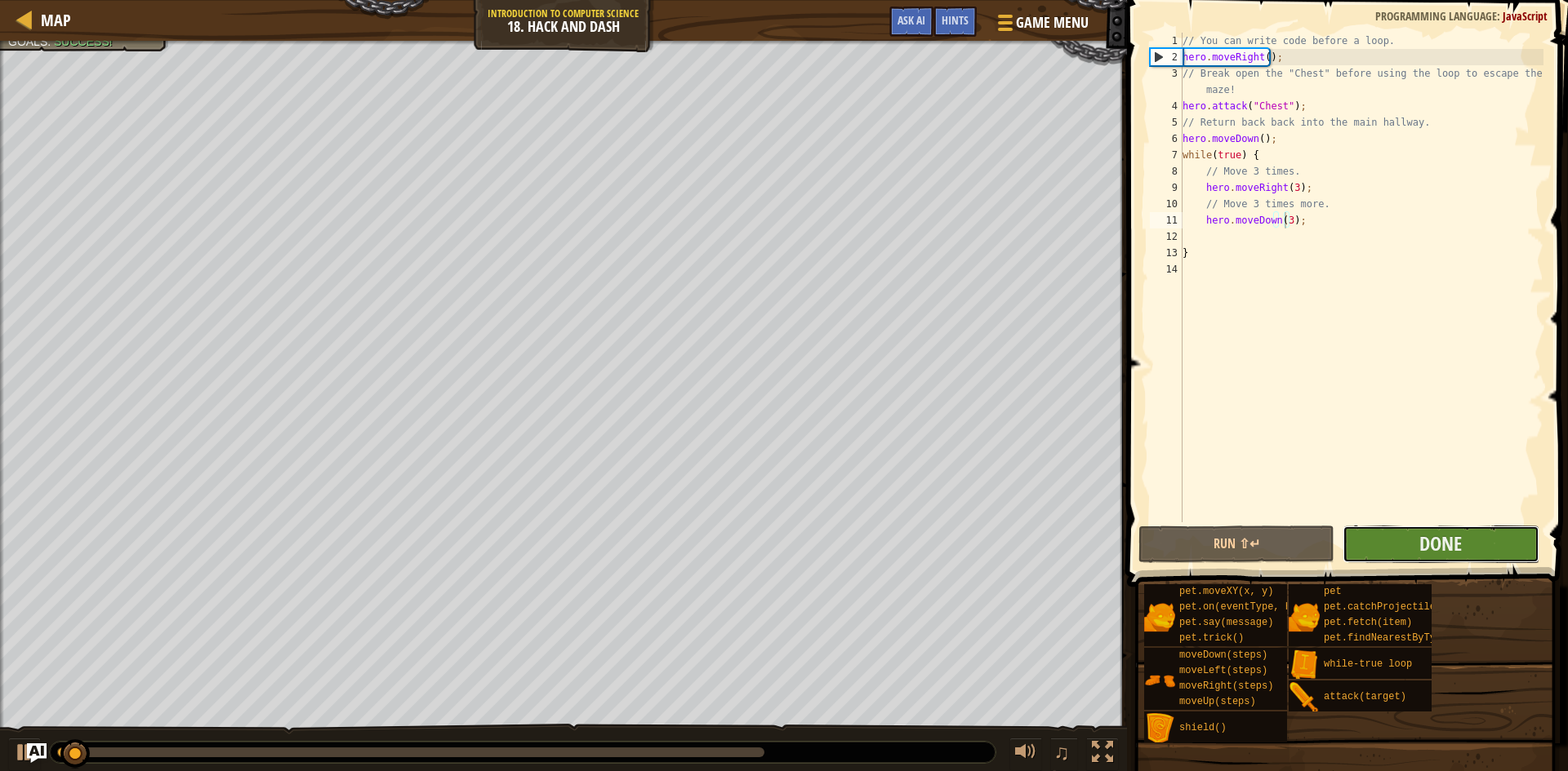
click at [1391, 539] on button "Done" at bounding box center [1441, 544] width 196 height 38
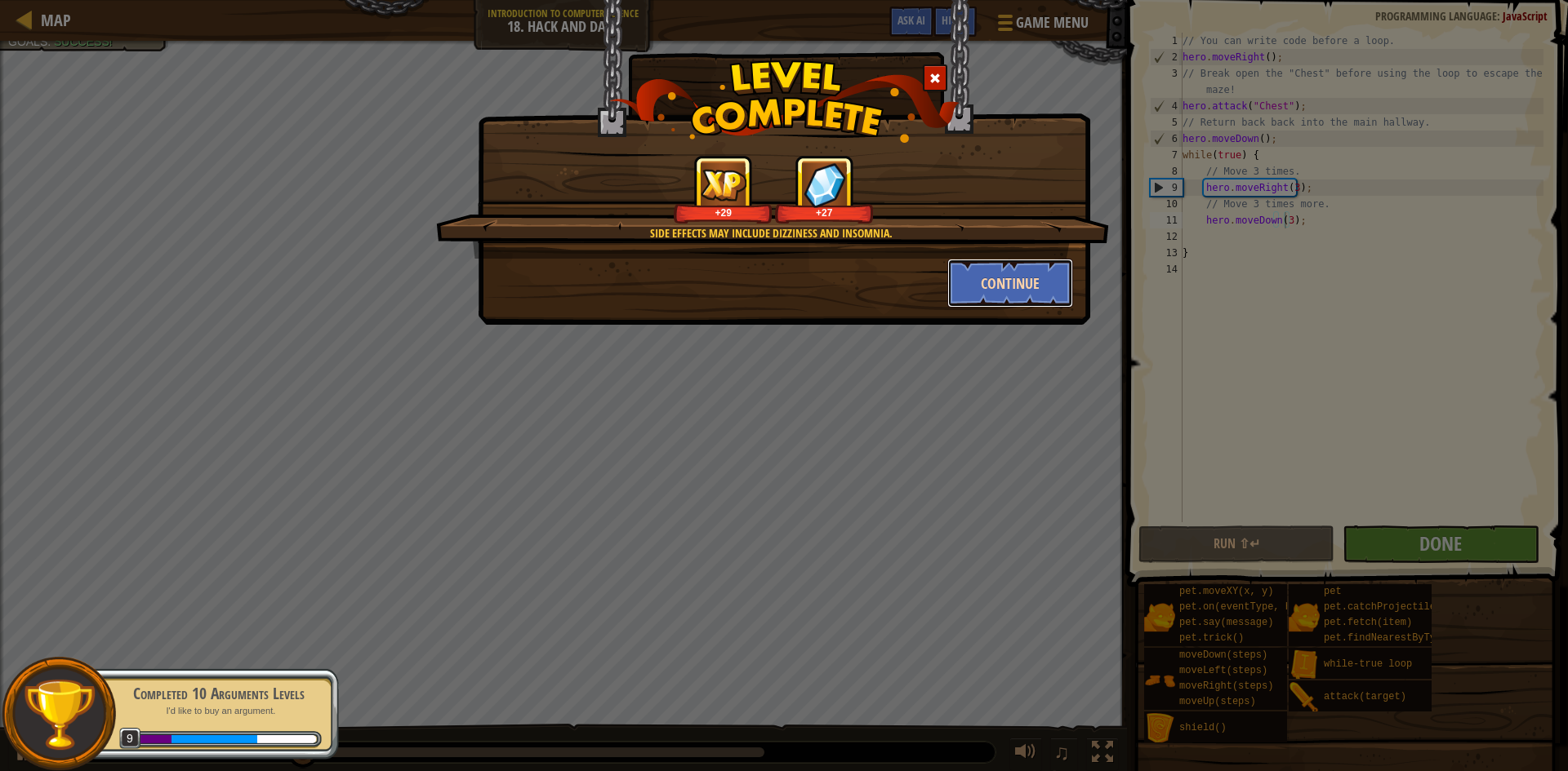
click at [962, 294] on button "Continue" at bounding box center [1010, 283] width 126 height 49
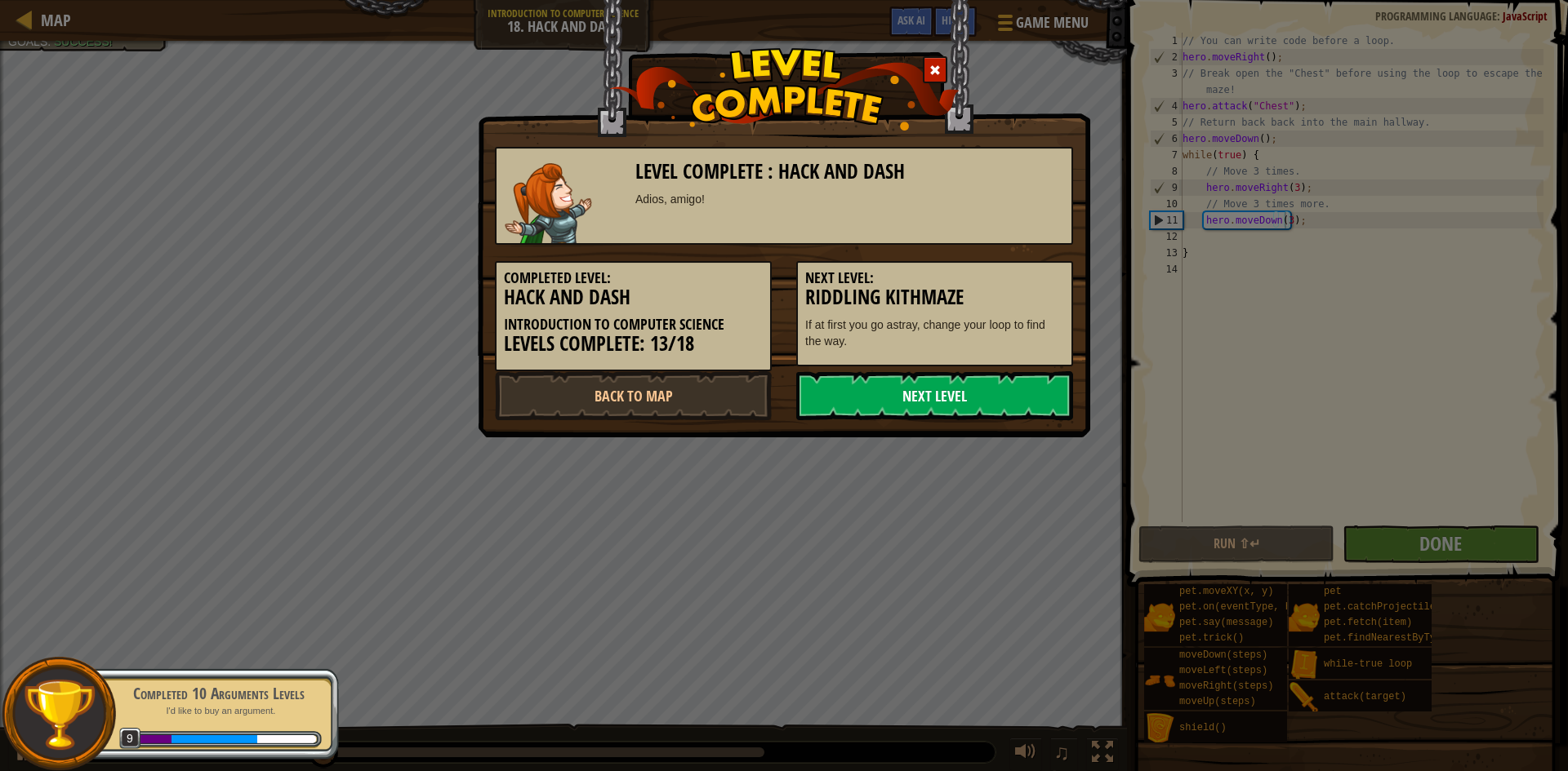
click at [997, 399] on link "Next Level" at bounding box center [935, 396] width 277 height 49
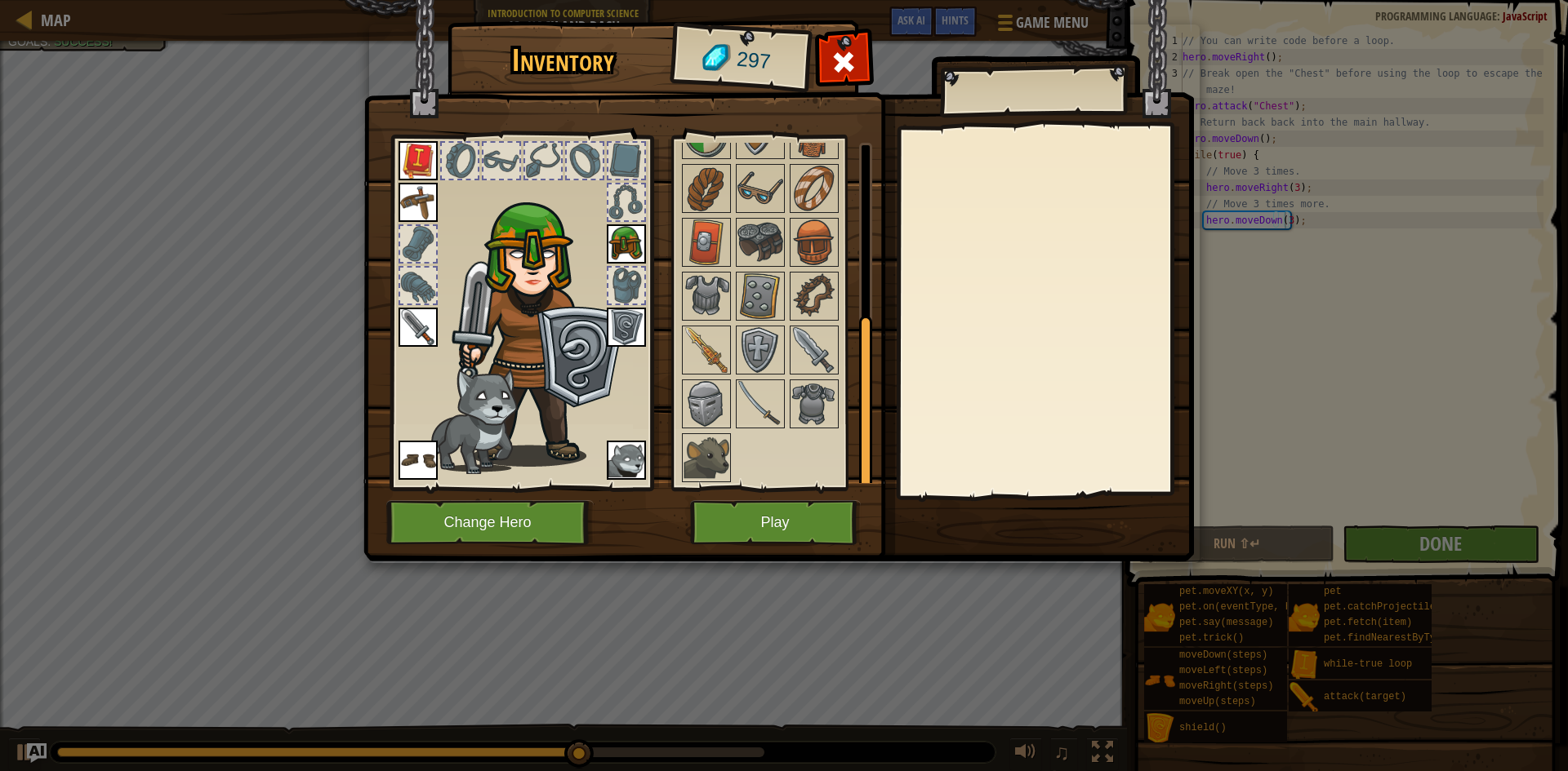
scroll to position [333, 0]
click at [814, 413] on img at bounding box center [814, 402] width 46 height 46
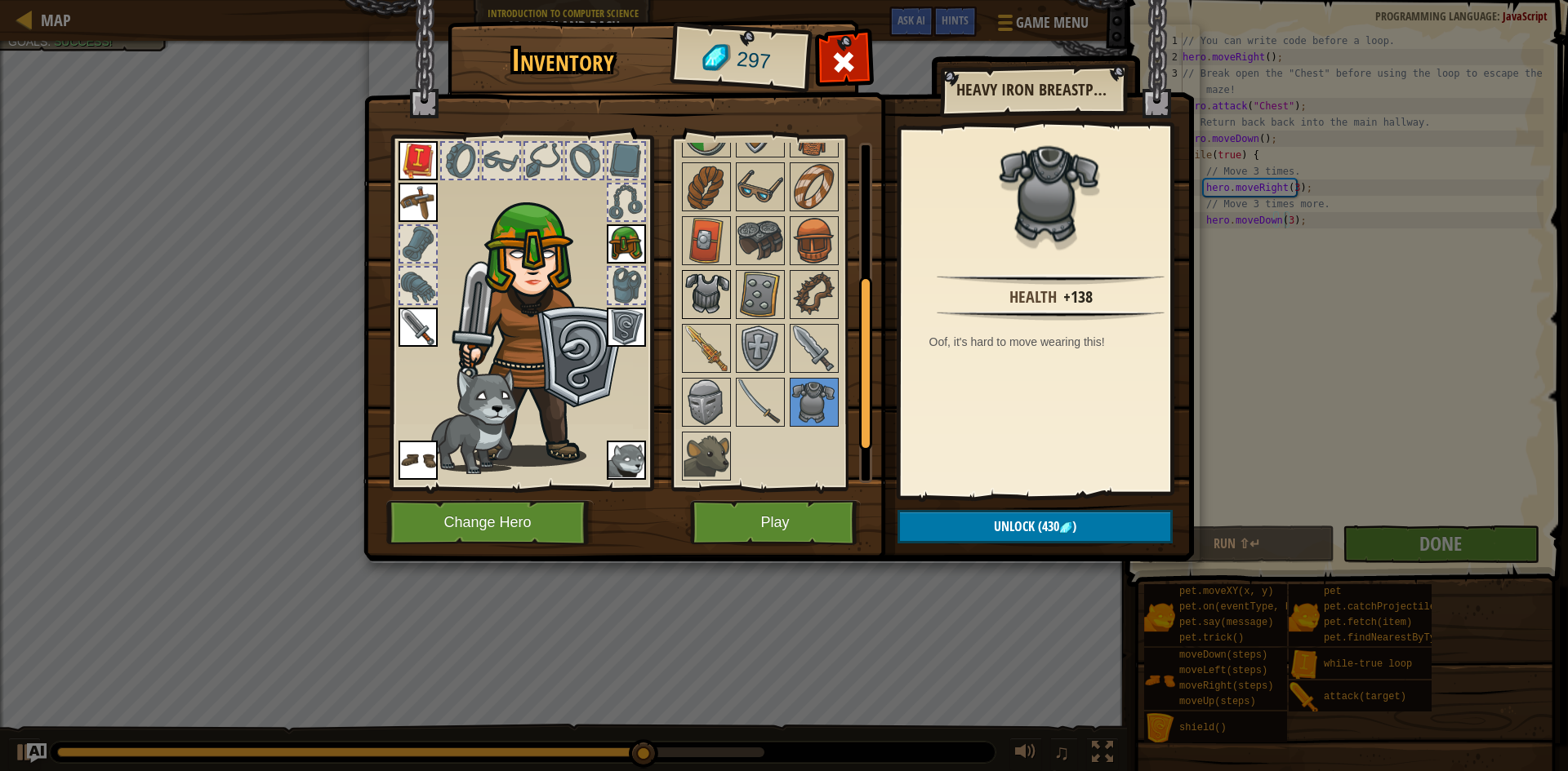
scroll to position [170, 0]
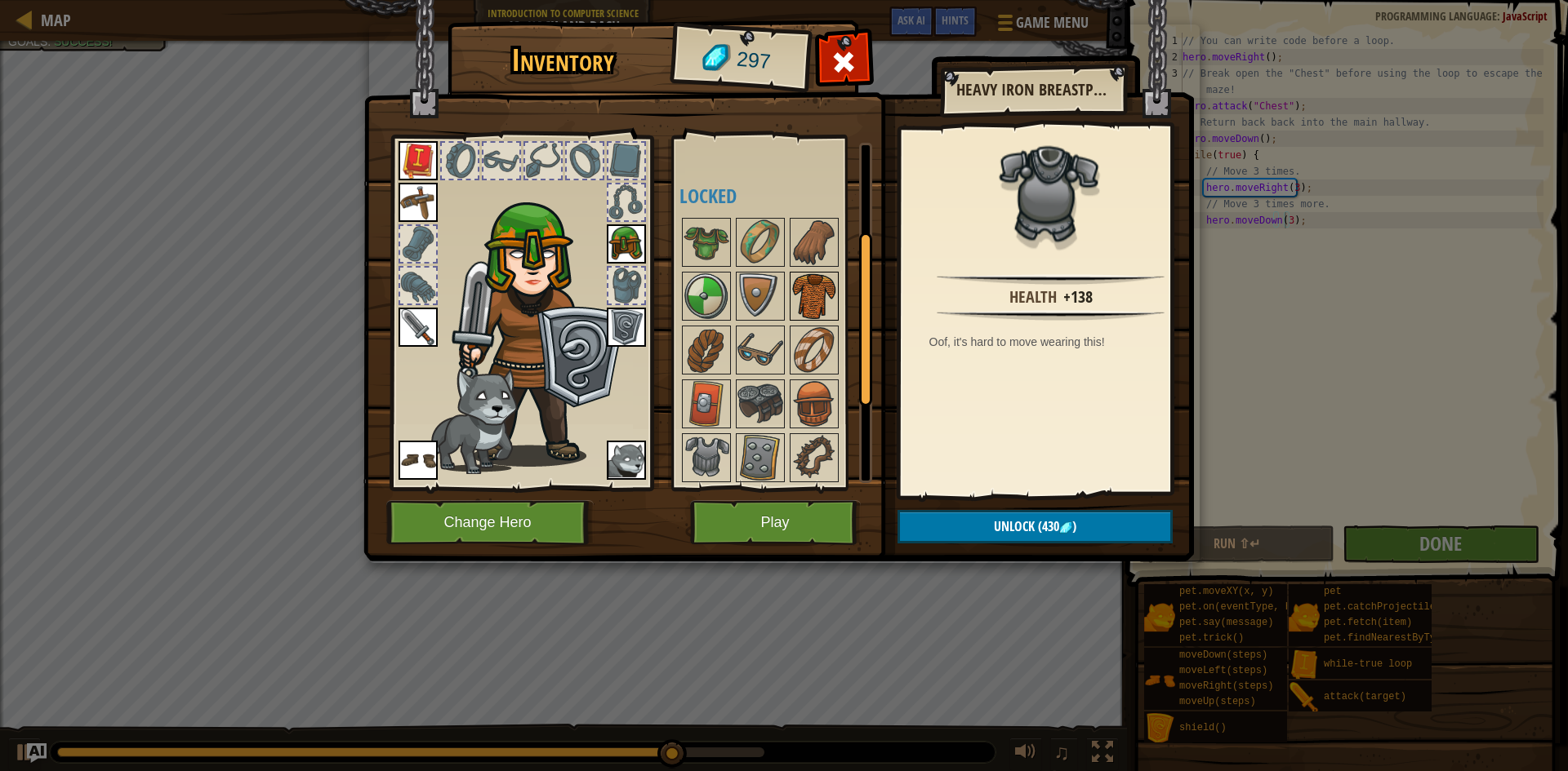
click at [802, 279] on img at bounding box center [814, 296] width 46 height 46
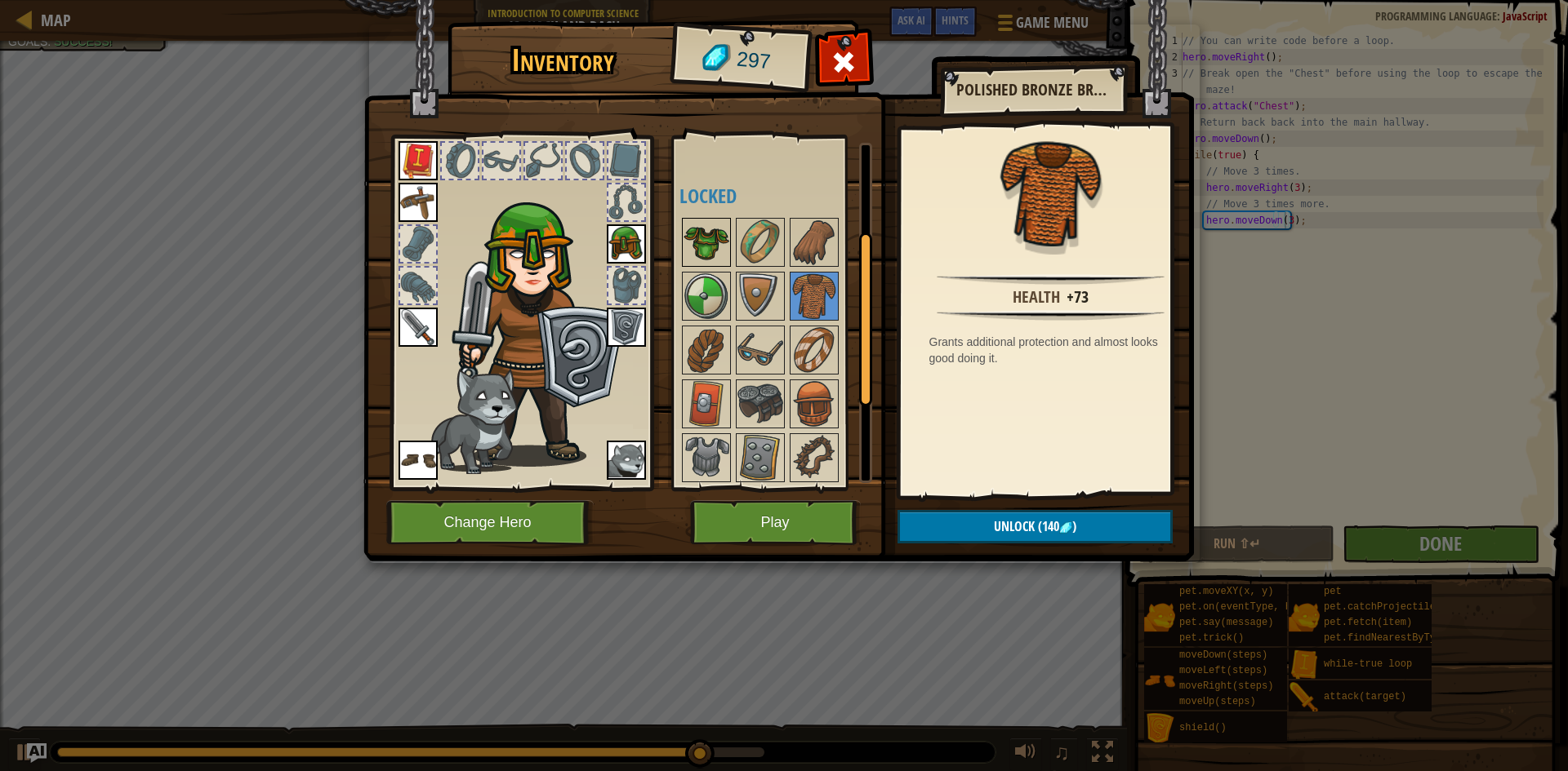
click at [724, 254] on img at bounding box center [706, 242] width 46 height 46
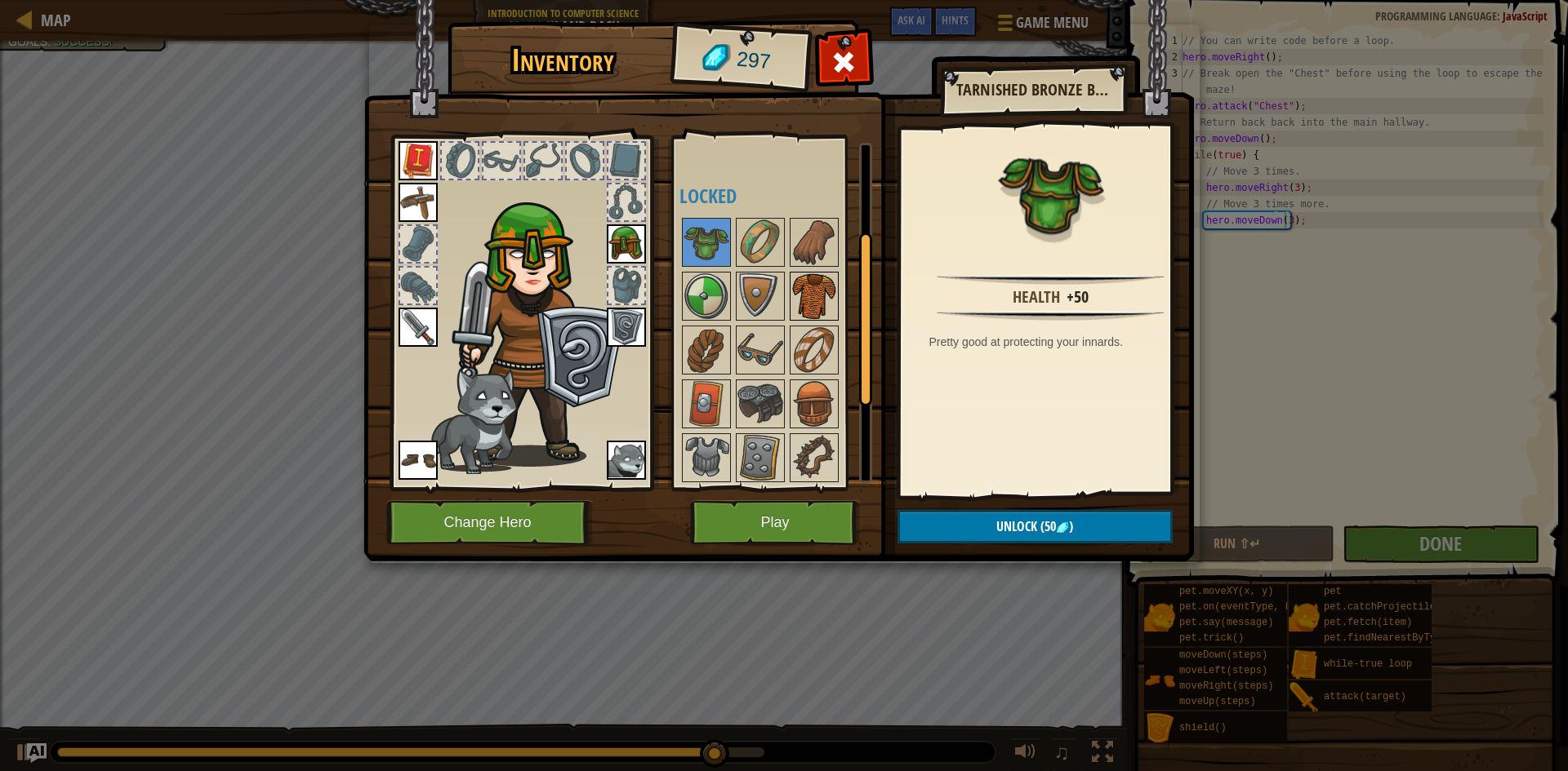
click at [814, 290] on img at bounding box center [814, 296] width 46 height 46
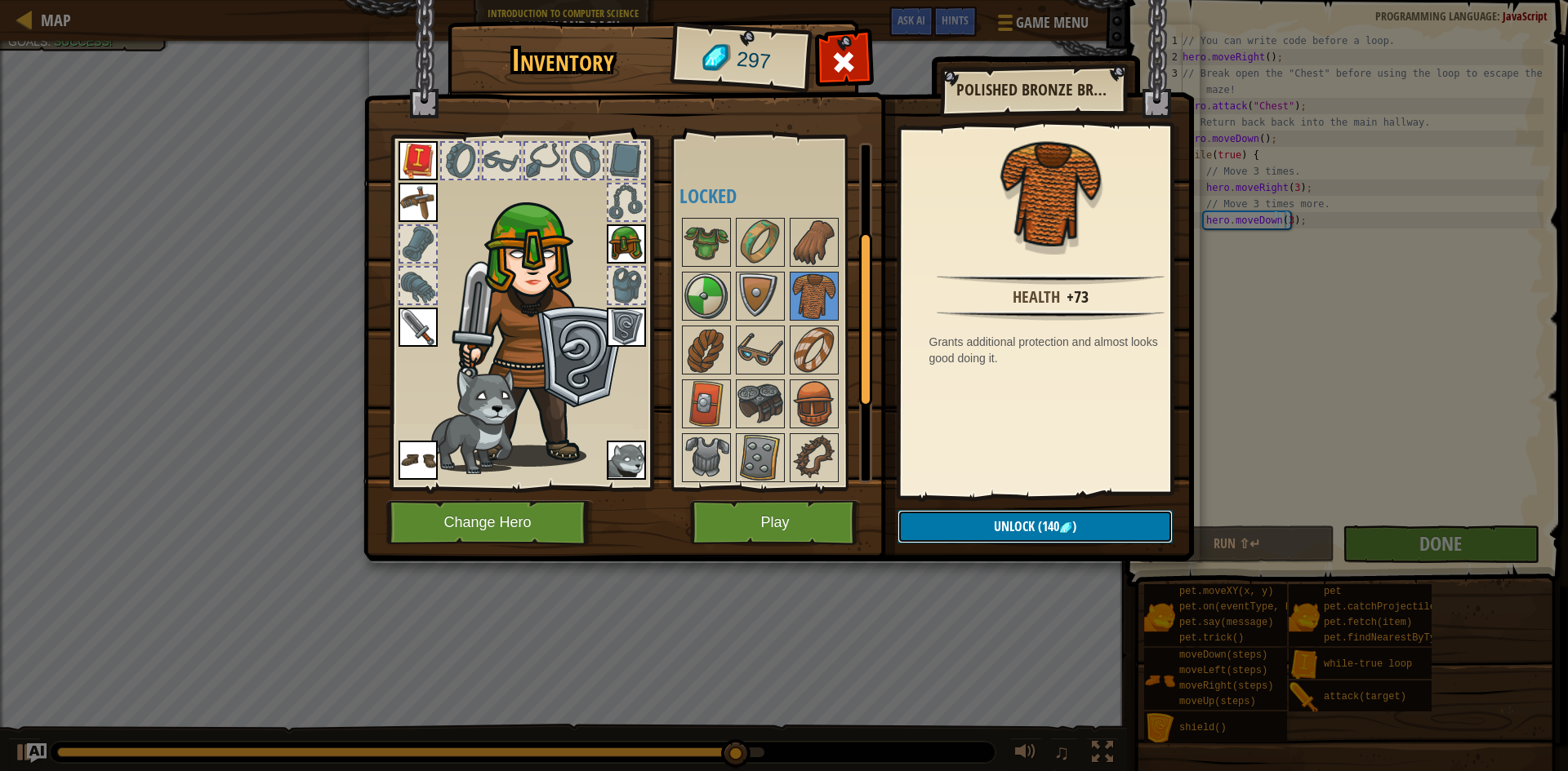
click at [958, 524] on button "Unlock (140 )" at bounding box center [1035, 527] width 276 height 33
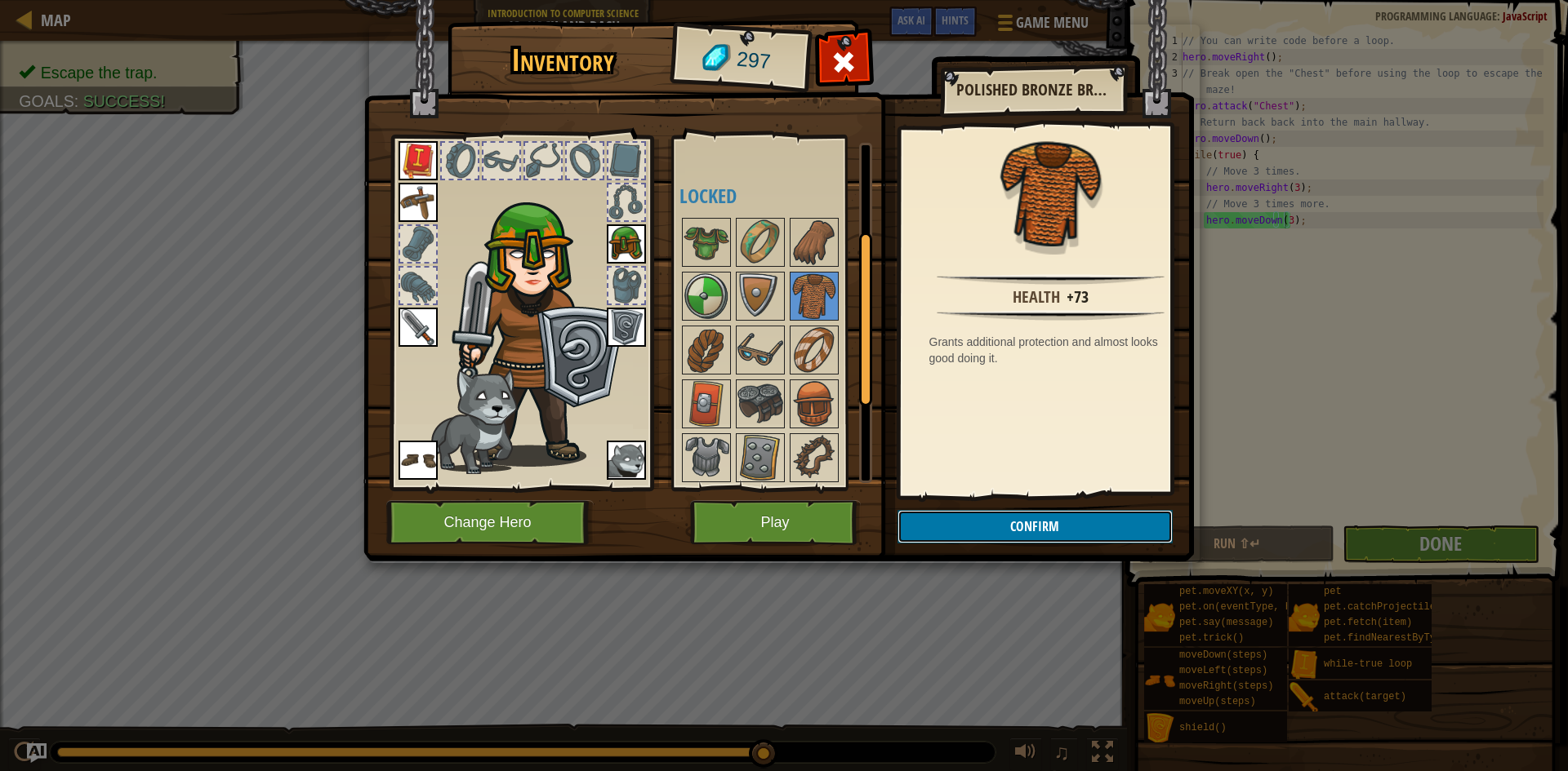
click at [1047, 521] on button "Confirm" at bounding box center [1035, 527] width 276 height 33
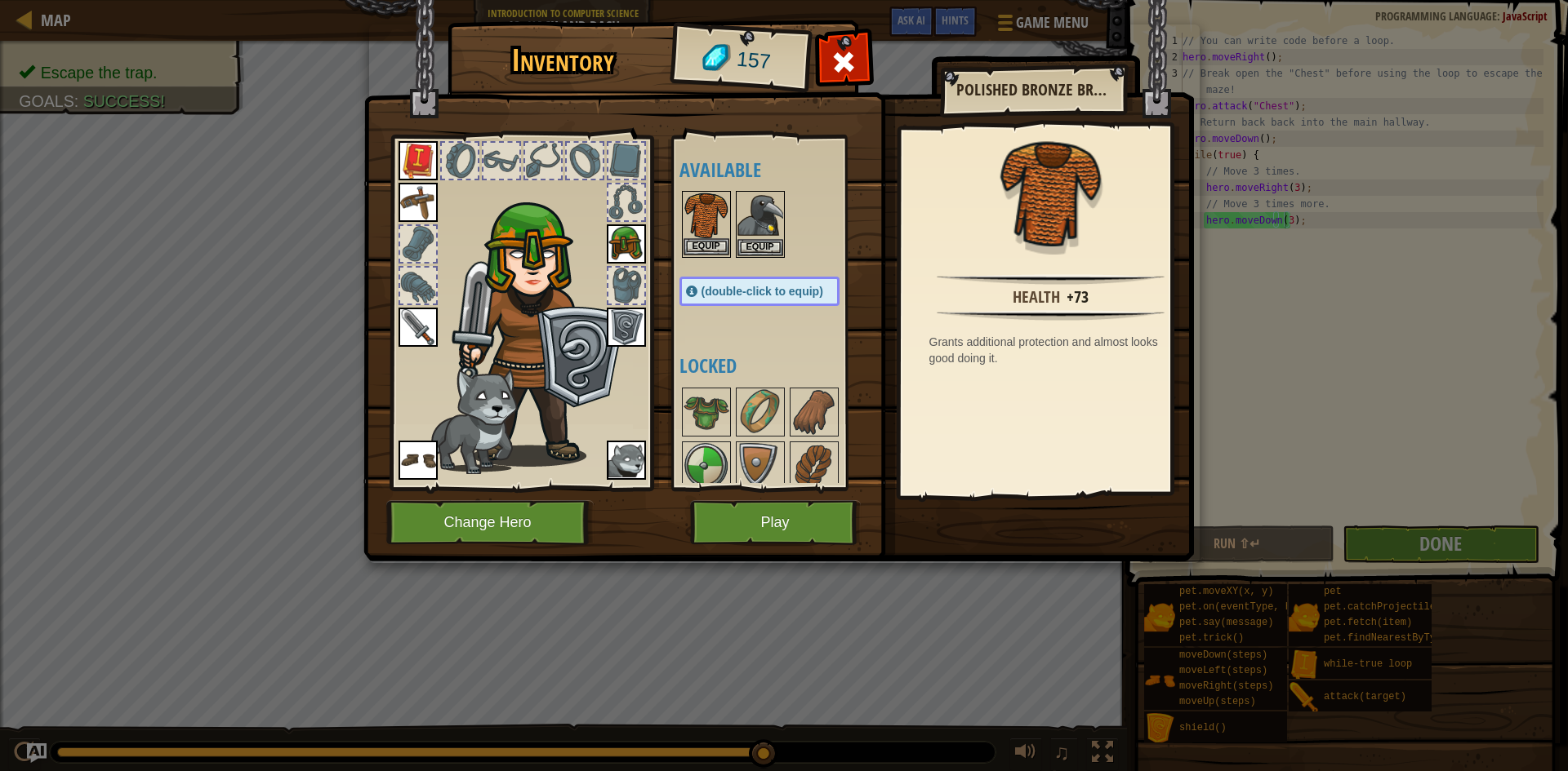
click at [704, 231] on img at bounding box center [706, 215] width 46 height 46
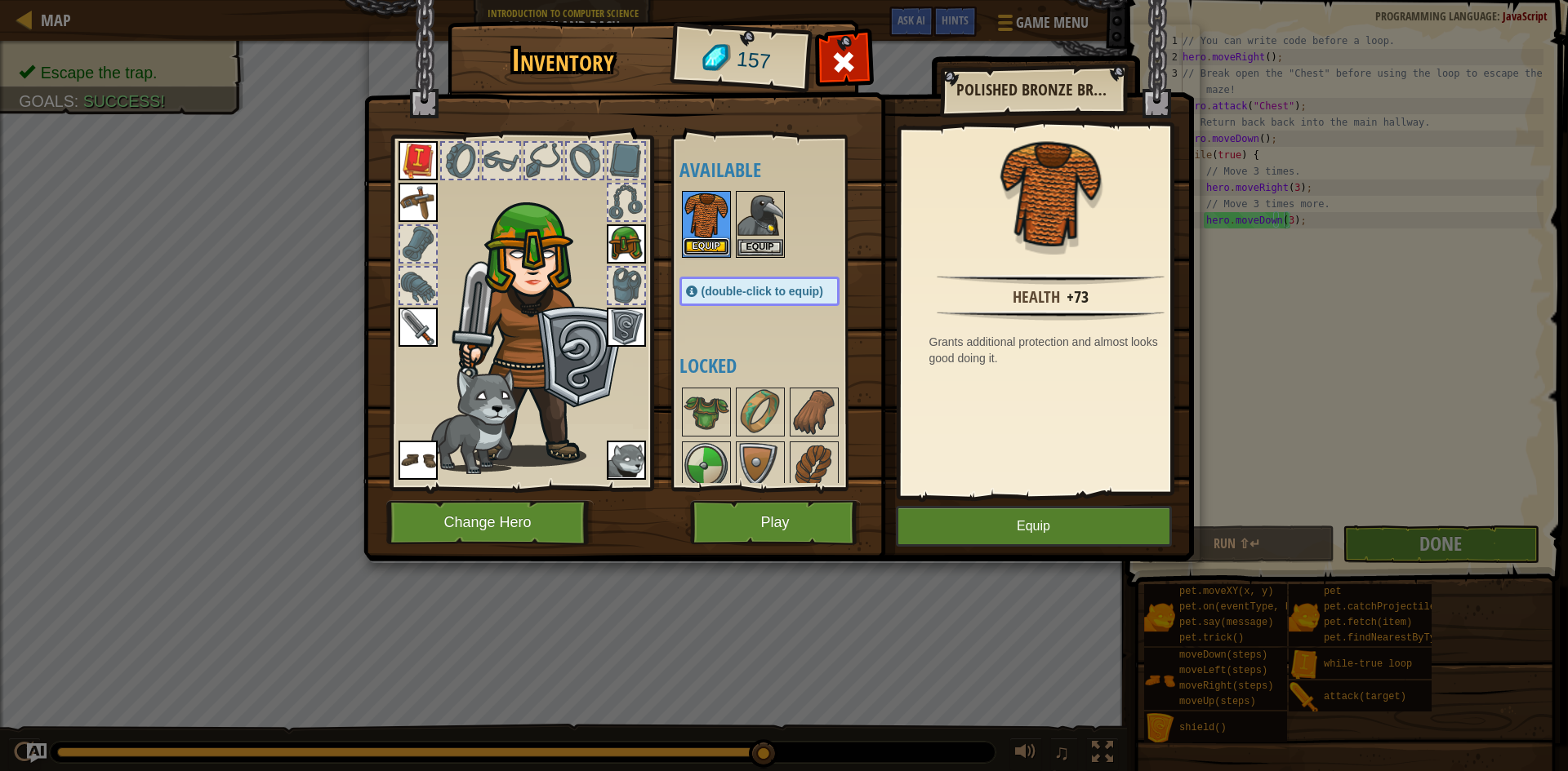
click at [705, 245] on button "Equip" at bounding box center [706, 247] width 46 height 17
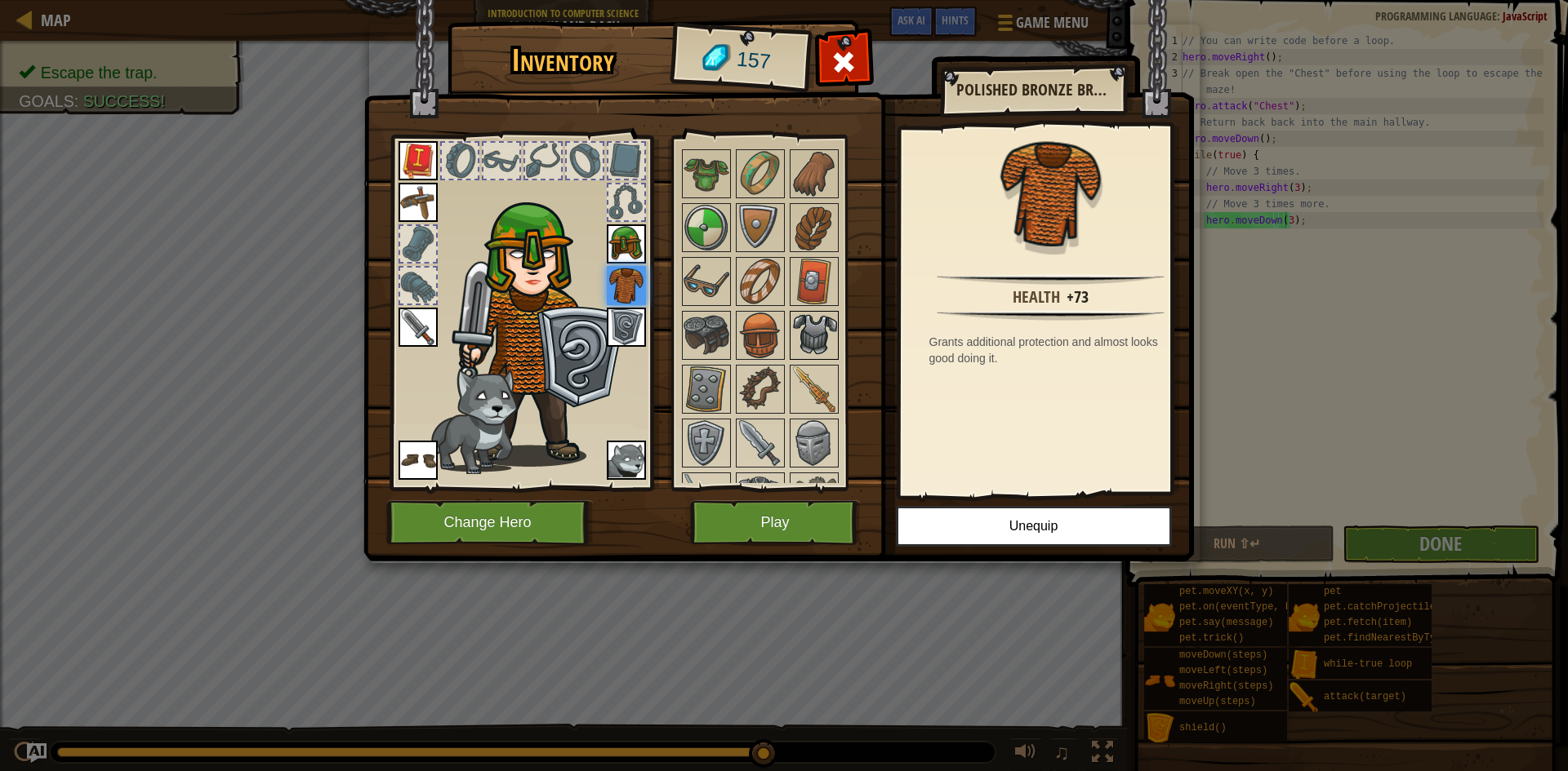
scroll to position [244, 0]
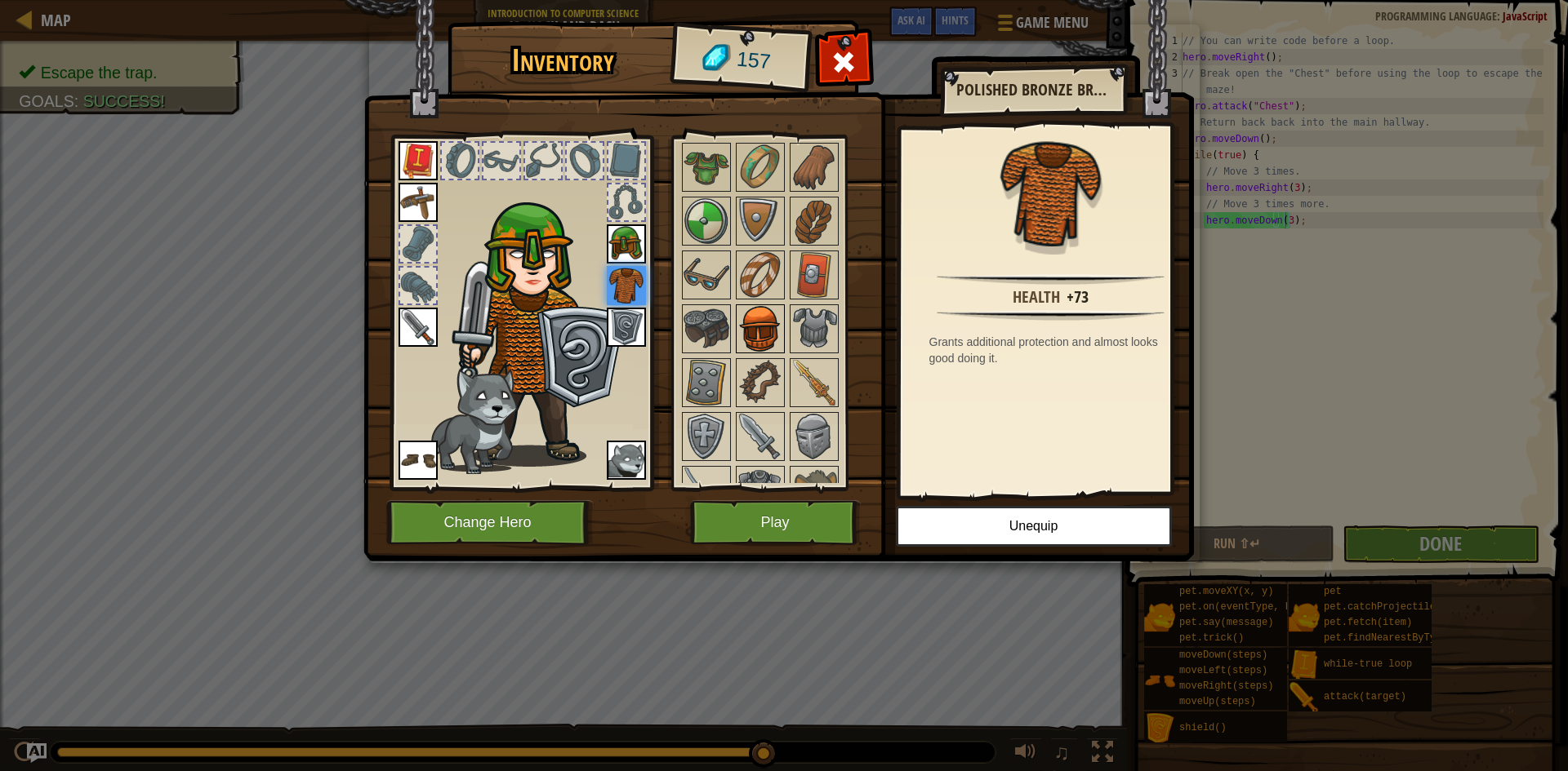
click at [753, 314] on img at bounding box center [760, 329] width 46 height 46
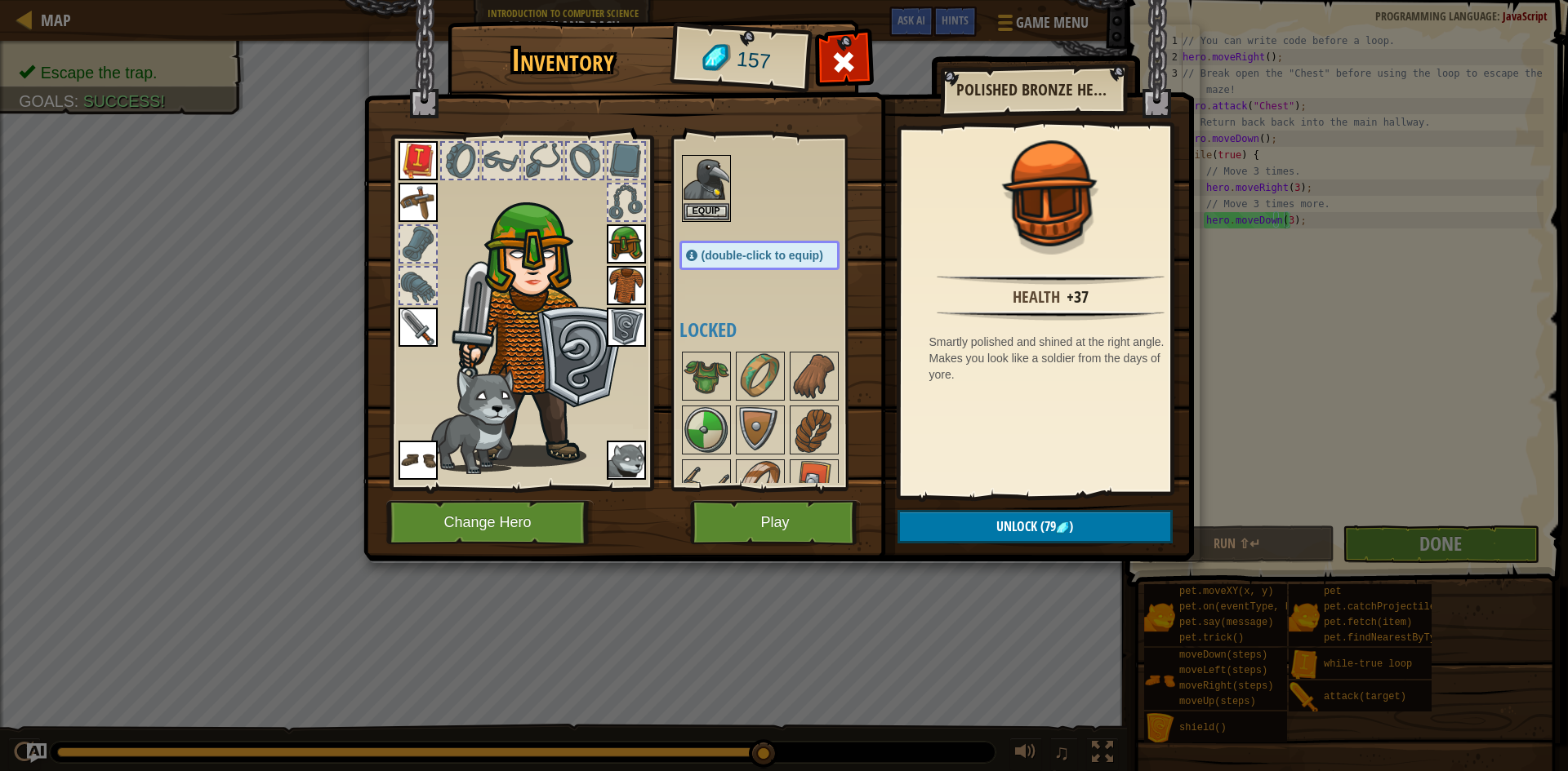
scroll to position [0, 0]
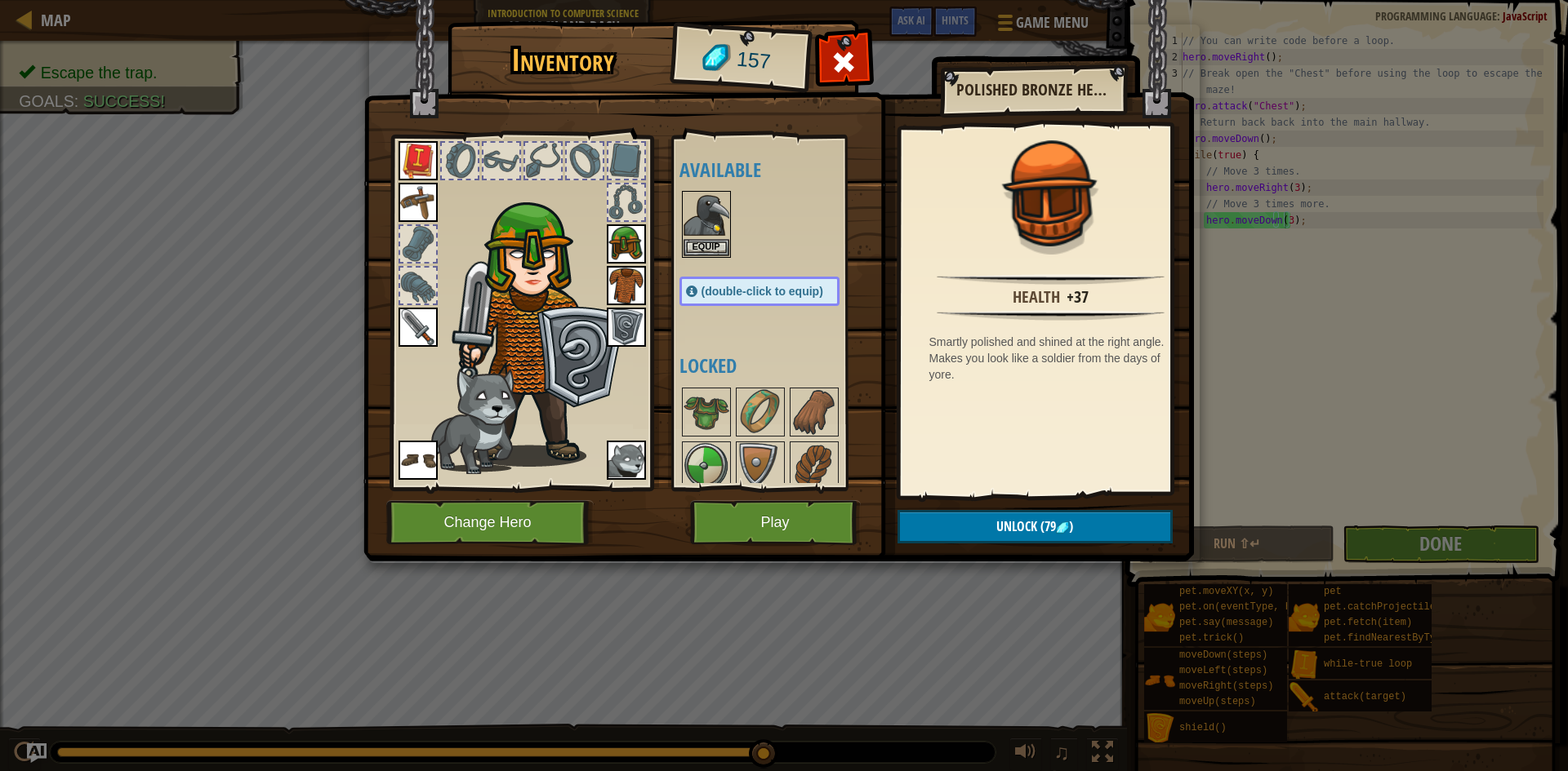
click at [524, 226] on img at bounding box center [539, 316] width 176 height 301
click at [606, 220] on div at bounding box center [626, 202] width 39 height 39
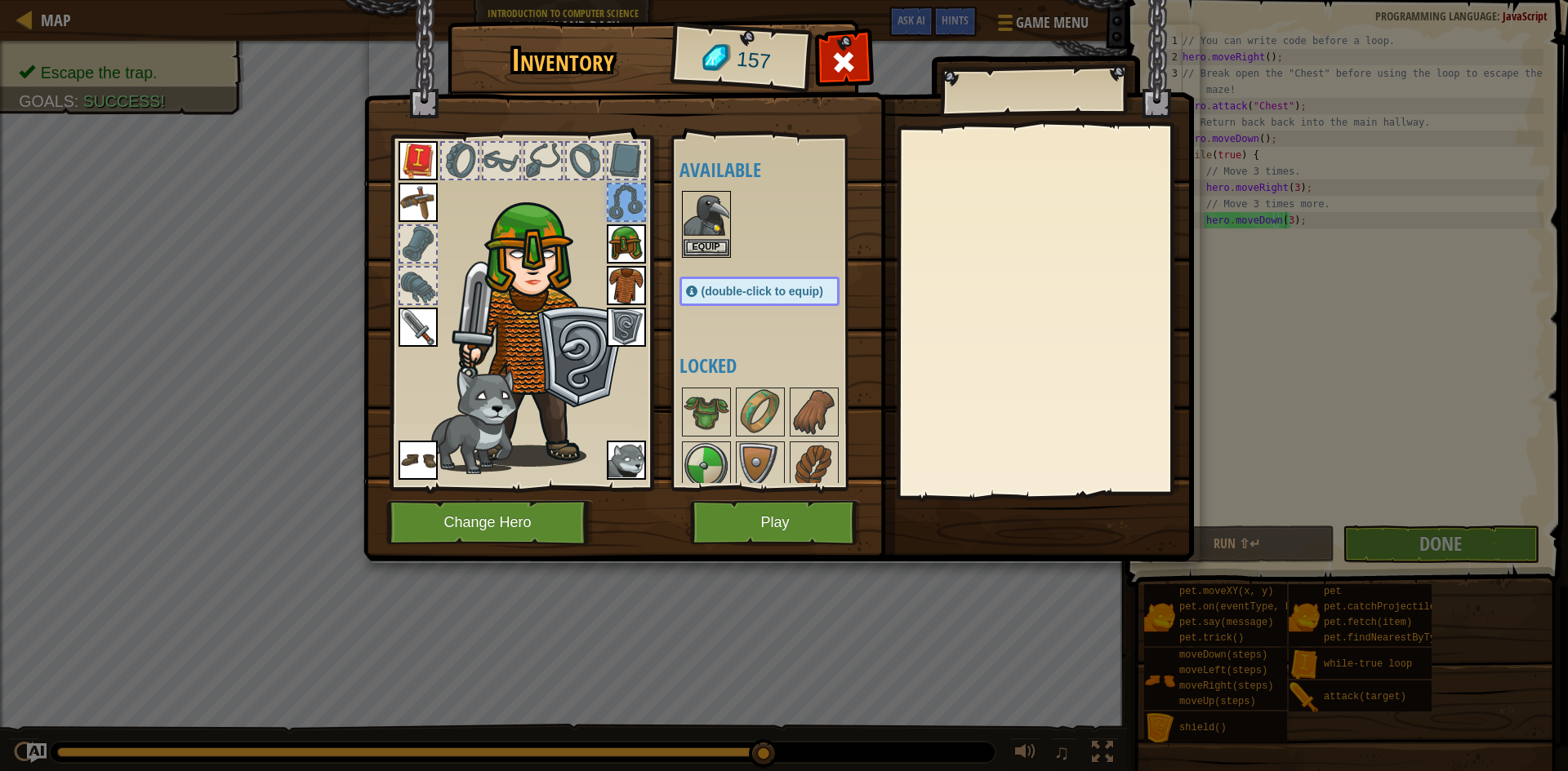
click at [616, 239] on img at bounding box center [626, 244] width 39 height 39
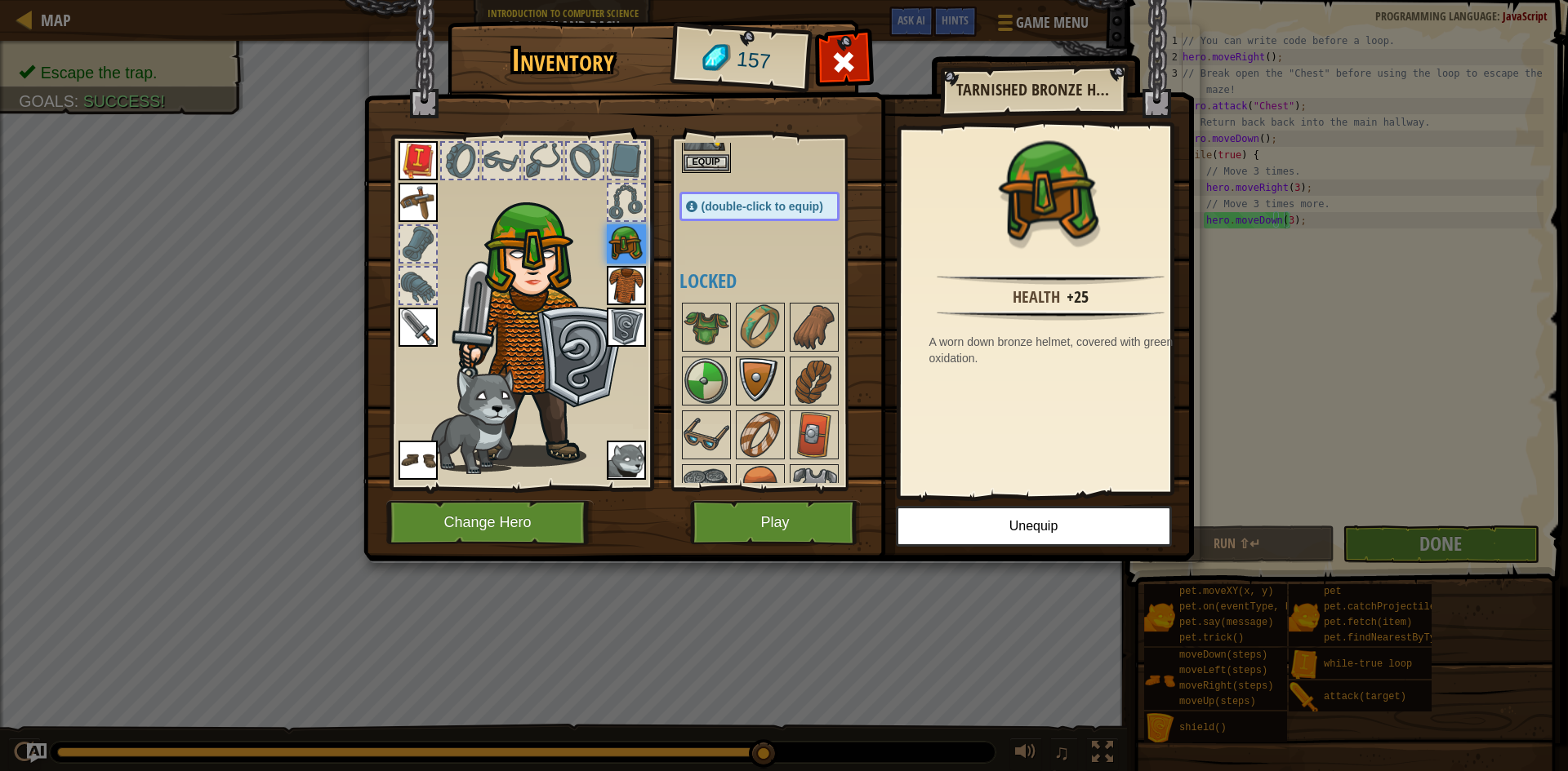
scroll to position [279, 0]
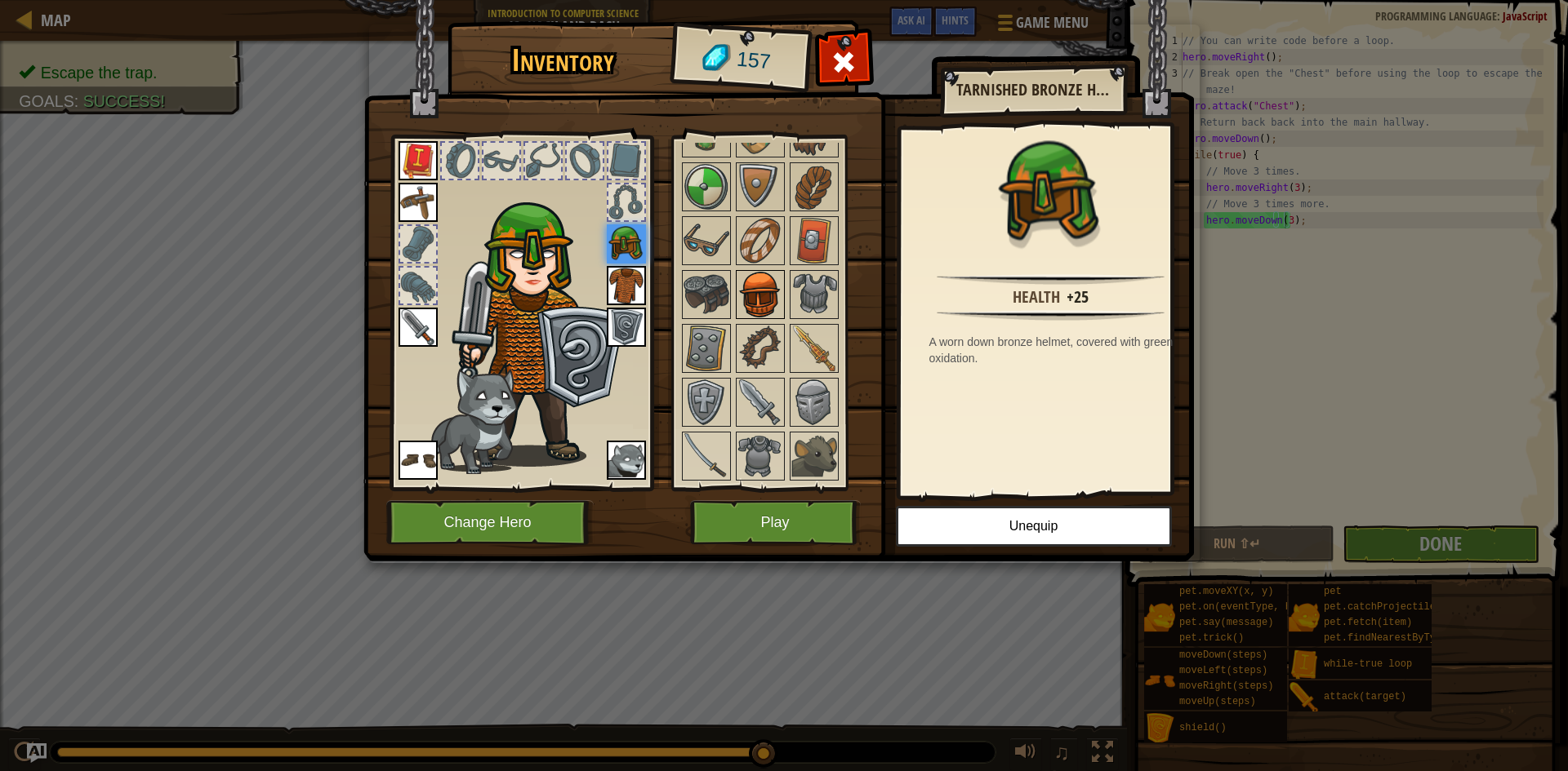
click at [762, 306] on img at bounding box center [760, 295] width 46 height 46
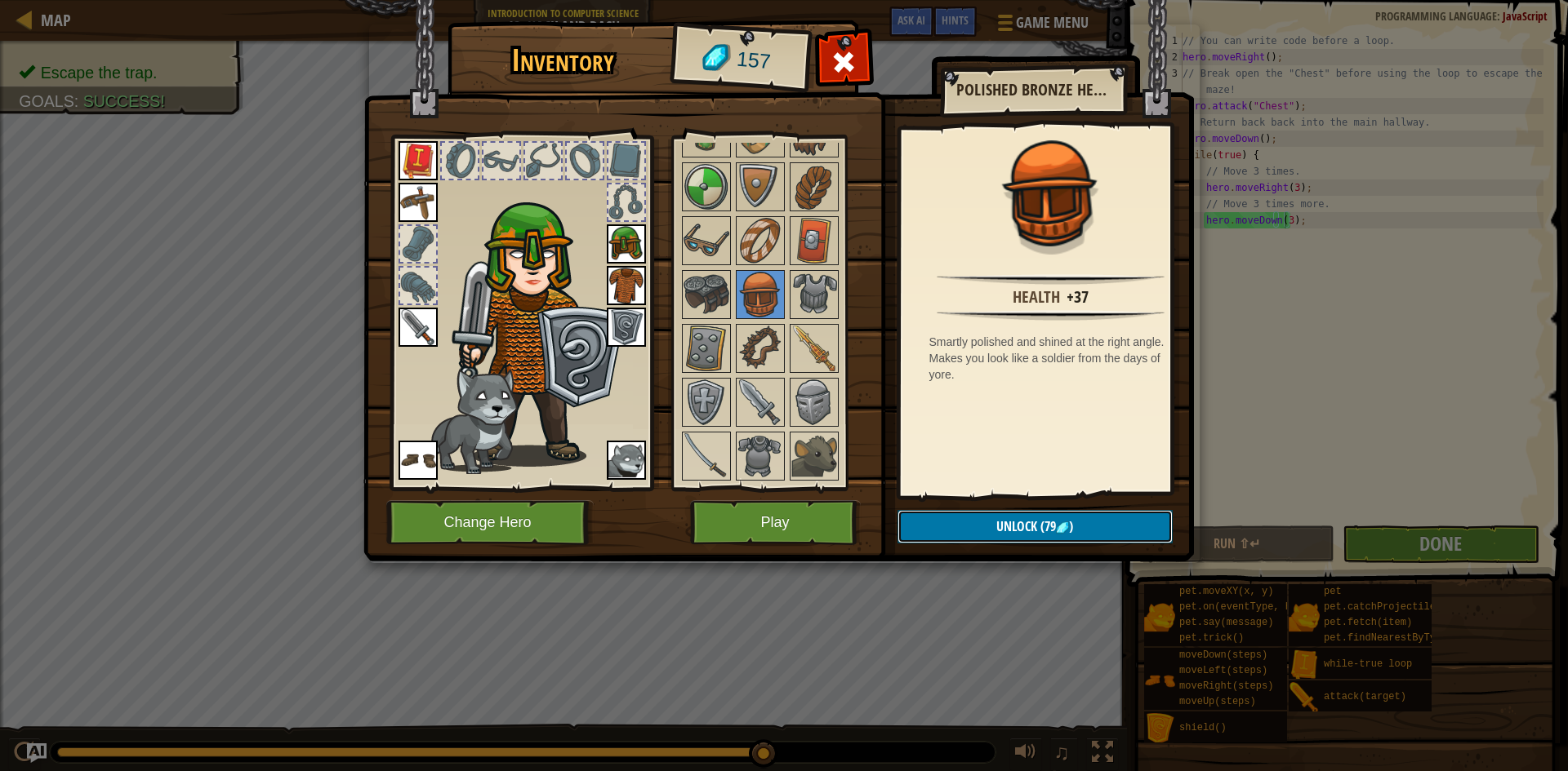
click at [986, 529] on button "Unlock (79 )" at bounding box center [1035, 527] width 276 height 33
click at [994, 518] on button "Confirm" at bounding box center [1035, 527] width 276 height 33
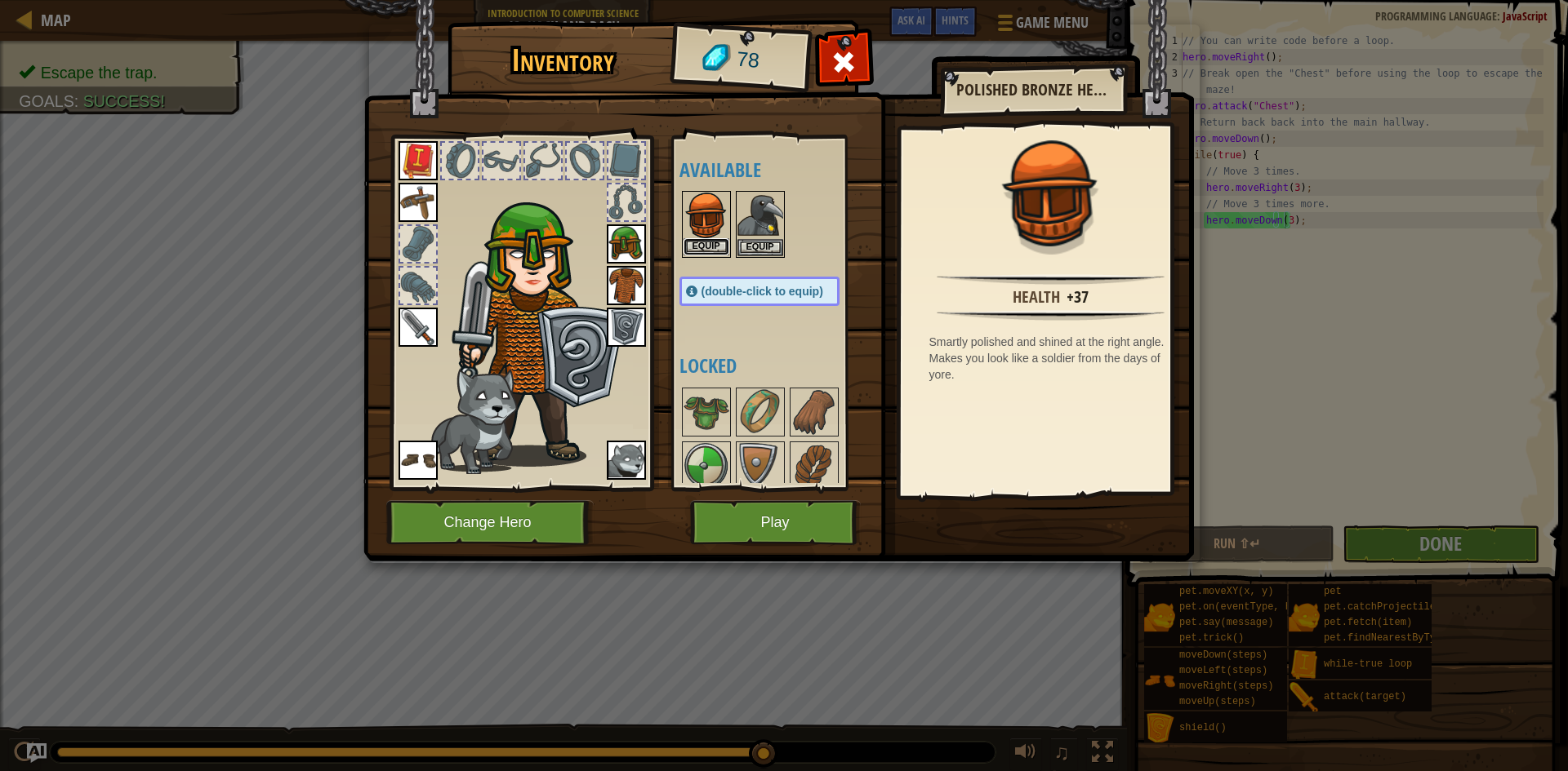
click at [699, 249] on button "Equip" at bounding box center [706, 247] width 46 height 17
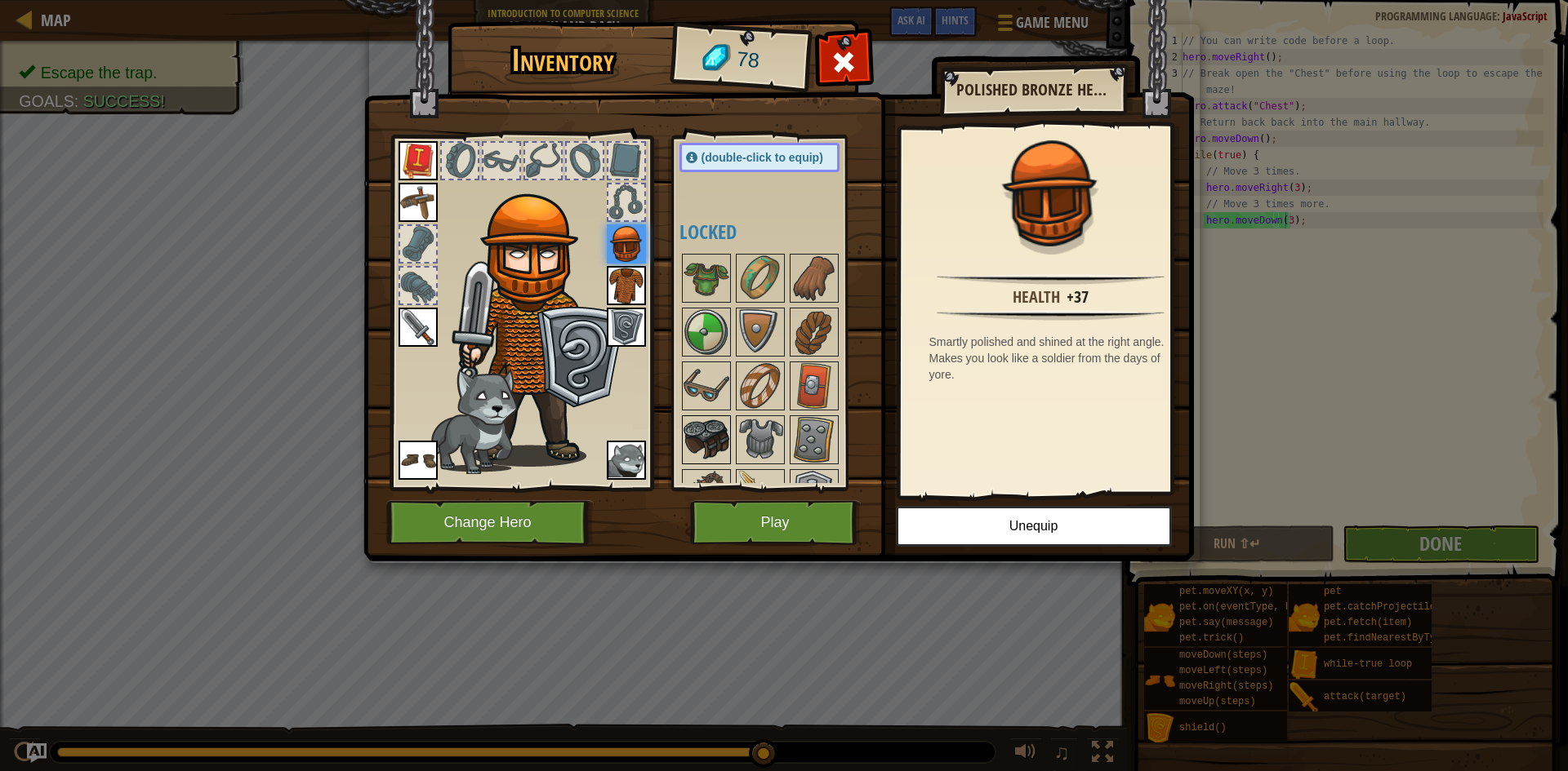
scroll to position [244, 0]
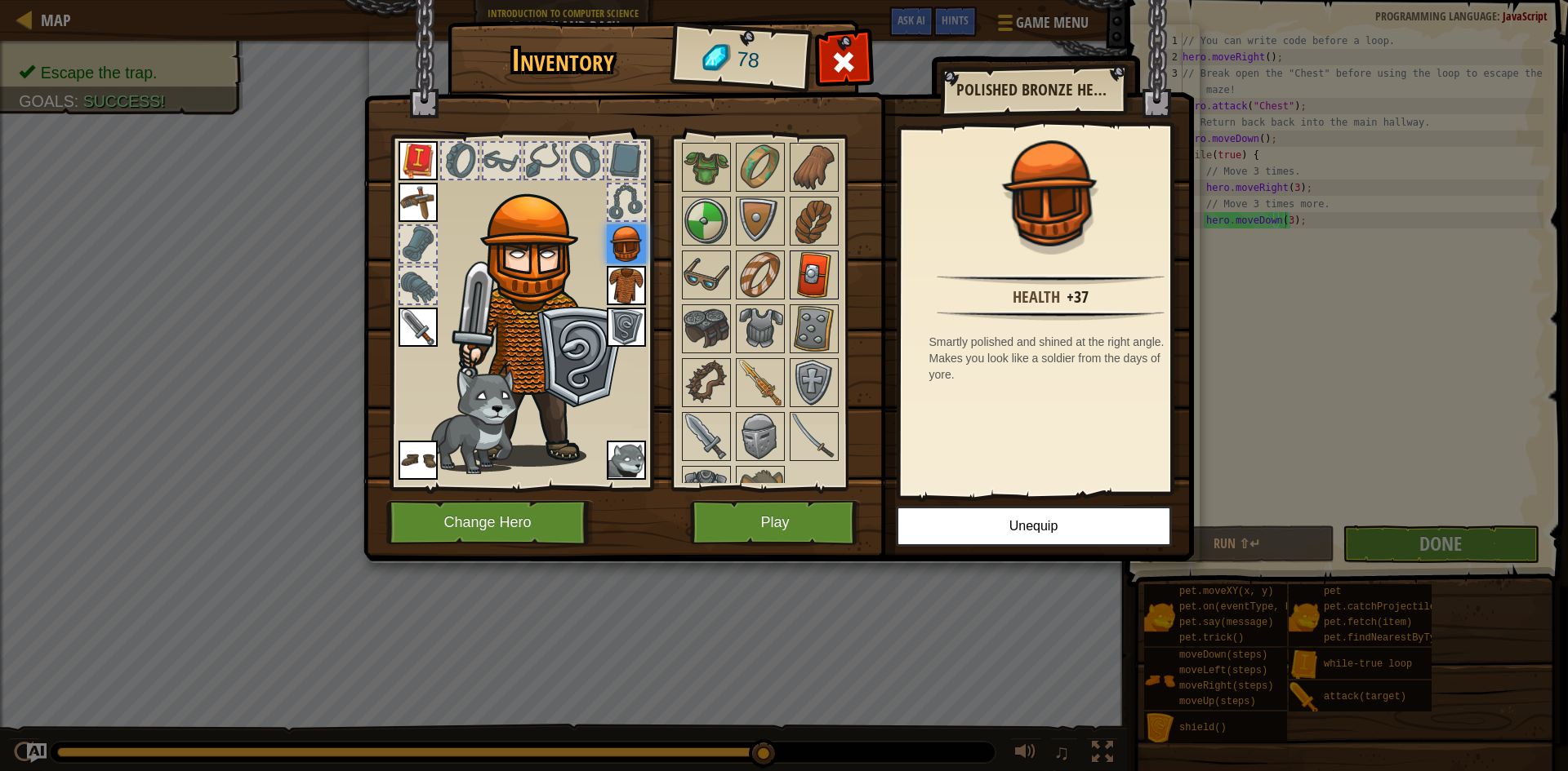
click at [799, 274] on img at bounding box center [814, 275] width 46 height 46
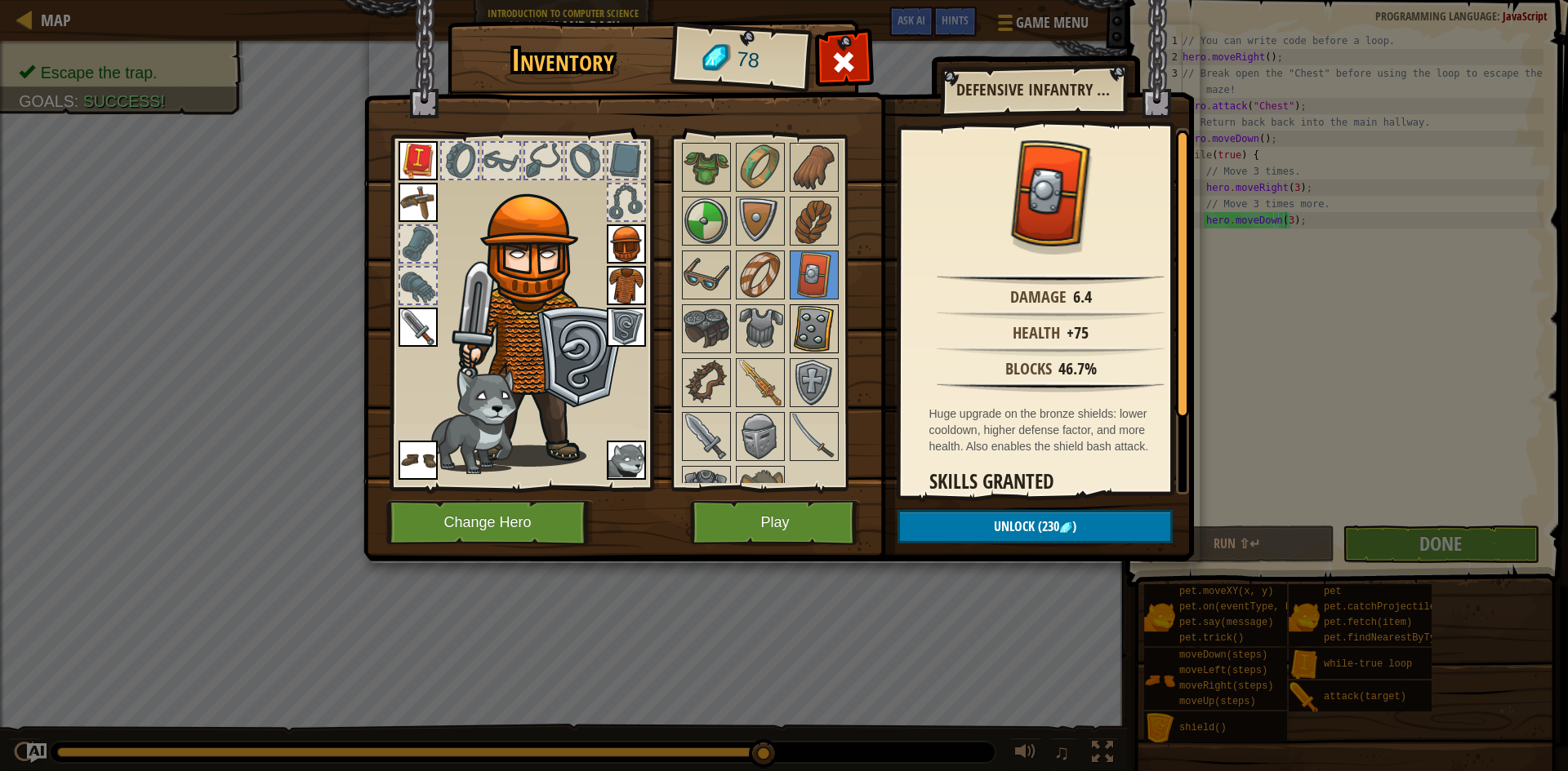
scroll to position [279, 0]
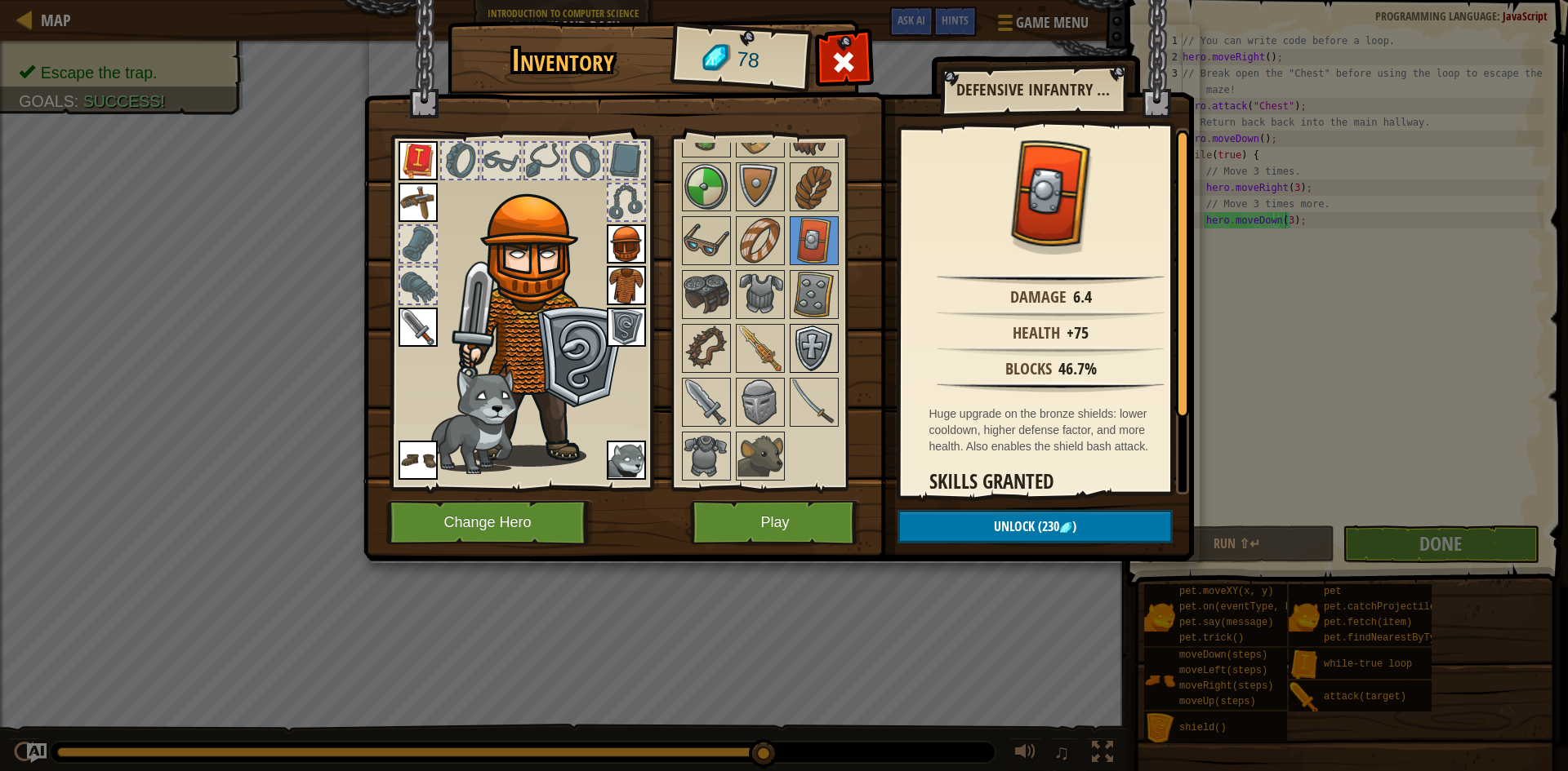
click at [797, 350] on img at bounding box center [814, 348] width 46 height 46
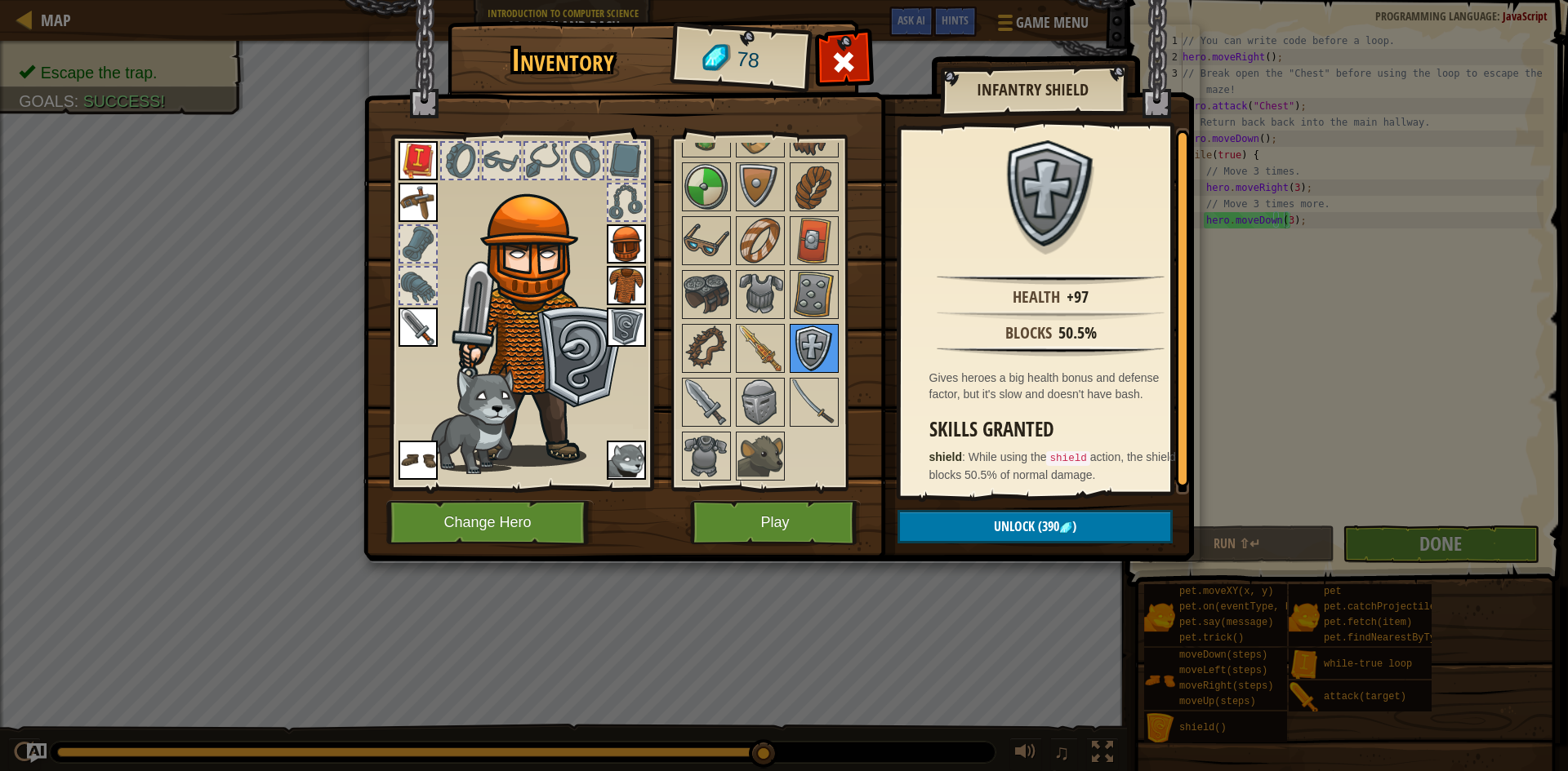
scroll to position [198, 0]
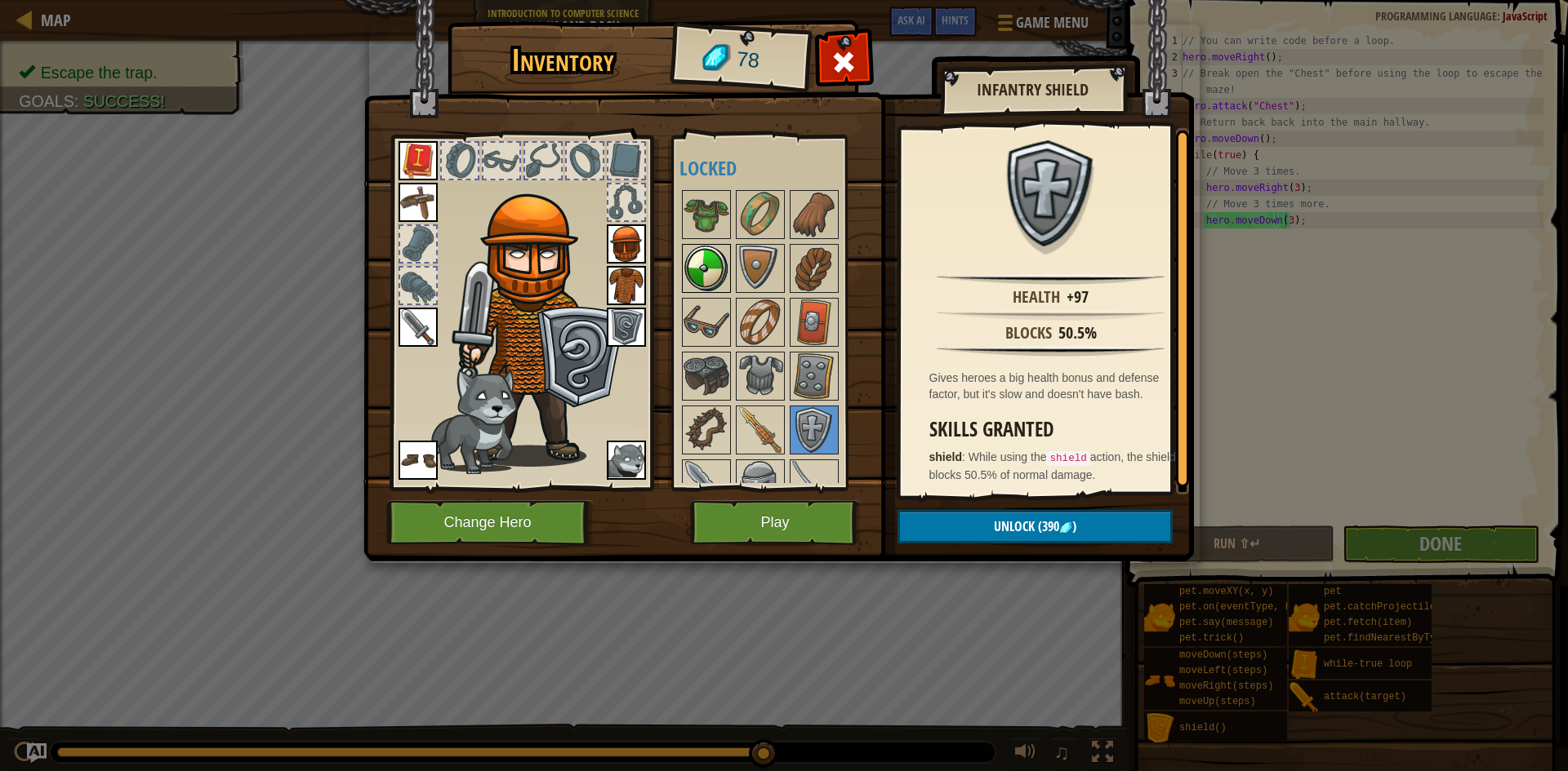
click at [725, 275] on img at bounding box center [706, 268] width 46 height 46
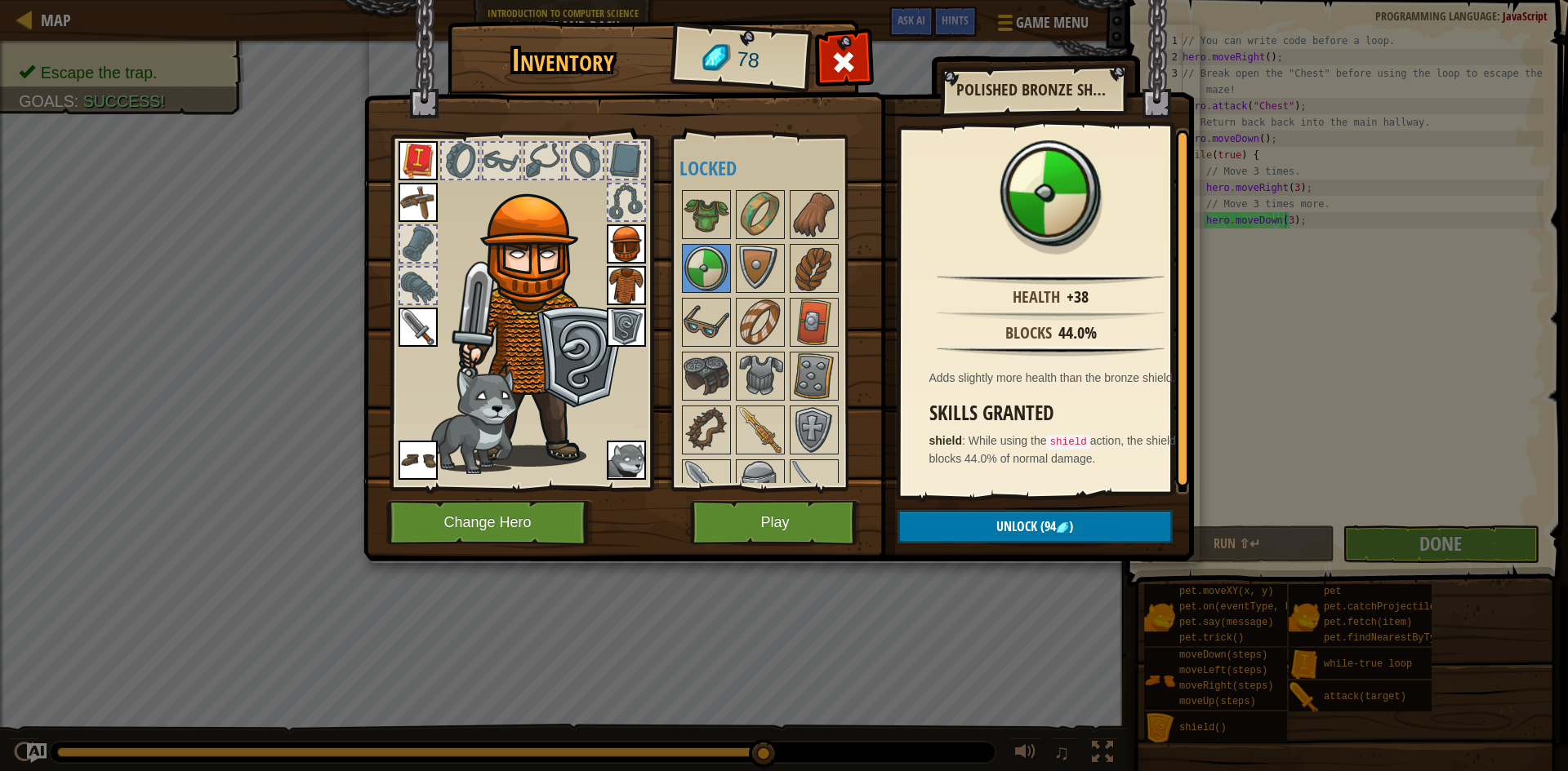
click at [631, 321] on img at bounding box center [626, 327] width 39 height 39
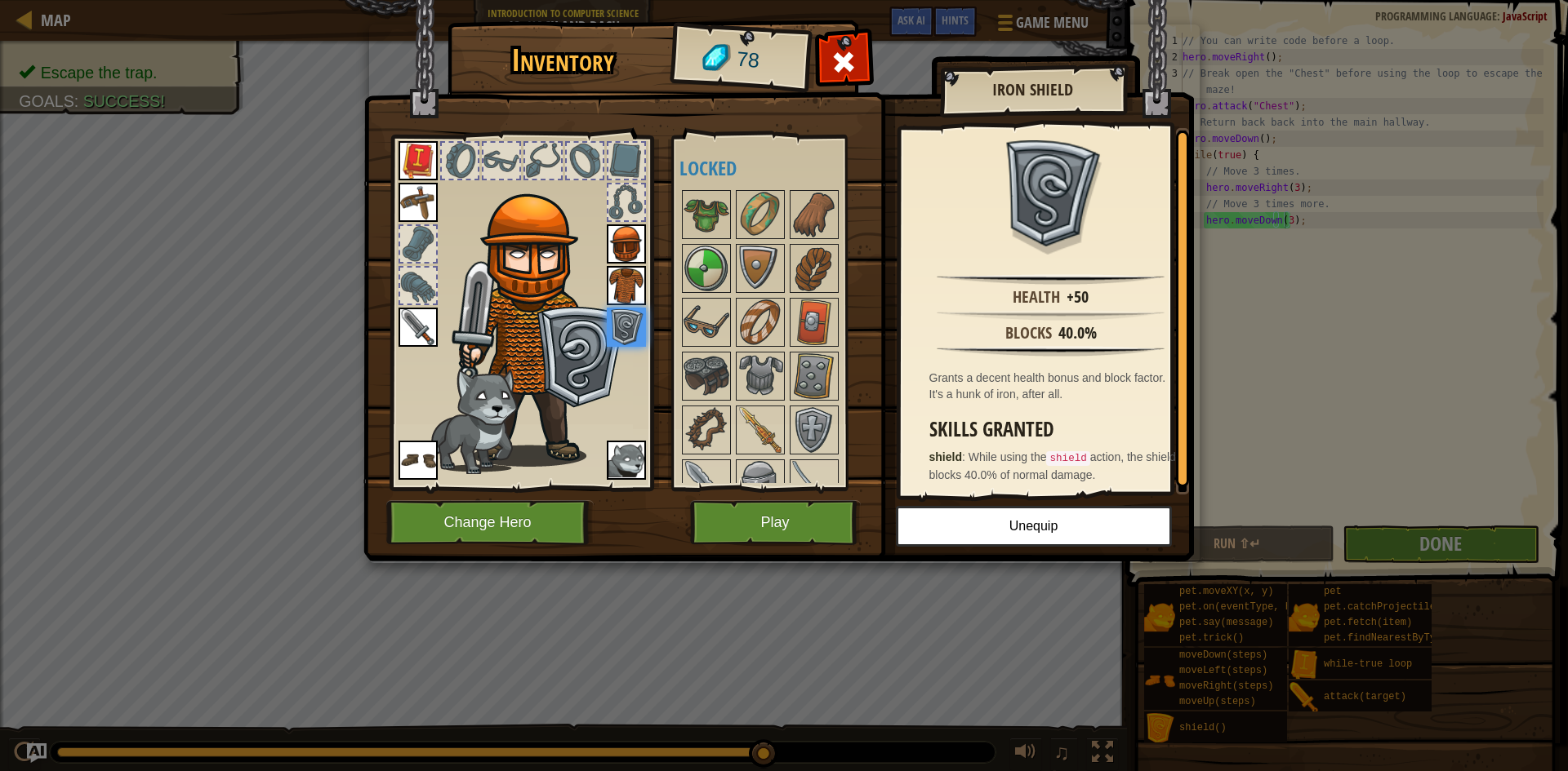
click at [631, 321] on img at bounding box center [626, 327] width 39 height 39
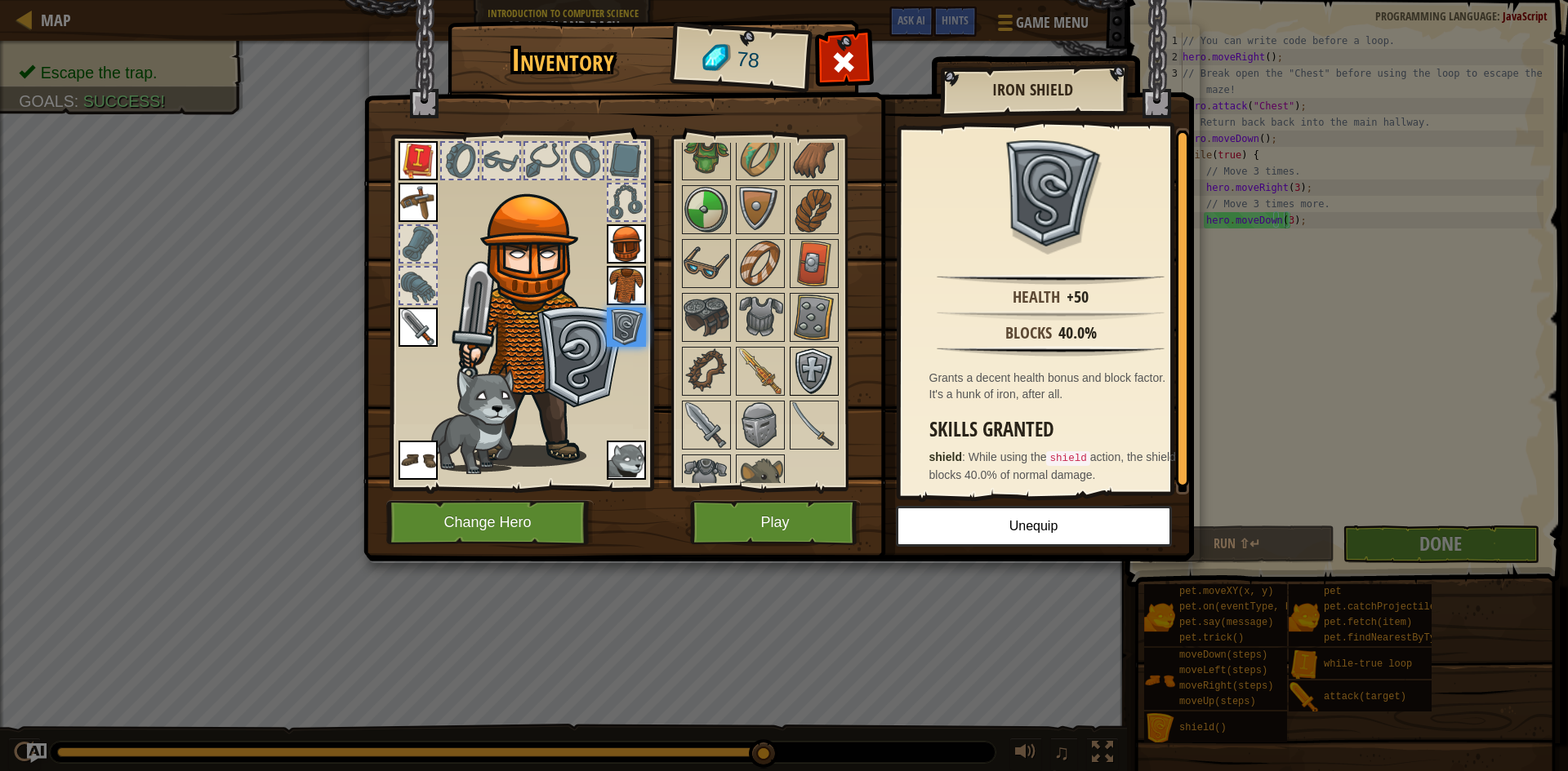
scroll to position [279, 0]
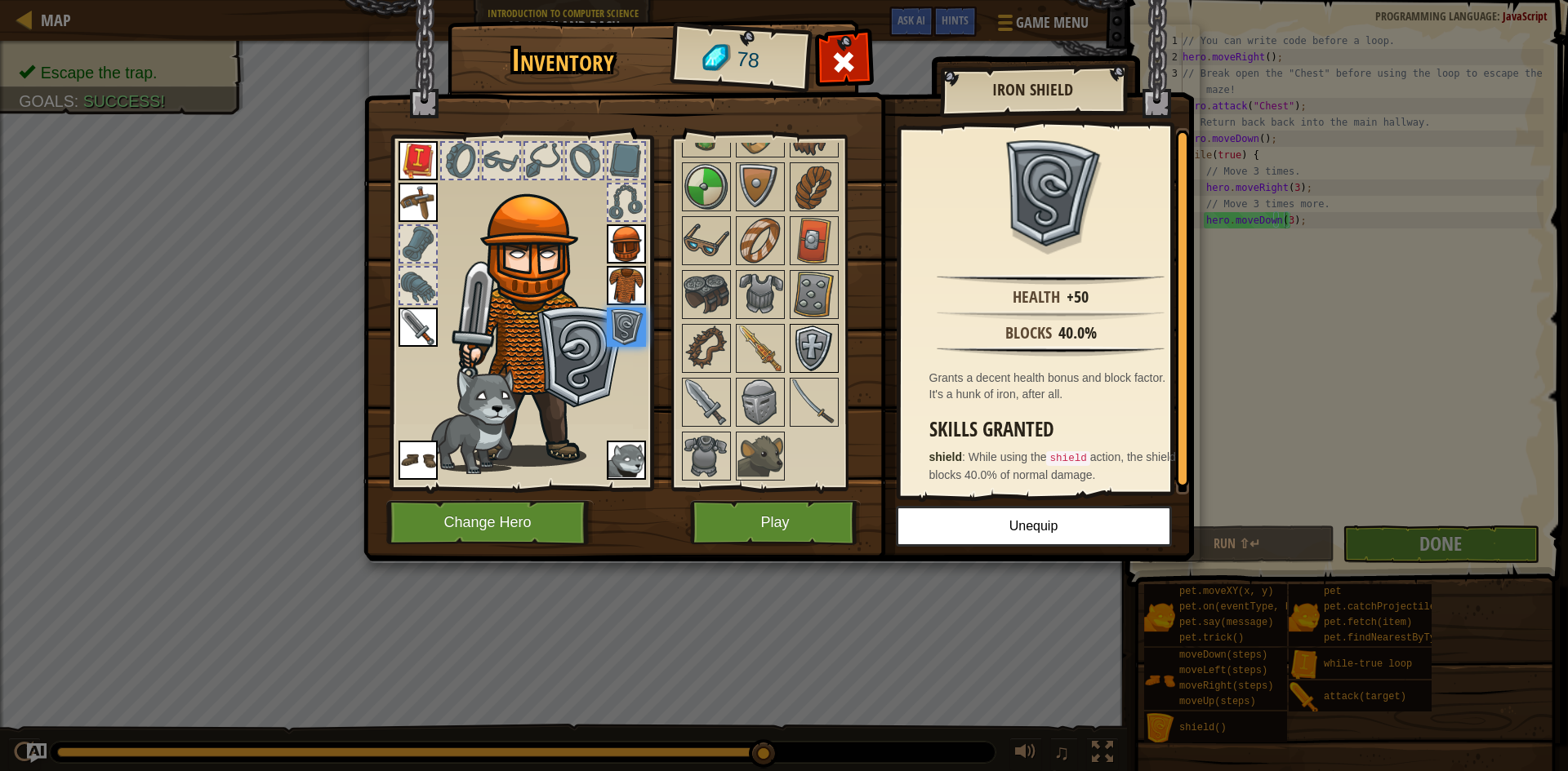
click at [826, 354] on img at bounding box center [814, 348] width 46 height 46
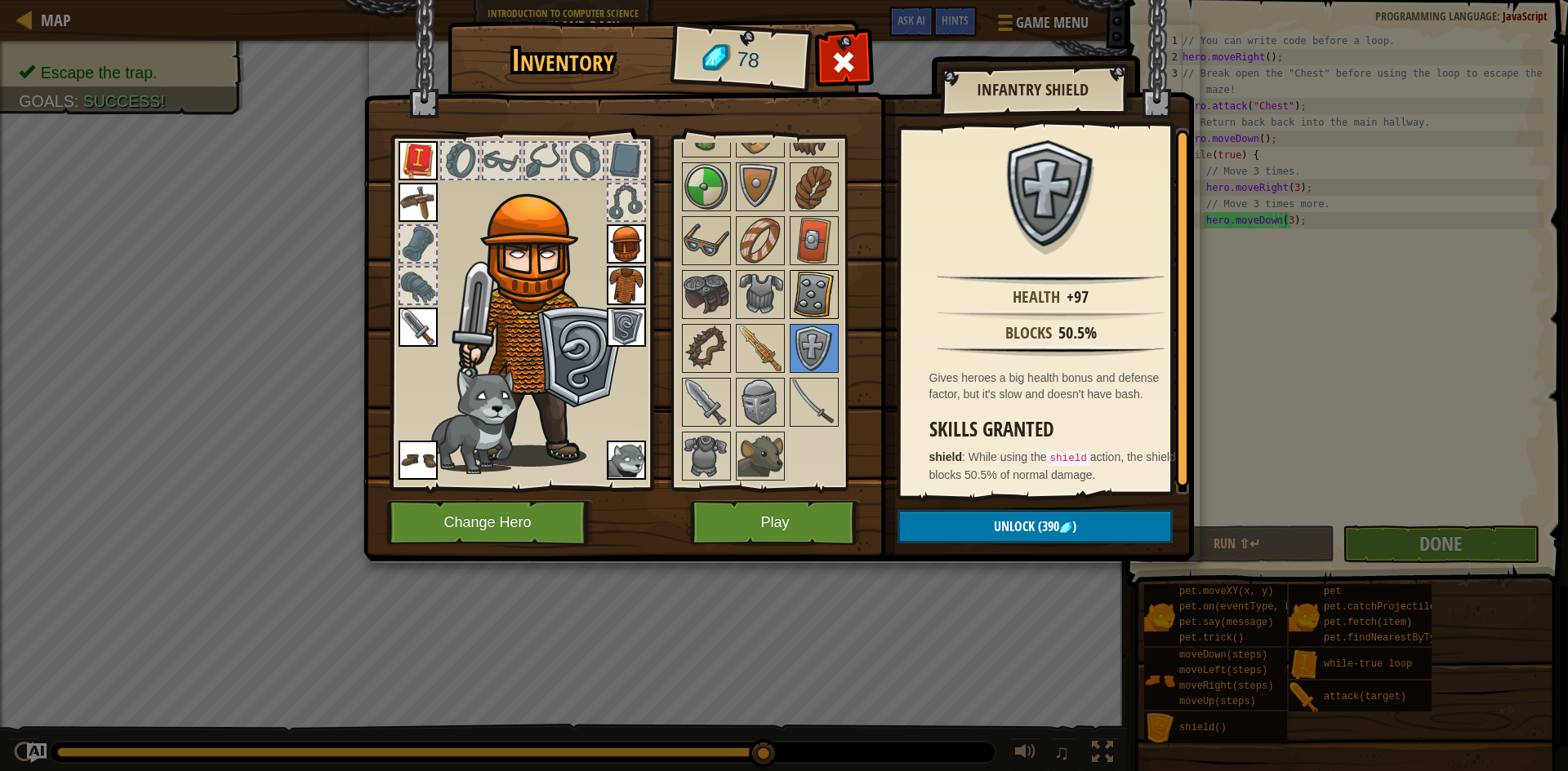
click at [818, 297] on img at bounding box center [814, 295] width 46 height 46
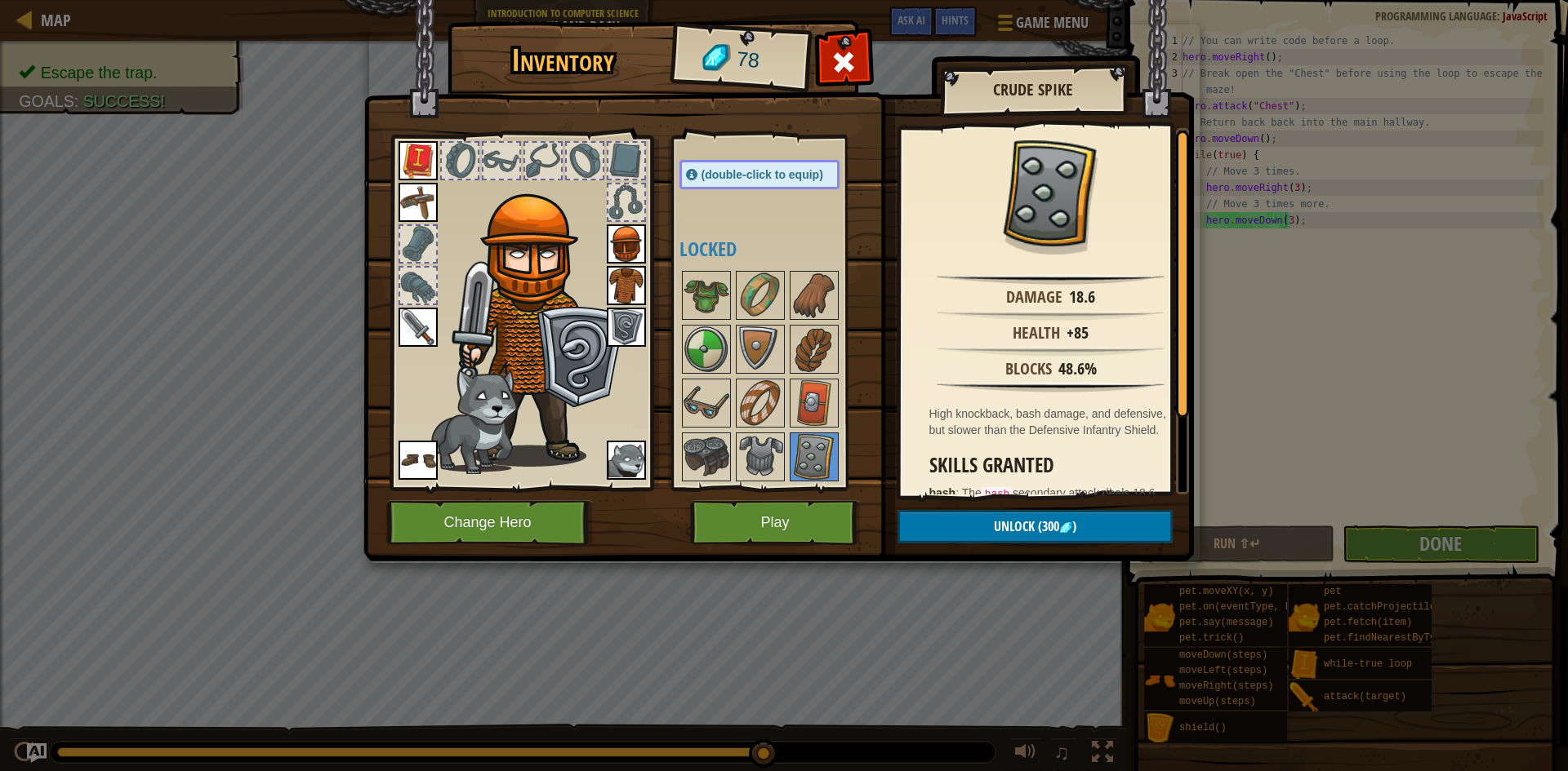
scroll to position [116, 0]
click at [703, 398] on img at bounding box center [706, 403] width 46 height 46
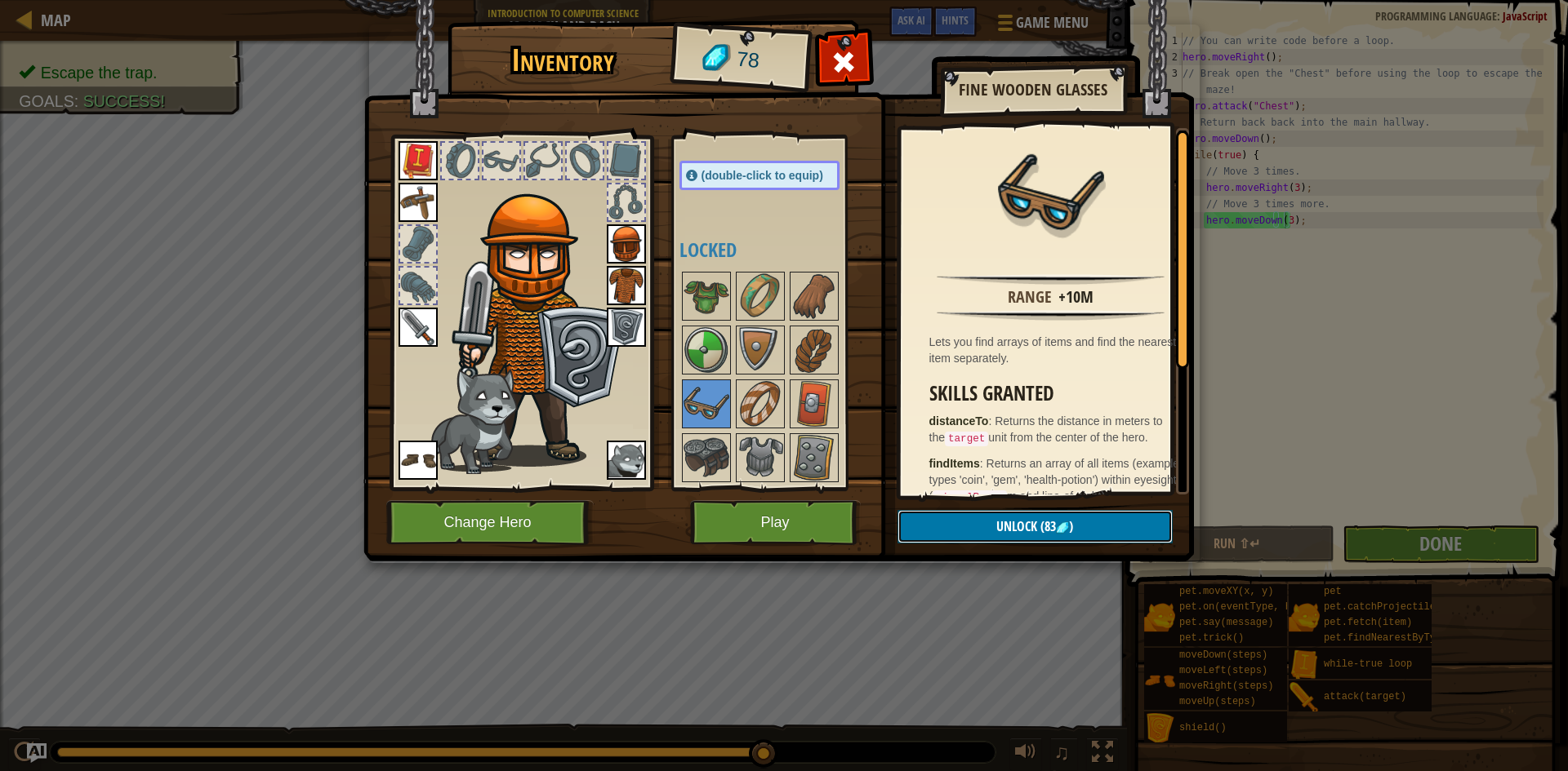
click at [1042, 527] on span "(83" at bounding box center [1046, 526] width 18 height 18
click at [782, 529] on button "Play" at bounding box center [776, 523] width 171 height 45
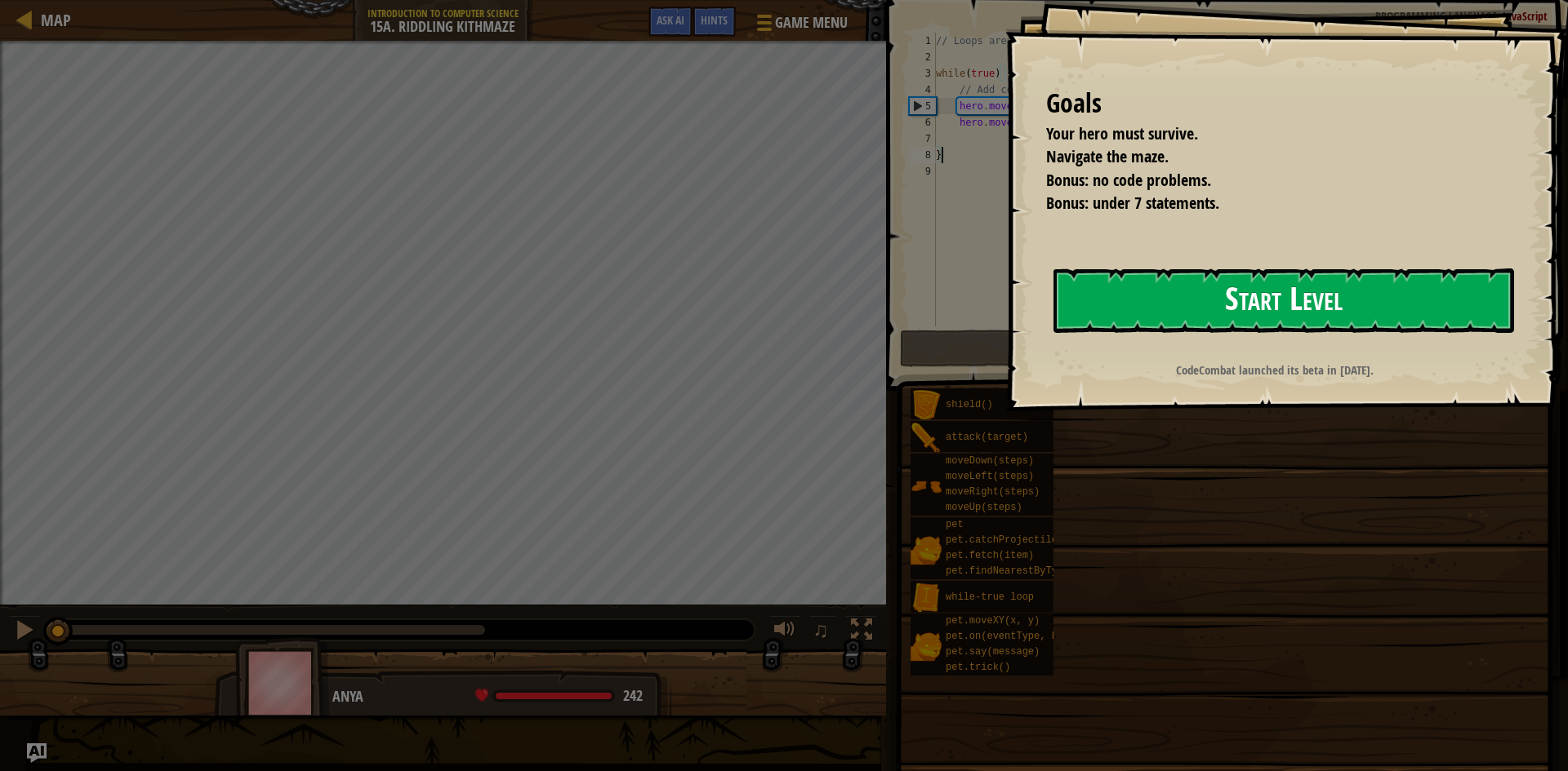
click at [1094, 314] on button "Start Level" at bounding box center [1284, 301] width 461 height 64
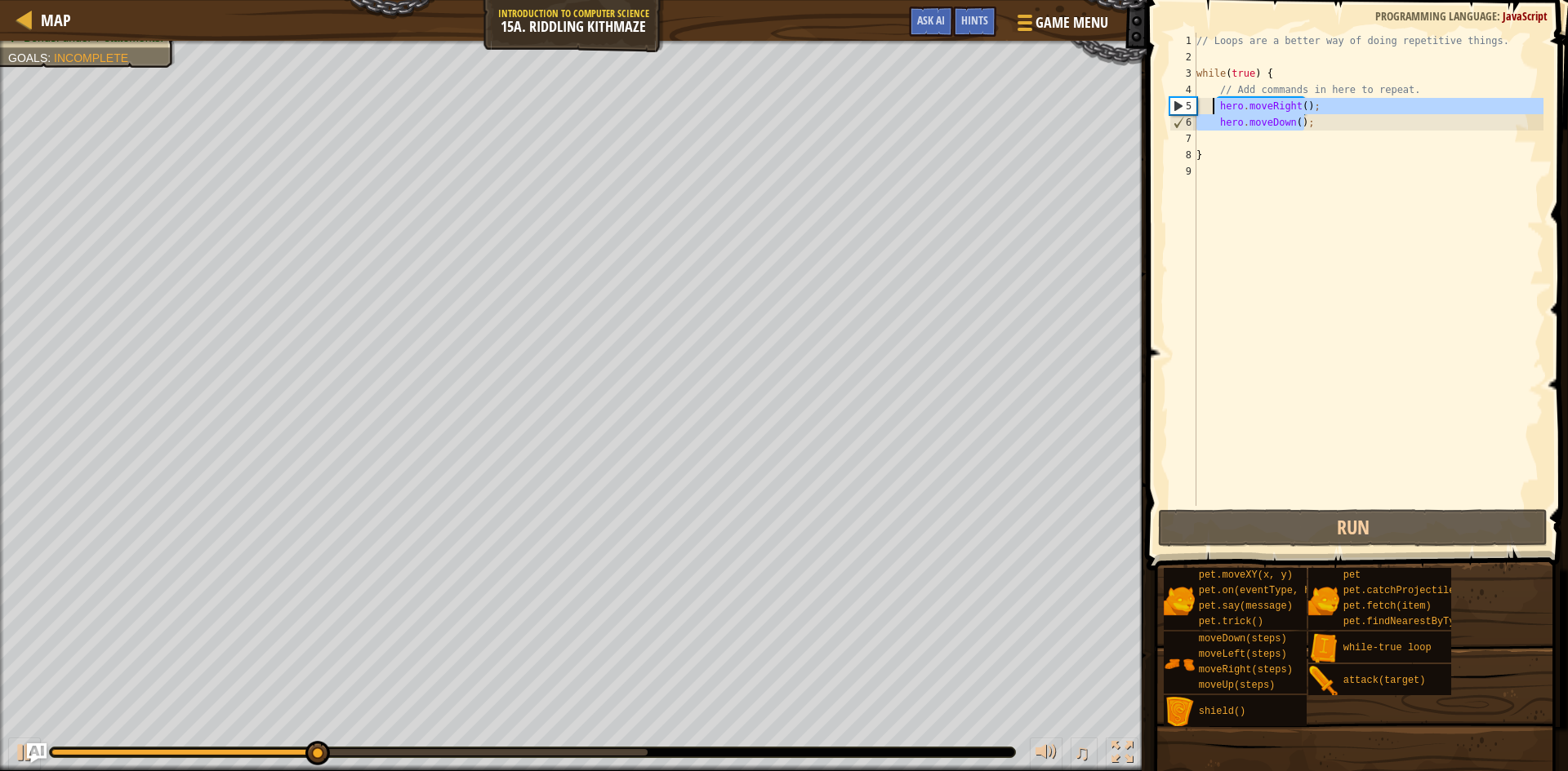
drag, startPoint x: 1324, startPoint y: 117, endPoint x: 1211, endPoint y: 110, distance: 113.2
click at [1211, 110] on div "// Loops are a better way of doing repetitive things. while ( true ) { // Add c…" at bounding box center [1368, 285] width 350 height 506
type textarea "hero.moveRight(); hero.moveDown();"
click at [1271, 310] on div "// Loops are a better way of doing repetitive things. while ( true ) { // Add c…" at bounding box center [1368, 285] width 350 height 506
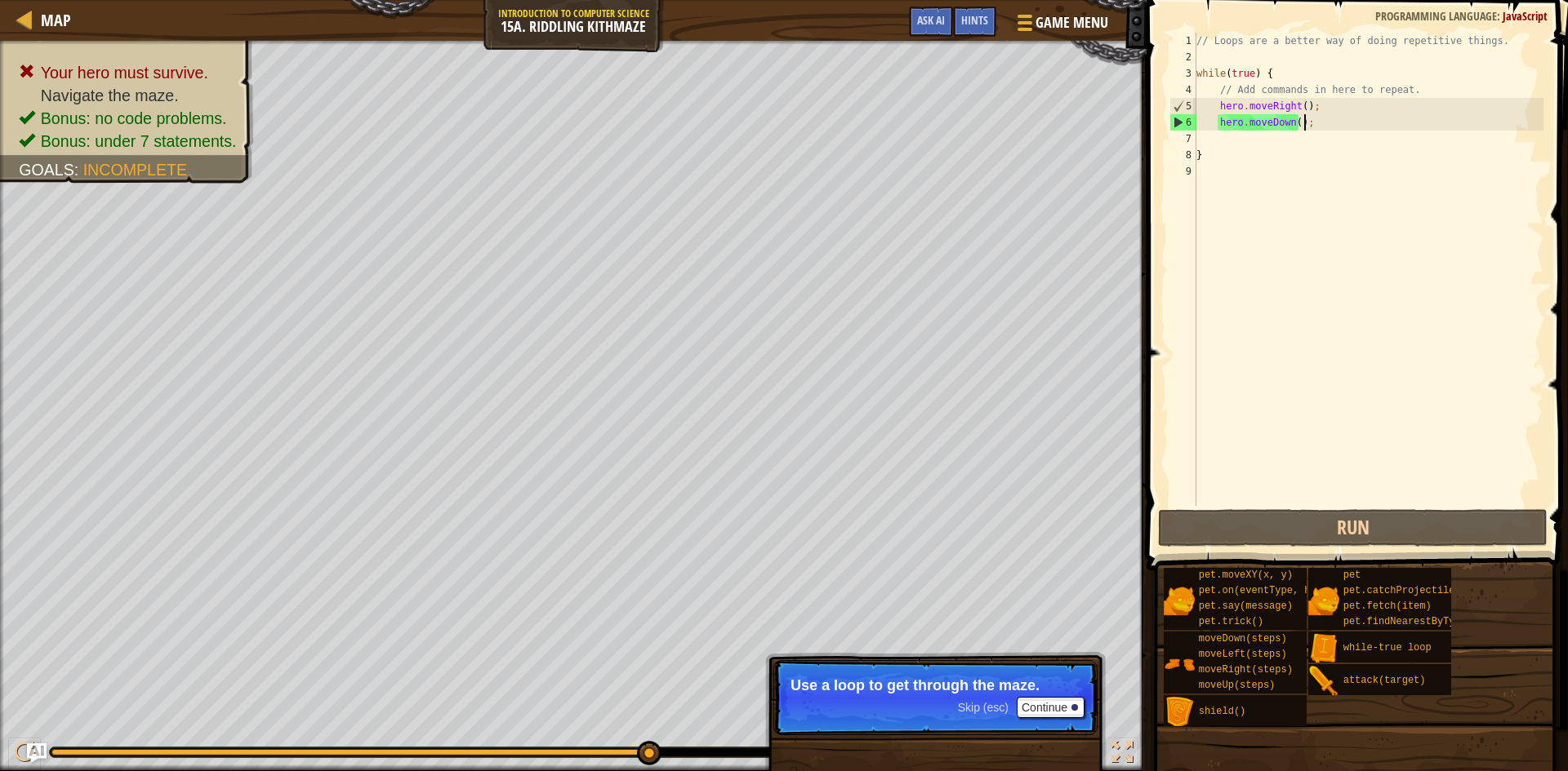
click at [1331, 123] on div "// Loops are a better way of doing repetitive things. while ( true ) { // Add c…" at bounding box center [1368, 285] width 350 height 506
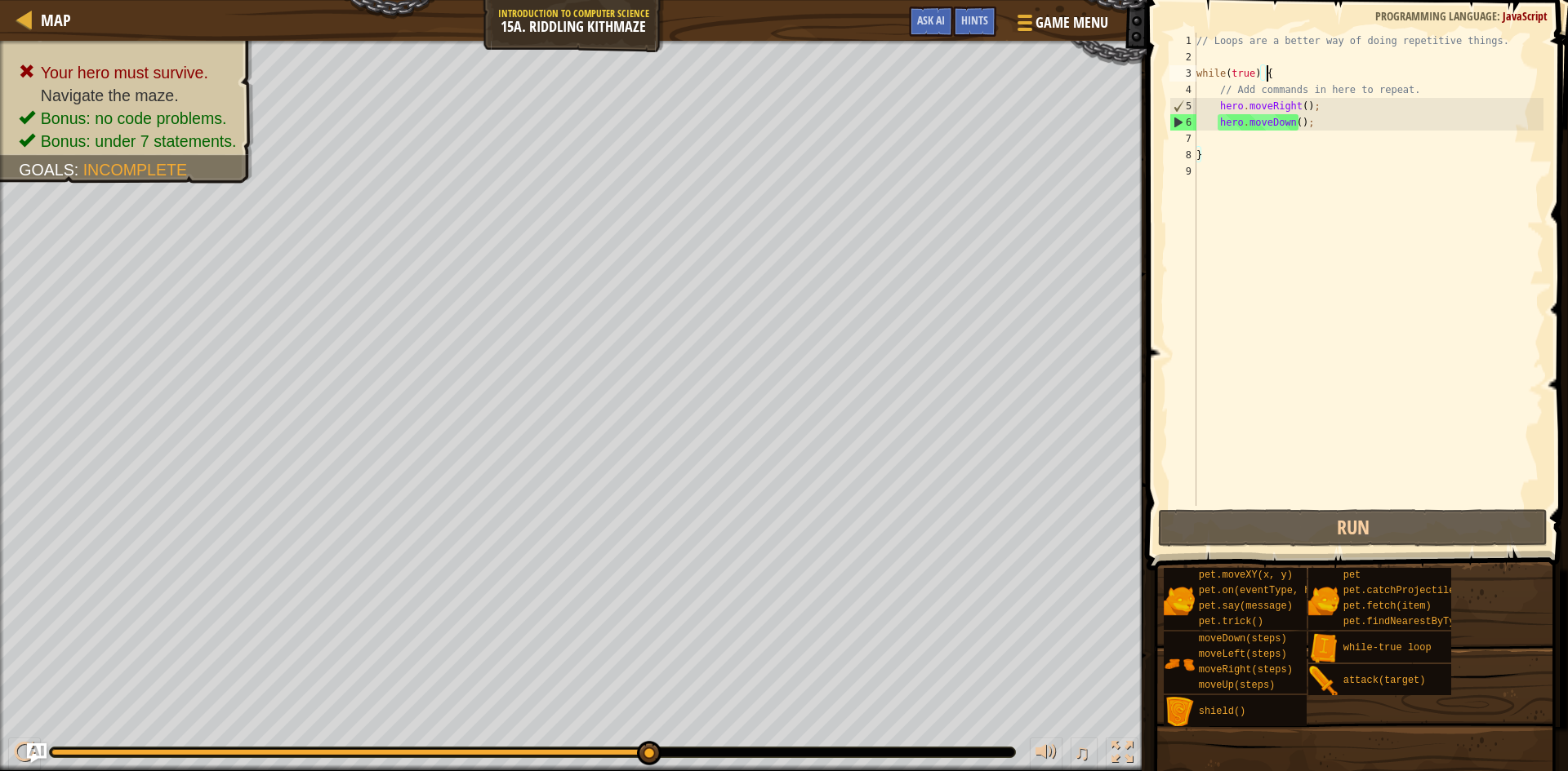
click at [1279, 75] on div "// Loops are a better way of doing repetitive things. while ( true ) { // Add c…" at bounding box center [1368, 285] width 350 height 506
type textarea "while(true) {"
click at [1349, 164] on div "// Loops are a better way of doing repetitive things. while ( true ) { // Add c…" at bounding box center [1368, 285] width 350 height 506
click at [1296, 131] on div "// Loops are a better way of doing repetitive things. while ( true ) { // Add c…" at bounding box center [1368, 285] width 350 height 506
click at [1221, 175] on div "// Loops are a better way of doing repetitive things. while ( true ) { // Add c…" at bounding box center [1368, 285] width 350 height 506
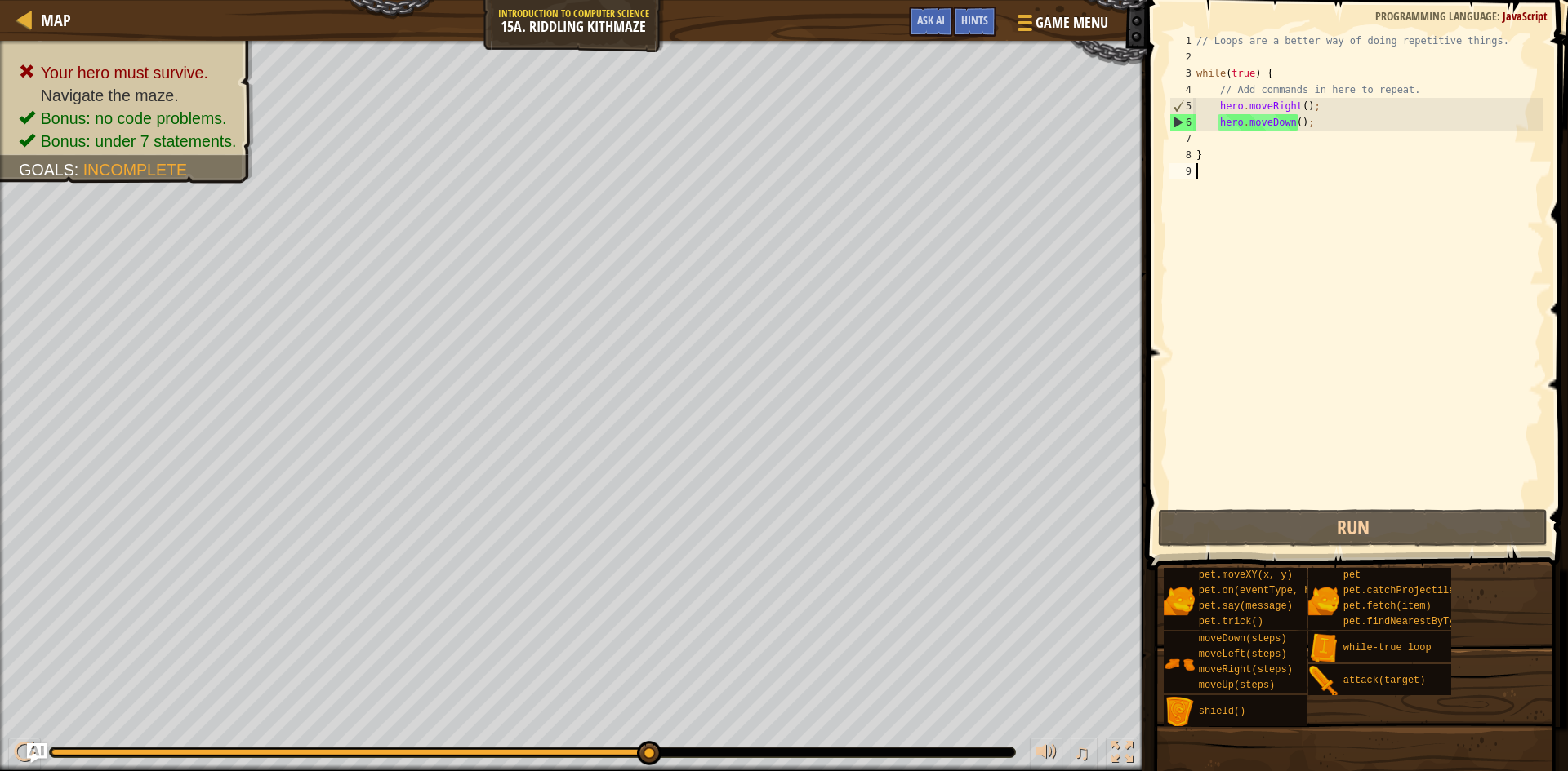
scroll to position [8, 0]
type textarea "he"
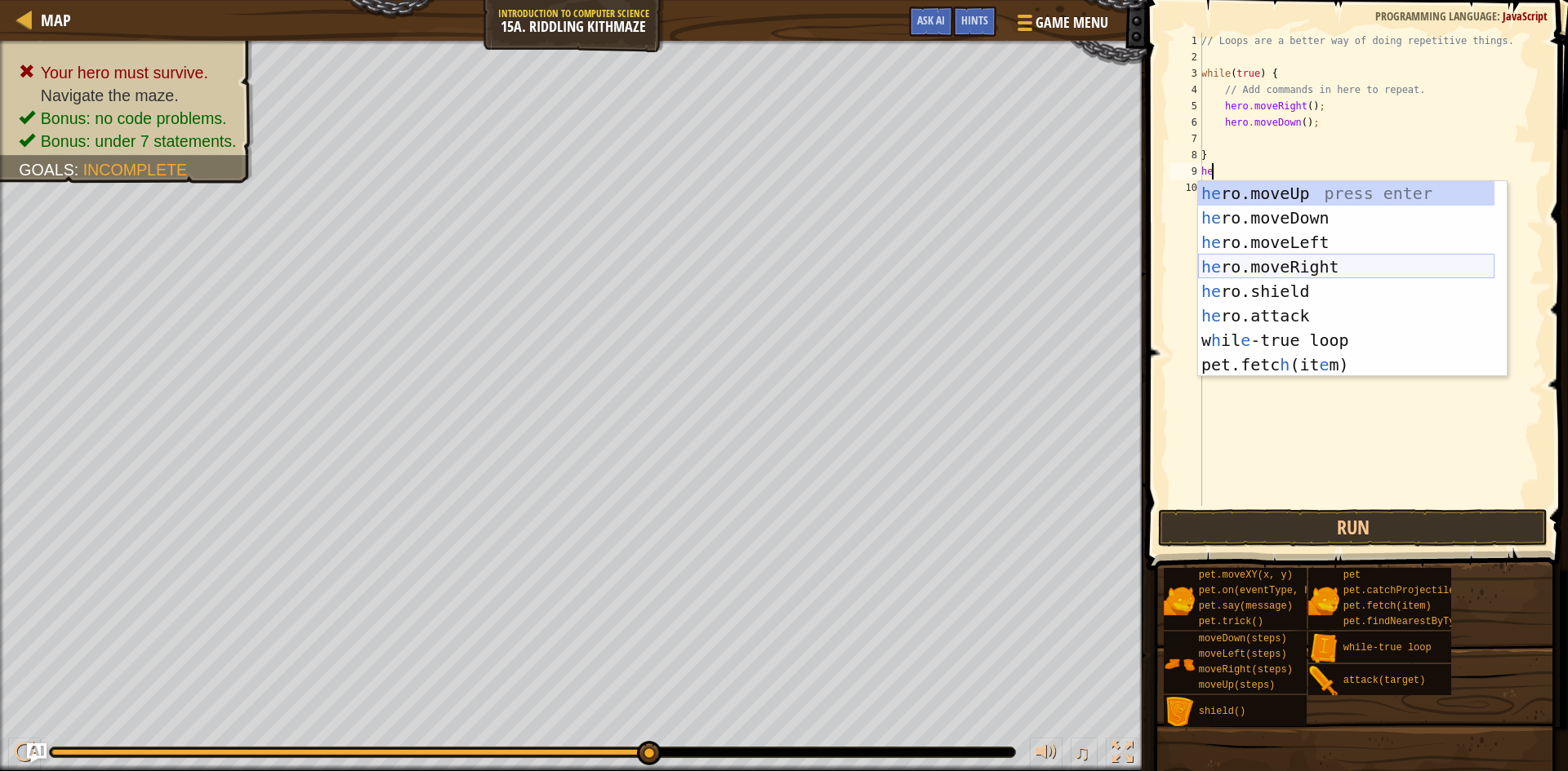
click at [1227, 265] on div "he ro.moveUp press enter he ro.moveDown press enter he ro.moveLeft press enter …" at bounding box center [1346, 303] width 297 height 244
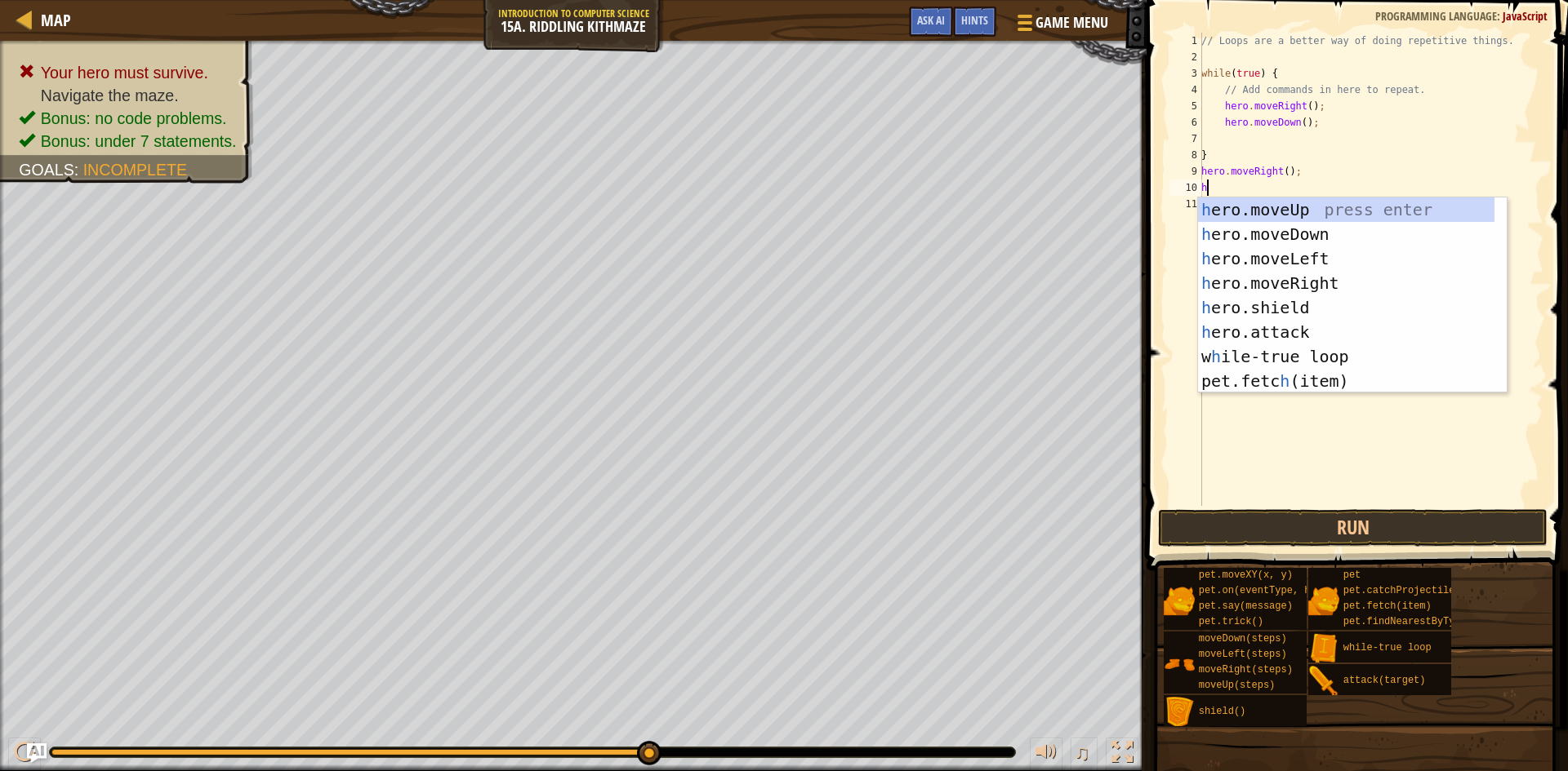
type textarea "he"
click at [1251, 211] on div "he ro.moveUp press enter he ro.moveDown press enter he ro.moveLeft press enter …" at bounding box center [1346, 320] width 297 height 244
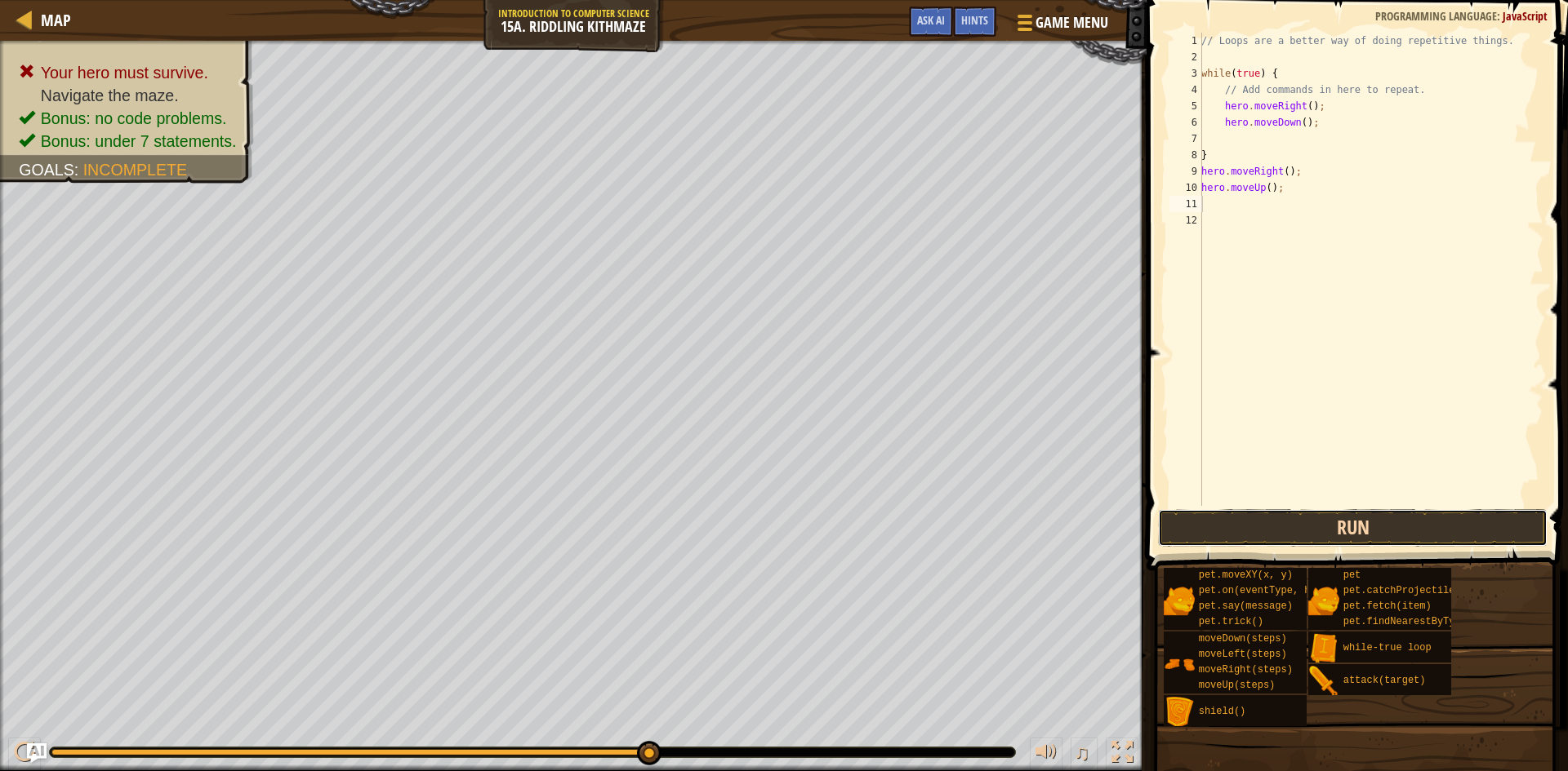
click at [1202, 513] on button "Run" at bounding box center [1353, 527] width 389 height 38
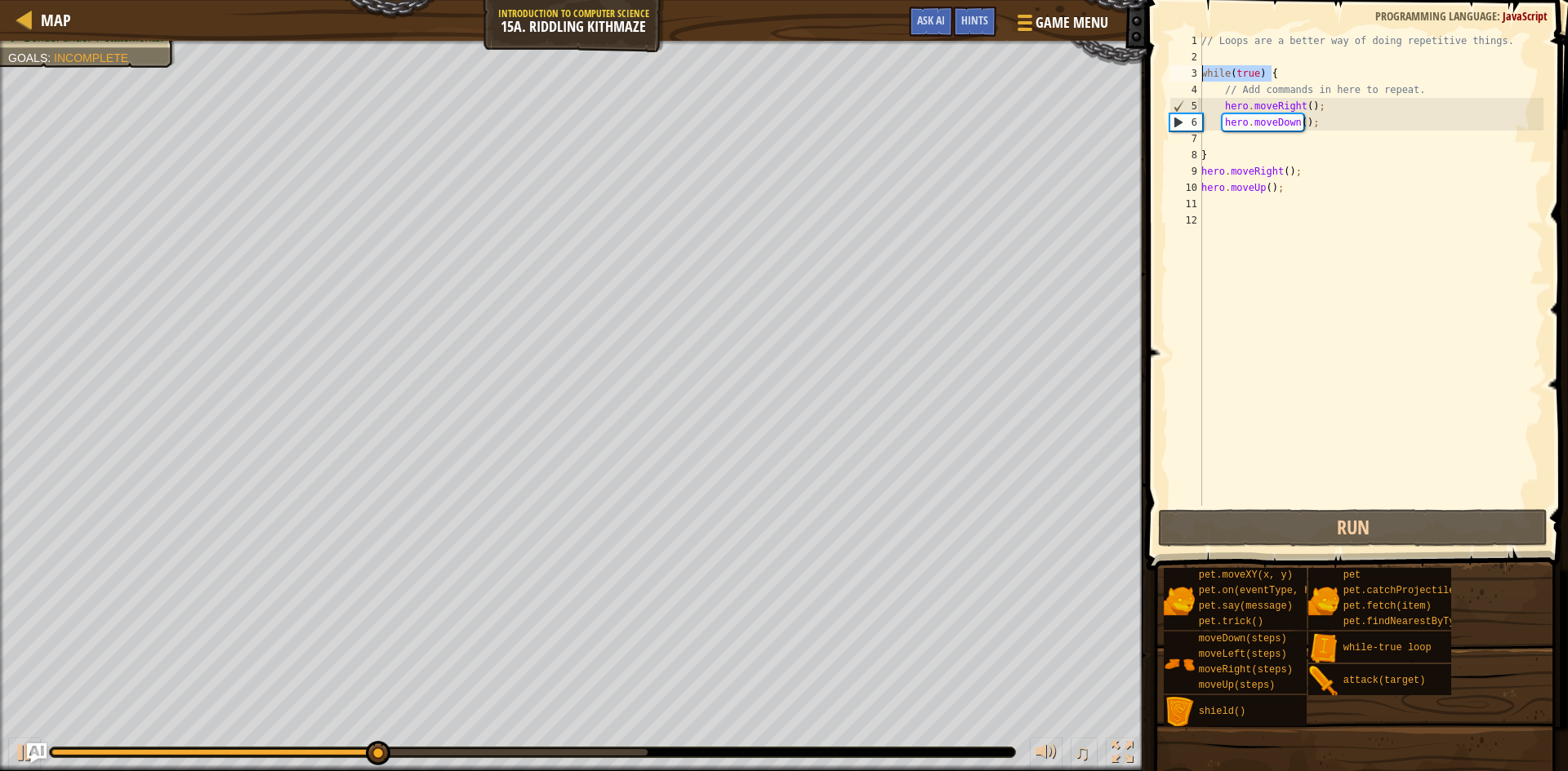
drag, startPoint x: 1286, startPoint y: 77, endPoint x: 1151, endPoint y: 75, distance: 135.0
click at [1151, 75] on div "1 2 3 4 5 6 7 8 9 10 11 12 // Loops are a better way of doing repetitive things…" at bounding box center [1354, 317] width 426 height 619
type textarea "while(true) {"
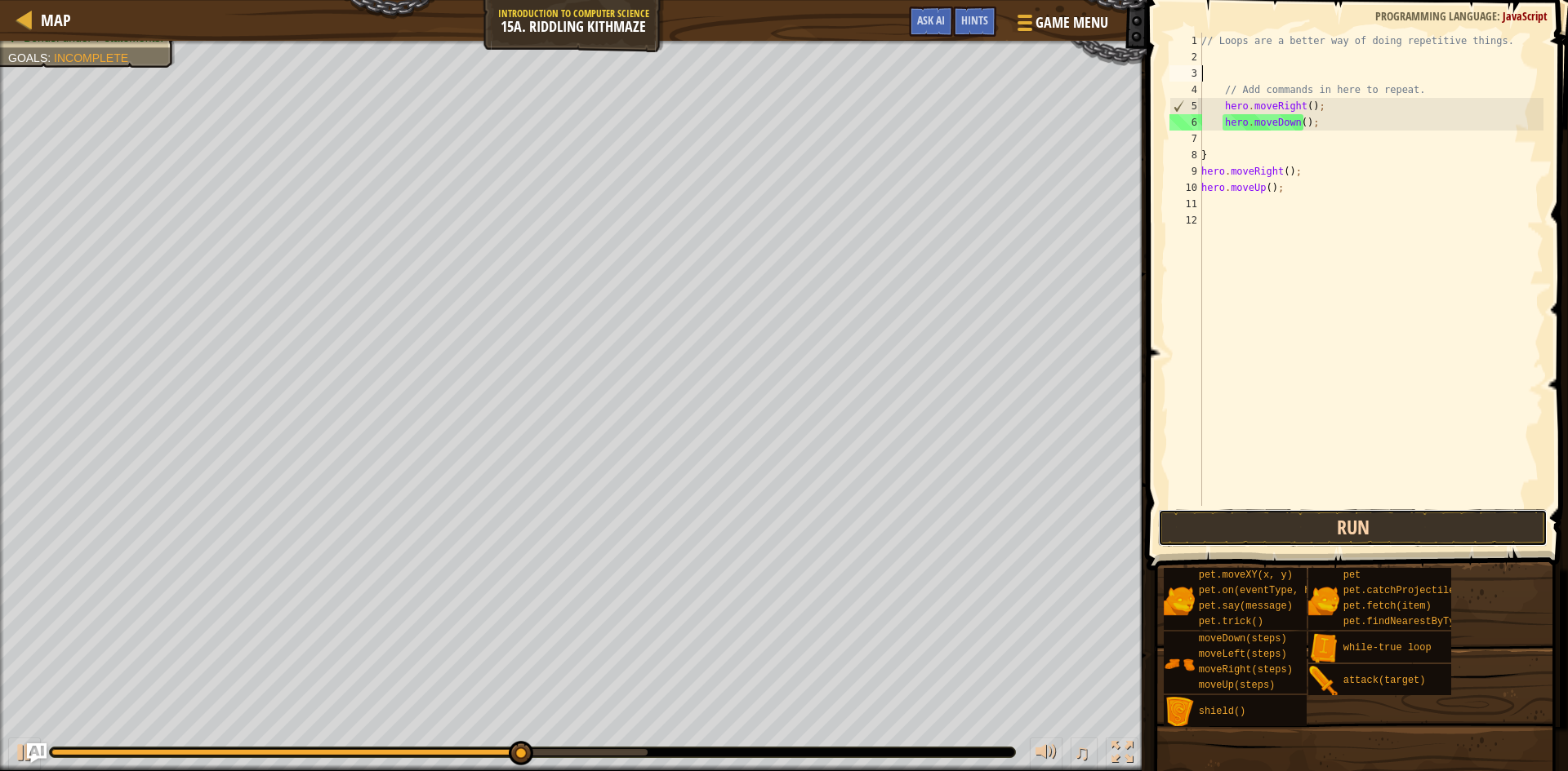
click at [1366, 519] on button "Run" at bounding box center [1353, 527] width 389 height 38
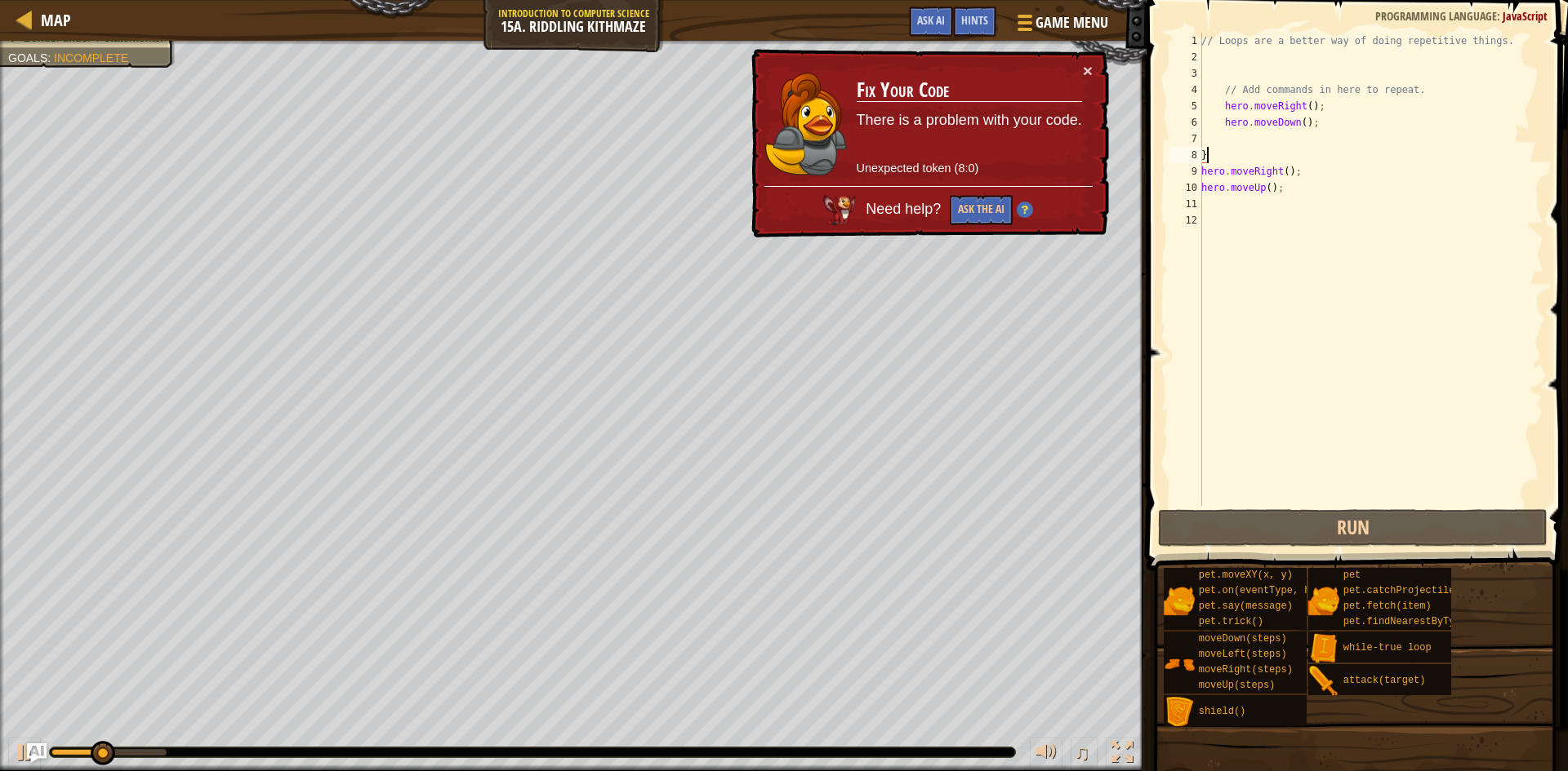
click at [1225, 147] on div "// Loops are a better way of doing repetitive things. // Add commands in here t…" at bounding box center [1370, 285] width 345 height 506
type textarea "}"
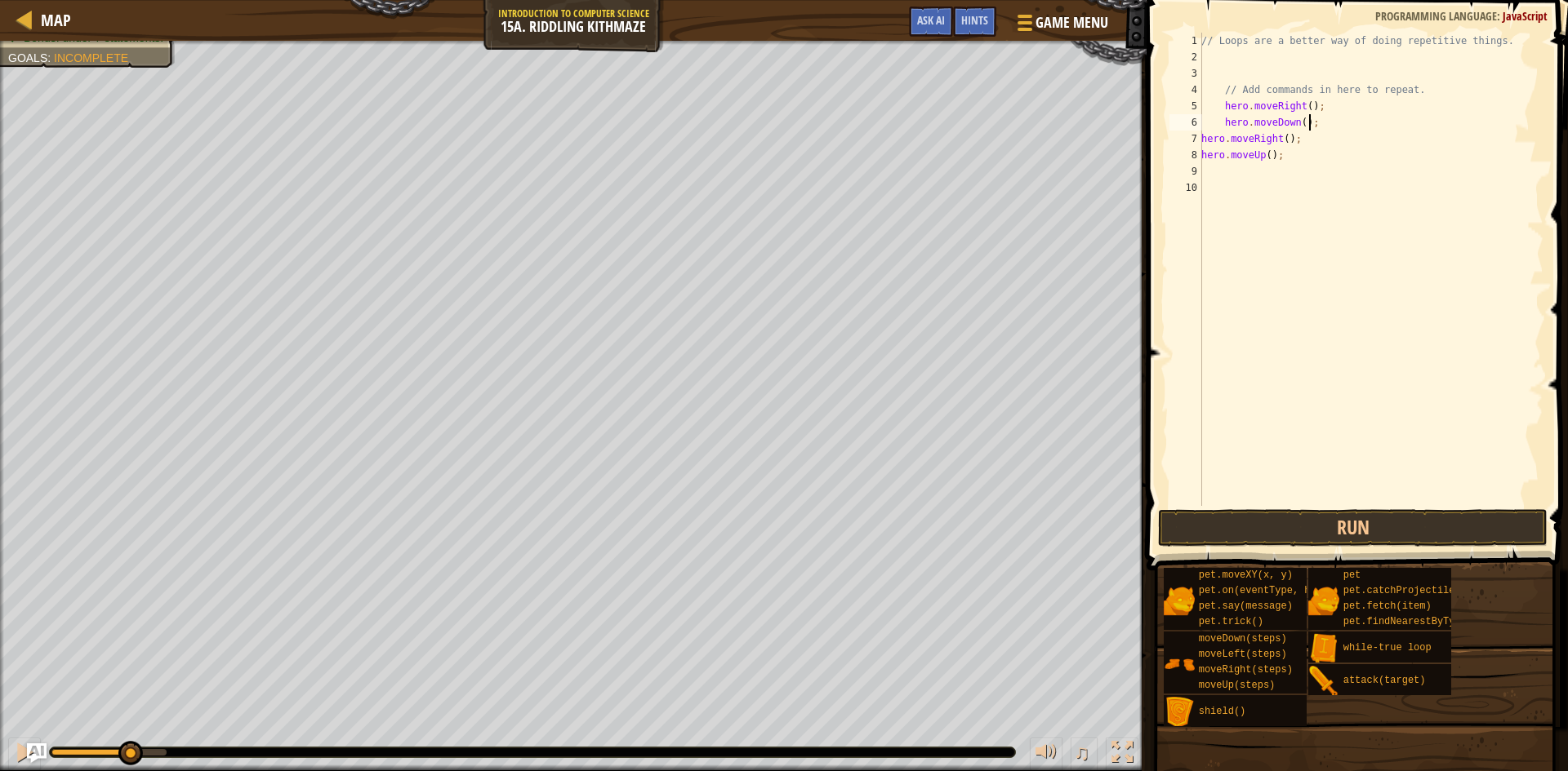
click at [1202, 142] on div "// Loops are a better way of doing repetitive things. // Add commands in here t…" at bounding box center [1370, 285] width 345 height 506
click at [1224, 125] on div "// Loops are a better way of doing repetitive things. // Add commands in here t…" at bounding box center [1370, 285] width 345 height 506
click at [1224, 105] on div "// Loops are a better way of doing repetitive things. // Add commands in here t…" at bounding box center [1370, 285] width 345 height 506
click at [1328, 540] on button "Run" at bounding box center [1353, 527] width 389 height 38
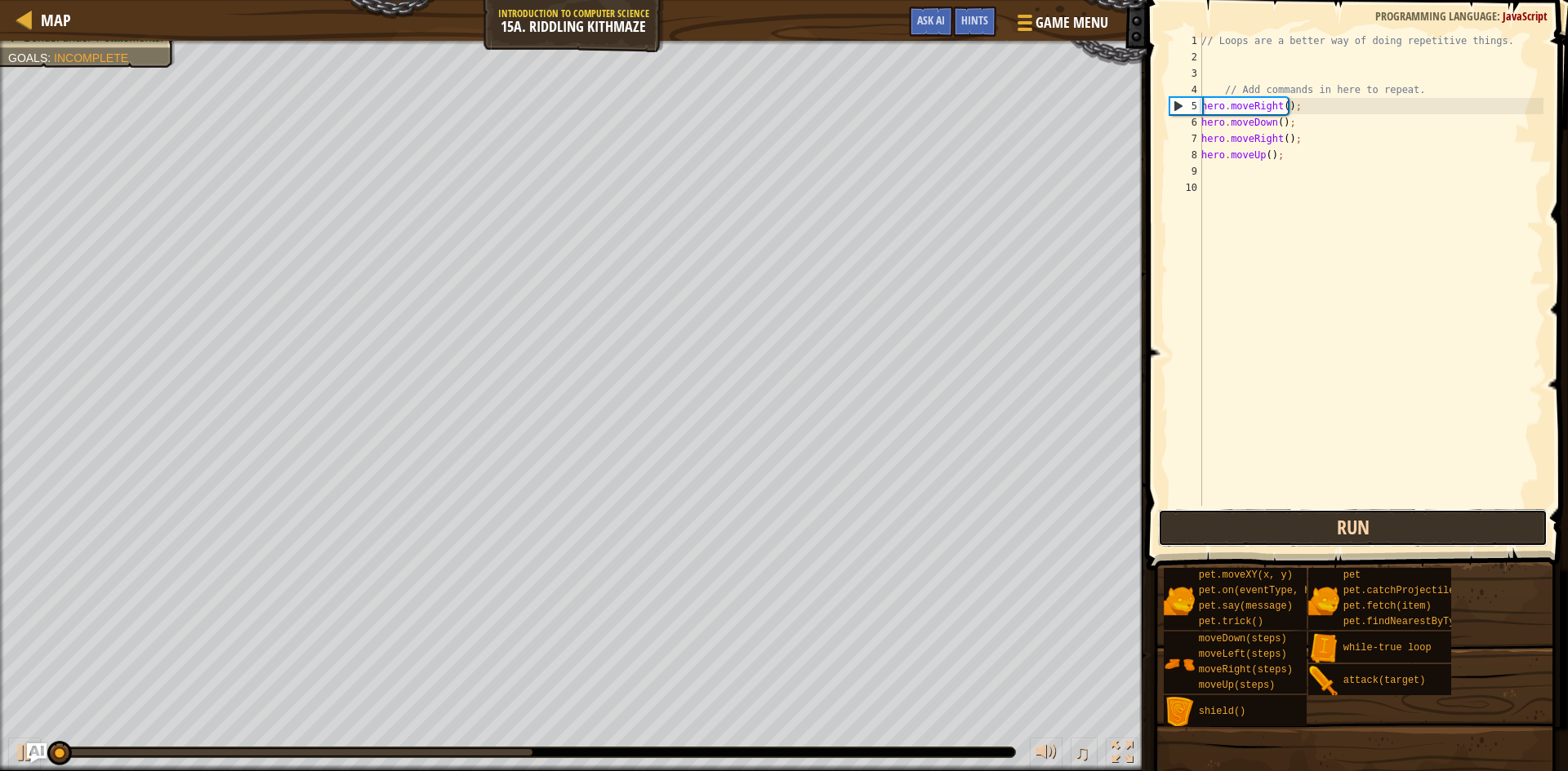
click at [1329, 541] on button "Run" at bounding box center [1353, 527] width 389 height 38
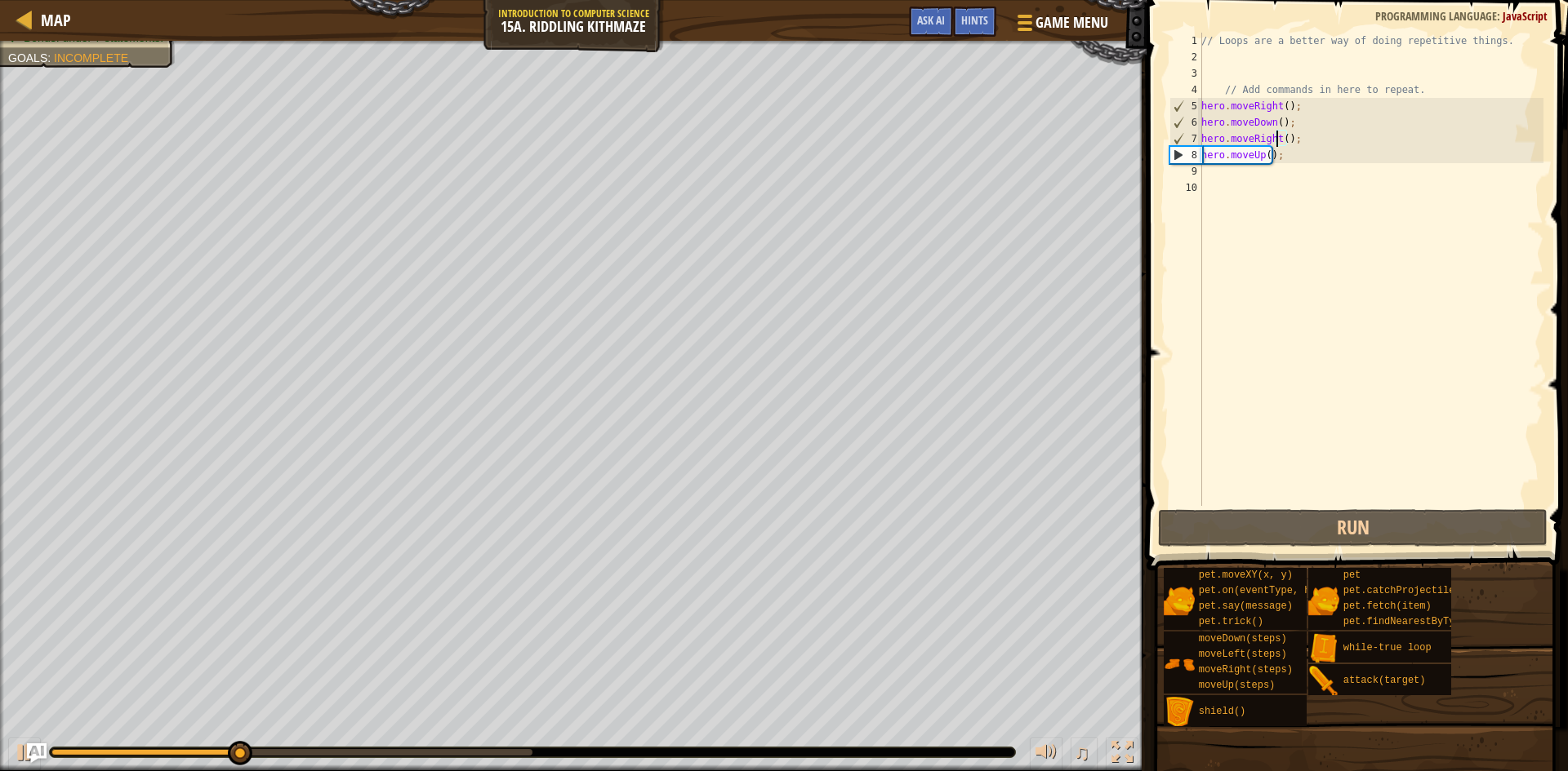
click at [1279, 143] on div "// Loops are a better way of doing repetitive things. // Add commands in here t…" at bounding box center [1370, 285] width 345 height 506
click at [1281, 140] on div "// Loops are a better way of doing repetitive things. // Add commands in here t…" at bounding box center [1370, 285] width 345 height 506
type textarea "hero.moveRight(2);"
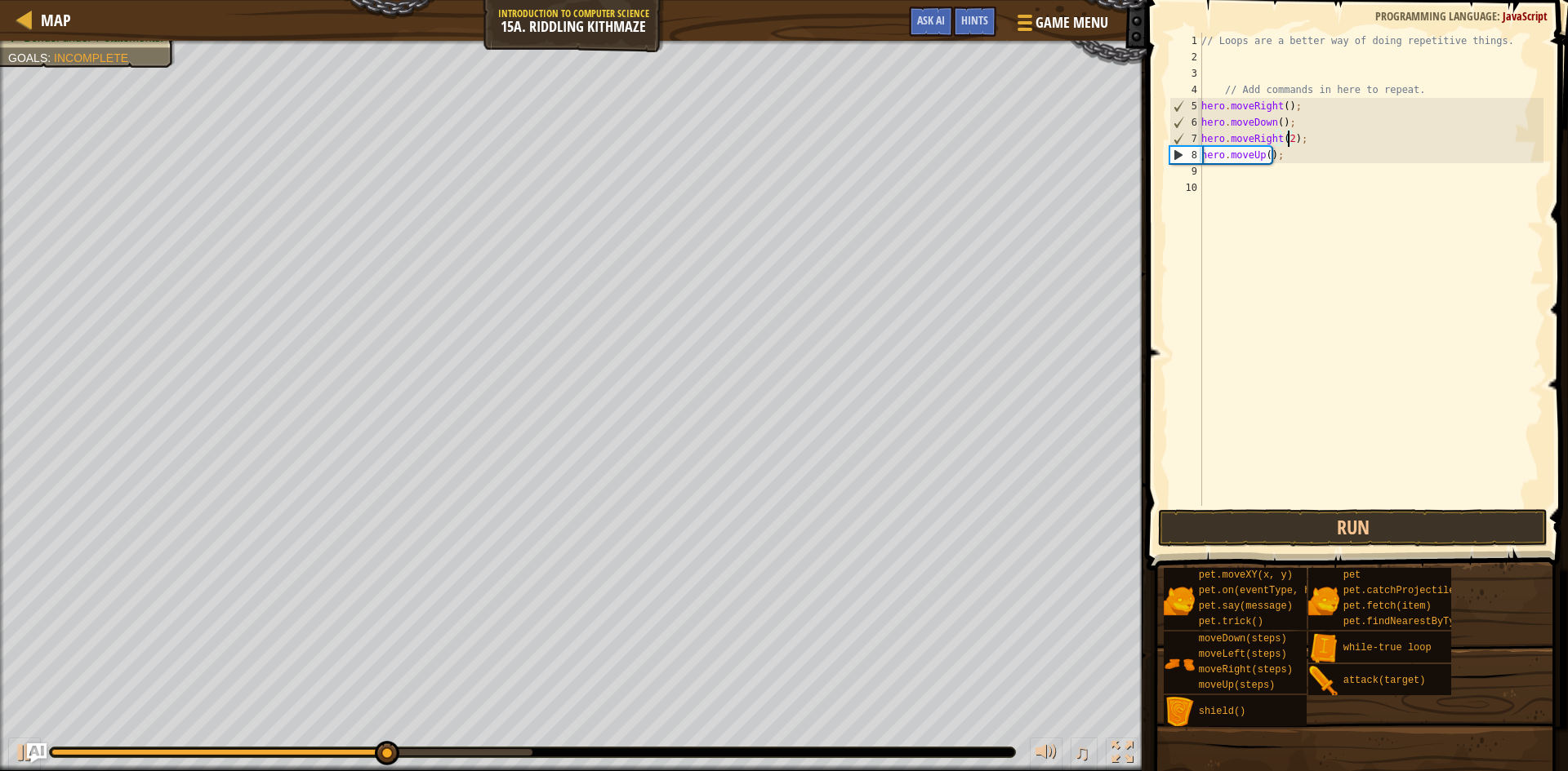
scroll to position [8, 8]
click at [1222, 177] on div "// Loops are a better way of doing repetitive things. // Add commands in here t…" at bounding box center [1370, 285] width 345 height 506
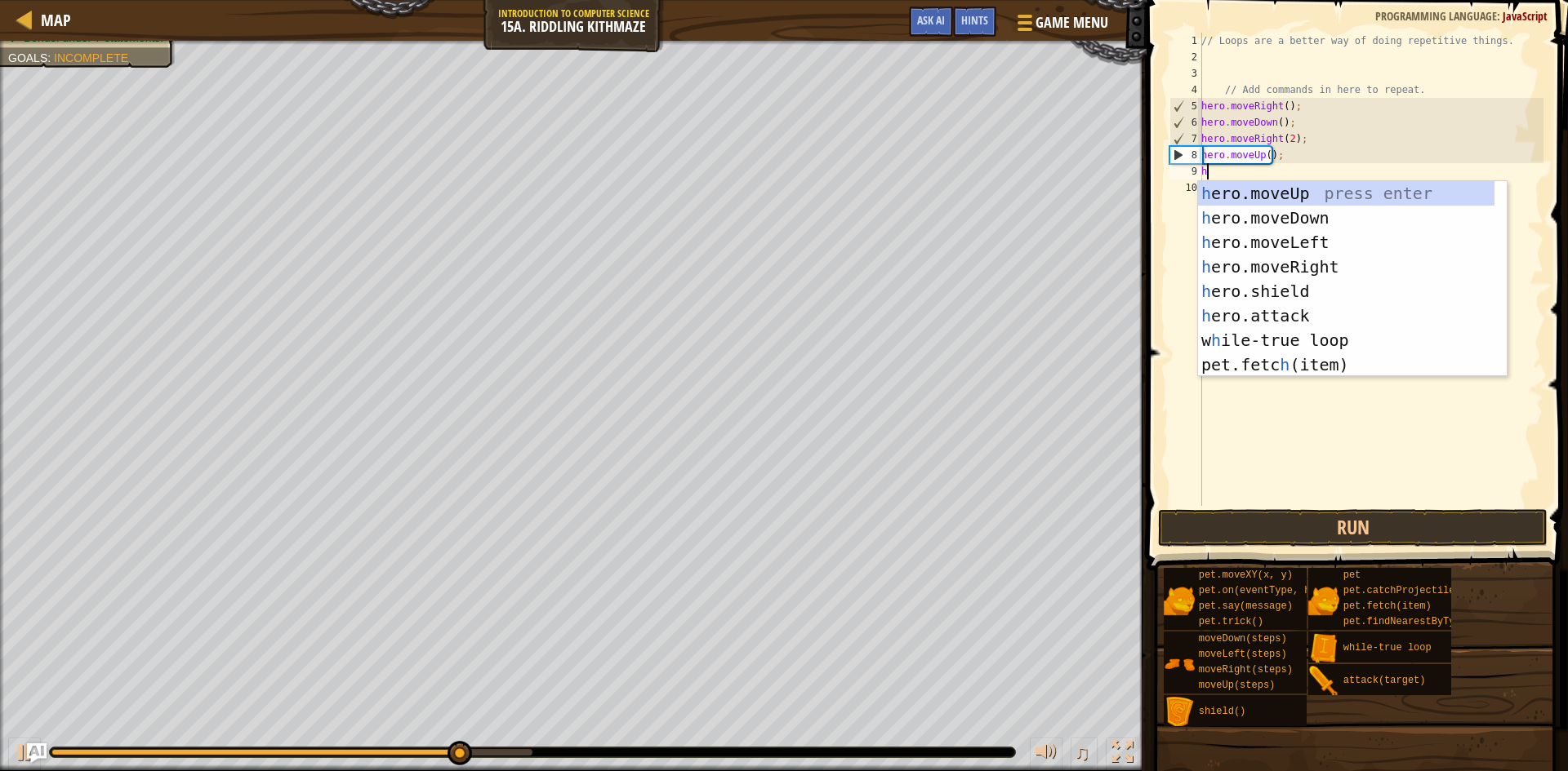
type textarea "he"
click at [1360, 263] on div "he ro.moveUp press enter he ro.moveDown press enter he ro.moveLeft press enter …" at bounding box center [1346, 303] width 297 height 244
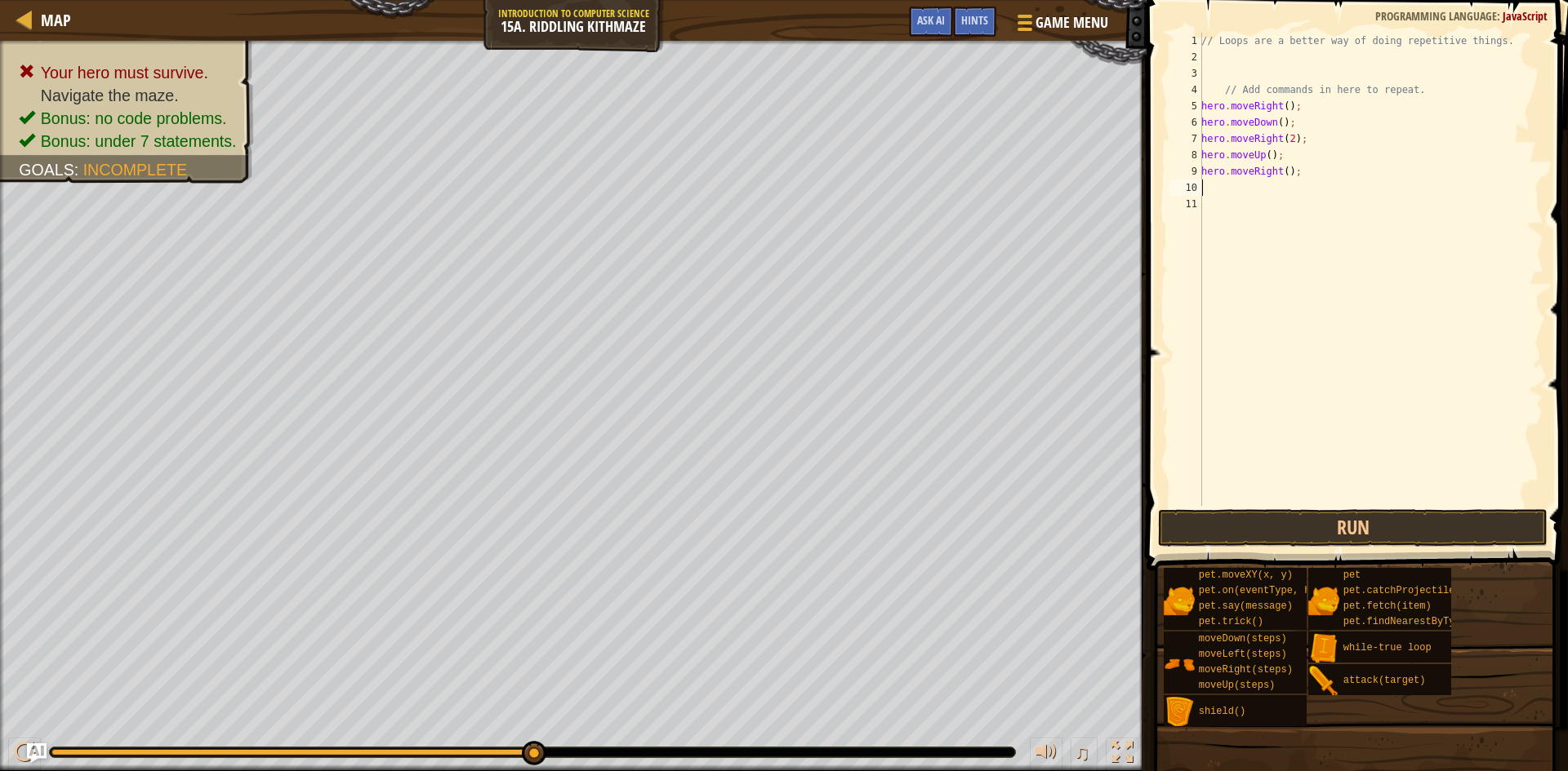
type textarea "h"
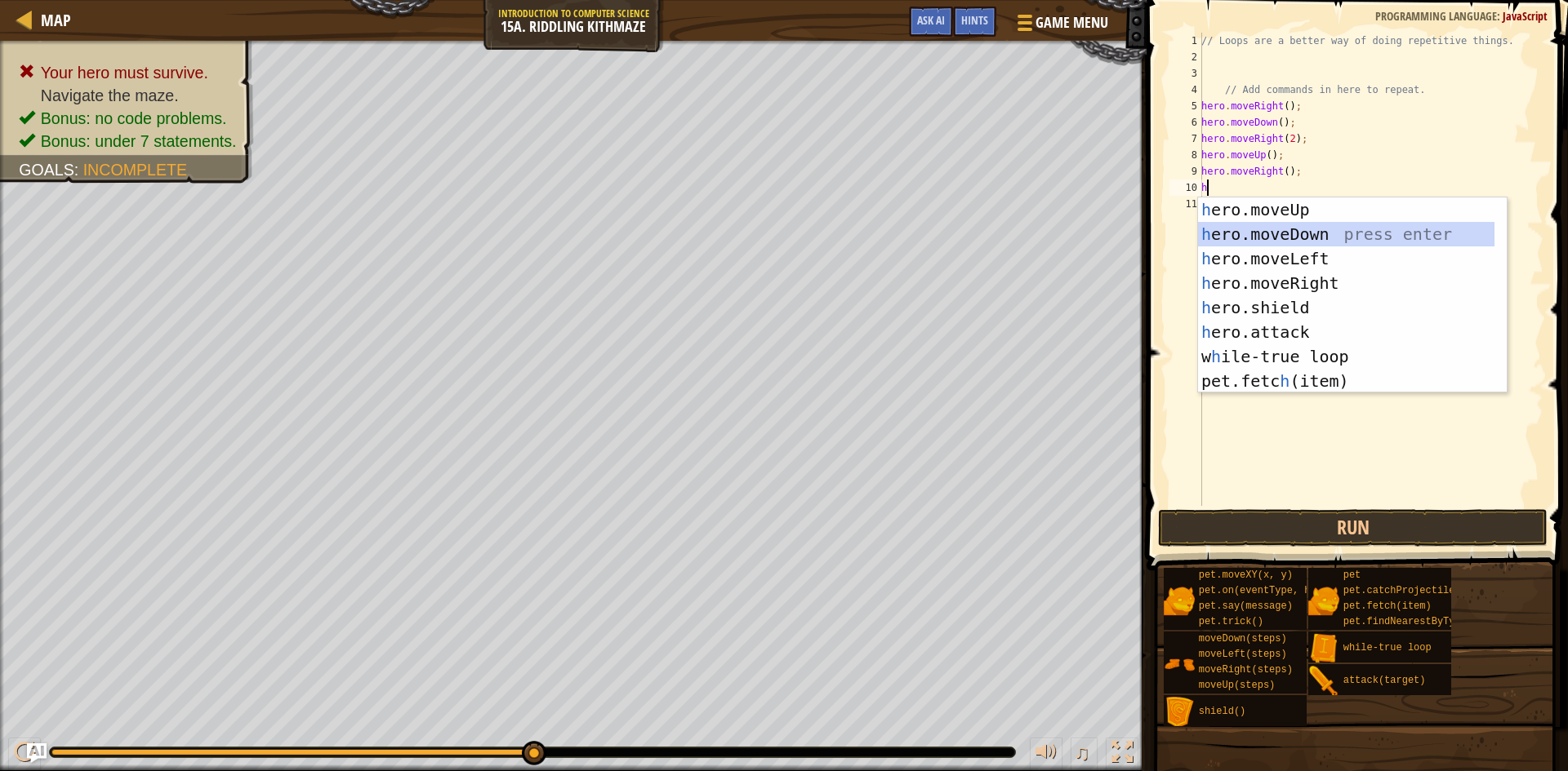
click at [1317, 226] on div "h ero.moveUp press enter h ero.moveDown press enter h ero.moveLeft press enter …" at bounding box center [1346, 320] width 297 height 244
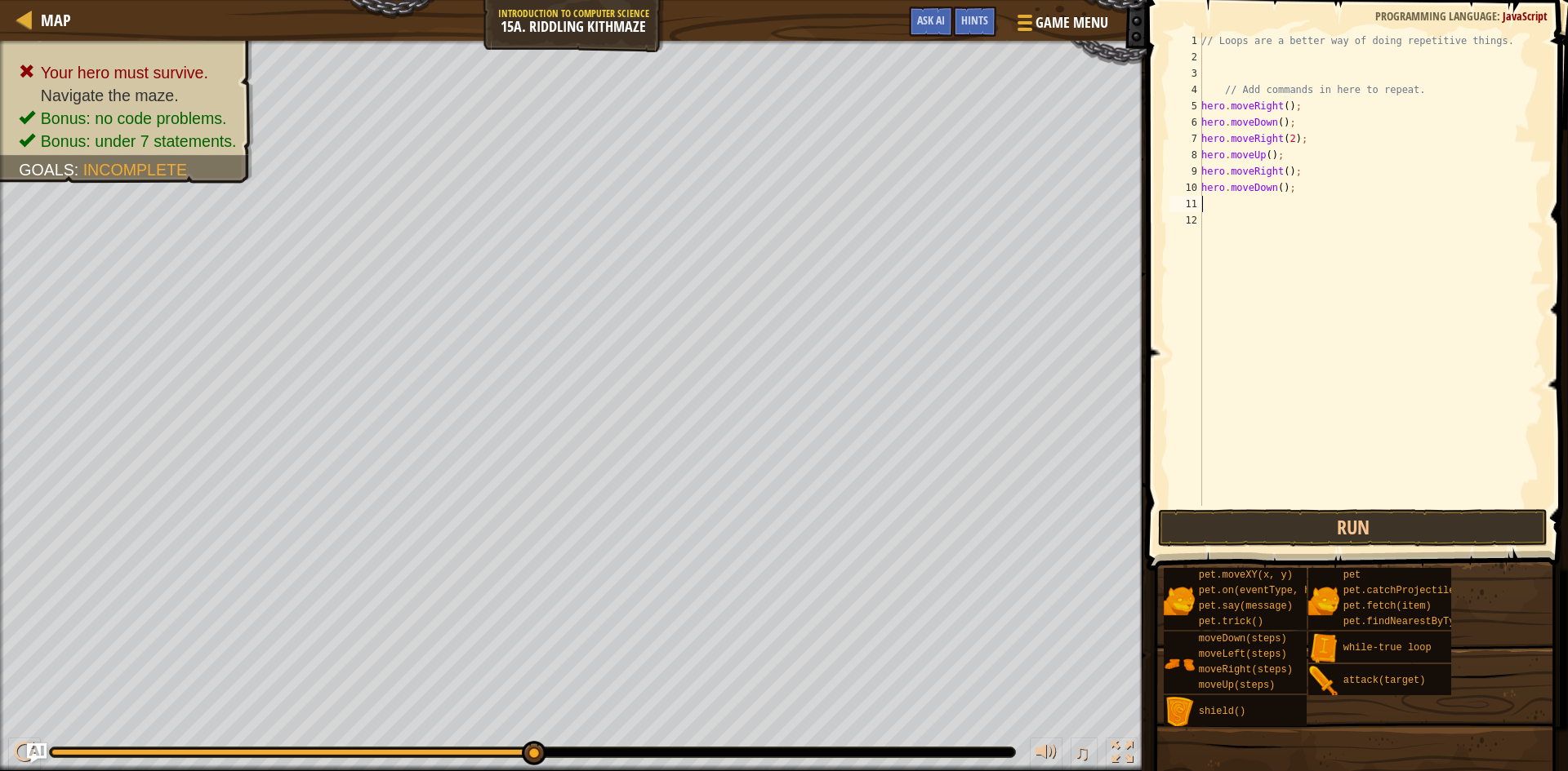
type textarea "h"
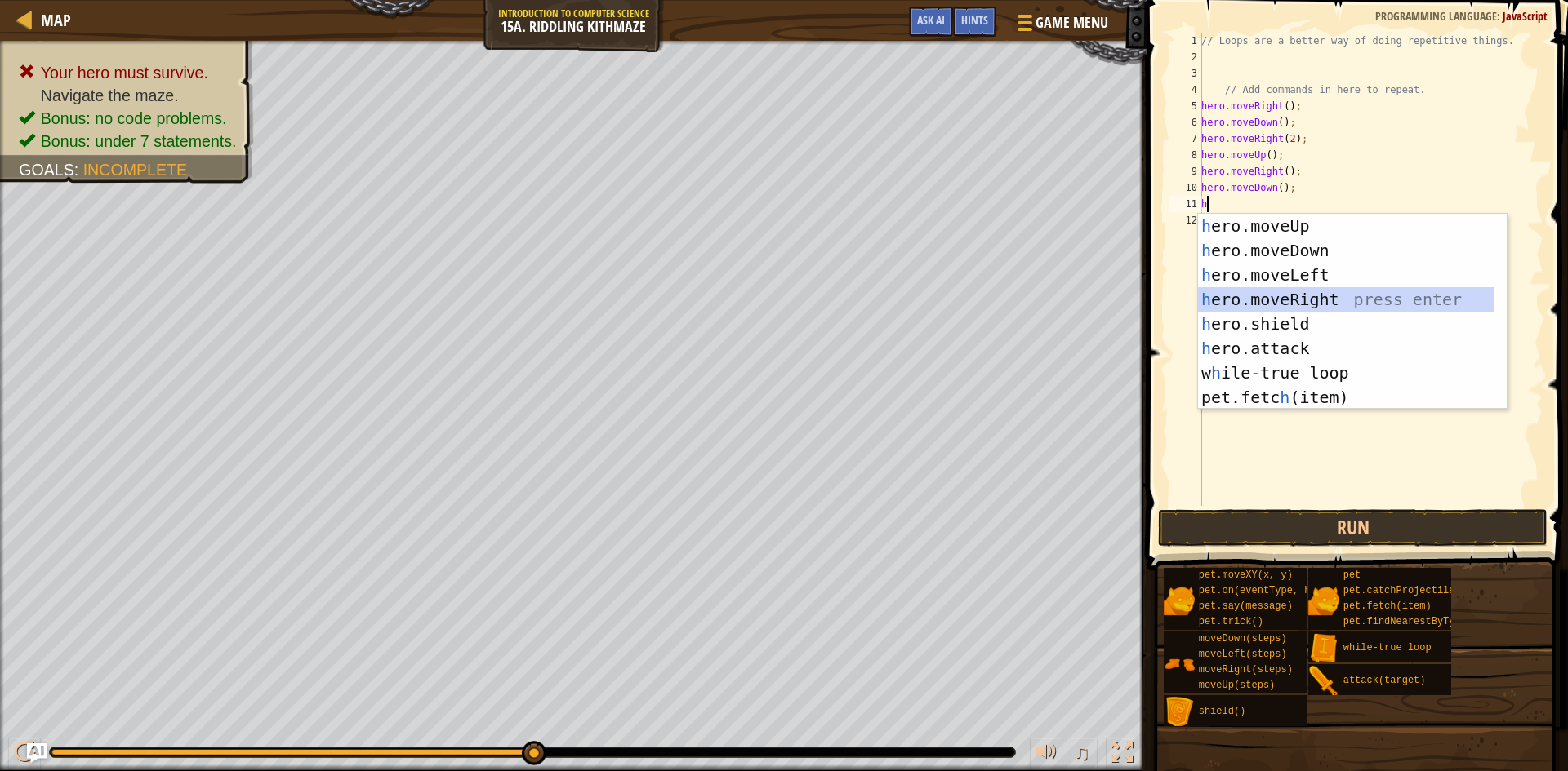
click at [1351, 292] on div "h ero.moveUp press enter h ero.moveDown press enter h ero.moveLeft press enter …" at bounding box center [1346, 336] width 297 height 244
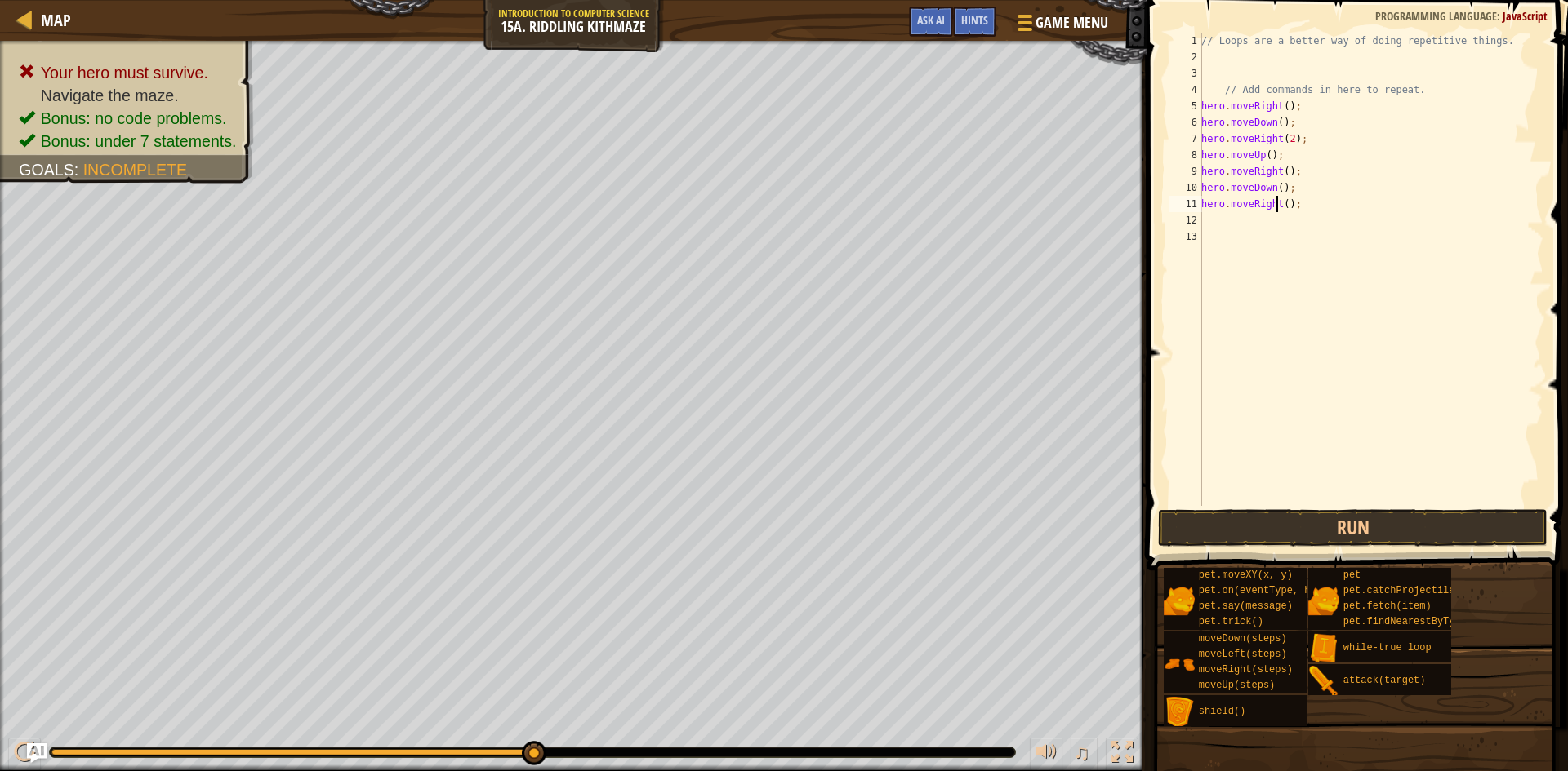
click at [1278, 207] on div "// Loops are a better way of doing repetitive things. // Add commands in here t…" at bounding box center [1370, 285] width 345 height 506
type textarea "hero.moveRight2();"
click at [1284, 212] on div "// Loops are a better way of doing repetitive things. // Add commands in here t…" at bounding box center [1370, 285] width 345 height 506
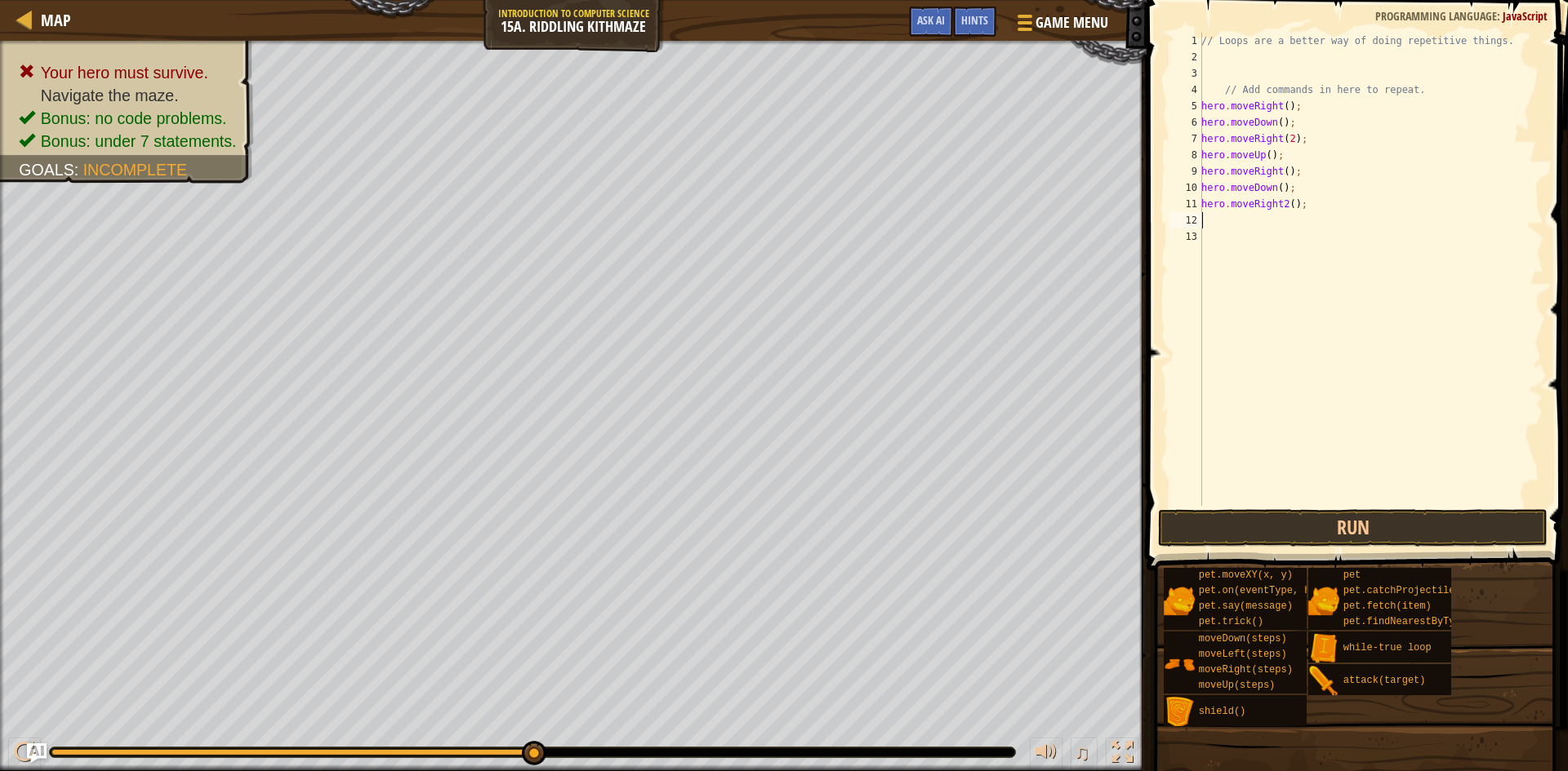
click at [1282, 204] on div "// Loops are a better way of doing repetitive things. // Add commands in here t…" at bounding box center [1370, 285] width 345 height 506
click at [1282, 203] on div "// Loops are a better way of doing repetitive things. // Add commands in here t…" at bounding box center [1370, 285] width 345 height 506
type textarea "hero.moveRight(2);"
click at [1238, 224] on div "// Loops are a better way of doing repetitive things. // Add commands in here t…" at bounding box center [1370, 285] width 345 height 506
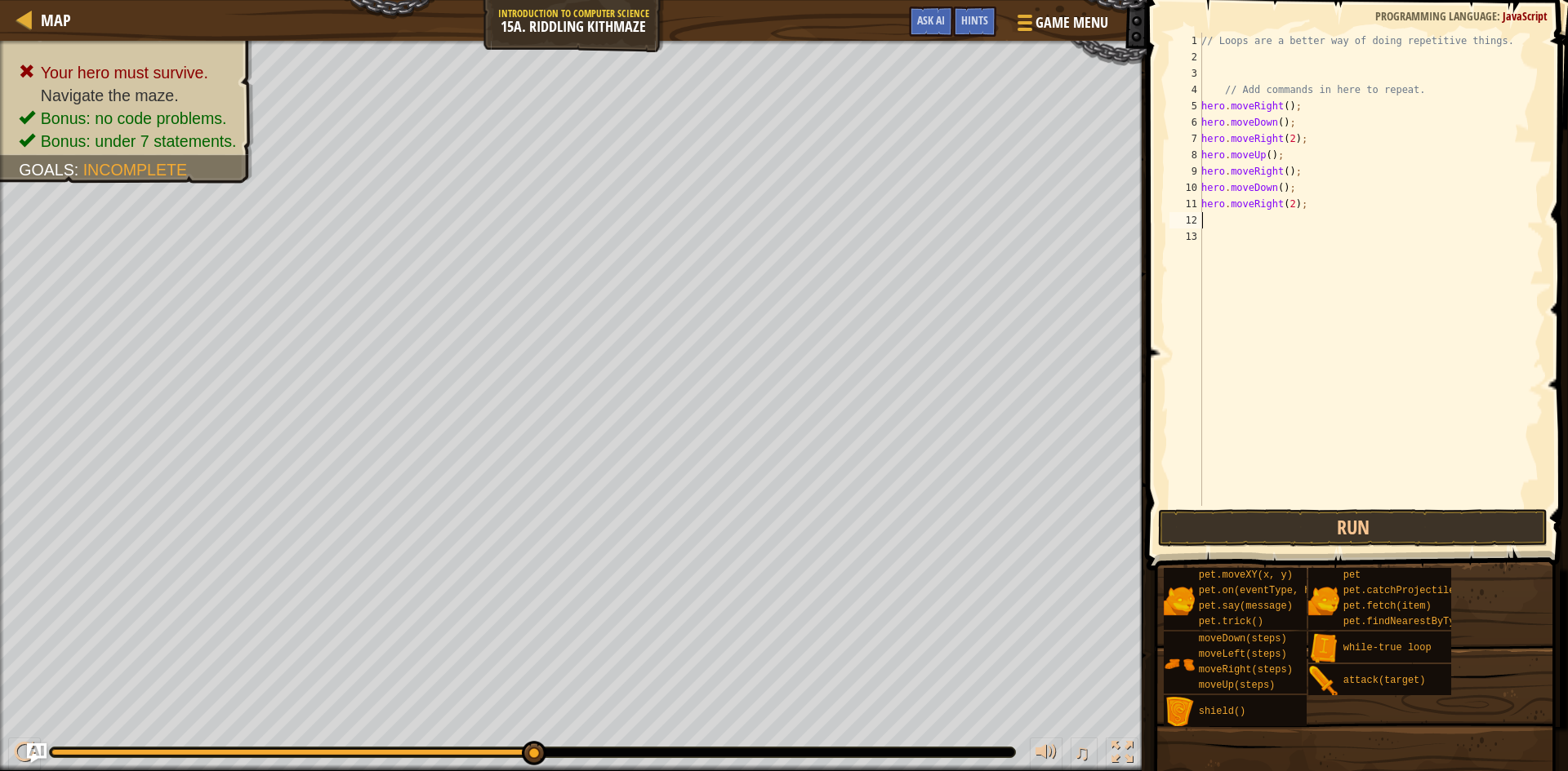
scroll to position [8, 0]
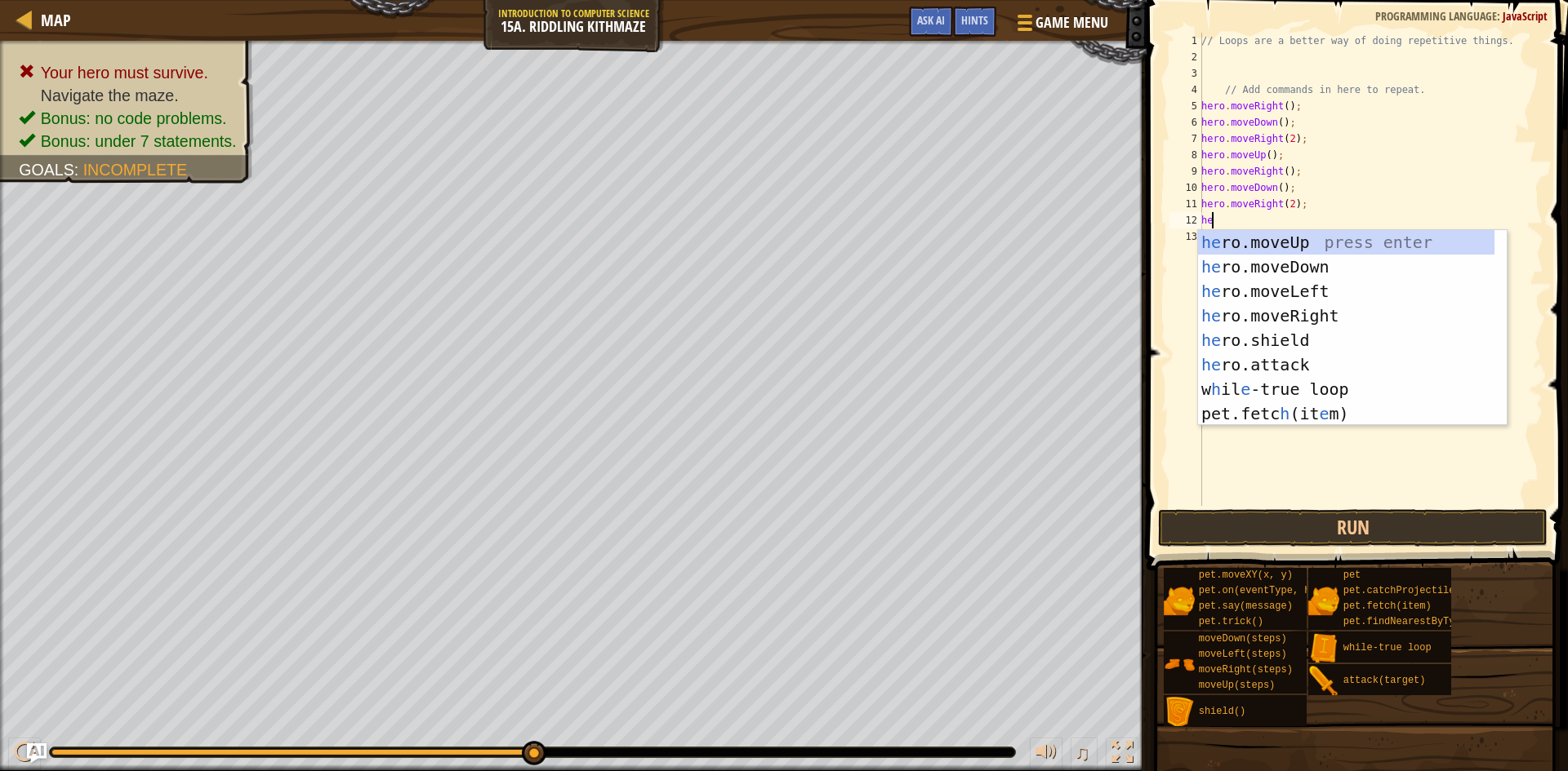
type textarea "her"
click at [1256, 244] on div "her o.moveUp press enter her o.moveDown press enter her o.moveLeft press enter …" at bounding box center [1346, 352] width 297 height 244
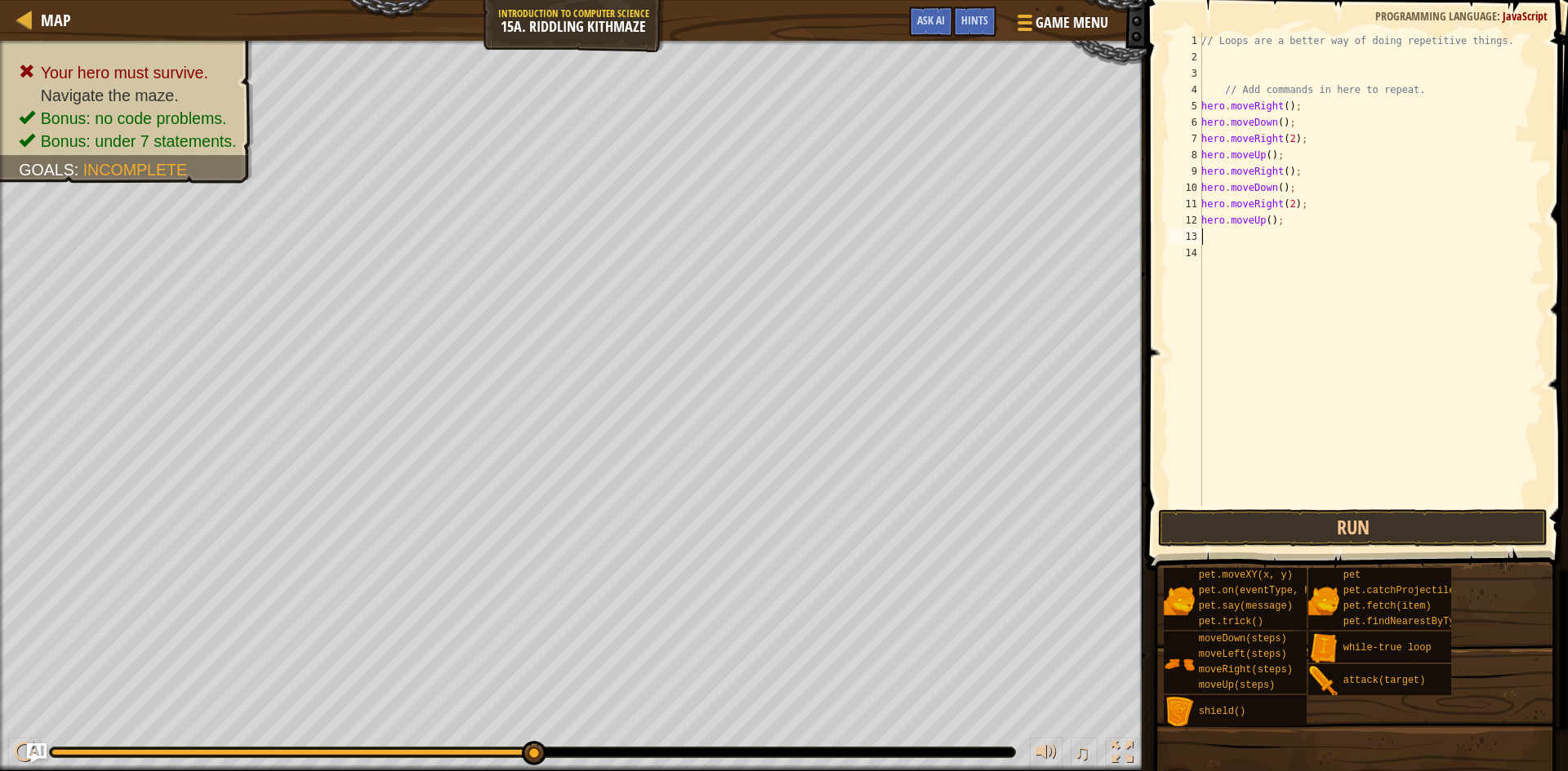
scroll to position [8, 0]
click at [1284, 522] on button "Run" at bounding box center [1353, 527] width 389 height 38
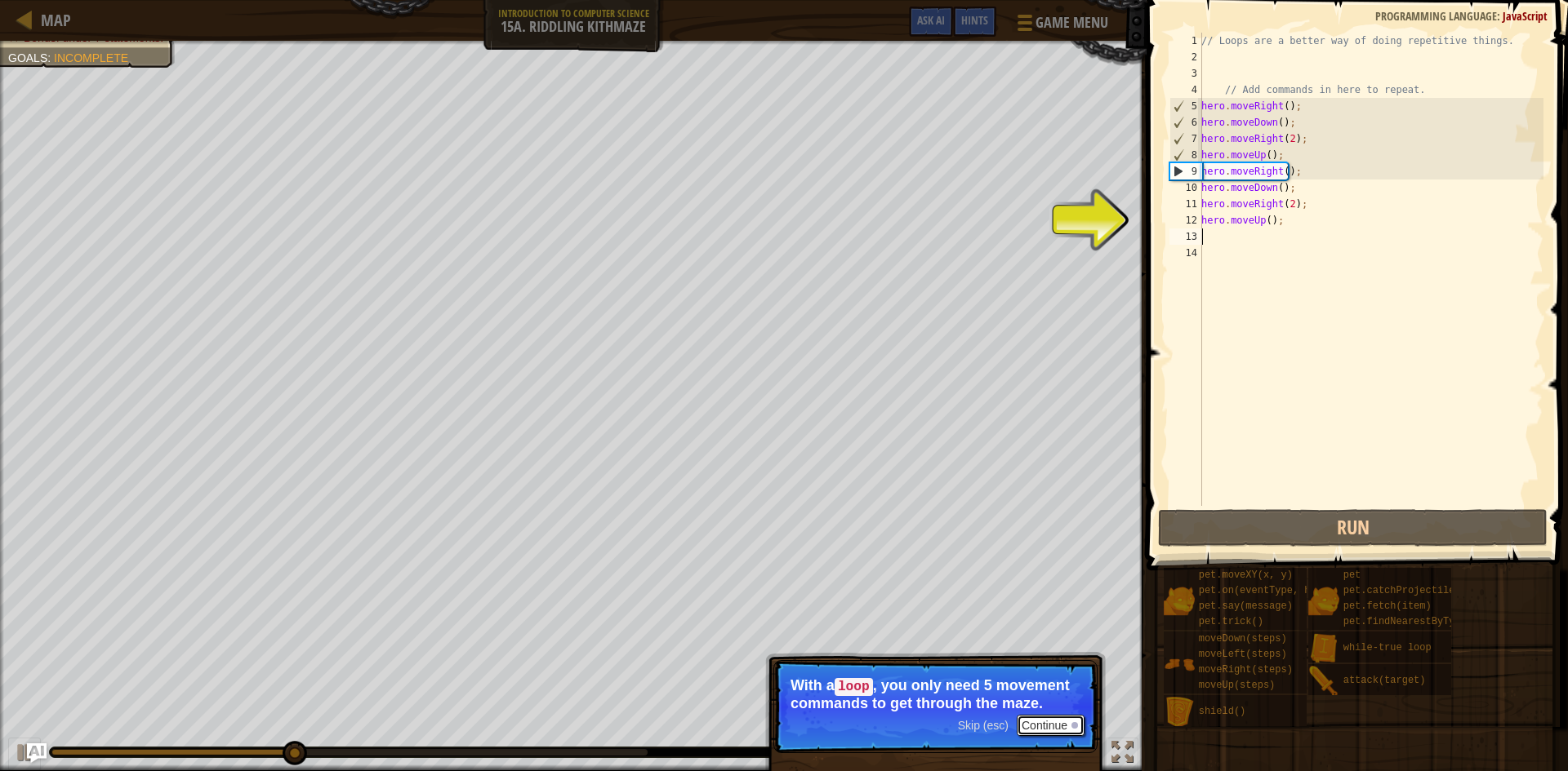
click at [1046, 717] on button "Continue" at bounding box center [1050, 725] width 68 height 21
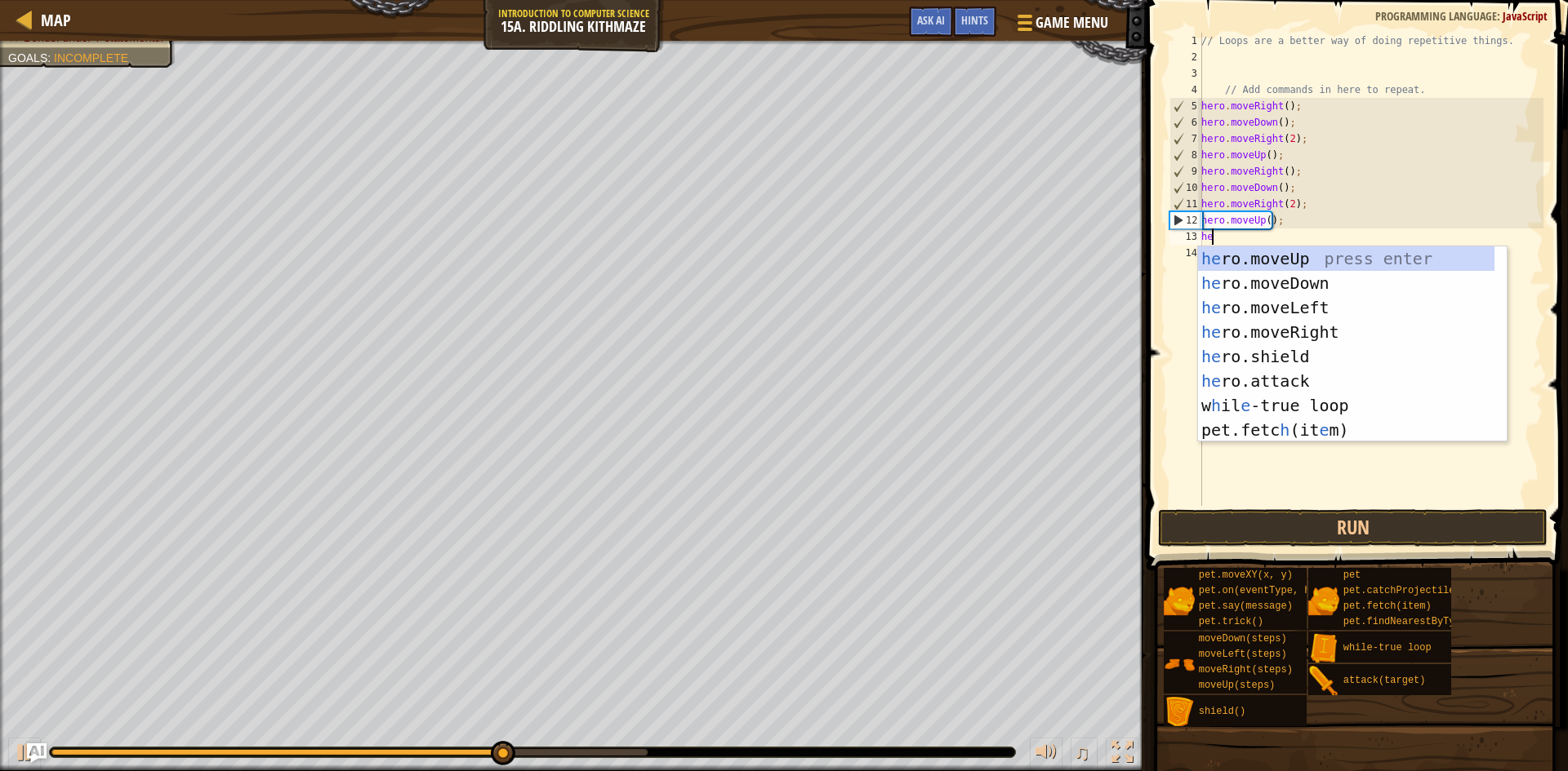
type textarea "her"
click at [1251, 328] on div "her o.moveUp press enter her o.moveDown press enter her o.moveLeft press enter …" at bounding box center [1346, 368] width 297 height 244
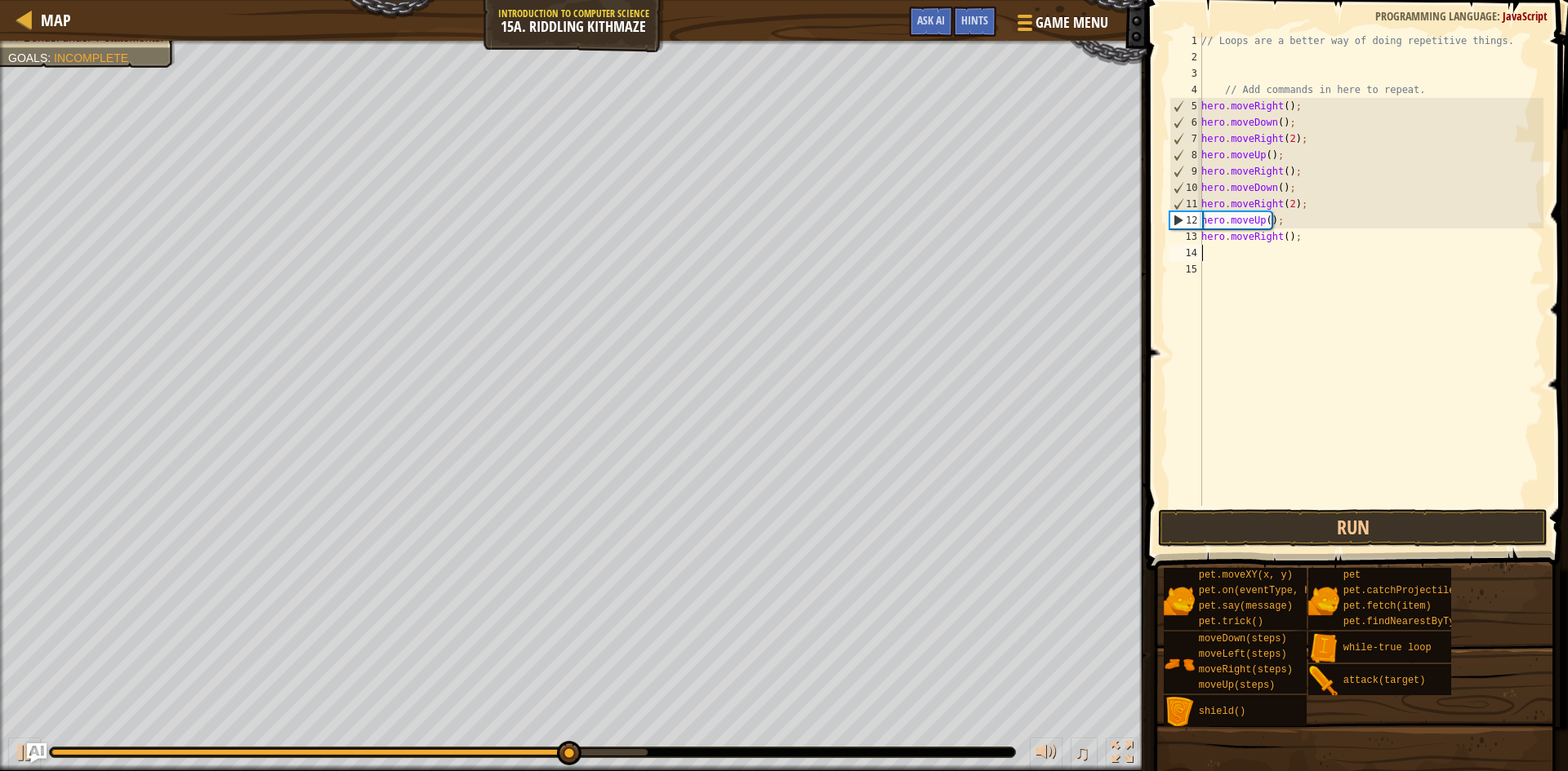
scroll to position [8, 0]
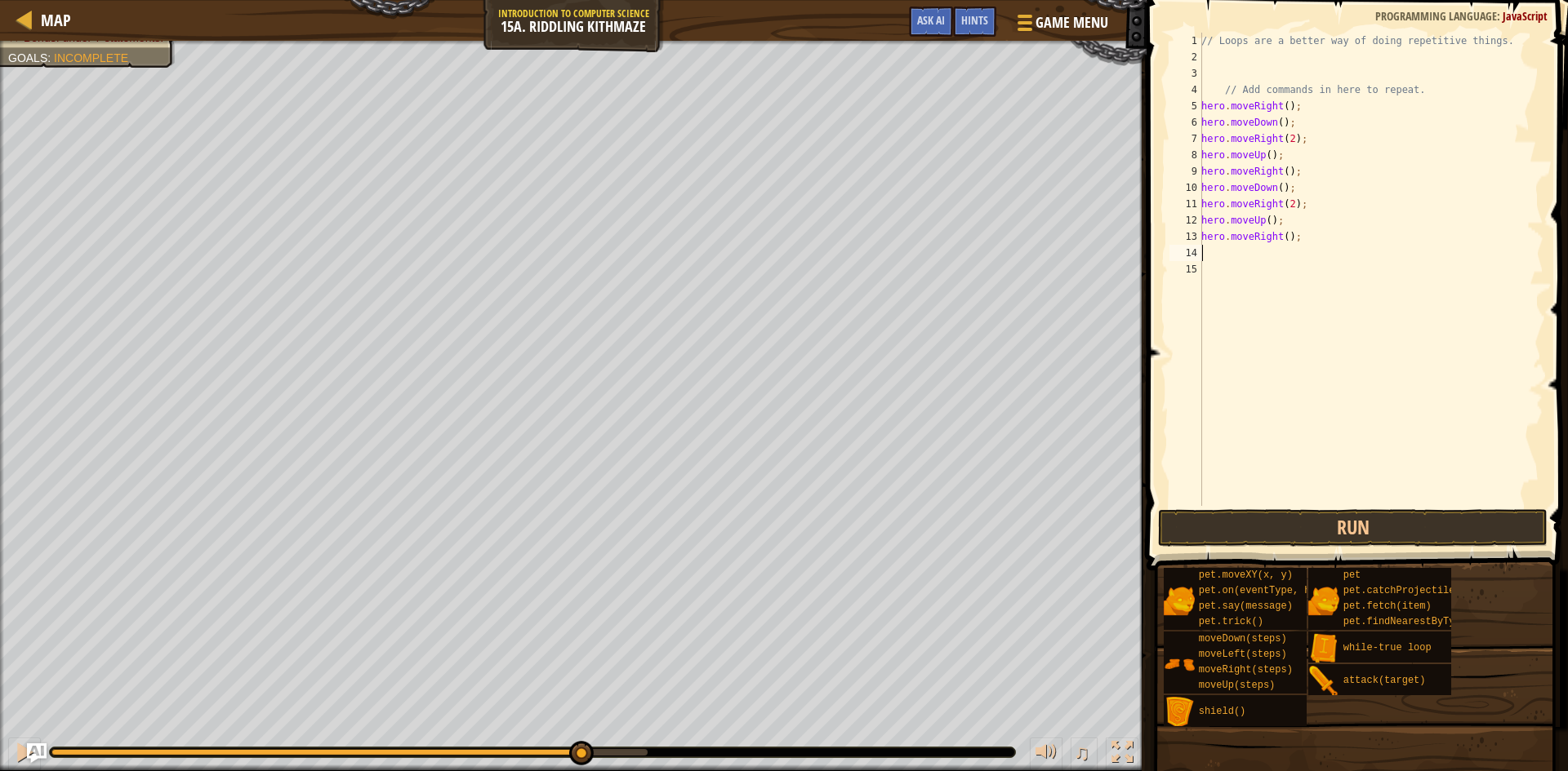
type textarea "h"
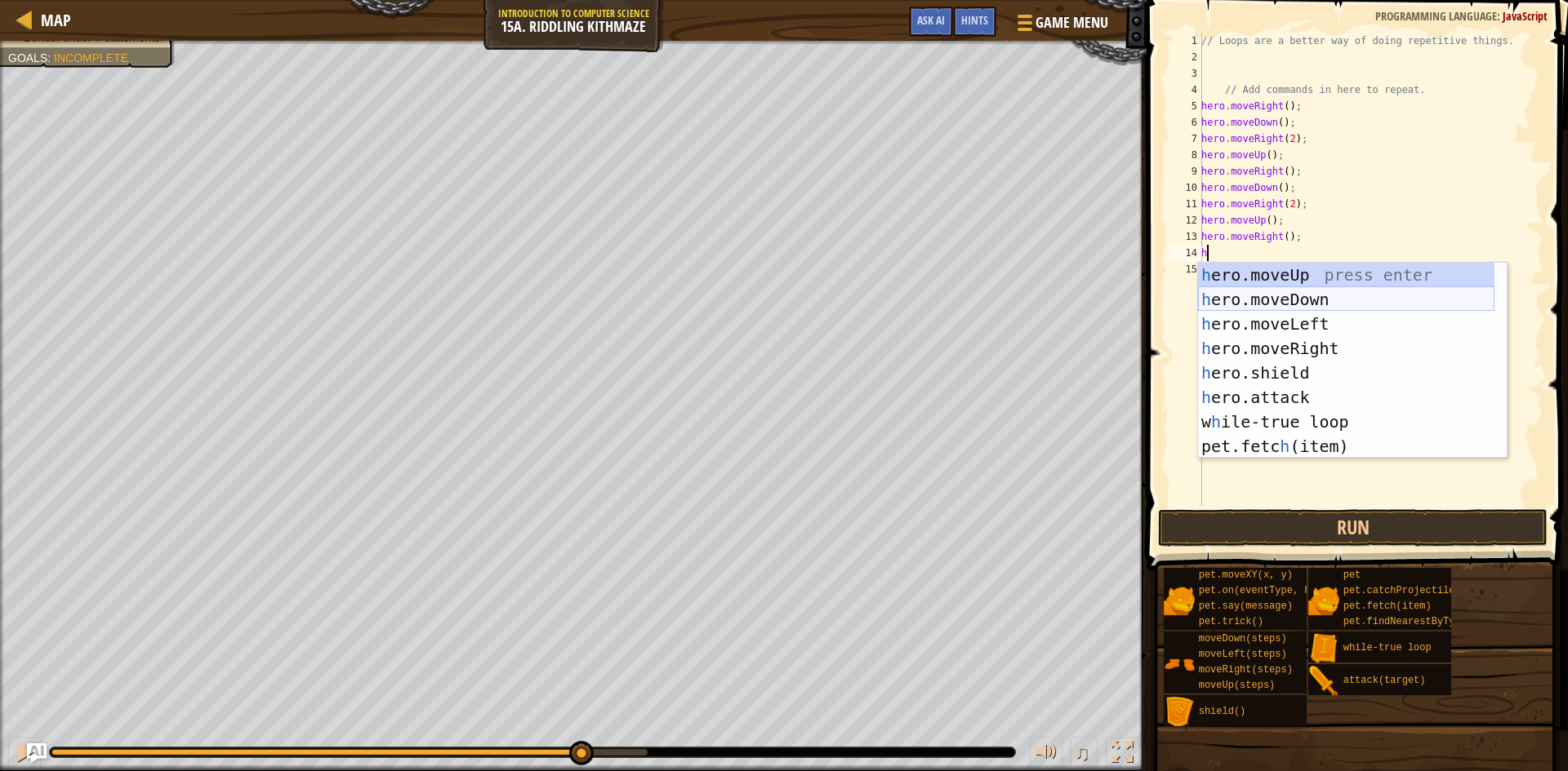
click at [1261, 298] on div "h ero.moveUp press enter h ero.moveDown press enter h ero.moveLeft press enter …" at bounding box center [1346, 385] width 297 height 244
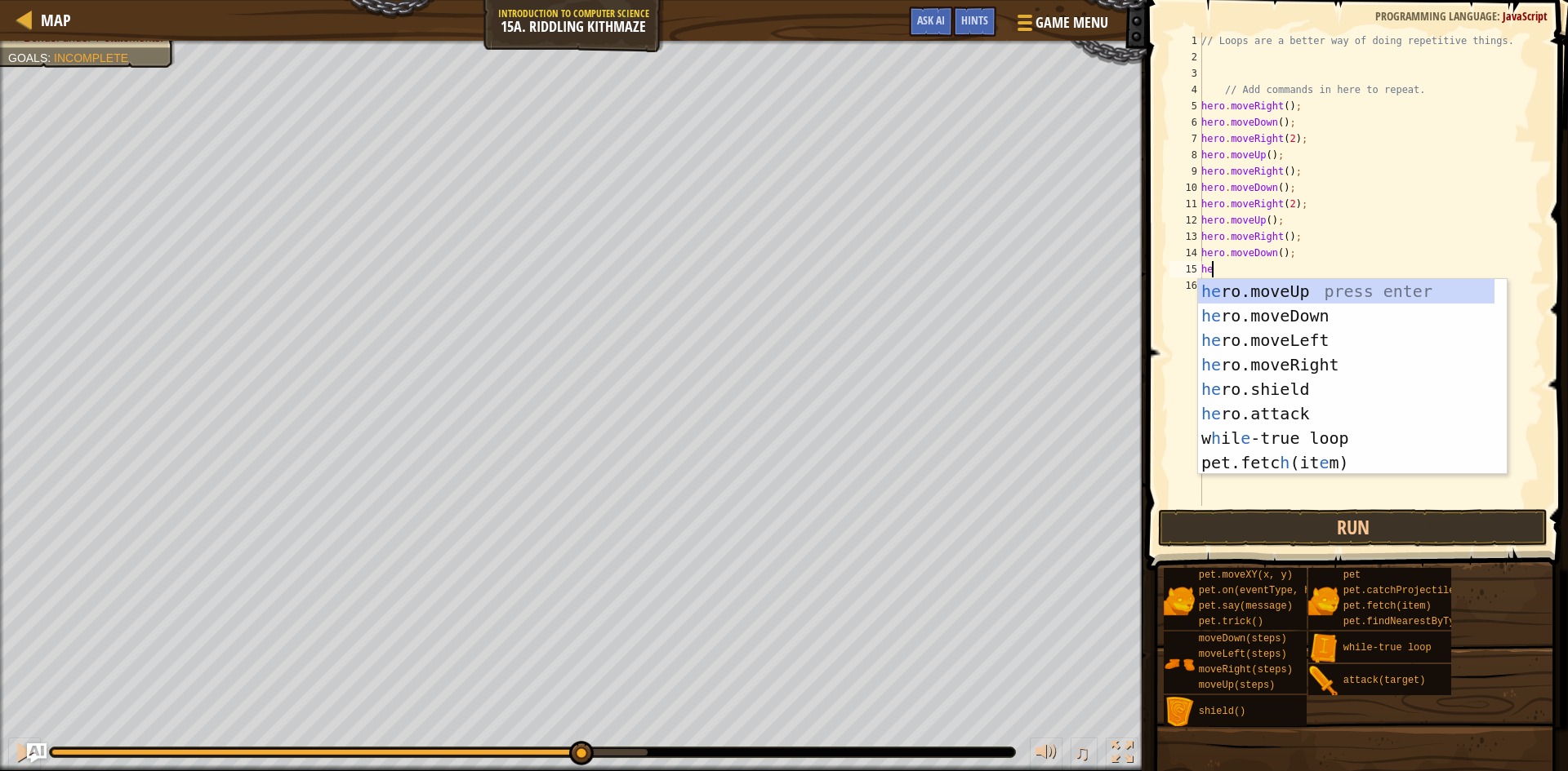
type textarea "her"
click at [1257, 357] on div "her o.moveUp press enter her o.moveDown press enter her o.moveLeft press enter …" at bounding box center [1346, 401] width 297 height 244
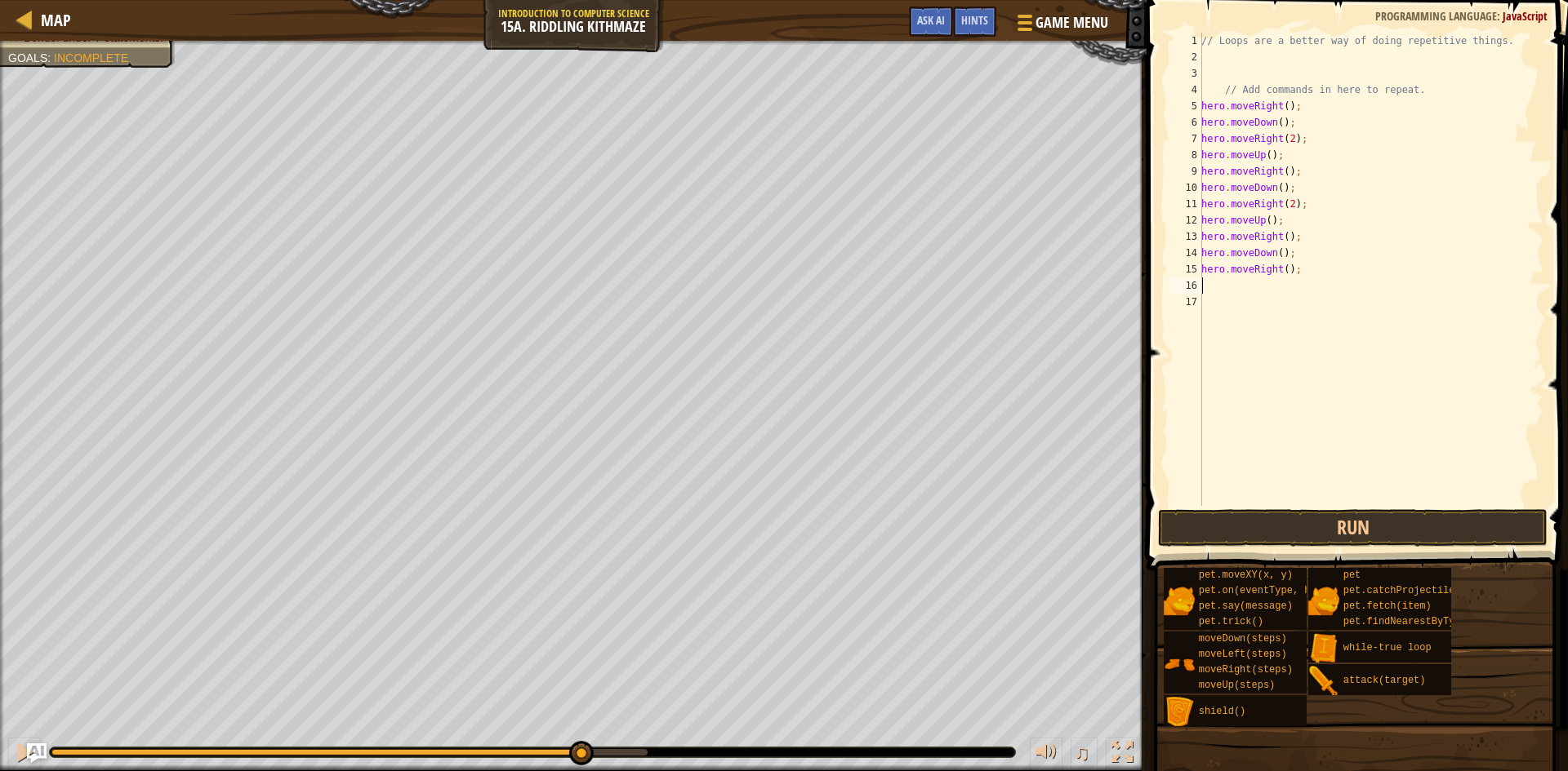
scroll to position [8, 0]
click at [1280, 270] on div "// Loops are a better way of doing repetitive things. // Add commands in here t…" at bounding box center [1370, 285] width 345 height 506
type textarea "hero.moveRight(2);"
click at [1273, 279] on div "// Loops are a better way of doing repetitive things. // Add commands in here t…" at bounding box center [1370, 285] width 345 height 506
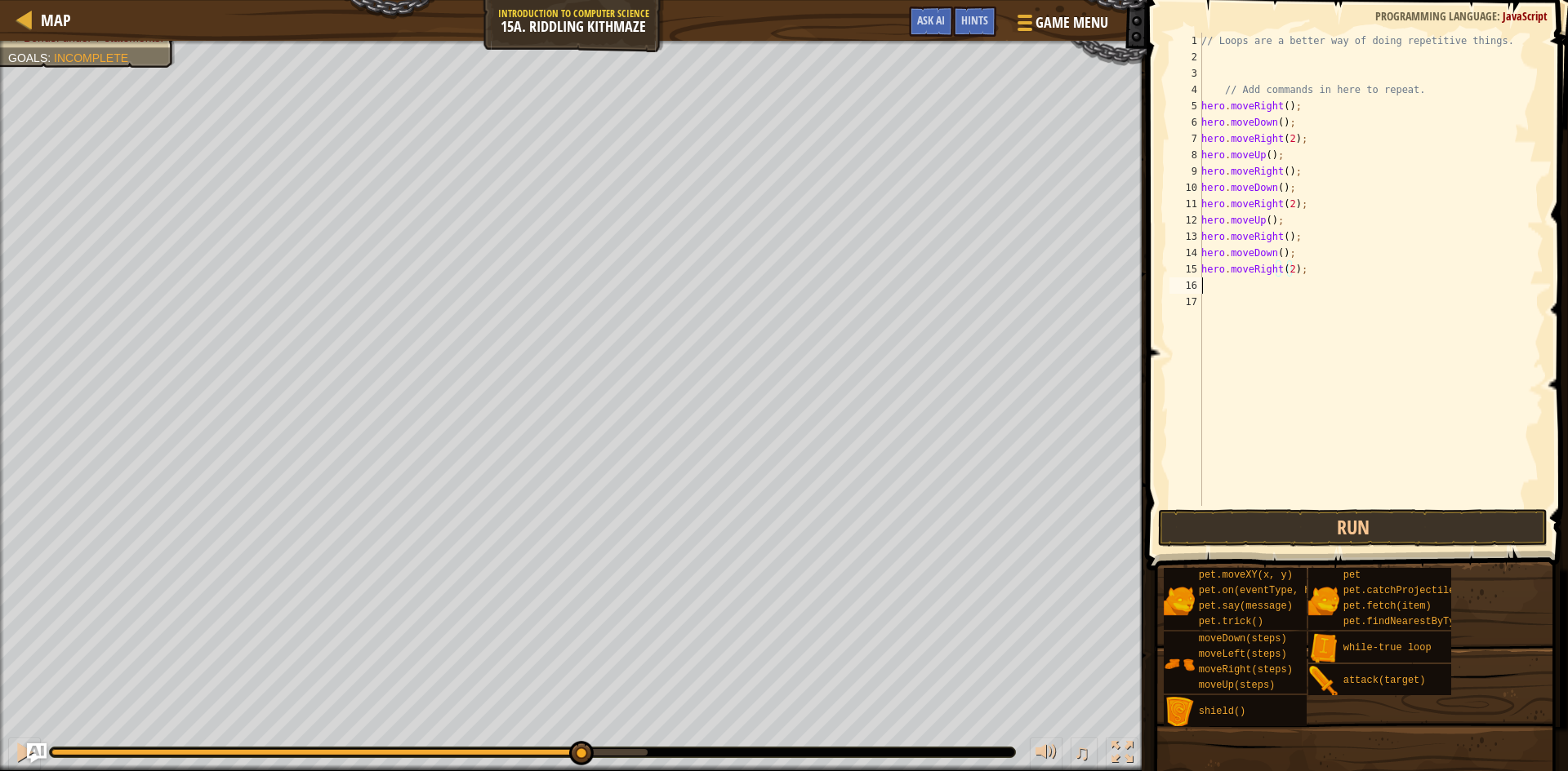
scroll to position [8, 0]
type textarea "h"
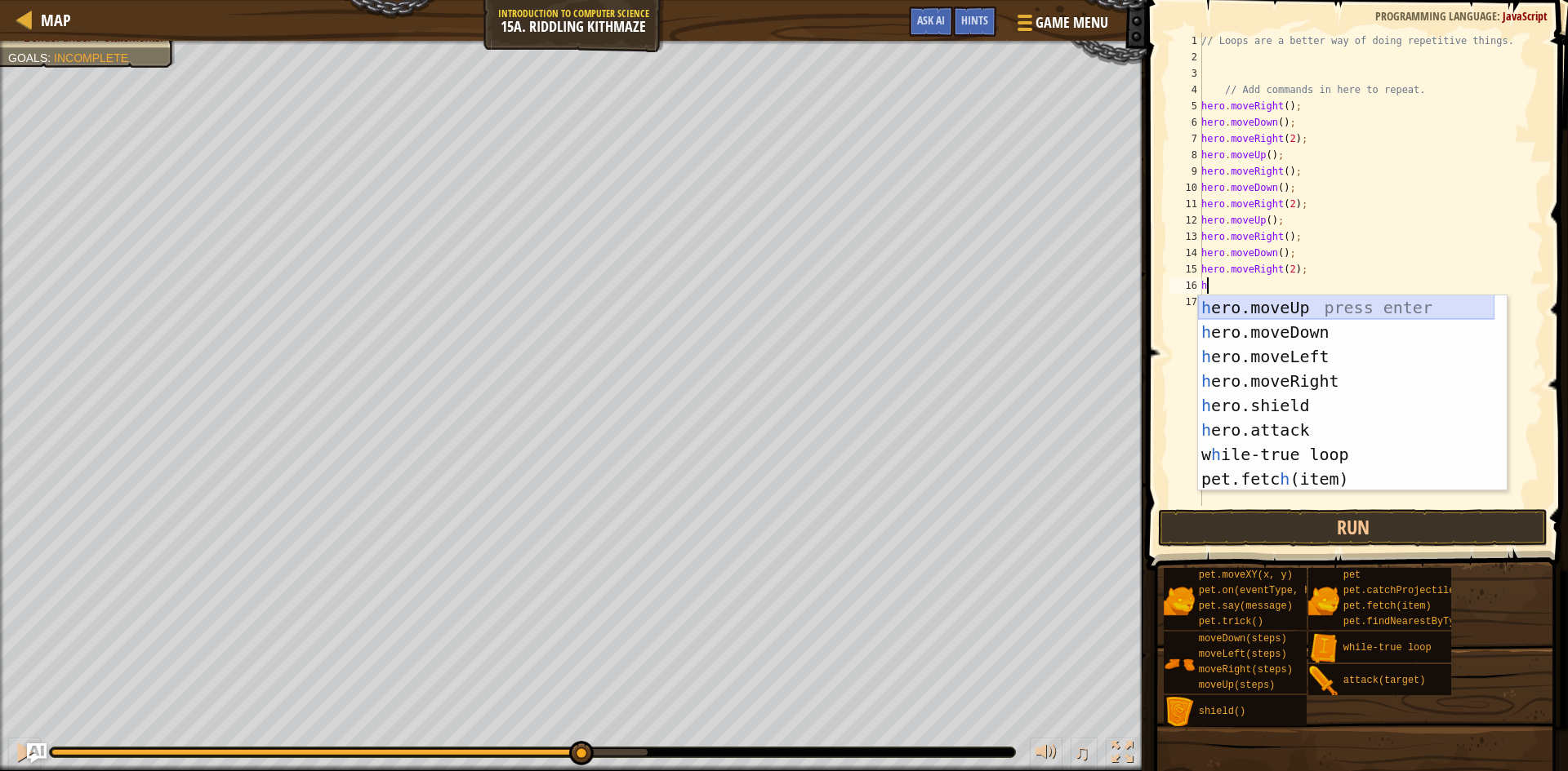
click at [1272, 305] on div "h ero.moveUp press enter h ero.moveDown press enter h ero.moveLeft press enter …" at bounding box center [1346, 418] width 297 height 244
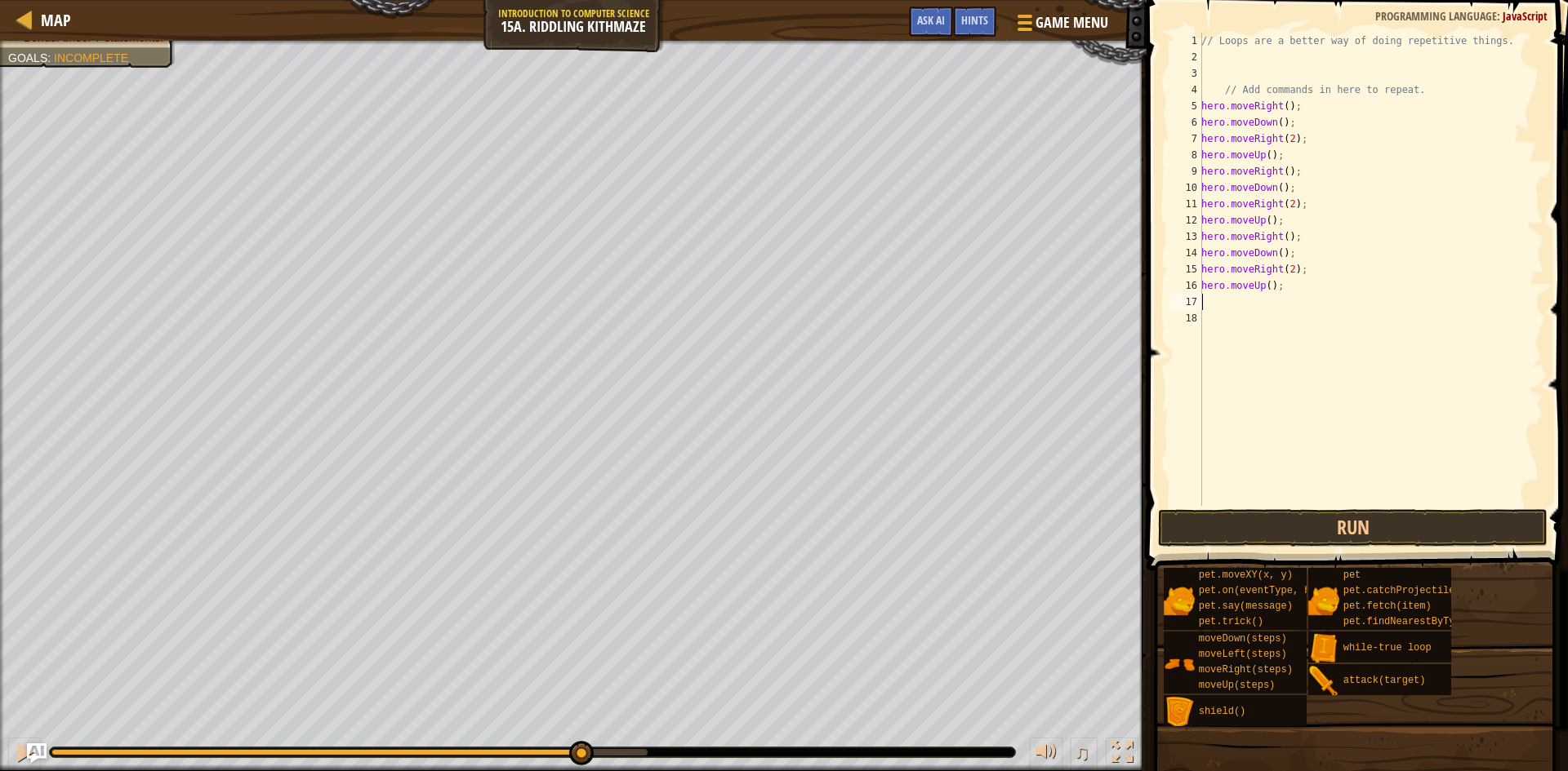
type textarea "h"
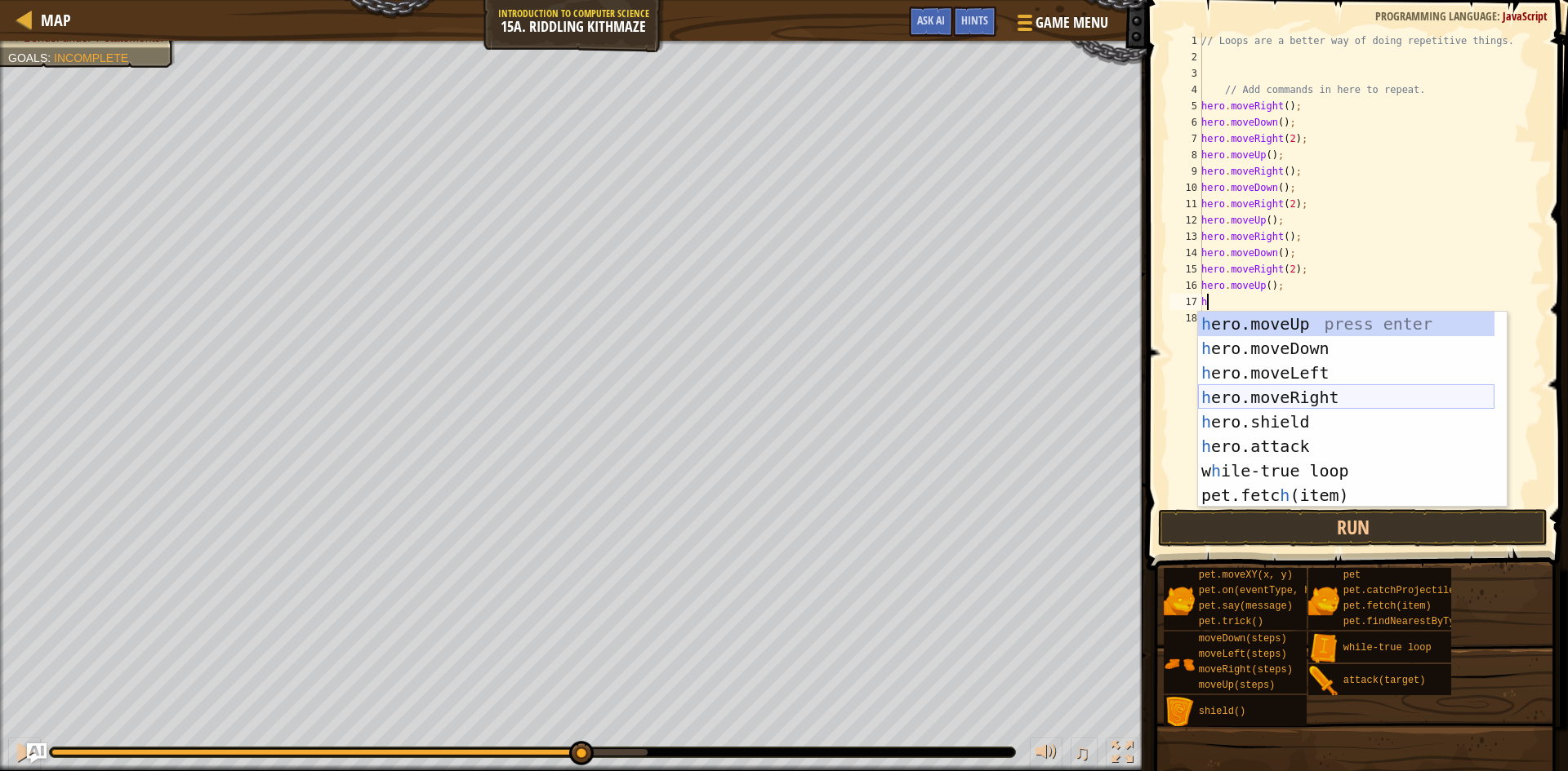
click at [1265, 386] on div "h ero.moveUp press enter h ero.moveDown press enter h ero.moveLeft press enter …" at bounding box center [1346, 434] width 297 height 244
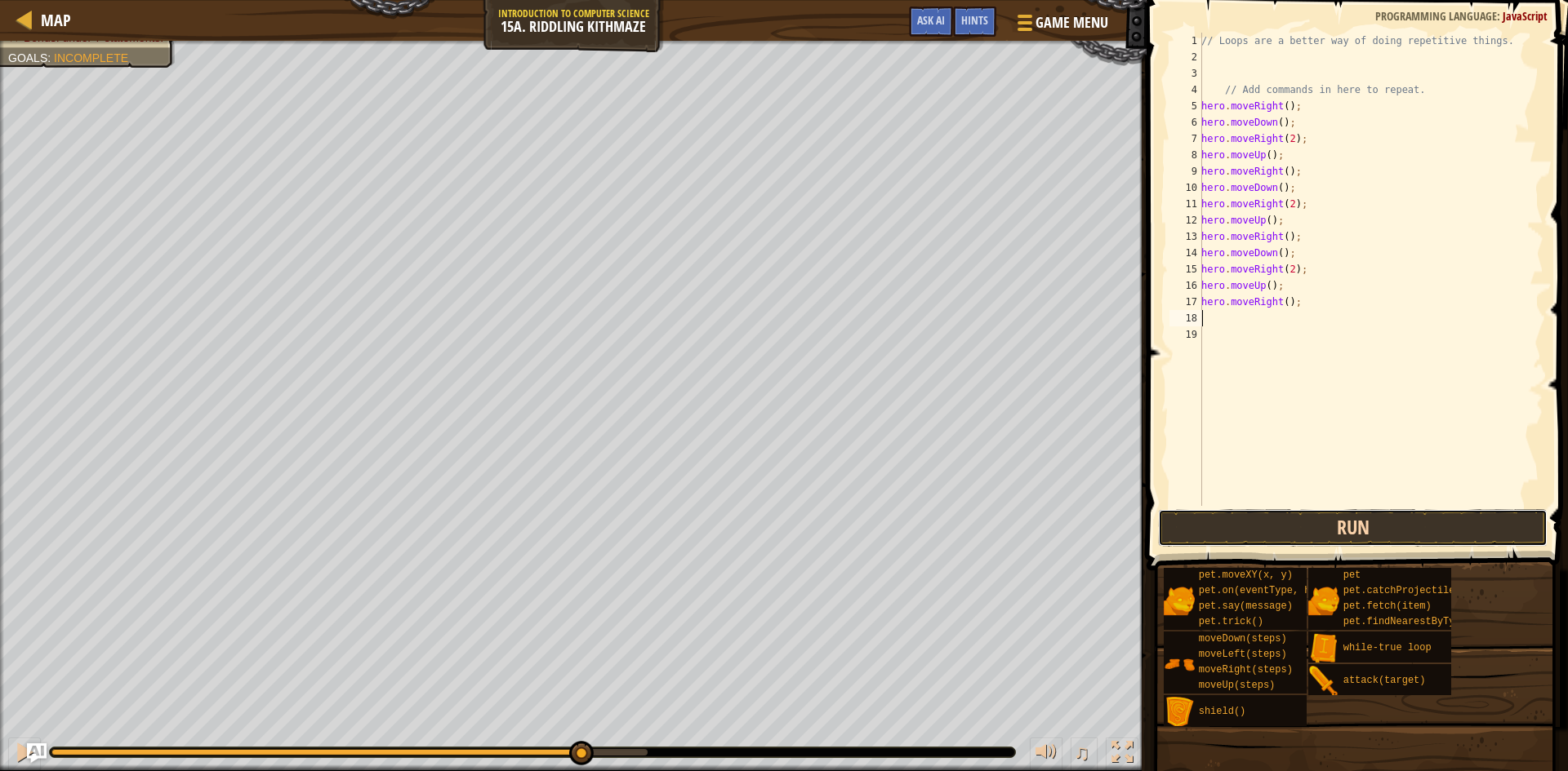
click at [1255, 522] on button "Run" at bounding box center [1353, 527] width 389 height 38
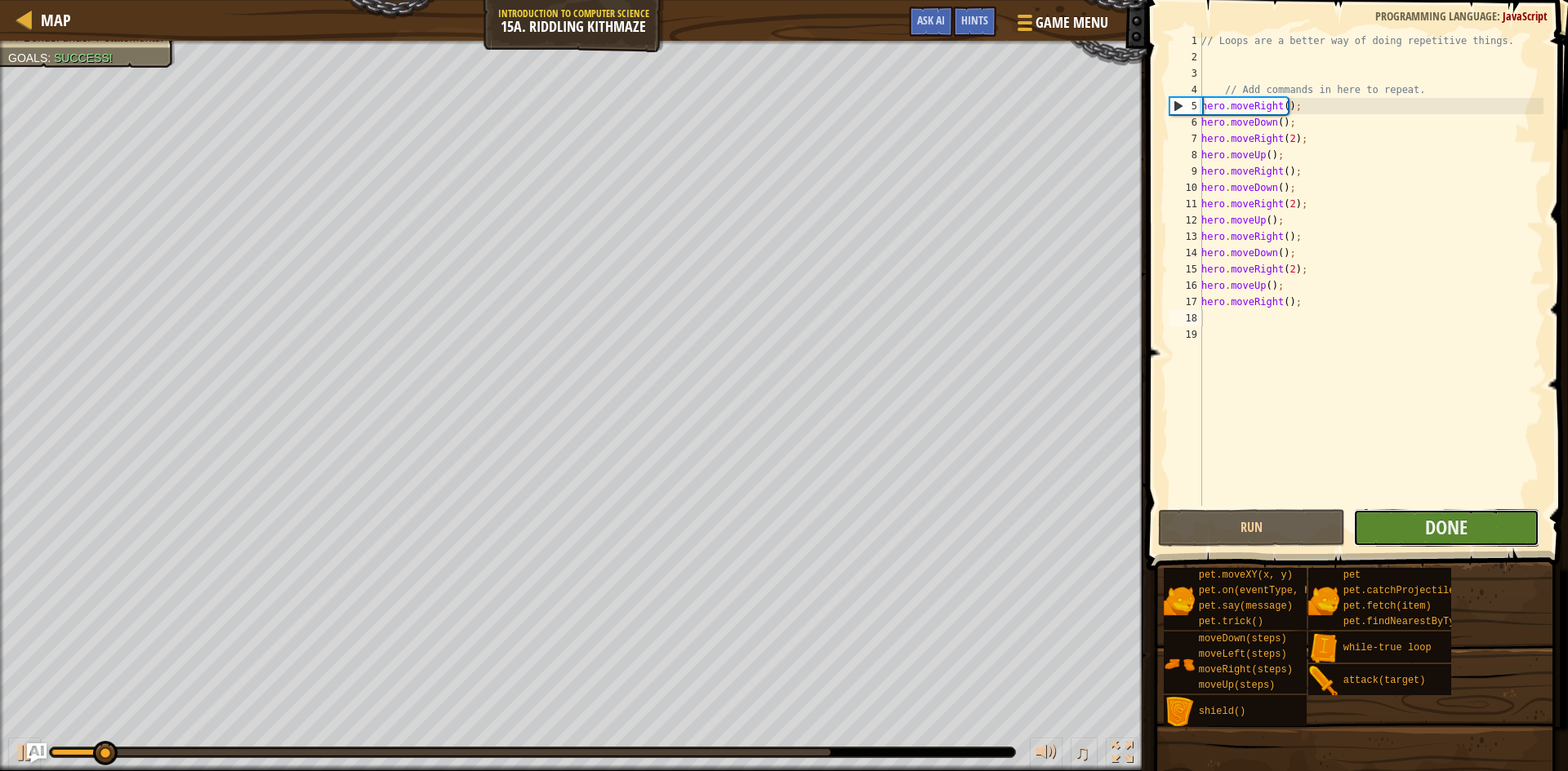
click at [1395, 527] on button "Done" at bounding box center [1447, 527] width 187 height 38
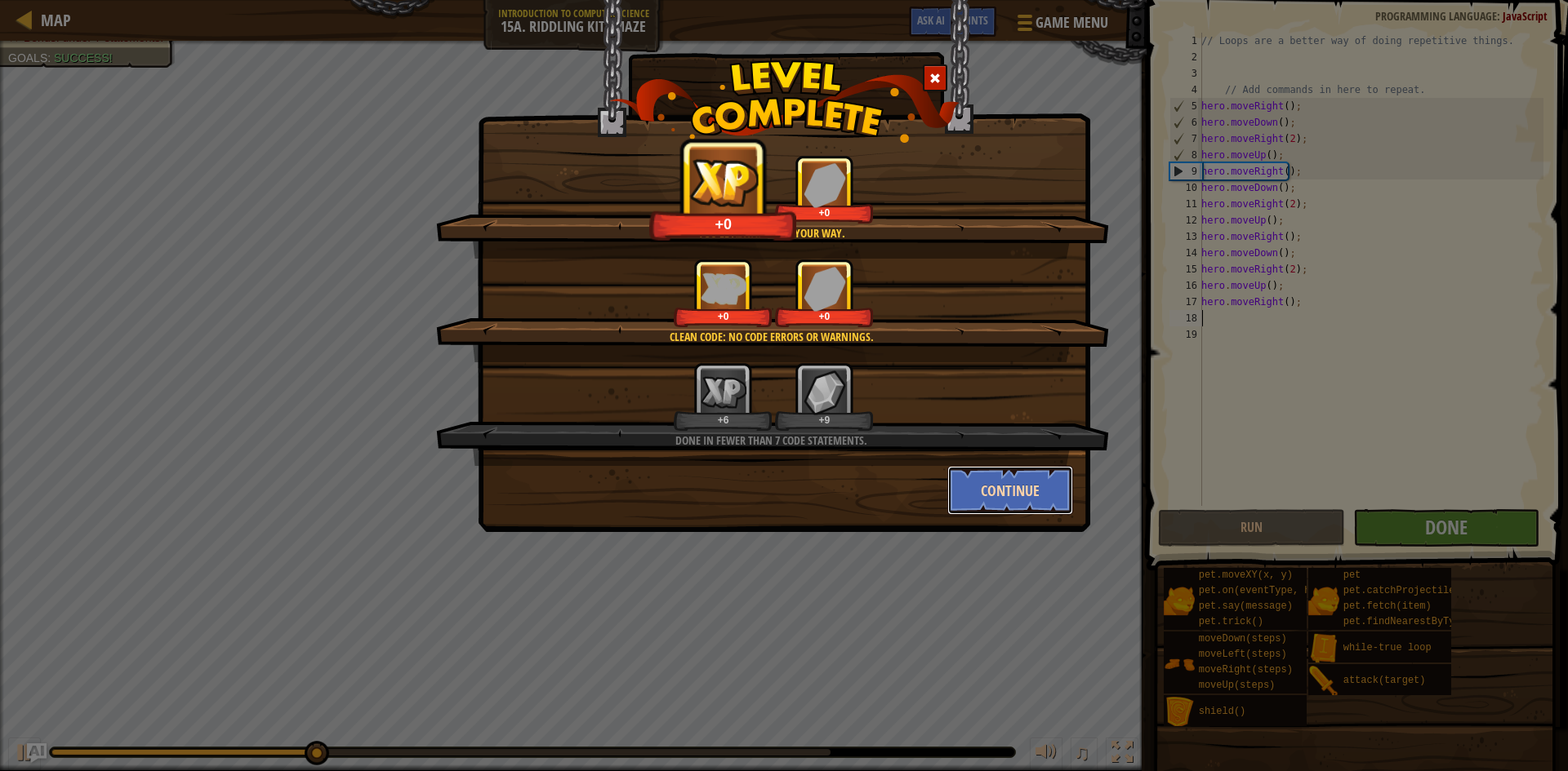
click at [993, 486] on button "Continue" at bounding box center [1010, 491] width 126 height 49
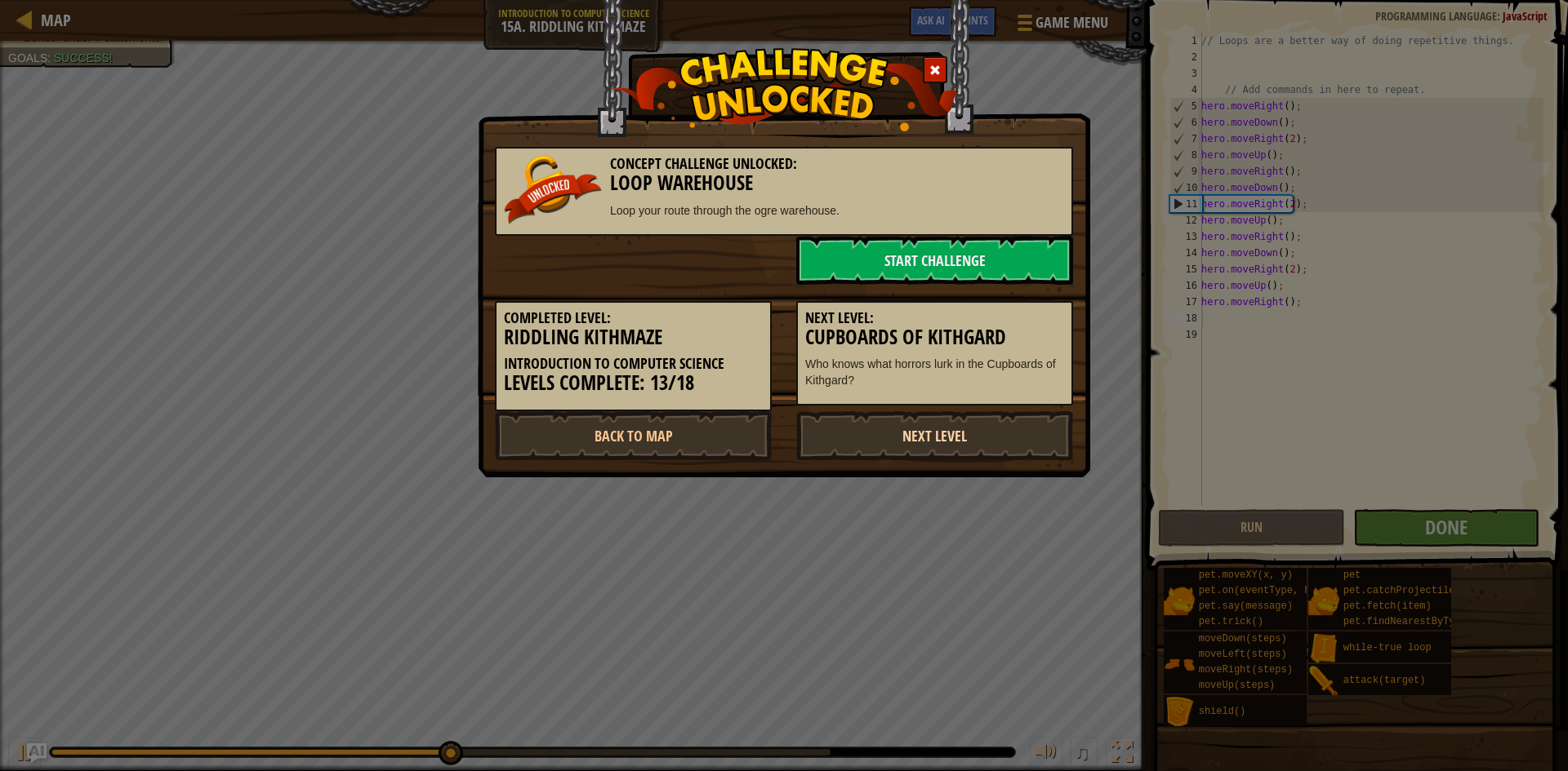
click at [936, 428] on link "Next Level" at bounding box center [935, 435] width 277 height 49
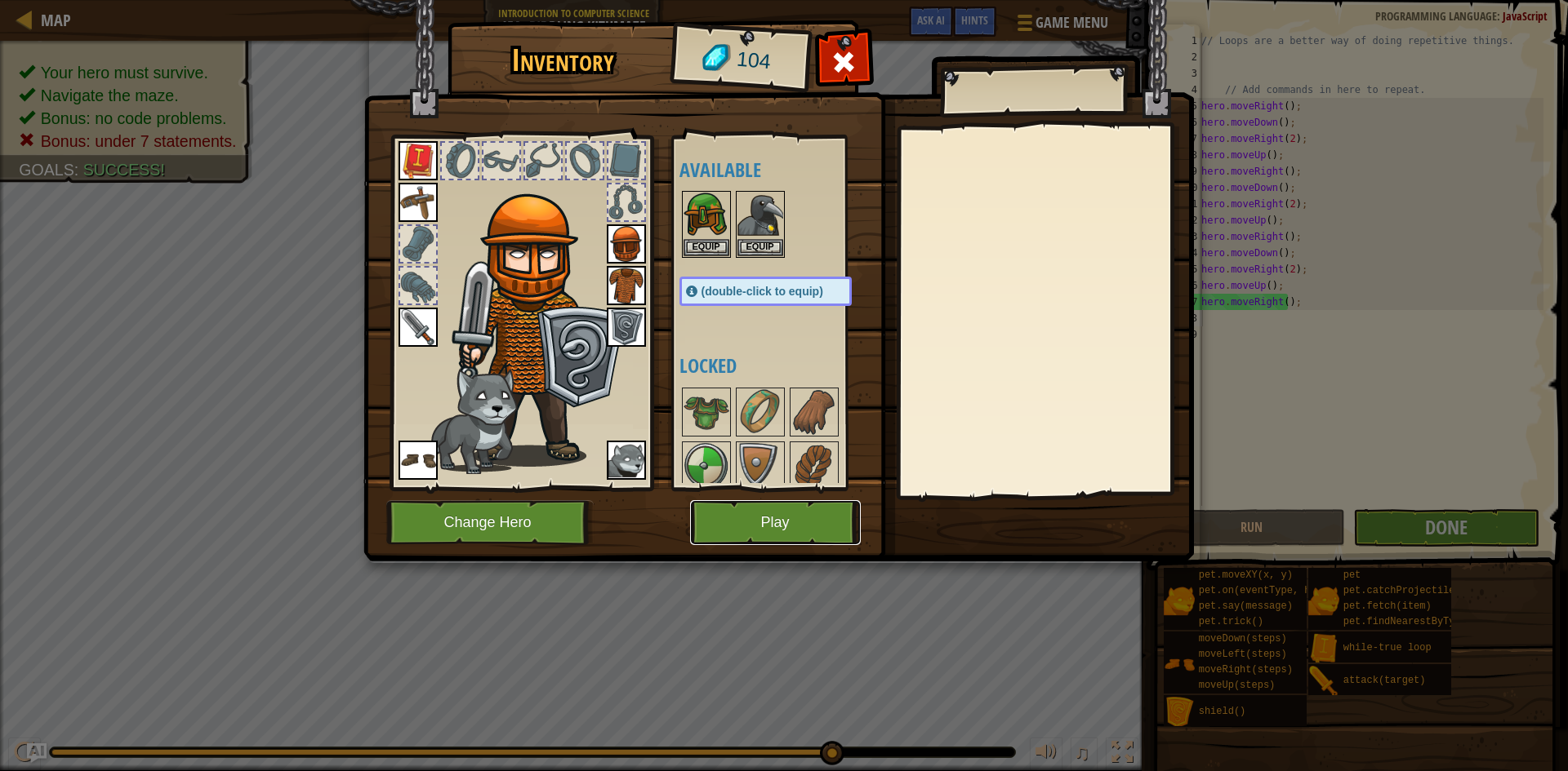
click at [842, 532] on button "Play" at bounding box center [776, 523] width 171 height 45
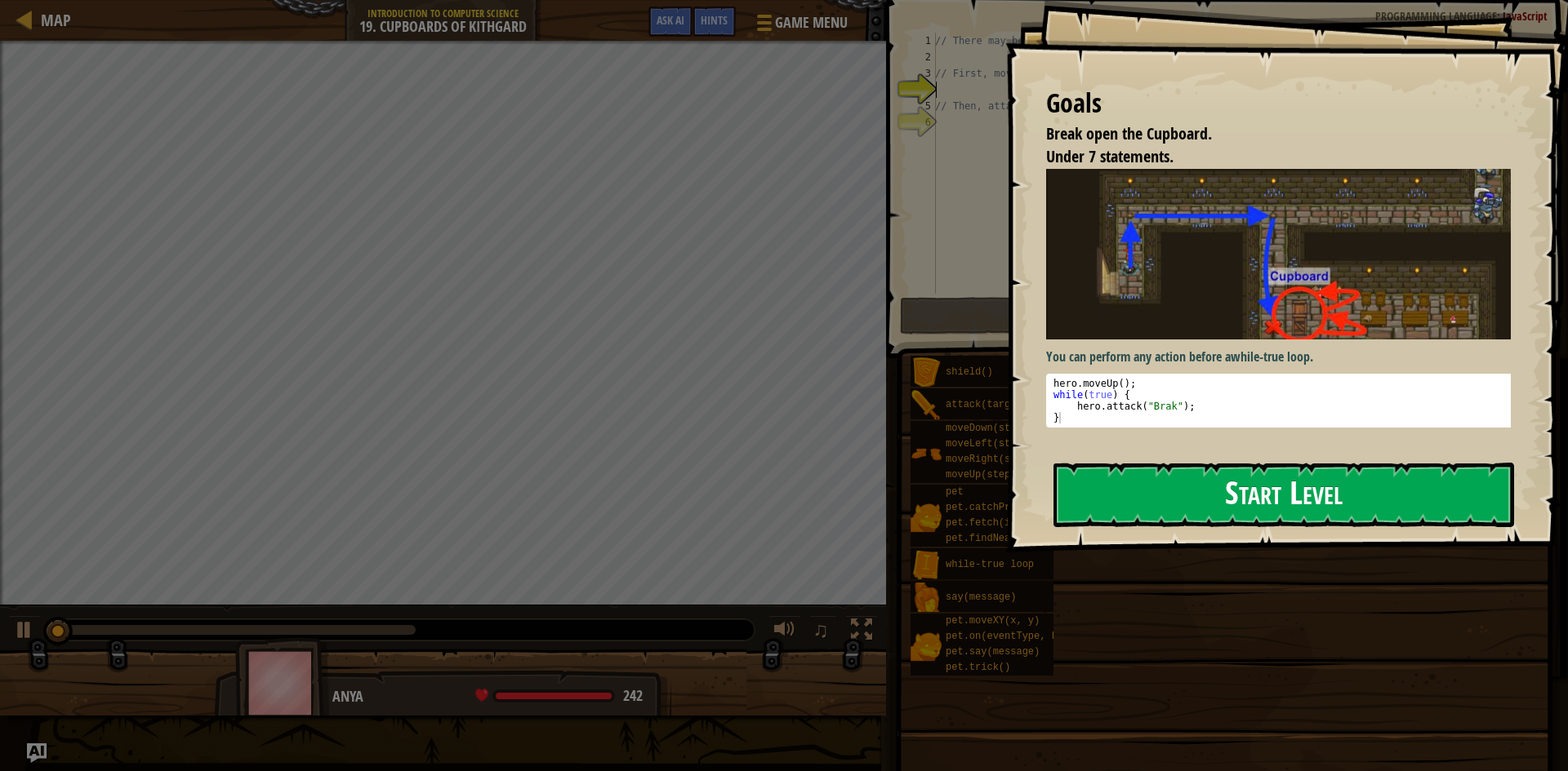
click at [1358, 509] on button "Start Level" at bounding box center [1284, 495] width 461 height 64
